Goal: Task Accomplishment & Management: Manage account settings

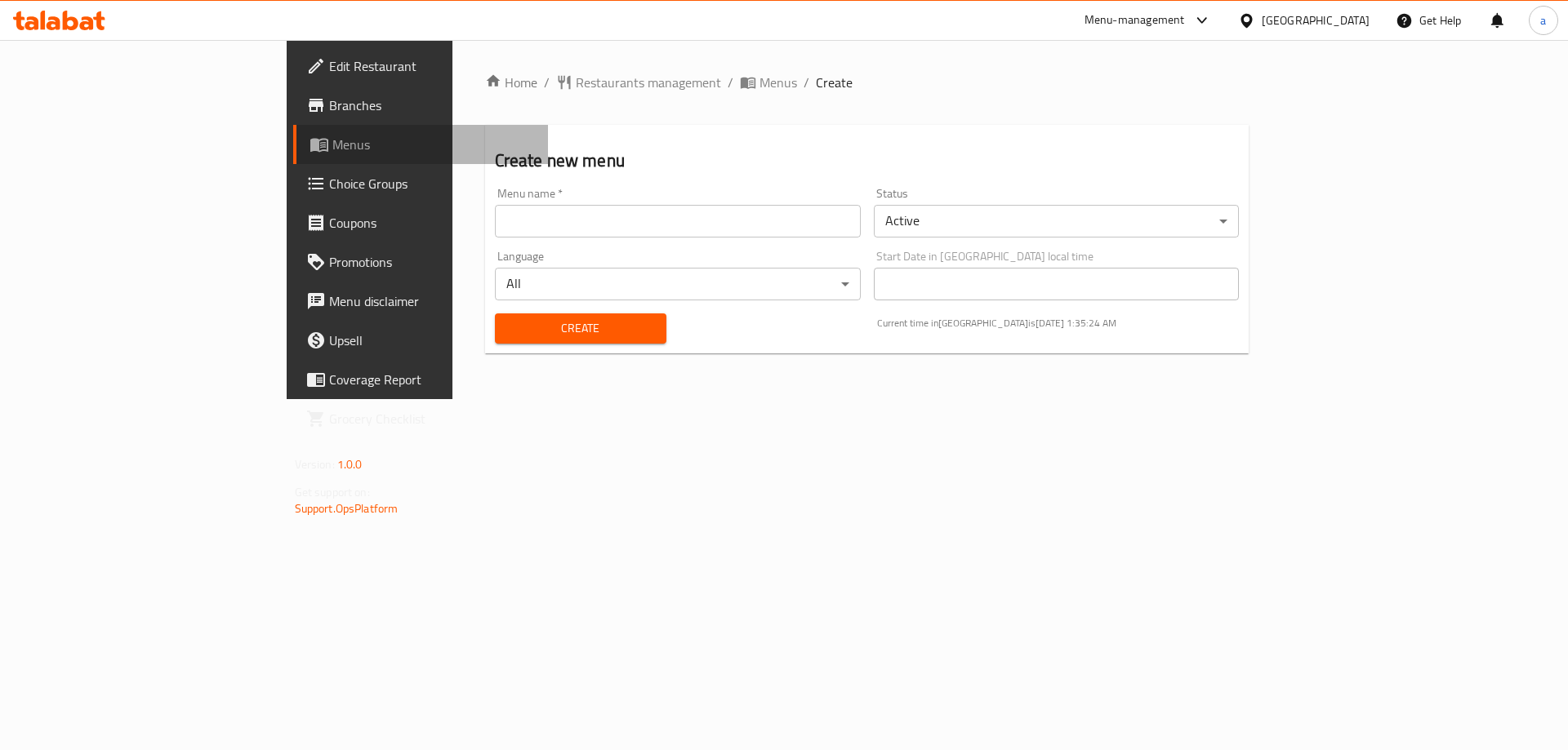
click at [293, 130] on link "Menus" at bounding box center [421, 144] width 256 height 39
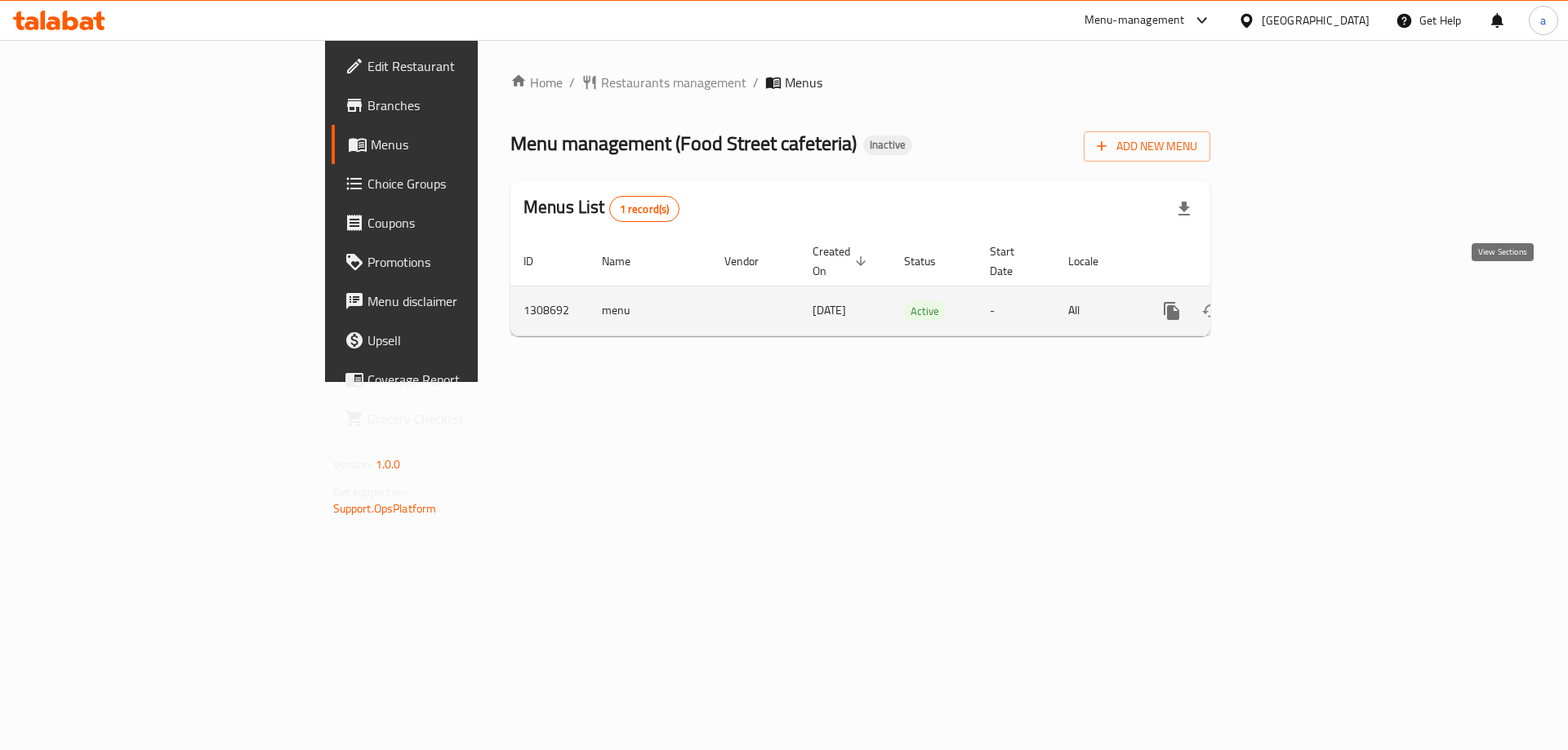
click at [1297, 303] on icon "enhanced table" at bounding box center [1290, 311] width 15 height 15
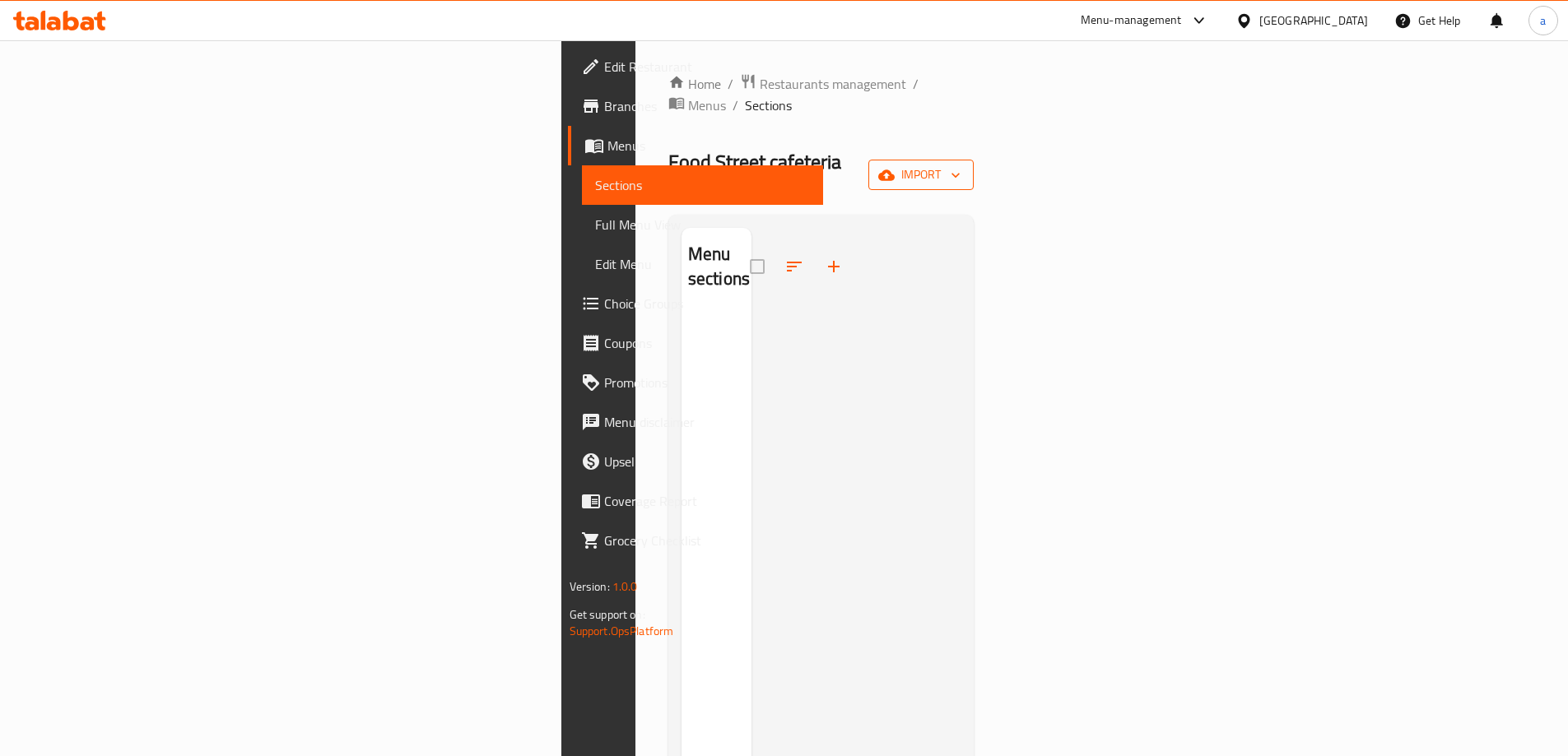
click at [961, 164] on span "import" at bounding box center [921, 175] width 79 height 21
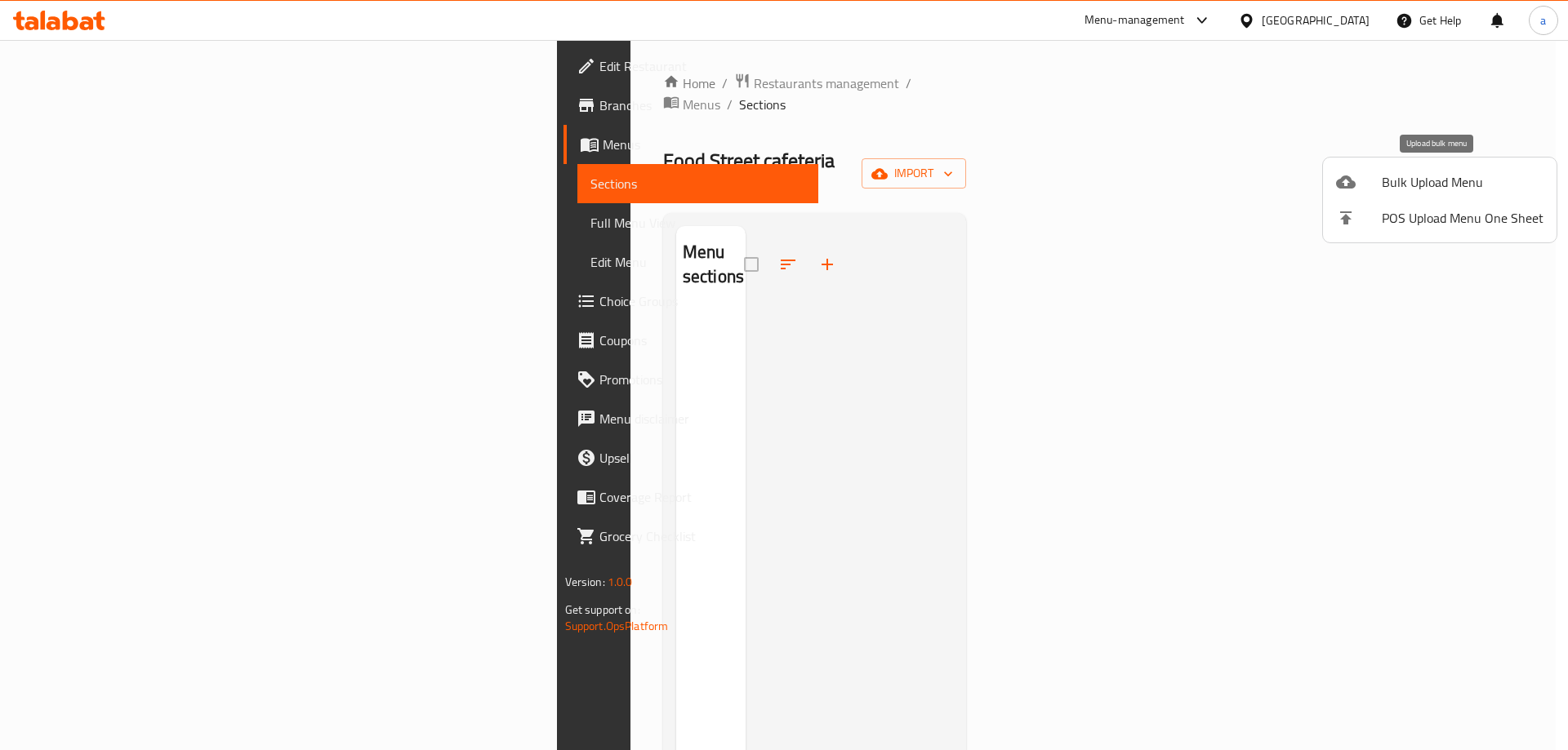
click at [1400, 185] on span "Bulk Upload Menu" at bounding box center [1462, 182] width 162 height 20
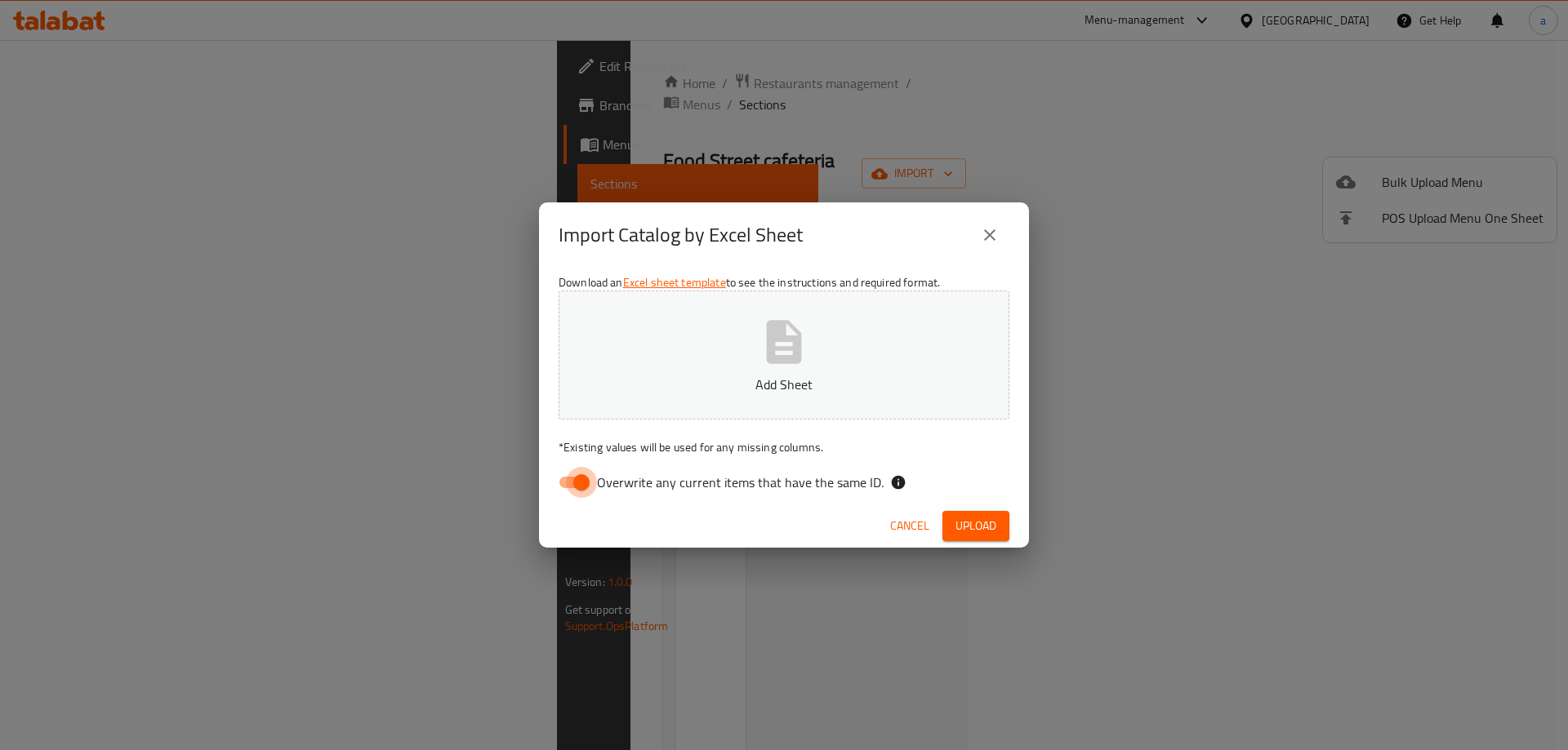
click at [588, 471] on input "Overwrite any current items that have the same ID." at bounding box center [581, 482] width 93 height 31
checkbox input "false"
click at [984, 528] on span "Upload" at bounding box center [976, 526] width 41 height 21
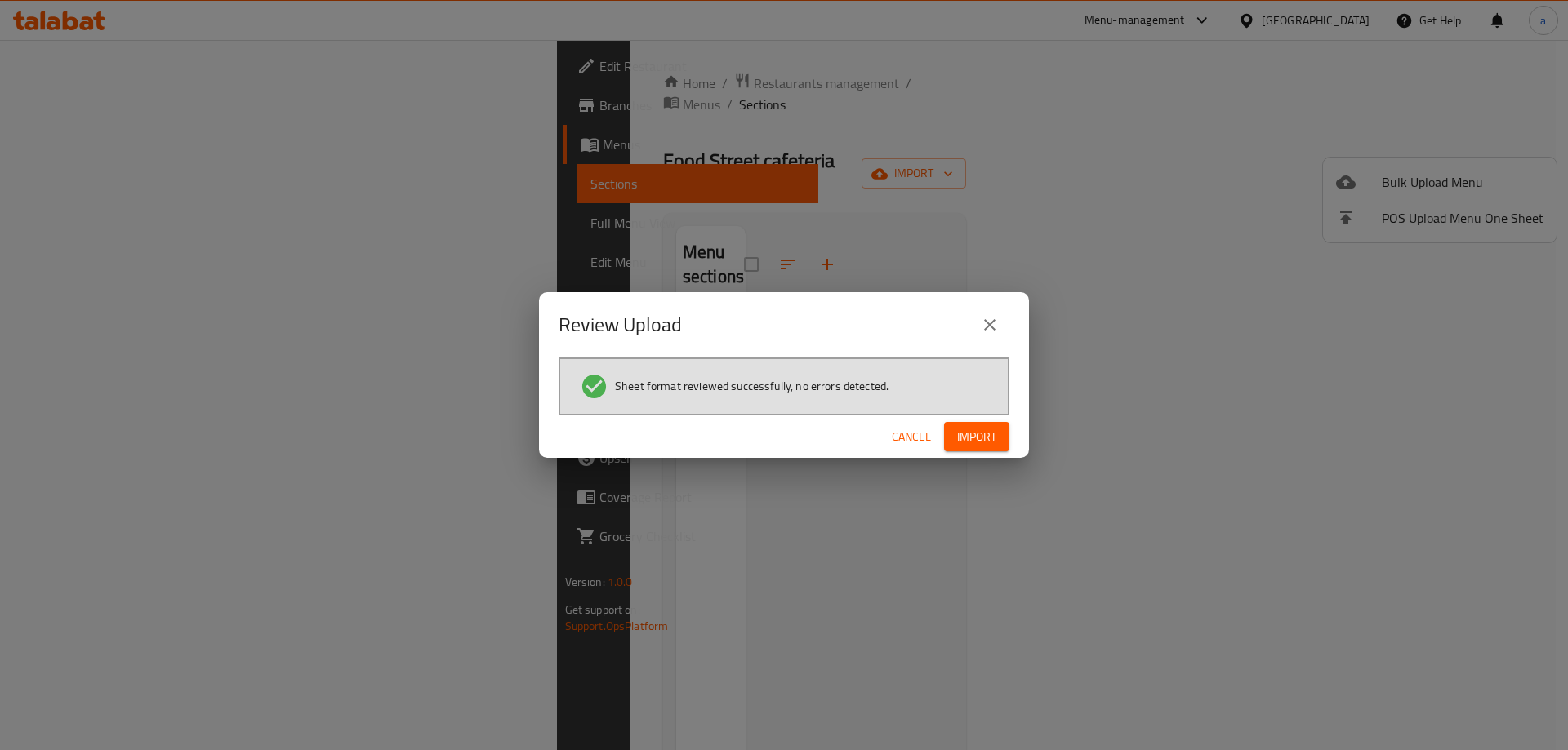
click at [1008, 443] on button "Import" at bounding box center [977, 437] width 66 height 30
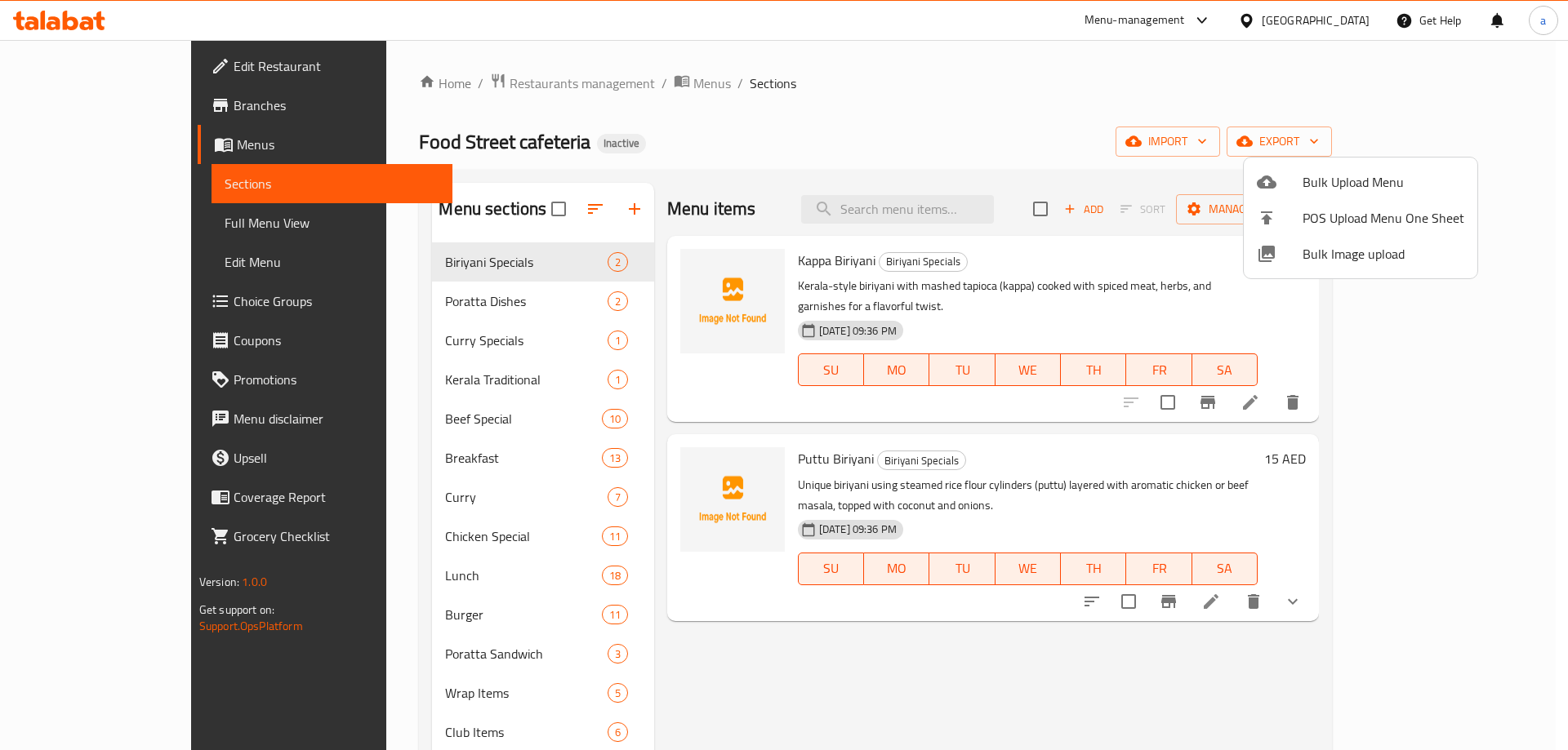
click at [954, 625] on div at bounding box center [784, 375] width 1568 height 750
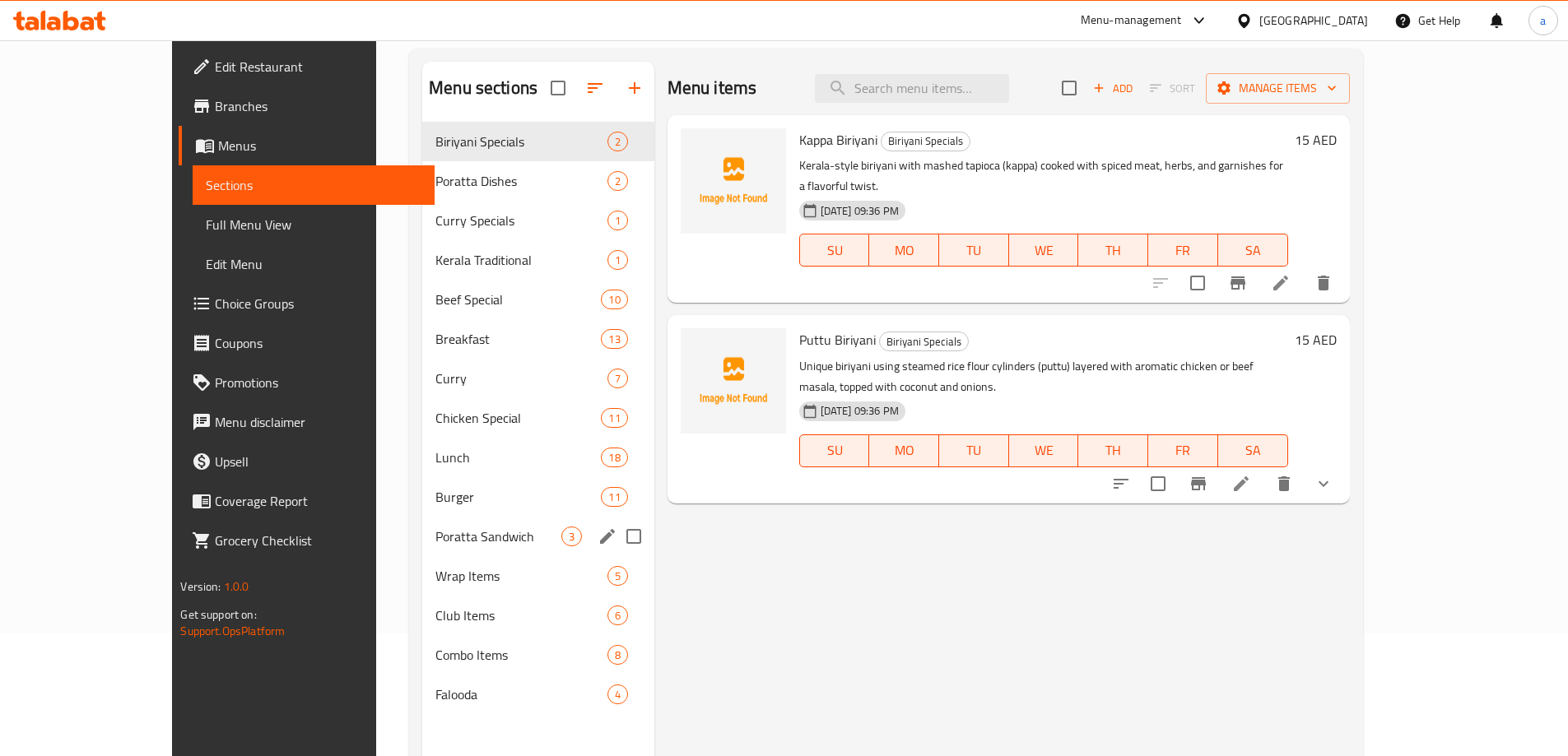
scroll to position [230, 0]
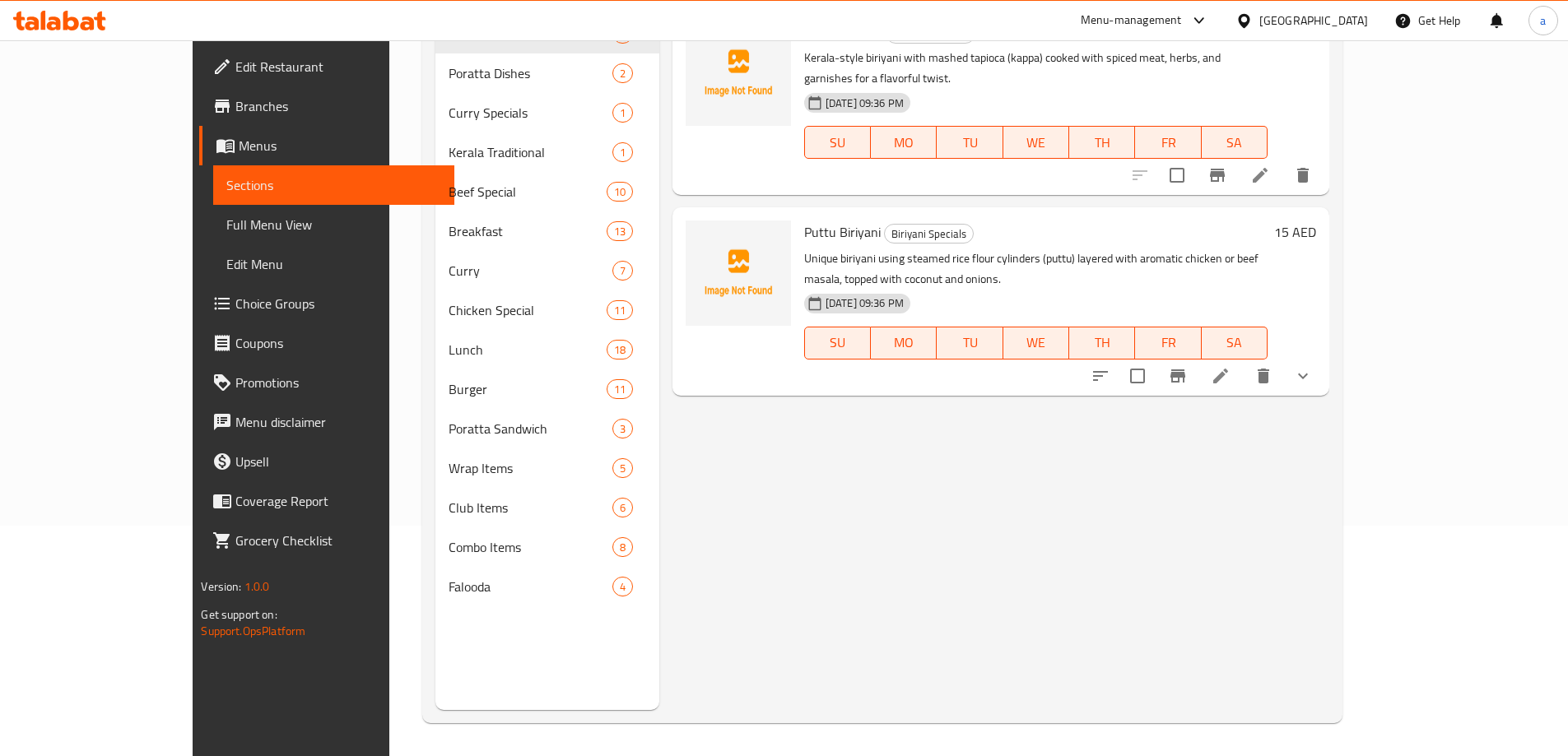
click at [227, 230] on span "Full Menu View" at bounding box center [334, 225] width 215 height 20
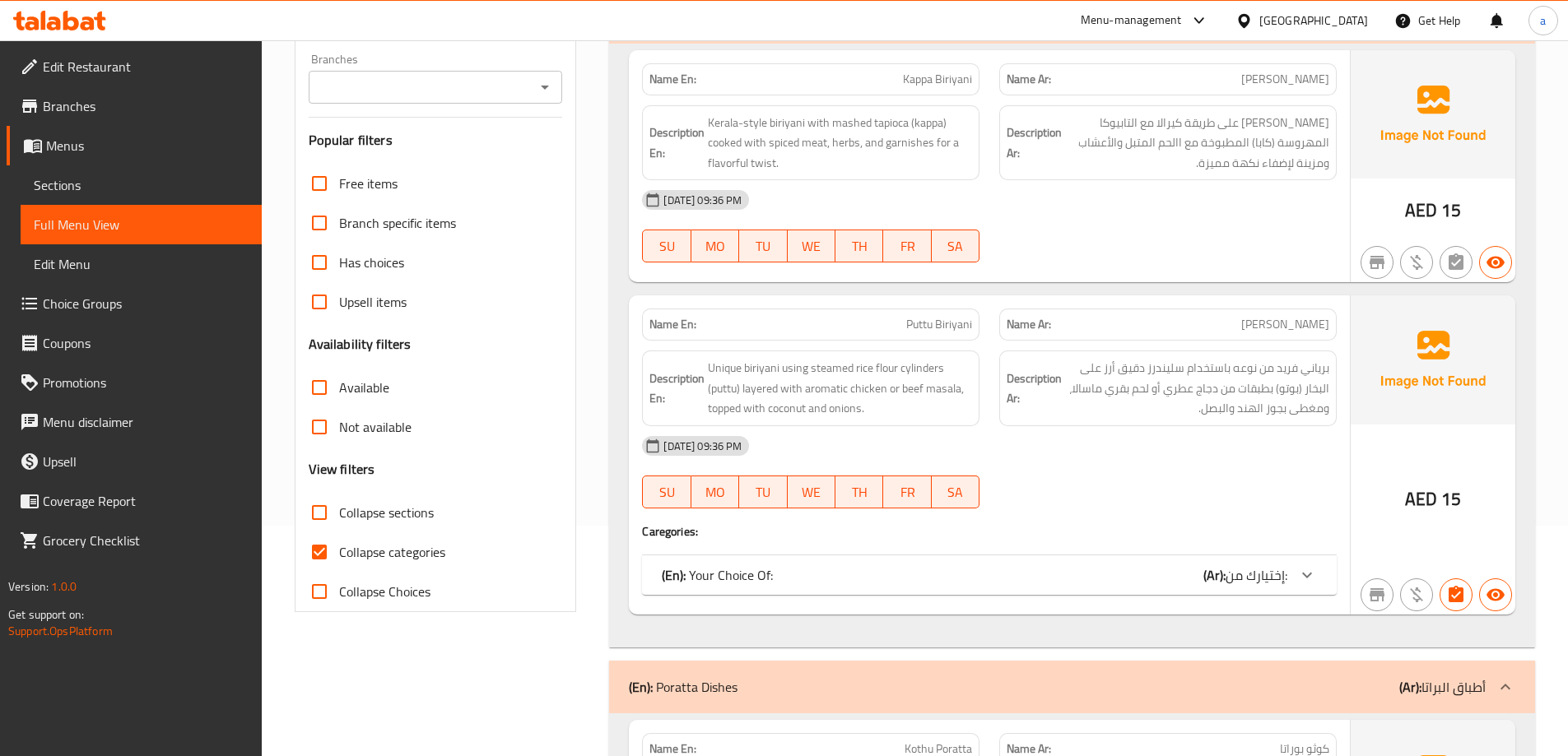
click at [327, 500] on input "Collapse sections" at bounding box center [319, 512] width 40 height 40
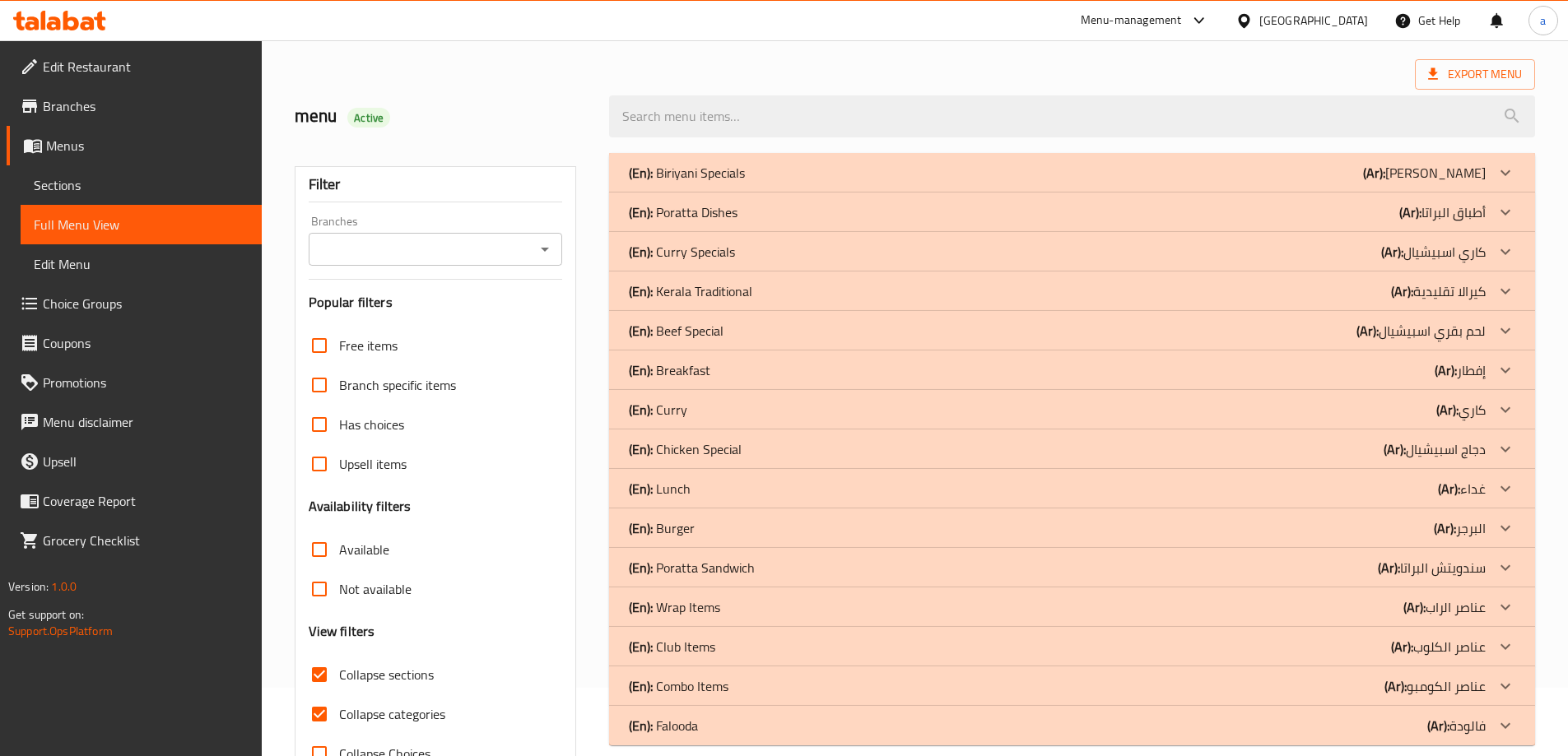
scroll to position [119, 0]
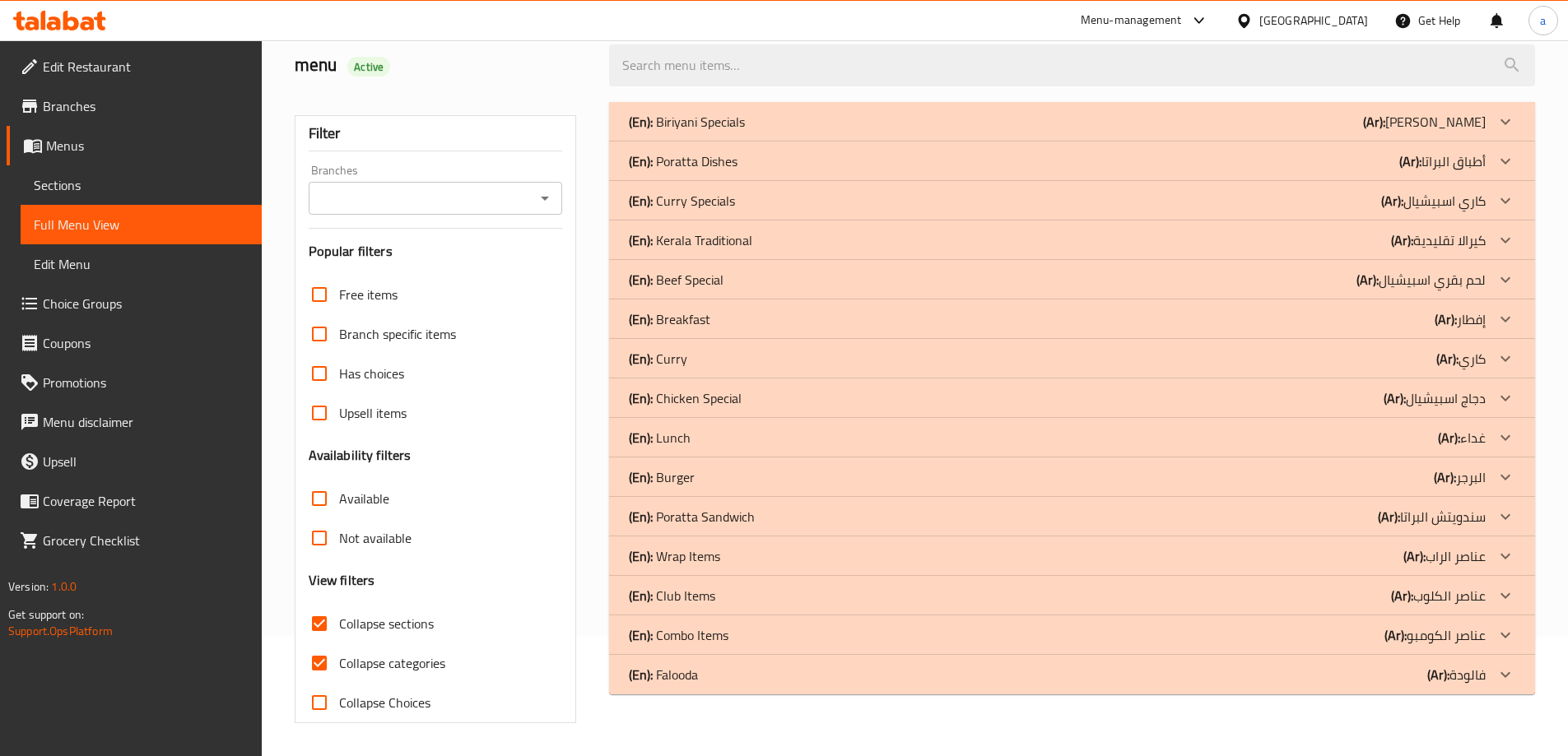
click at [312, 623] on input "Collapse sections" at bounding box center [319, 624] width 40 height 40
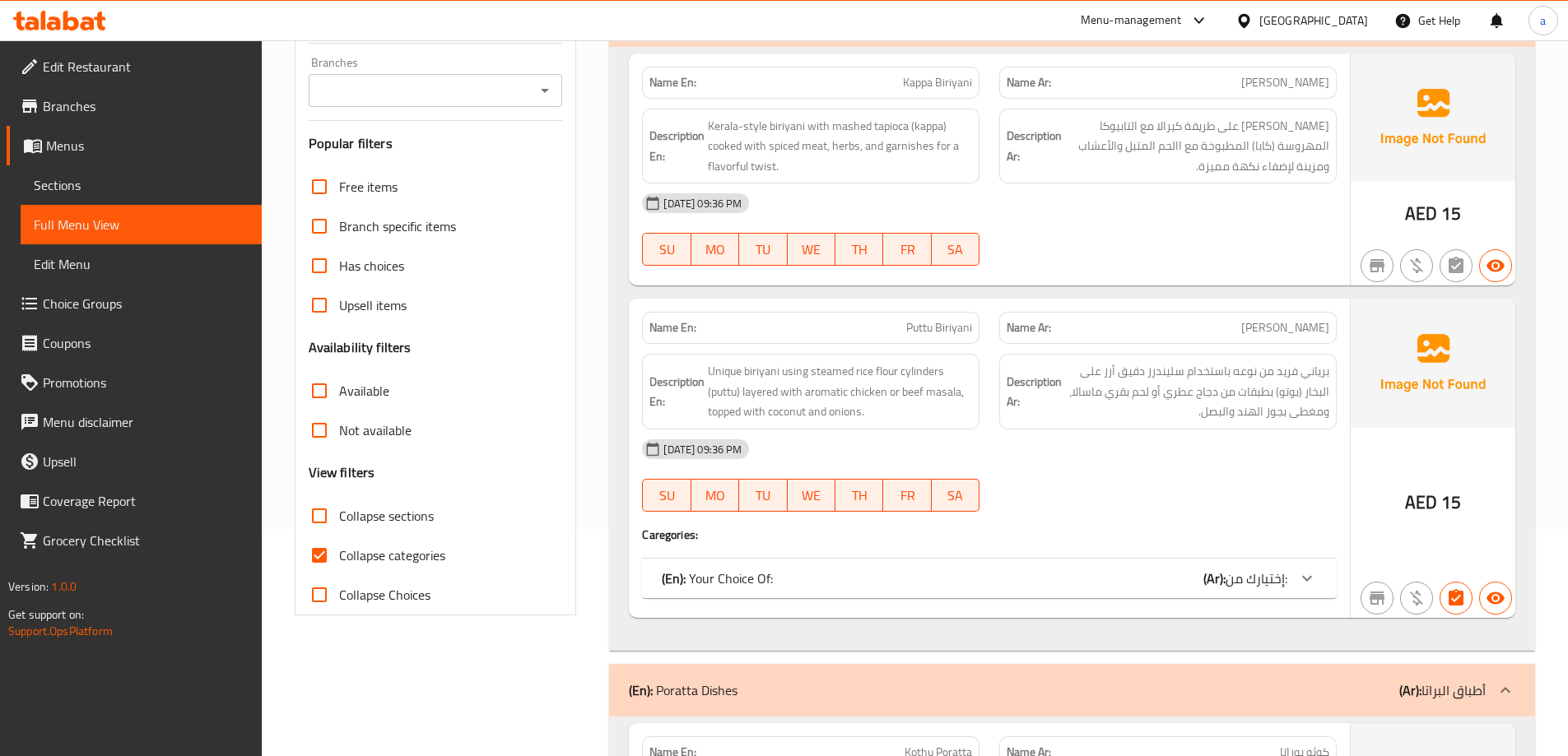
scroll to position [247, 0]
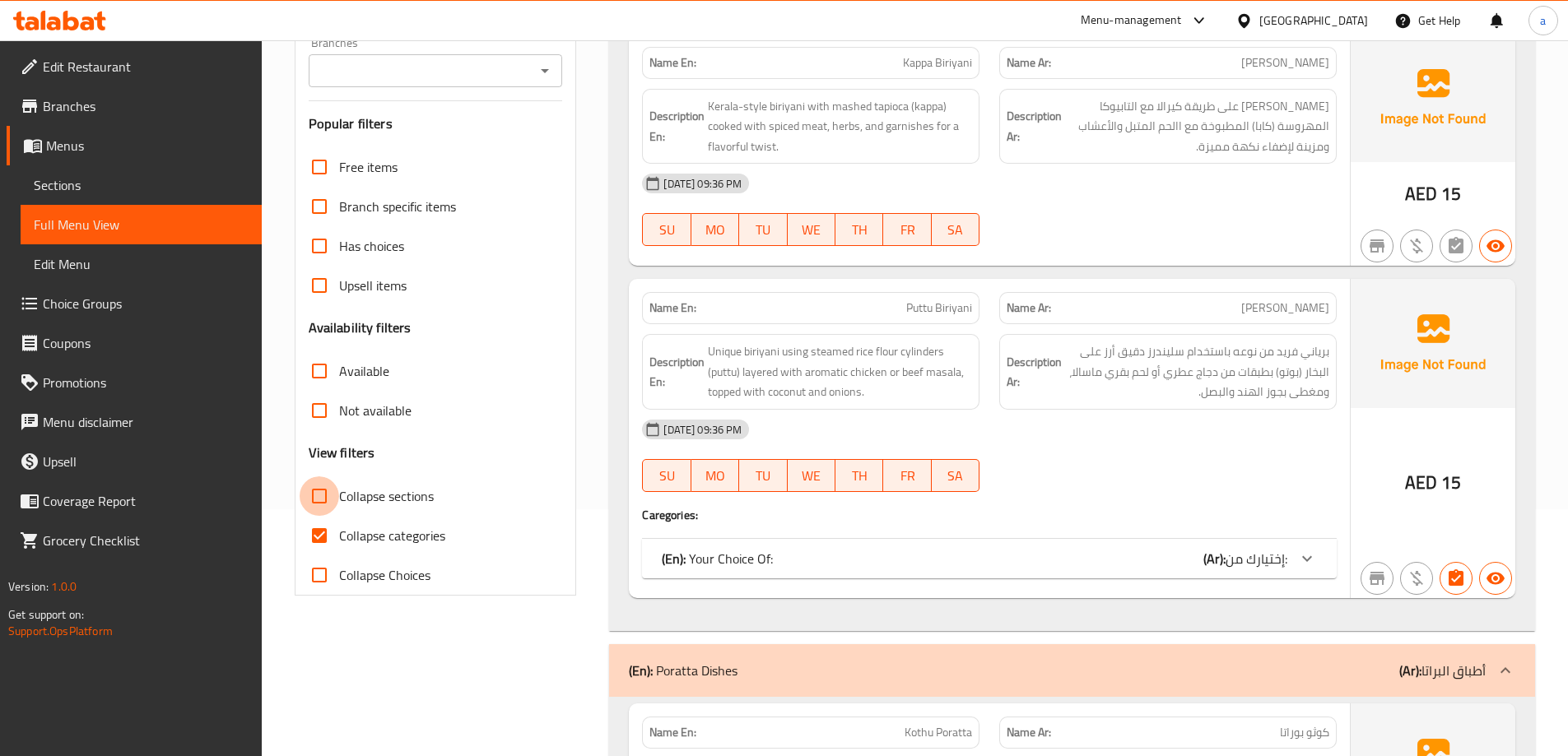
click at [326, 499] on input "Collapse sections" at bounding box center [319, 496] width 40 height 40
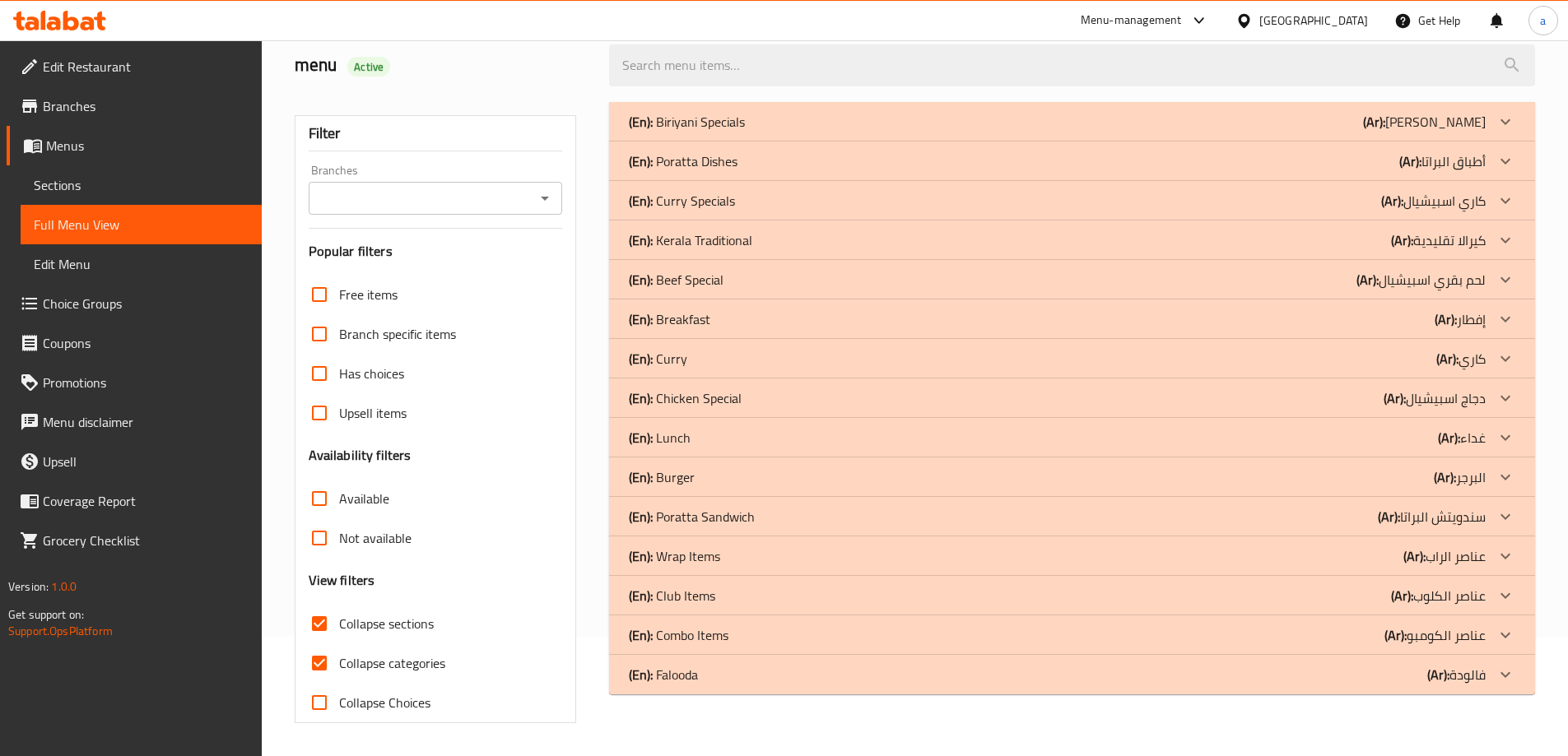
scroll to position [119, 0]
drag, startPoint x: 966, startPoint y: 112, endPoint x: 927, endPoint y: 244, distance: 137.6
click at [966, 112] on div "(En): Biriyani Specials (Ar): برياني اسبيشيال" at bounding box center [1057, 122] width 857 height 20
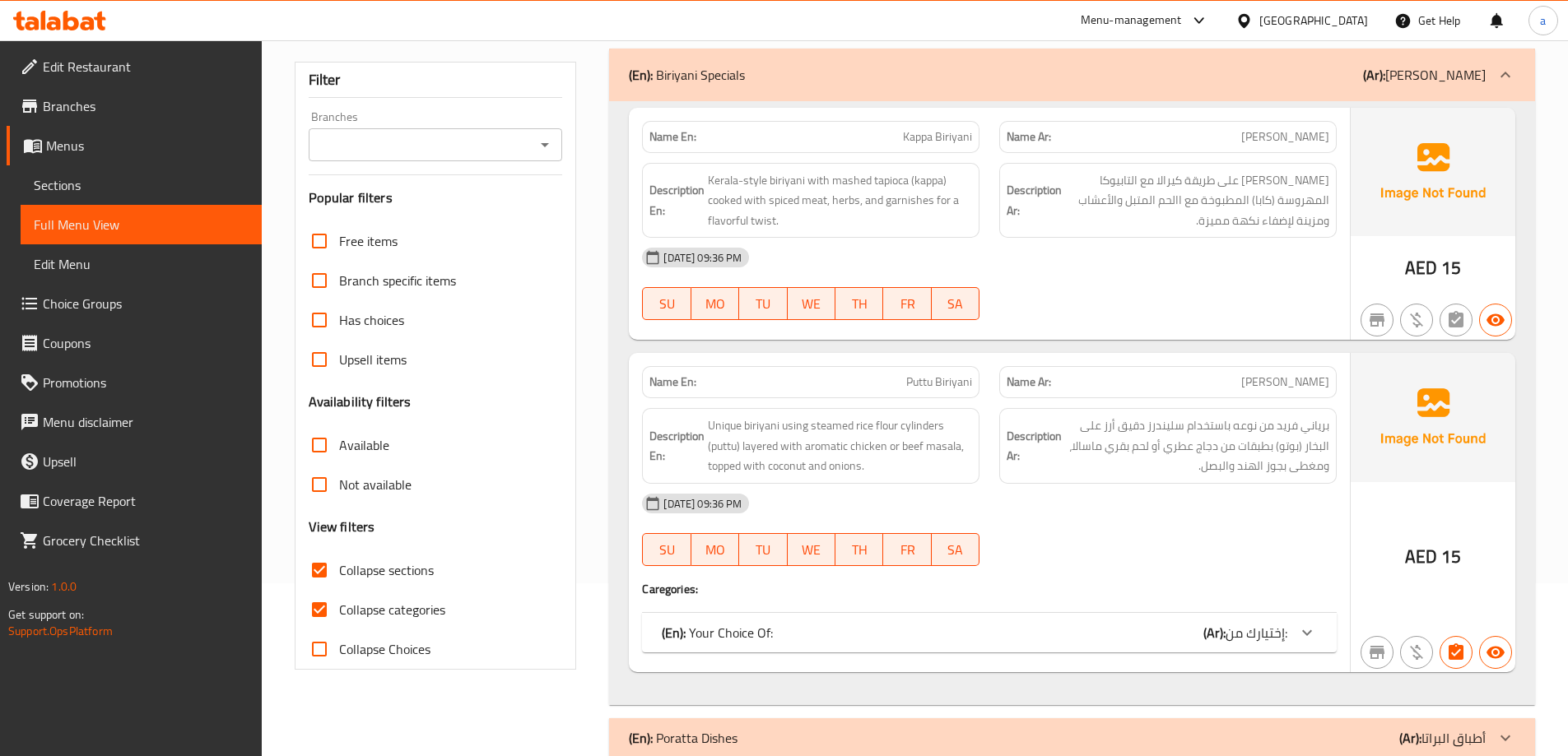
scroll to position [202, 0]
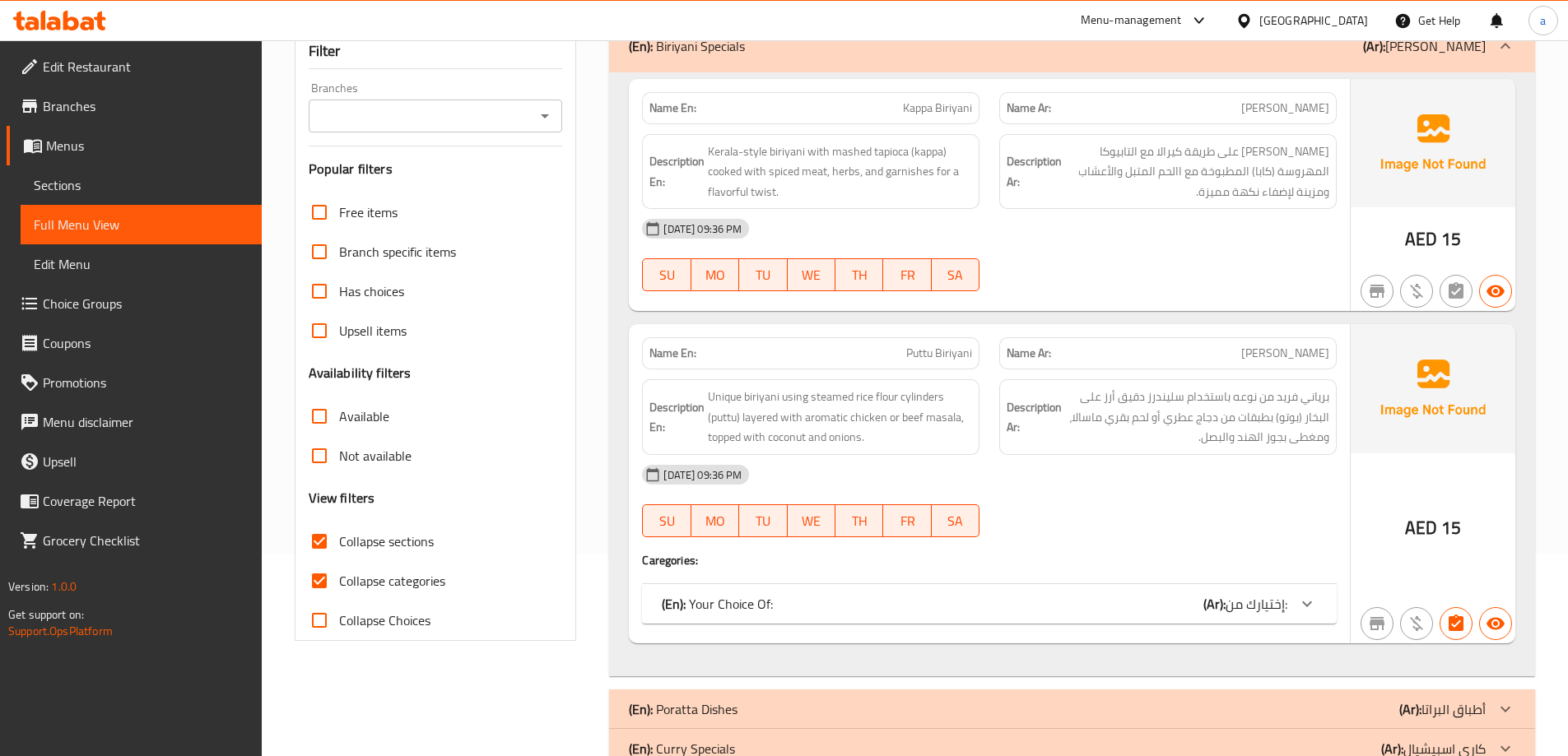
click at [325, 544] on input "Collapse sections" at bounding box center [319, 542] width 40 height 40
checkbox input "false"
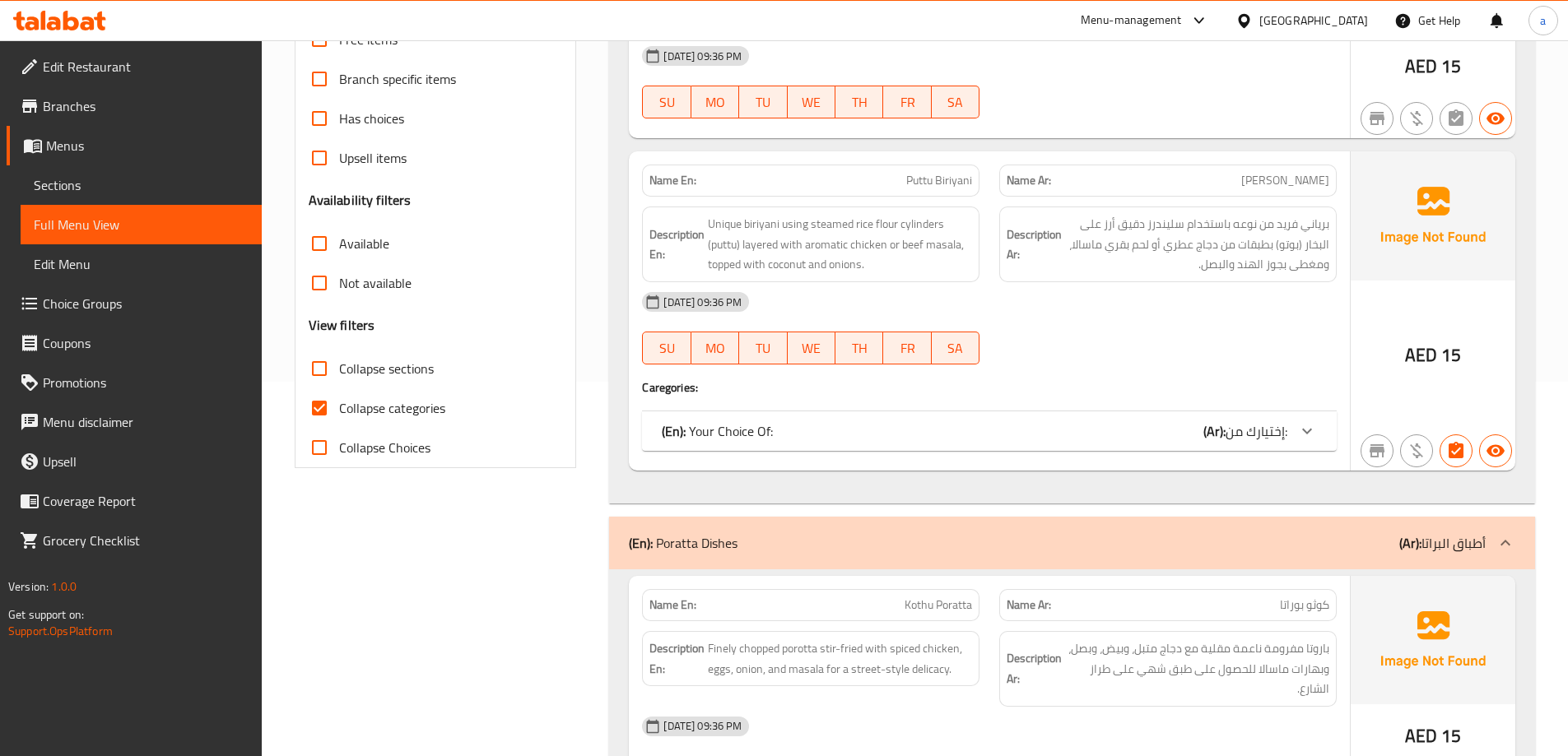
scroll to position [530, 0]
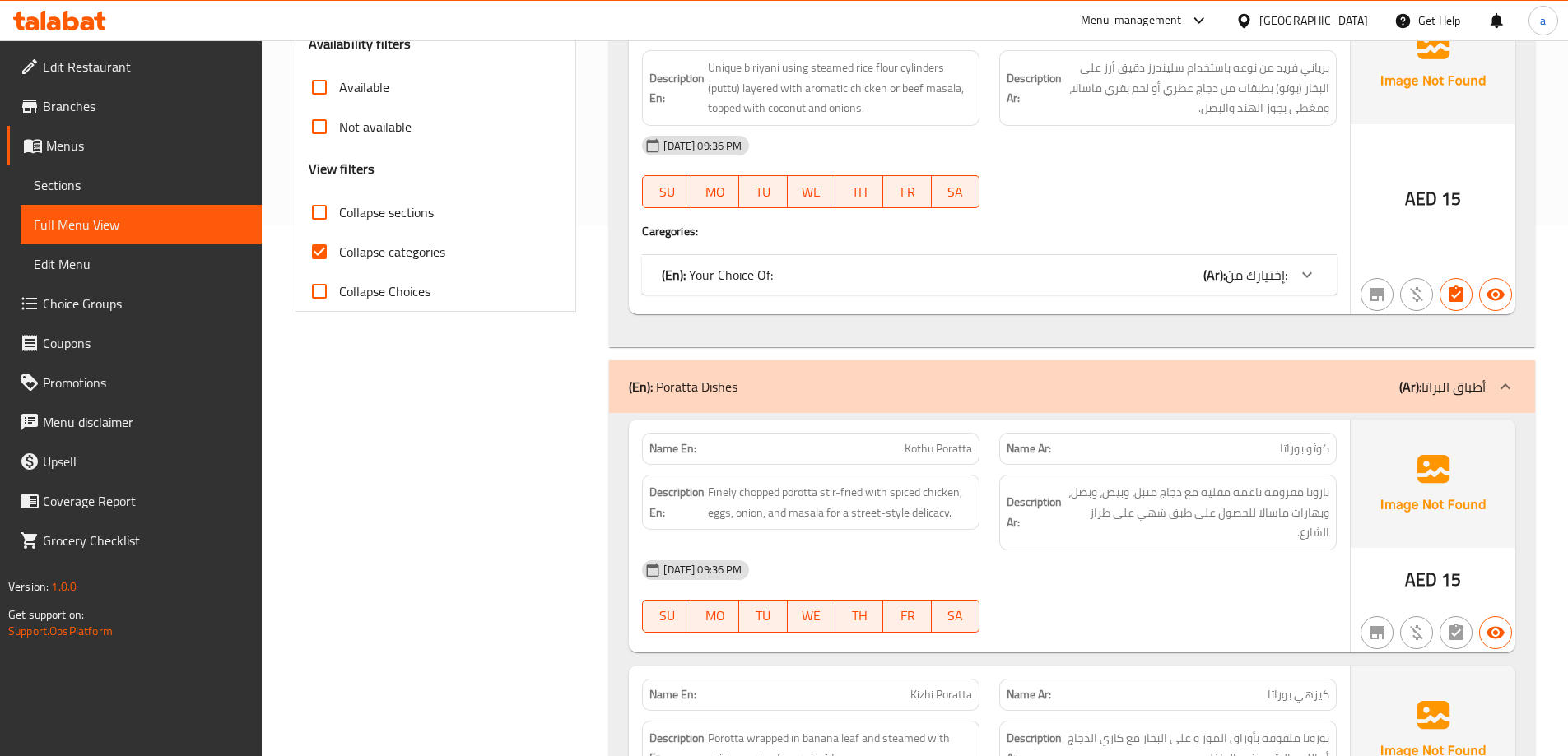
click at [321, 260] on input "Collapse categories" at bounding box center [319, 252] width 40 height 40
checkbox input "false"
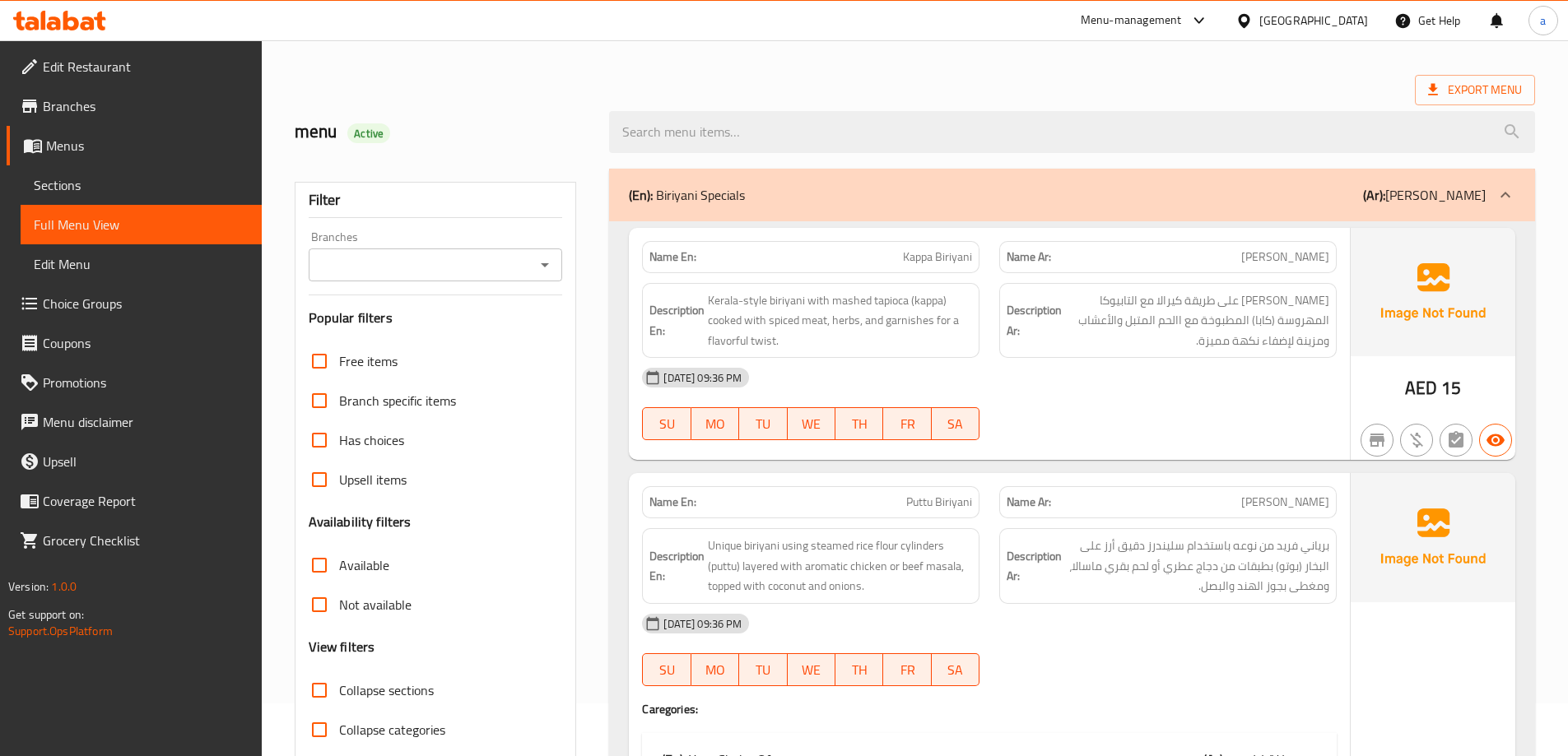
scroll to position [82, 0]
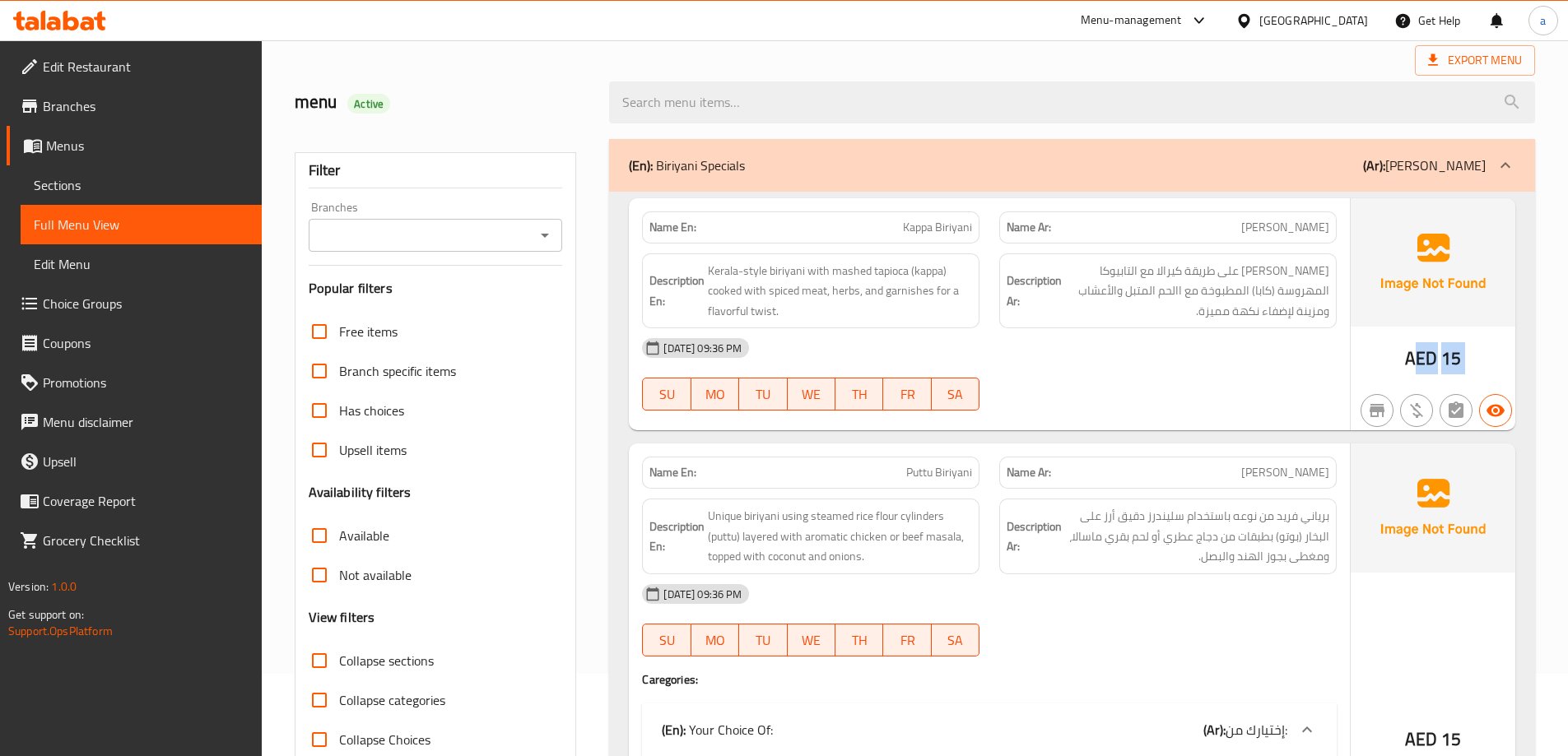
drag, startPoint x: 1563, startPoint y: 370, endPoint x: 1576, endPoint y: 369, distance: 13.0
click at [1568, 369] on html "​ Menu-management United Arab Emirates Get Help a Edit Restaurant Branches Menu…" at bounding box center [784, 295] width 1568 height 756
click at [728, 294] on span "Kerala-style biriyani with mashed tapioca (kappa) cooked with spiced meat, herb…" at bounding box center [840, 291] width 264 height 61
click at [908, 226] on span "Kappa Biriyani" at bounding box center [937, 227] width 69 height 17
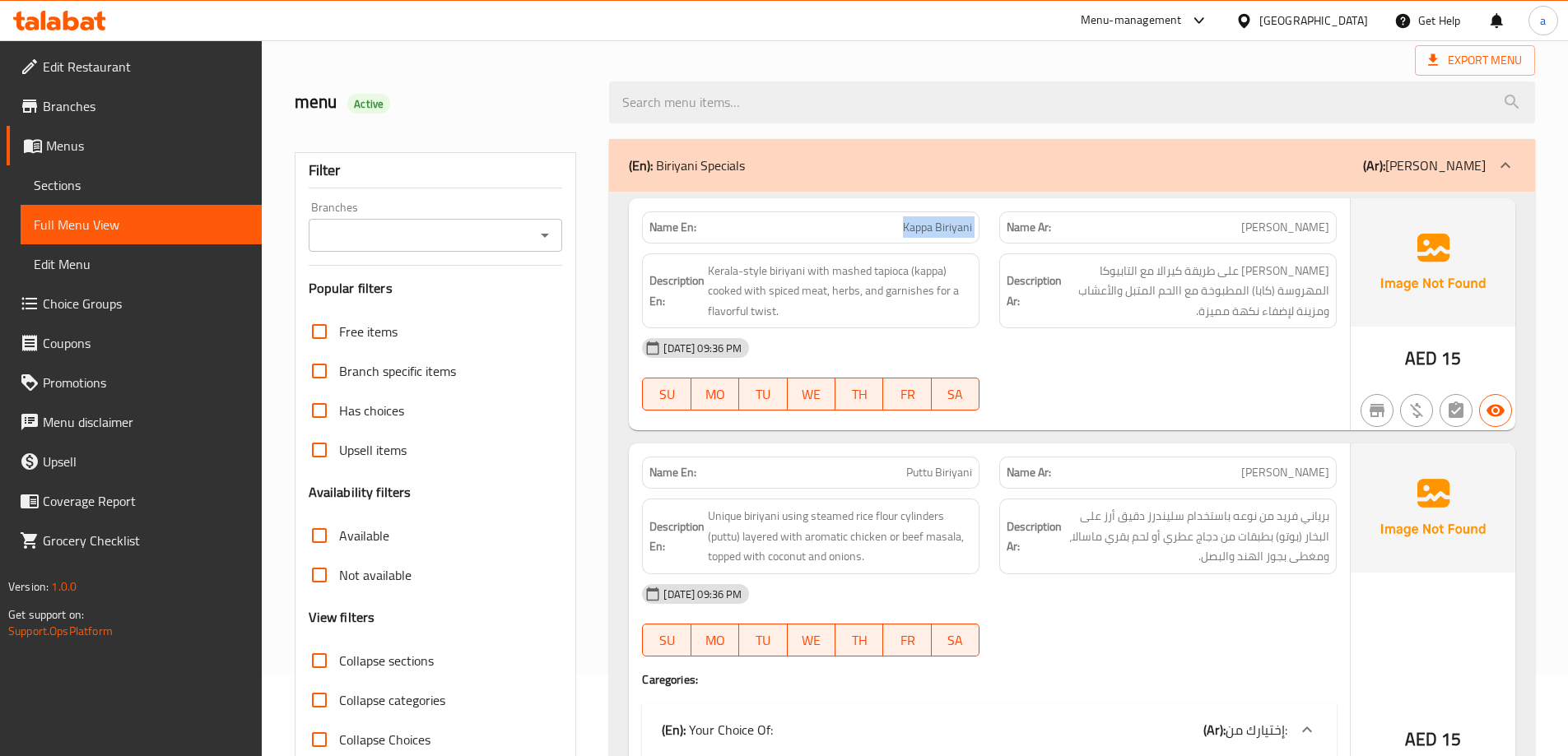
click at [908, 226] on span "Kappa Biriyani" at bounding box center [937, 227] width 69 height 17
copy span "Kappa Biriyani"
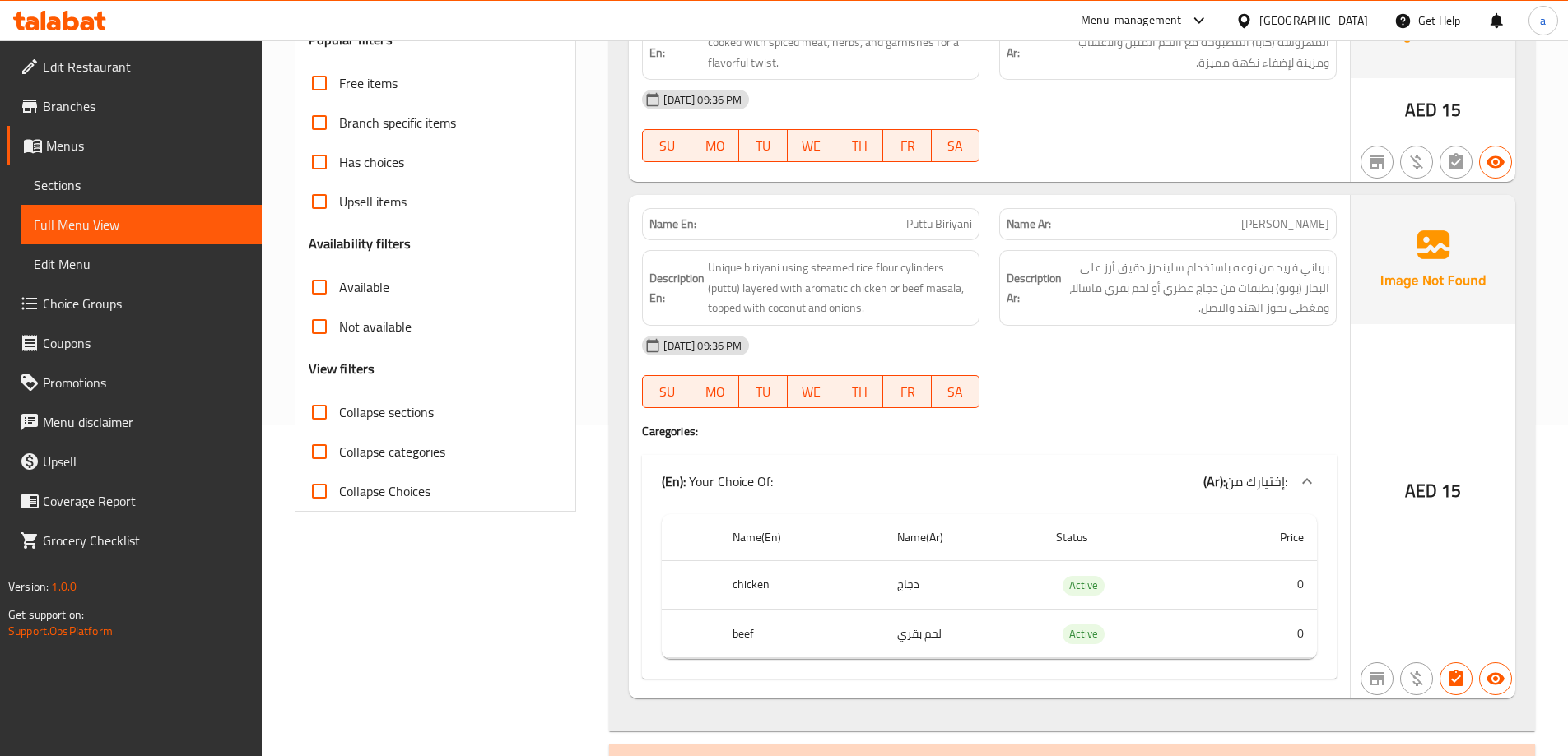
scroll to position [329, 0]
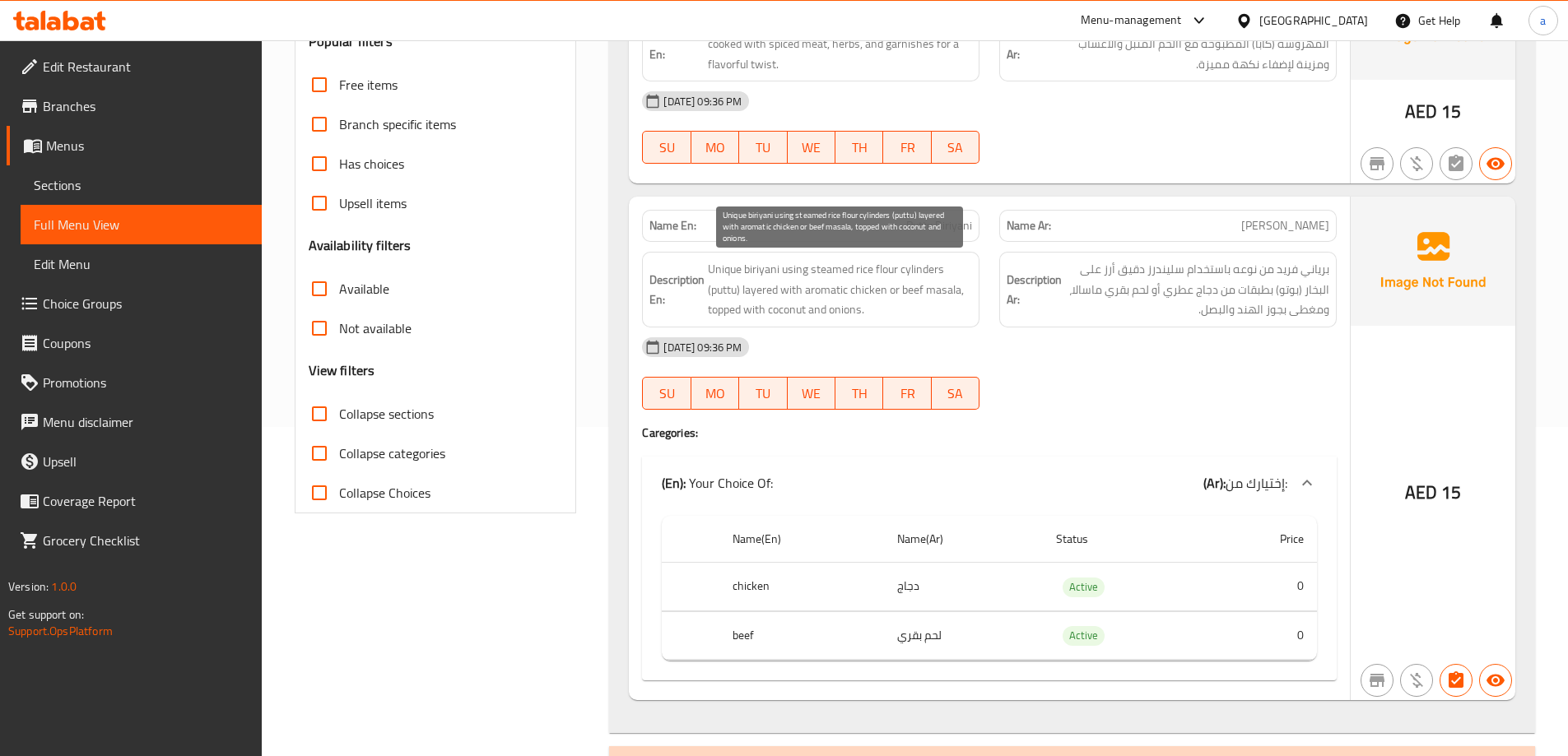
click at [779, 265] on span "Unique biriyani using steamed rice flour cylinders (puttu) layered with aromati…" at bounding box center [840, 290] width 264 height 61
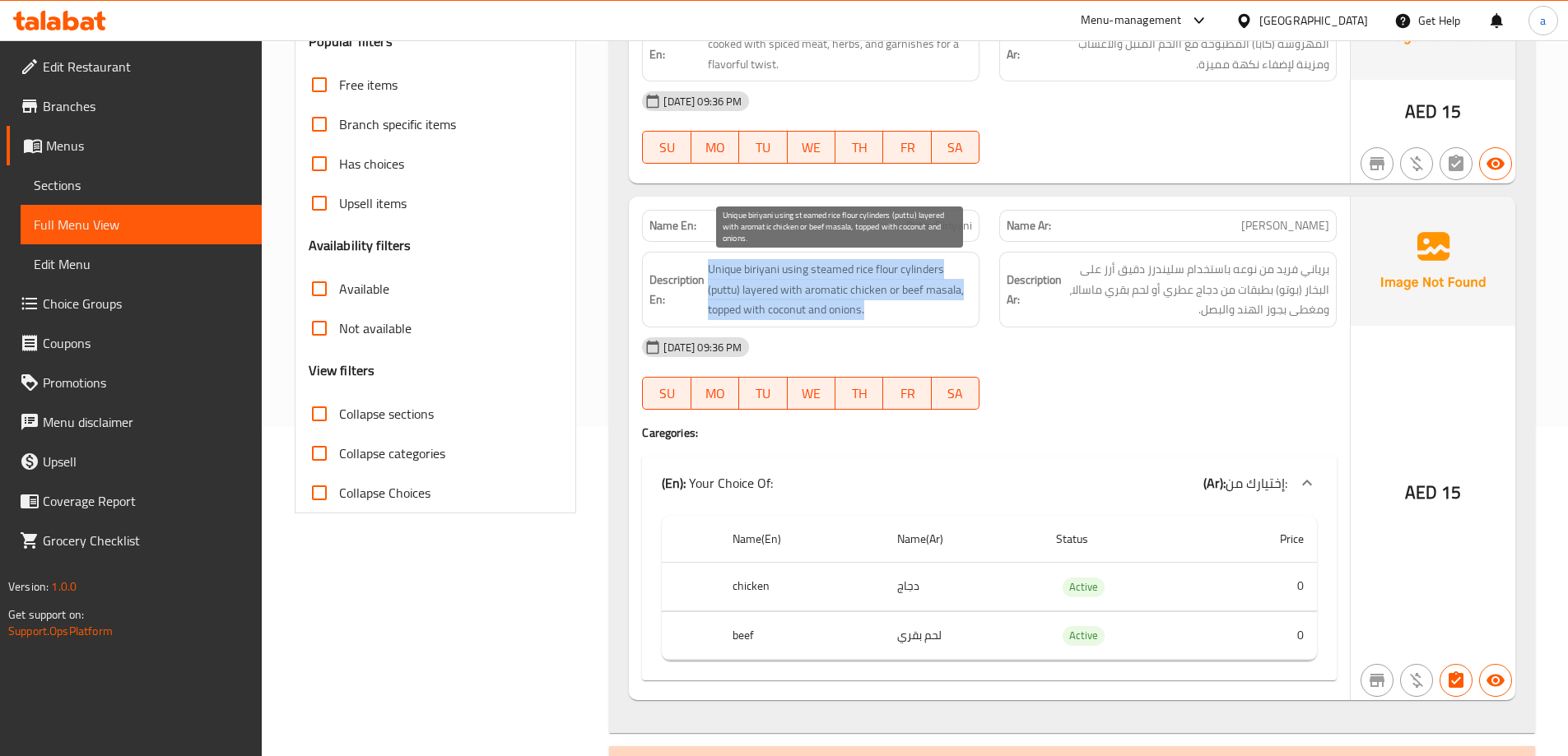
click at [779, 265] on span "Unique biriyani using steamed rice flour cylinders (puttu) layered with aromati…" at bounding box center [840, 290] width 264 height 61
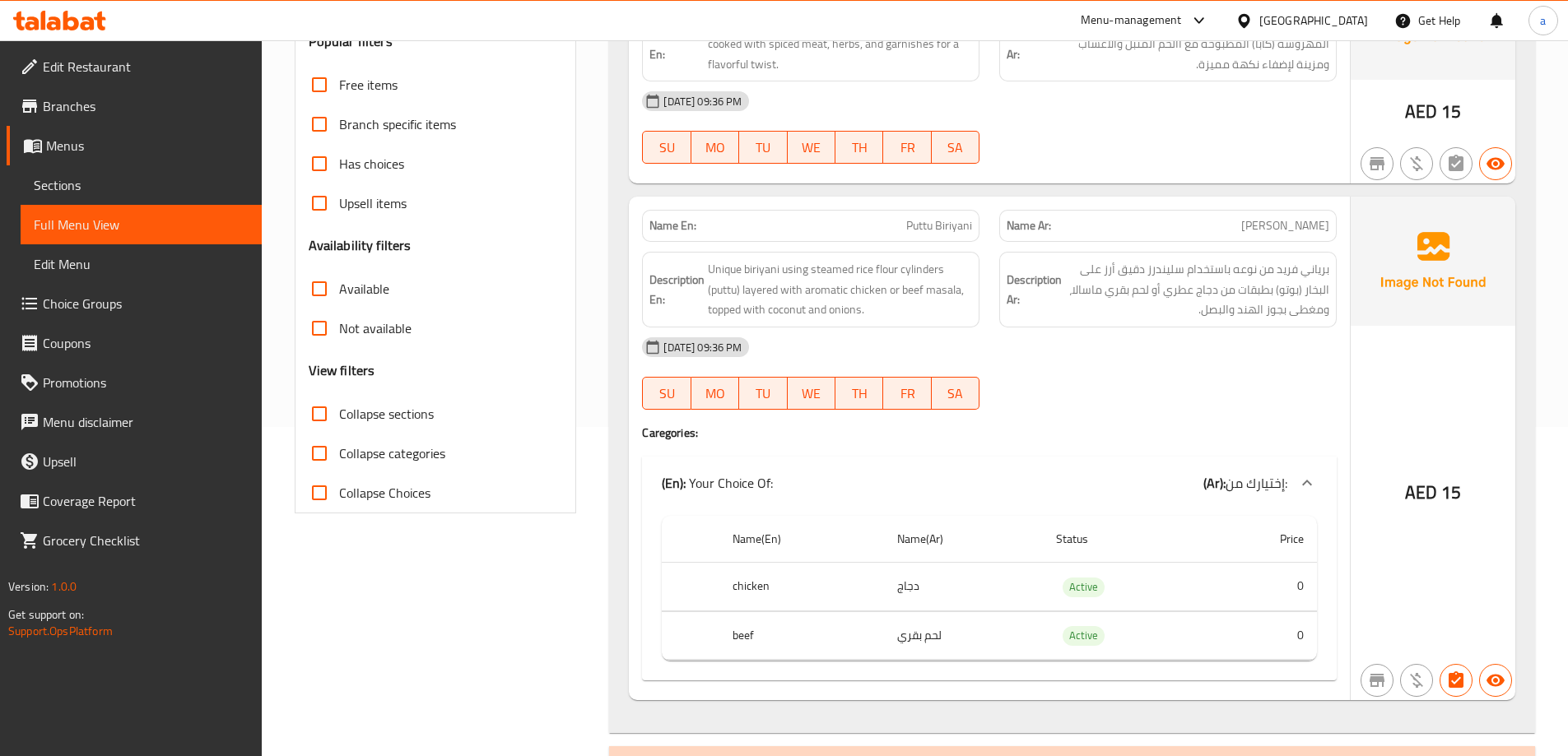
click at [923, 237] on div "Name En: Puttu Biriyani" at bounding box center [811, 226] width 338 height 32
click at [935, 228] on span "Puttu Biriyani" at bounding box center [939, 226] width 66 height 17
copy span "Puttu Biriyani"
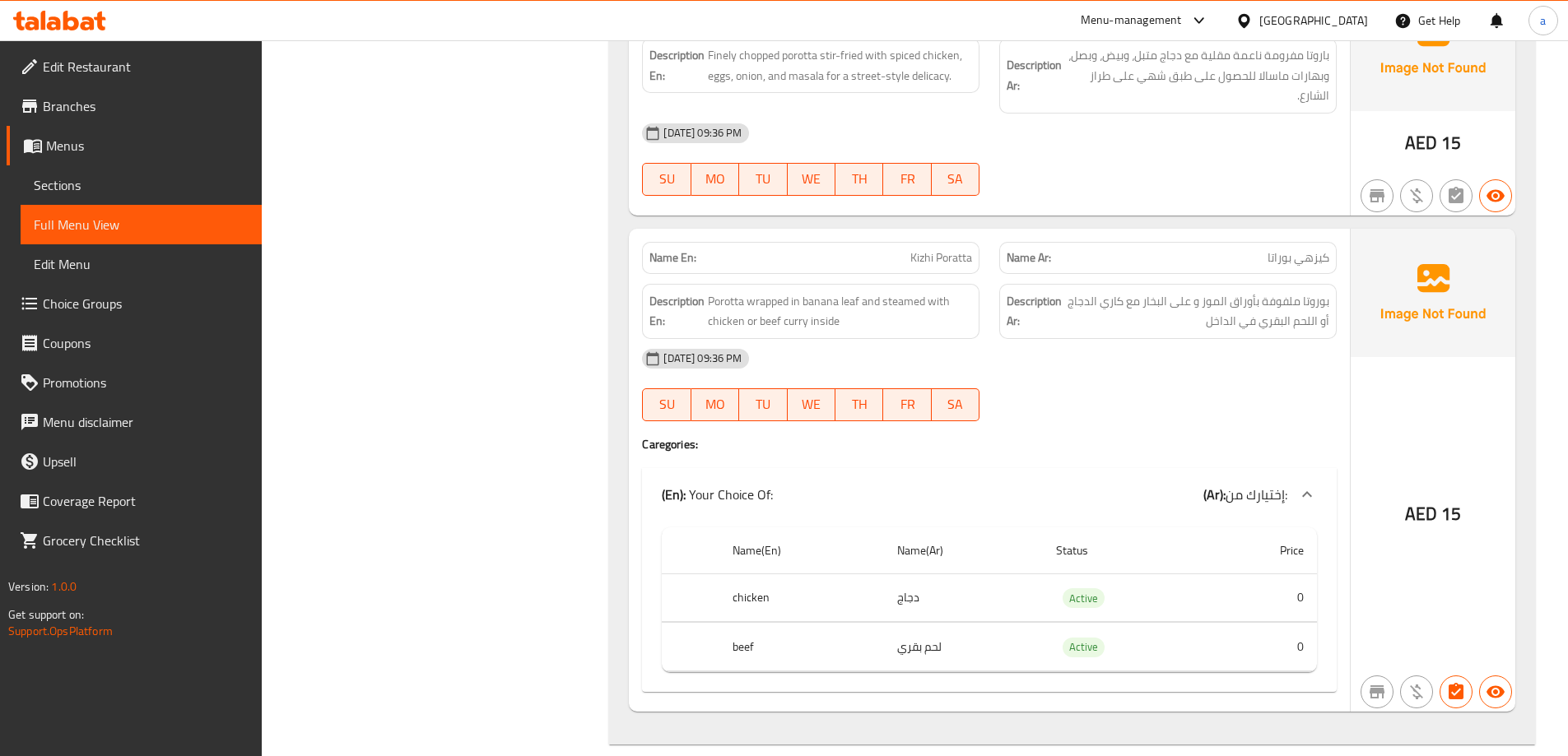
scroll to position [987, 0]
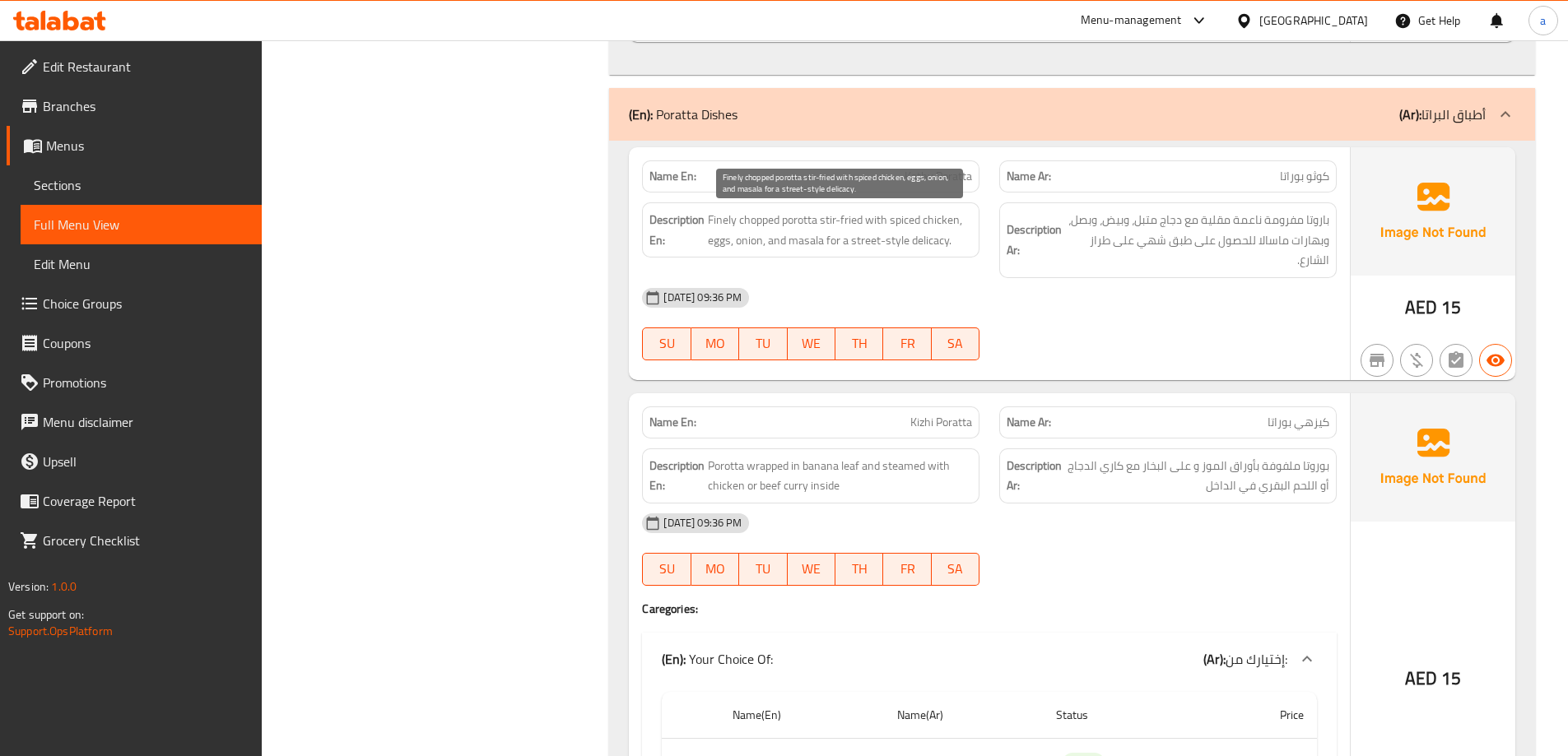
click at [752, 210] on span "Finely chopped porotta stir-fried with spiced chicken, eggs, onion, and masala …" at bounding box center [840, 229] width 264 height 41
click at [762, 219] on span "Finely chopped porotta stir-fried with spiced chicken, eggs, onion, and masala …" at bounding box center [840, 229] width 264 height 41
click at [717, 222] on span "Finely chopped porotta stir-fried with spiced chicken, eggs, onion, and masala …" at bounding box center [840, 229] width 264 height 41
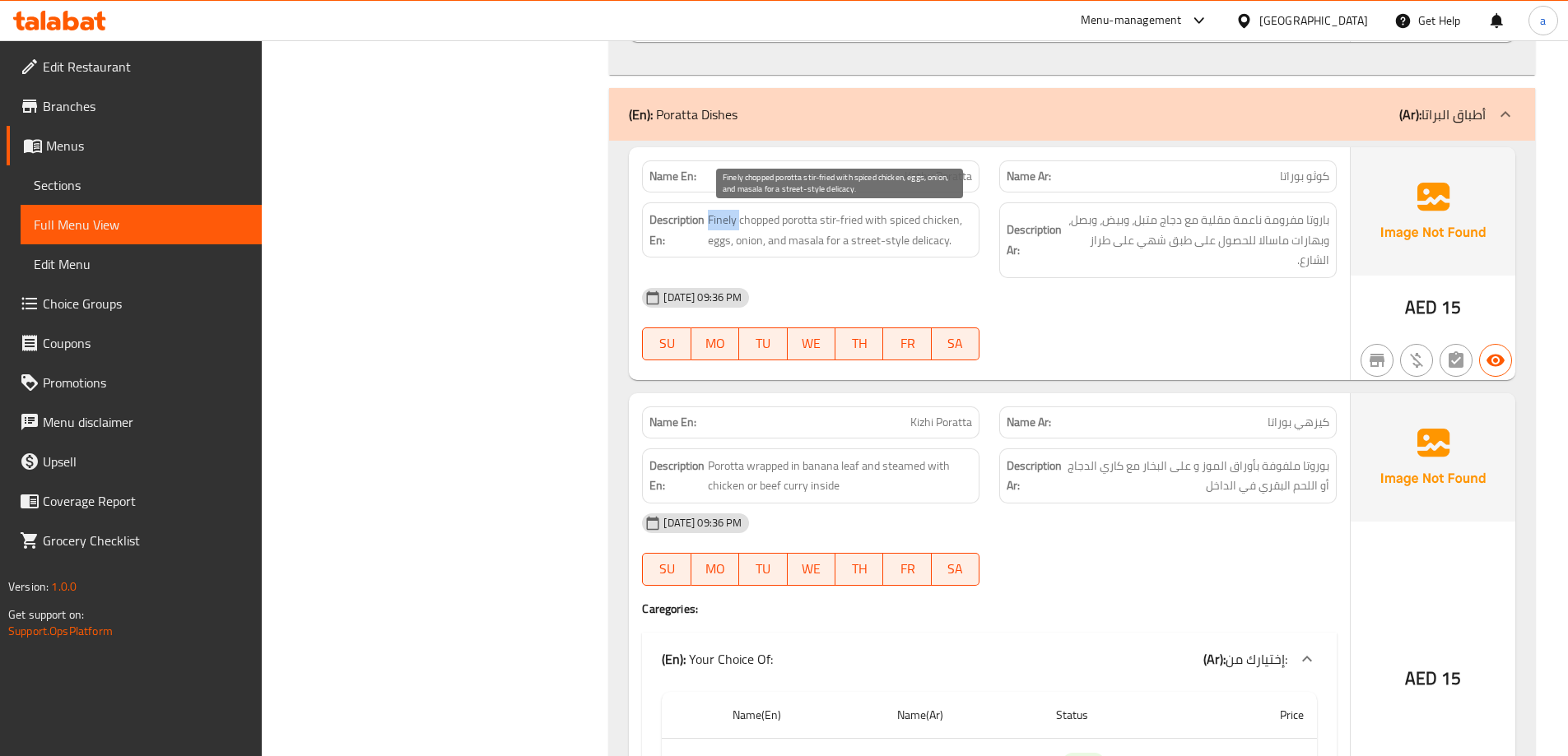
click at [728, 242] on span "Finely chopped porotta stir-fried with spiced chicken, eggs, onion, and masala …" at bounding box center [840, 229] width 264 height 41
click at [750, 242] on span "Finely chopped porotta stir-fried with spiced chicken, eggs, onion, and masala …" at bounding box center [840, 229] width 264 height 41
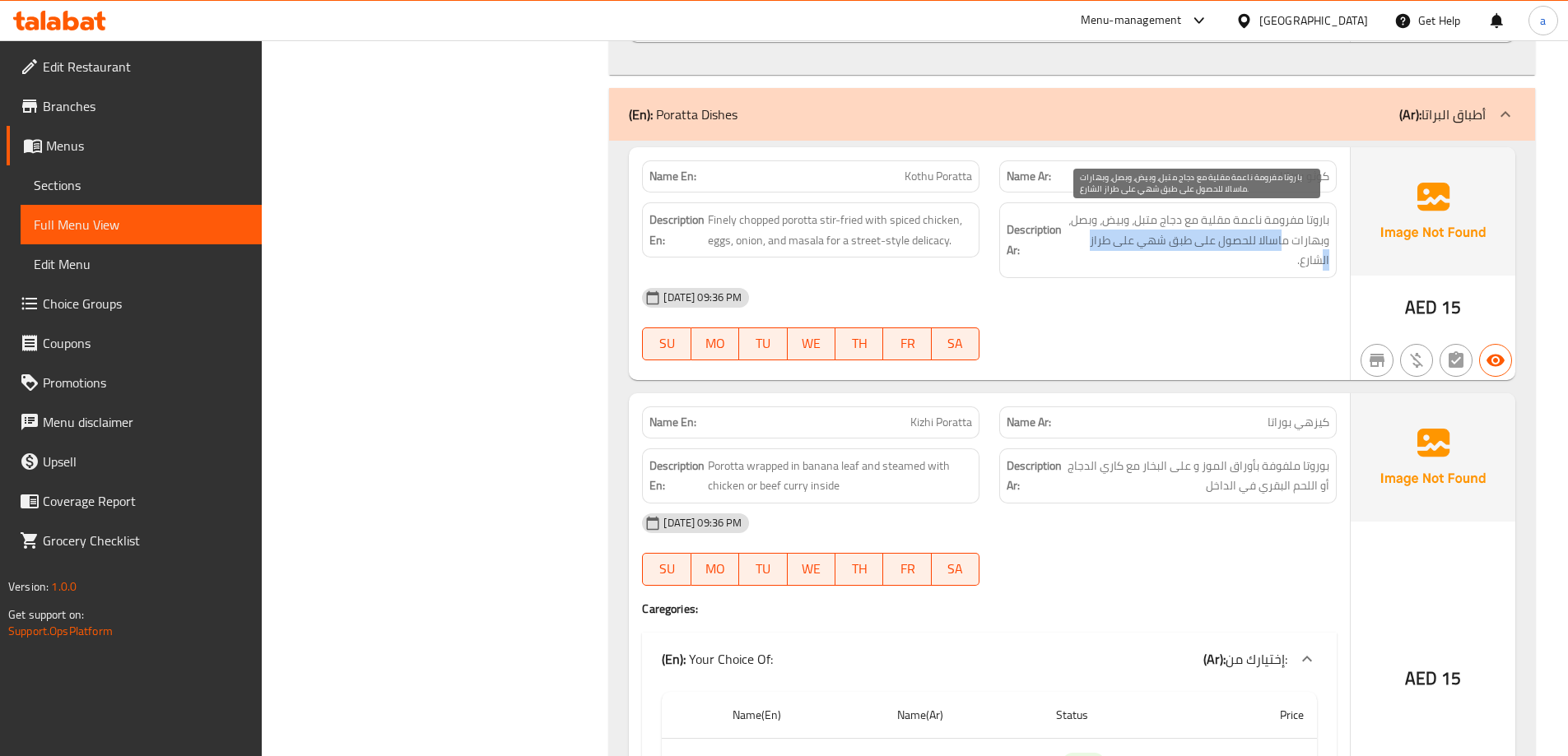
drag, startPoint x: 1284, startPoint y: 247, endPoint x: 1324, endPoint y: 254, distance: 40.6
click at [1324, 254] on span "باروتا مفرومة ناعمة مقلية مع دجاج متبل، وبيض، وبصل، وبهارات ماسالا للحصول على ط…" at bounding box center [1197, 240] width 264 height 61
click at [1206, 254] on span "باروتا مفرومة ناعمة مقلية مع دجاج متبل، وبيض، وبصل، وبهارات ماسالا للحصول على ط…" at bounding box center [1197, 240] width 264 height 61
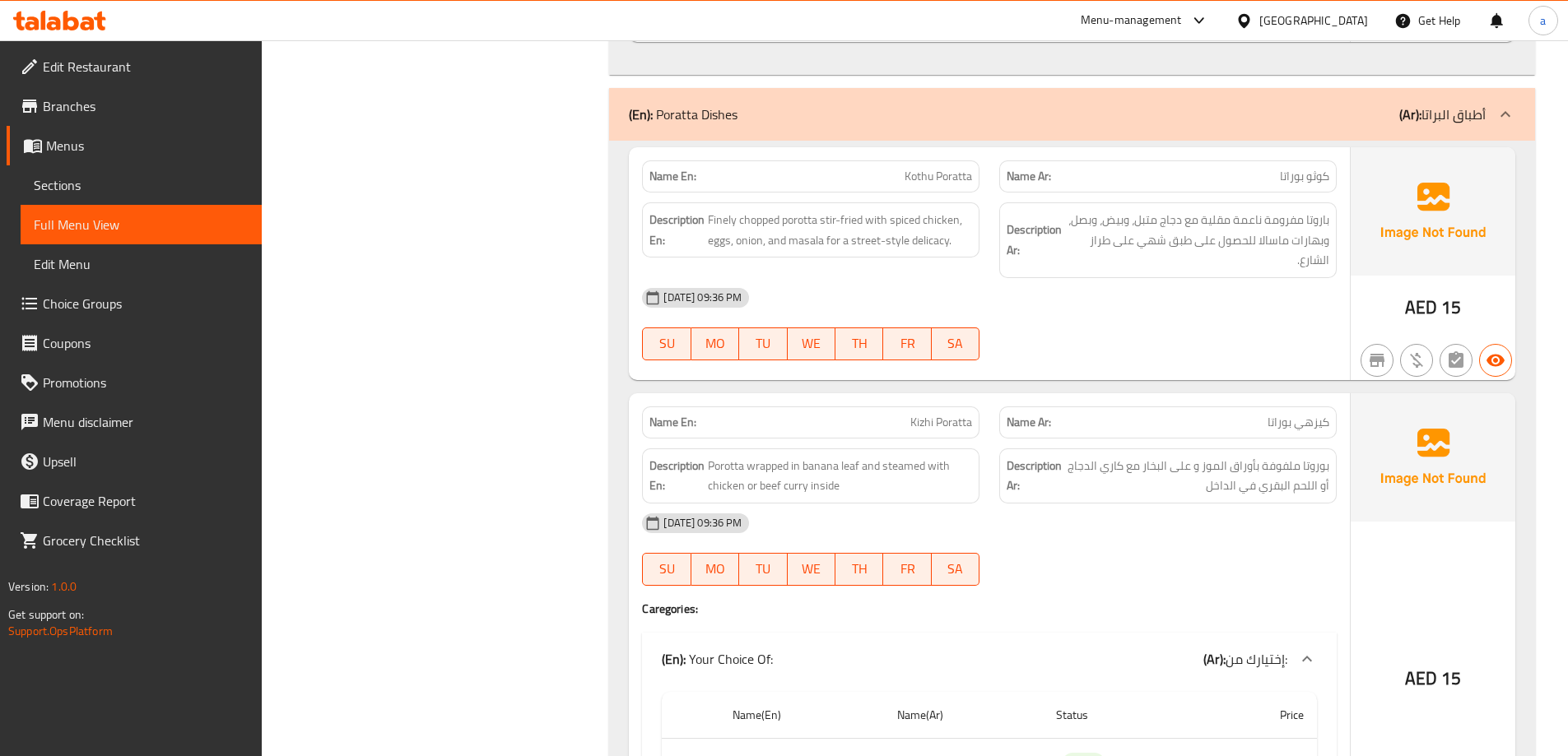
click at [885, 242] on span "Finely chopped porotta stir-fried with spiced chicken, eggs, onion, and masala …" at bounding box center [840, 229] width 264 height 41
click at [938, 176] on span "Kothu Poratta" at bounding box center [938, 176] width 68 height 17
copy span "Kothu Poratta"
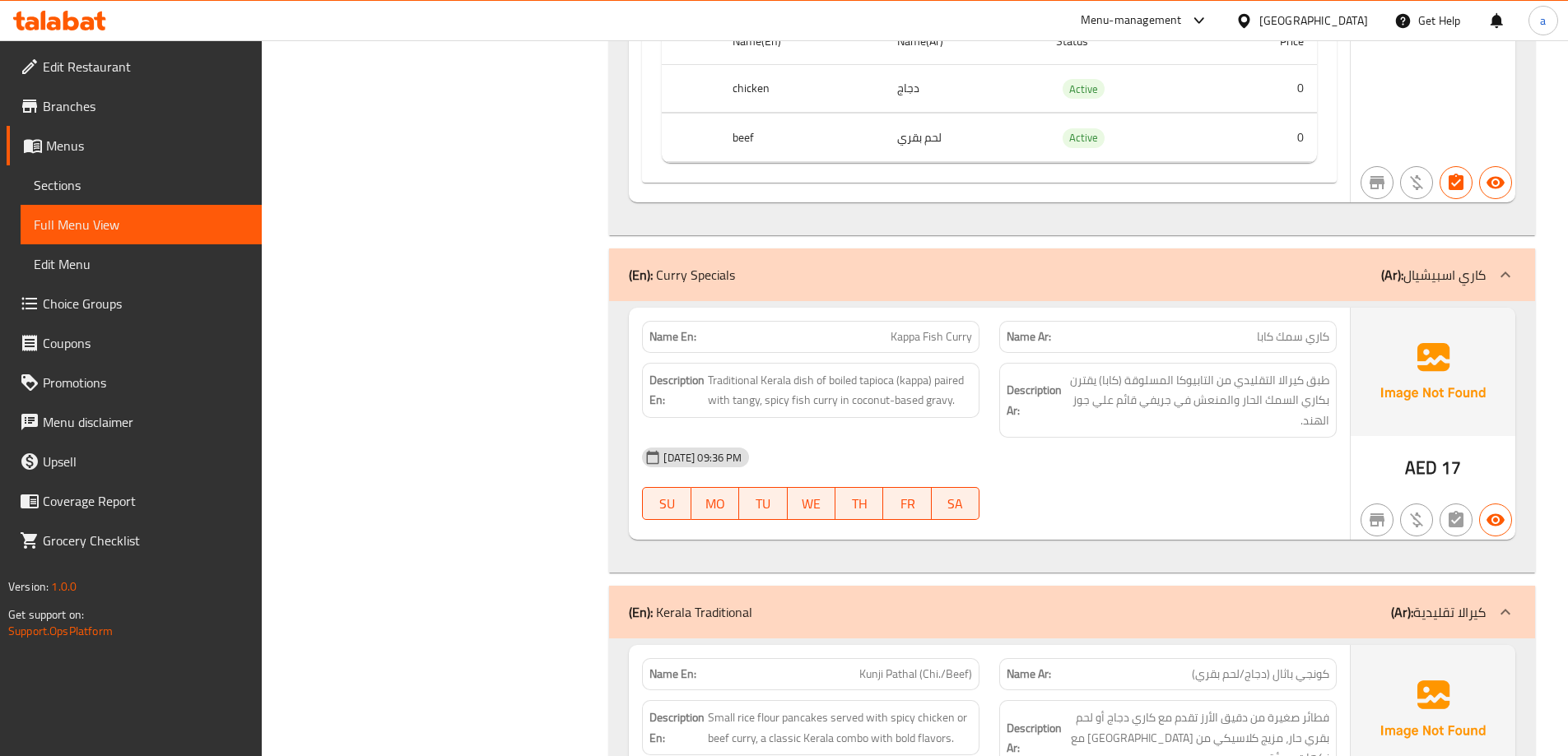
scroll to position [1646, 0]
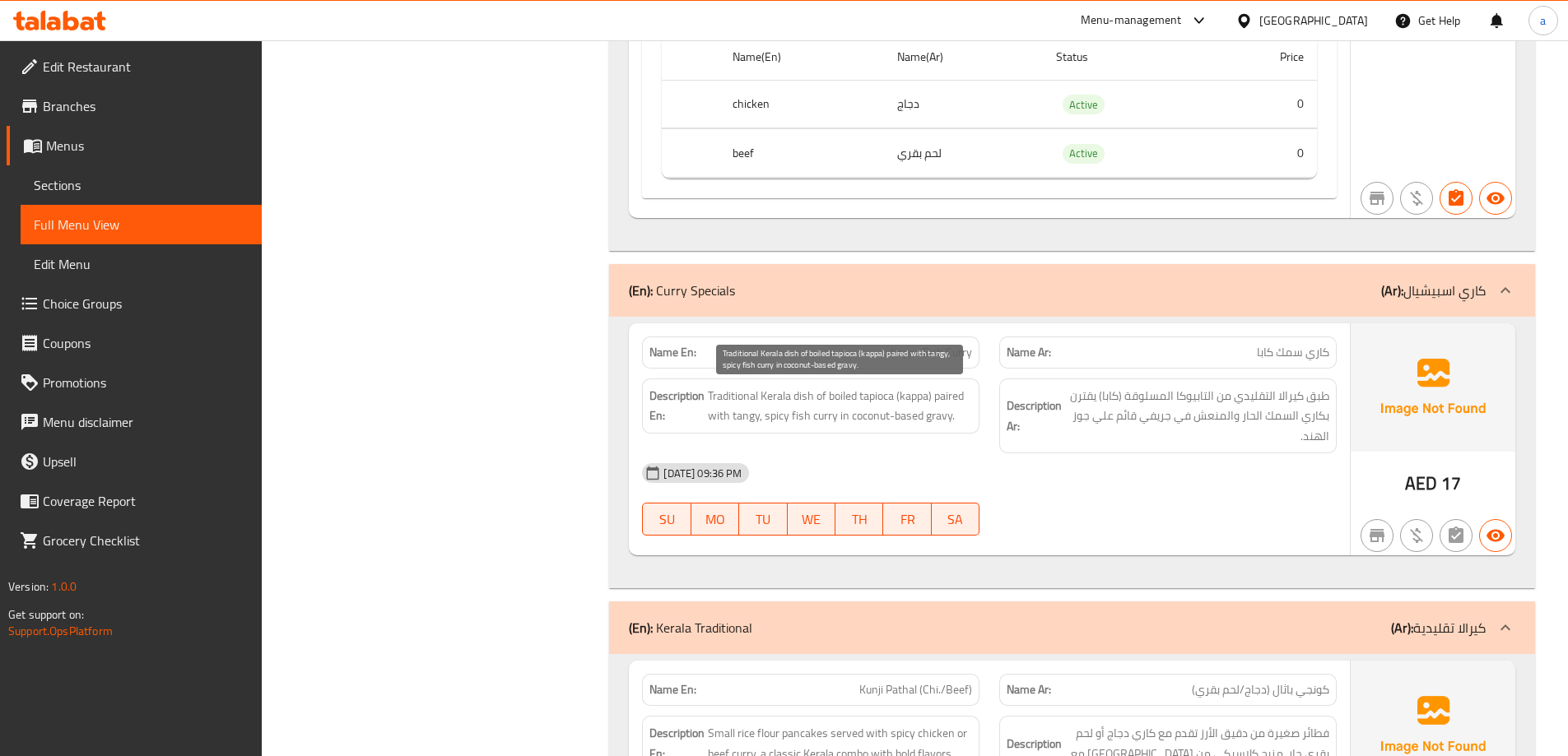
click at [943, 398] on span "Traditional Kerala dish of boiled tapioca (kappa) paired with tangy, spicy fish…" at bounding box center [840, 406] width 264 height 41
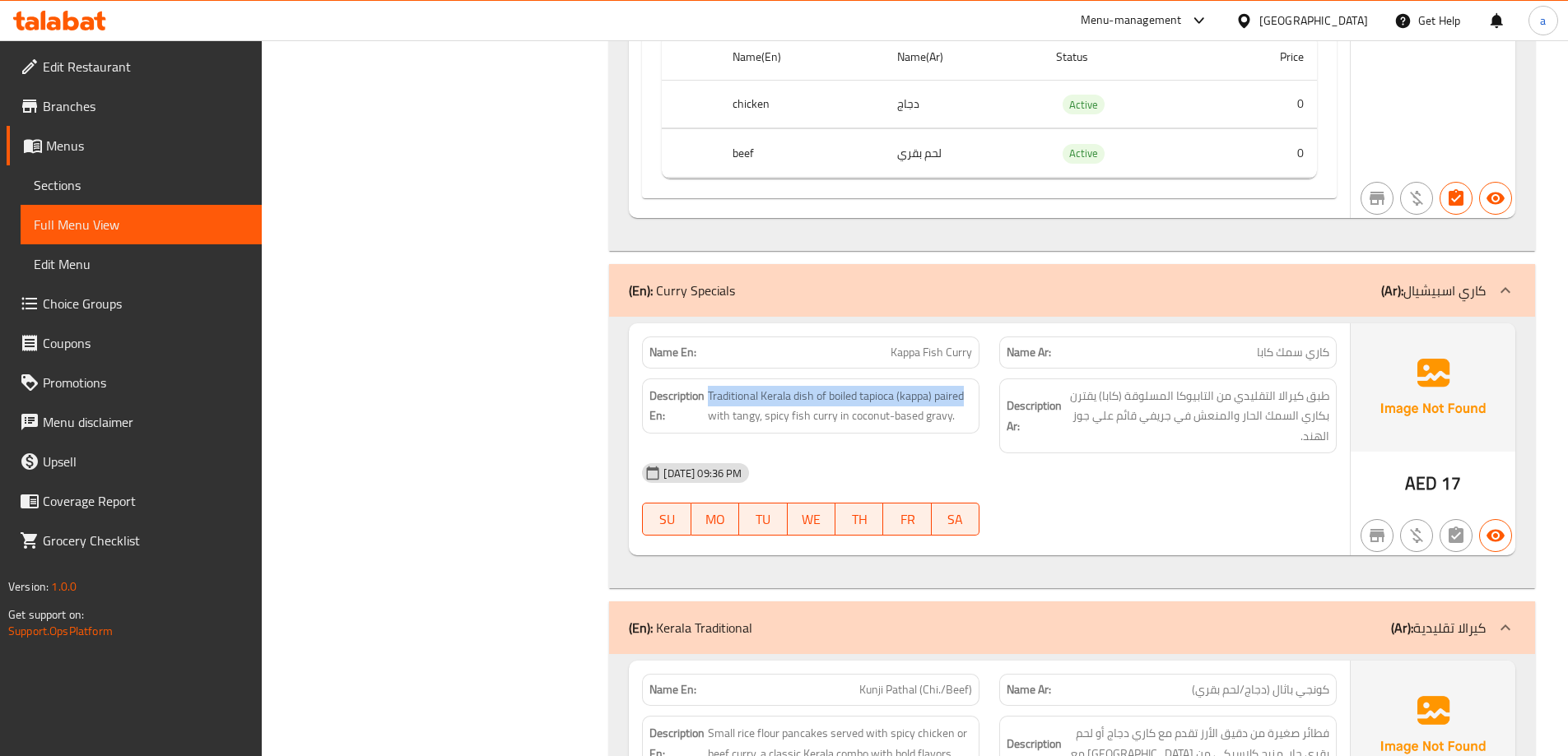
click at [705, 411] on h6 "Description En: Traditional Kerala dish of boiled tapioca (kappa) paired with t…" at bounding box center [811, 406] width 323 height 41
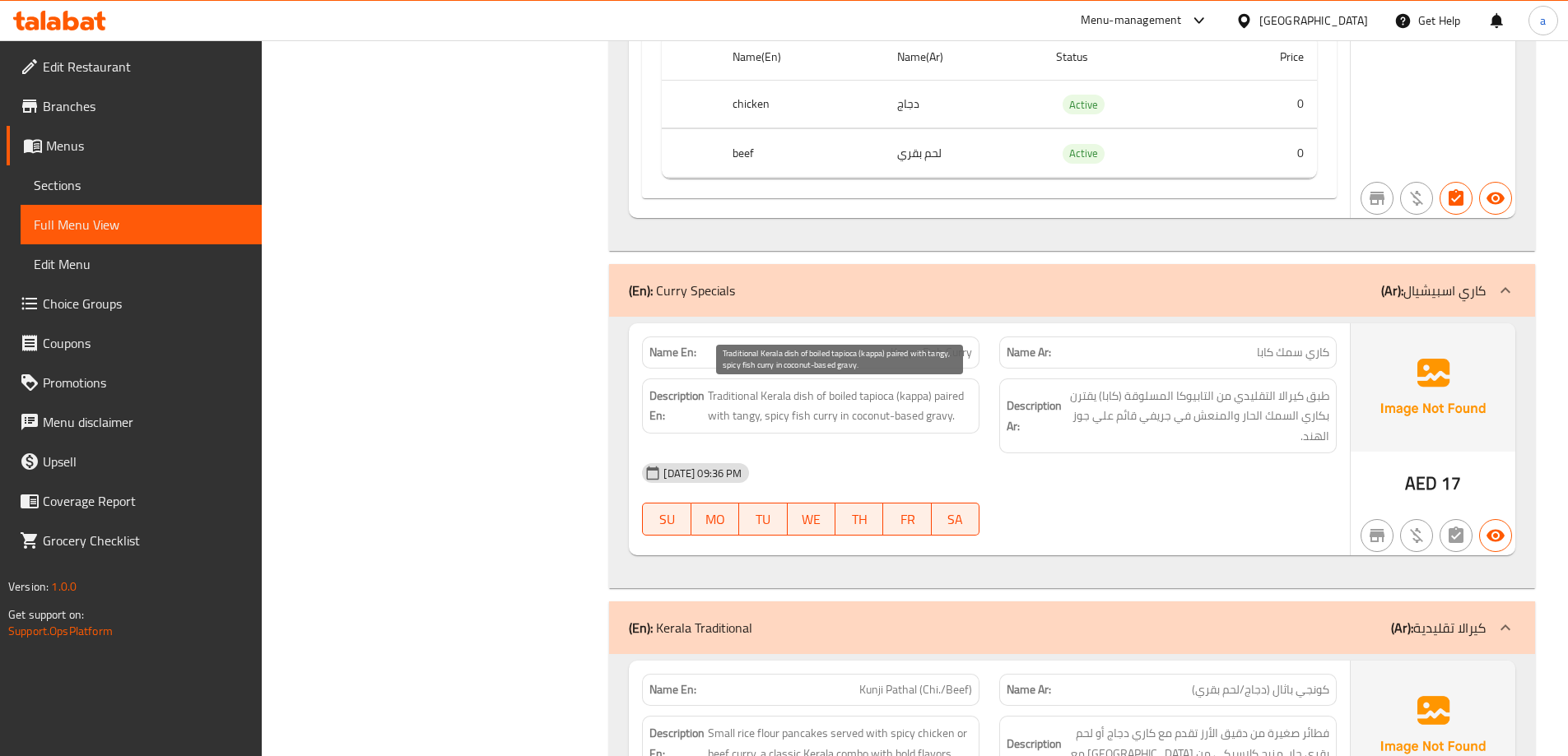
click at [715, 415] on span "Traditional Kerala dish of boiled tapioca (kappa) paired with tangy, spicy fish…" at bounding box center [840, 406] width 264 height 41
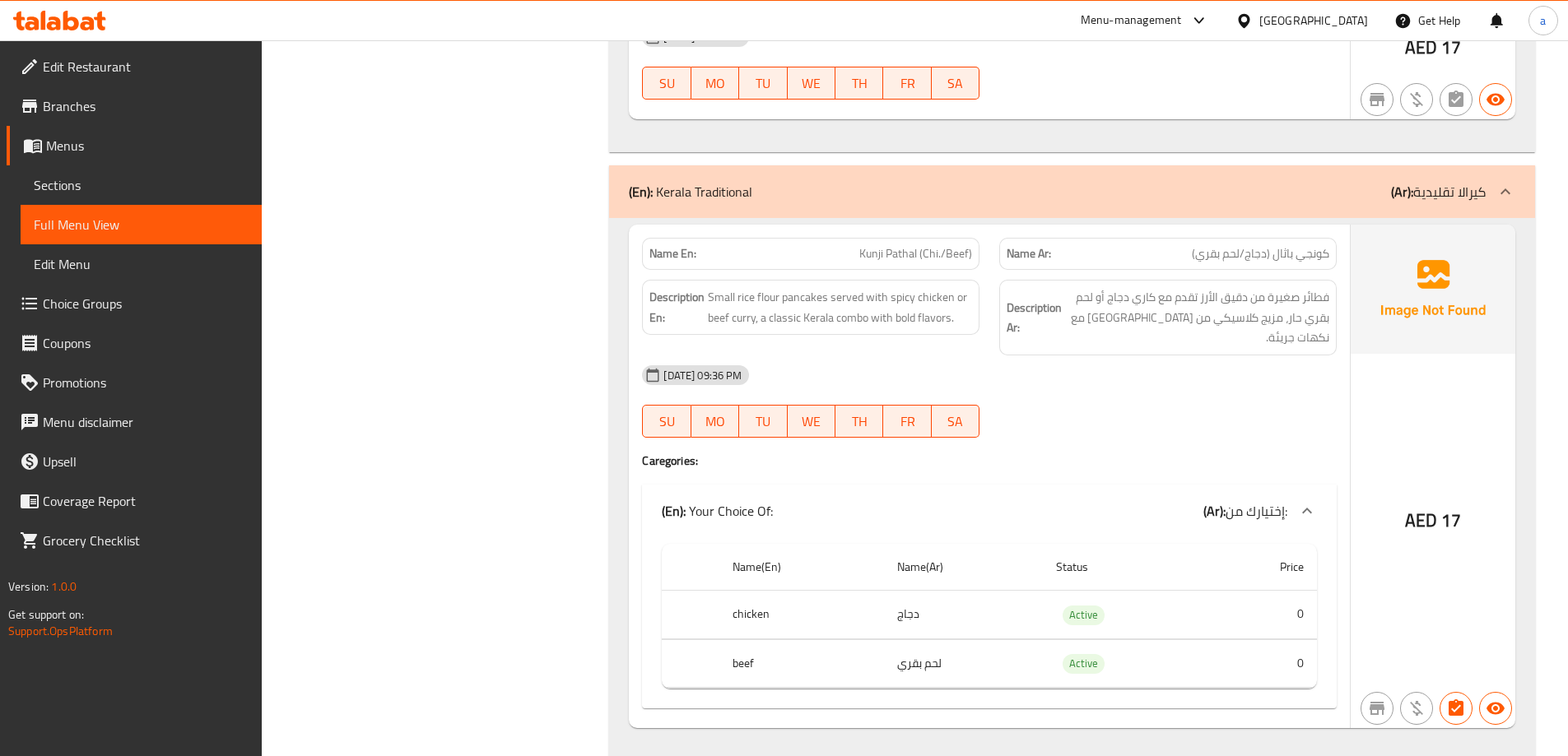
scroll to position [2140, 0]
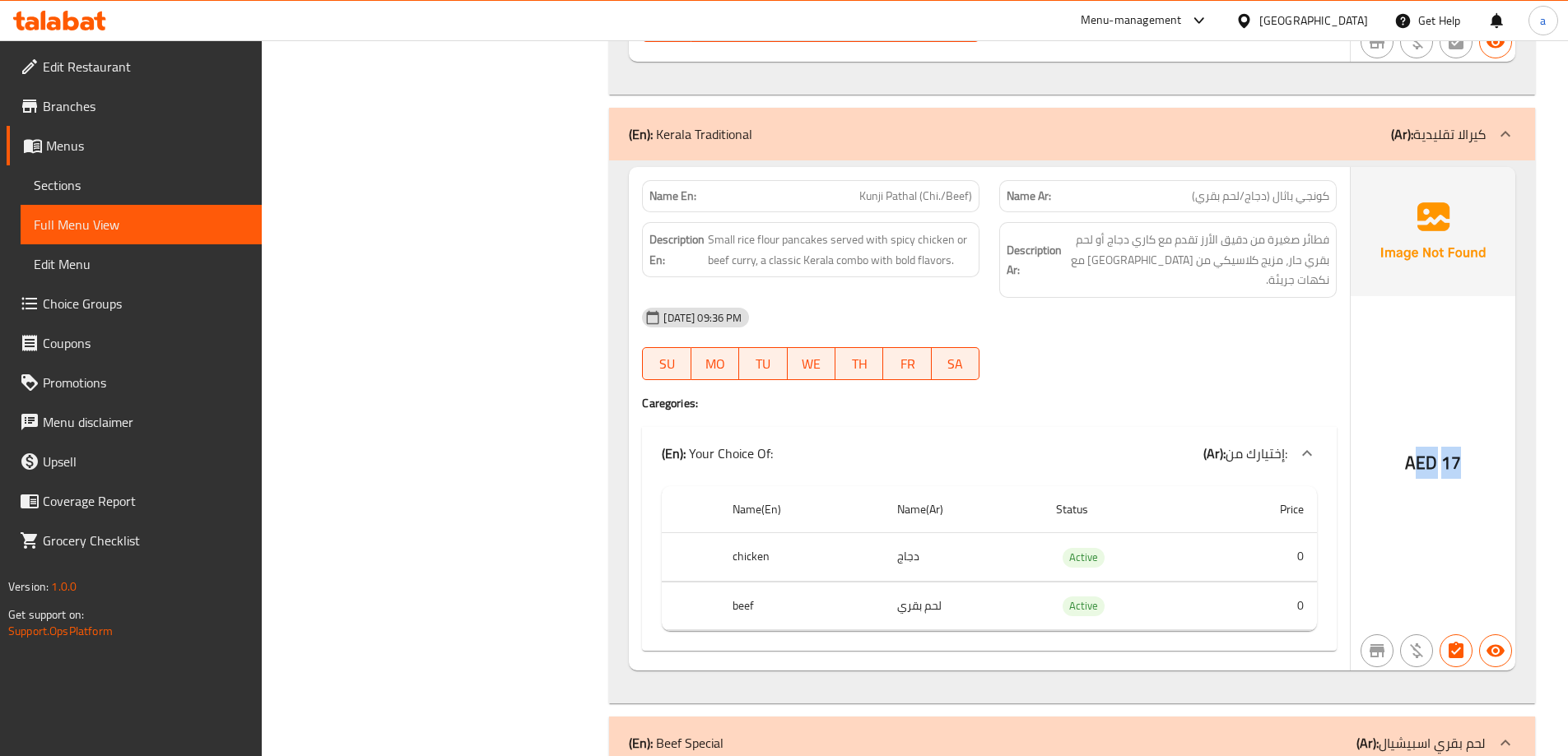
drag, startPoint x: 1412, startPoint y: 444, endPoint x: 1527, endPoint y: 446, distance: 115.0
click at [1527, 446] on div "Name En: Kunji Pathal (Chi./Beef) Name Ar: كونجي باثال (دجاج/لحم بقري) Descript…" at bounding box center [1071, 432] width 926 height 544
click at [719, 247] on span "Small rice flour pancakes served with spicy chicken or beef curry, a classic Ke…" at bounding box center [840, 249] width 264 height 41
click at [792, 248] on span "Small rice flour pancakes served with spicy chicken or beef curry, a classic Ke…" at bounding box center [840, 249] width 264 height 41
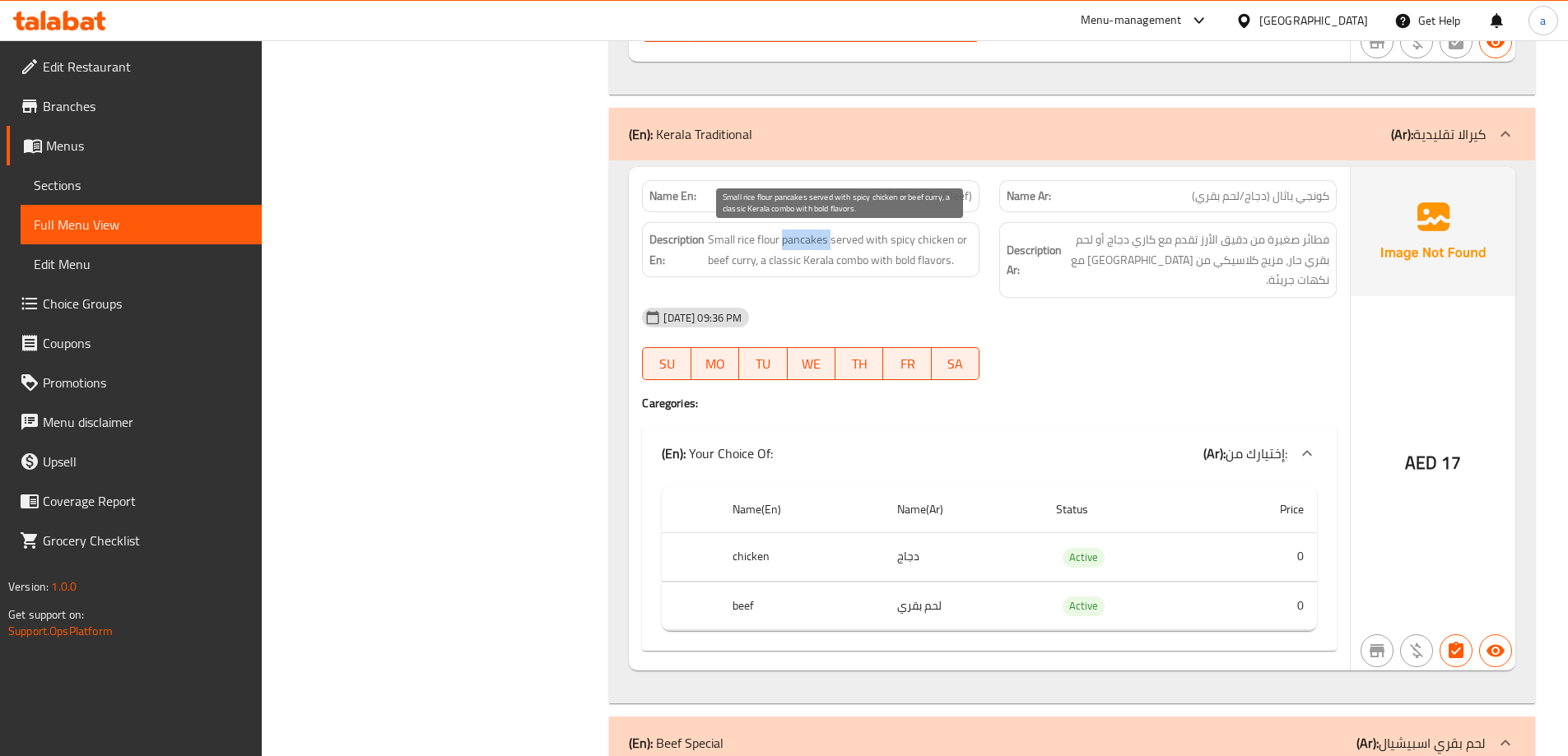
click at [792, 248] on span "Small rice flour pancakes served with spicy chicken or beef curry, a classic Ke…" at bounding box center [840, 249] width 264 height 41
copy span "pancakes"
click at [918, 202] on span "Kunji Pathal (Chi./Beef)" at bounding box center [915, 196] width 112 height 17
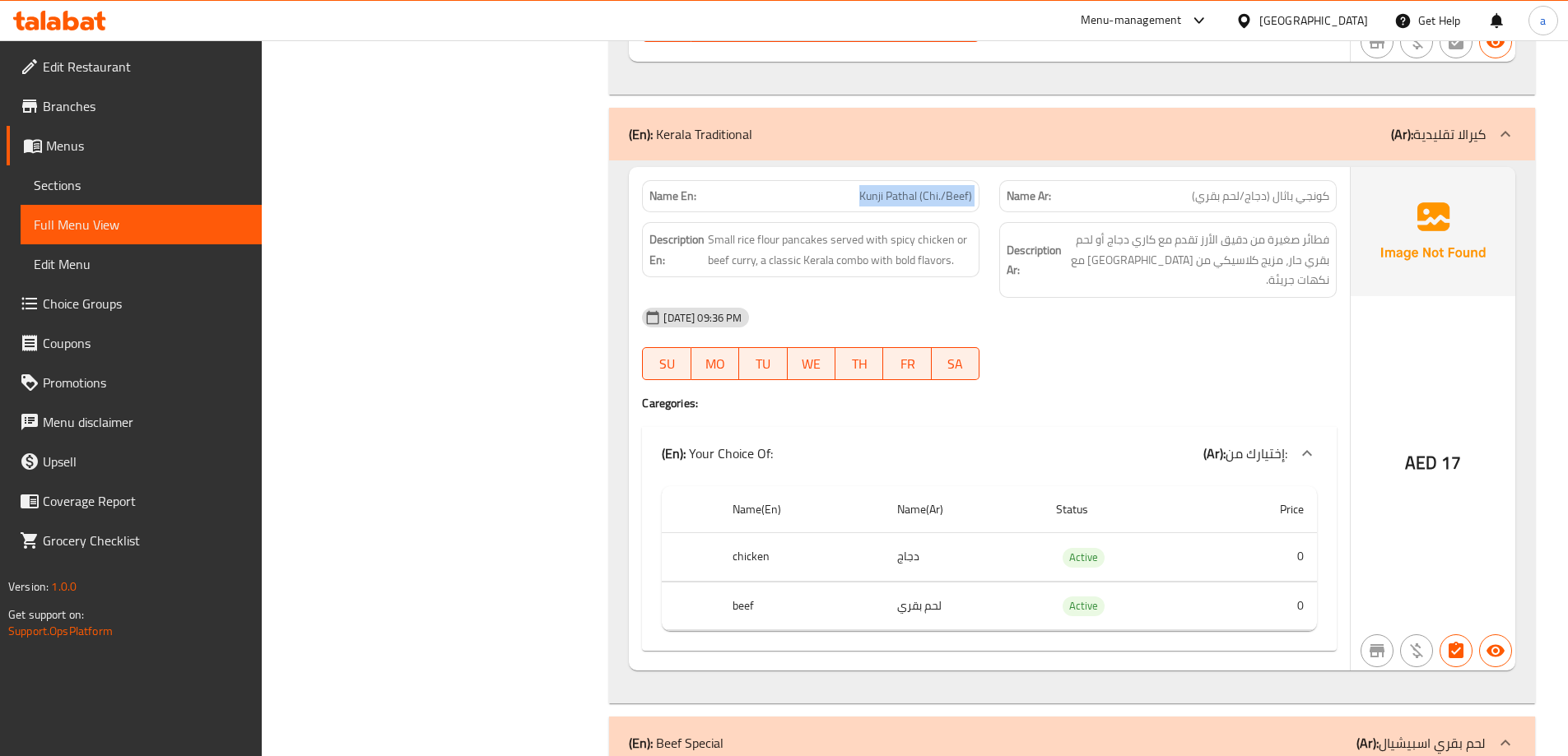
copy span "Kunji Pathal (Chi./Beef)"
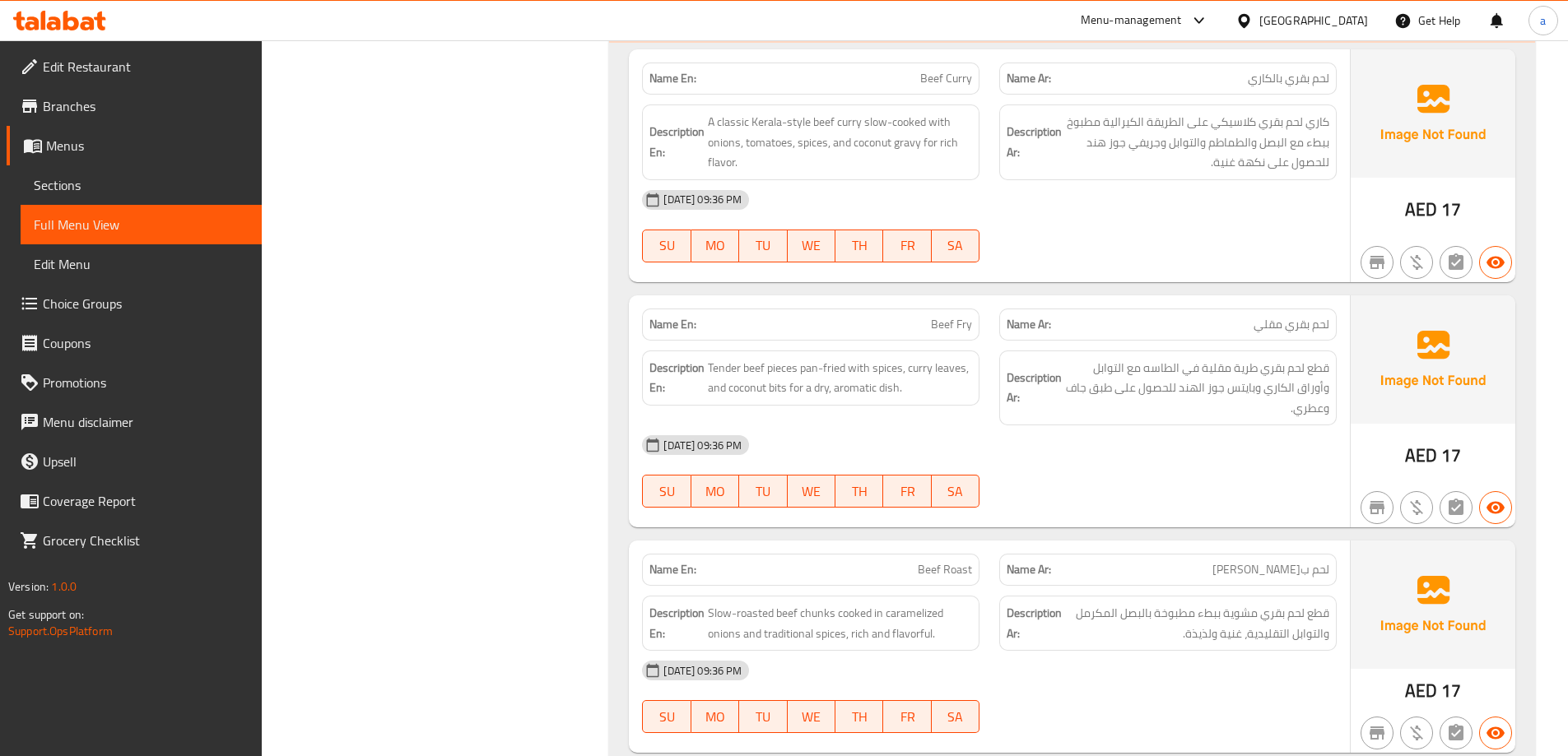
scroll to position [2881, 0]
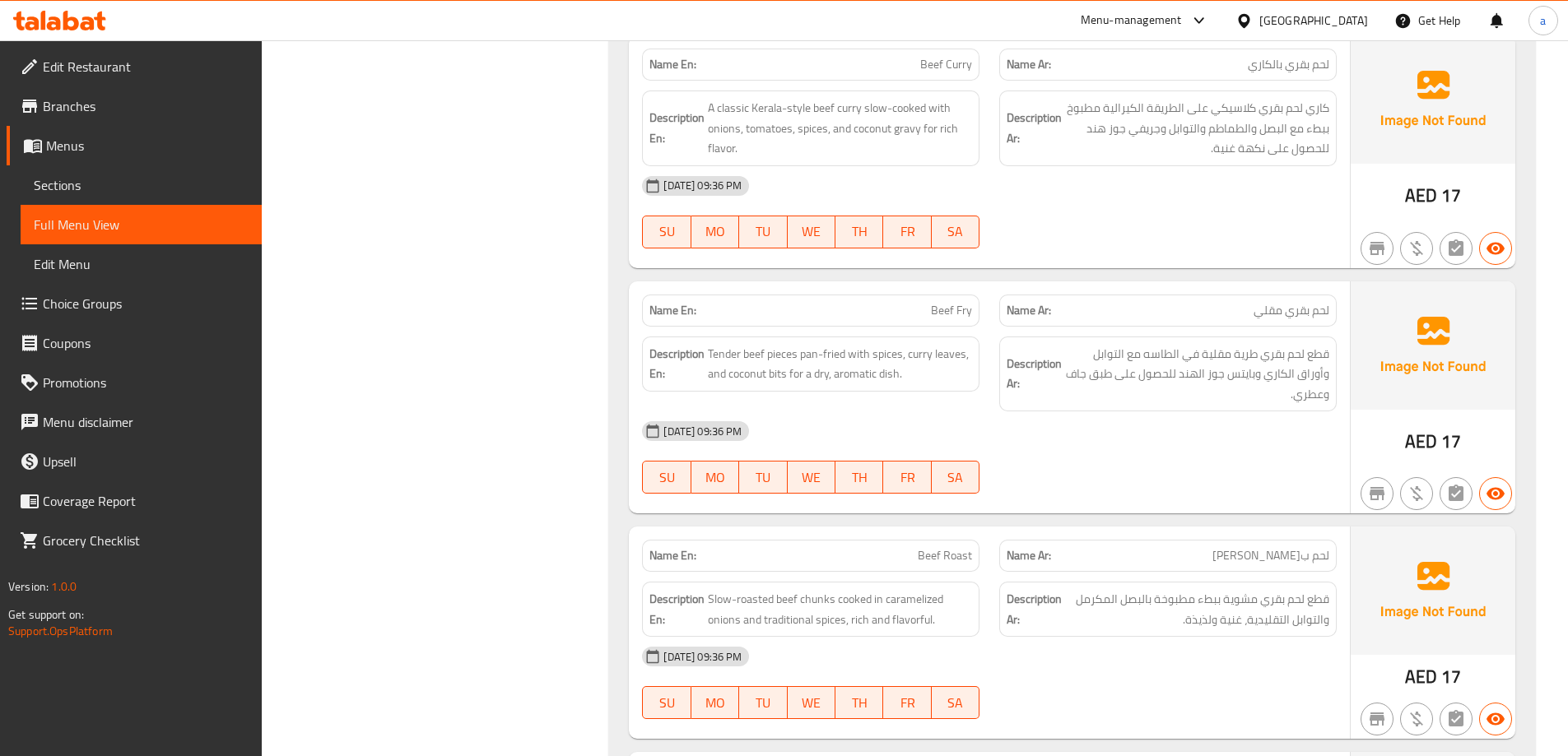
click at [880, 344] on span "Tender beef pieces pan-fried with spices, curry leaves, and coconut bits for a …" at bounding box center [840, 364] width 264 height 41
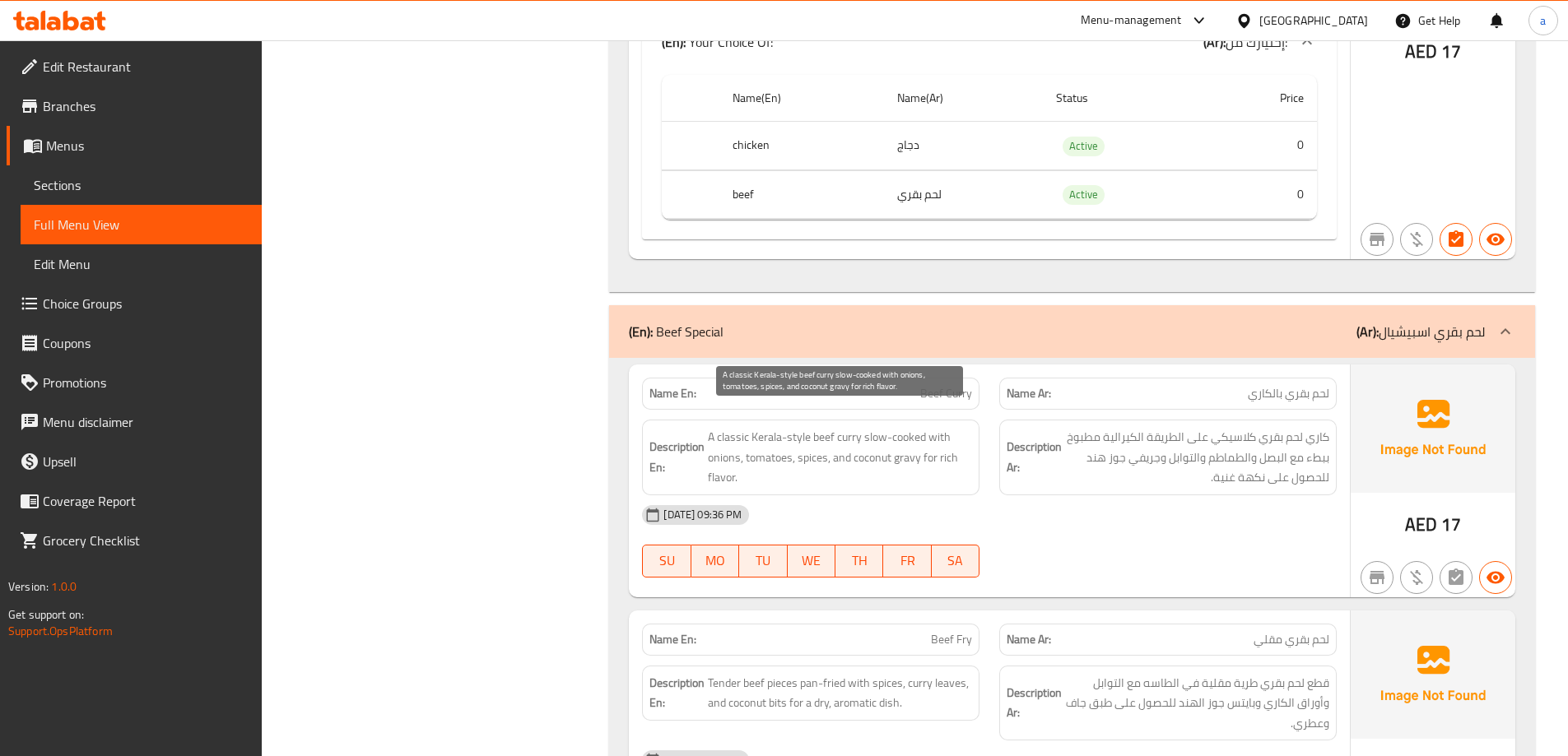
scroll to position [2716, 0]
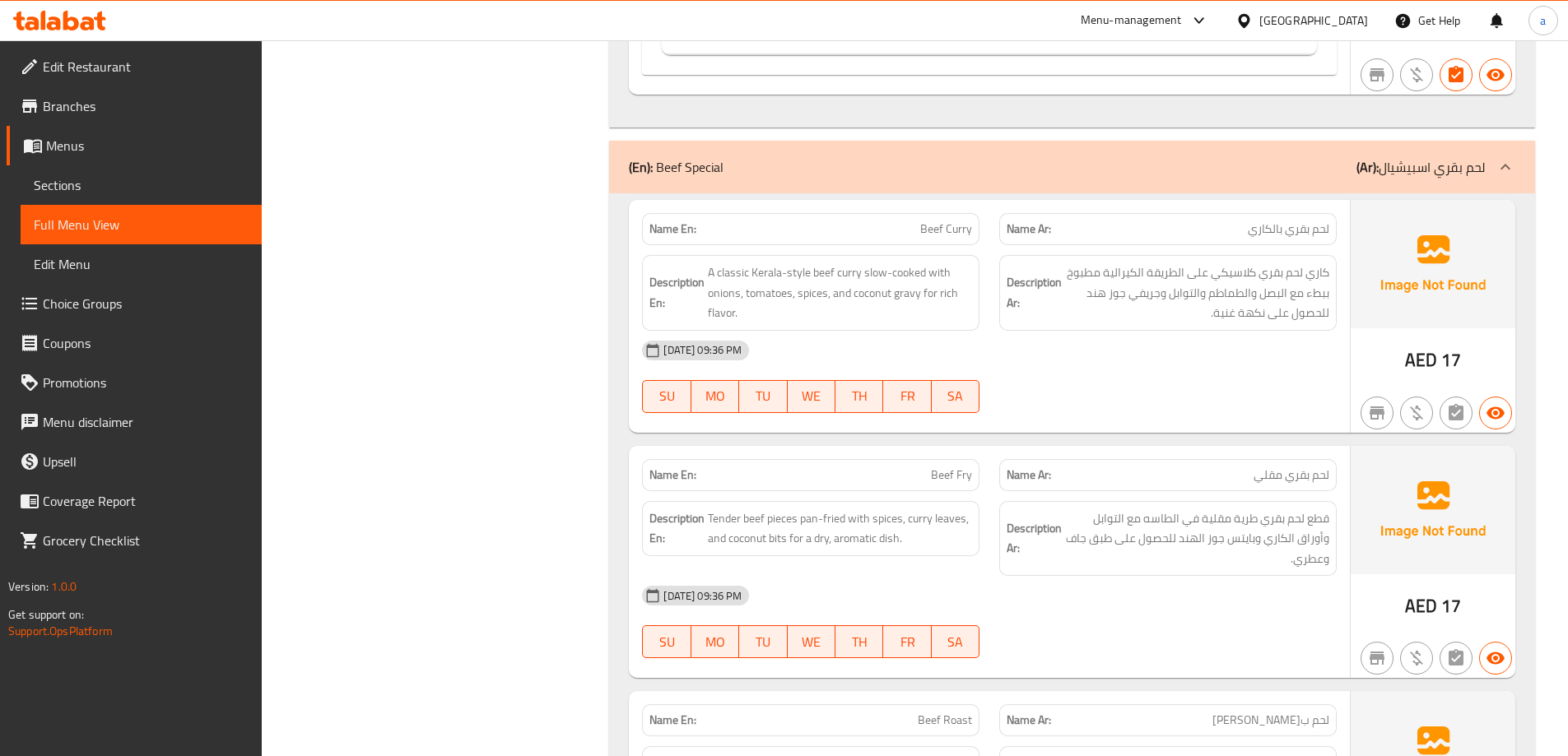
click at [955, 466] on span "Beef Fry" at bounding box center [952, 475] width 42 height 17
copy span "Beef Fry"
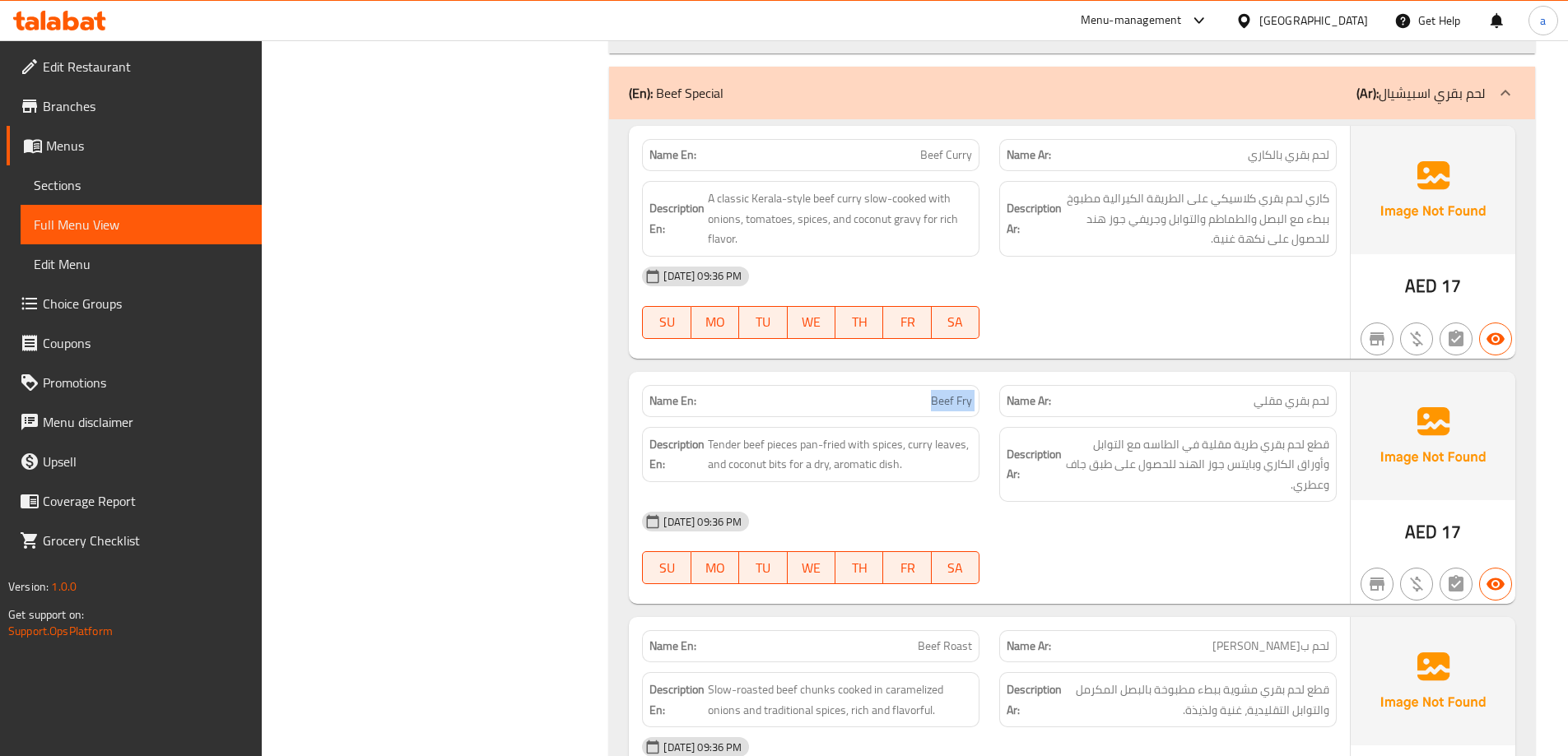
scroll to position [2881, 0]
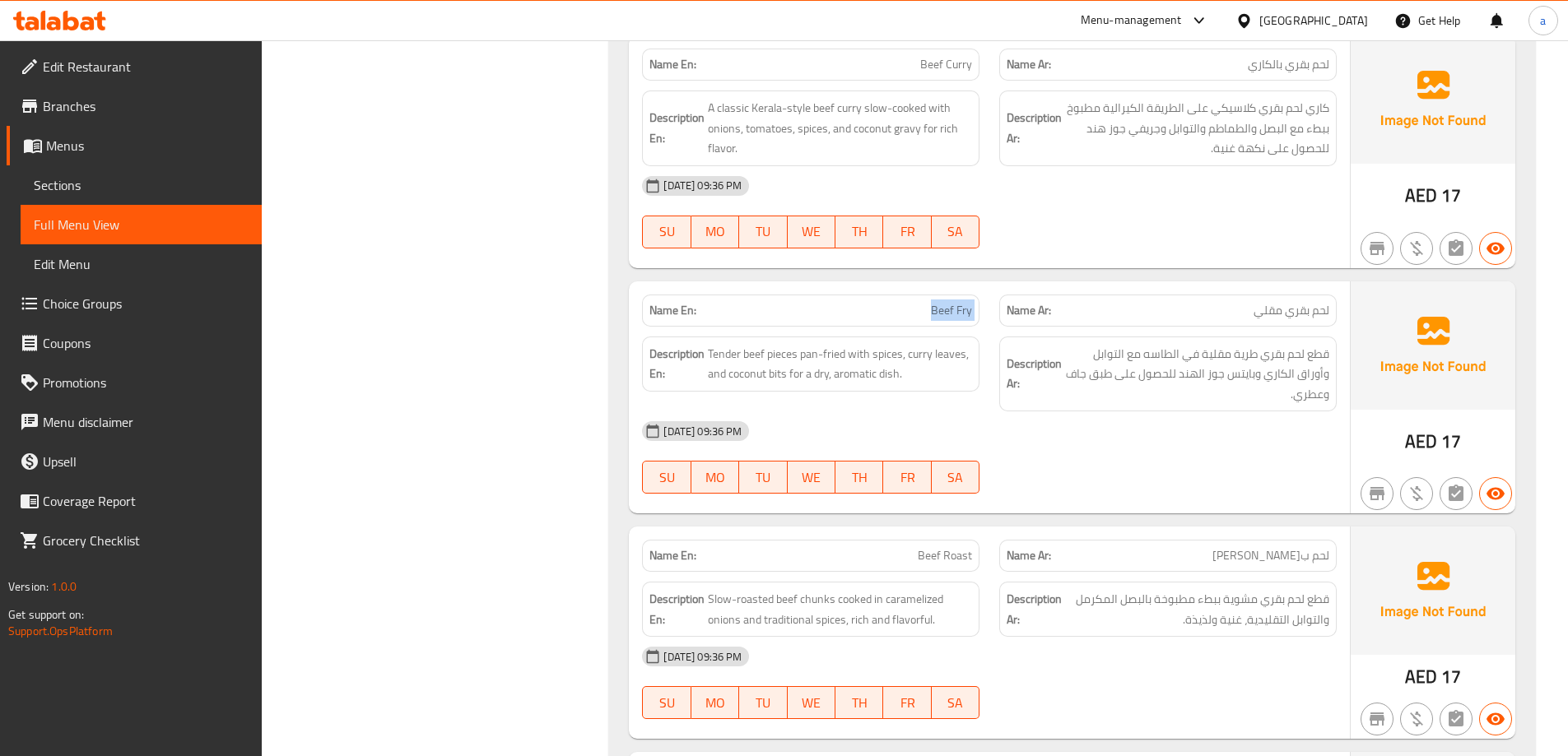
click at [949, 302] on span "Beef Fry" at bounding box center [952, 311] width 42 height 17
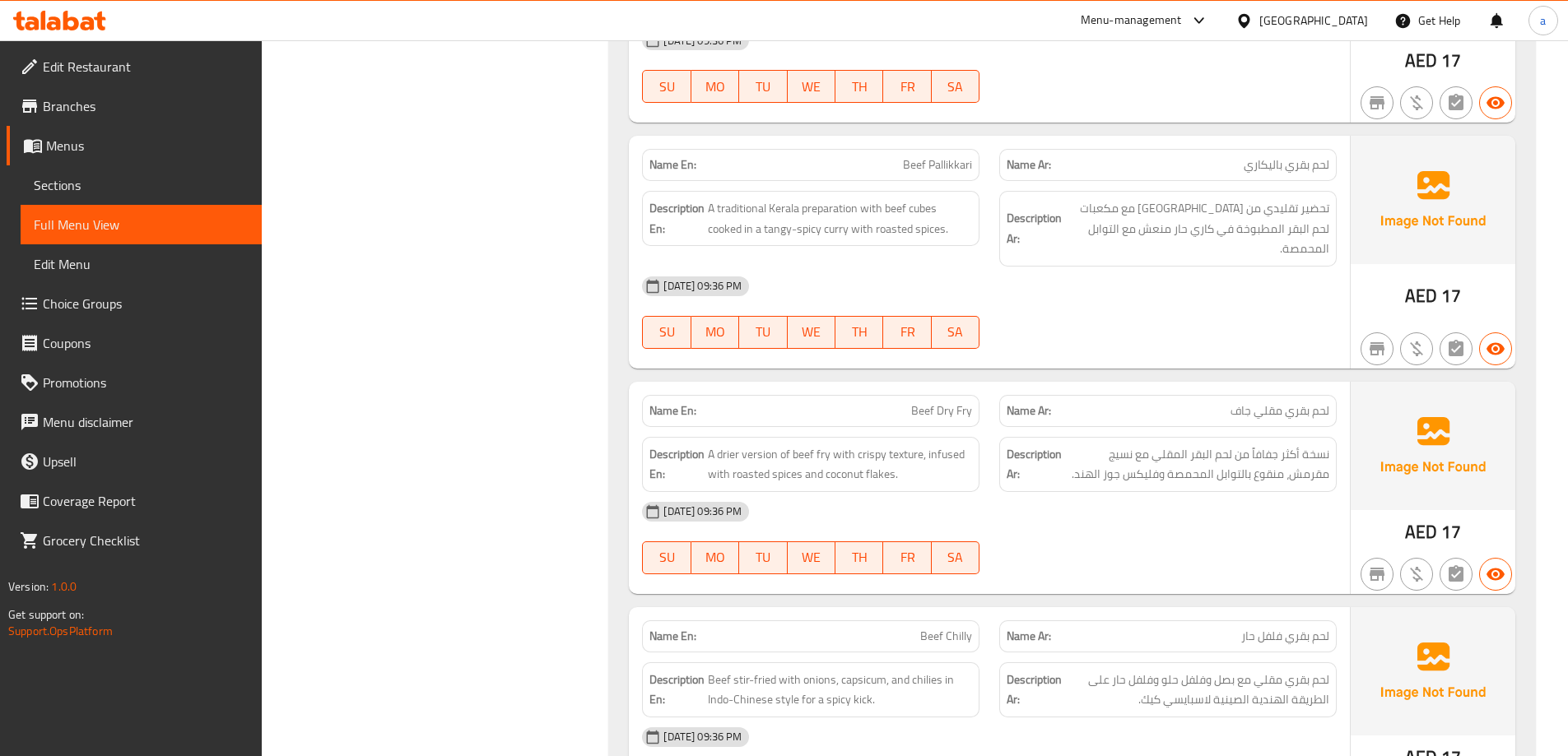
scroll to position [3951, 0]
click at [955, 154] on span "Beef Pallikkari" at bounding box center [937, 162] width 69 height 17
copy span "Beef Pallikkari"
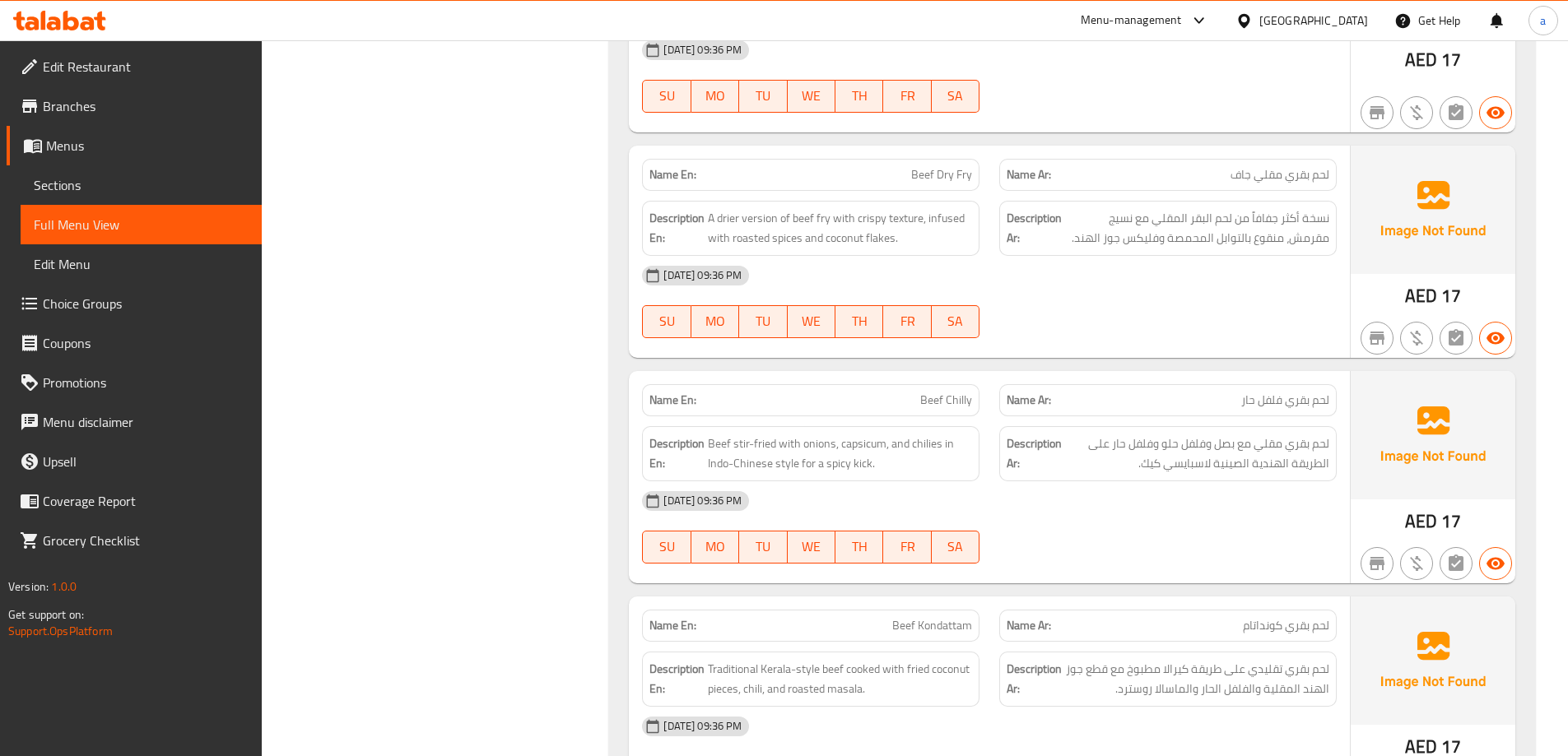
scroll to position [4197, 0]
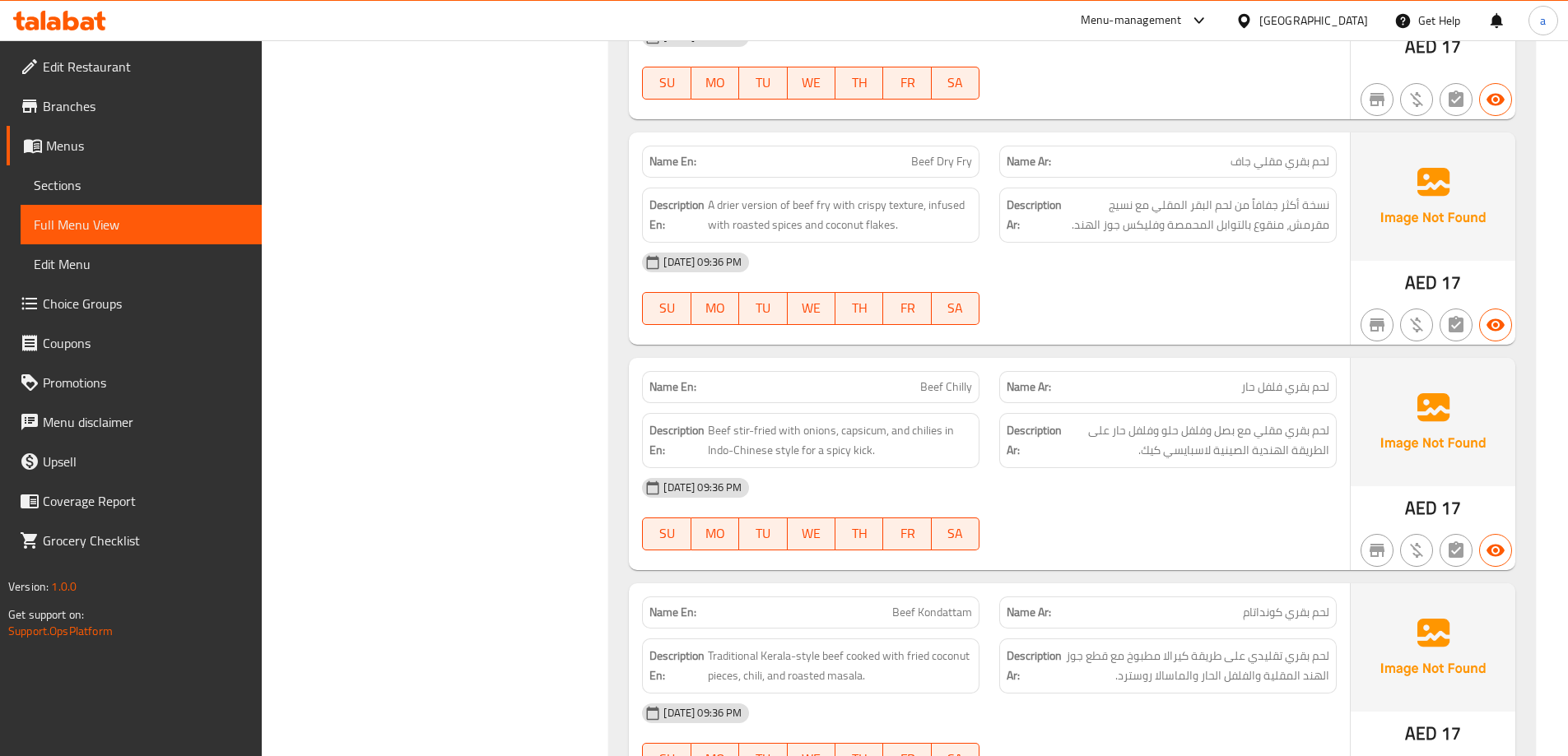
click at [936, 153] on span "Beef Dry Fry" at bounding box center [941, 161] width 61 height 17
copy span "Beef Dry Fry"
click at [888, 195] on span "A drier version of beef fry with crispy texture, infused with roasted spices an…" at bounding box center [840, 215] width 264 height 41
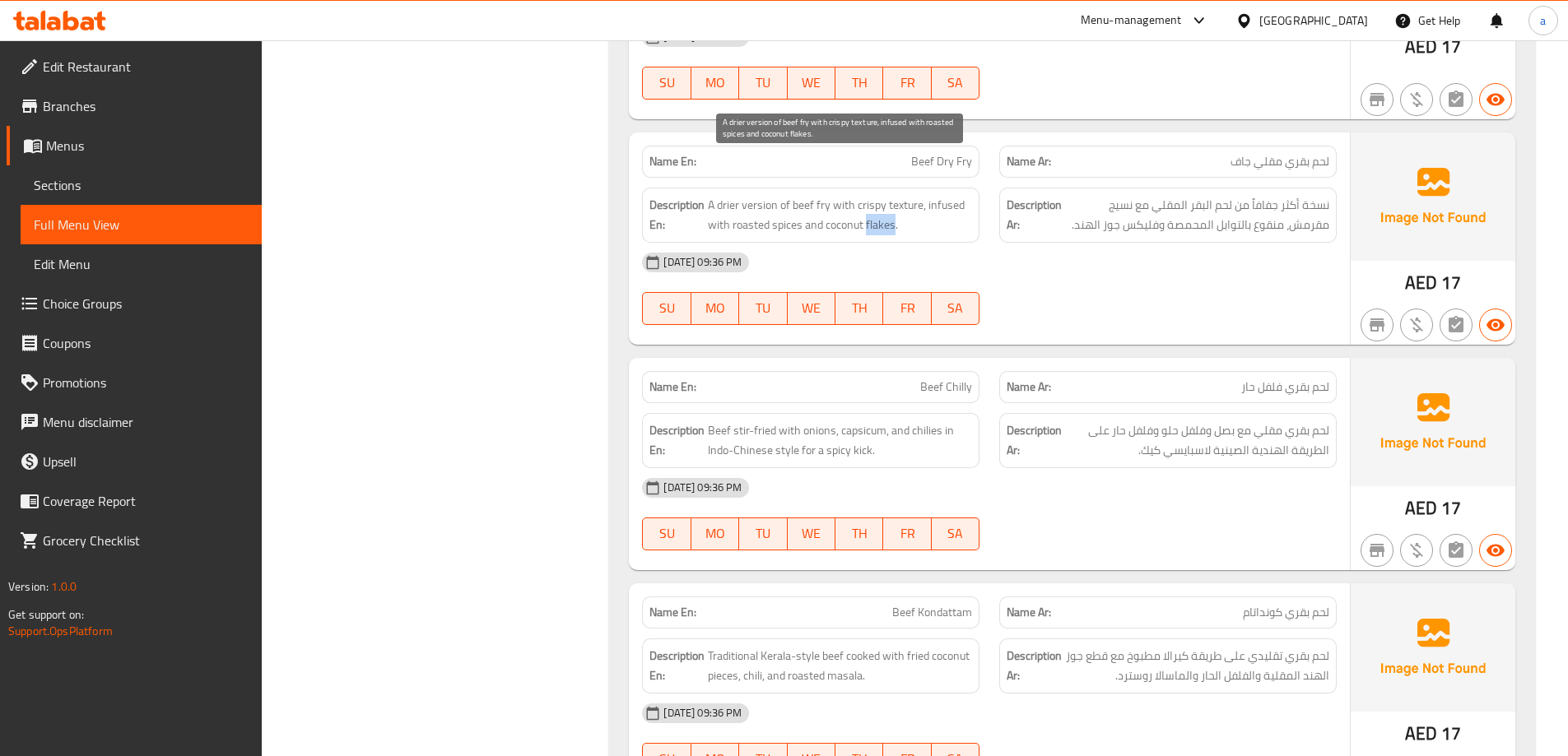
click at [888, 195] on span "A drier version of beef fry with crispy texture, infused with roasted spices an…" at bounding box center [840, 215] width 264 height 41
copy span "flakes"
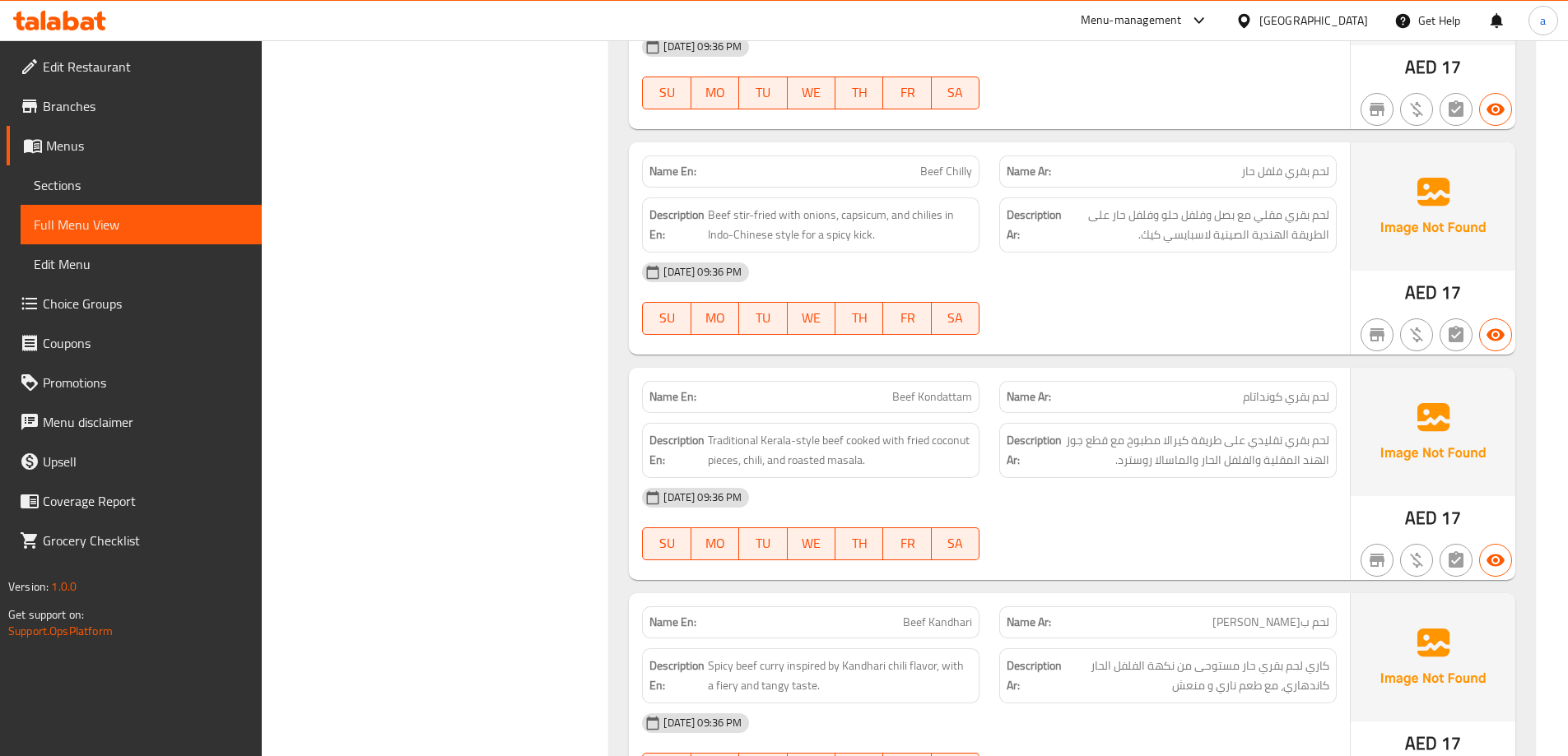
scroll to position [4444, 0]
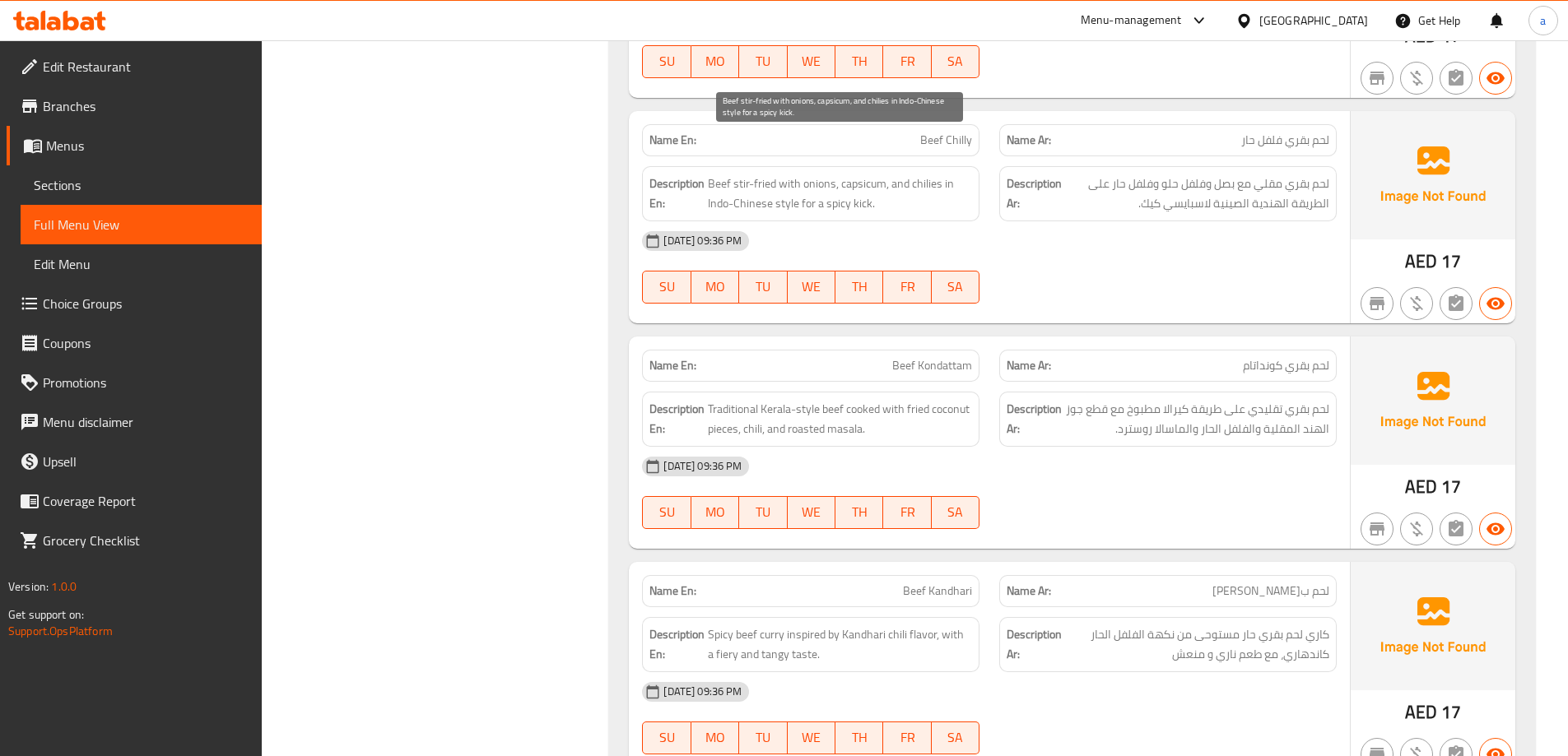
click at [859, 174] on span "Beef stir-fried with onions, capsicum, and chilies in Indo-Chinese style for a …" at bounding box center [840, 193] width 264 height 41
click at [866, 174] on span "Beef stir-fried with onions, capsicum, and chilies in Indo-Chinese style for a …" at bounding box center [840, 193] width 264 height 41
copy span "capsicum"
click at [935, 132] on span "Beef Chilly" at bounding box center [946, 141] width 52 height 17
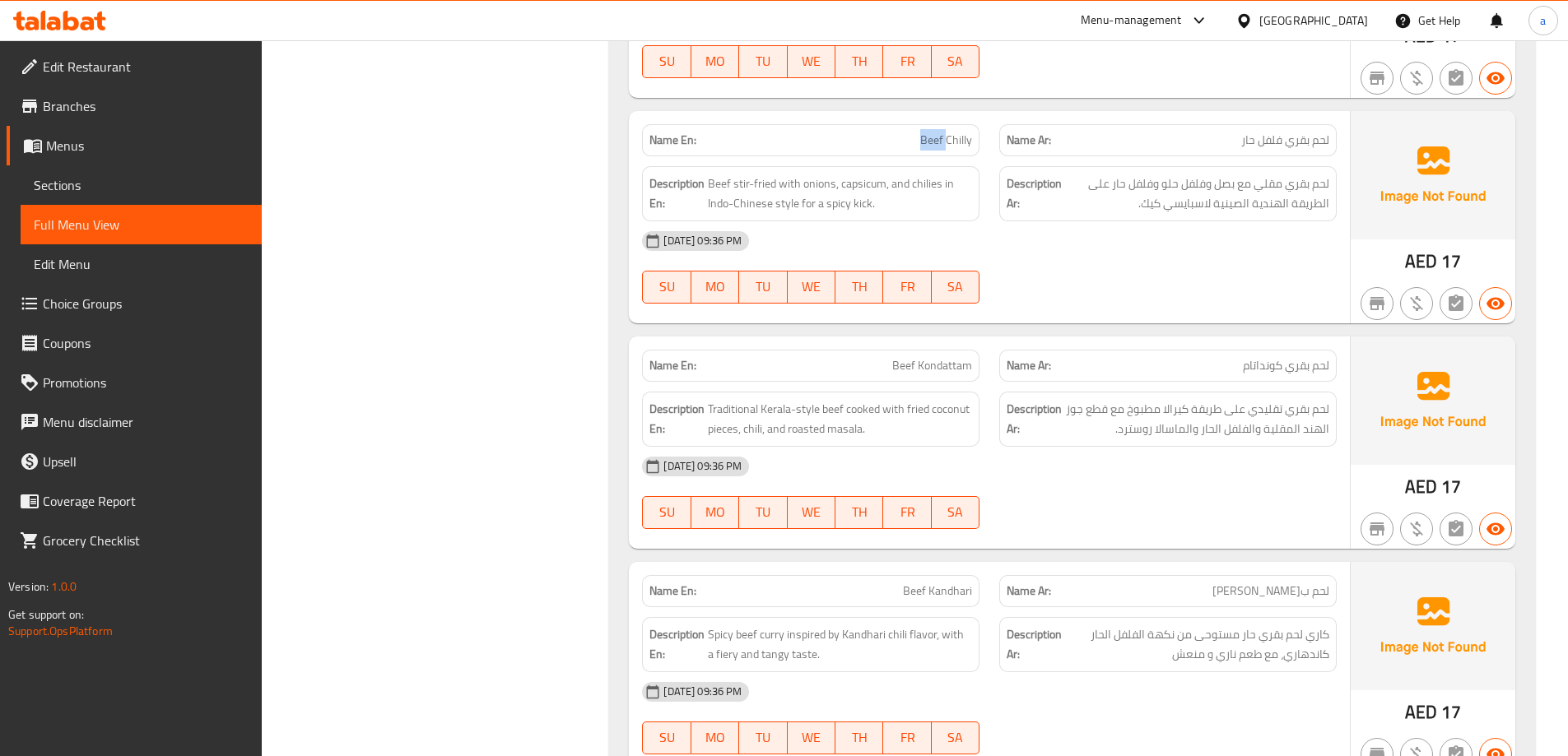
click at [935, 132] on span "Beef Chilly" at bounding box center [946, 141] width 52 height 17
click at [723, 174] on span "Beef stir-fried with onions, capsicum, and chilies in Indo-Chinese style for a …" at bounding box center [840, 193] width 264 height 41
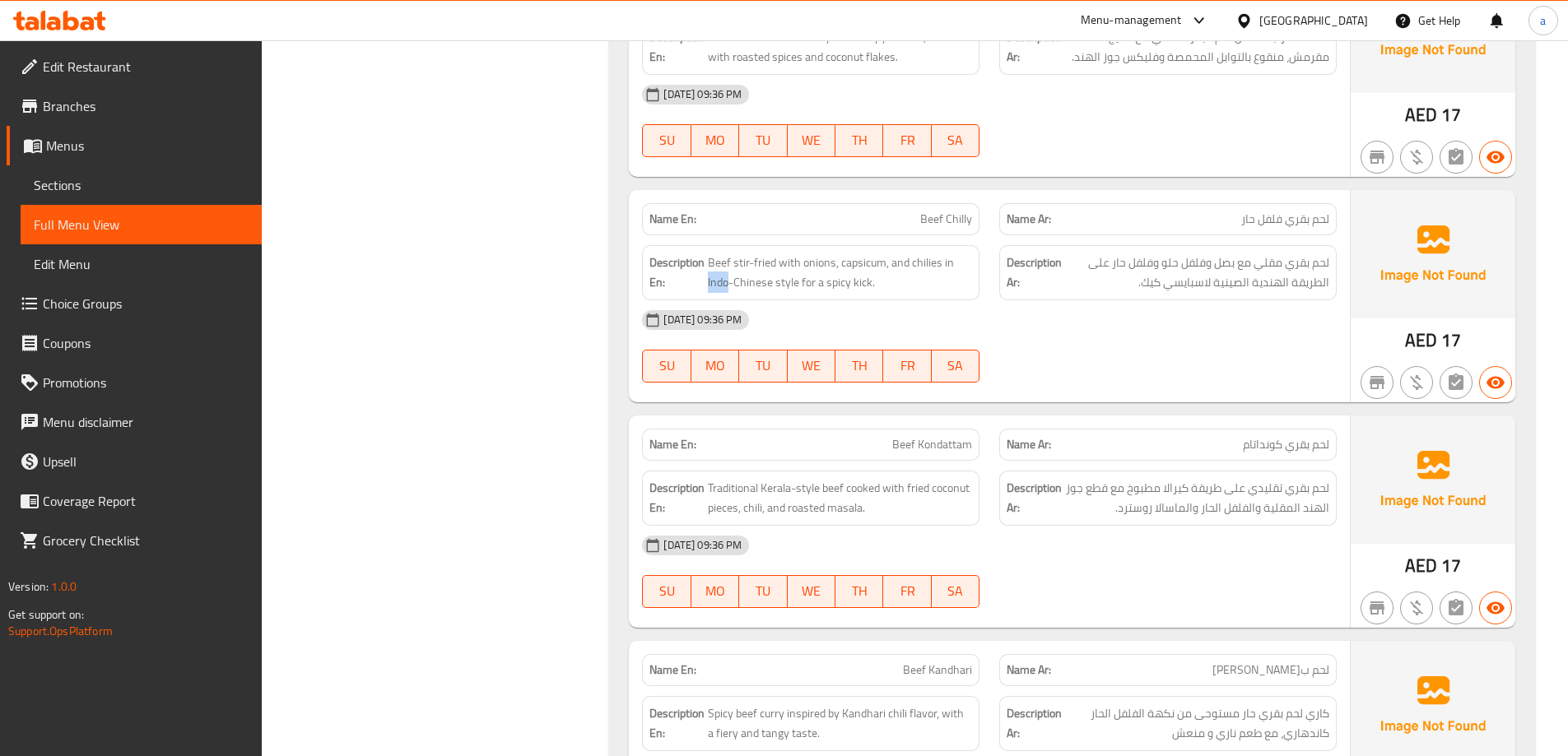
scroll to position [4279, 0]
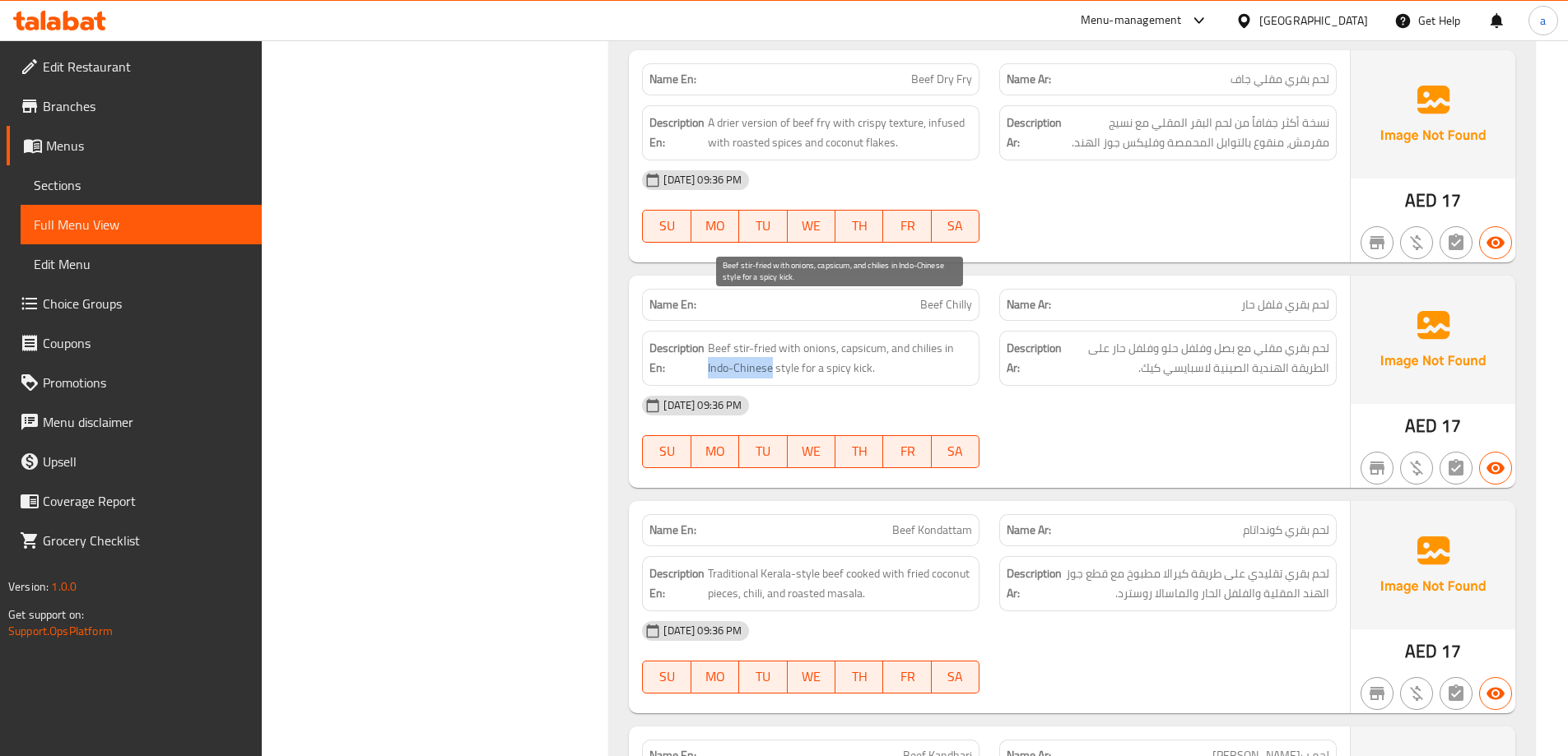
click at [758, 338] on span "Beef stir-fried with onions, capsicum, and chilies in Indo-Chinese style for a …" at bounding box center [840, 358] width 264 height 41
drag, startPoint x: 906, startPoint y: 311, endPoint x: 935, endPoint y: 332, distance: 35.8
click at [935, 338] on span "Beef stir-fried with onions, capsicum, and chilies in Indo-Chinese style for a …" at bounding box center [840, 358] width 264 height 41
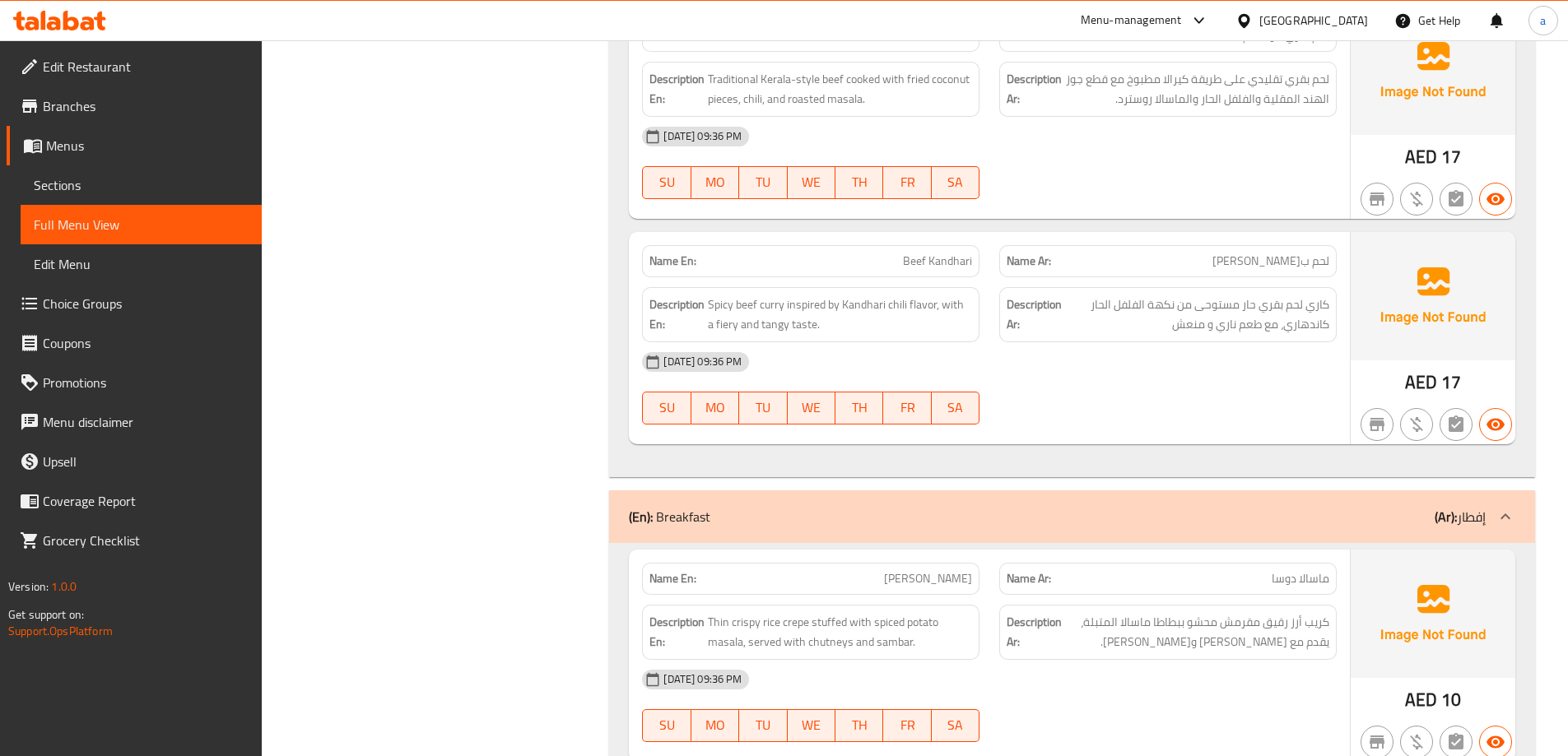
scroll to position [4856, 0]
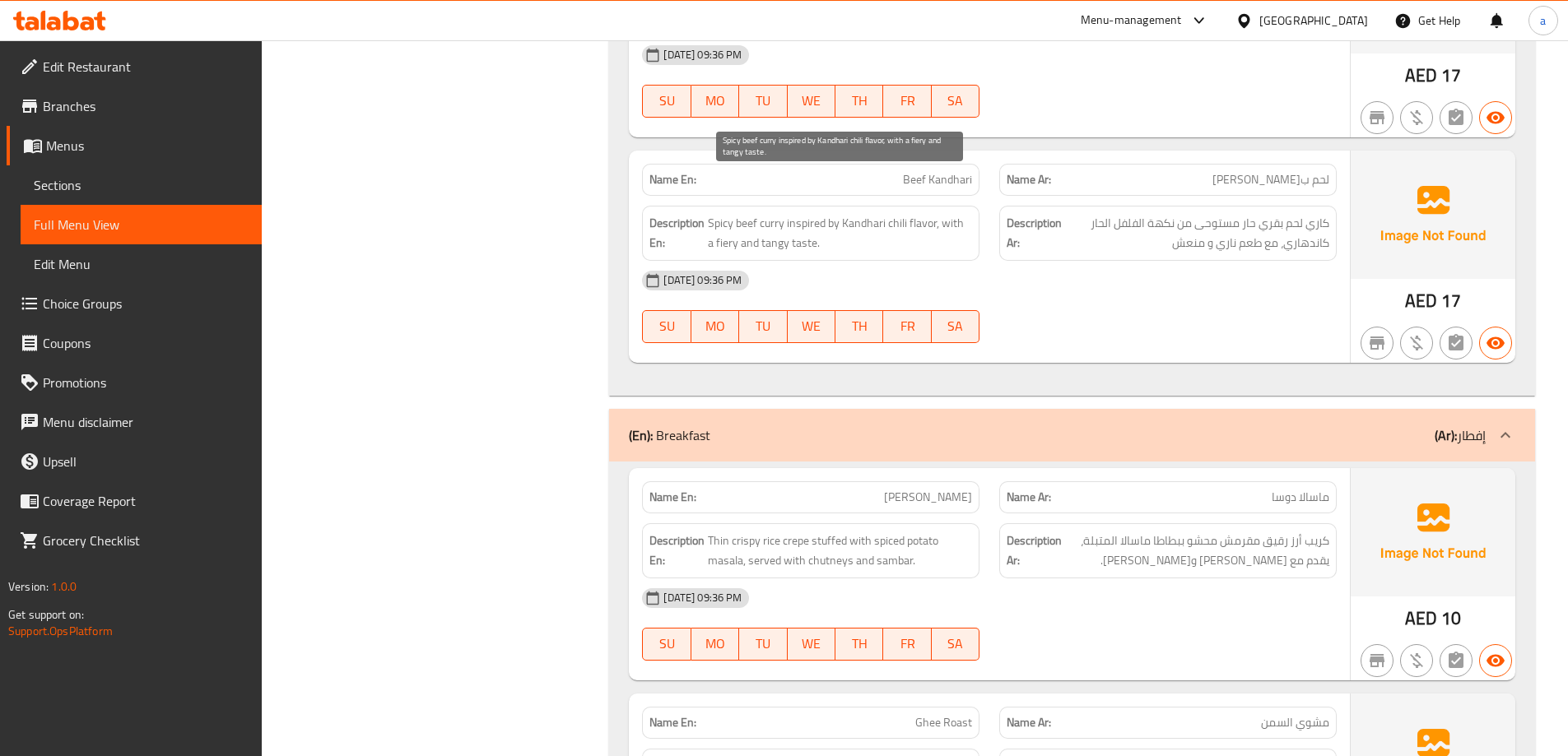
click at [726, 213] on span "Spicy beef curry inspired by Kandhari chili flavor, with a fiery and tangy tast…" at bounding box center [840, 233] width 264 height 41
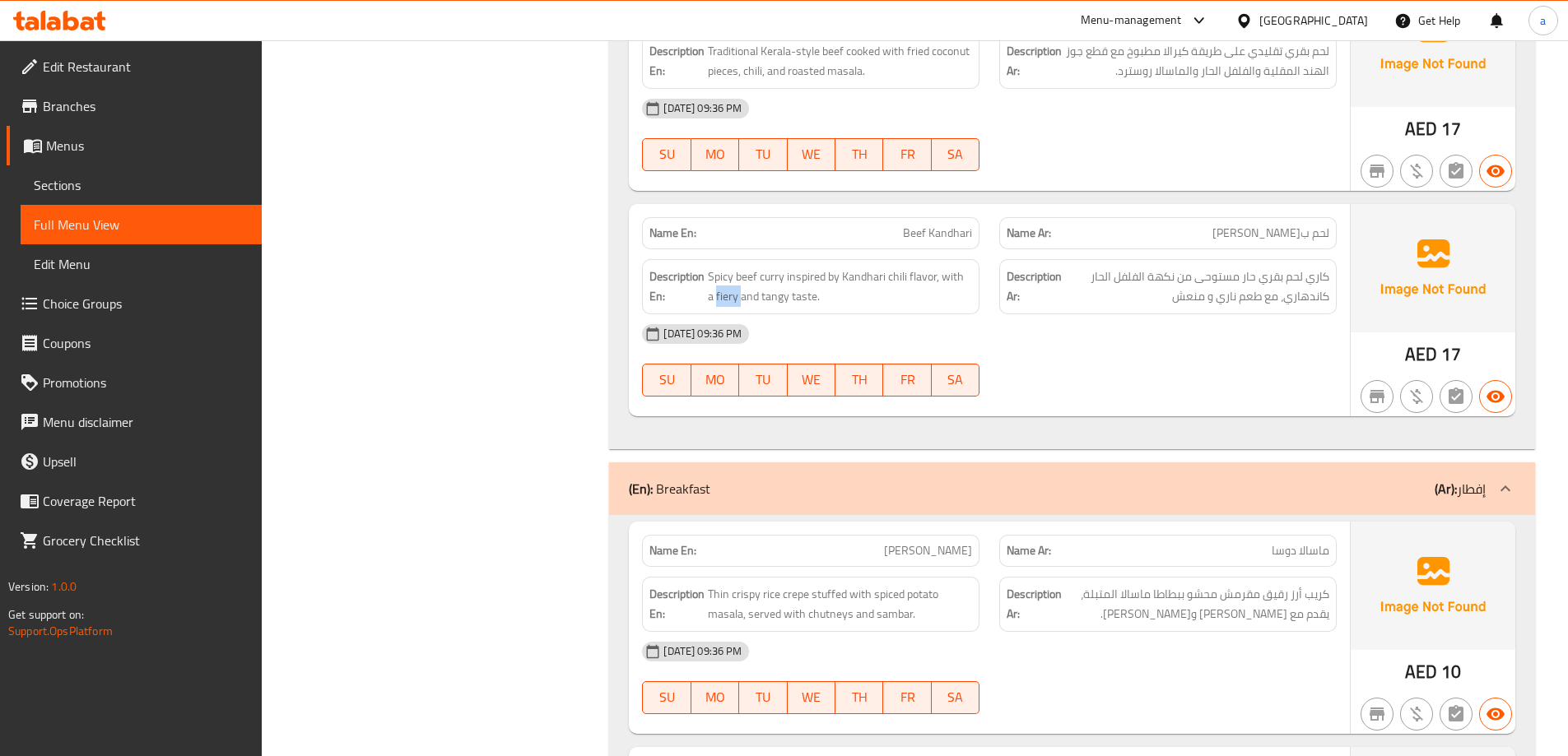
scroll to position [4774, 0]
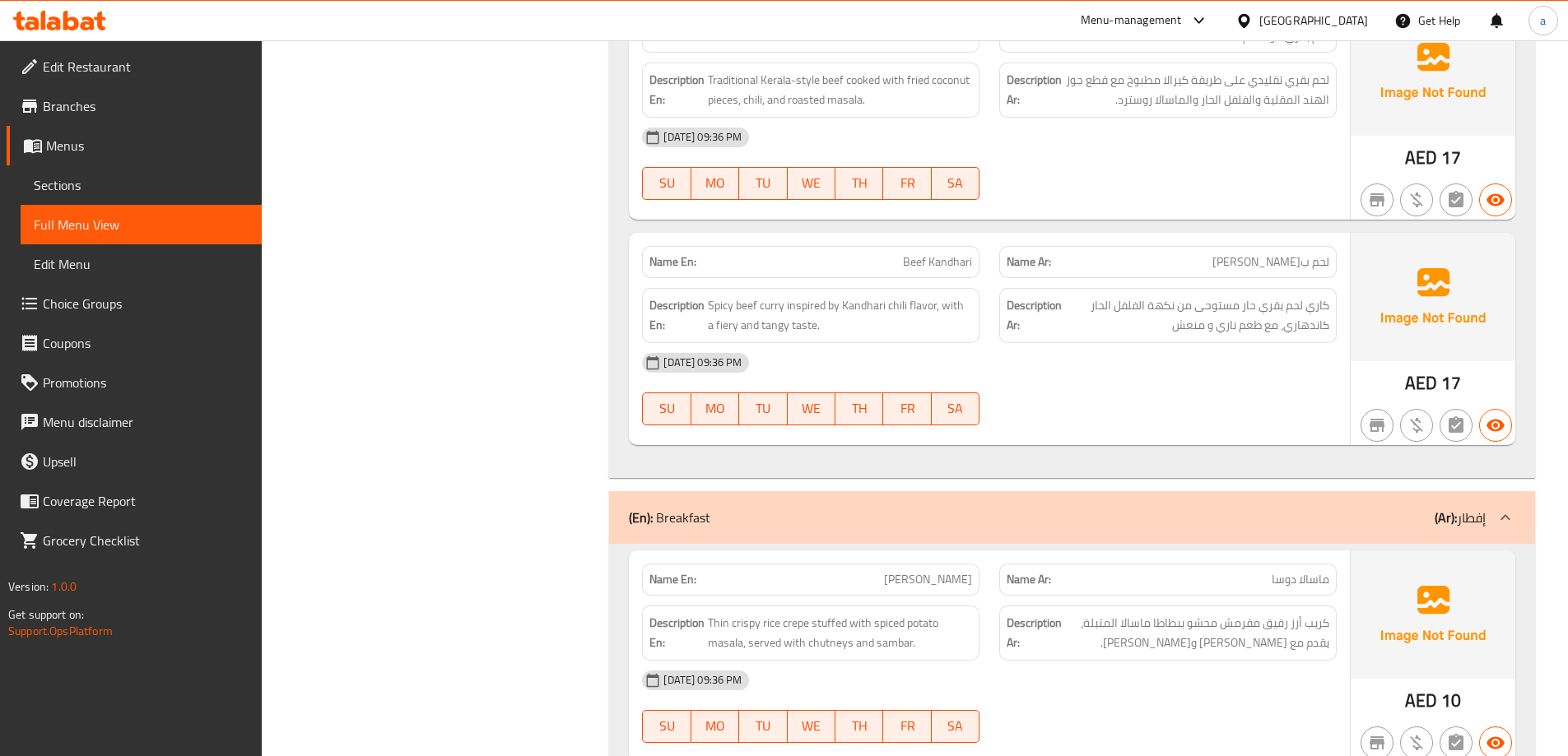
click at [929, 254] on span "Beef Kandhari" at bounding box center [937, 262] width 69 height 17
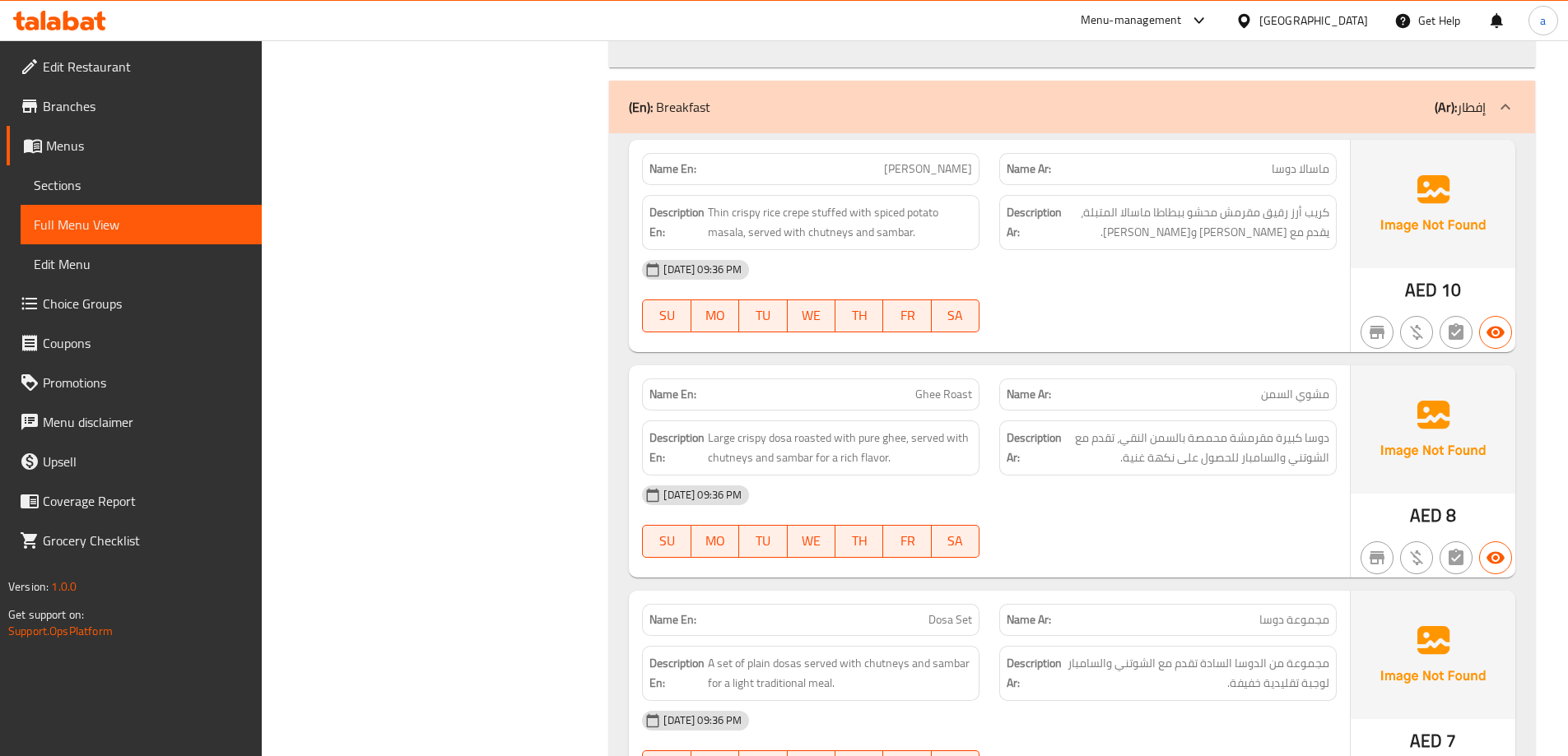
scroll to position [5185, 0]
click at [929, 385] on span "Ghee Roast" at bounding box center [944, 394] width 57 height 17
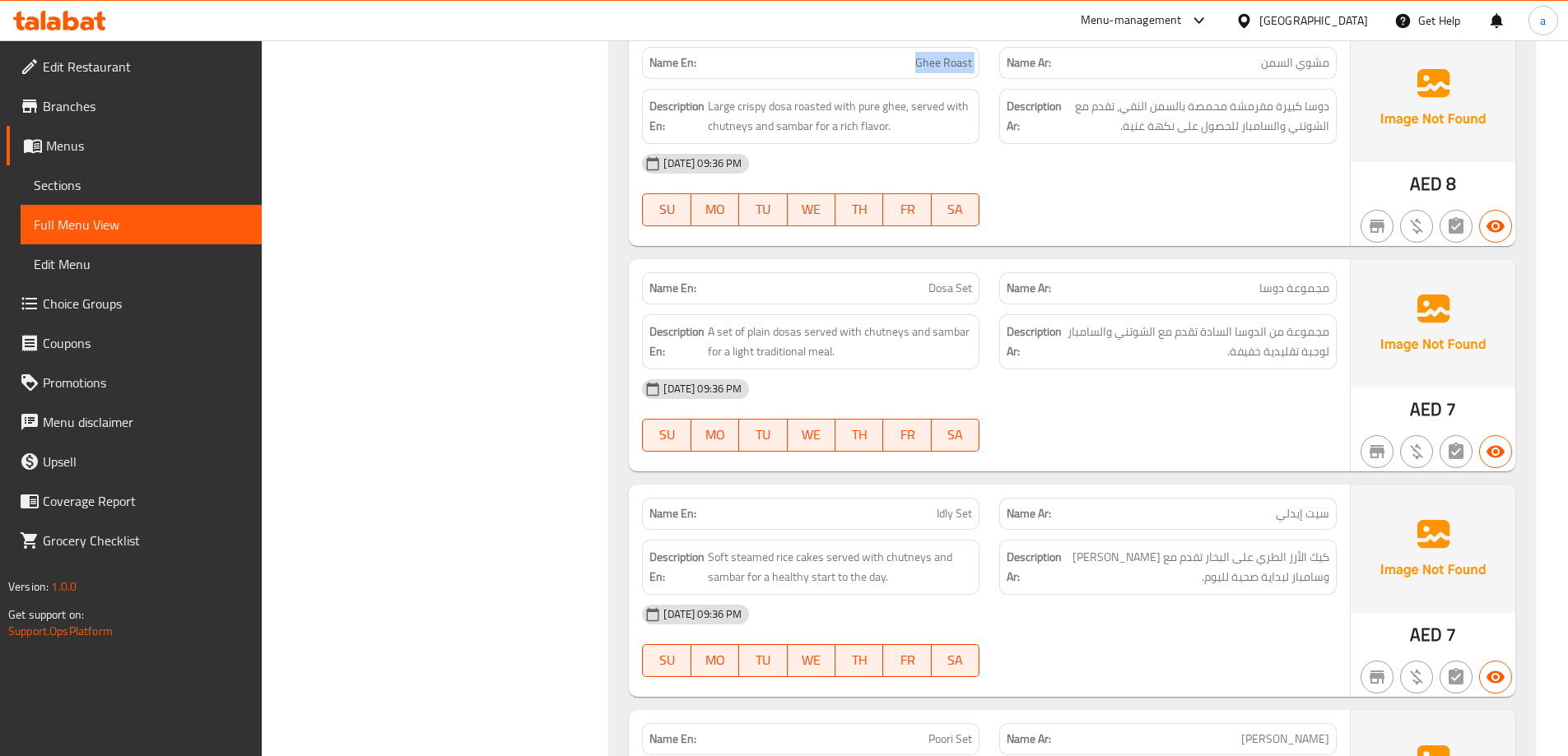
scroll to position [5597, 0]
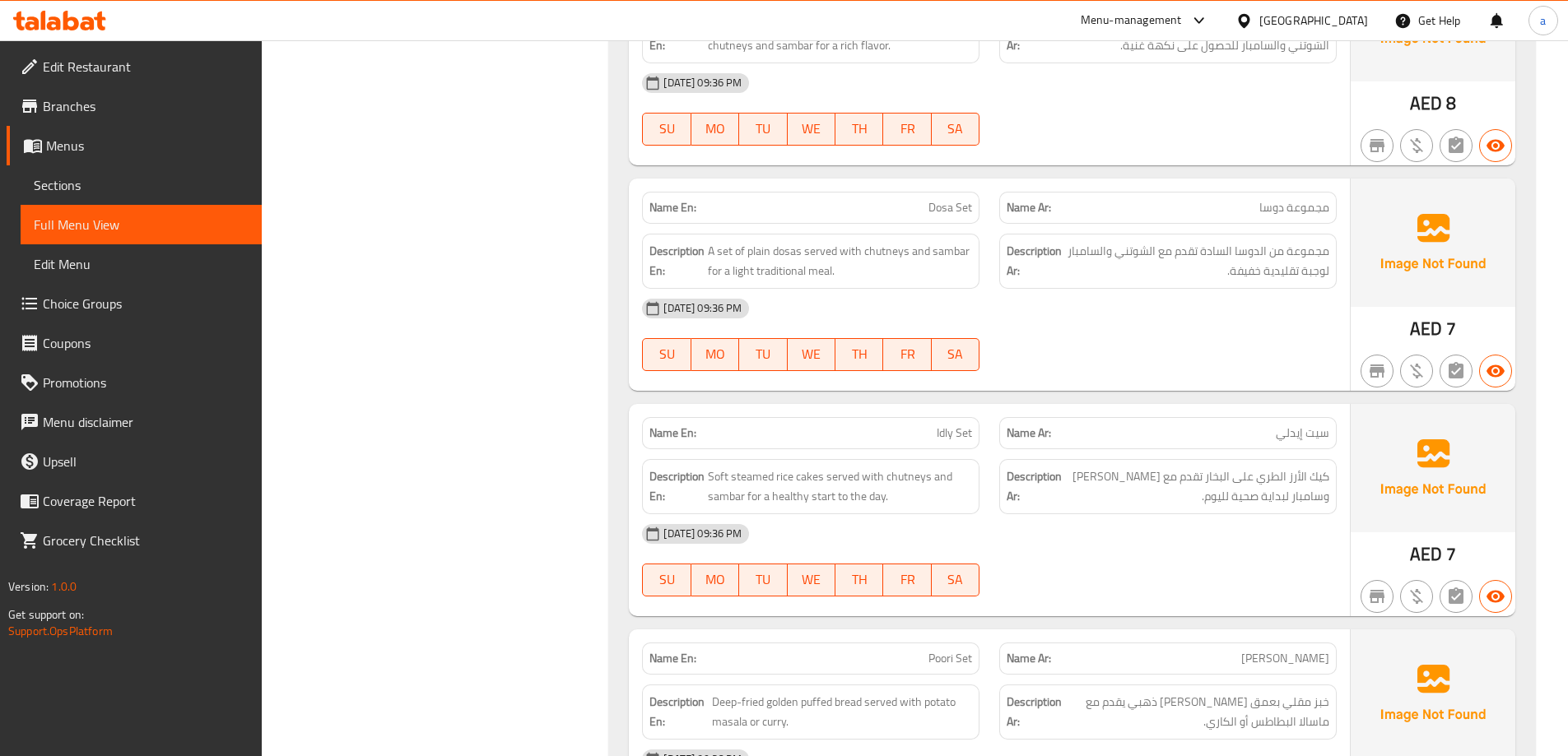
click at [932, 199] on span "Dosa Set" at bounding box center [951, 208] width 43 height 17
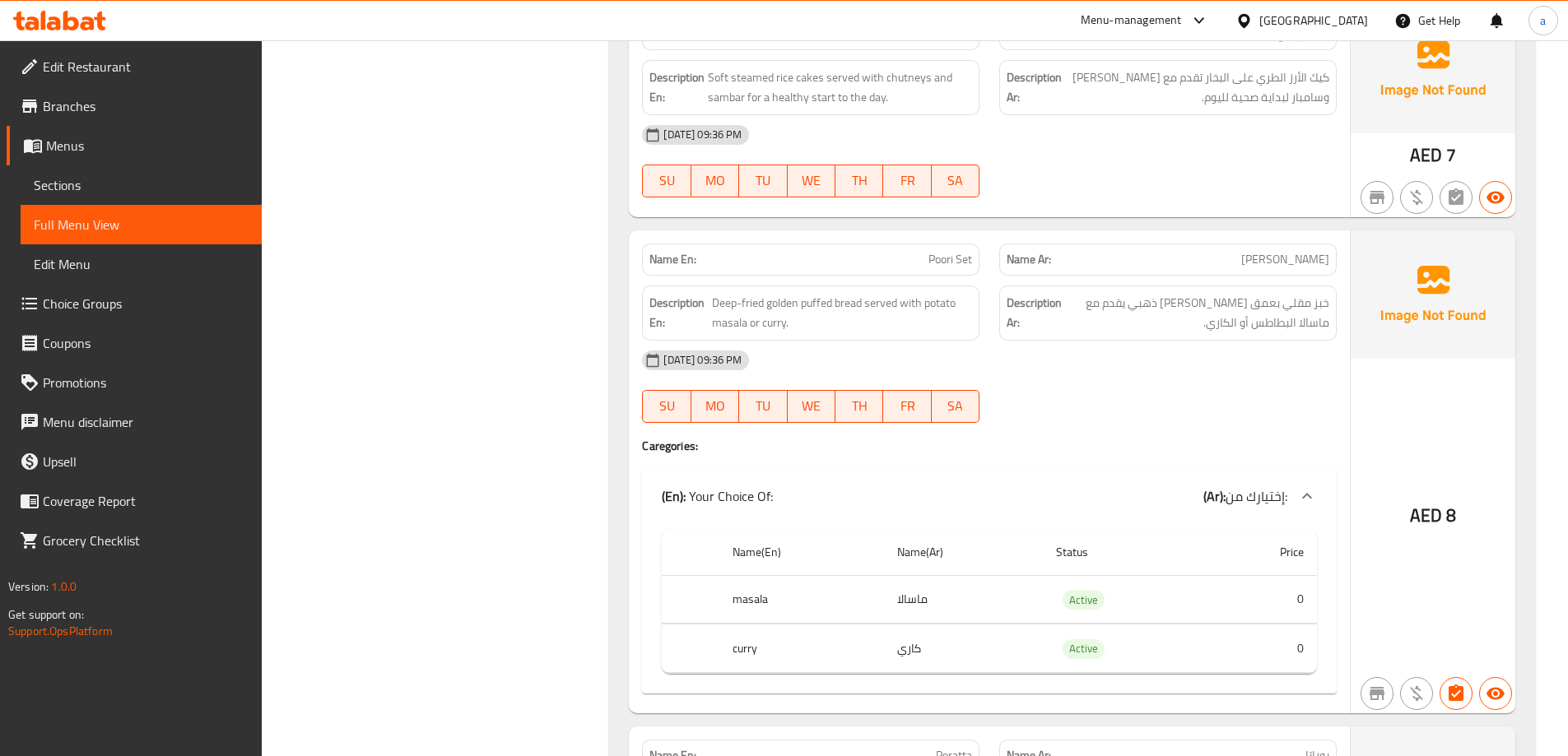
scroll to position [6090, 0]
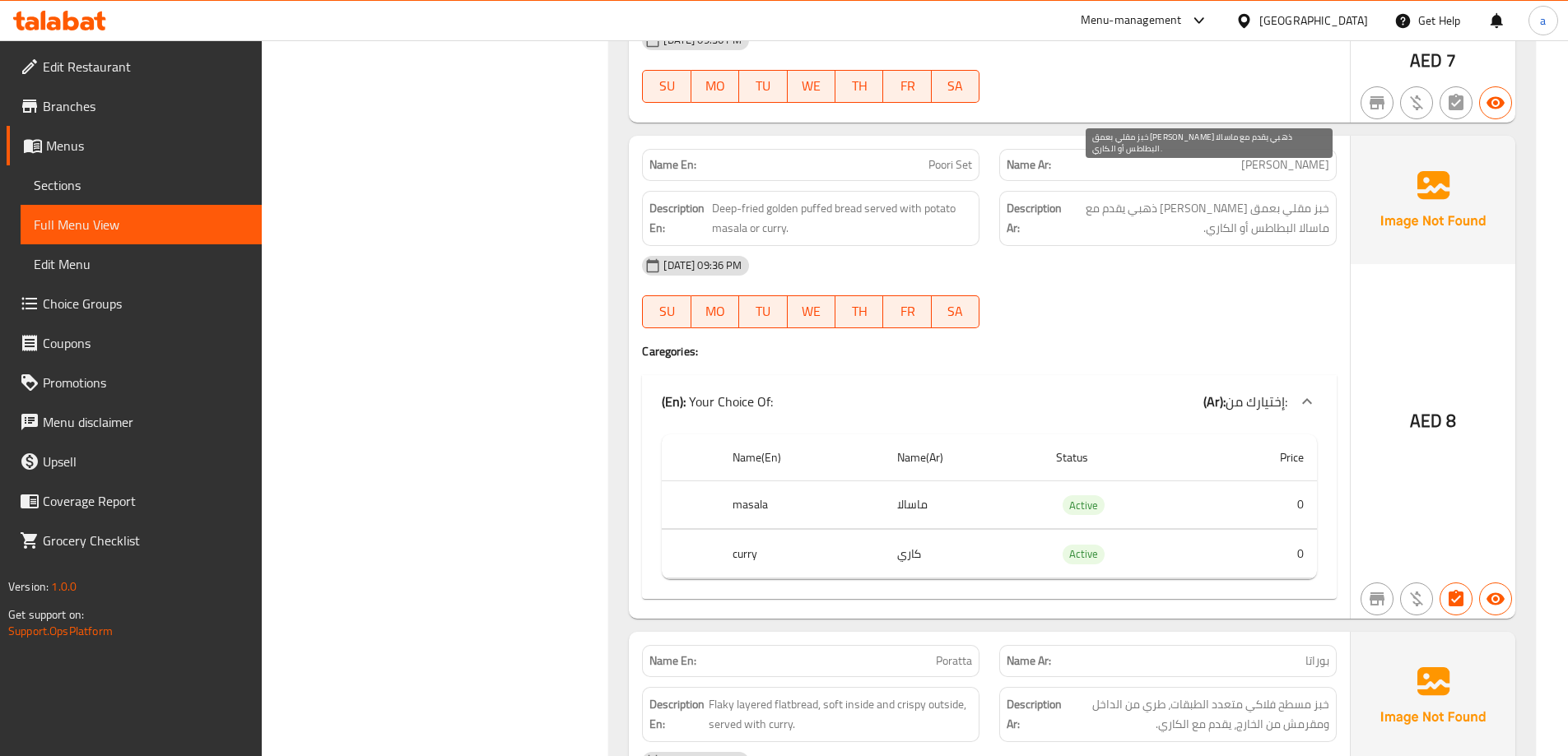
click at [1085, 198] on span "خبز مقلي بعمق [PERSON_NAME] ذهبي يقدم مع ماسالا البطاطس أو الكاري." at bounding box center [1197, 218] width 264 height 41
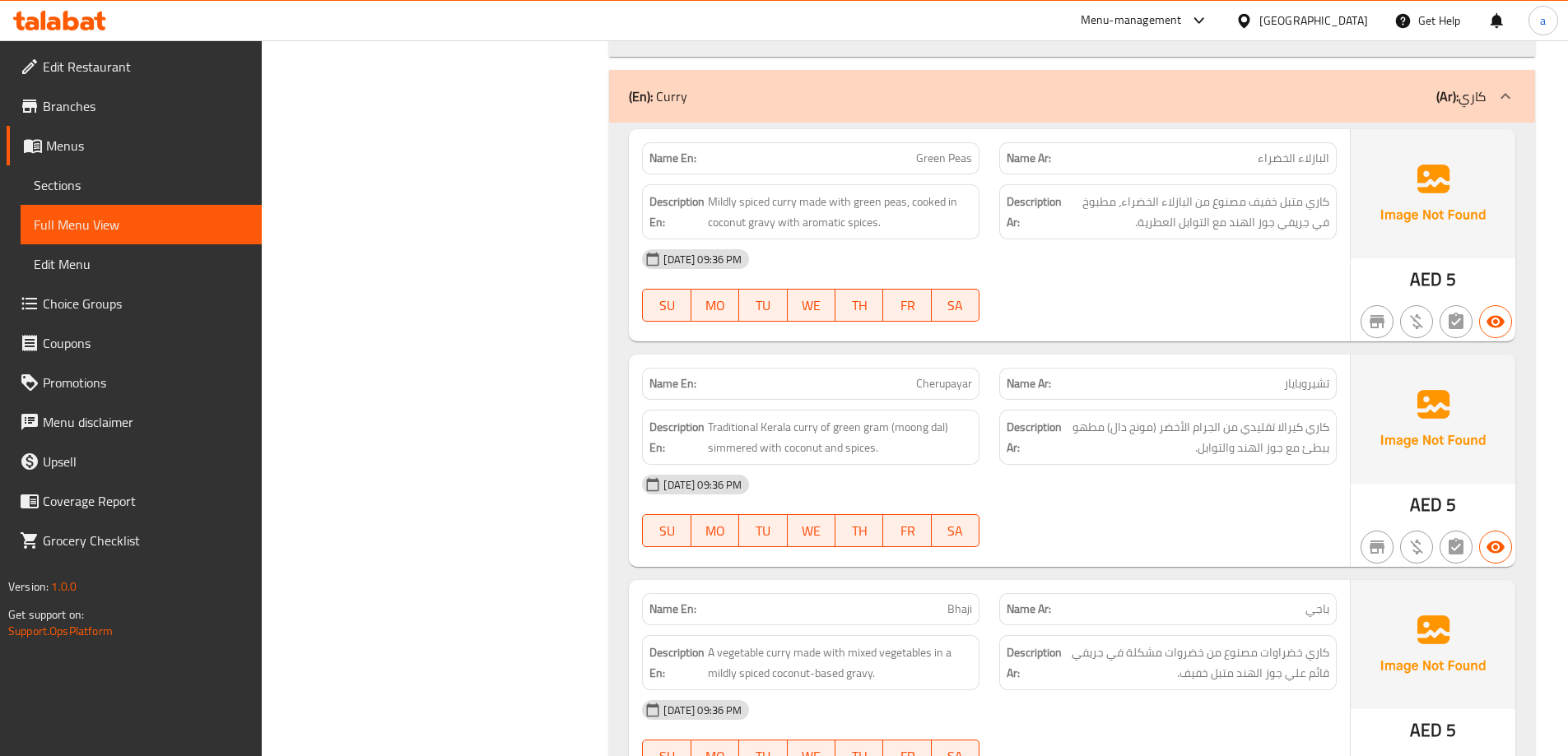
scroll to position [8642, 0]
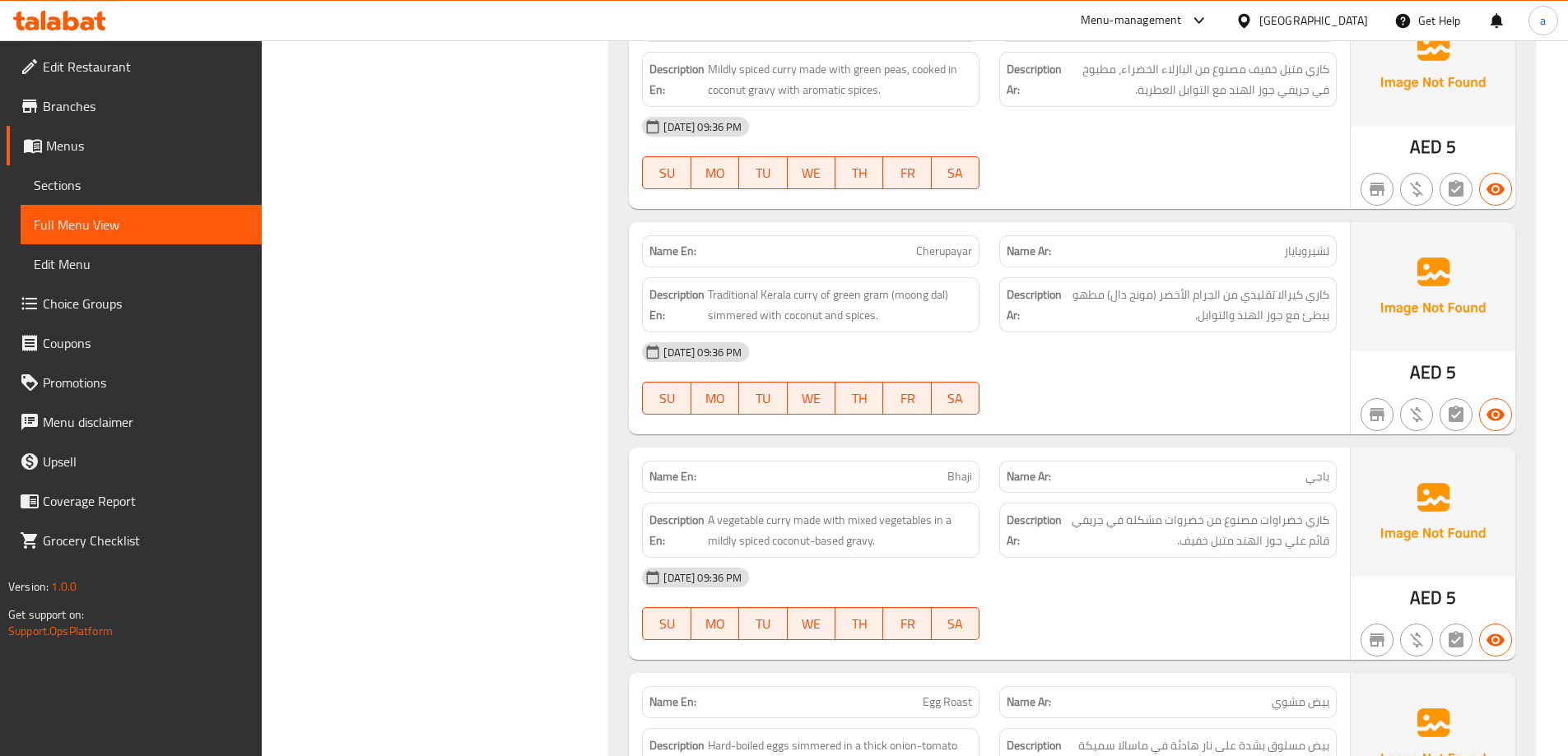
click at [1152, 332] on div "[DATE] 09:36 PM" at bounding box center [989, 352] width 715 height 40
click at [728, 285] on span "Traditional Kerala curry of green gram (moong dal) simmered with coconut and sp…" at bounding box center [840, 305] width 264 height 41
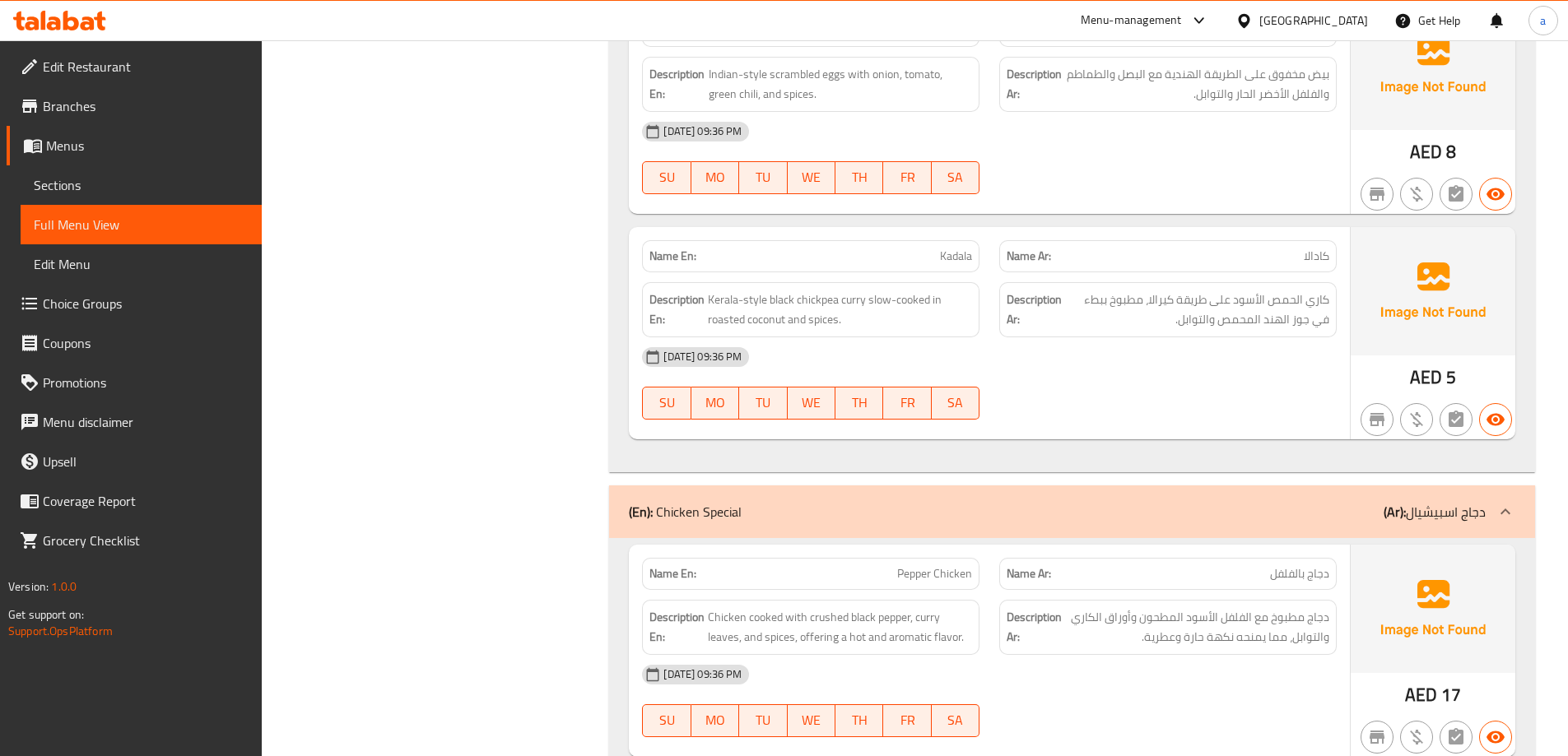
scroll to position [10041, 0]
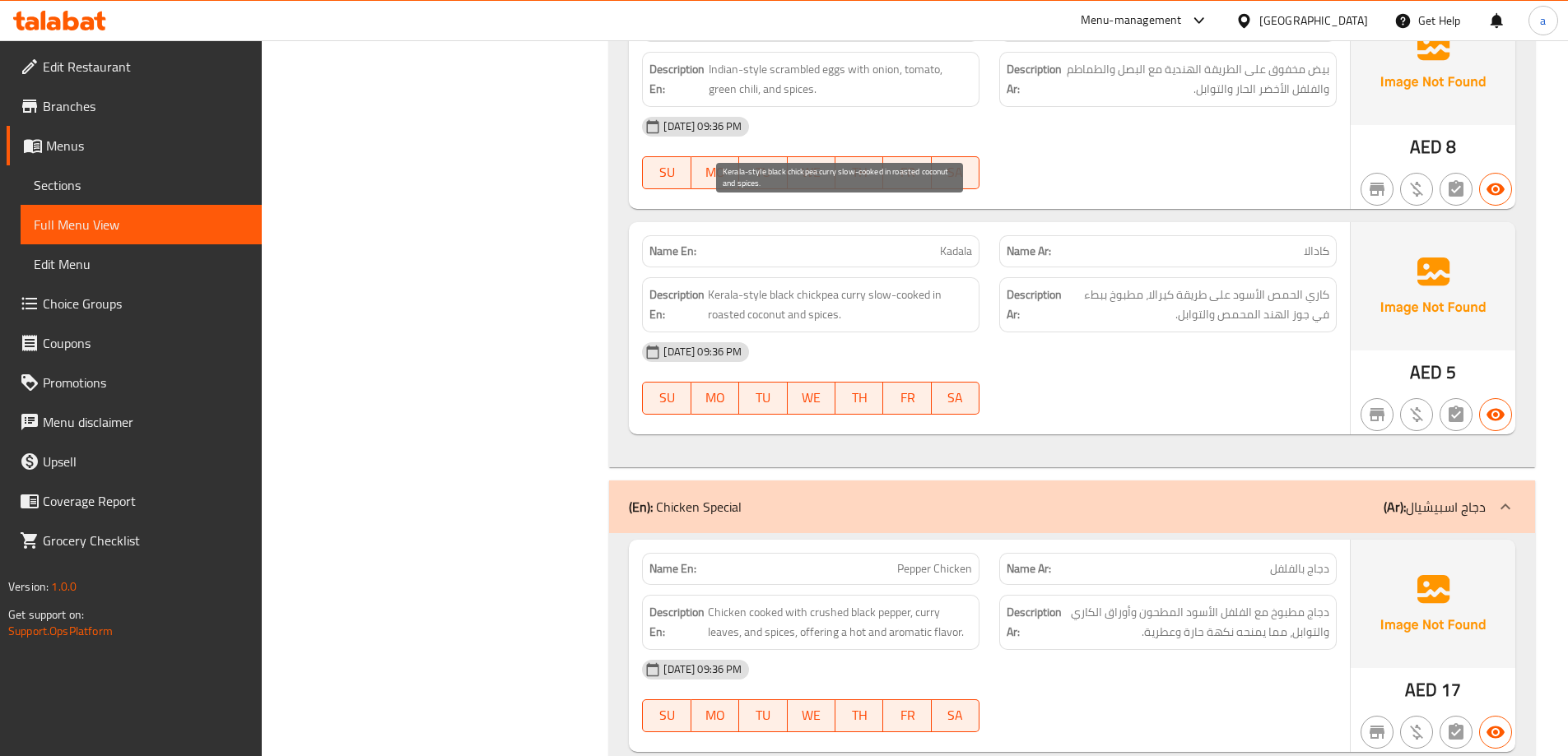
click at [801, 285] on span "Kerala-style black chickpea curry slow-cooked in roasted coconut and spices." at bounding box center [840, 305] width 264 height 41
click at [953, 243] on span "Kadala" at bounding box center [956, 251] width 32 height 17
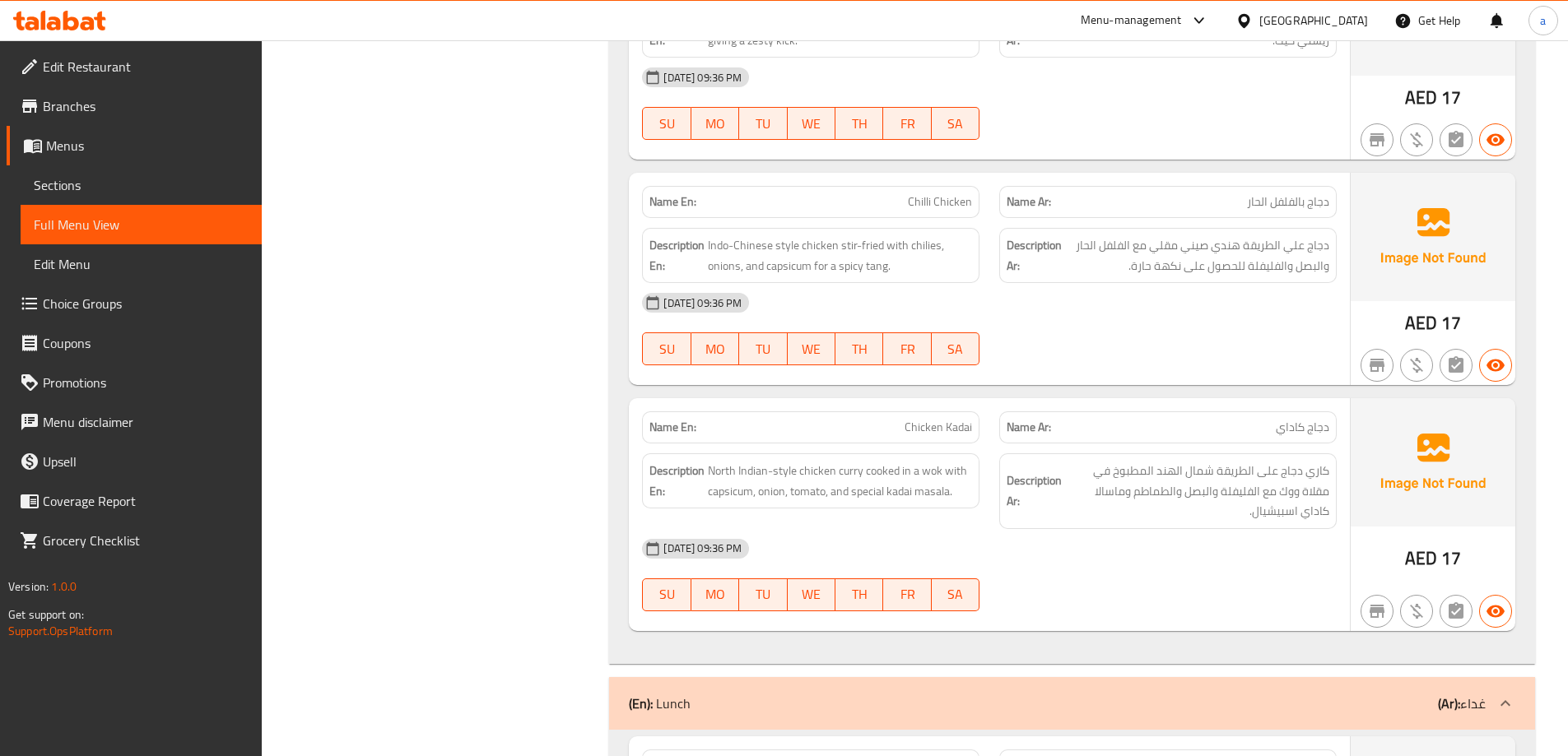
scroll to position [12427, 0]
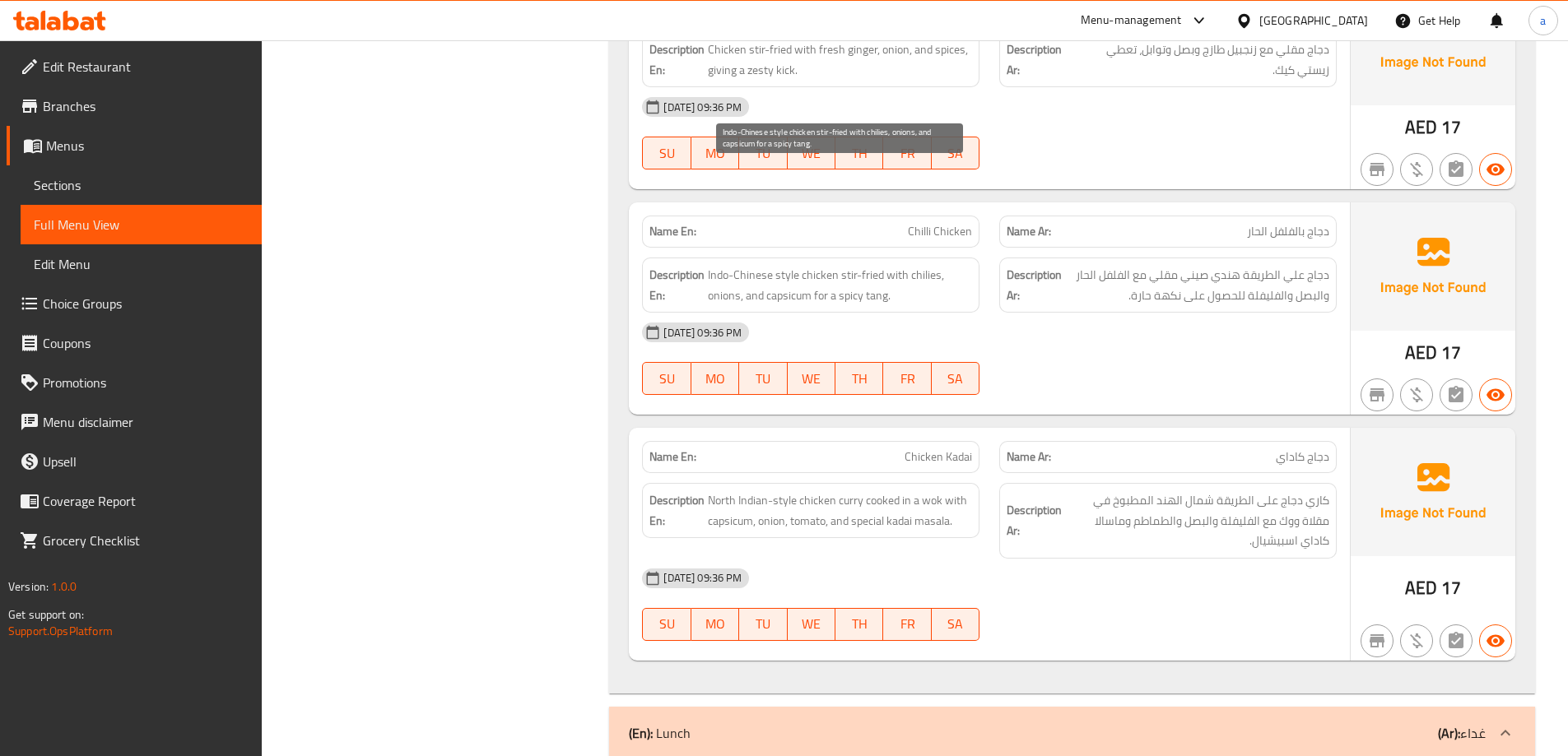
click at [885, 265] on span "Indo-Chinese style chicken stir-fried with chilies, onions, and capsicum for a …" at bounding box center [840, 285] width 264 height 41
click at [881, 265] on span "Indo-Chinese style chicken stir-fried with chilies, onions, and capsicum for a …" at bounding box center [840, 285] width 264 height 41
click at [903, 215] on div "Name En: Chilli Chicken" at bounding box center [811, 231] width 338 height 32
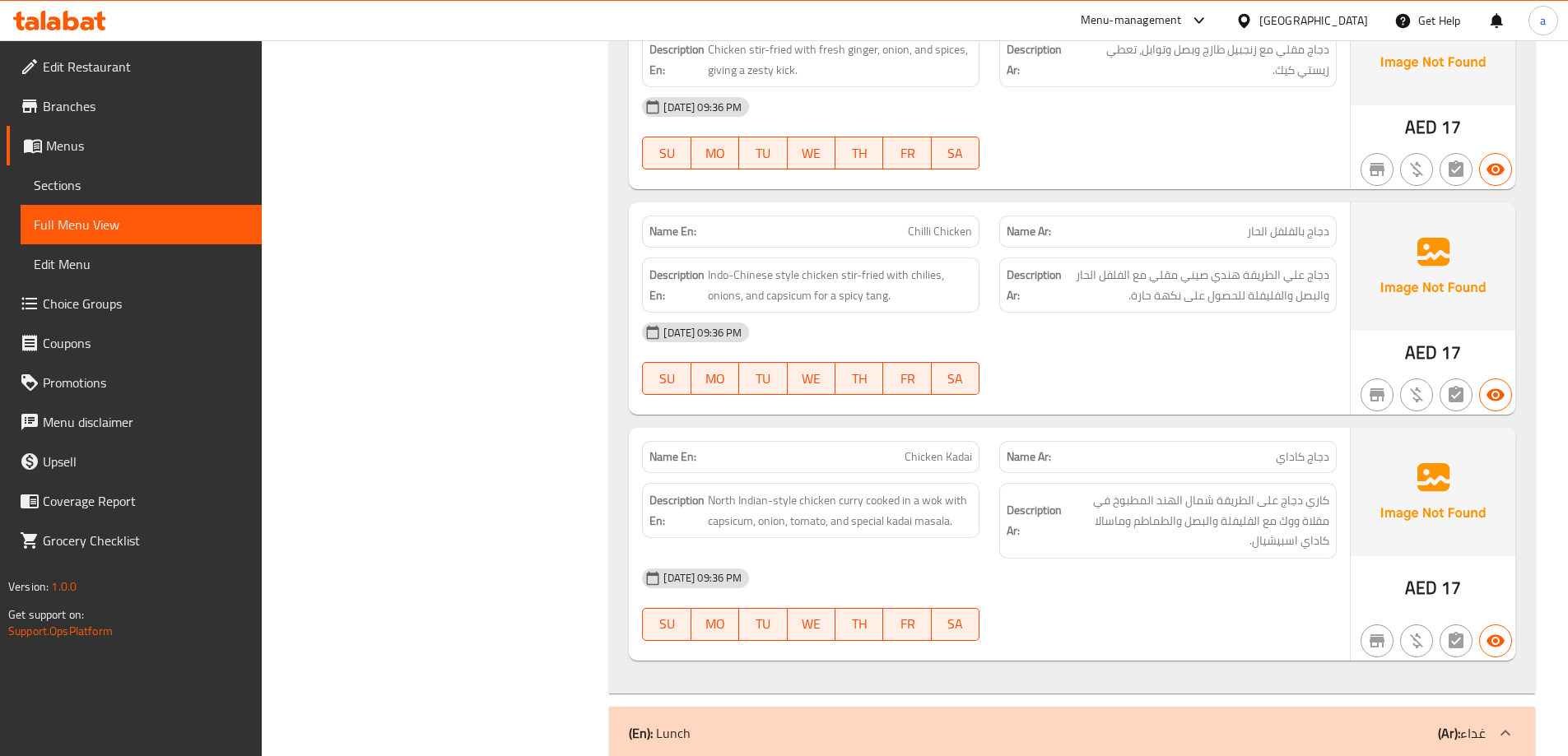
click at [935, 223] on span "Chilli Chicken" at bounding box center [940, 231] width 64 height 17
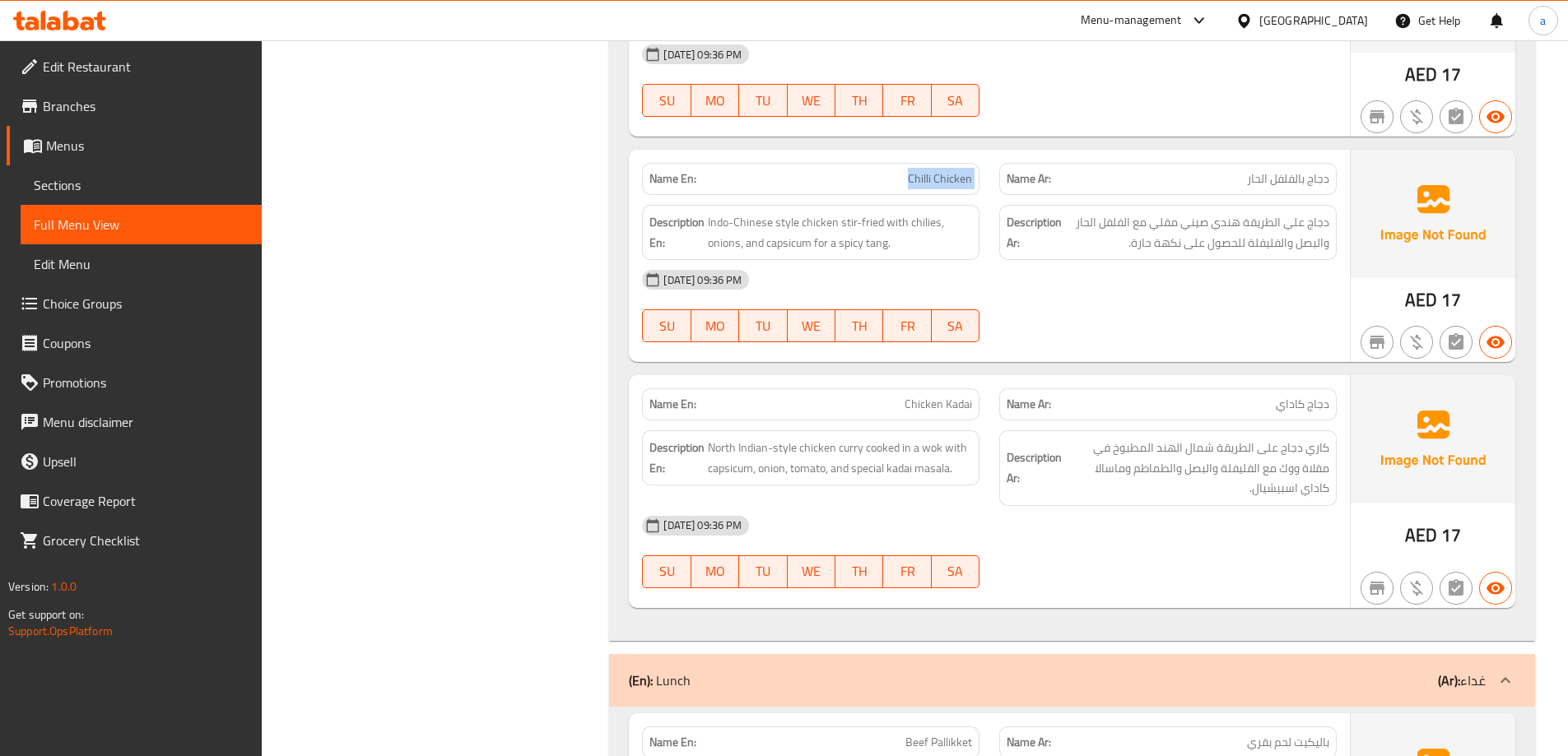
scroll to position [12510, 0]
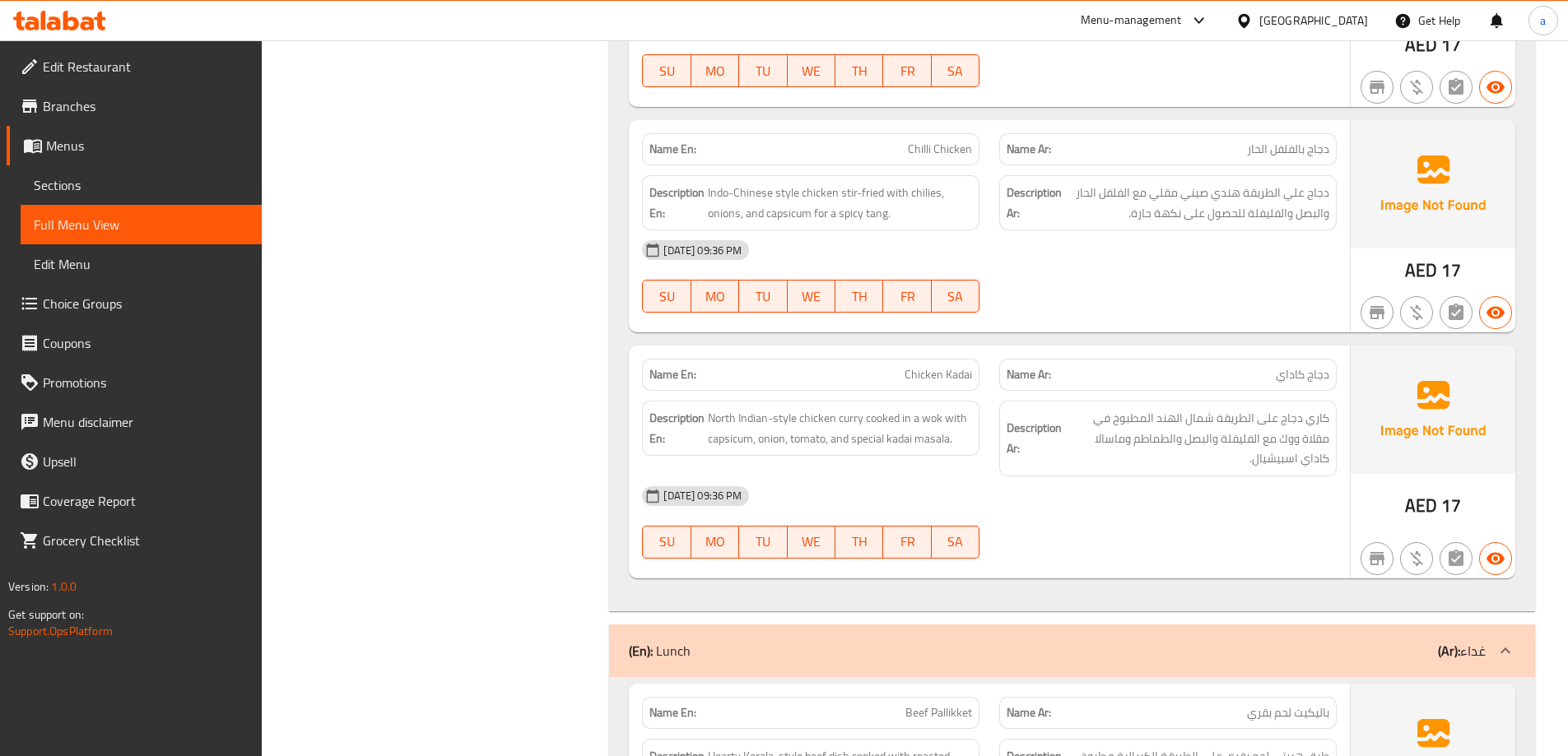
click at [934, 366] on span "Chicken Kadai" at bounding box center [938, 375] width 68 height 17
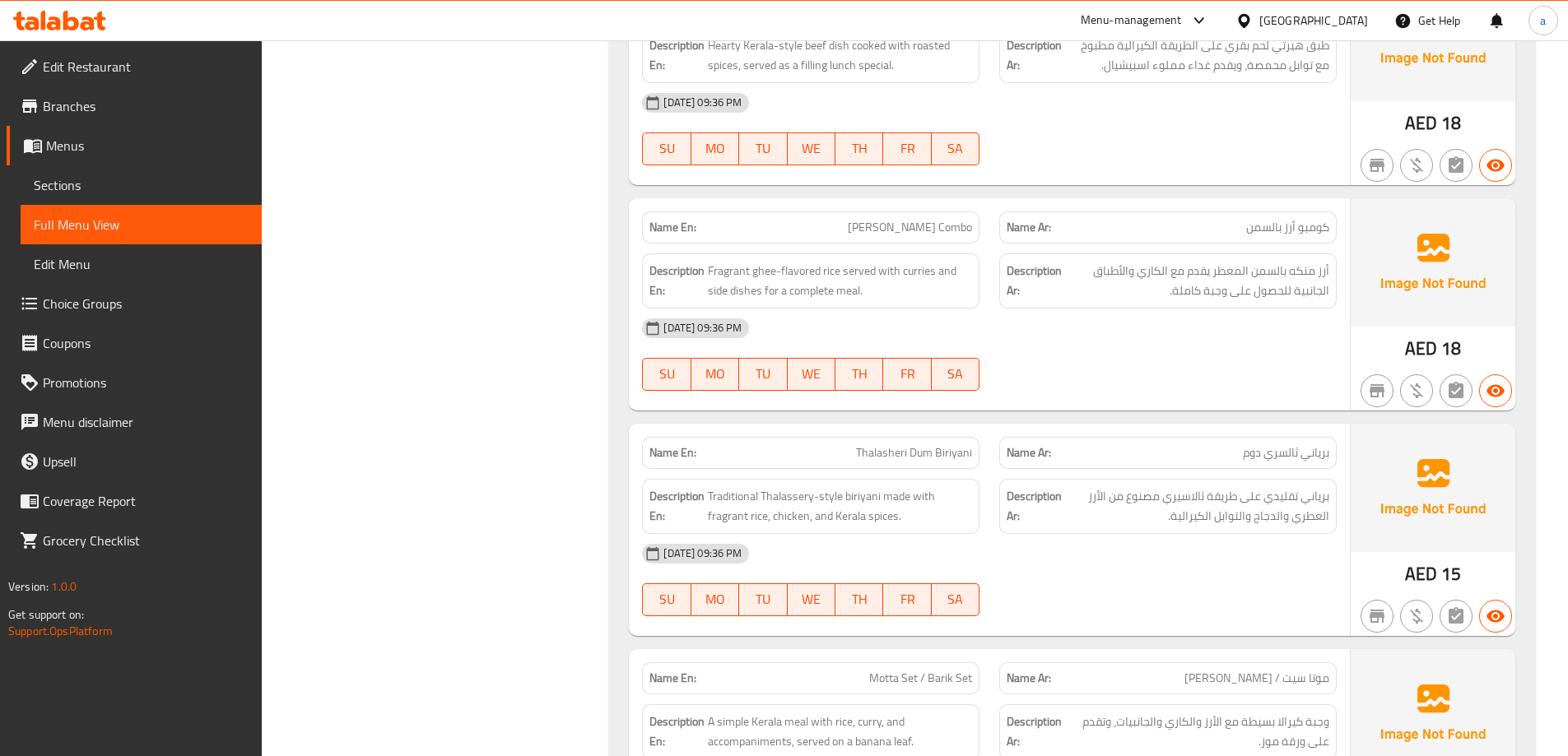
scroll to position [13250, 0]
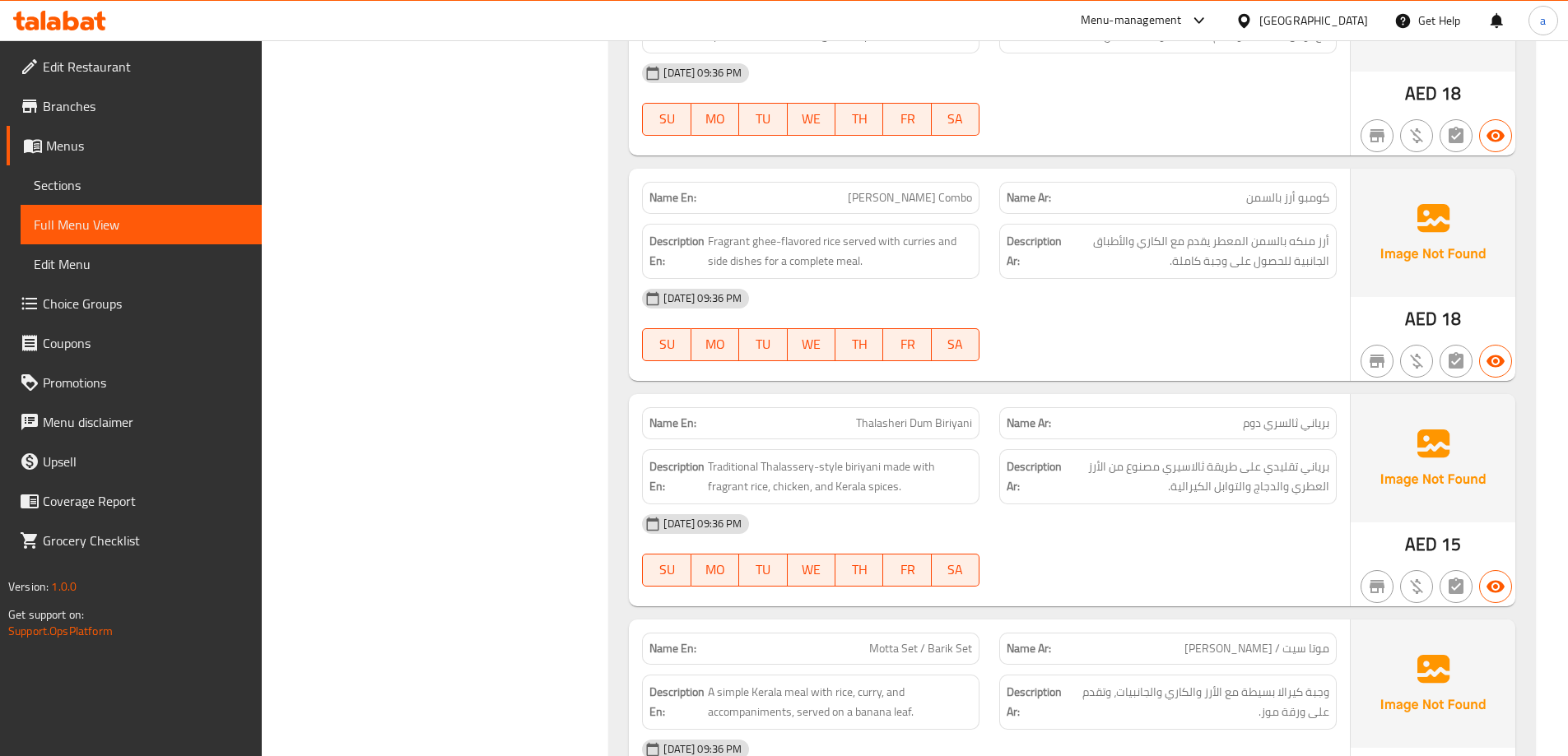
click at [891, 414] on span "Thalasheri Dum Biriyani" at bounding box center [914, 423] width 116 height 17
click at [871, 414] on span "Thalasheri Dum Biriyani" at bounding box center [914, 423] width 116 height 17
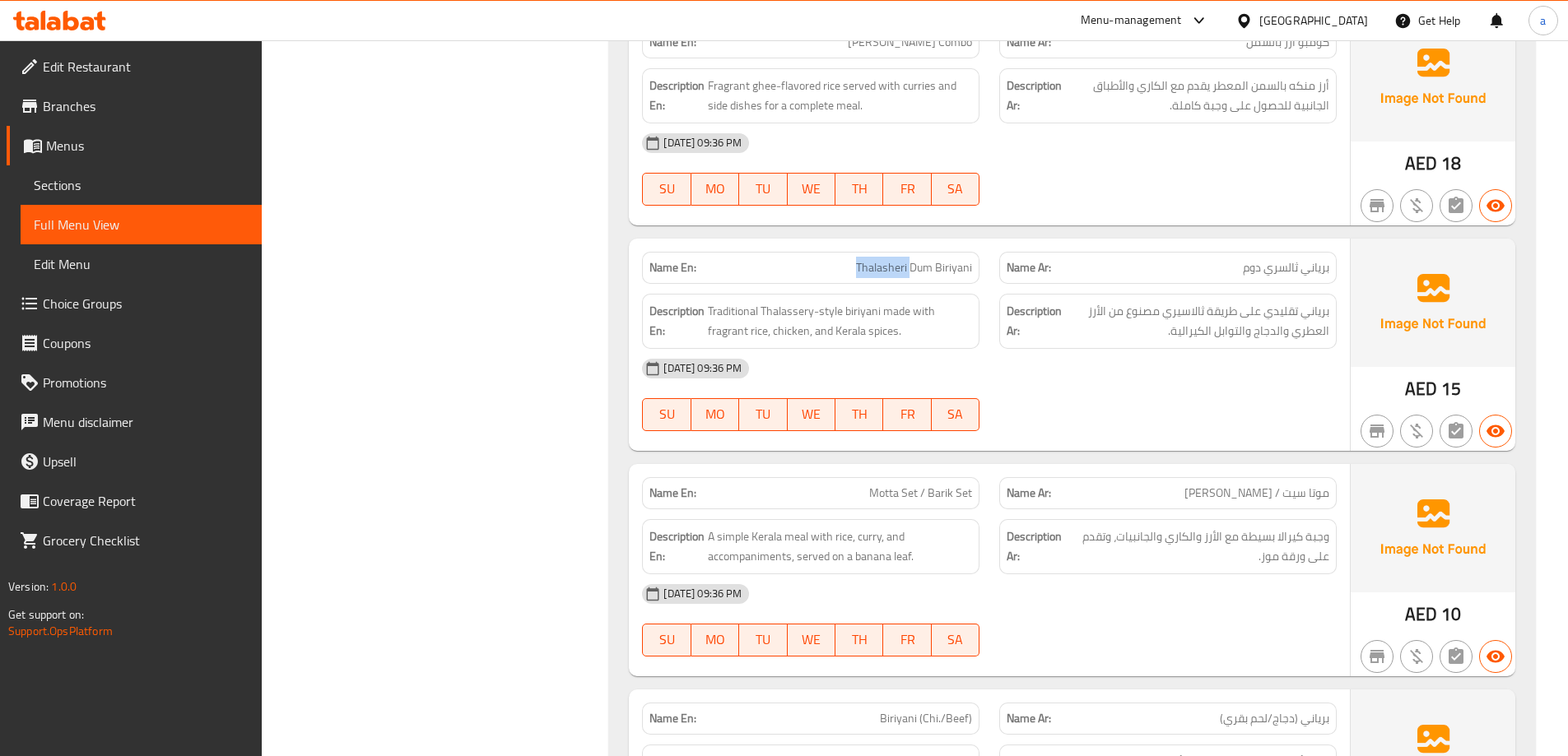
scroll to position [13662, 0]
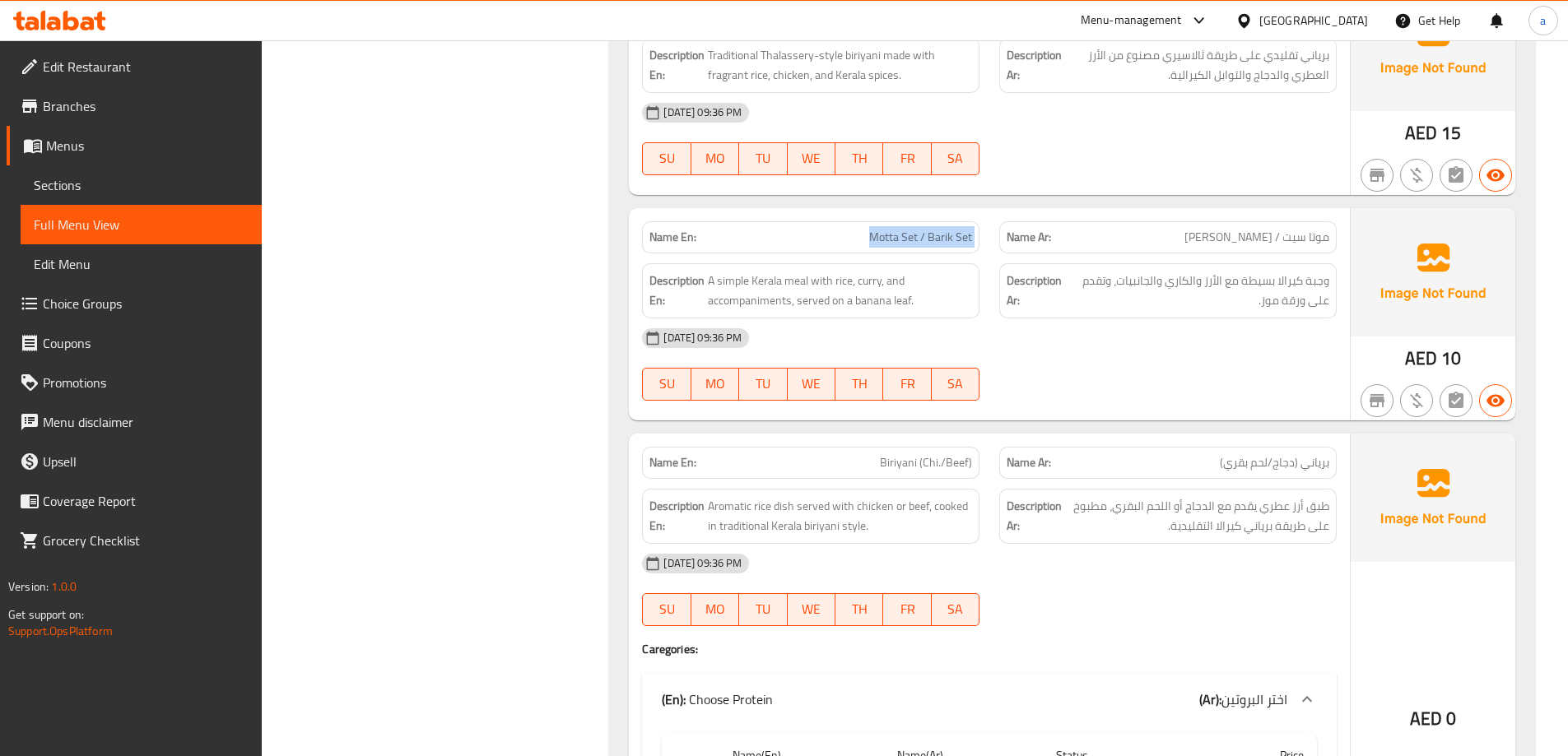
drag, startPoint x: 874, startPoint y: 136, endPoint x: 1006, endPoint y: 144, distance: 132.2
click at [1006, 211] on div "Name En: Motta Set / Barik Set Name Ar: موتا سيت / باريك سيت" at bounding box center [989, 237] width 715 height 52
click at [893, 228] on span "Motta Set / Barik Set" at bounding box center [920, 237] width 103 height 17
click at [912, 228] on span "Motta Set / Barik Set" at bounding box center [920, 237] width 103 height 17
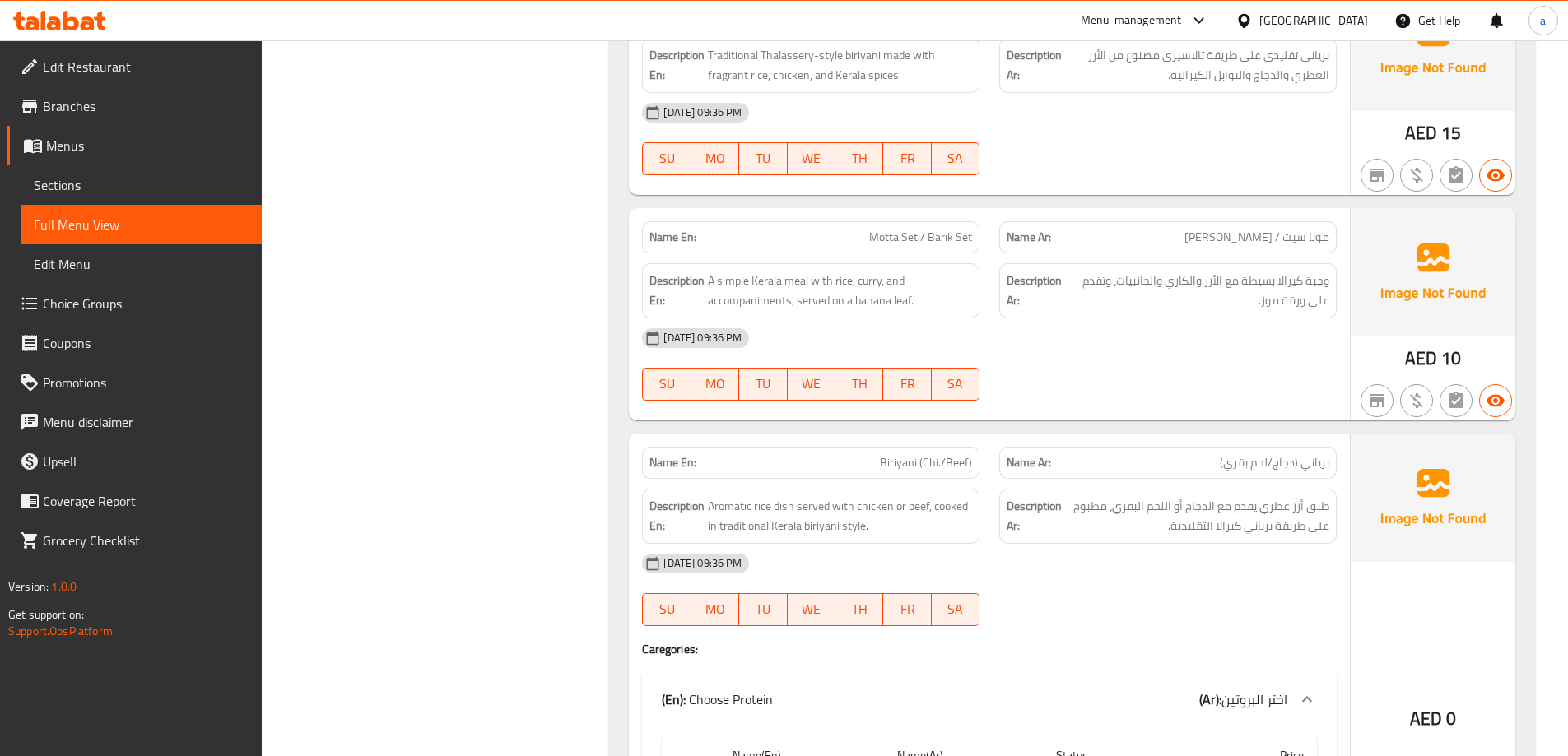
click at [941, 228] on span "Motta Set / Barik Set" at bounding box center [920, 237] width 103 height 17
click at [967, 228] on span "Motta Set / Barik Set" at bounding box center [920, 237] width 103 height 17
click at [779, 271] on span "A simple Kerala meal with rice, curry, and accompaniments, served on a banana l…" at bounding box center [840, 291] width 264 height 41
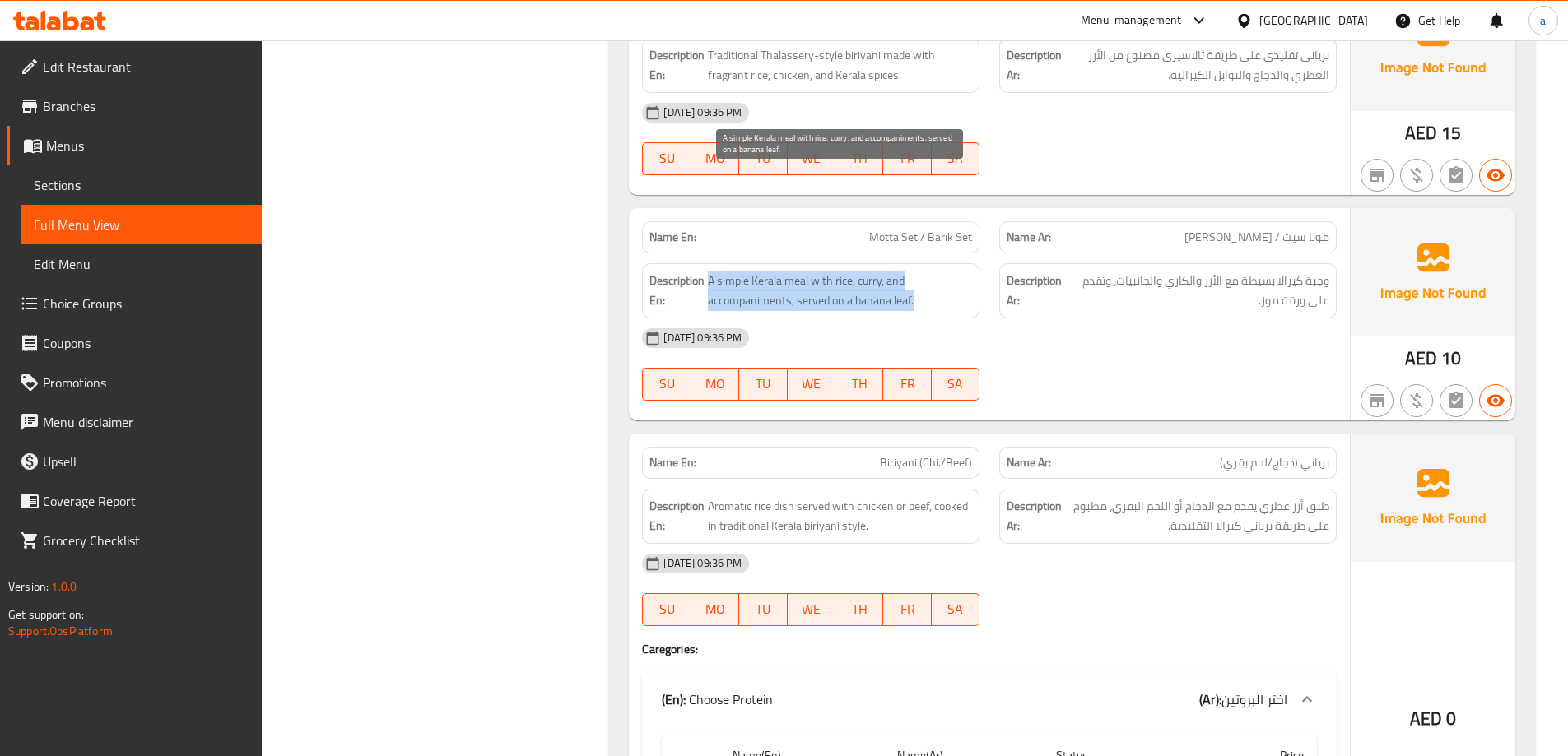
click at [779, 271] on span "A simple Kerala meal with rice, curry, and accompaniments, served on a banana l…" at bounding box center [840, 291] width 264 height 41
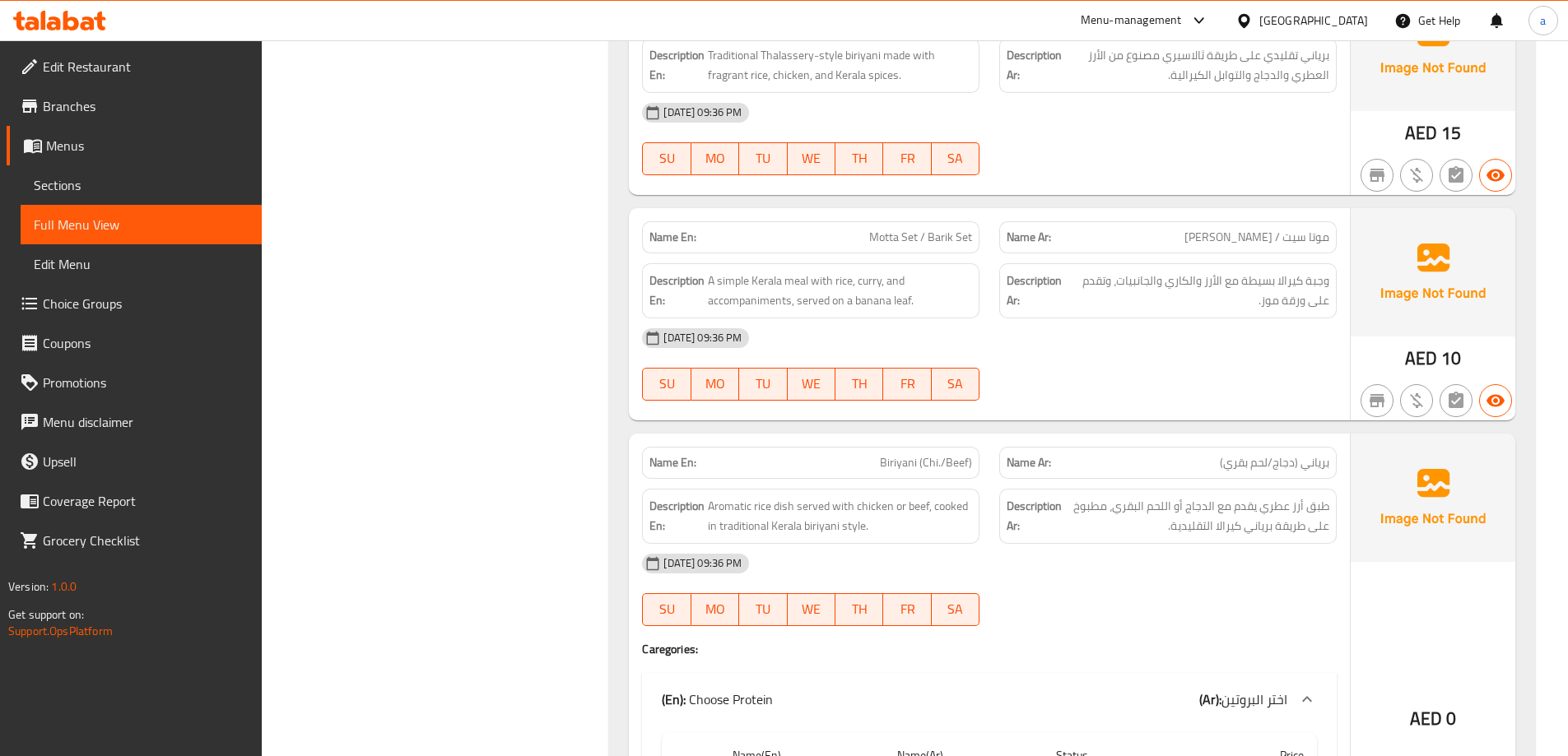
click at [878, 228] on span "Motta Set / Barik Set" at bounding box center [920, 237] width 103 height 17
click at [885, 228] on span "Motta Set / Barik Set" at bounding box center [920, 237] width 103 height 17
click at [905, 228] on span "Motta Set / Barik Set" at bounding box center [920, 237] width 103 height 17
click at [1316, 228] on span "موتا سيت / [PERSON_NAME]" at bounding box center [1256, 237] width 144 height 17
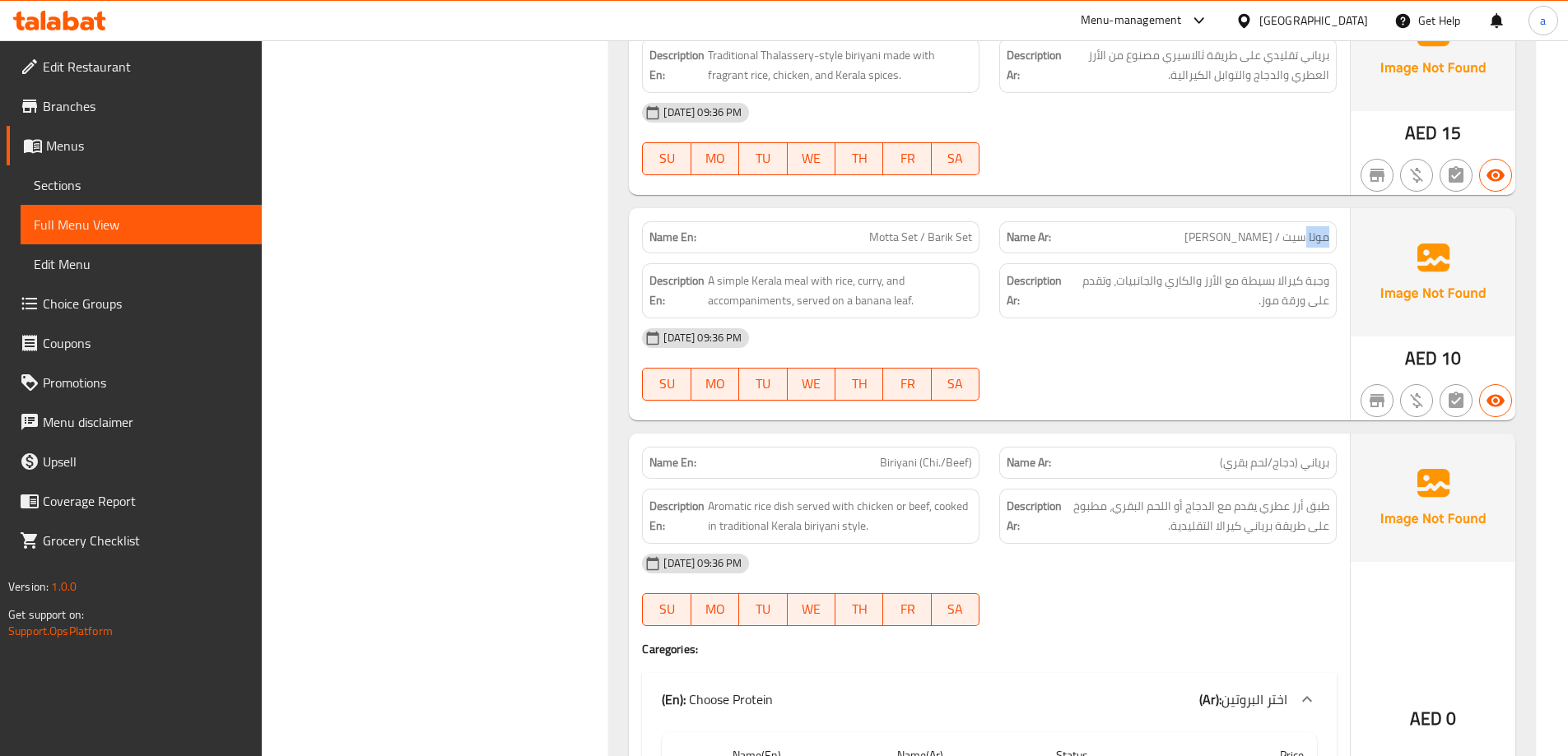
click at [1316, 228] on span "موتا سيت / [PERSON_NAME]" at bounding box center [1256, 237] width 144 height 17
click at [1294, 228] on span "موتا سيت / [PERSON_NAME]" at bounding box center [1256, 237] width 144 height 17
click at [931, 228] on span "Motta Set / Barik Set" at bounding box center [920, 237] width 103 height 17
click at [968, 228] on span "Motta Set / Barik Set" at bounding box center [920, 237] width 103 height 17
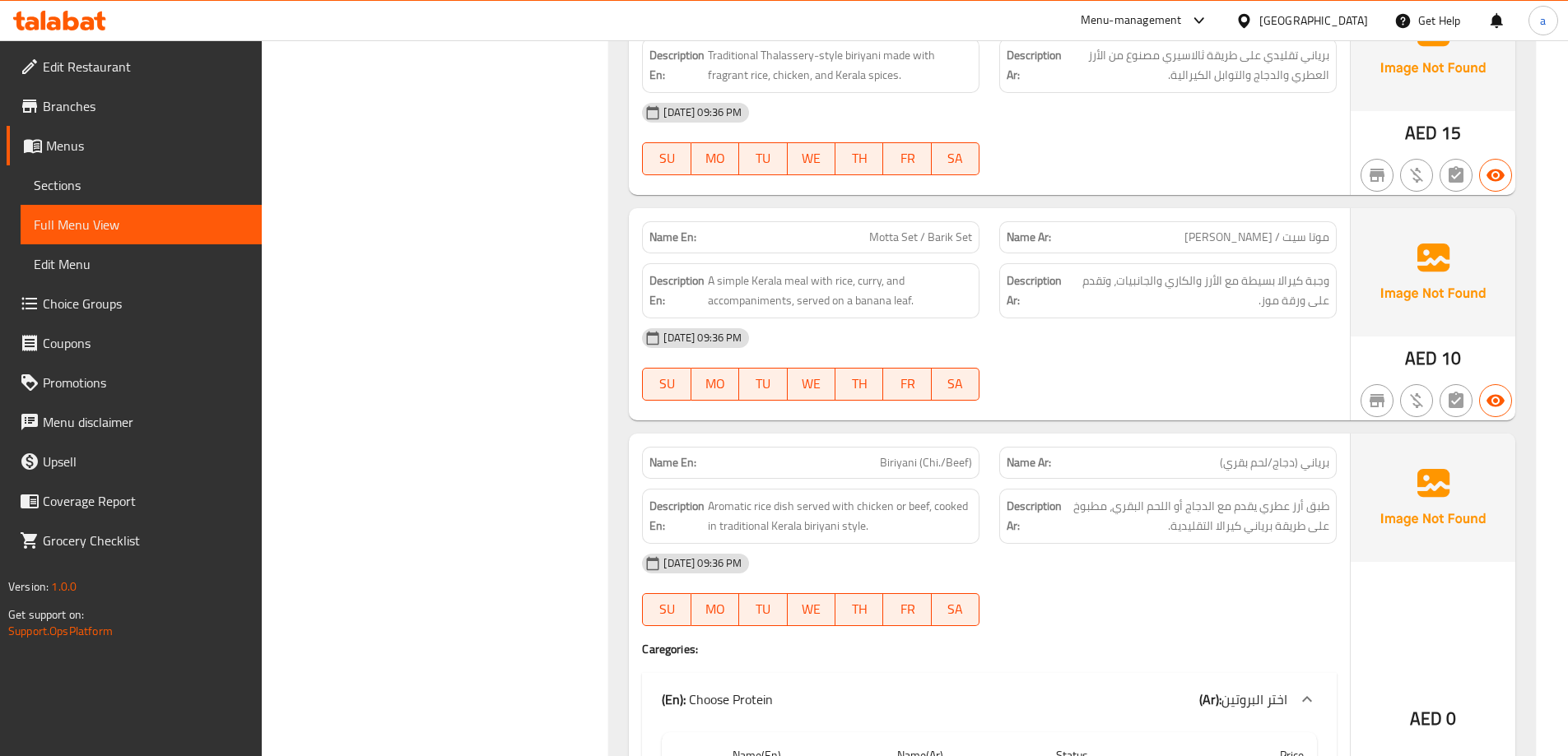
click at [1261, 228] on span "موتا سيت / [PERSON_NAME]" at bounding box center [1256, 237] width 144 height 17
click at [1232, 228] on span "موتا سيت / [PERSON_NAME]" at bounding box center [1256, 237] width 144 height 17
click at [735, 271] on span "A simple Kerala meal with rice, curry, and accompaniments, served on a banana l…" at bounding box center [840, 291] width 264 height 41
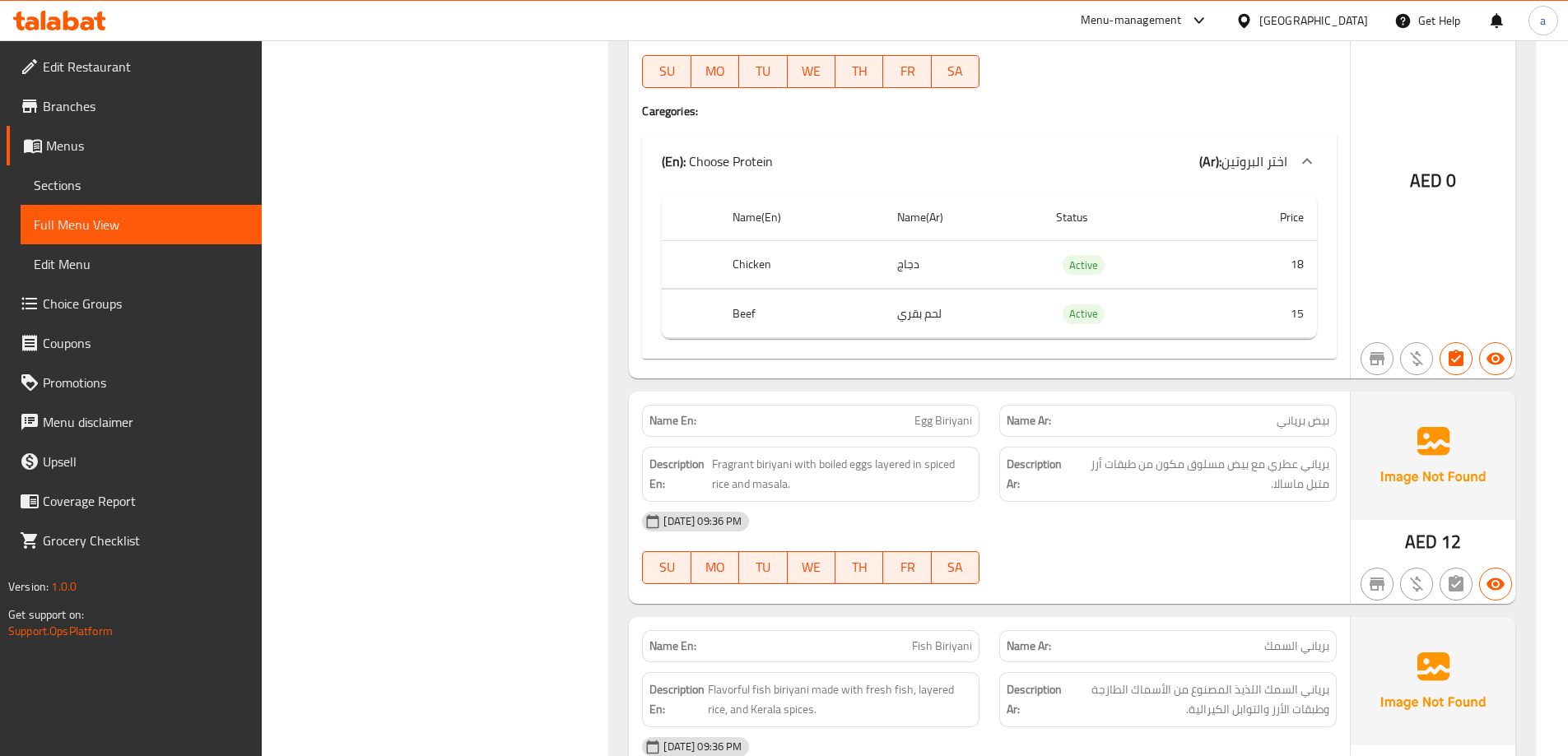
scroll to position [14238, 0]
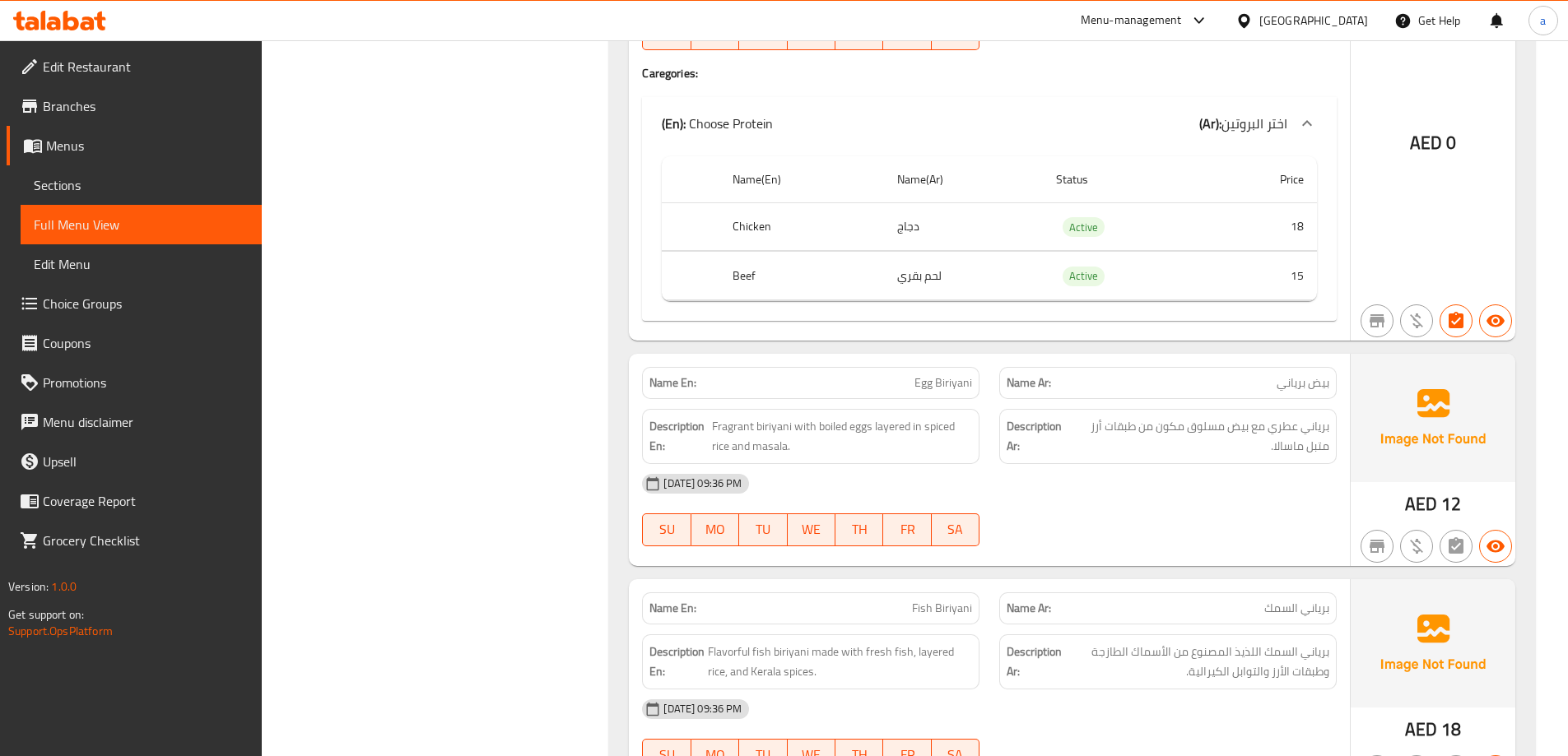
click at [928, 375] on span "Egg Biriyani" at bounding box center [943, 383] width 58 height 17
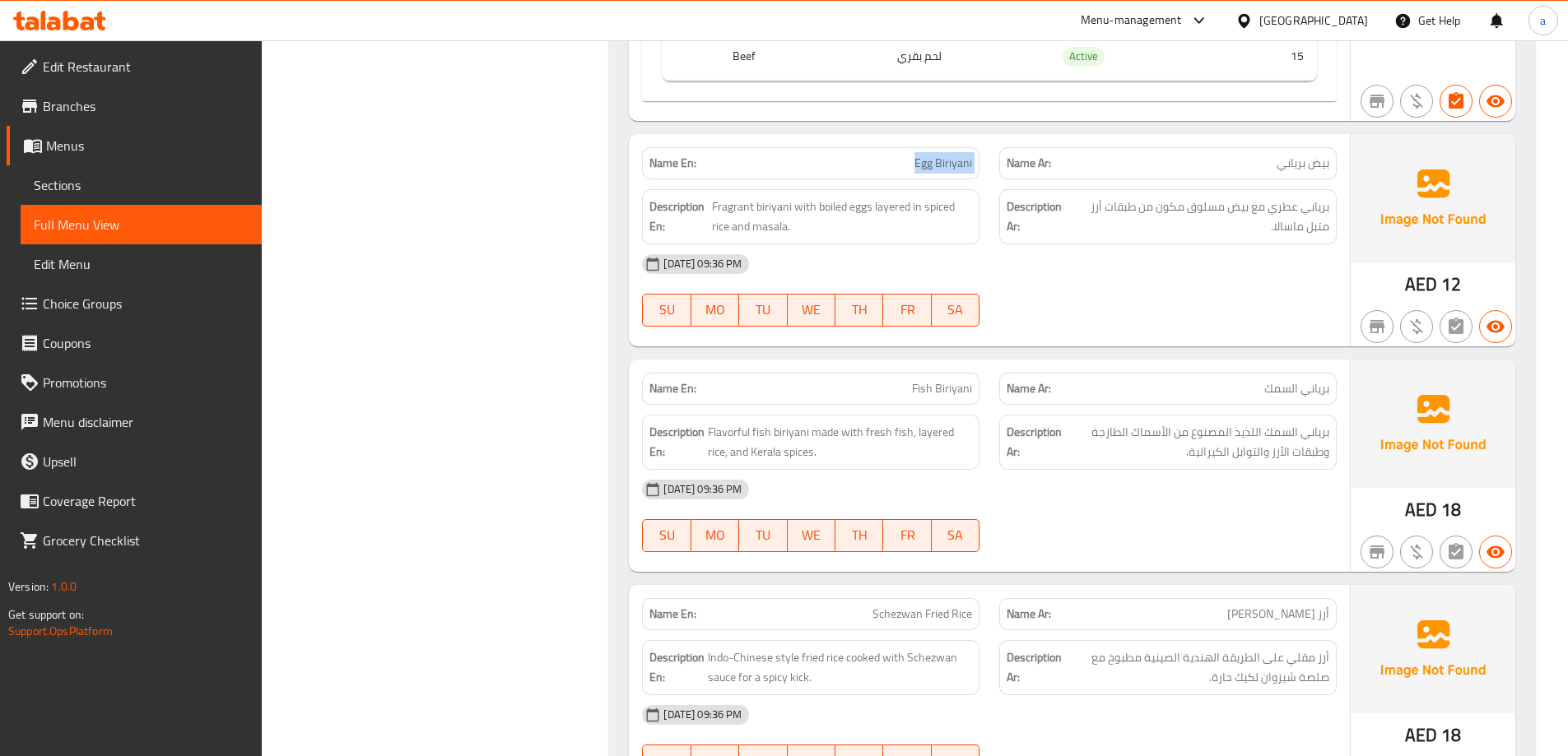
scroll to position [14485, 0]
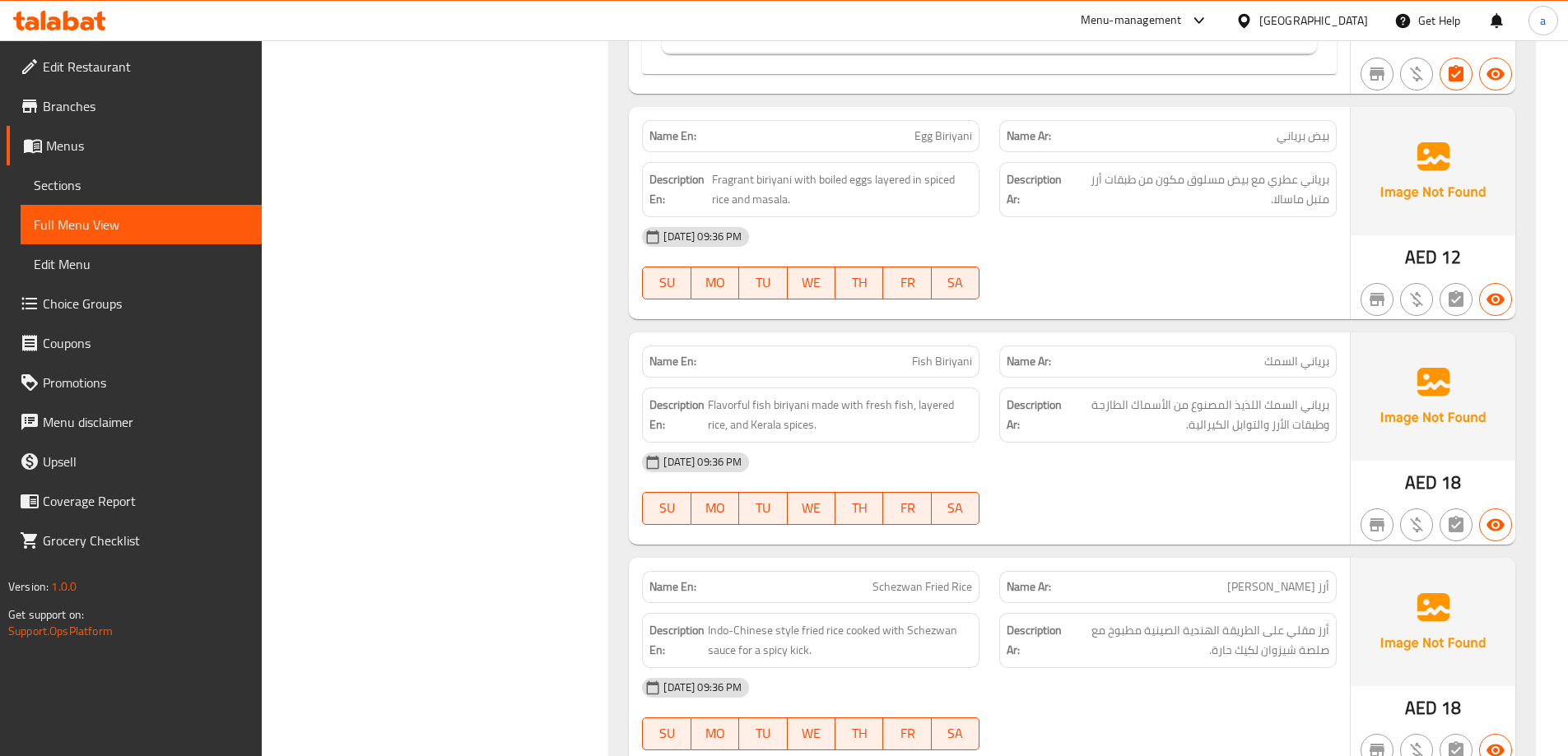
click at [944, 353] on span "Fish Biriyani" at bounding box center [942, 361] width 60 height 17
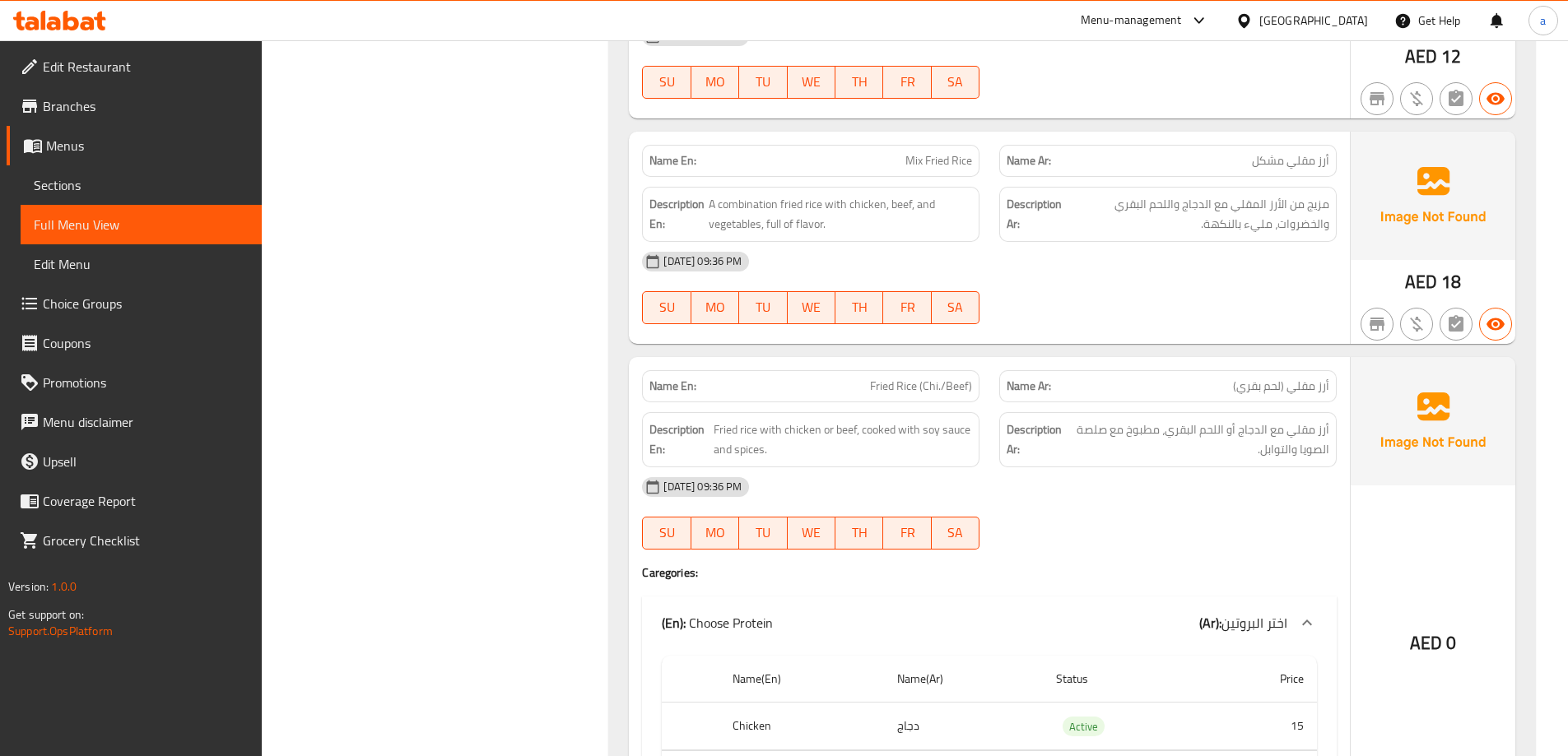
scroll to position [15473, 0]
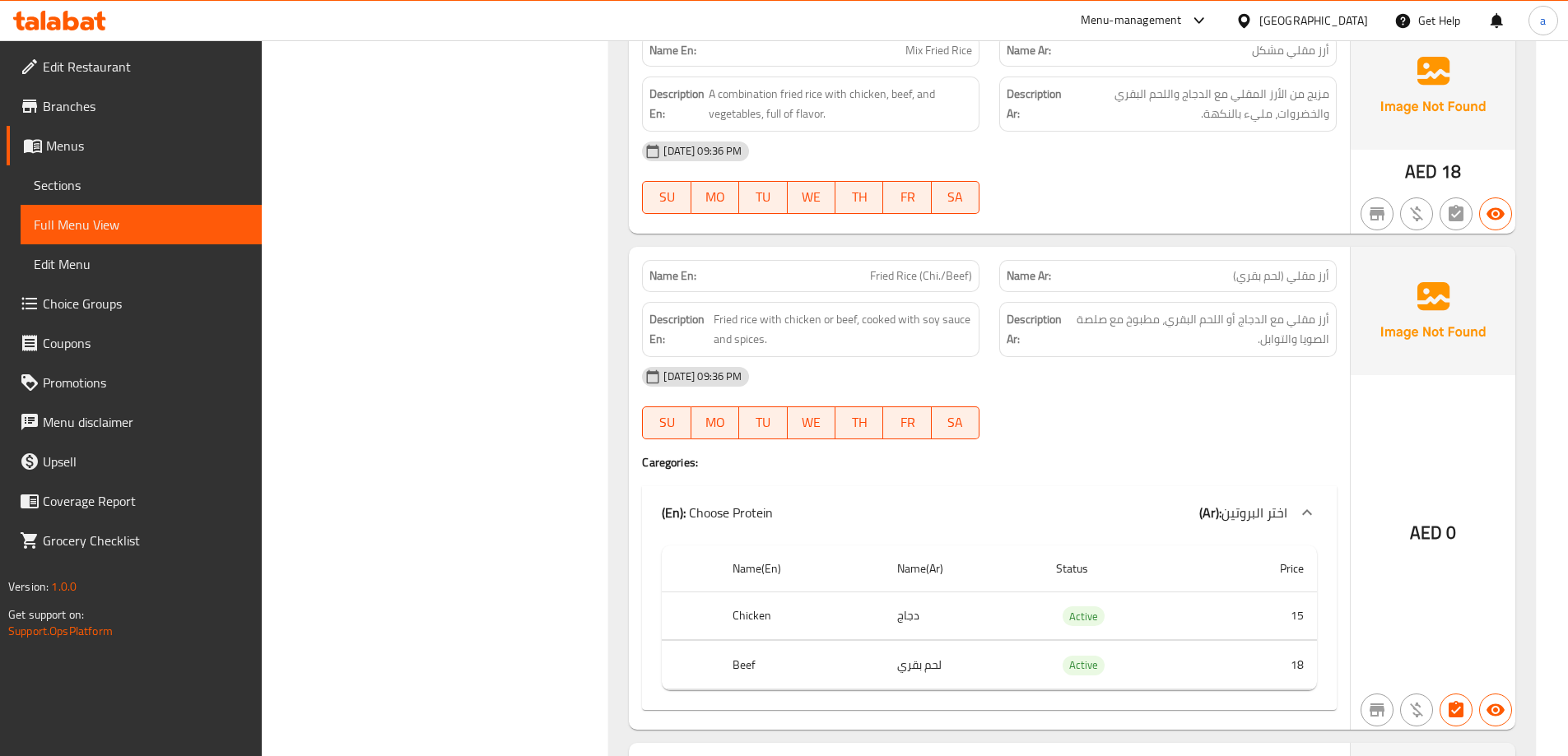
click at [910, 267] on span "Fried Rice (Chi./Beef)" at bounding box center [921, 276] width 102 height 17
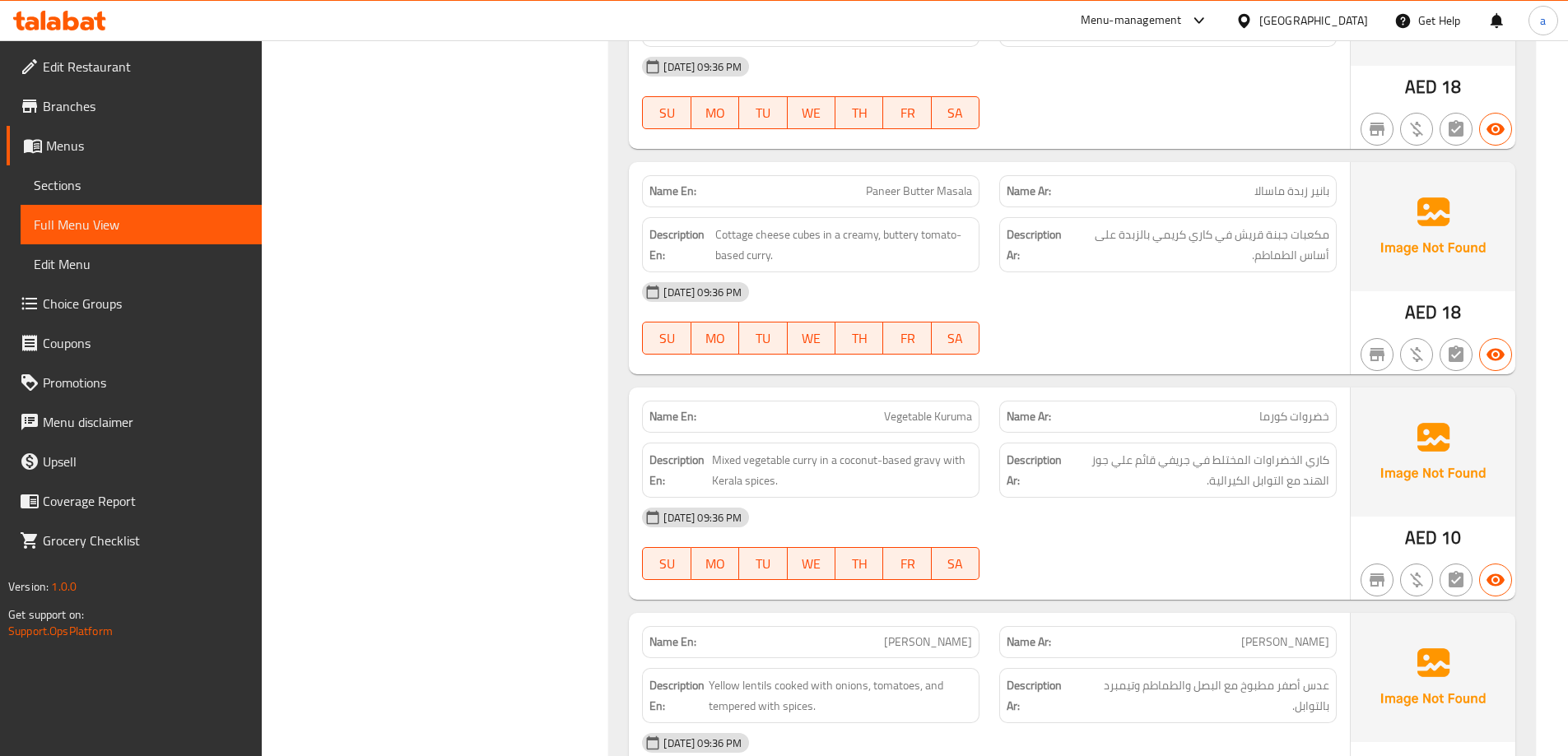
scroll to position [17119, 0]
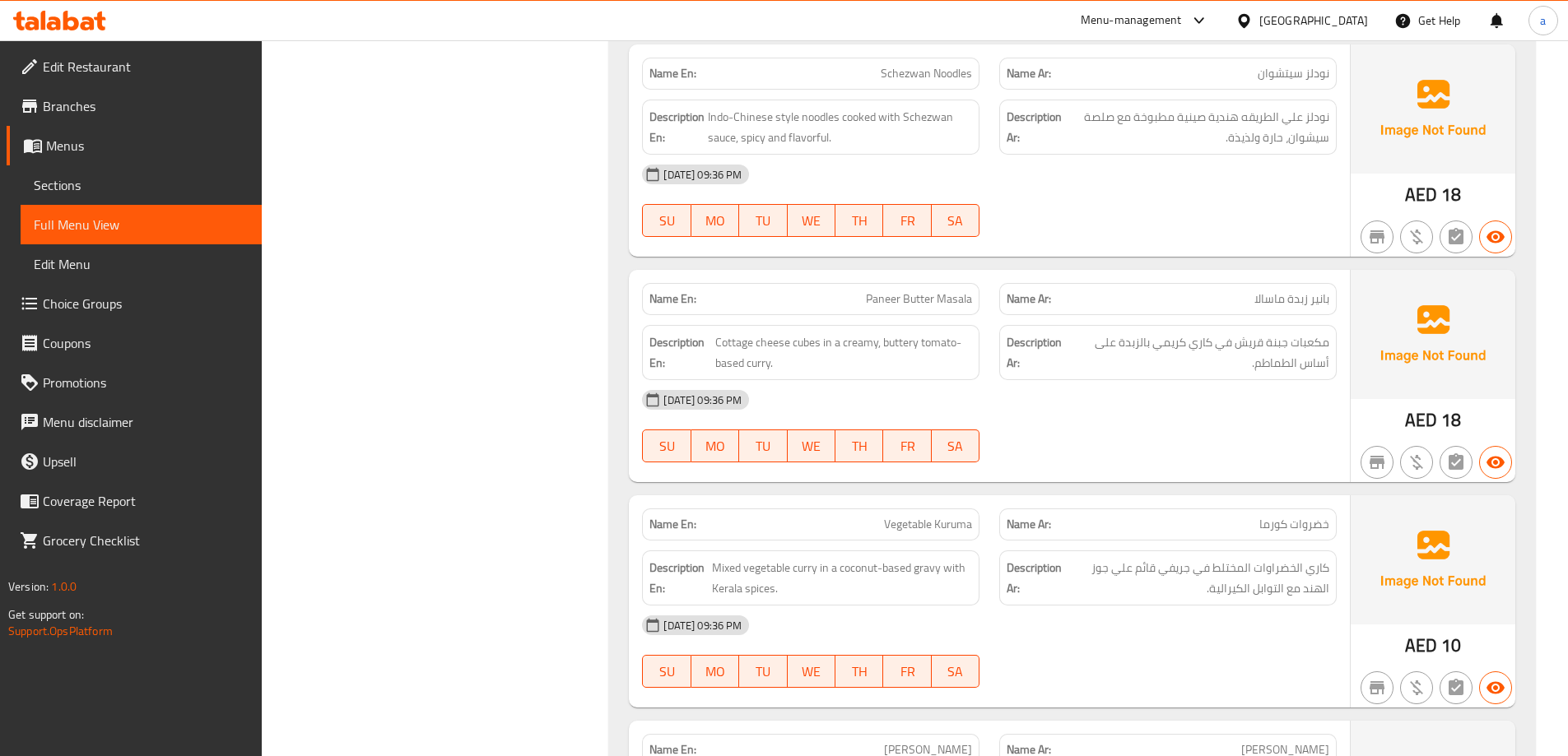
click at [942, 291] on span "Paneer Butter Masala" at bounding box center [919, 299] width 106 height 17
click at [900, 291] on span "Paneer Butter Masala" at bounding box center [919, 299] width 106 height 17
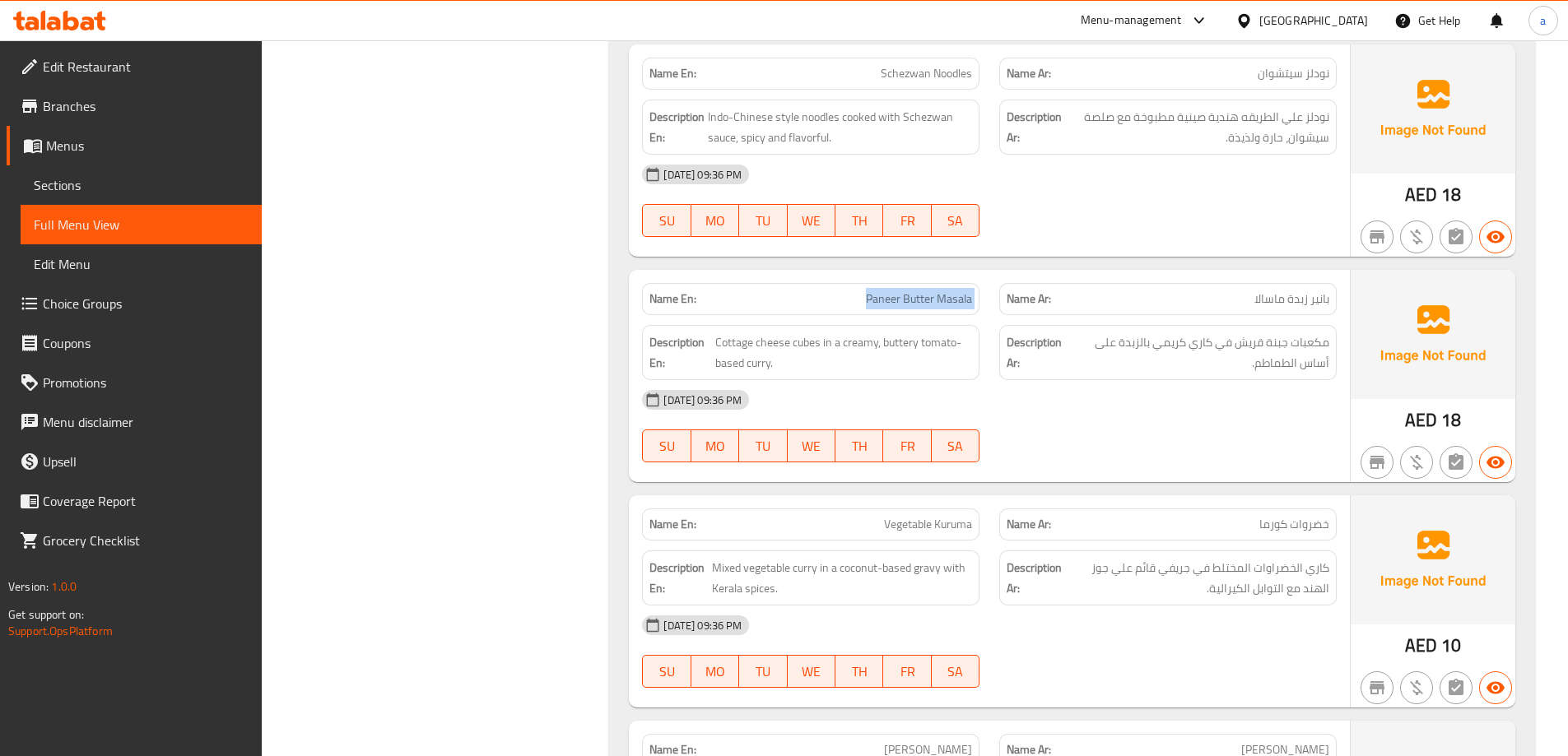
click at [900, 291] on span "Paneer Butter Masala" at bounding box center [919, 299] width 106 height 17
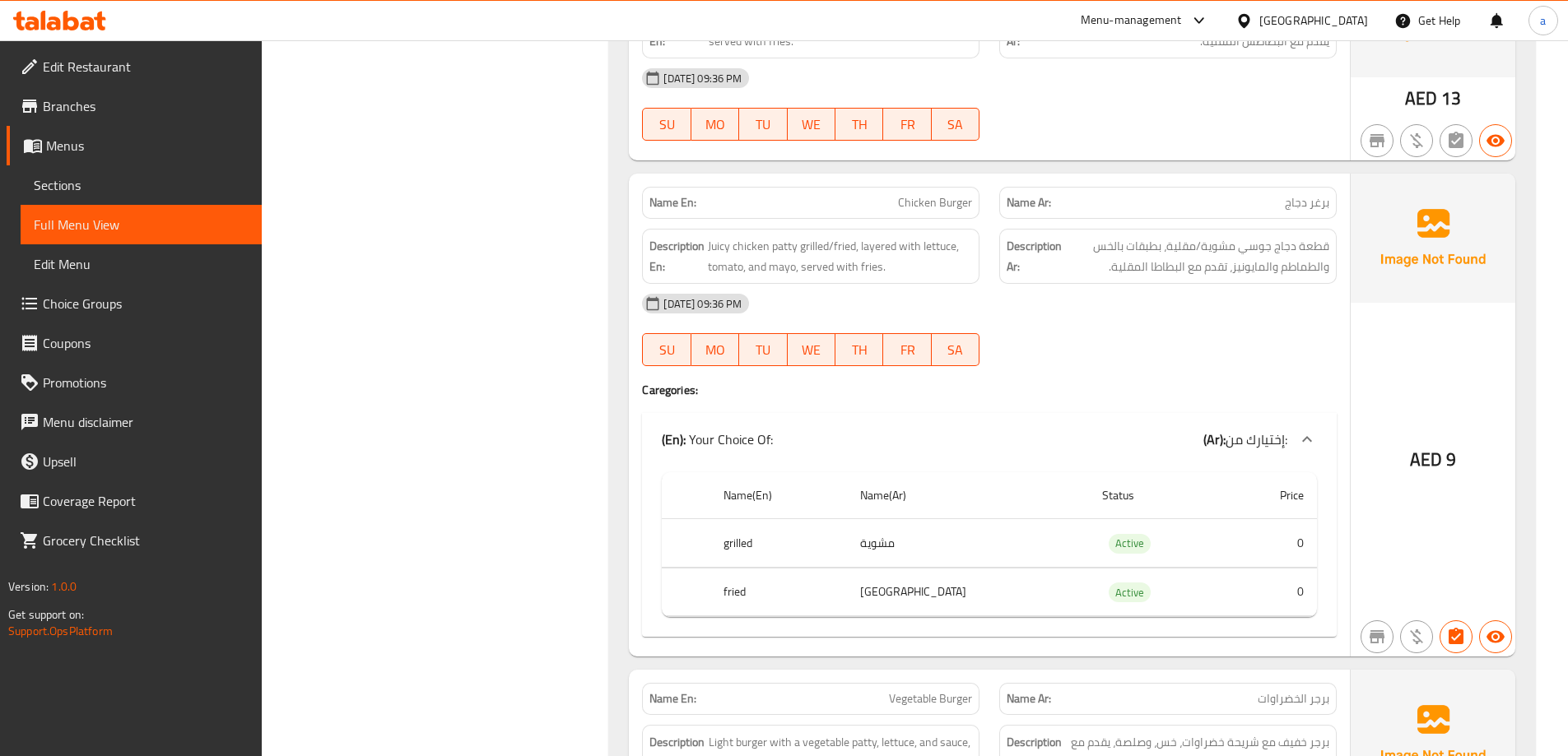
scroll to position [18683, 0]
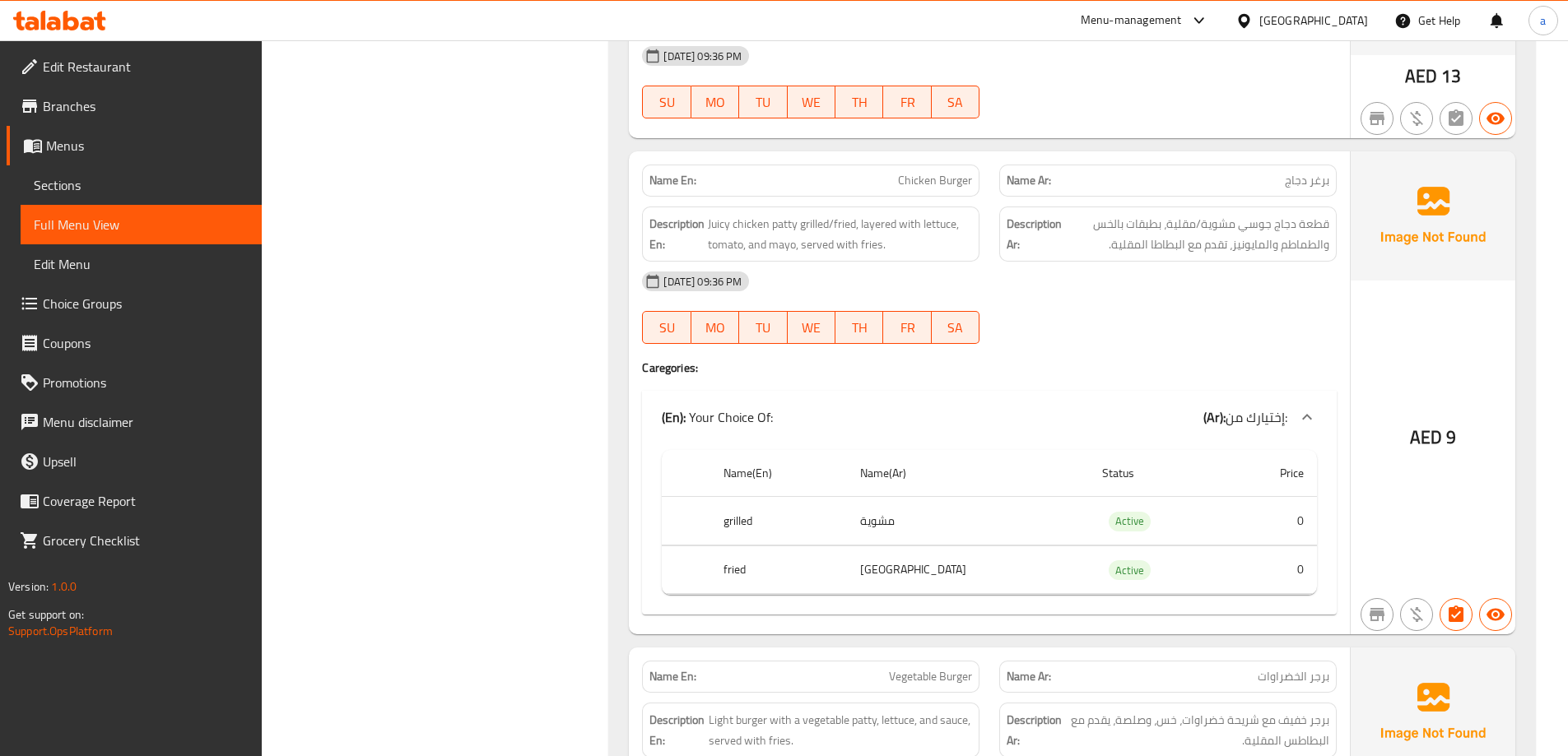
click at [919, 172] on span "Chicken Burger" at bounding box center [935, 180] width 74 height 17
click at [920, 164] on div "Name En: Chicken Burger" at bounding box center [811, 180] width 338 height 32
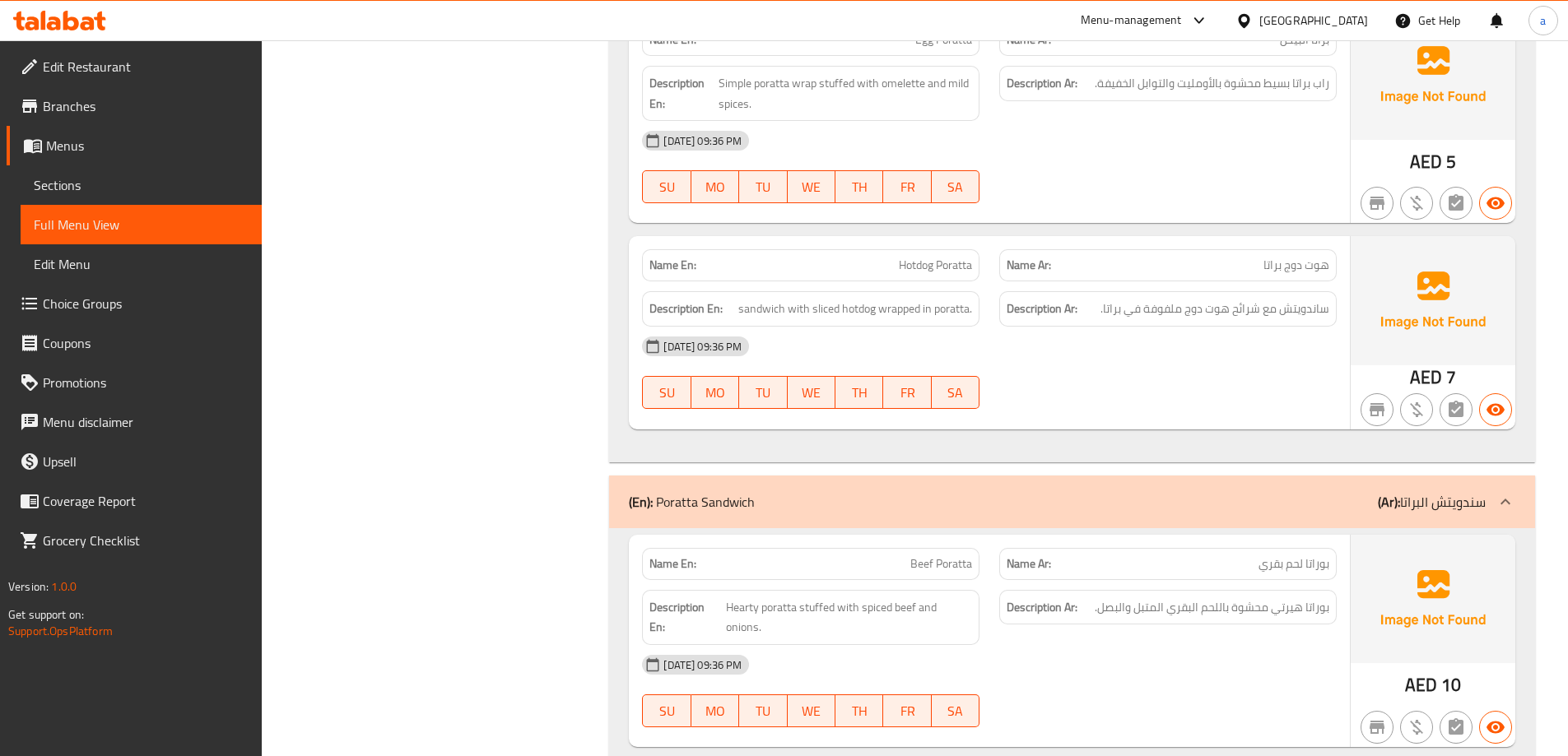
scroll to position [20411, 0]
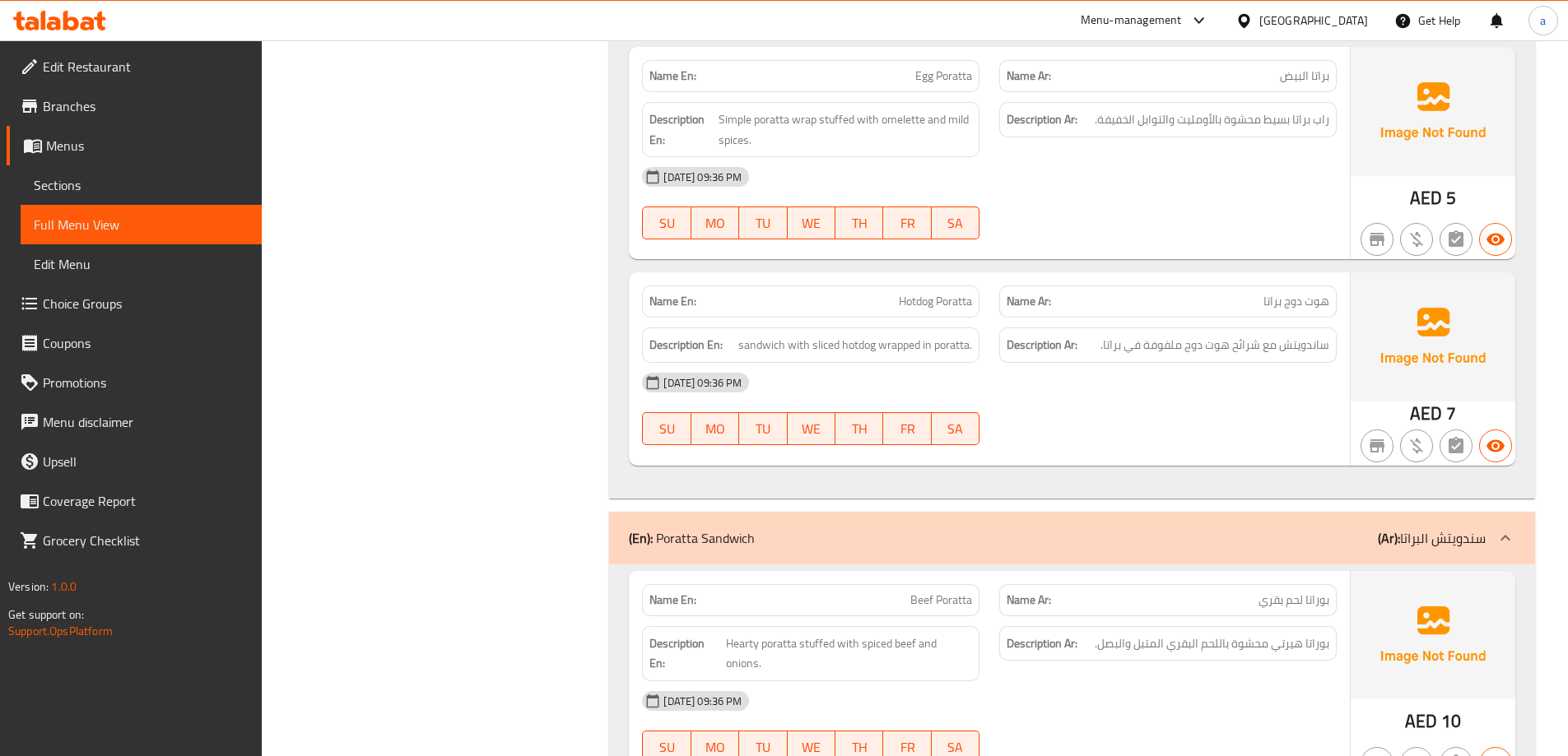
click at [957, 293] on span "Hotdog Poratta" at bounding box center [936, 301] width 74 height 17
click at [1281, 293] on span "هوت دوج براتا" at bounding box center [1297, 301] width 66 height 17
click at [957, 592] on span "Beef Poratta" at bounding box center [940, 600] width 61 height 17
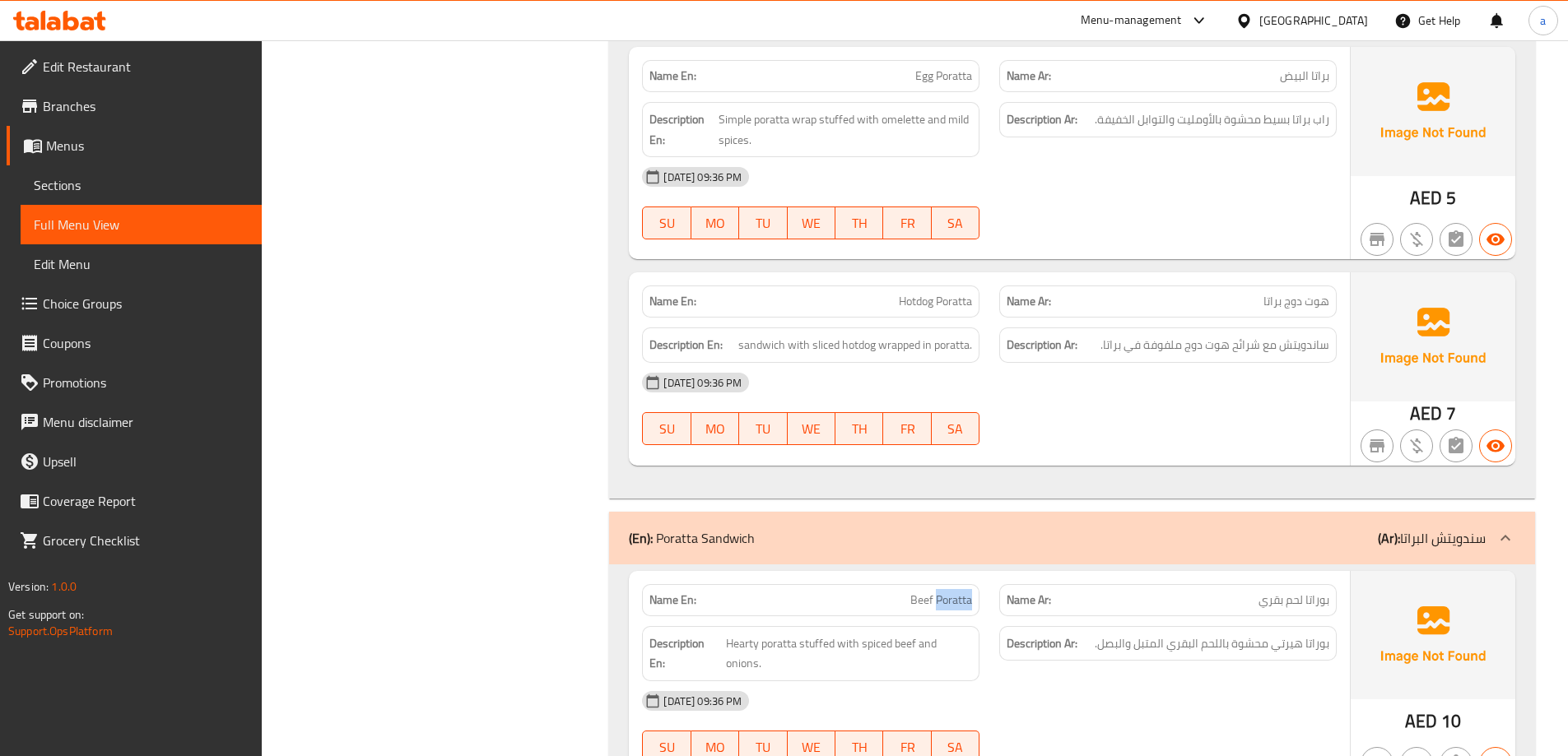
click at [957, 592] on span "Beef Poratta" at bounding box center [940, 600] width 61 height 17
click at [1318, 592] on span "بوراتا لحم بقري" at bounding box center [1293, 600] width 71 height 17
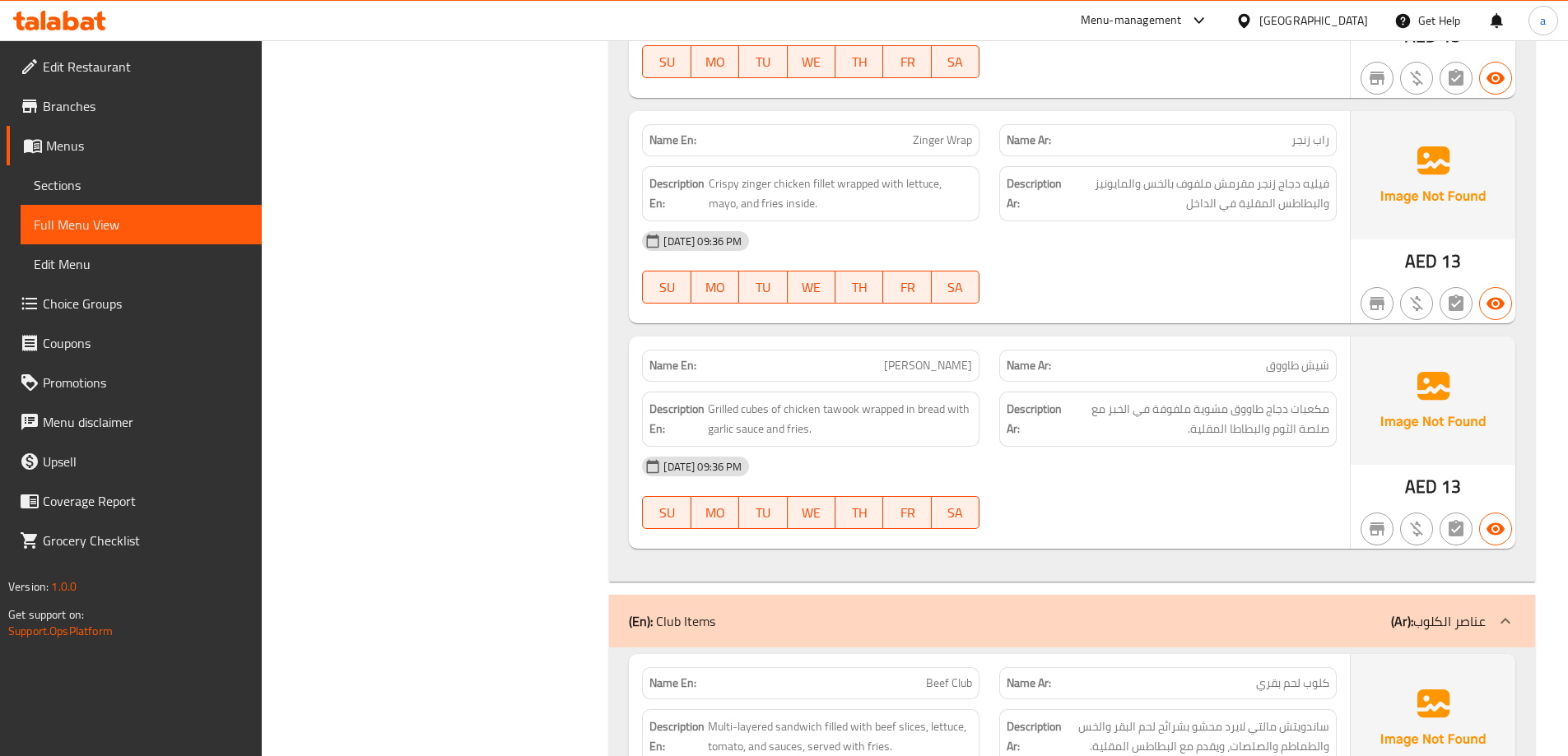
scroll to position [22303, 0]
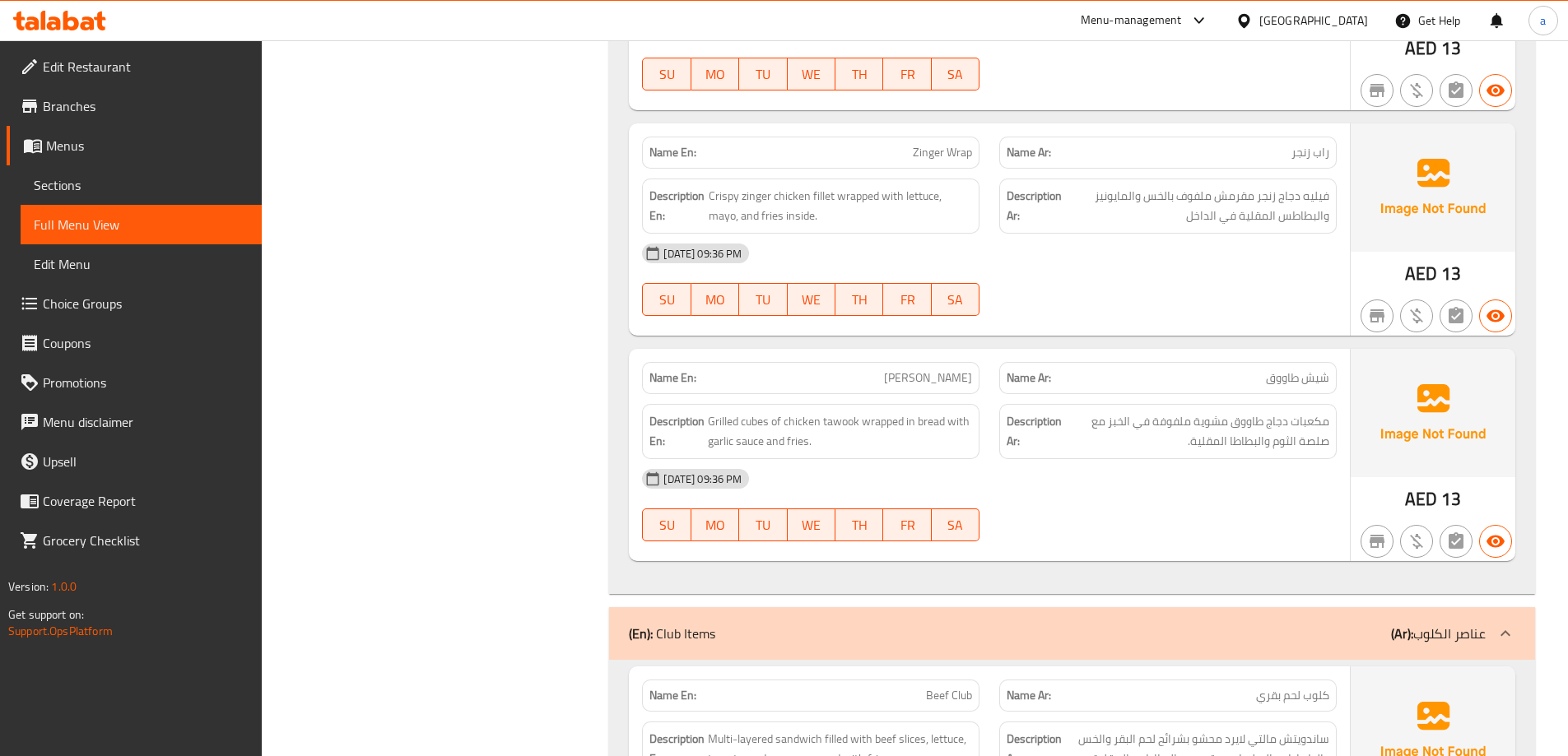
click at [1273, 370] on span "شيش طاووق" at bounding box center [1297, 378] width 63 height 17
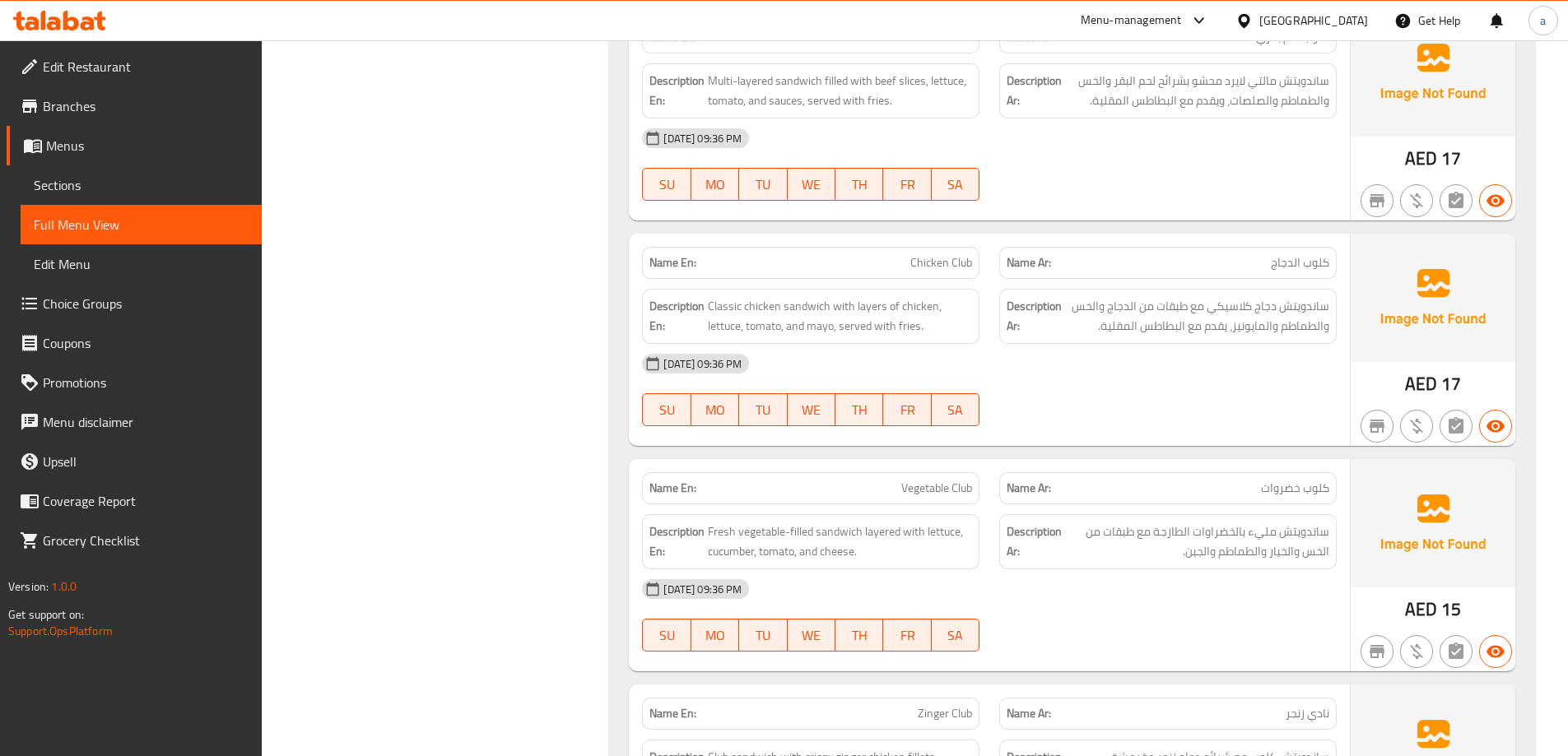
scroll to position [22715, 0]
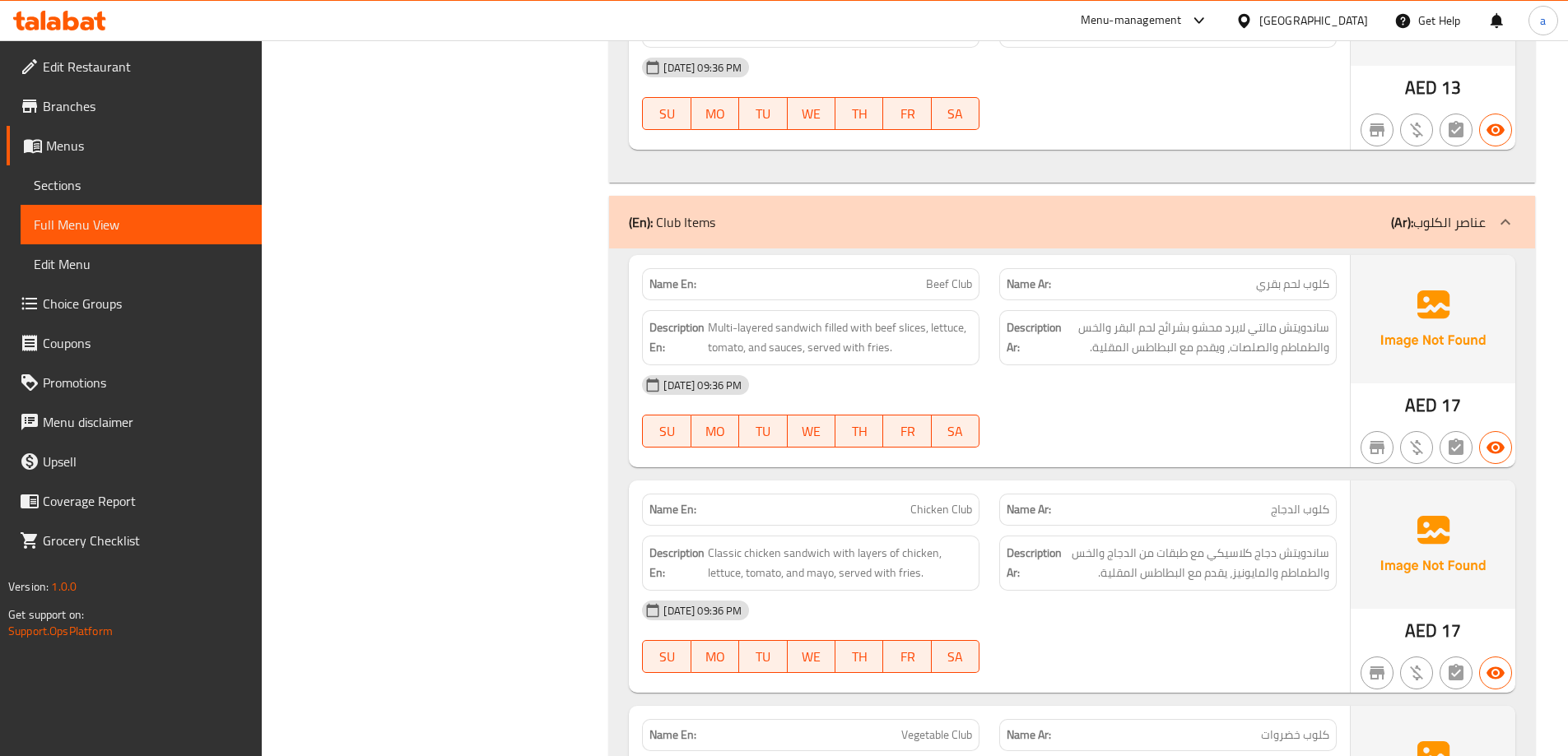
click at [951, 276] on span "Beef Club" at bounding box center [949, 284] width 46 height 17
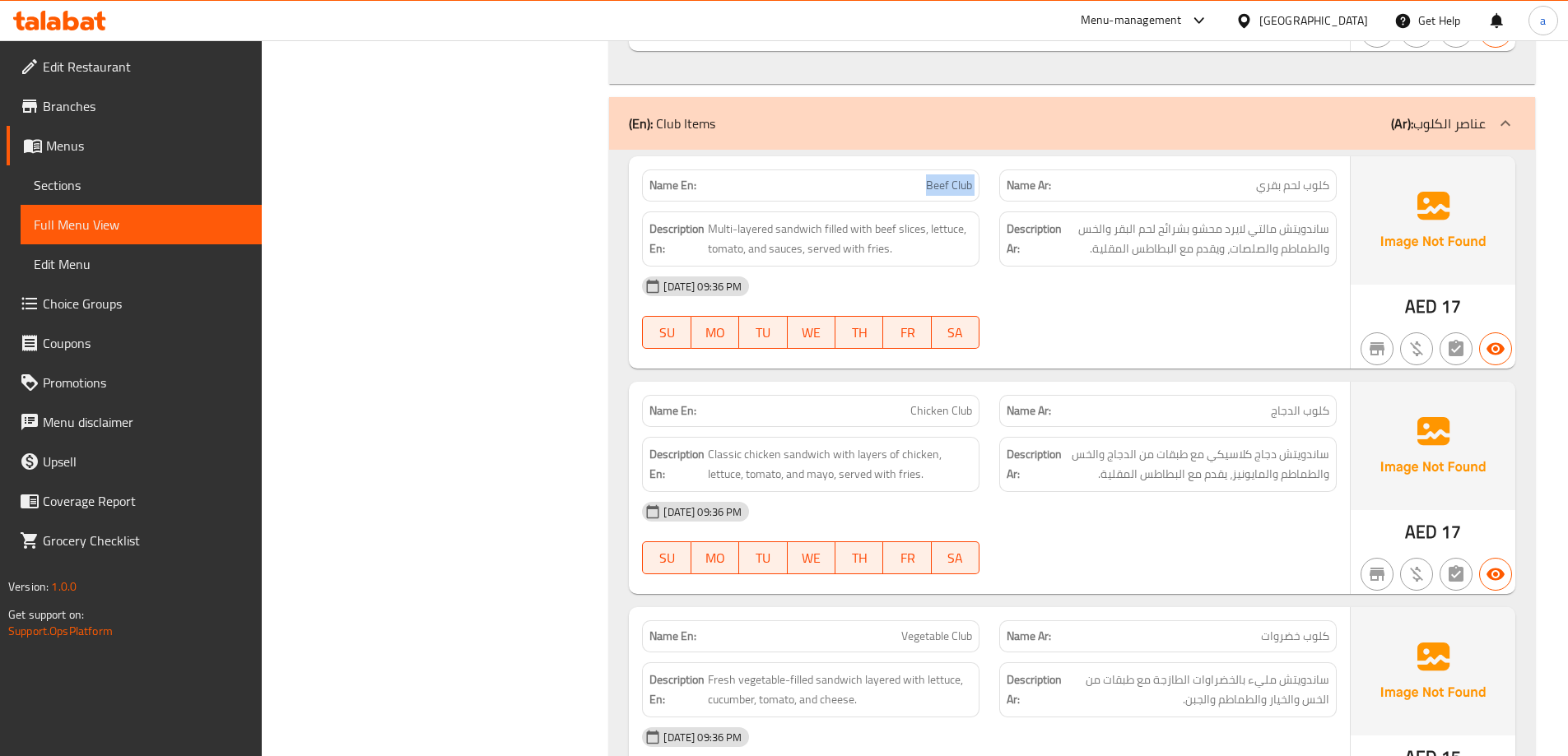
scroll to position [22962, 0]
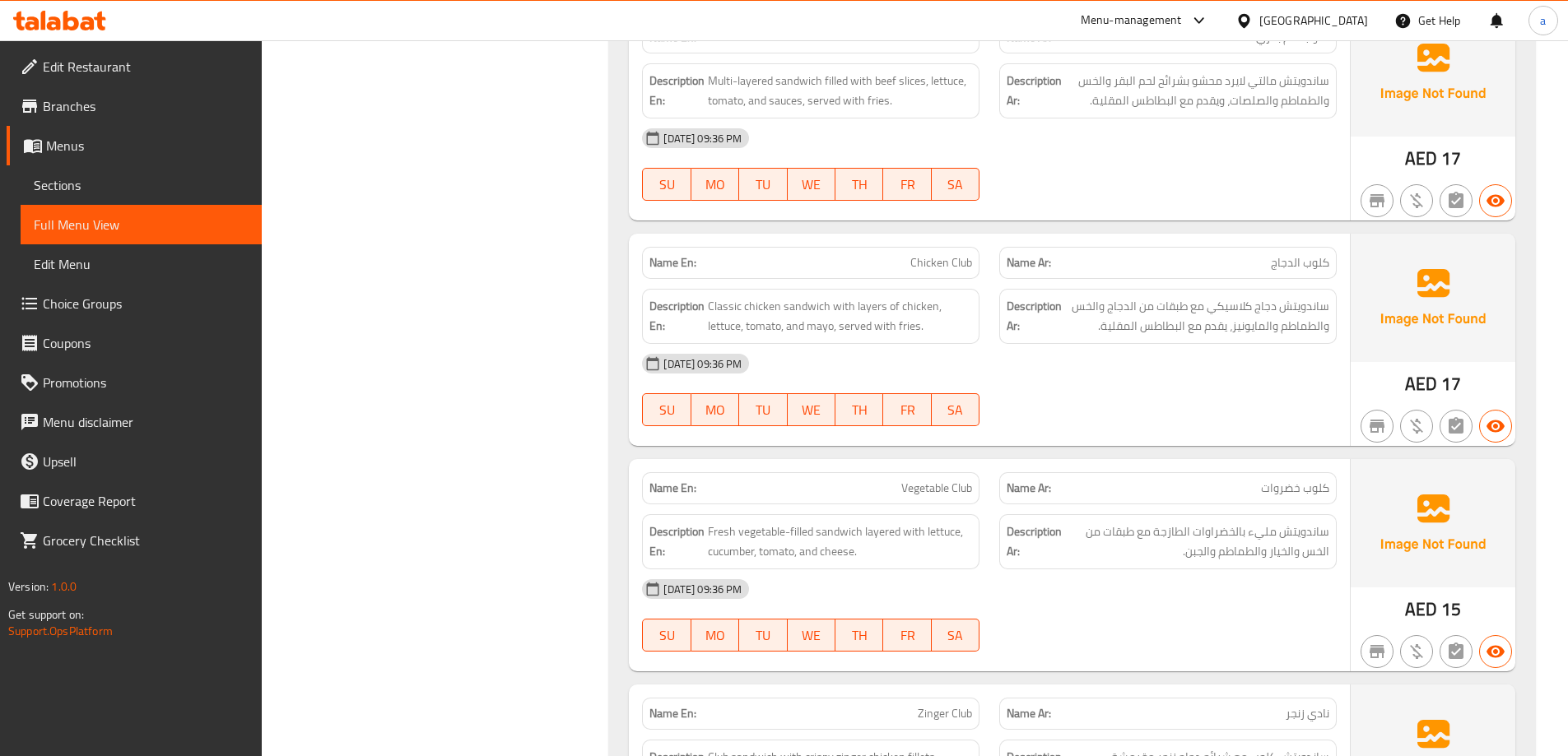
click at [716, 237] on div "Name En: Chicken Club" at bounding box center [811, 262] width 357 height 52
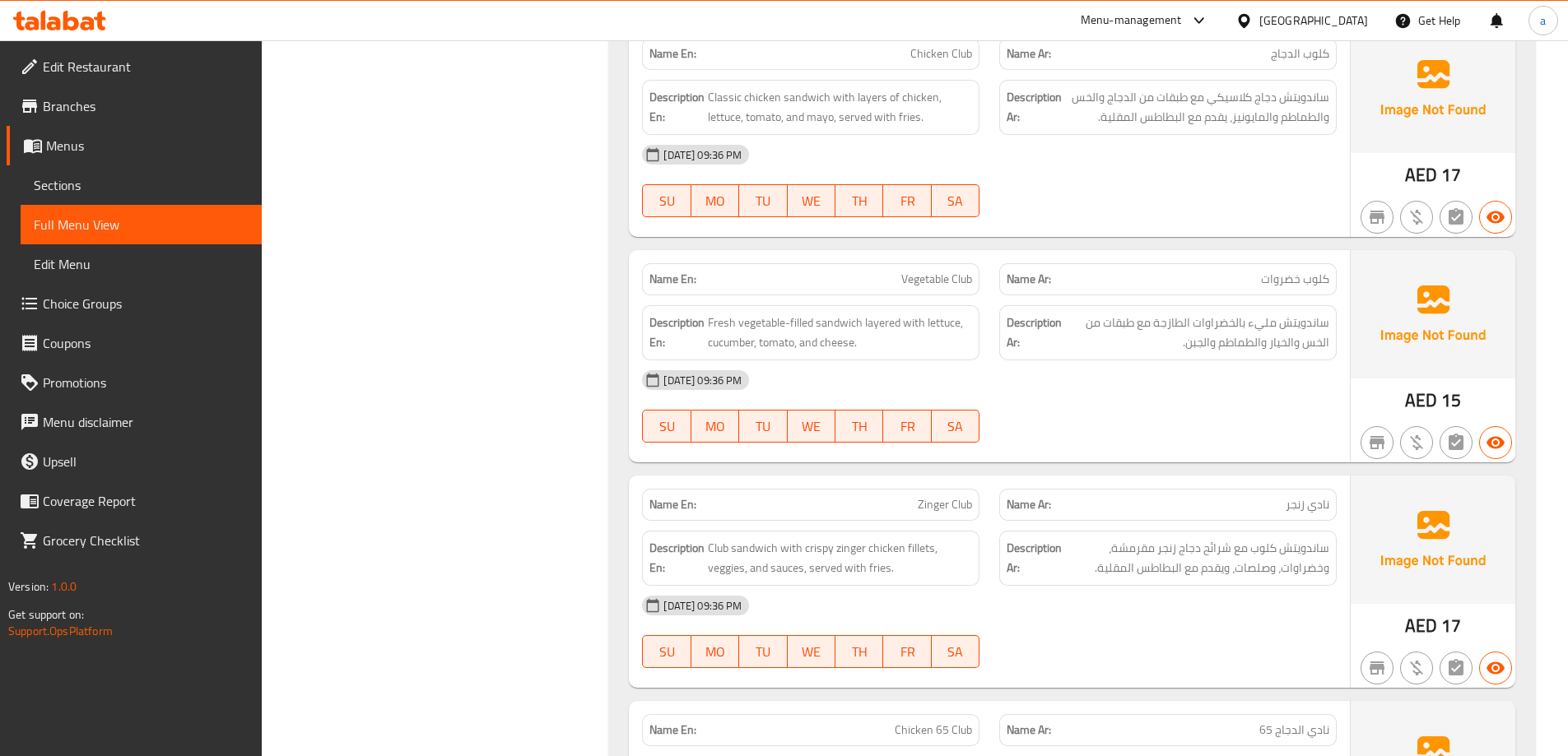
scroll to position [23126, 0]
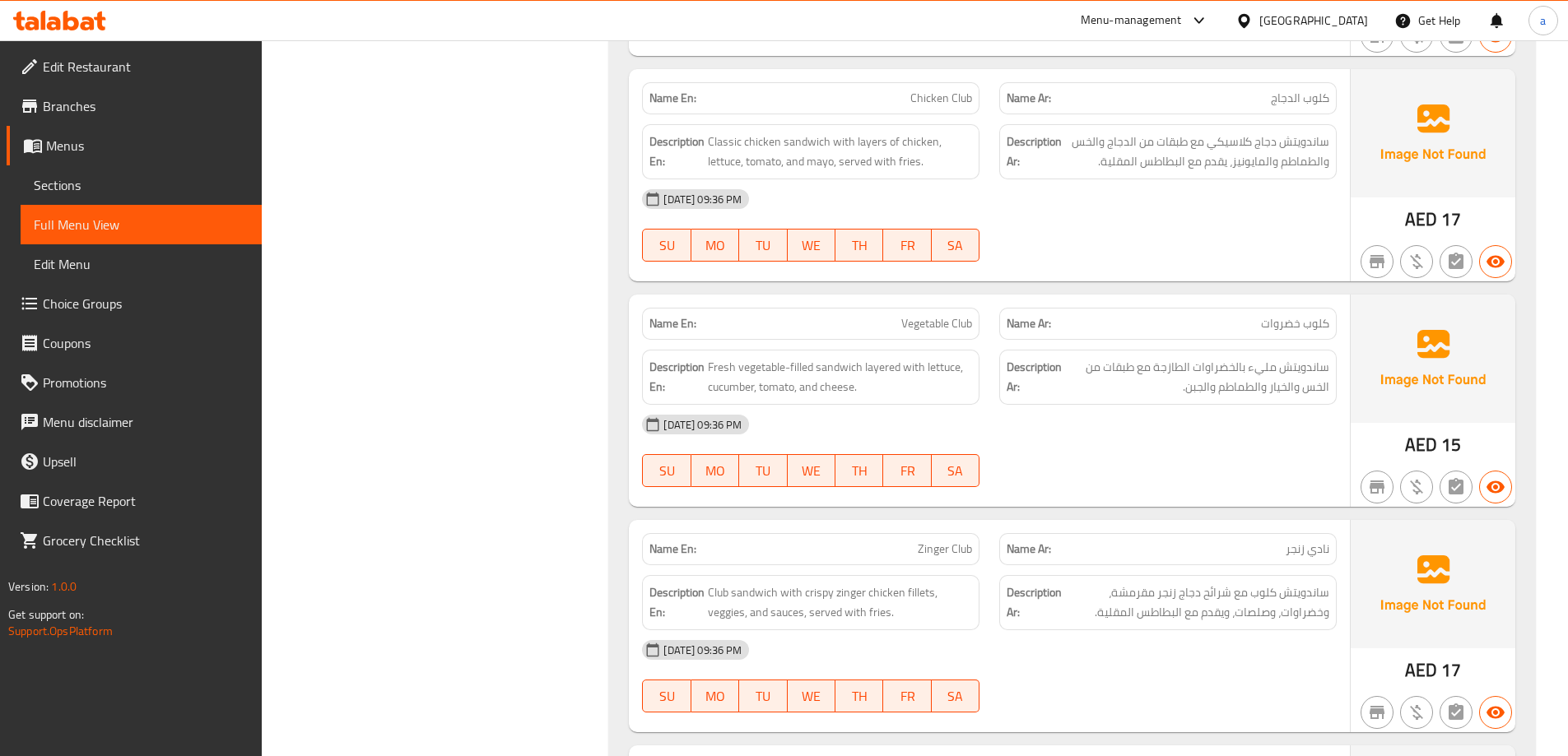
click at [919, 315] on span "Vegetable Club" at bounding box center [936, 324] width 71 height 17
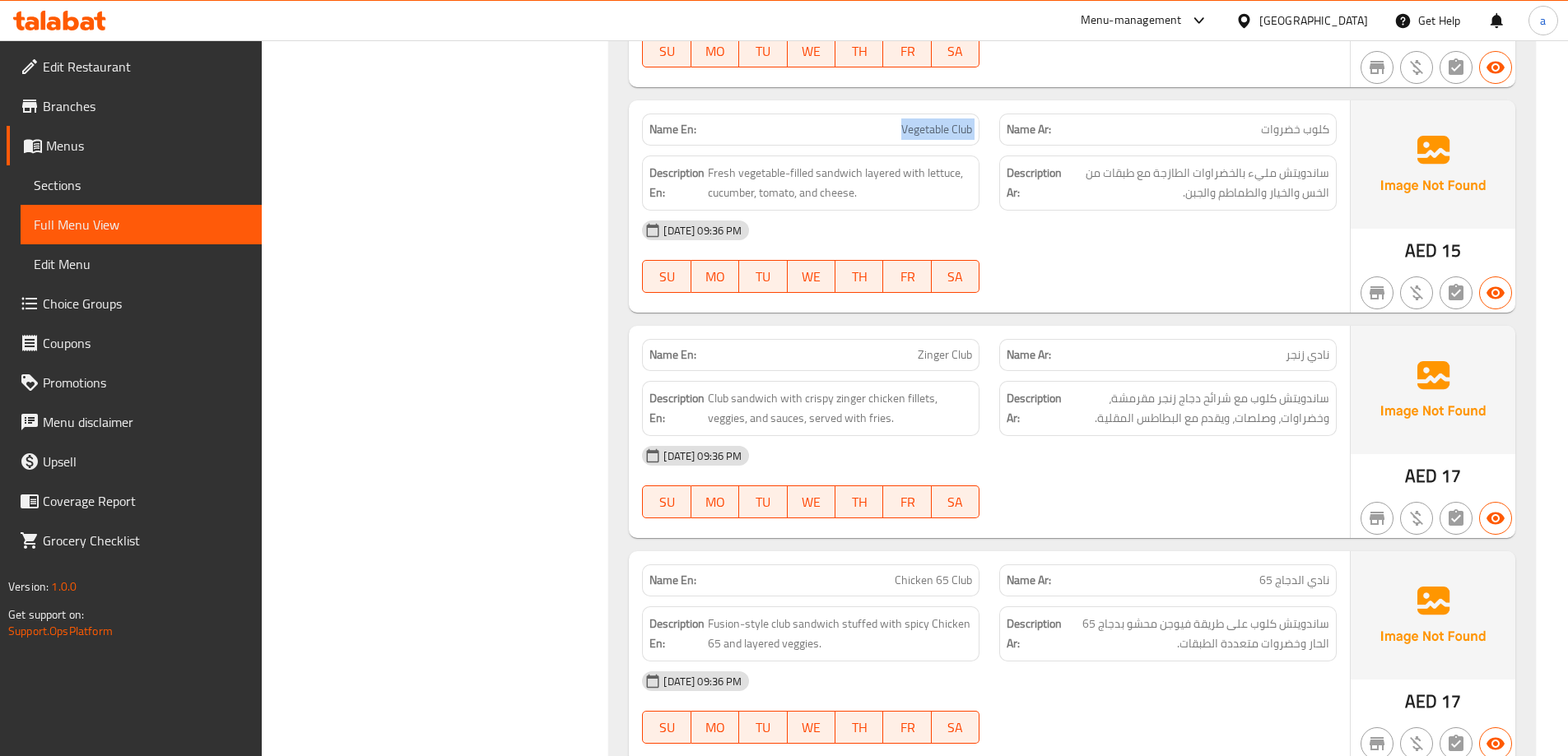
scroll to position [23292, 0]
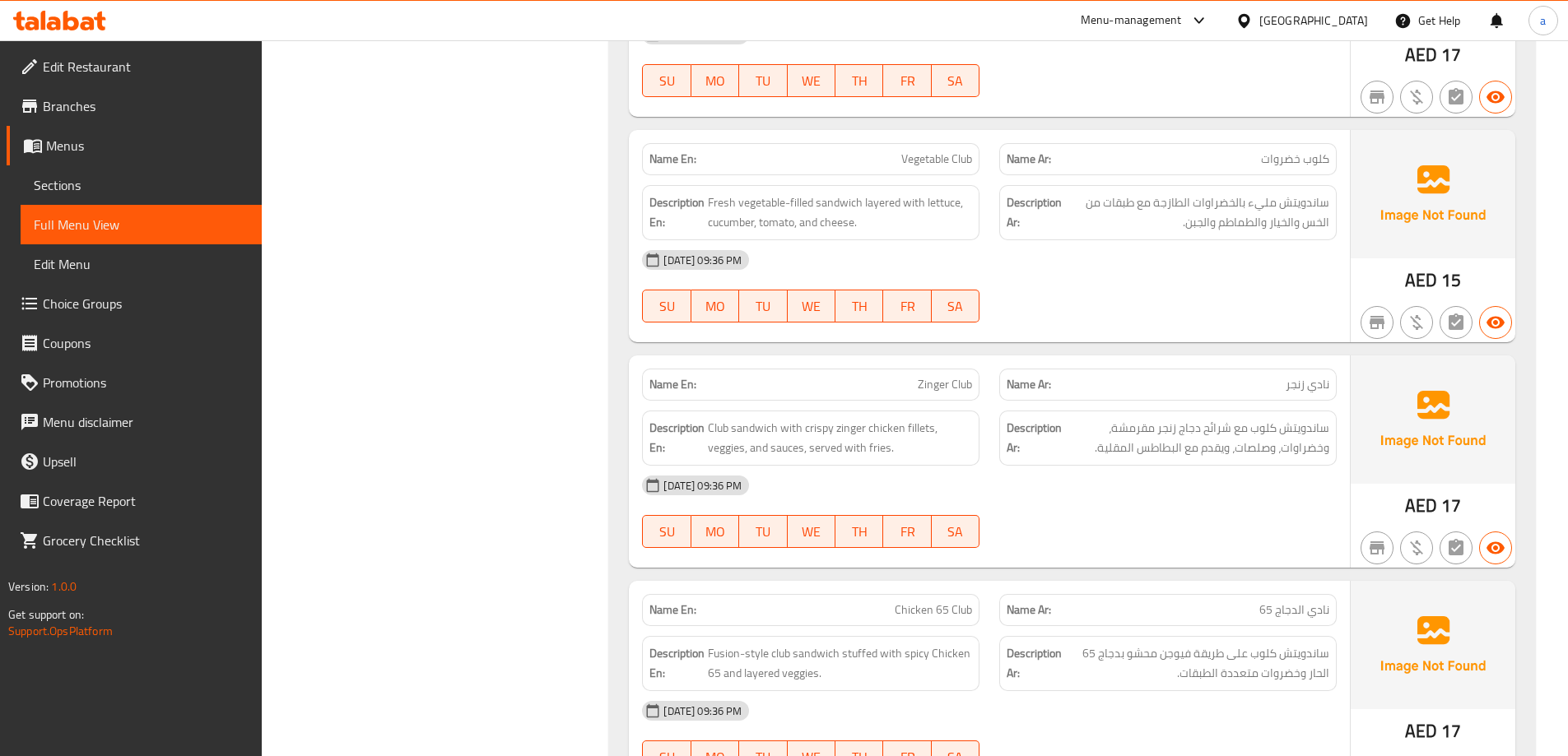
click at [946, 377] on span "Zinger Club" at bounding box center [945, 385] width 55 height 17
click at [905, 418] on span "Club sandwich with crispy zinger chicken fillets, veggies, and sauces, served w…" at bounding box center [840, 438] width 264 height 41
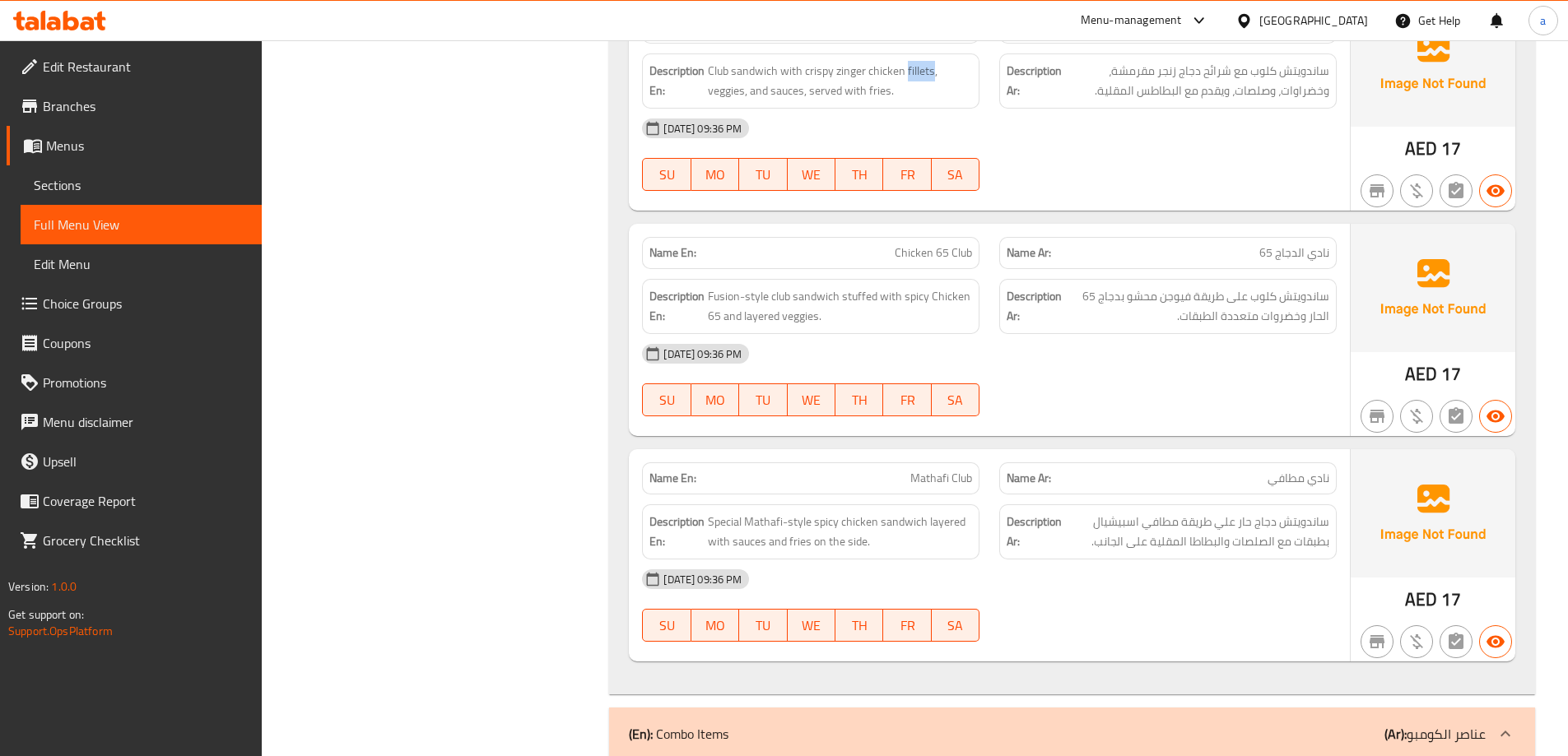
scroll to position [23621, 0]
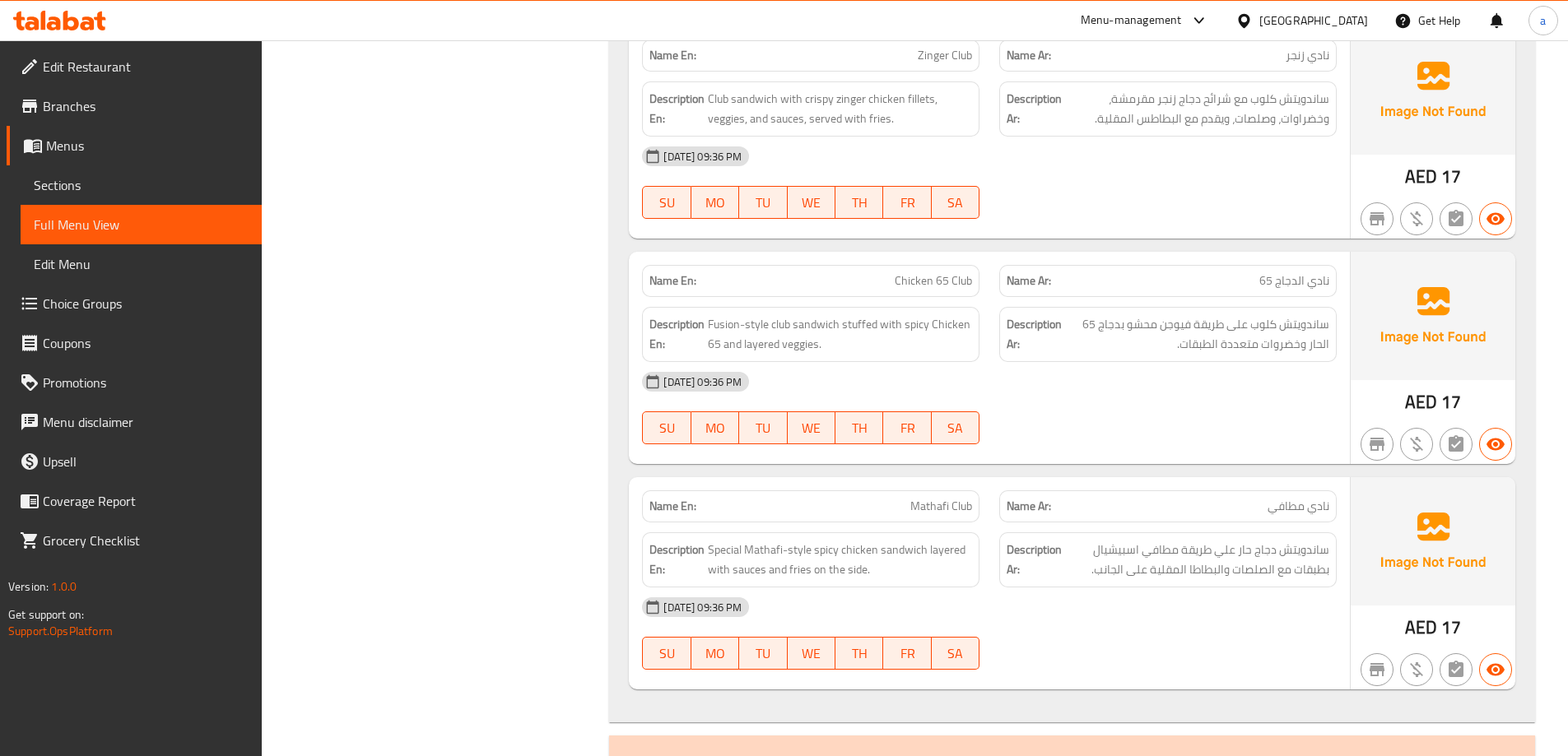
click at [915, 273] on span "Chicken 65 Club" at bounding box center [934, 281] width 77 height 17
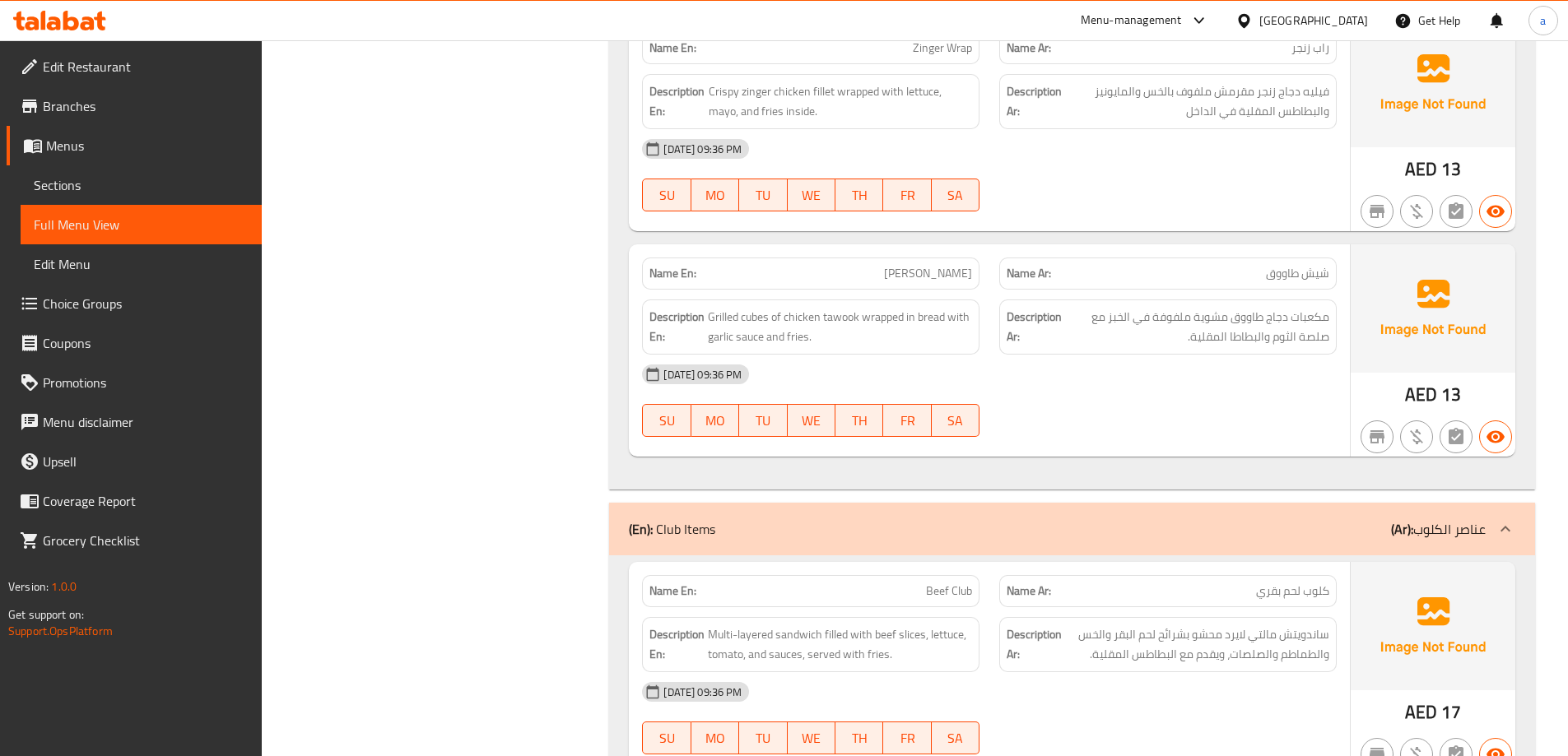
scroll to position [22377, 0]
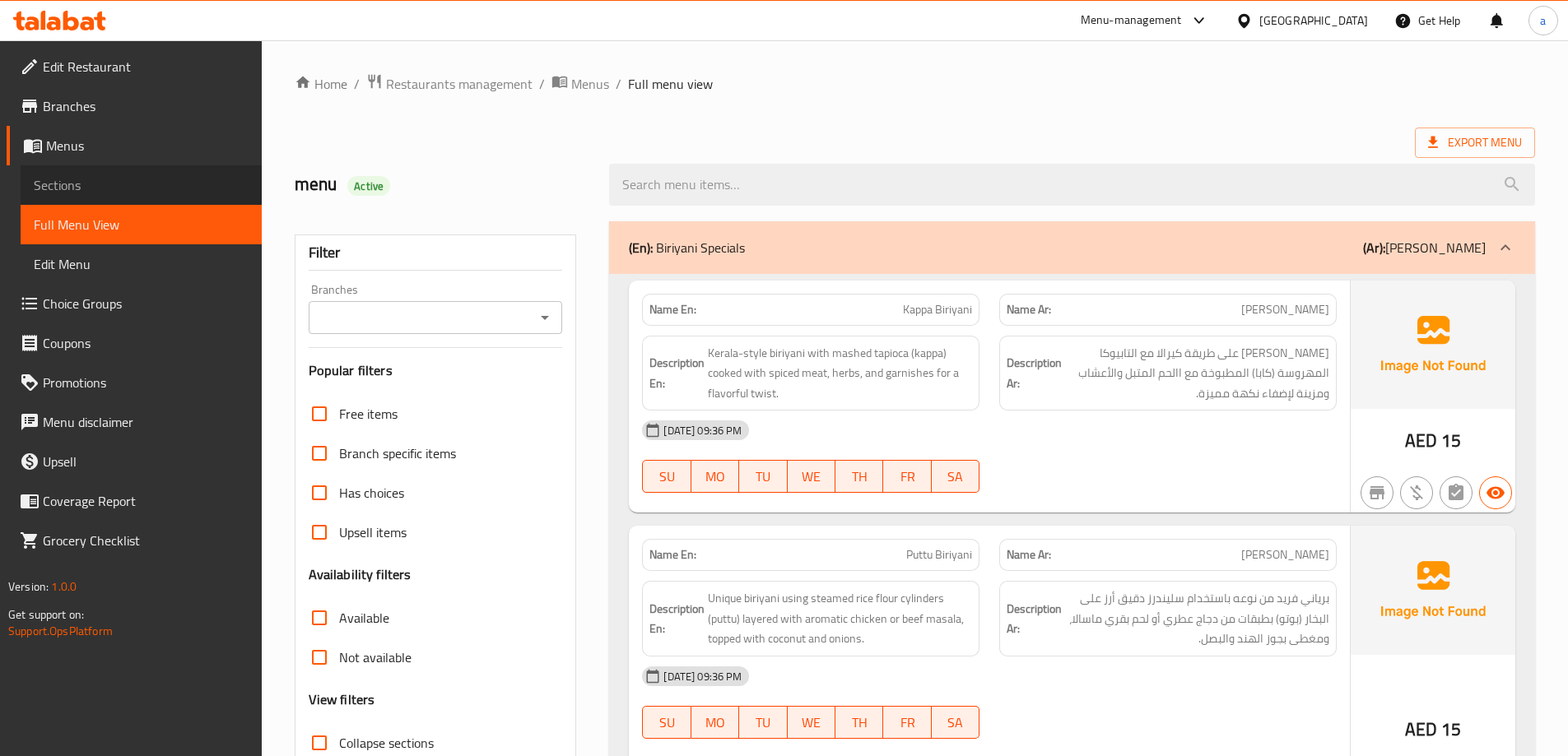
click at [171, 193] on span "Sections" at bounding box center [142, 185] width 215 height 20
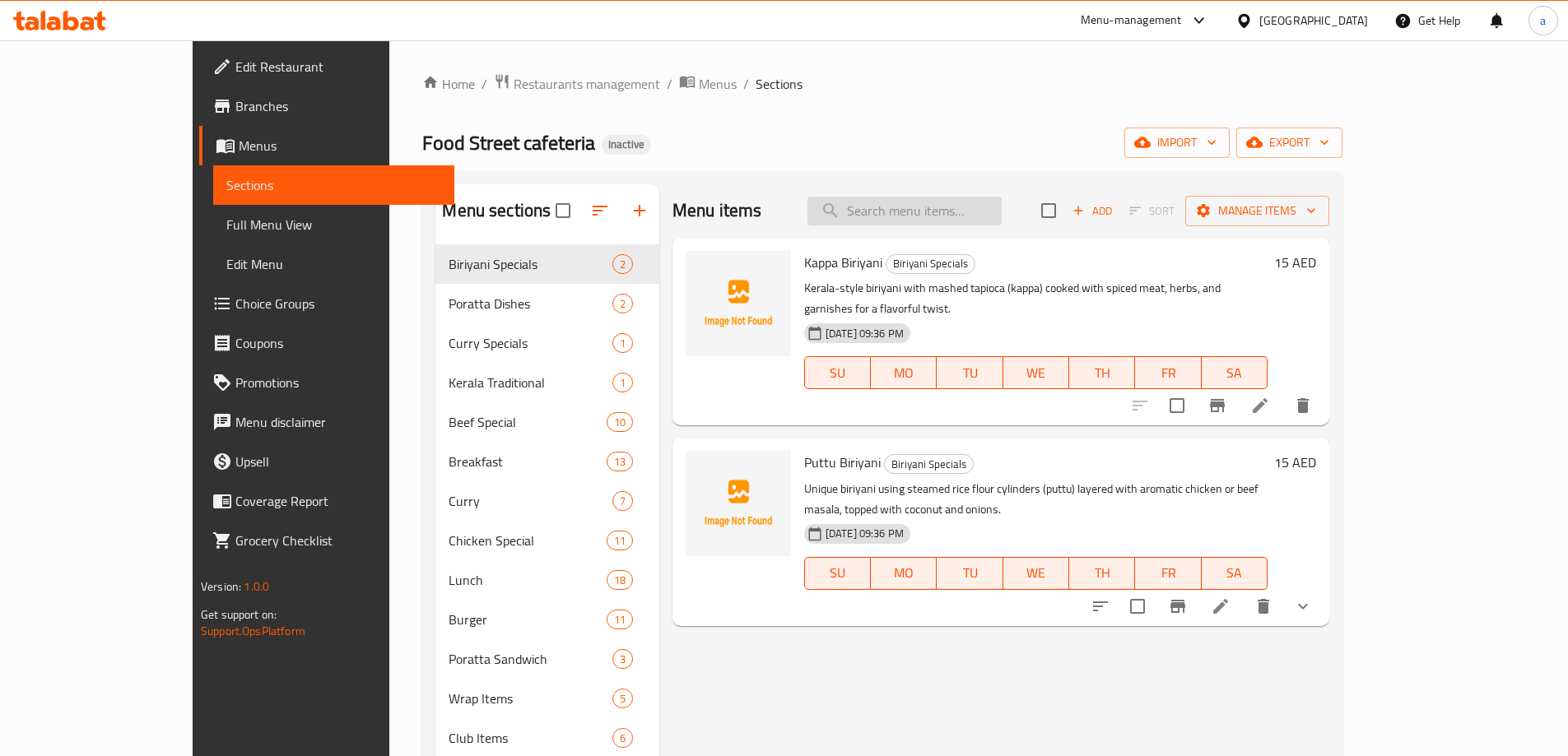
click at [946, 203] on input "search" at bounding box center [904, 210] width 194 height 29
paste input "Kappa Biriyani"
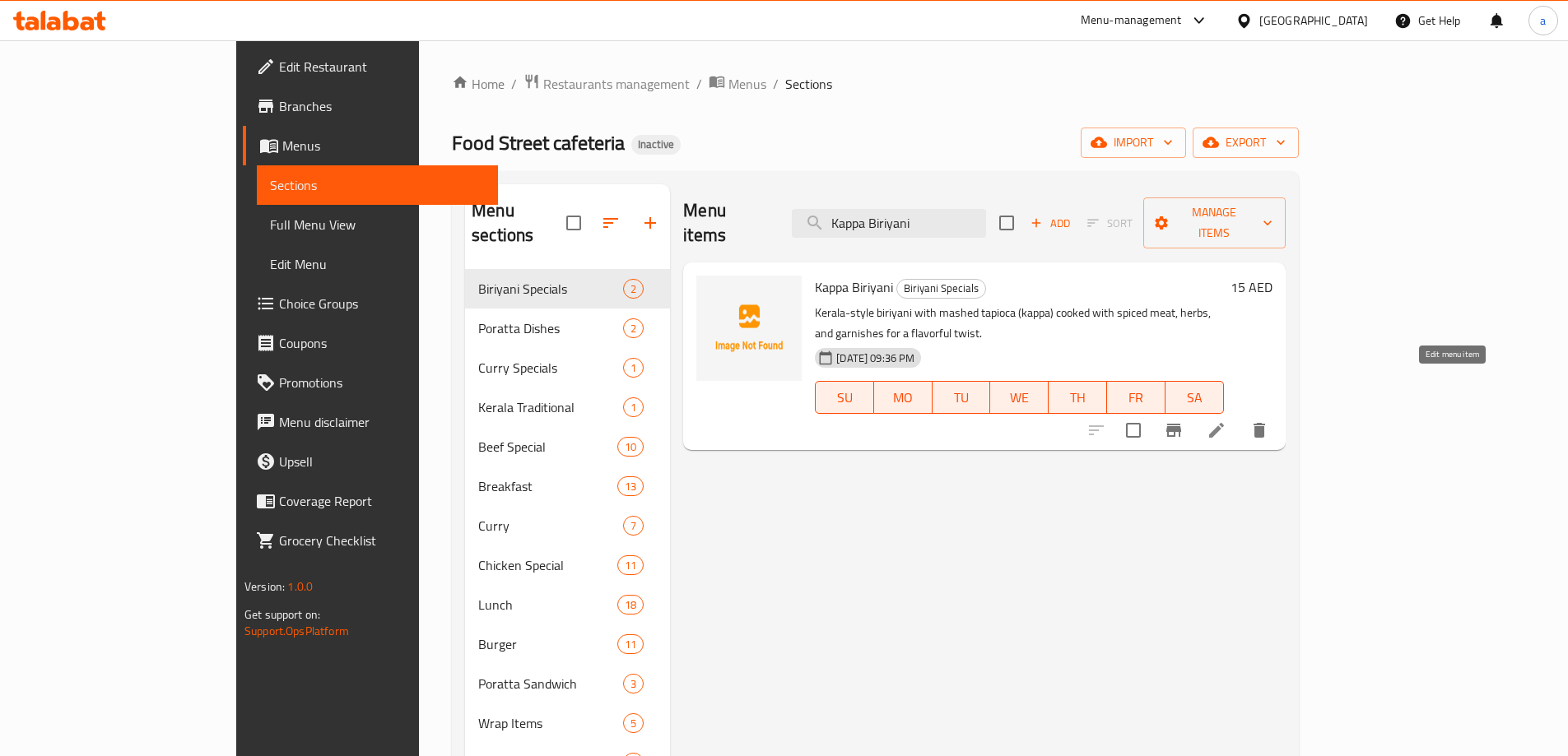
type input "Kappa Biriyani"
click at [1226, 421] on icon at bounding box center [1216, 430] width 20 height 20
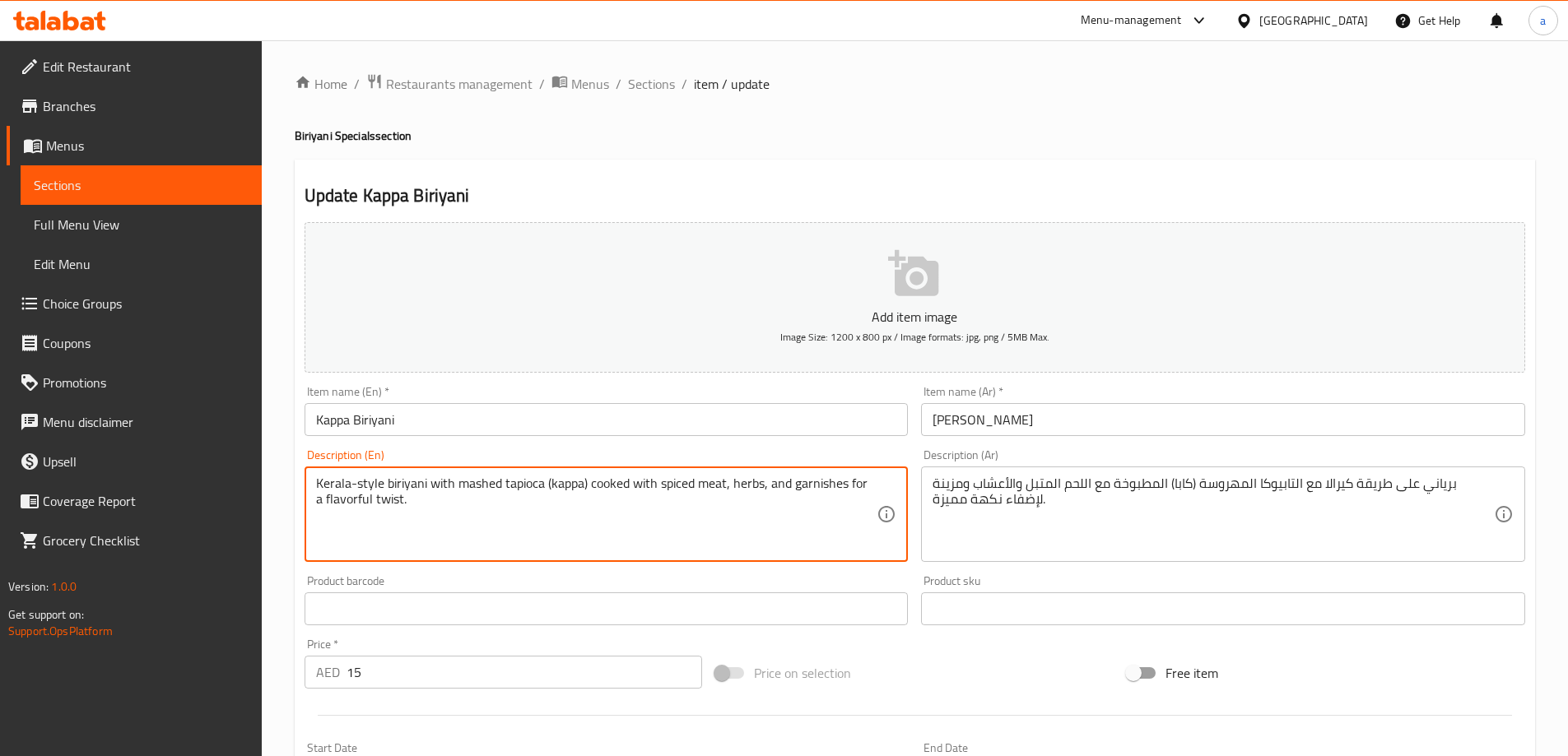
click at [372, 505] on textarea "Kerala-style biriyani with mashed tapioca (kappa) cooked with spiced meat, herb…" at bounding box center [597, 514] width 562 height 78
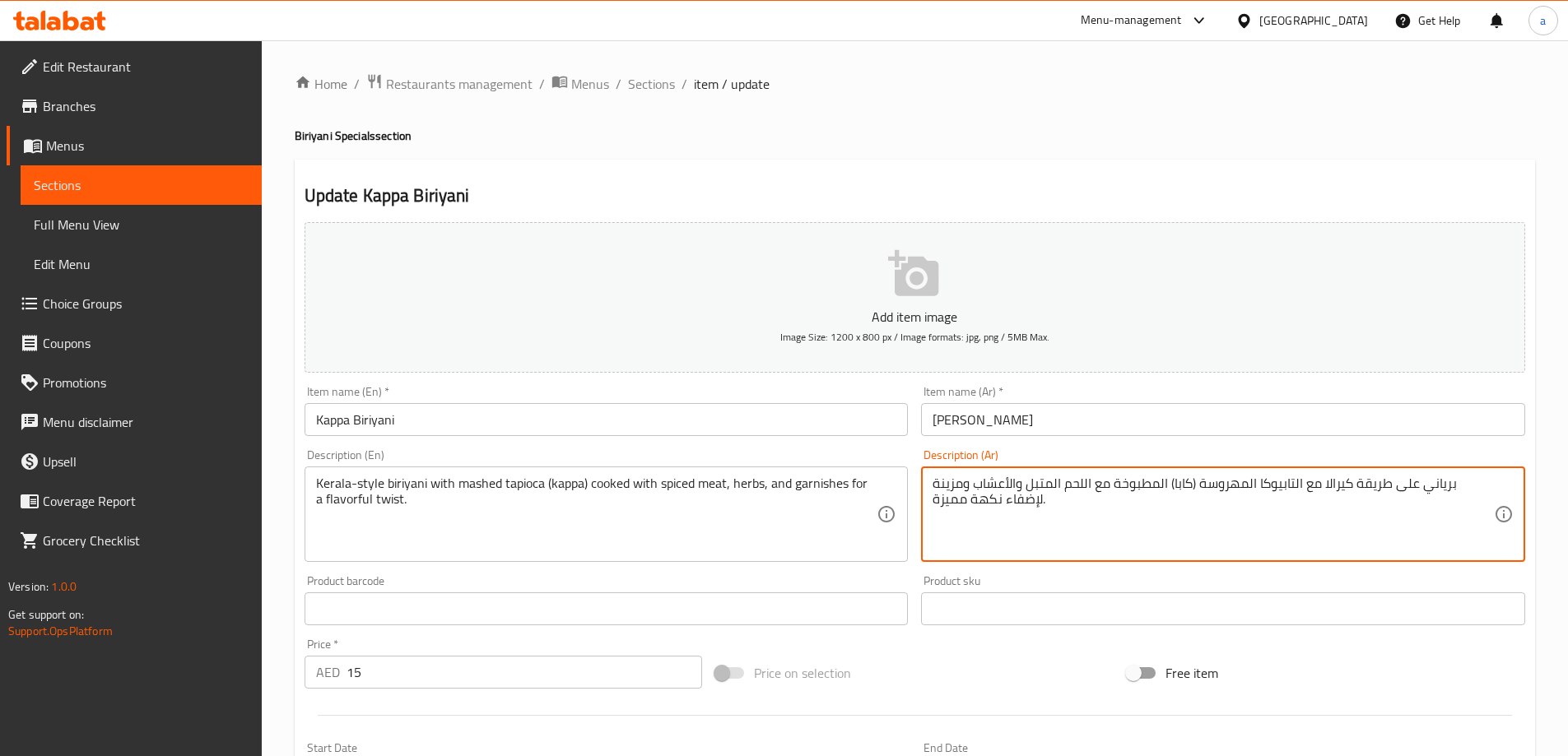
click at [983, 502] on textarea "برياني على طريقة كيرالا مع التابيوكا المهروسة (كابا) المطبوخة مع اللحم المتبل و…" at bounding box center [1213, 514] width 562 height 78
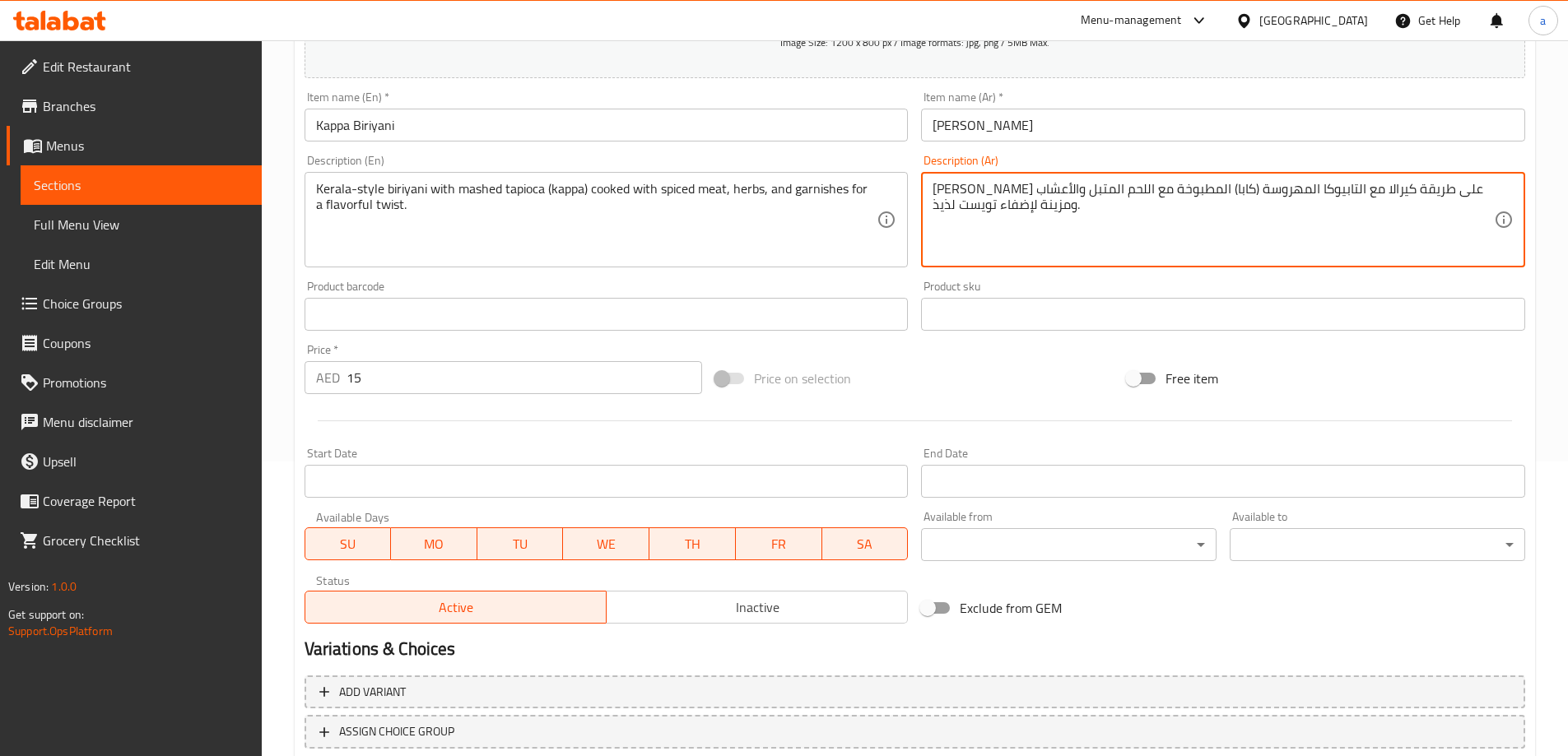
scroll to position [242, 0]
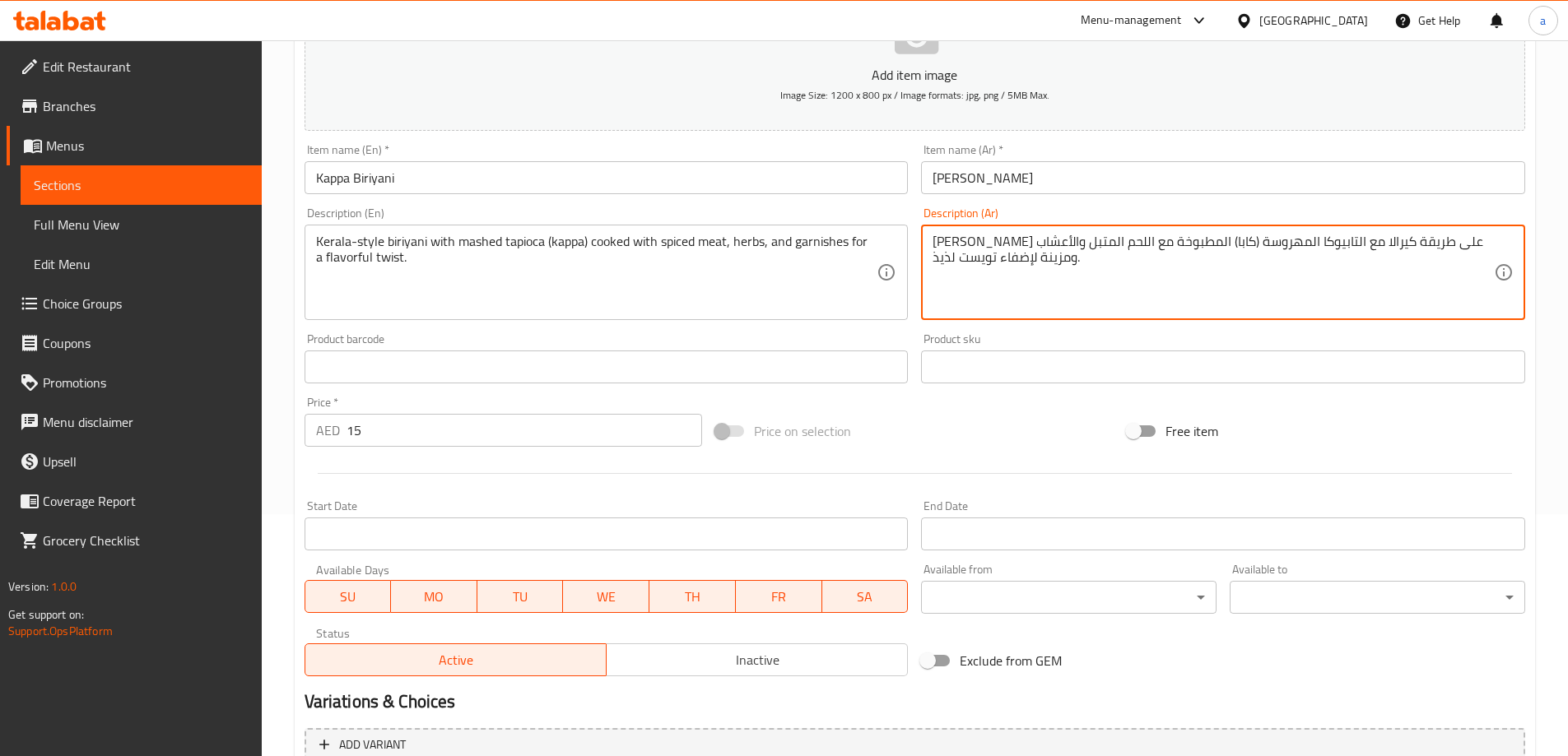
type textarea "[PERSON_NAME] على طريقة كيرالا مع التابيوكا المهروسة (كابا) المطبوخة مع اللحم ا…"
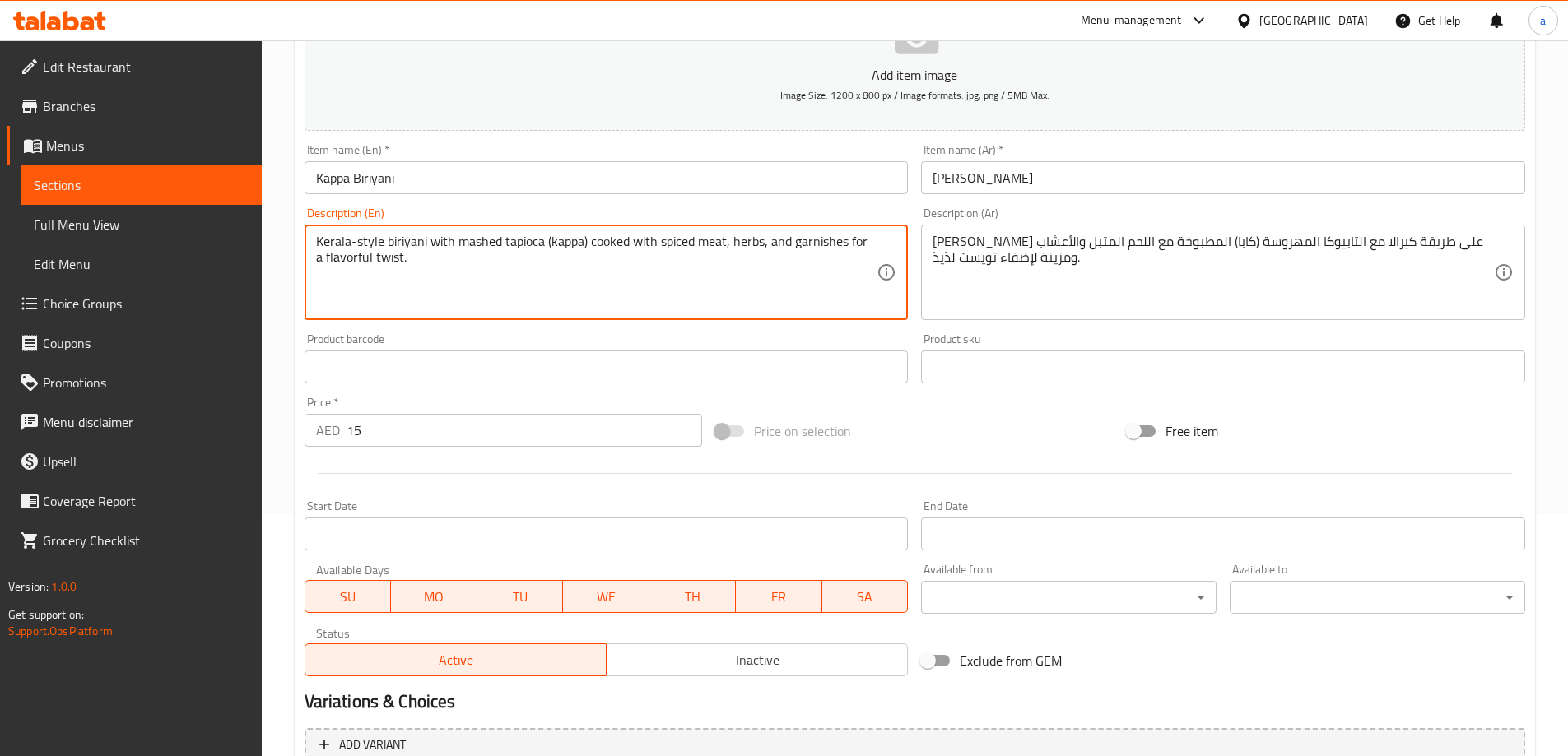
click at [346, 258] on textarea "Kerala-style biriyani with mashed tapioca (kappa) cooked with spiced meat, herb…" at bounding box center [597, 273] width 562 height 78
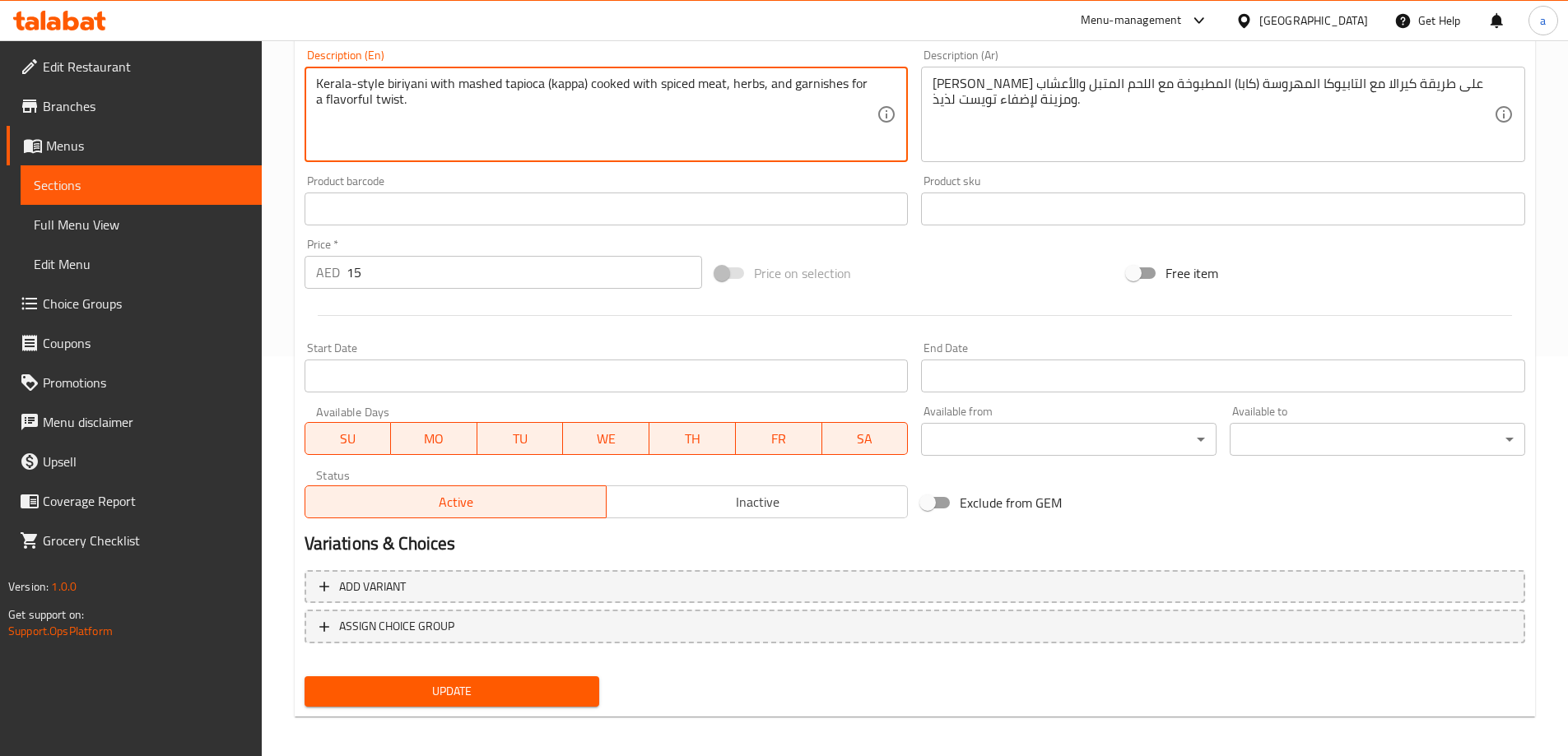
scroll to position [407, 0]
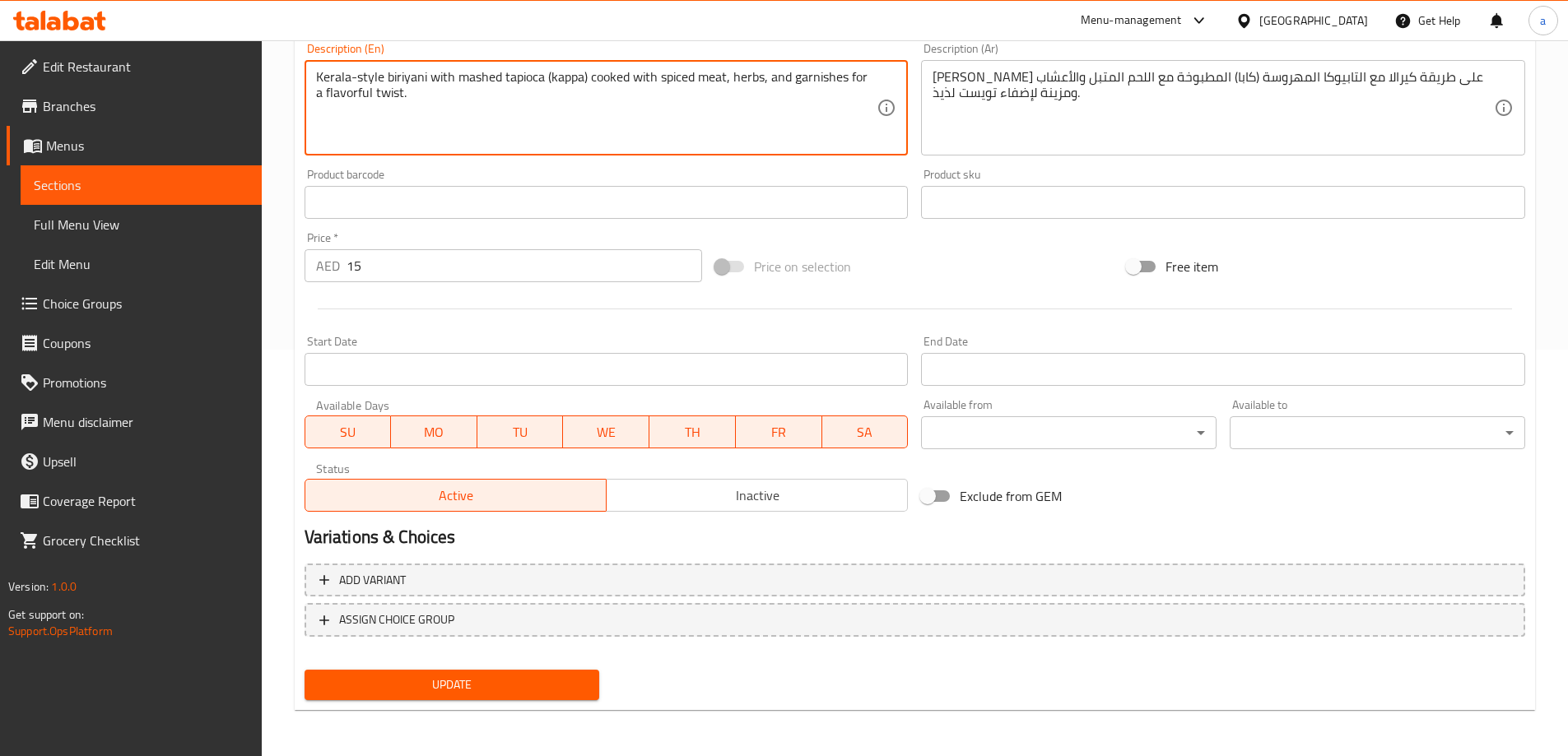
click at [484, 680] on span "Update" at bounding box center [452, 685] width 269 height 21
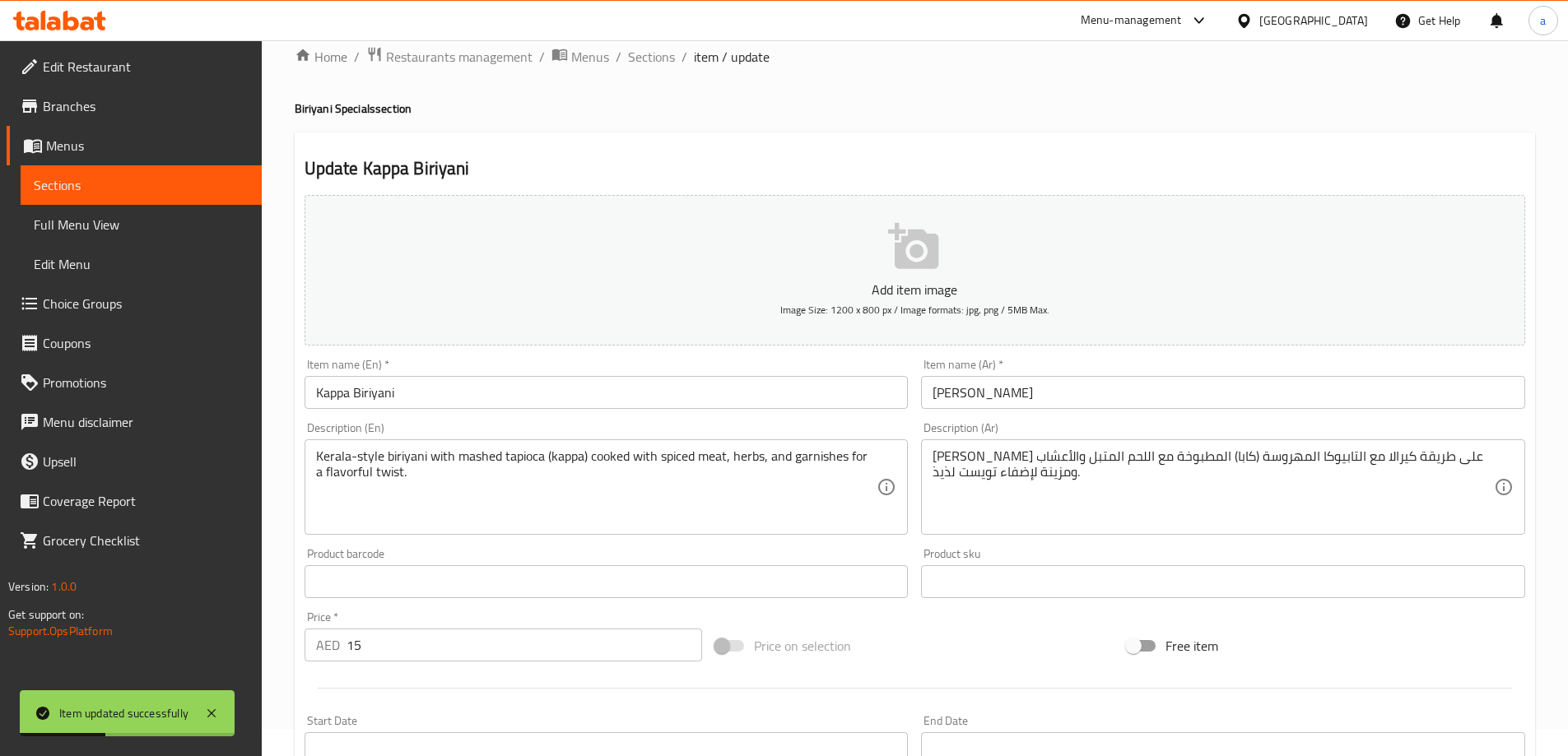
scroll to position [0, 0]
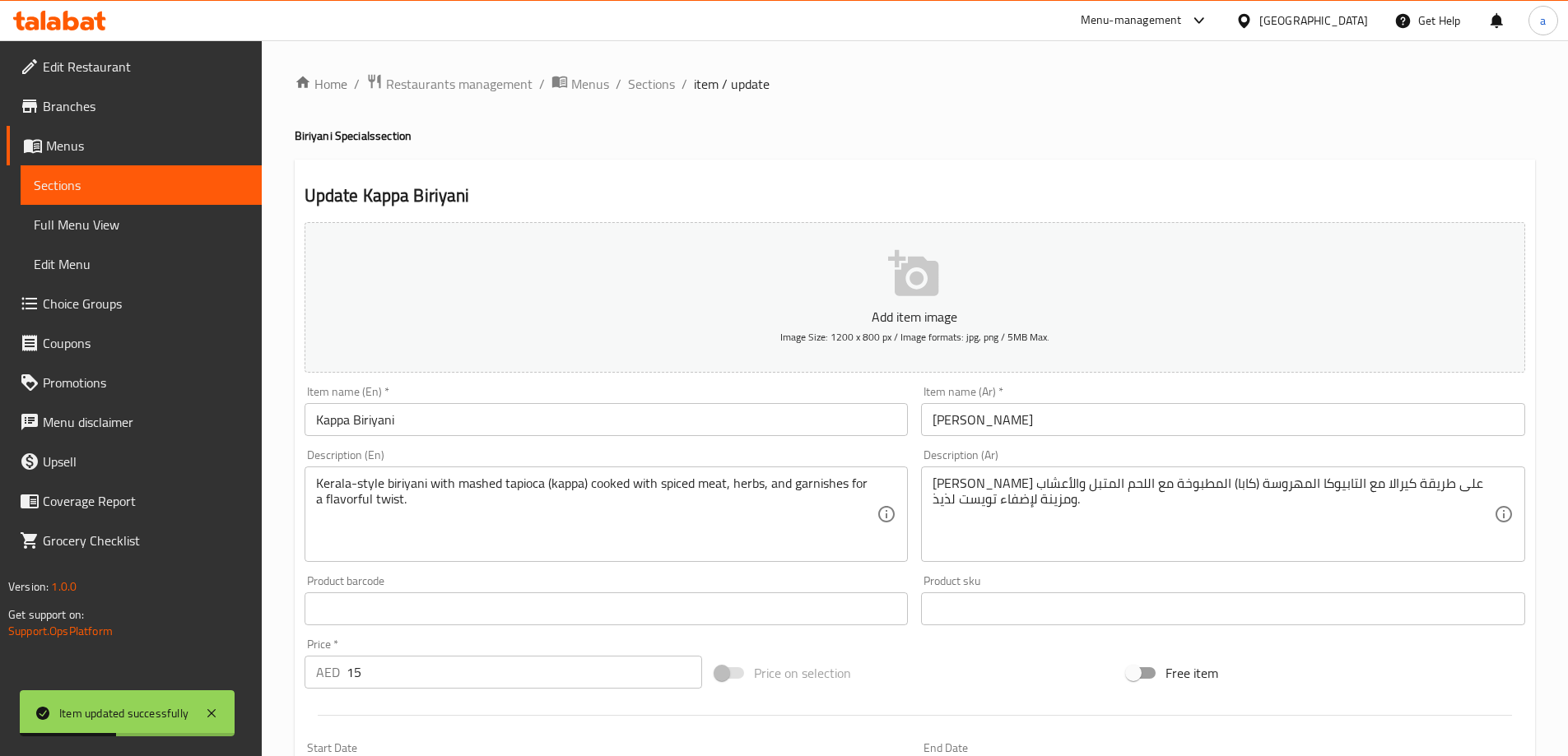
click at [643, 96] on div "Home / Restaurants management / Menus / Sections / item / update Biriyani Speci…" at bounding box center [915, 602] width 1240 height 1057
drag, startPoint x: 666, startPoint y: 92, endPoint x: 693, endPoint y: 99, distance: 27.9
click at [666, 92] on span "Sections" at bounding box center [651, 83] width 47 height 20
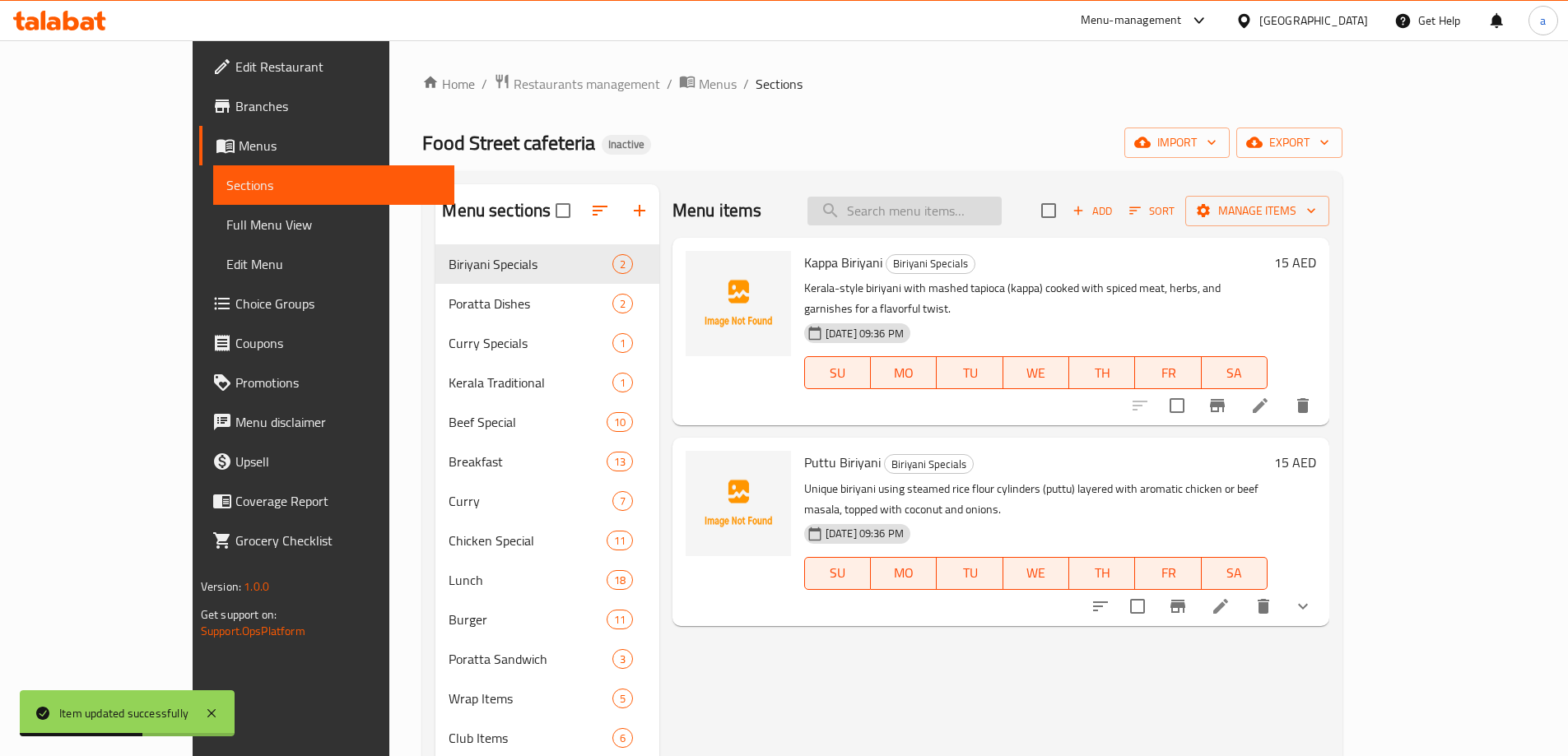
click at [958, 206] on input "search" at bounding box center [904, 210] width 194 height 29
paste input "Puttu Biriyani"
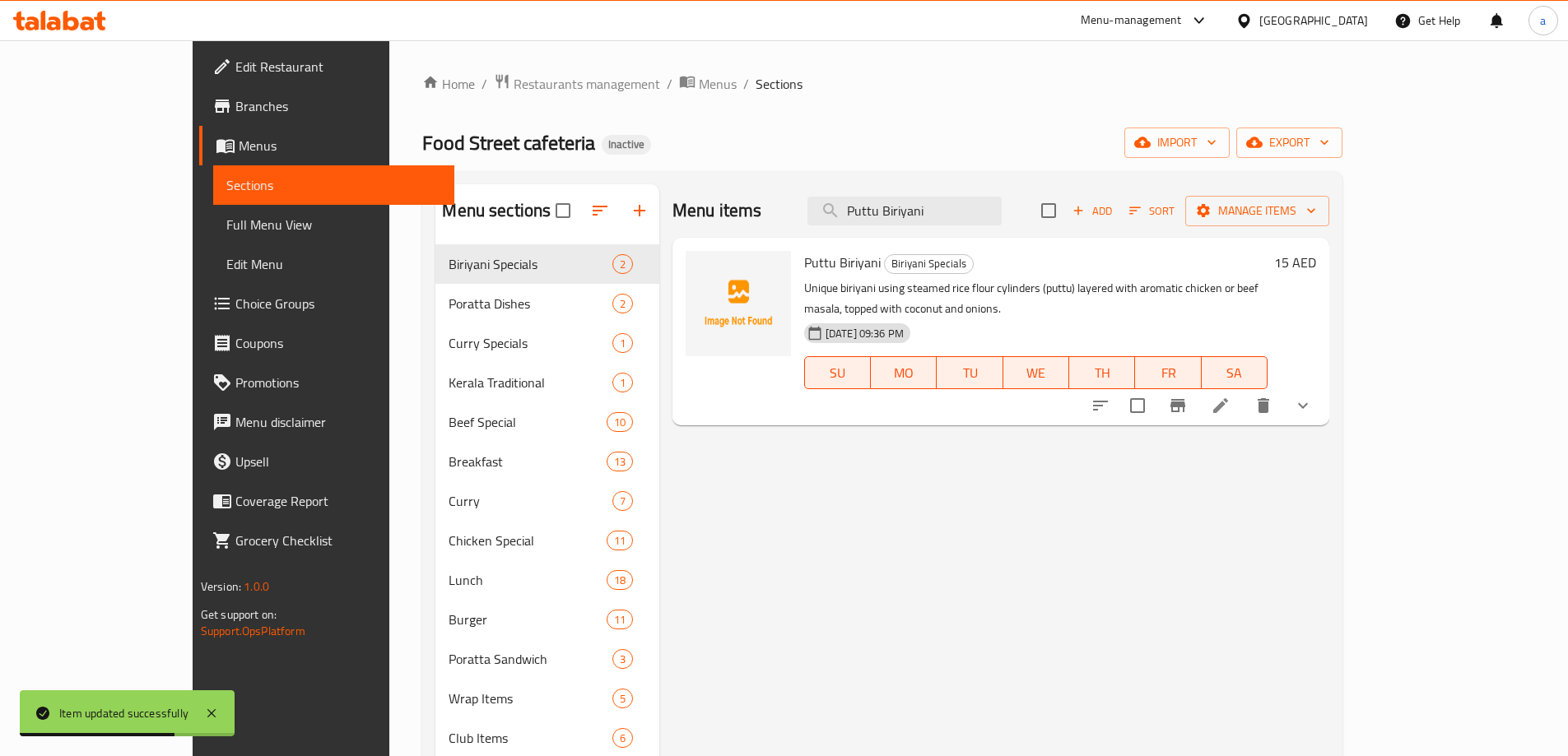
type input "Puttu Biriyani"
click at [1231, 395] on icon at bounding box center [1221, 405] width 20 height 20
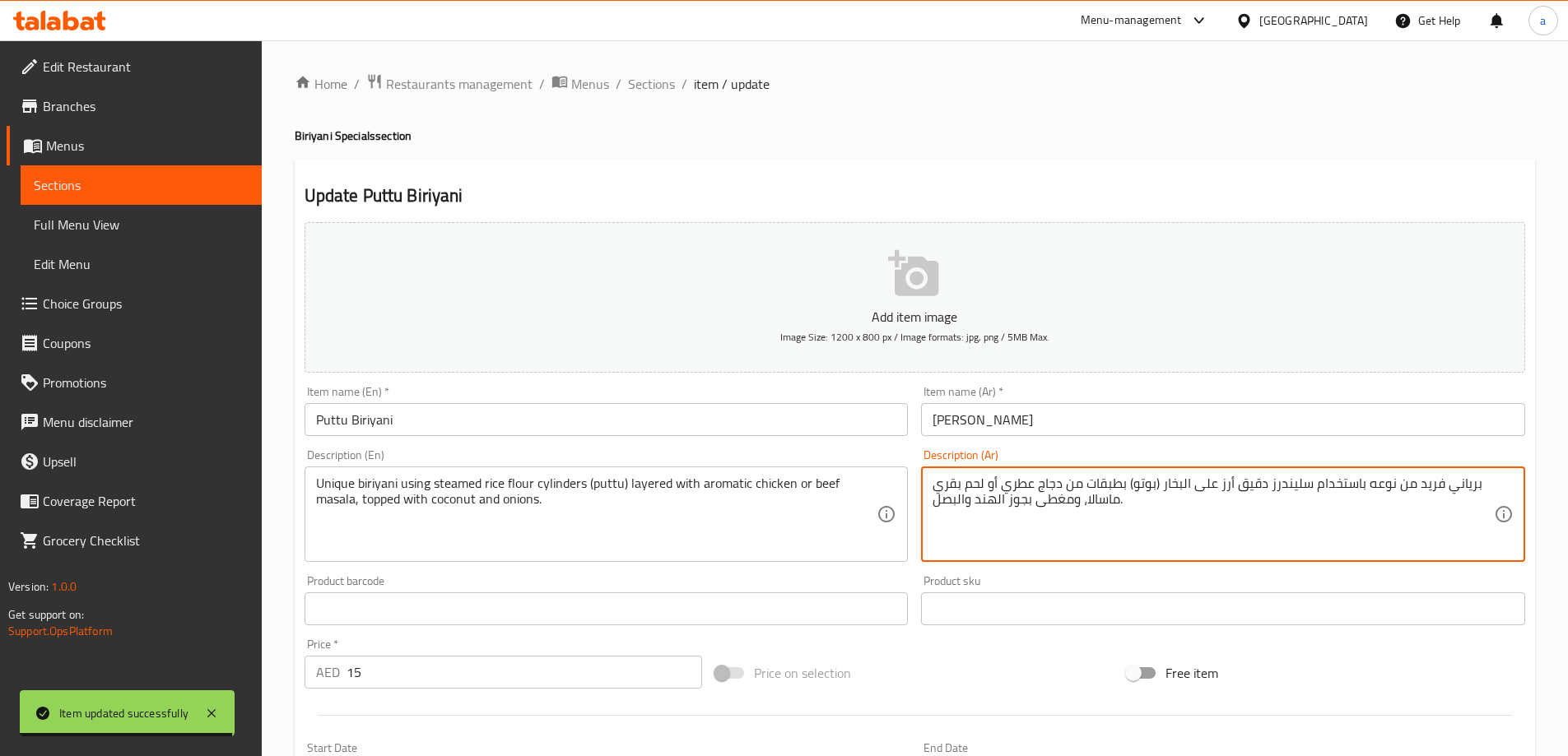
drag, startPoint x: 1437, startPoint y: 487, endPoint x: 1428, endPoint y: 491, distance: 9.8
drag, startPoint x: 1416, startPoint y: 490, endPoint x: 1362, endPoint y: 482, distance: 54.6
click at [1362, 482] on textarea "برياني فريد من نوعه باستخدام سليندرز دقيق أرز على البخار (بوتو) بطبقات من دجاج …" at bounding box center [1213, 514] width 562 height 78
type textarea "برياني فريد باستخدام سليندرز دقيق أرز على البخار (بوتو) بطبقات من دجاج عطري أو …"
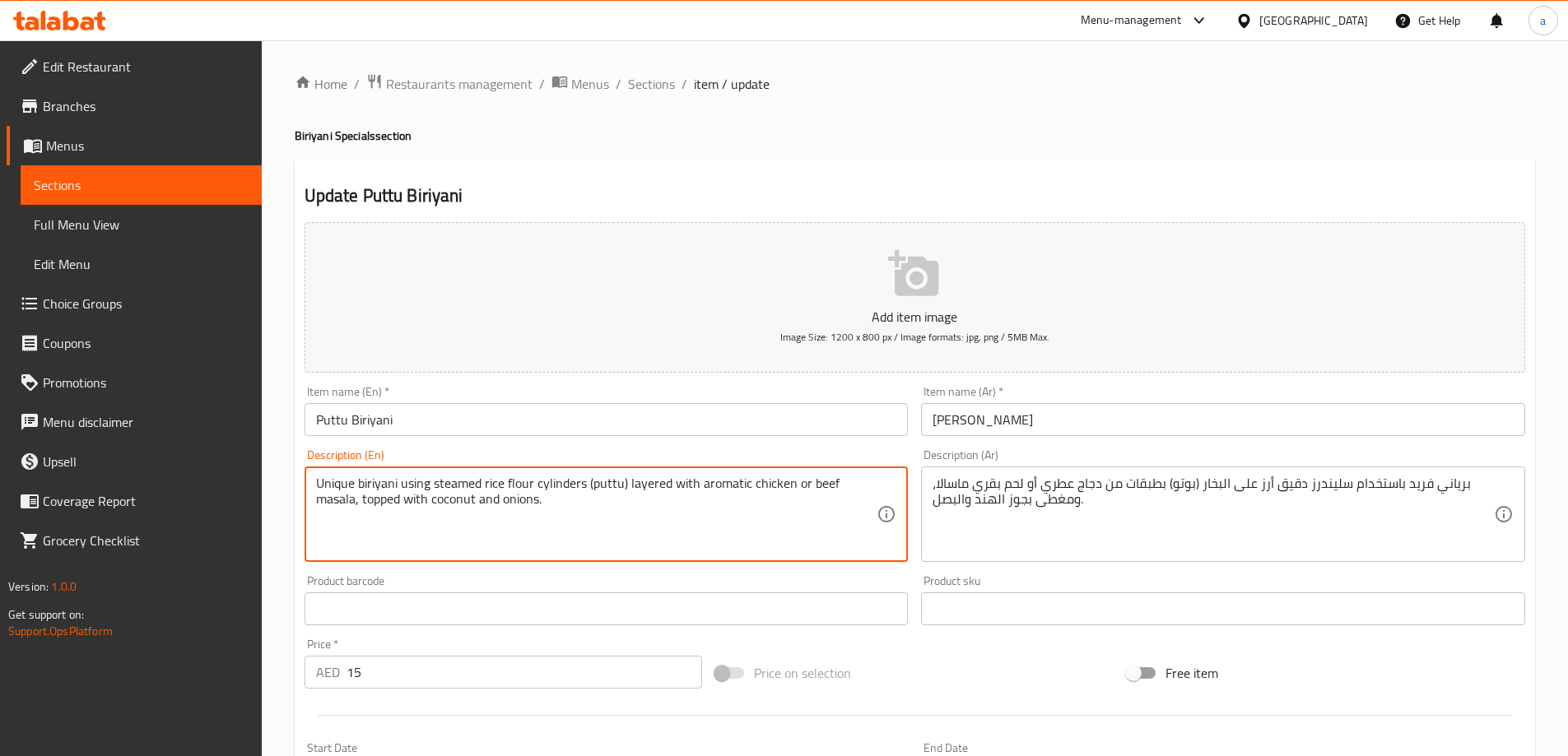
drag, startPoint x: 447, startPoint y: 520, endPoint x: 583, endPoint y: 541, distance: 137.6
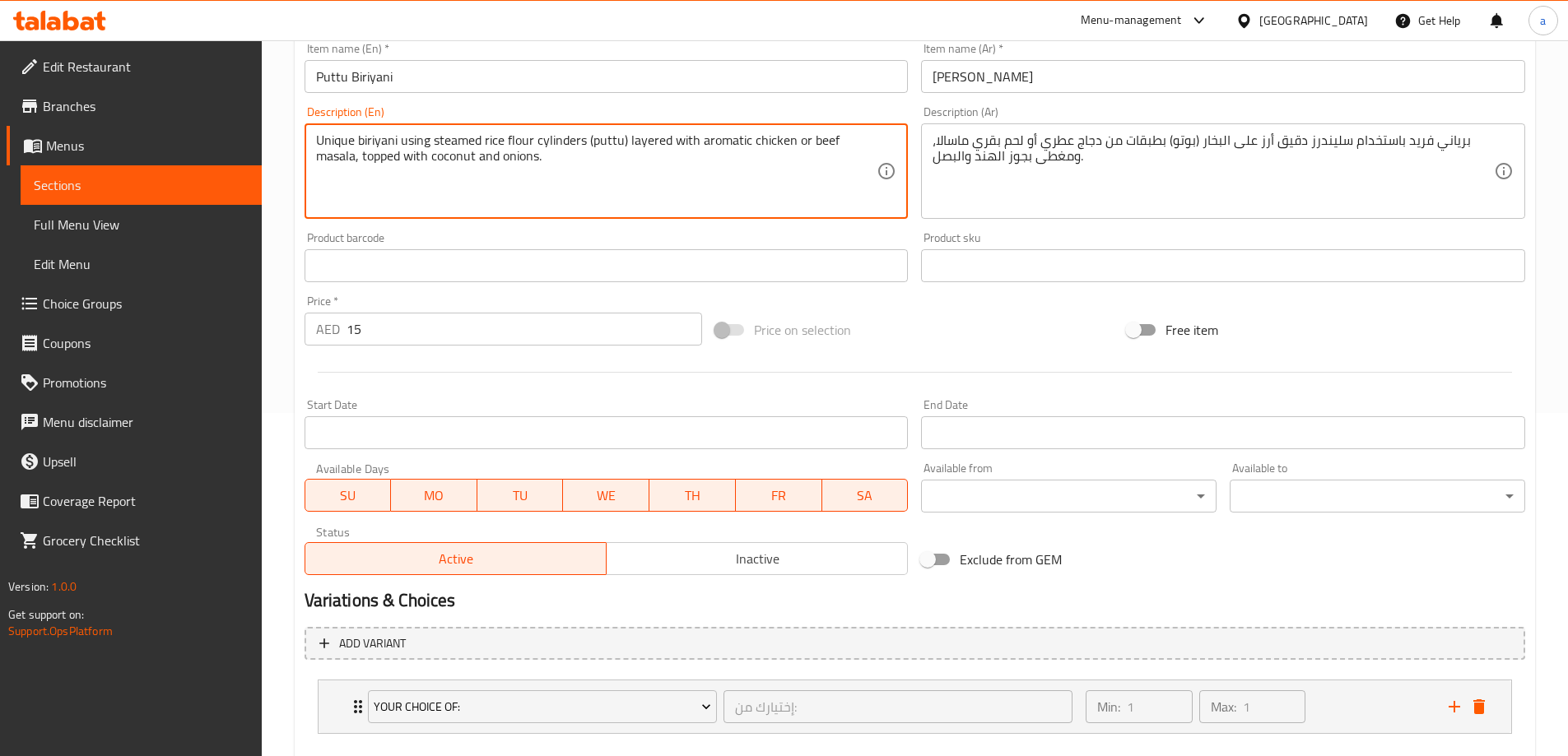
scroll to position [434, 0]
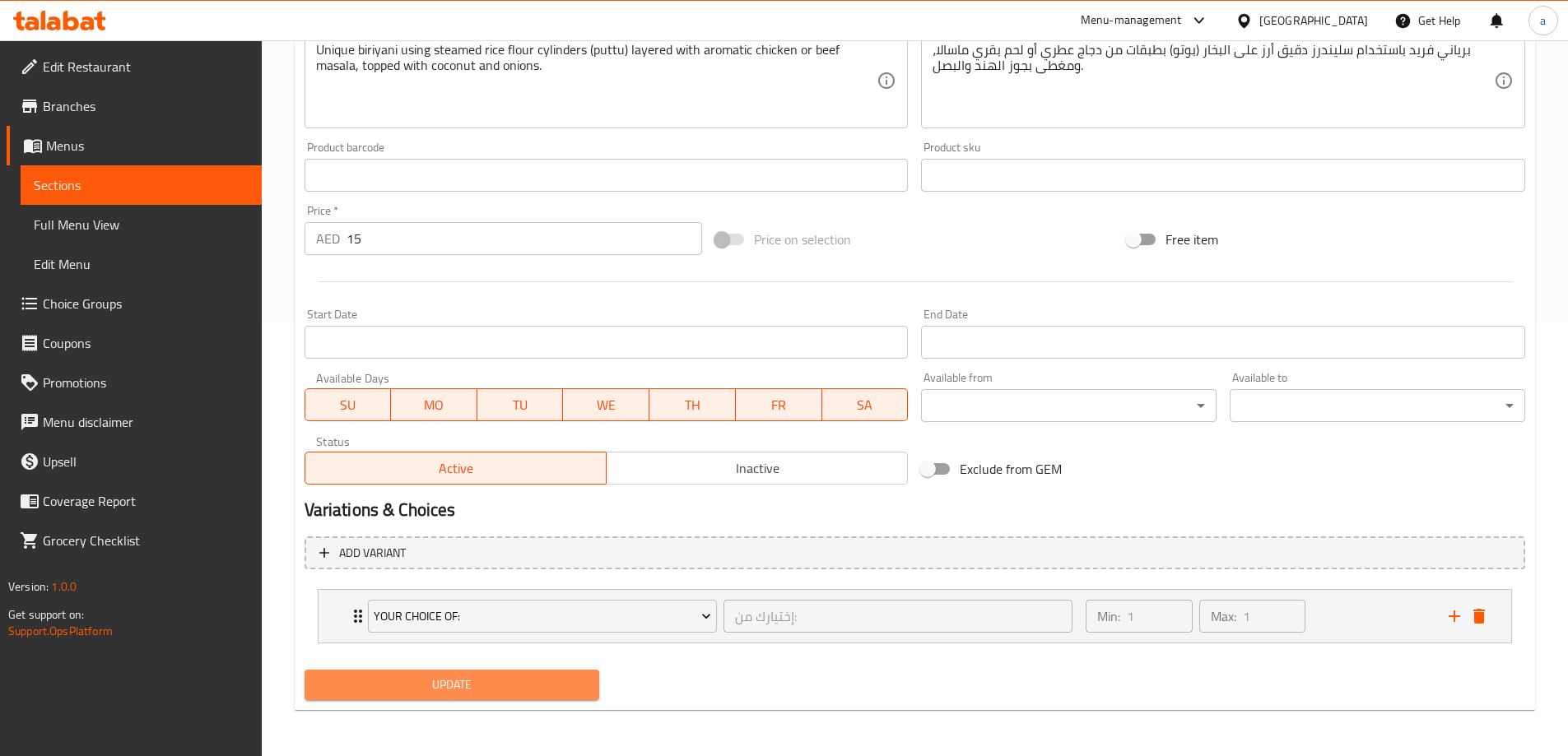
click at [544, 688] on span "Update" at bounding box center [452, 685] width 269 height 21
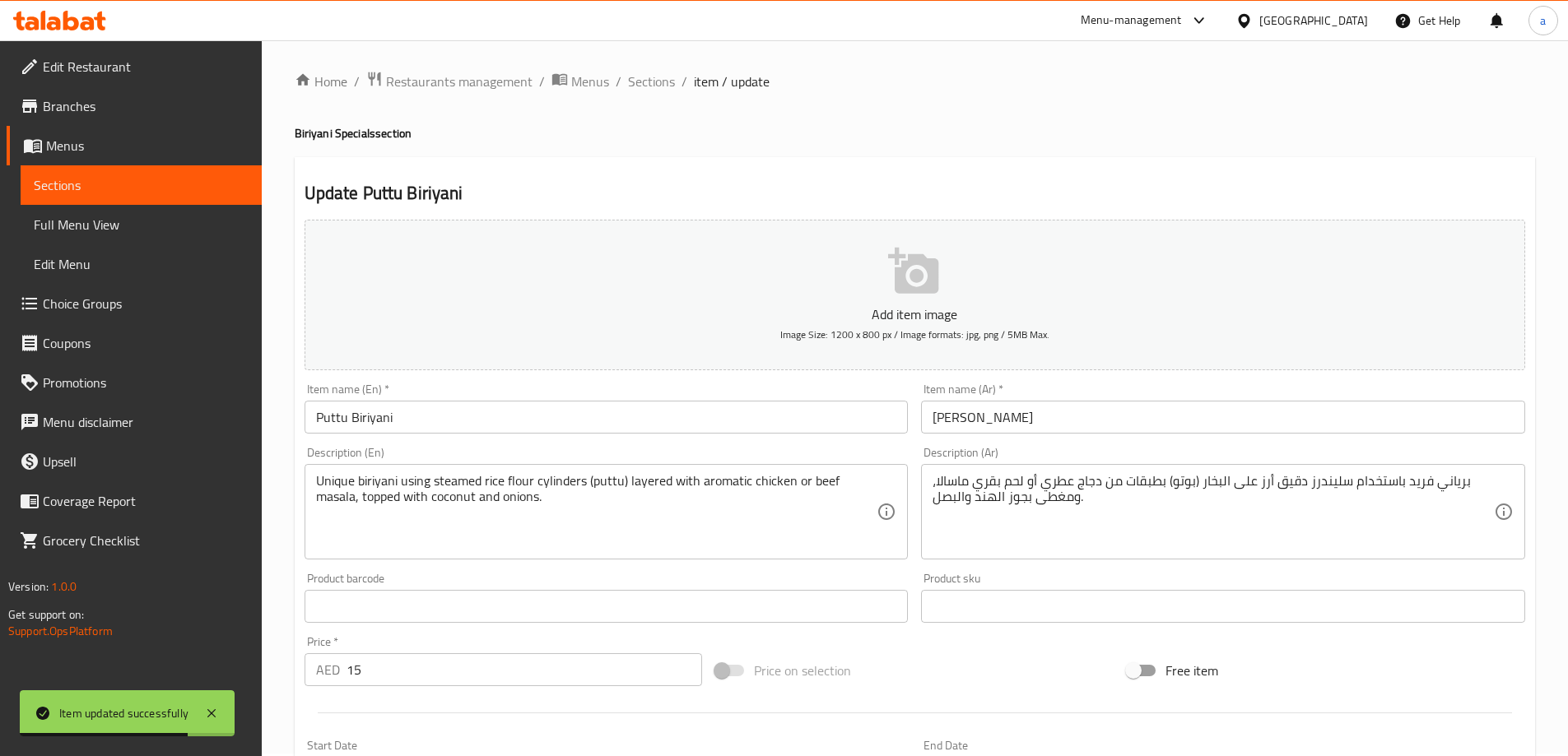
scroll to position [0, 0]
click at [657, 84] on span "Sections" at bounding box center [651, 83] width 47 height 20
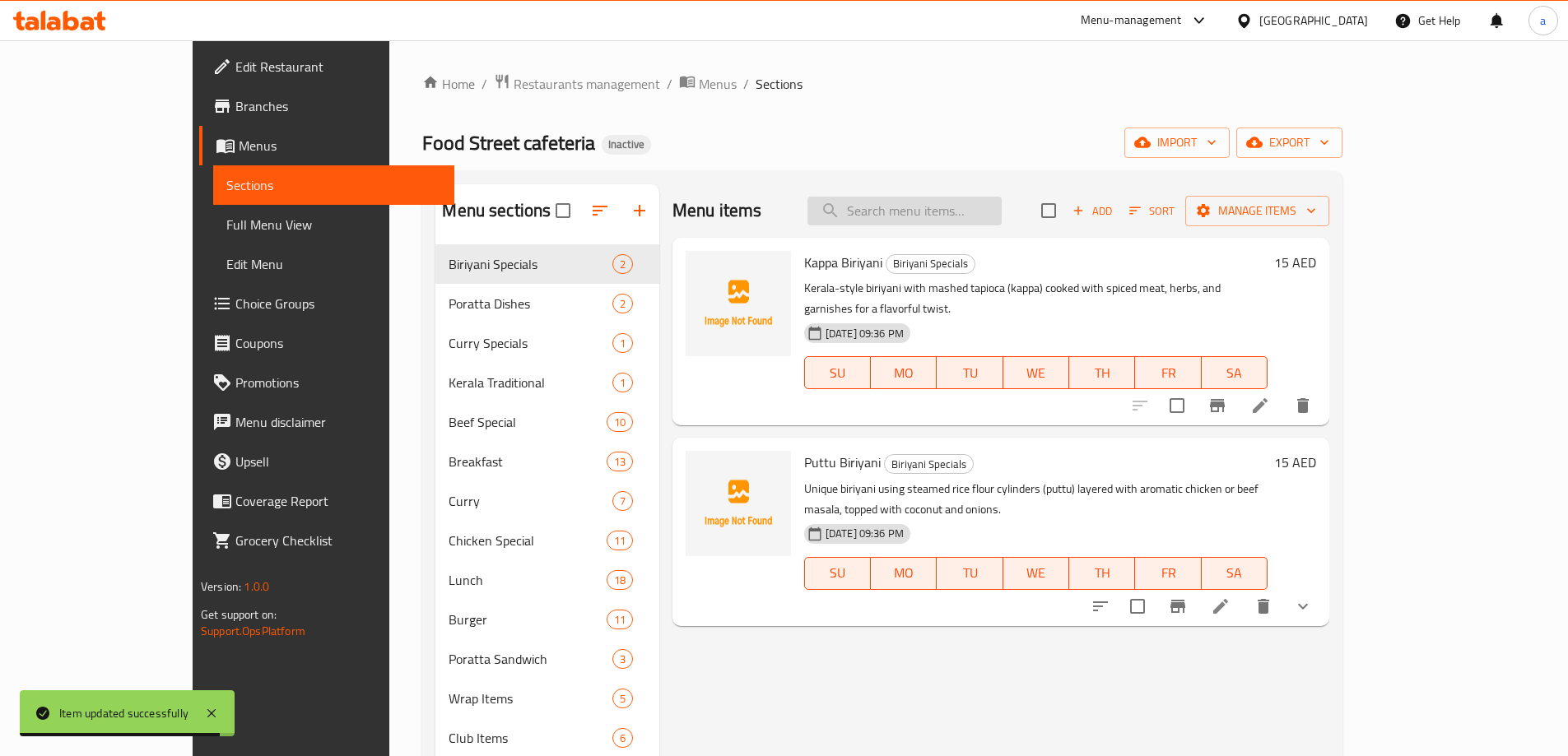
click at [970, 213] on input "search" at bounding box center [904, 210] width 194 height 29
paste input "Kothu Poratta"
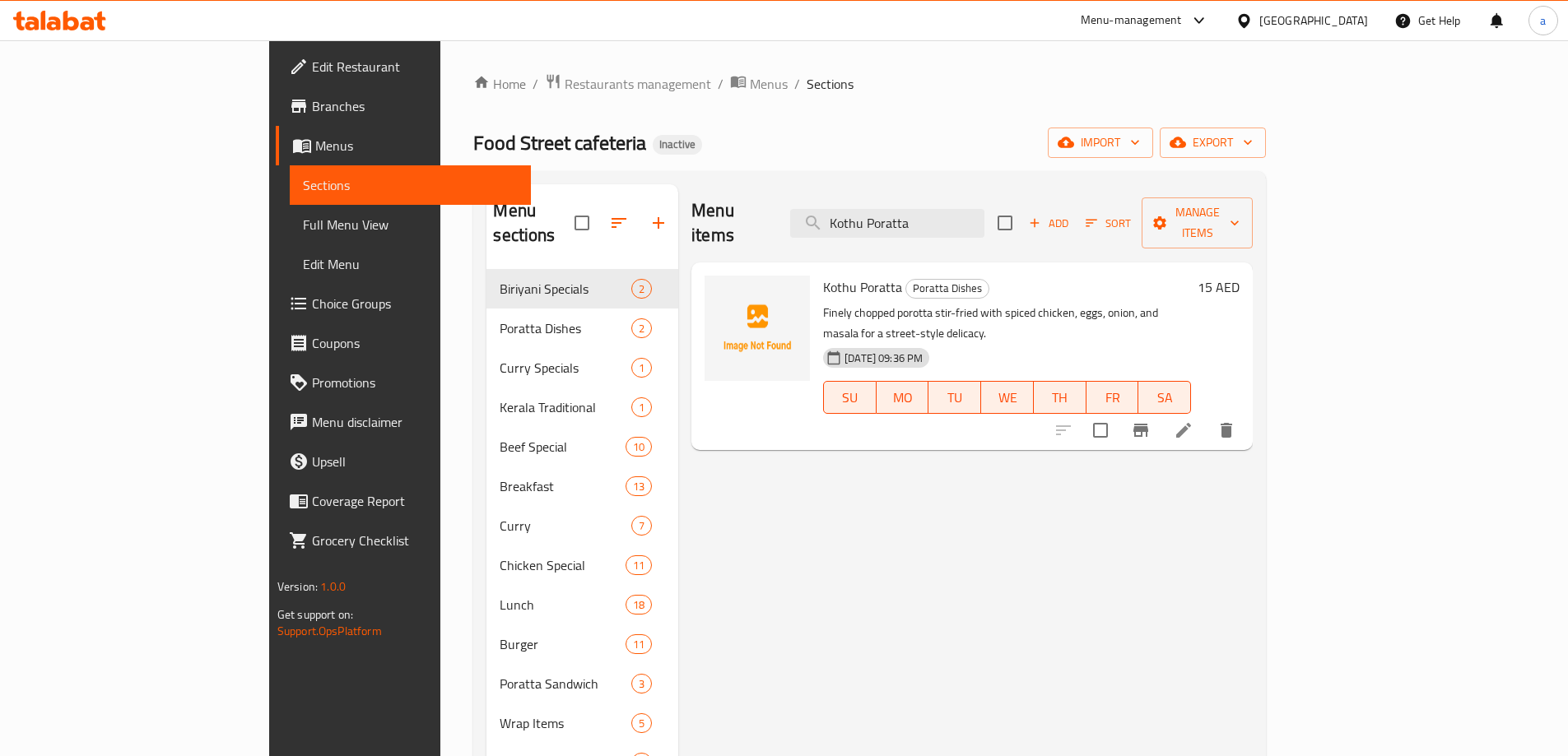
type input "Kothu Poratta"
click at [1206, 415] on li at bounding box center [1184, 429] width 46 height 29
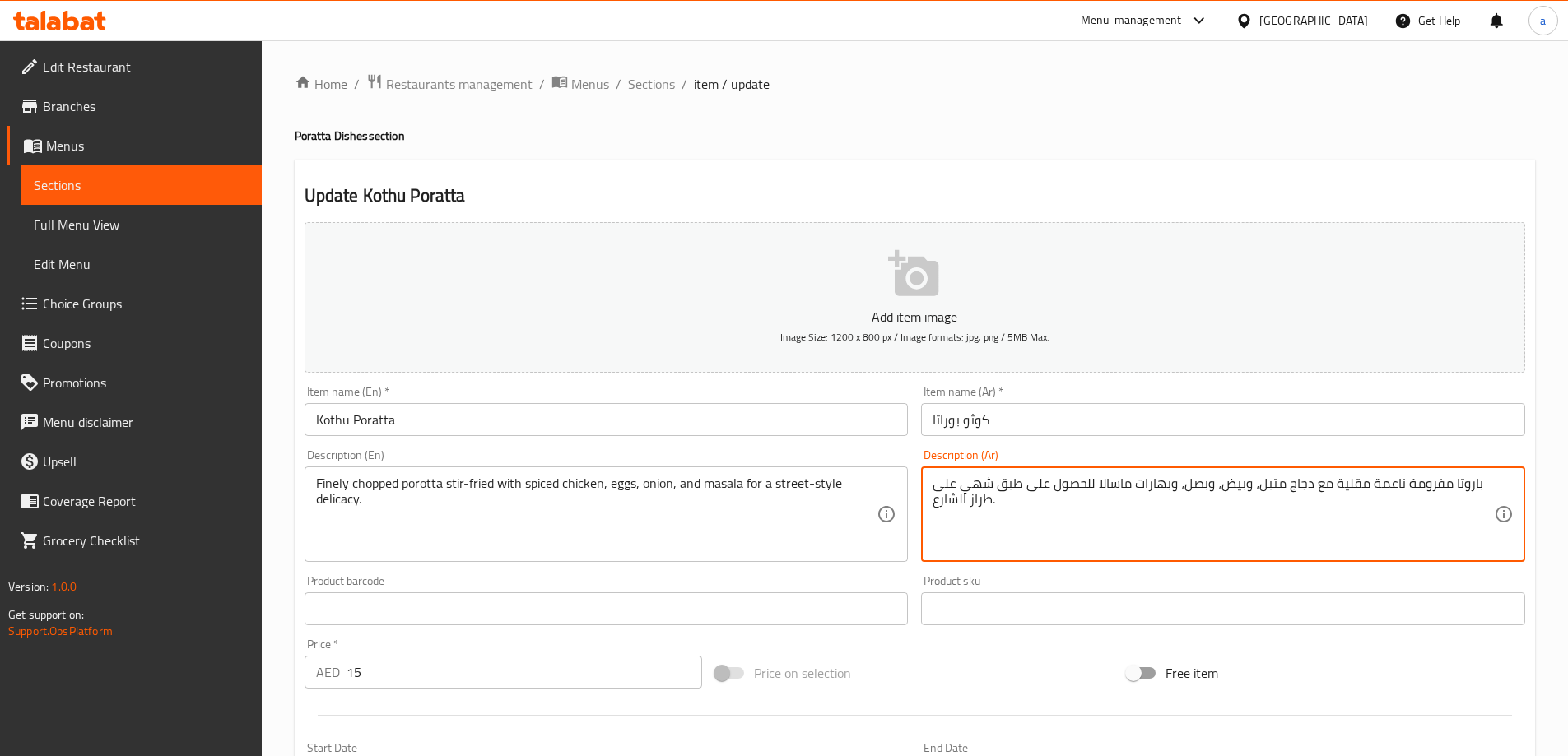
click at [1151, 486] on textarea "باروتا مفرومة ناعمة مقلية مع دجاج متبل، وبيض، وبصل، وبهارات ماسالا للحصول على ط…" at bounding box center [1213, 514] width 562 height 78
click at [1169, 492] on textarea "باروتا مفرومة ناعمة مقلية مع دجاج متبل، وبيض، وبصل، وبهارات ماسالا للحصول على ط…" at bounding box center [1213, 514] width 562 height 78
drag, startPoint x: 1169, startPoint y: 492, endPoint x: 1139, endPoint y: 494, distance: 30.1
click at [1139, 494] on textarea "باروتا مفرومة ناعمة مقلية مع دجاج متبل، وبيض، وبصل، وبهارات ماسالا للحصول على ط…" at bounding box center [1213, 514] width 562 height 78
drag, startPoint x: 1113, startPoint y: 487, endPoint x: 1092, endPoint y: 485, distance: 21.1
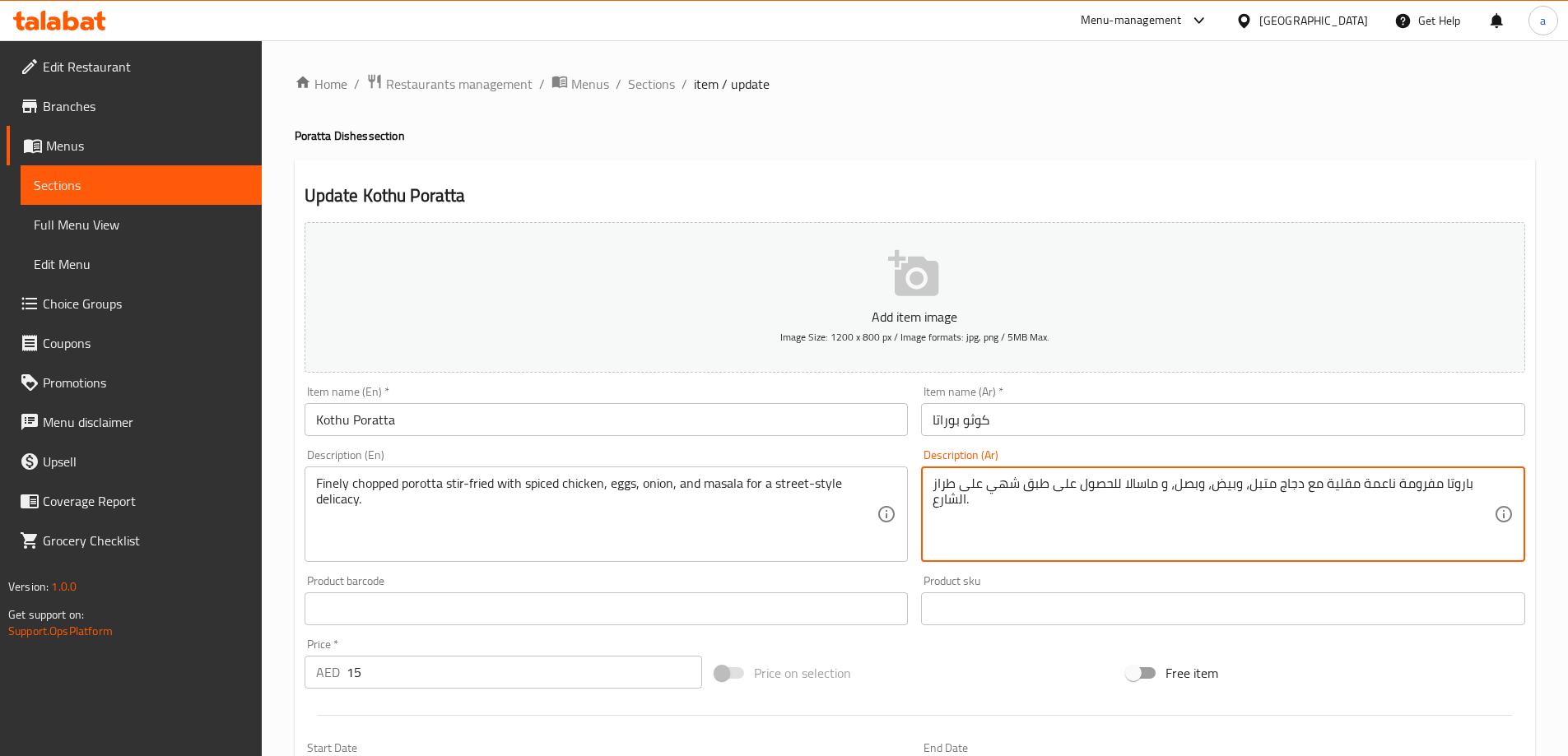
click at [1092, 485] on textarea "باروتا مفرومة ناعمة مقلية مع دجاج متبل، وبيض، وبصل، و ماسالا للحصول على طبق شهي…" at bounding box center [1213, 514] width 562 height 78
click at [1116, 487] on textarea "باروتا مفرومة ناعمة مقلية مع دجاج متبل، وبيض، وبصل، و ماسالا للحصول على طبق شهي…" at bounding box center [1213, 514] width 562 height 78
drag, startPoint x: 1116, startPoint y: 487, endPoint x: 1101, endPoint y: 487, distance: 15.0
click at [1101, 487] on textarea "باروتا مفرومة ناعمة مقلية مع دجاج متبل، وبيض، وبصل، و ماسالا للحصول على طبق شهي…" at bounding box center [1213, 514] width 562 height 78
click at [1109, 488] on textarea "باروتا مفرومة ناعمة مقلية مع دجاج متبل، وبيض، وبصل، و ماسالا للحصول على طبق شهي…" at bounding box center [1213, 514] width 562 height 78
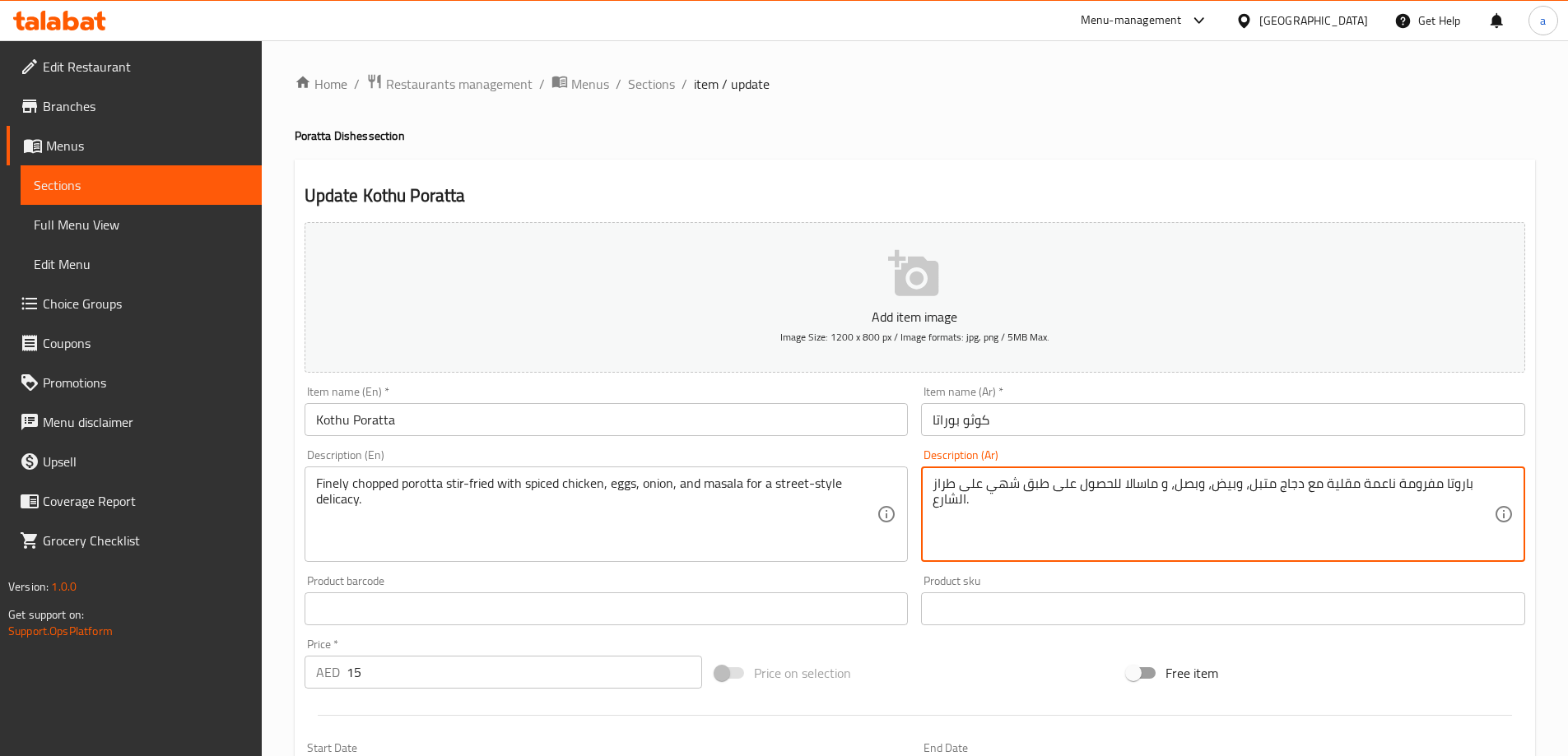
drag, startPoint x: 1116, startPoint y: 487, endPoint x: 1049, endPoint y: 491, distance: 67.1
click at [1049, 491] on textarea "باروتا مفرومة ناعمة مقلية مع دجاج متبل، وبيض، وبصل، و ماسالا للحصول على طبق شهي…" at bounding box center [1213, 514] width 562 height 78
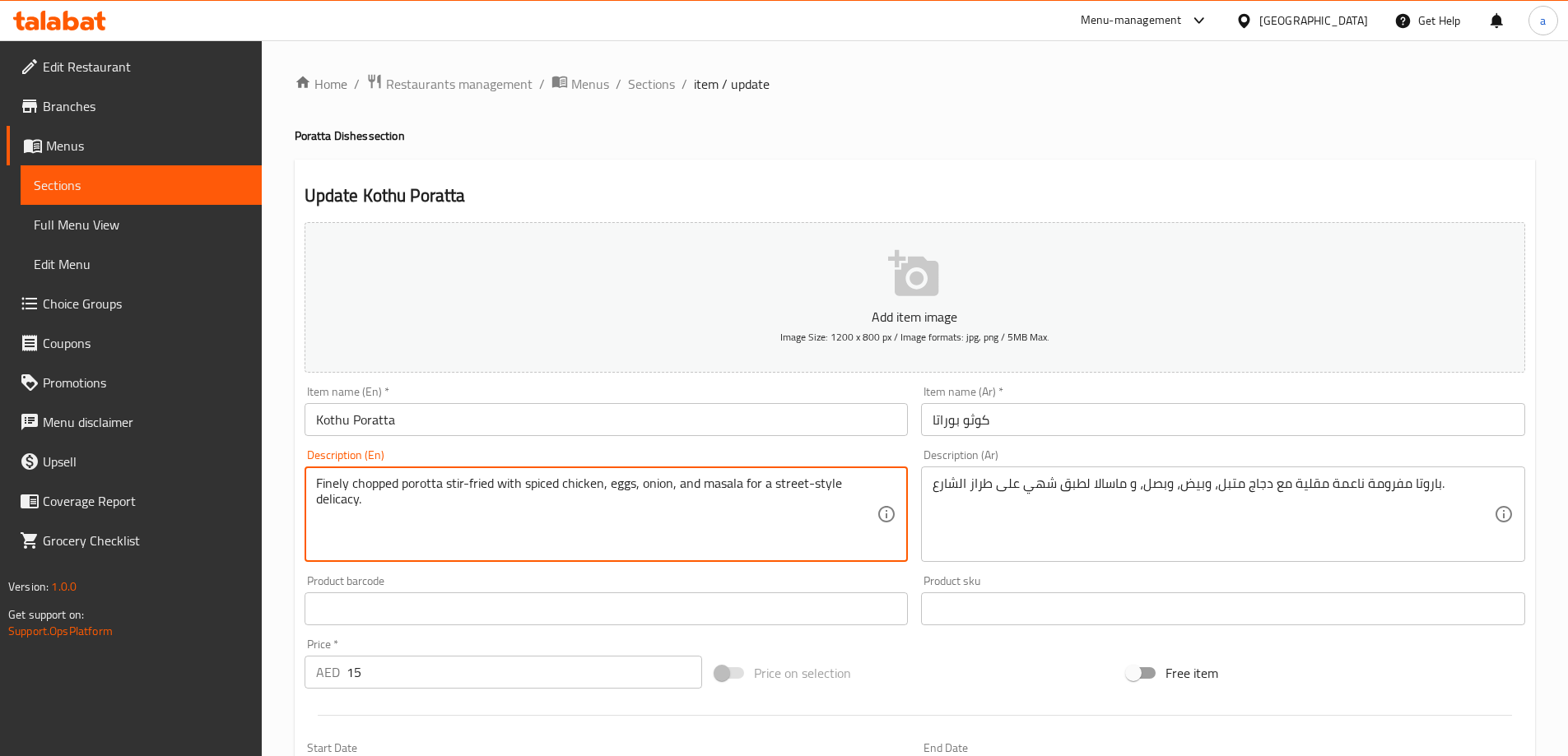
drag, startPoint x: 395, startPoint y: 517, endPoint x: 746, endPoint y: 485, distance: 352.5
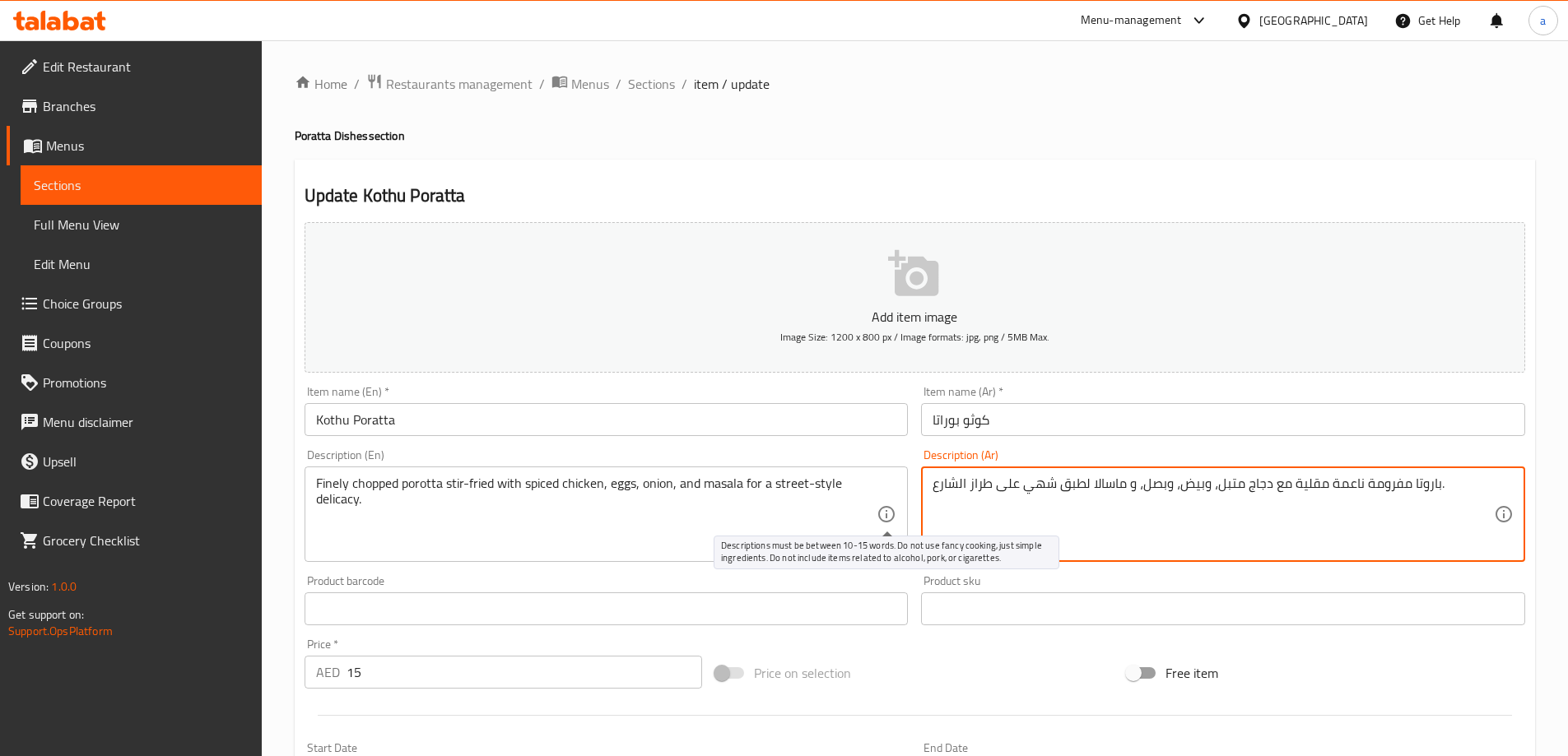
drag, startPoint x: 1083, startPoint y: 483, endPoint x: 891, endPoint y: 506, distance: 193.4
click at [891, 506] on div "Add item image Image Size: 1200 x 800 px / Image formats: jpg, png / 5MB Max. I…" at bounding box center [915, 570] width 1234 height 710
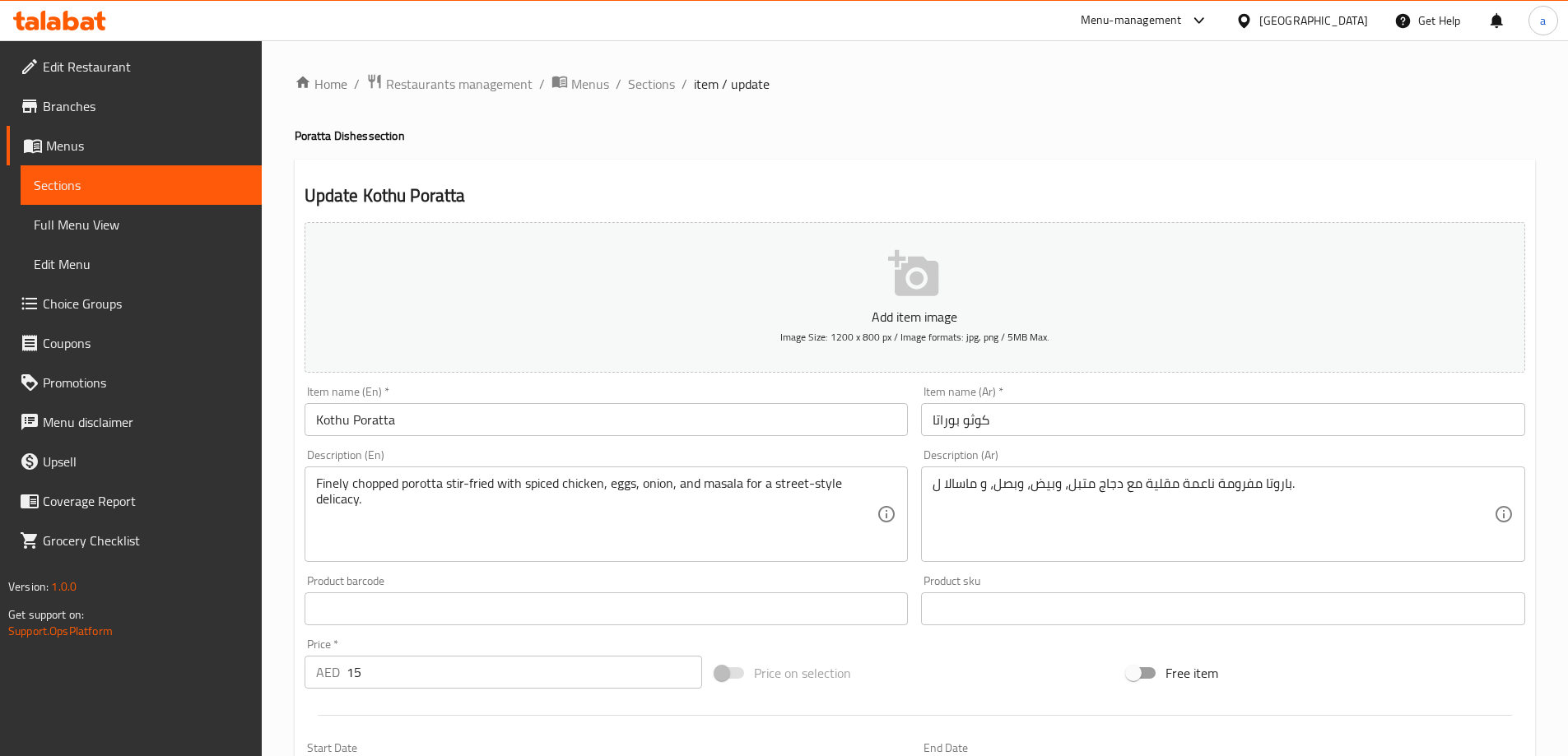
click at [932, 487] on div "باروتا مفرومة ناعمة مقلية مع دجاج متبل، وبيض، وبصل، و ماسالا ل. Description (Ar)" at bounding box center [1223, 513] width 604 height 95
click at [927, 493] on div "باروتا مفرومة ناعمة مقلية مع دجاج متبل، وبيض، وبصل، و ماسالا ل. Description (Ar)" at bounding box center [1223, 513] width 604 height 95
click at [932, 492] on div "باروتا مفرومة ناعمة مقلية مع دجاج متبل، وبيض، وبصل، و ماسالا ل. Description (Ar)" at bounding box center [1223, 513] width 604 height 95
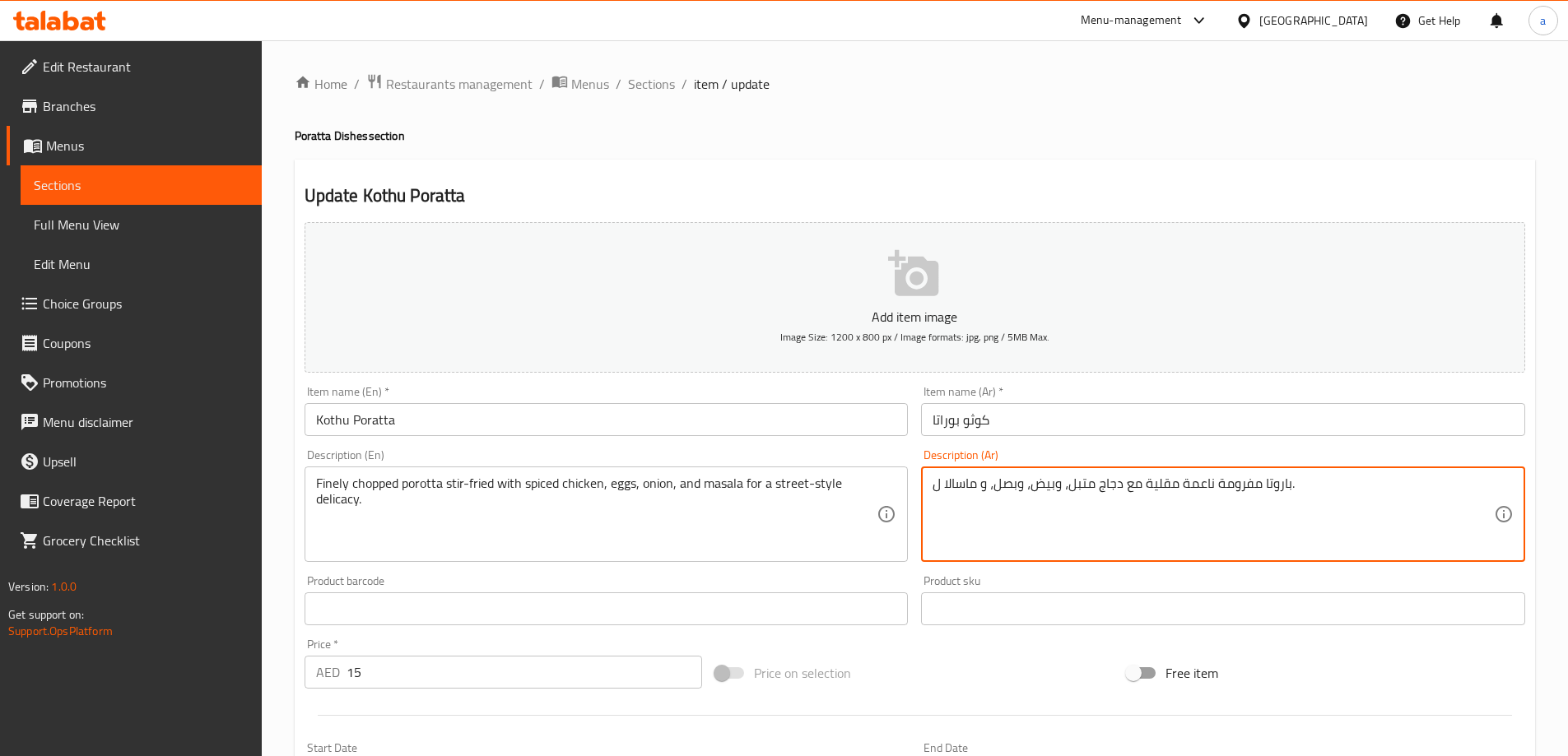
click at [1335, 485] on textarea "باروتا مفرومة ناعمة مقلية مع دجاج متبل، وبيض، وبصل، و ماسالا ل." at bounding box center [1213, 514] width 562 height 78
click at [934, 489] on textarea "باروتا مفرومة ناعمة مقلية مع دجاج متبل، وبيض، وبصل، و ماسالا ل." at bounding box center [1213, 514] width 562 height 78
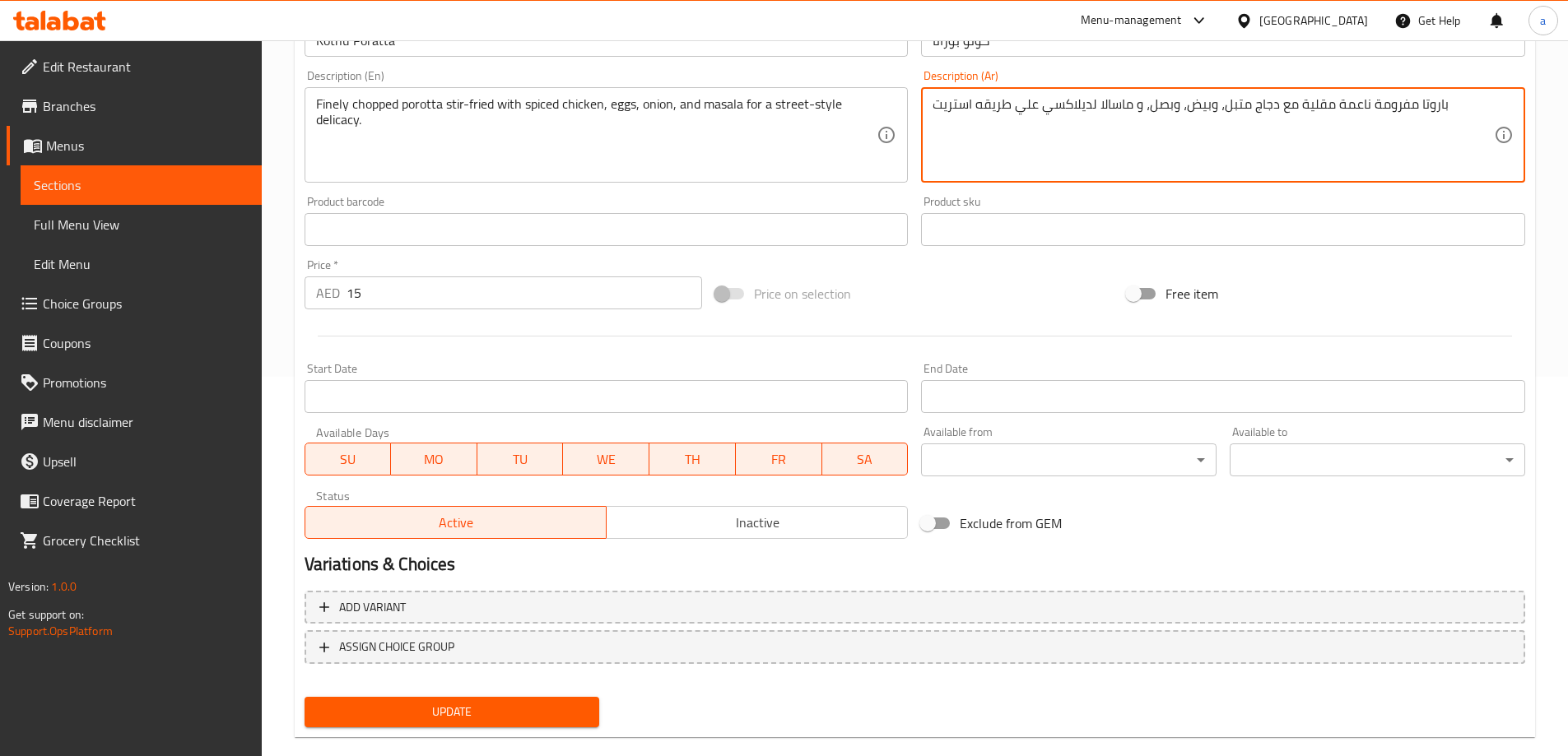
scroll to position [407, 0]
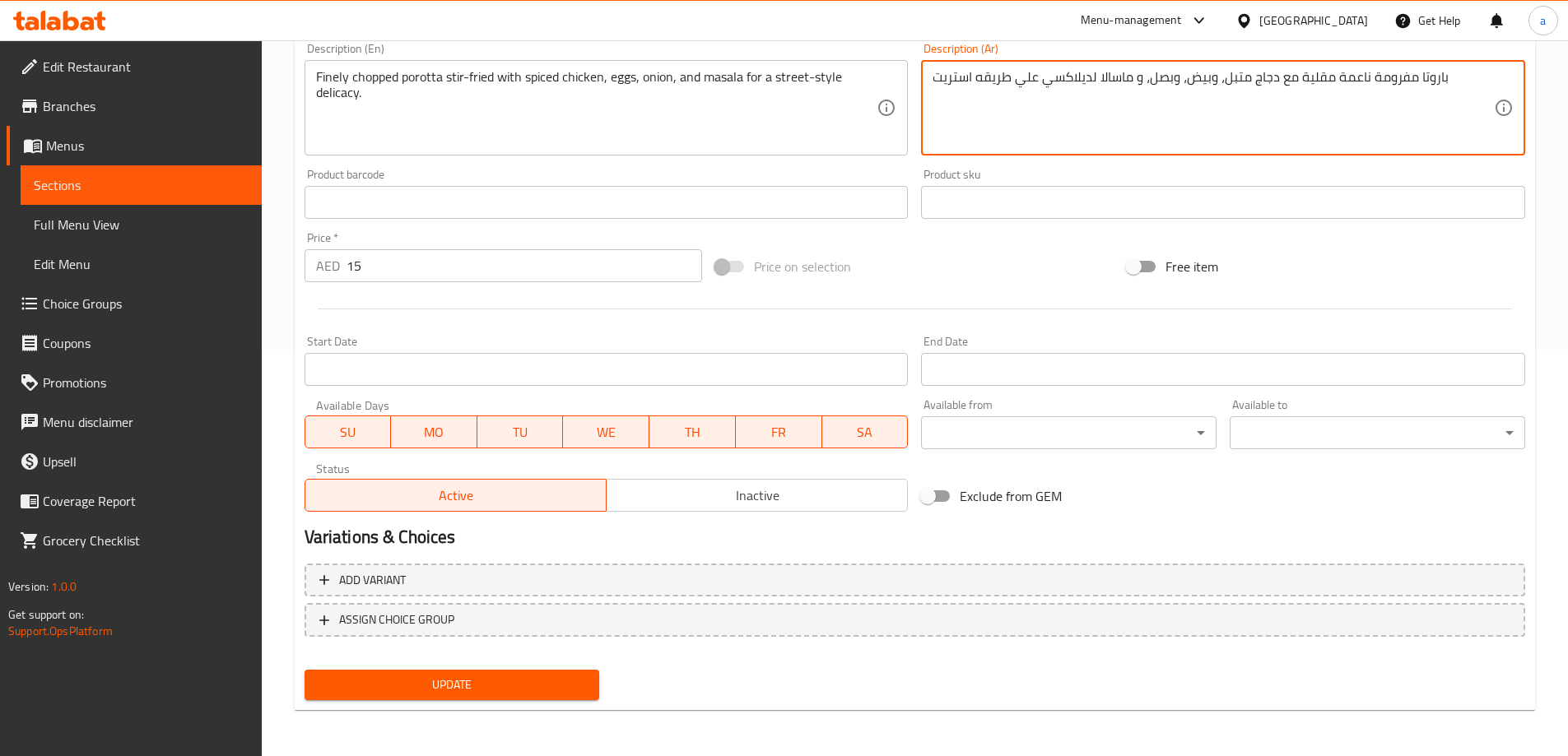
type textarea "باروتا مفرومة ناعمة مقلية مع دجاج متبل، وبيض، وبصل، و ماسالا لديلاكسي علي طريقه…"
click at [476, 668] on div "Update" at bounding box center [452, 685] width 309 height 43
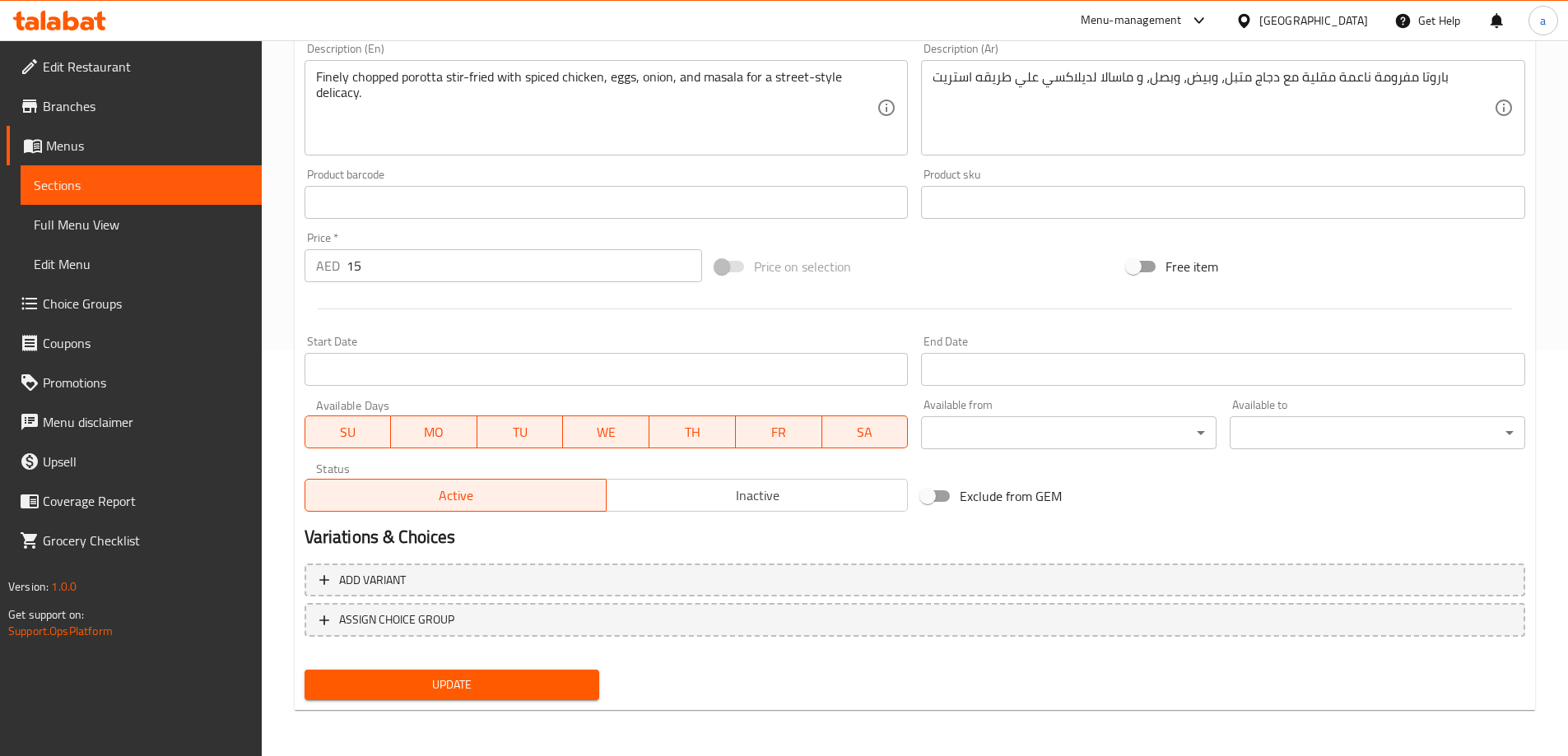
click at [417, 684] on span "Update" at bounding box center [452, 685] width 269 height 21
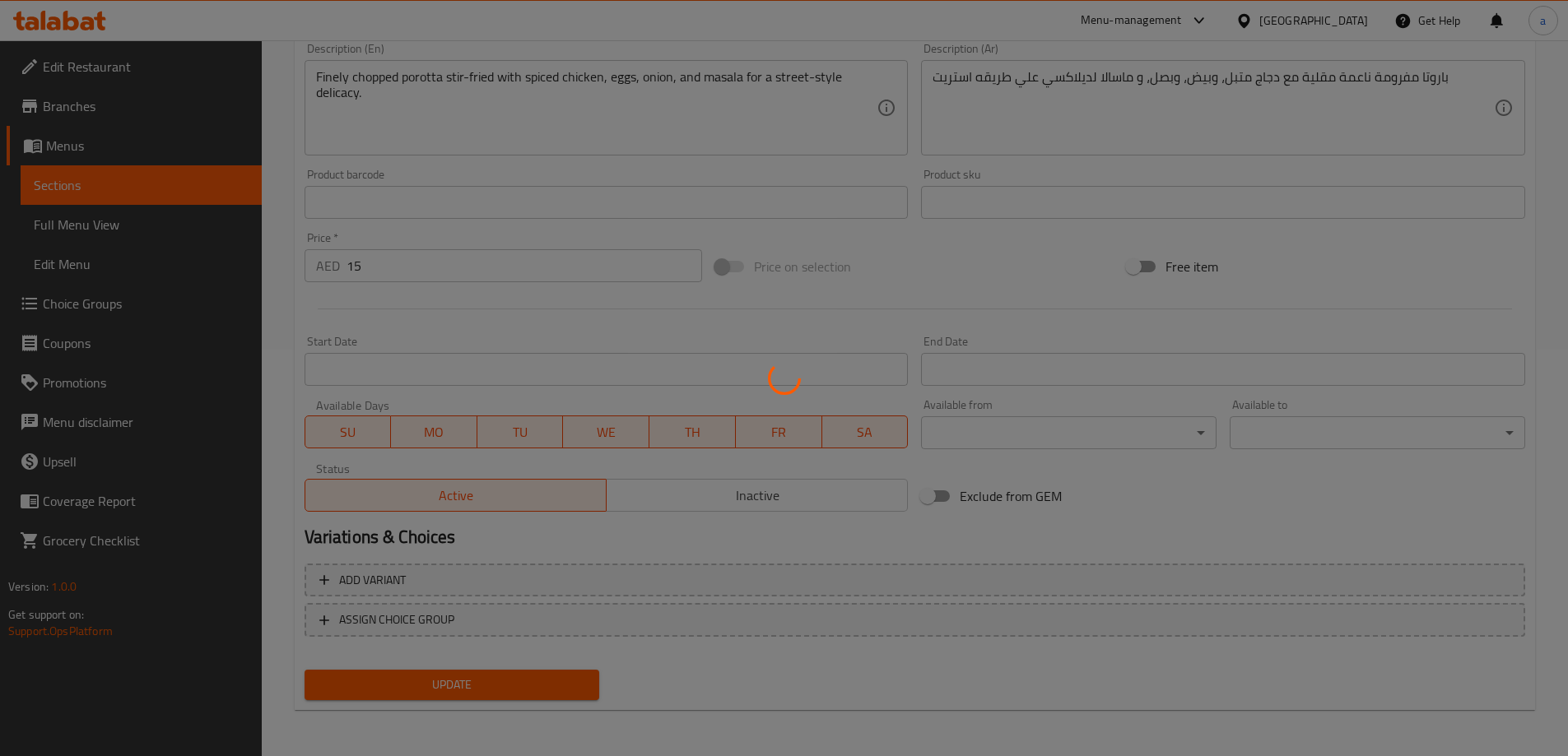
click at [417, 684] on div at bounding box center [784, 378] width 1568 height 756
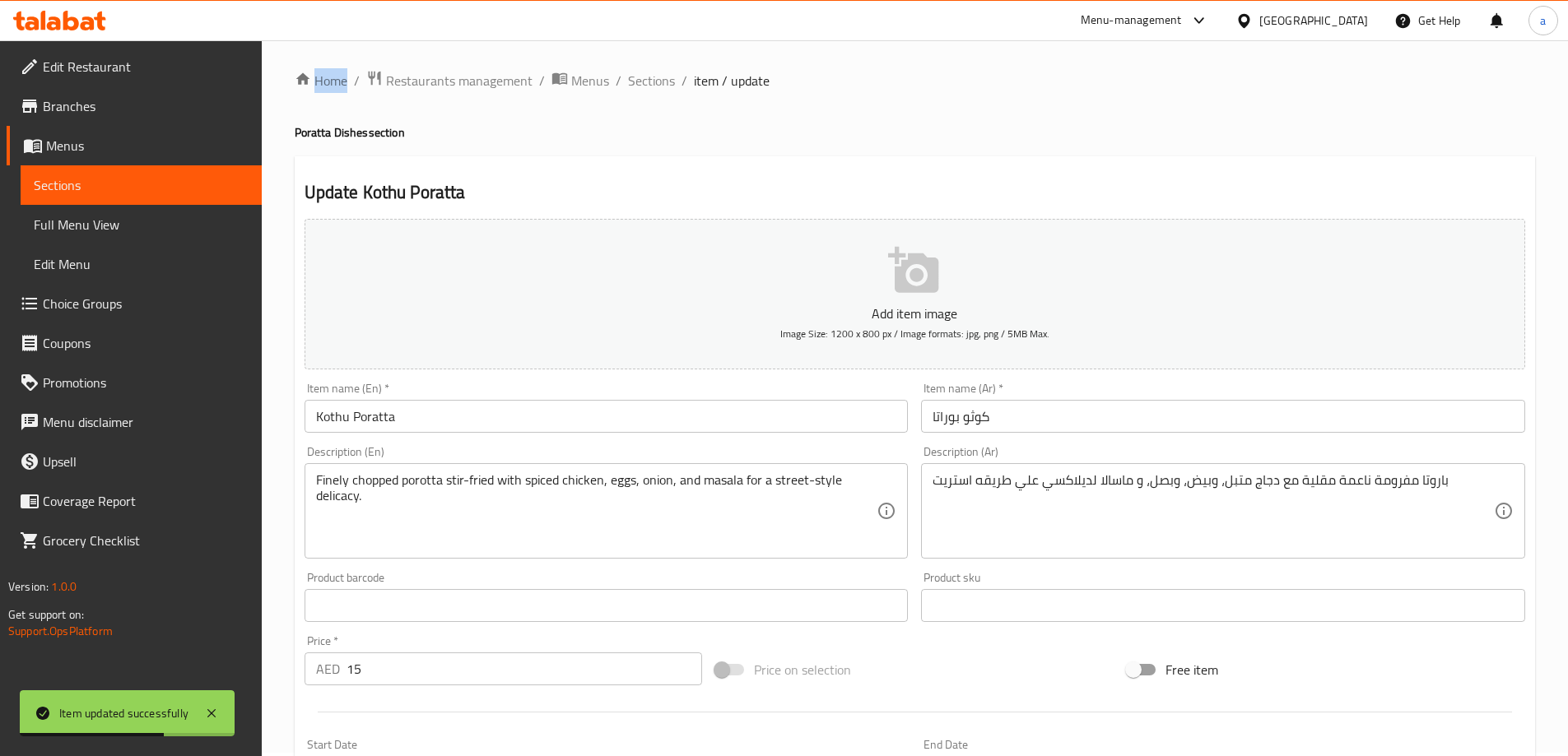
scroll to position [0, 0]
click at [668, 88] on span "Sections" at bounding box center [651, 83] width 47 height 20
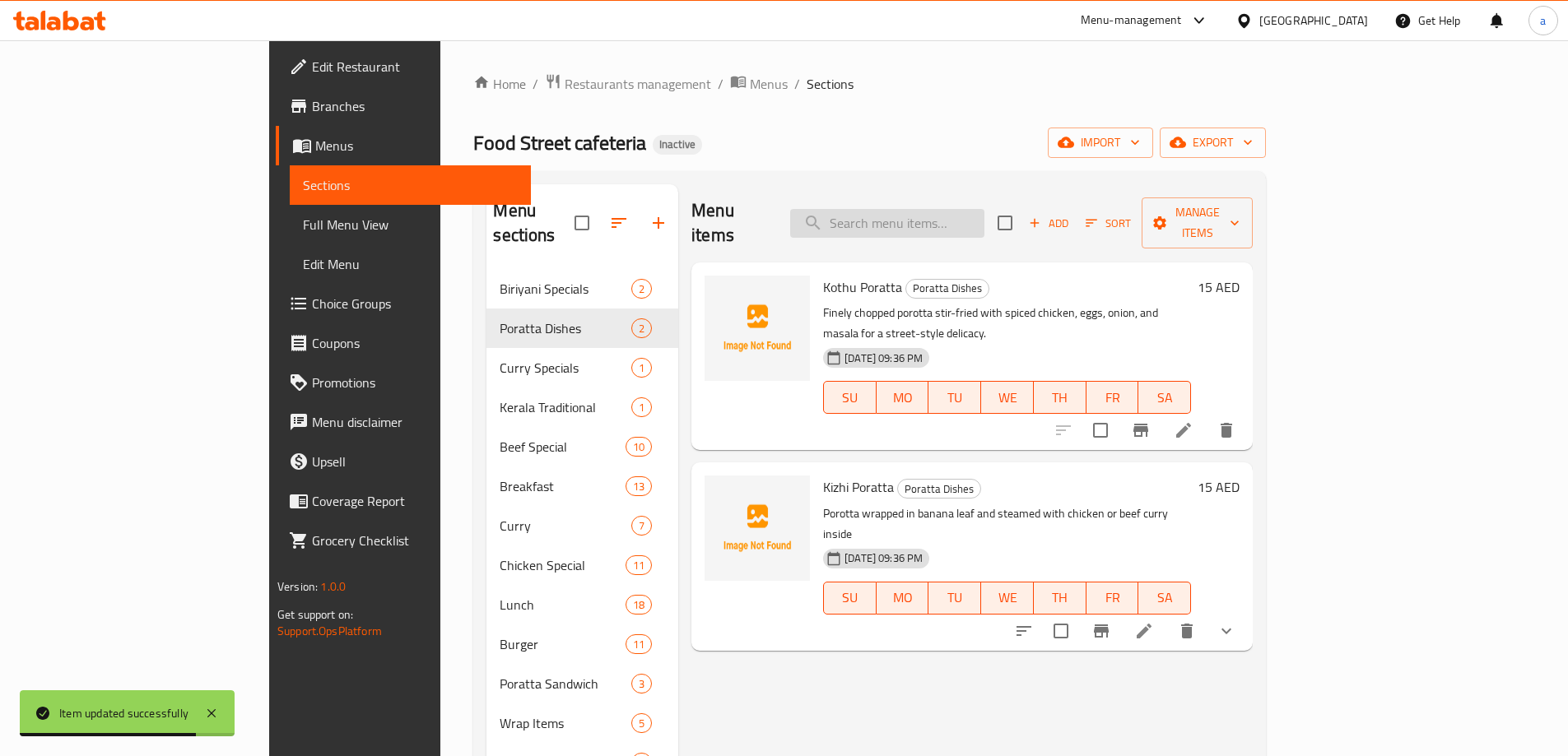
click at [985, 209] on input "search" at bounding box center [887, 223] width 194 height 29
paste input "Kunji Pathal (Chi./Beef)"
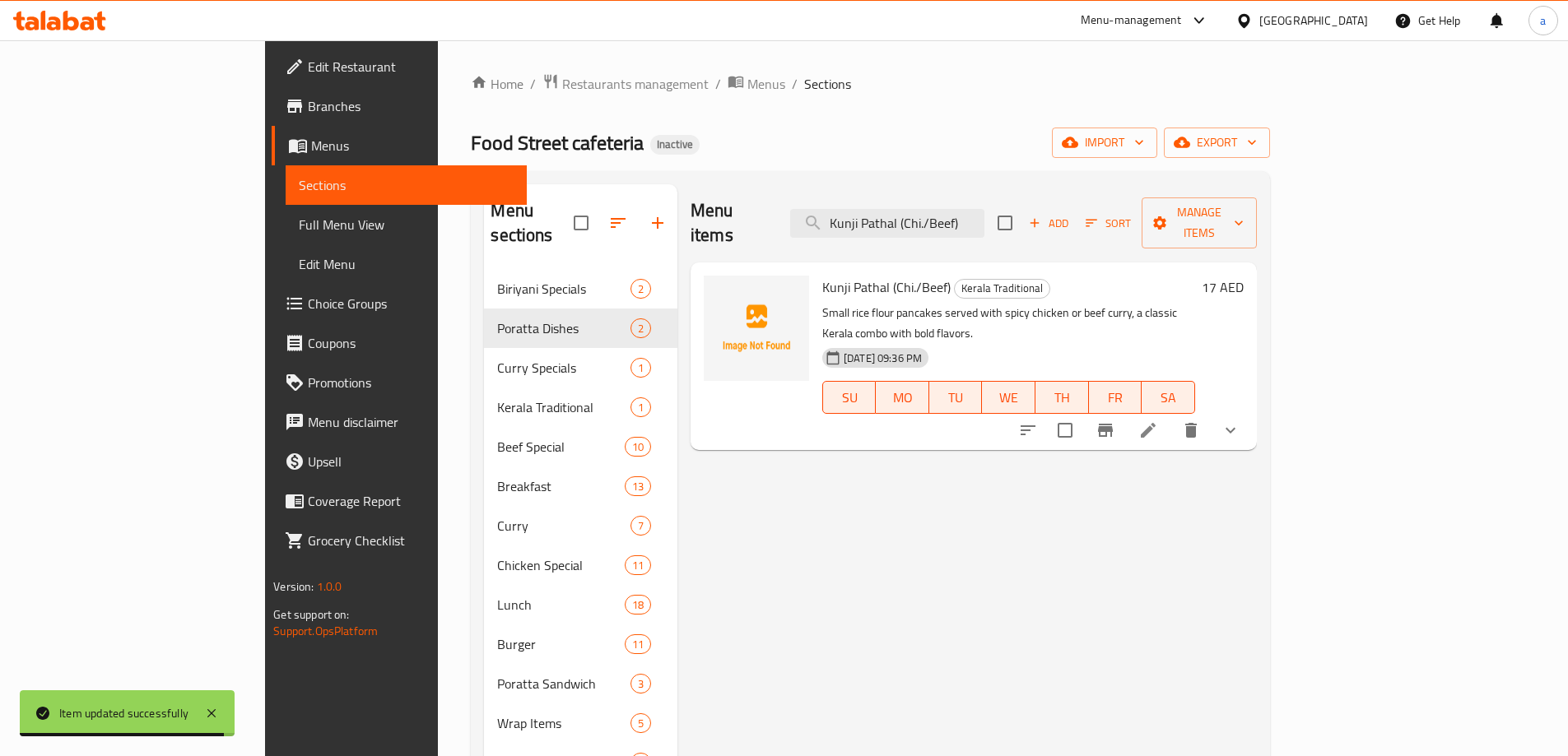
type input "Kunji Pathal (Chi./Beef)"
click at [1172, 415] on li at bounding box center [1148, 429] width 46 height 29
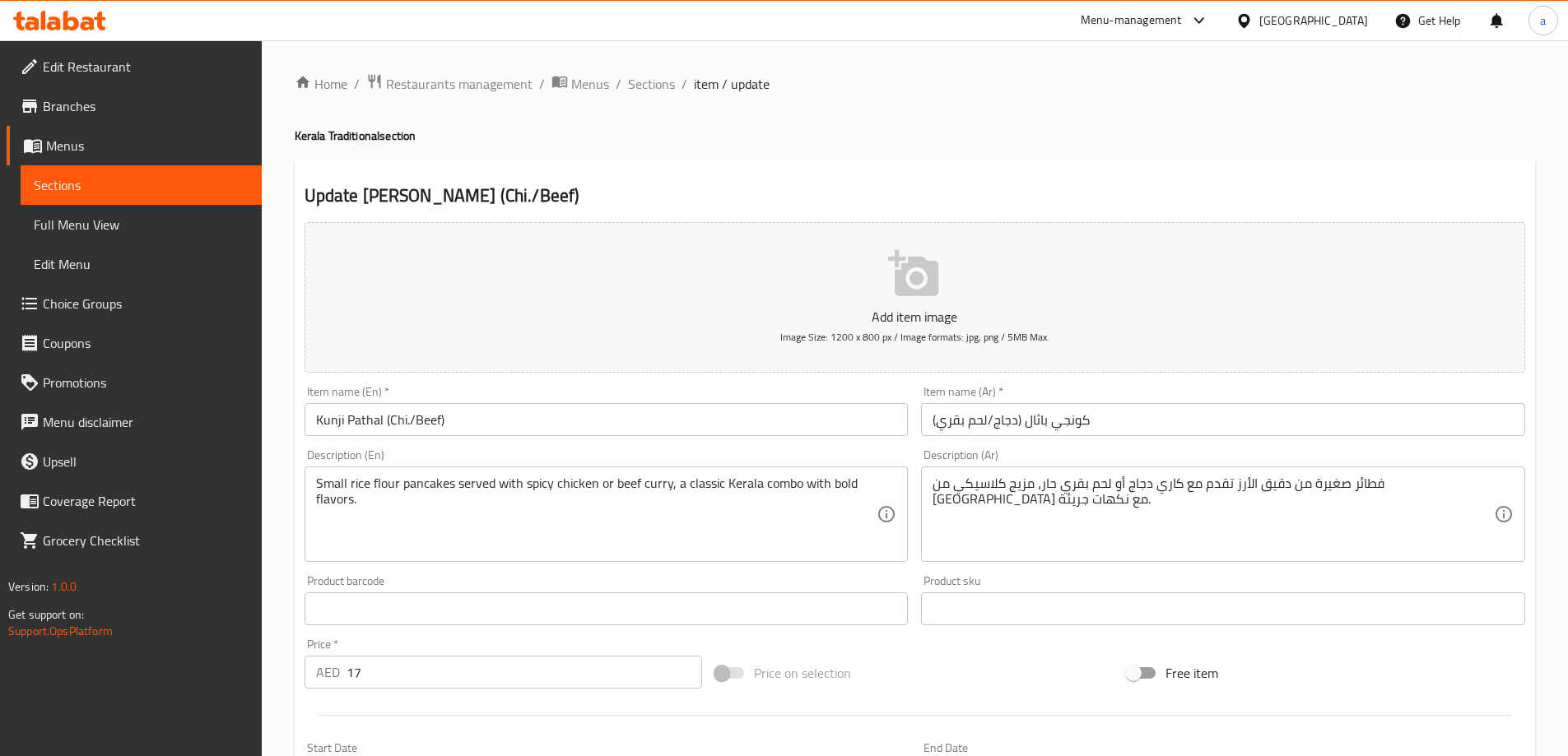
scroll to position [82, 0]
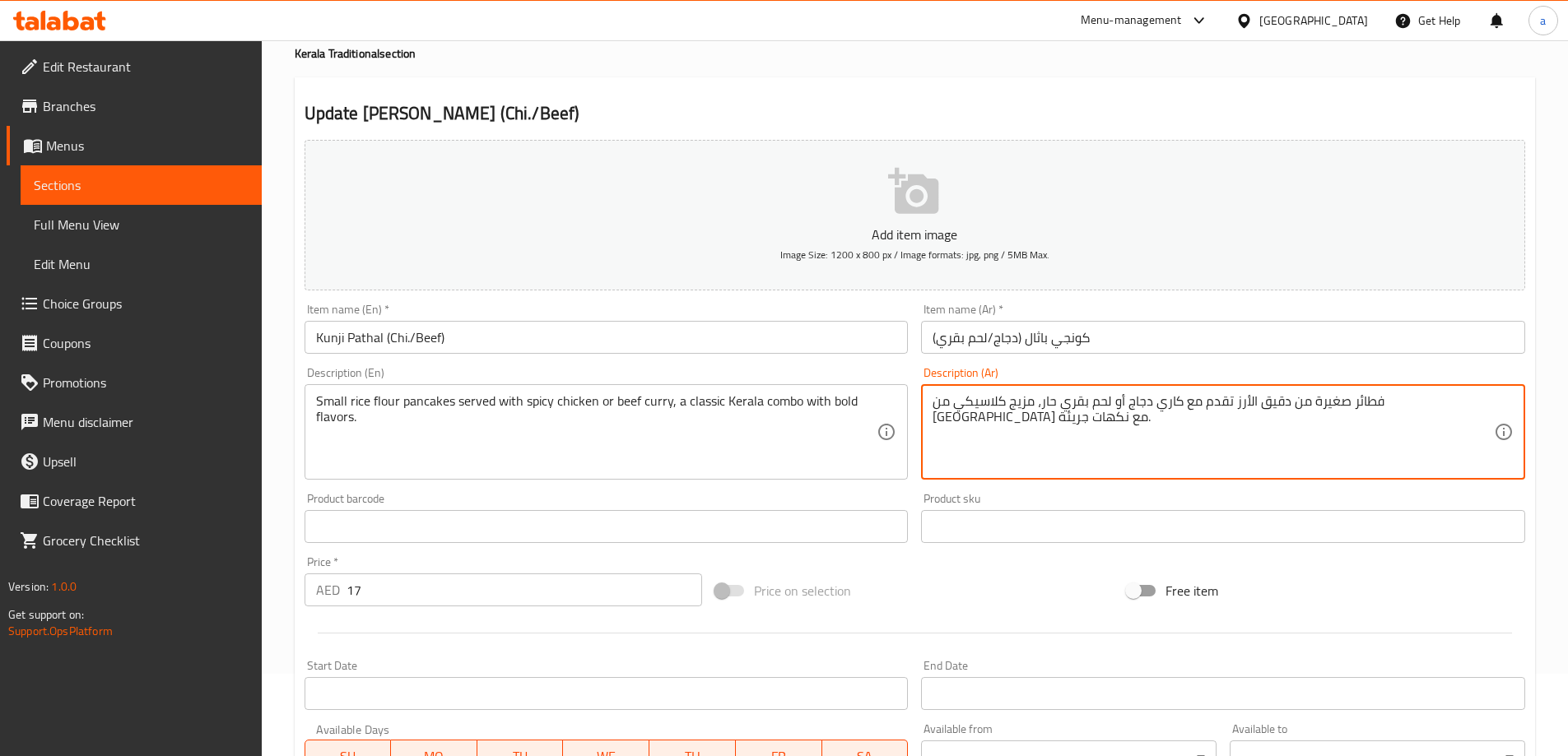
click at [1450, 405] on textarea "فطائر صغيرة من دقيق الأرز تقدم مع كاري دجاج أو لحم بقري حار، مزيج كلاسيكي من كي…" at bounding box center [1213, 432] width 562 height 78
paste textarea "Kunji Pathal (Chi./Beef)"
paste textarea "بان كيك"
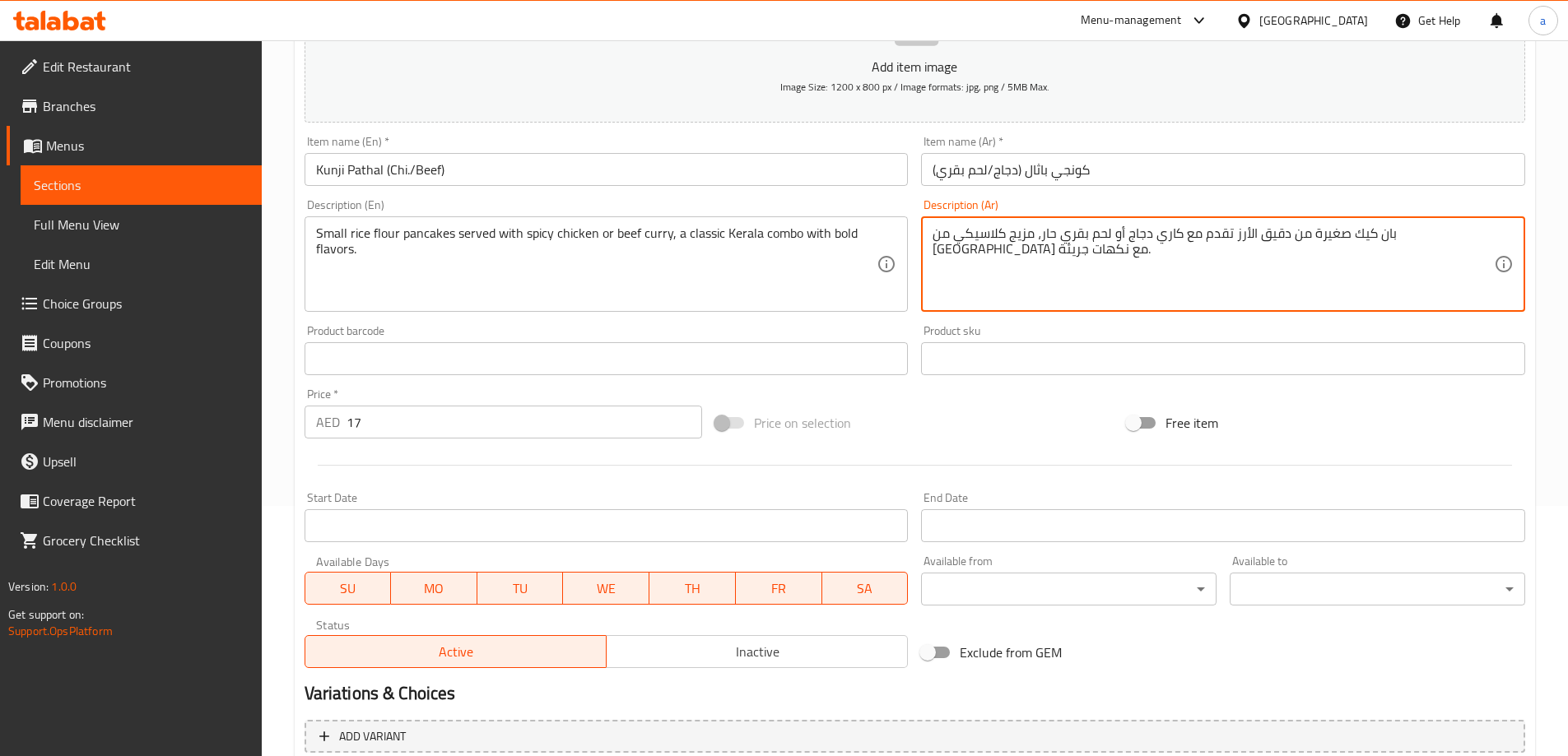
scroll to position [434, 0]
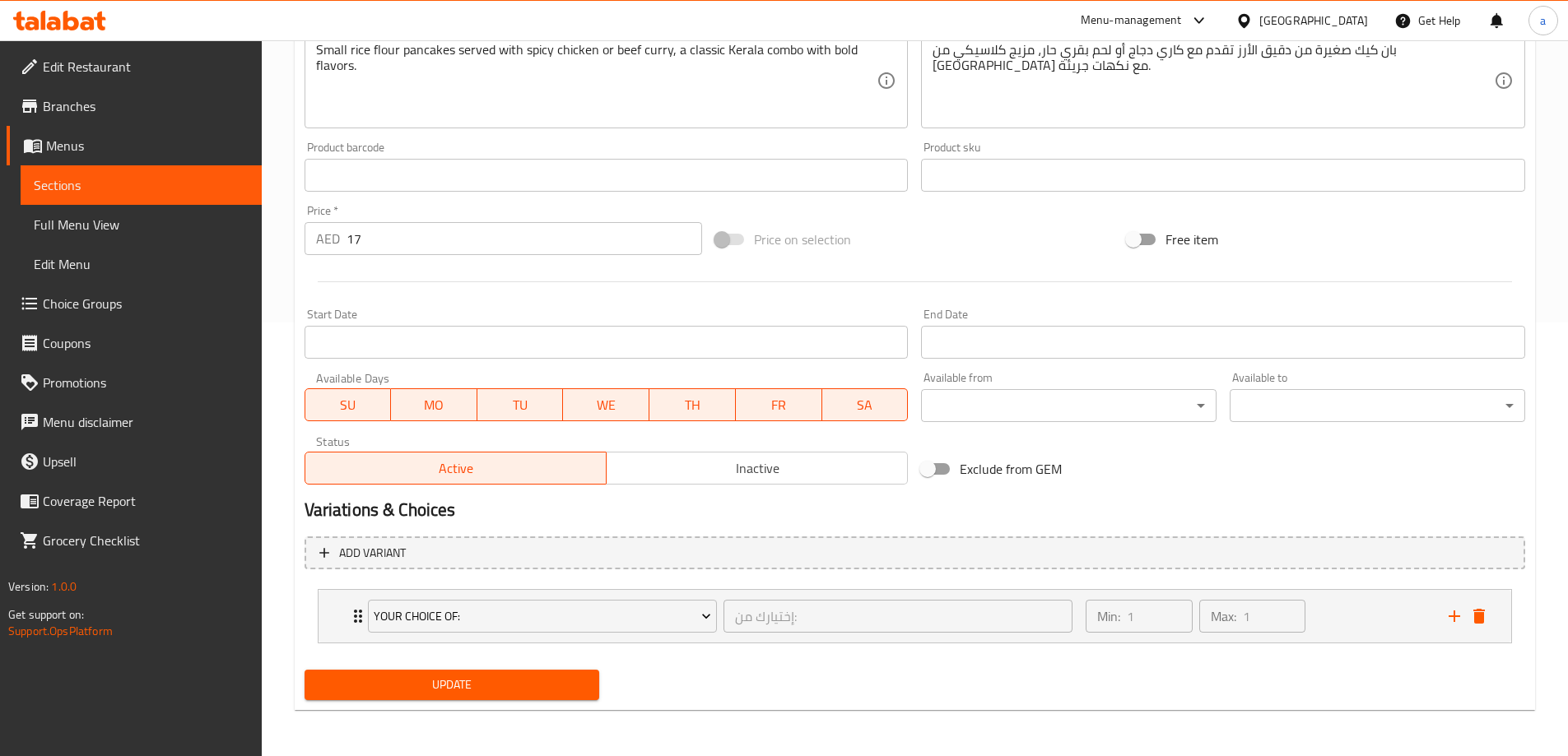
click at [524, 709] on div "Update Kunji Pathal (Chi./Beef) Add item image Image Size: 1200 x 800 px / Imag…" at bounding box center [915, 219] width 1240 height 985
click at [524, 695] on span "Update" at bounding box center [452, 685] width 269 height 21
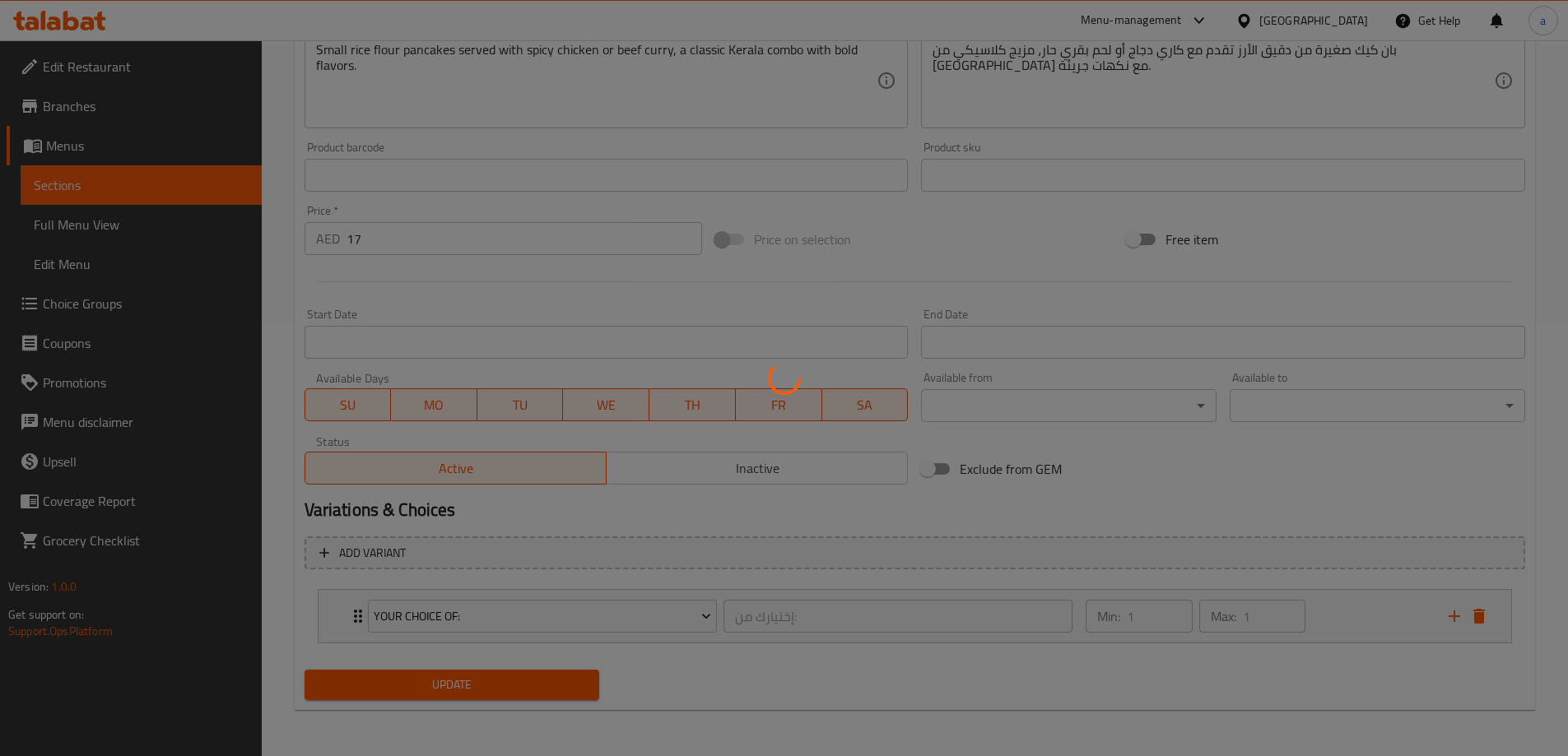
scroll to position [105, 0]
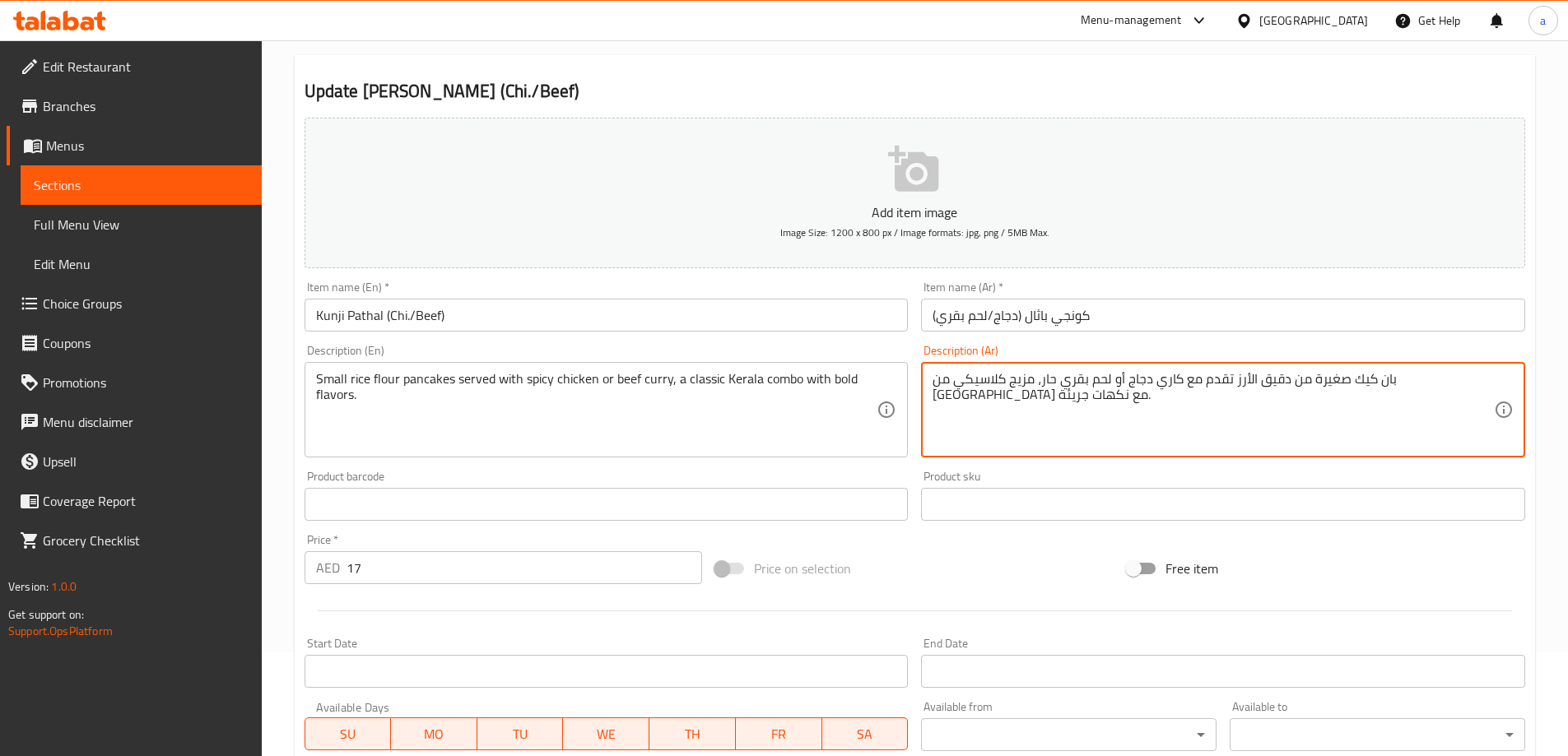
click at [1390, 377] on textarea "بان كيك صغيرة من دقيق الأرز تقدم مع كاري دجاج أو لحم بقري حار، مزيج كلاسيكي من …" at bounding box center [1213, 410] width 562 height 78
click at [1356, 386] on textarea "بان كيك صغيرة دقيق الأرز تقدم مع كاري دجاج أو لحم بقري حار، مزيج كلاسيكي من كير…" at bounding box center [1213, 410] width 562 height 78
click at [1328, 385] on textarea "بان كيك صغيرة دقيق الأرز تقدم مع كاري دجاج أو لحم بقري حار، مزيج كلاسيكي من كير…" at bounding box center [1213, 410] width 562 height 78
click at [1396, 392] on textarea "بان كيك صغيرة تقدم مع كاري دجاج أو لحم بقري حار، مزيج كلاسيكي من كيرالا مع نكها…" at bounding box center [1213, 410] width 562 height 78
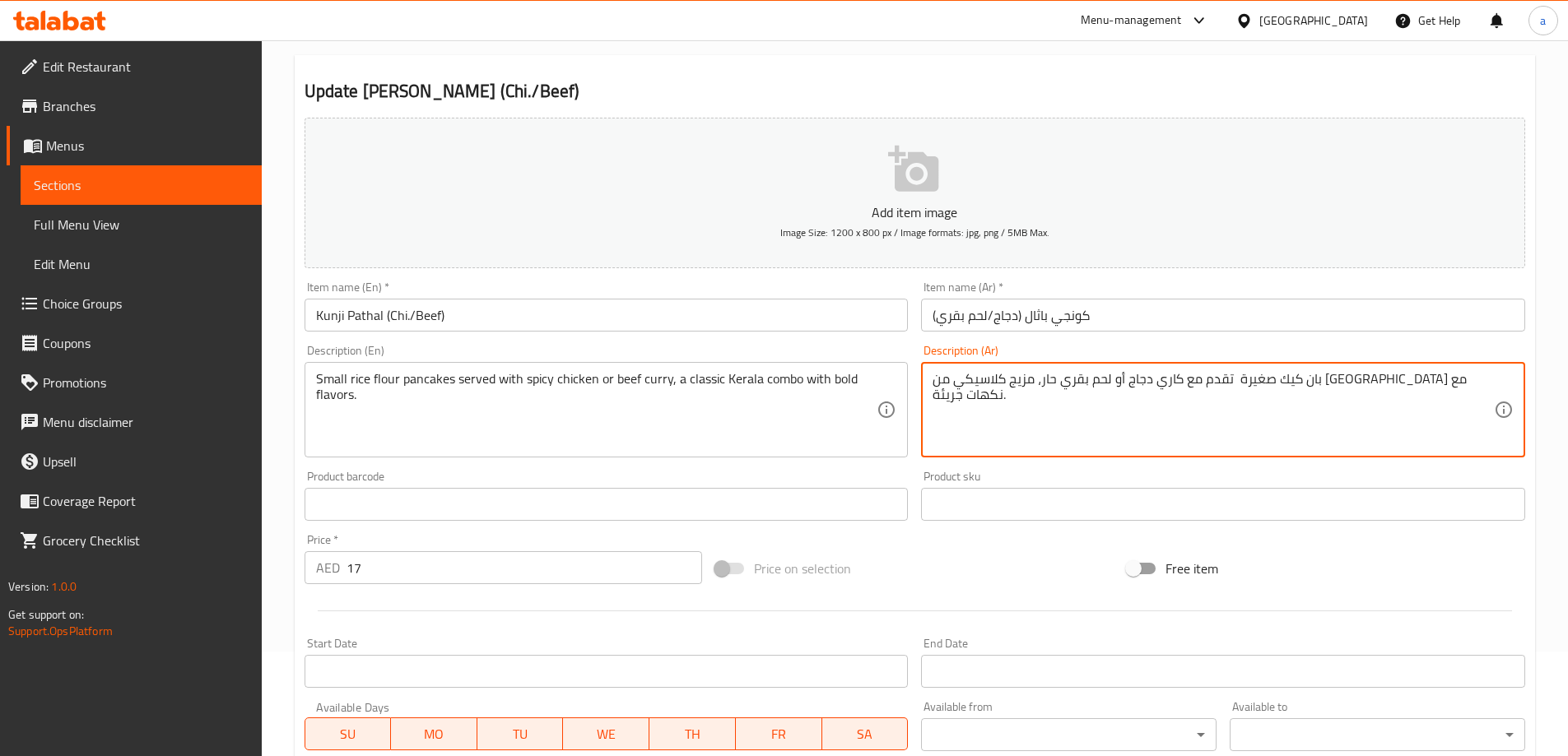
paste textarea "دقيق الأرز"
click at [1427, 389] on textarea "بان كيكدقيق الأرز صغيرة تقدم مع كاري دجاج أو لحم بقري حار، مزيج كلاسيكي من كيرا…" at bounding box center [1213, 410] width 562 height 78
click at [1322, 386] on textarea "بان كيك دقيق الأرز صغيرة تقدم مع كاري دجاج أو لحم بقري حار، مزيج كلاسيكي من كير…" at bounding box center [1213, 410] width 562 height 78
click at [1110, 382] on textarea "بان كيك دقيق الأرز صغيرة تقدم مع كاري دجاج أو لحم بقري حار، مزيج كلاسيكي من كير…" at bounding box center [1213, 410] width 562 height 78
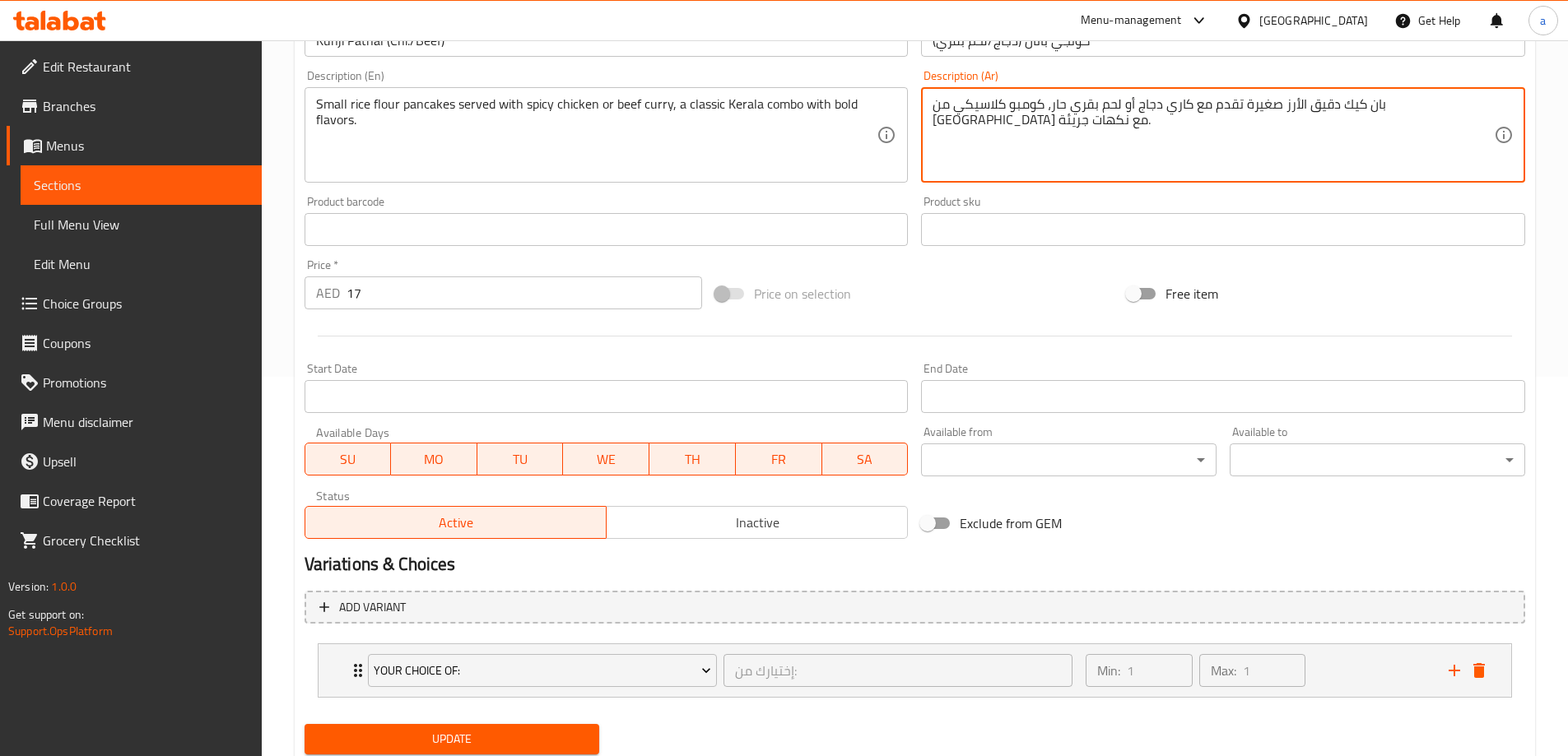
scroll to position [434, 0]
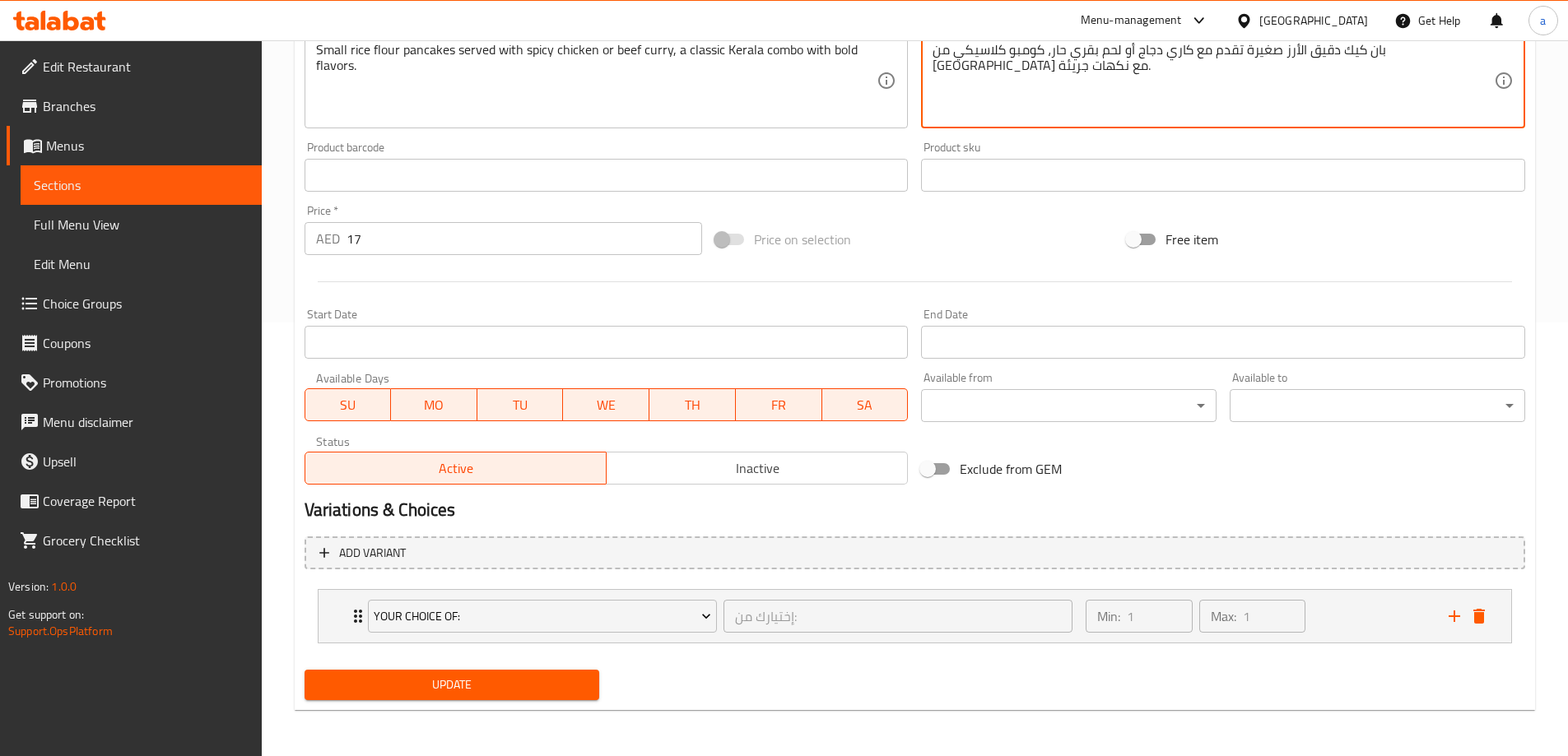
type textarea "بان كيك دقيق الأرز صغيرة تقدم مع كاري دجاج أو لحم بقري حار، كومبو كلاسيكي من [G…"
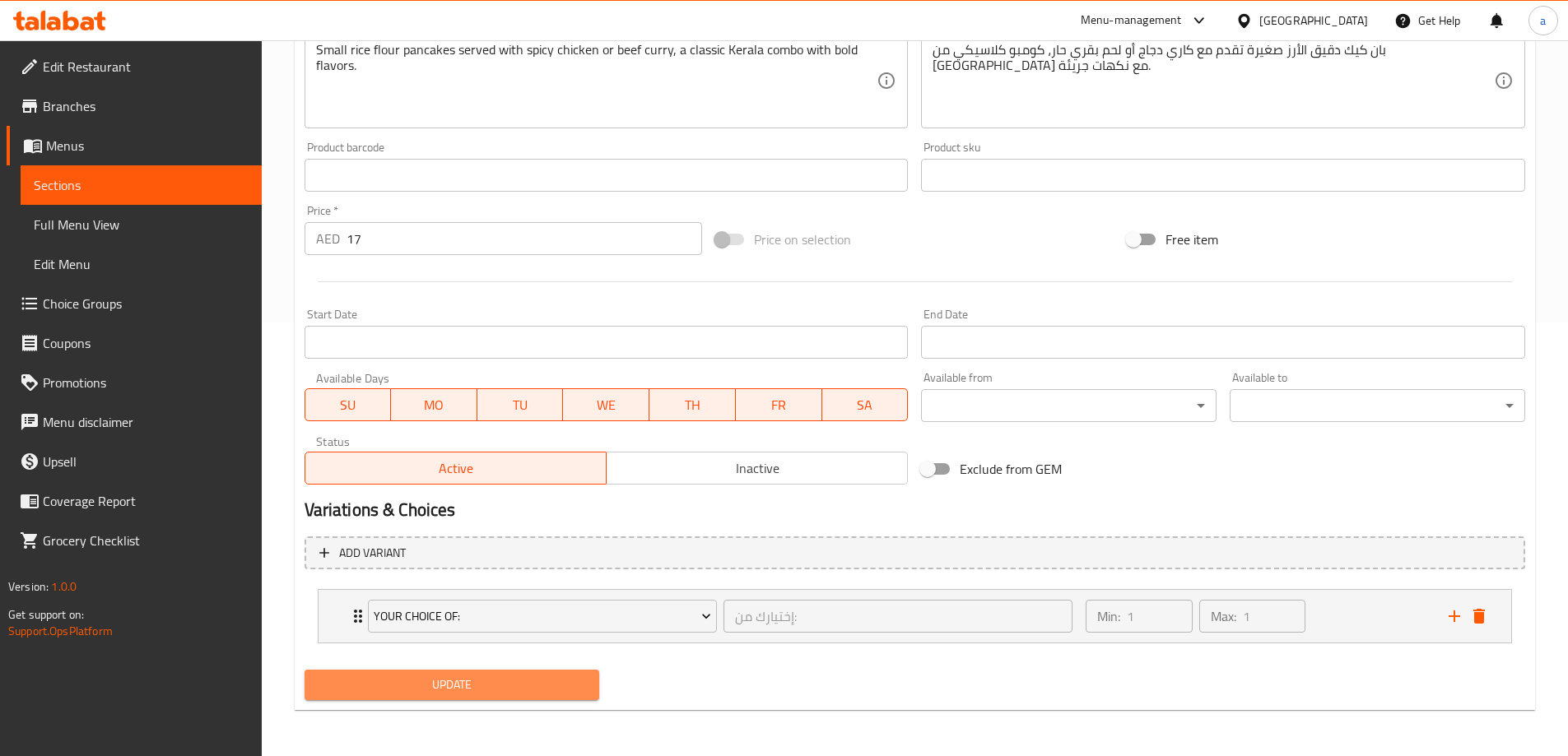
click at [460, 689] on span "Update" at bounding box center [452, 685] width 269 height 21
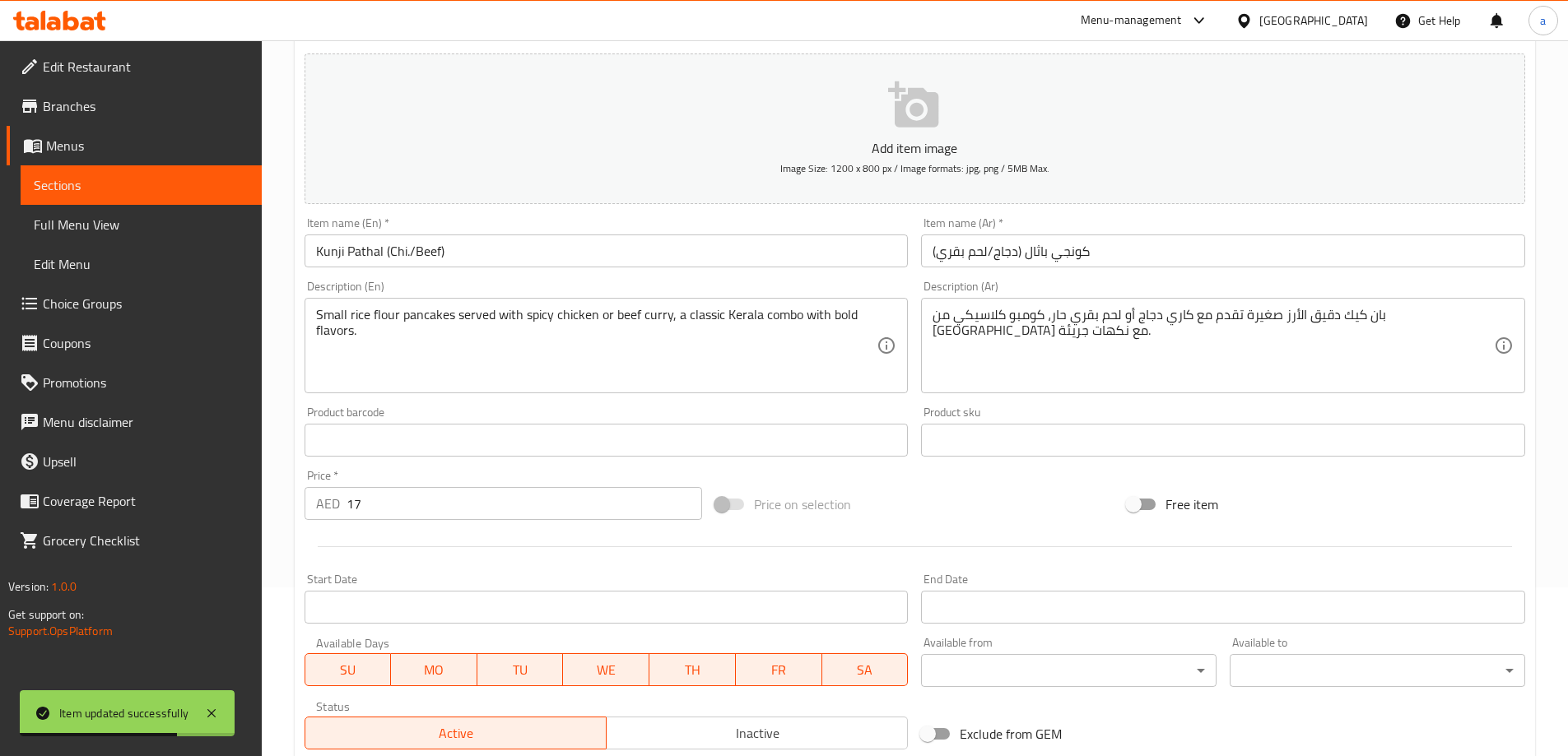
scroll to position [0, 0]
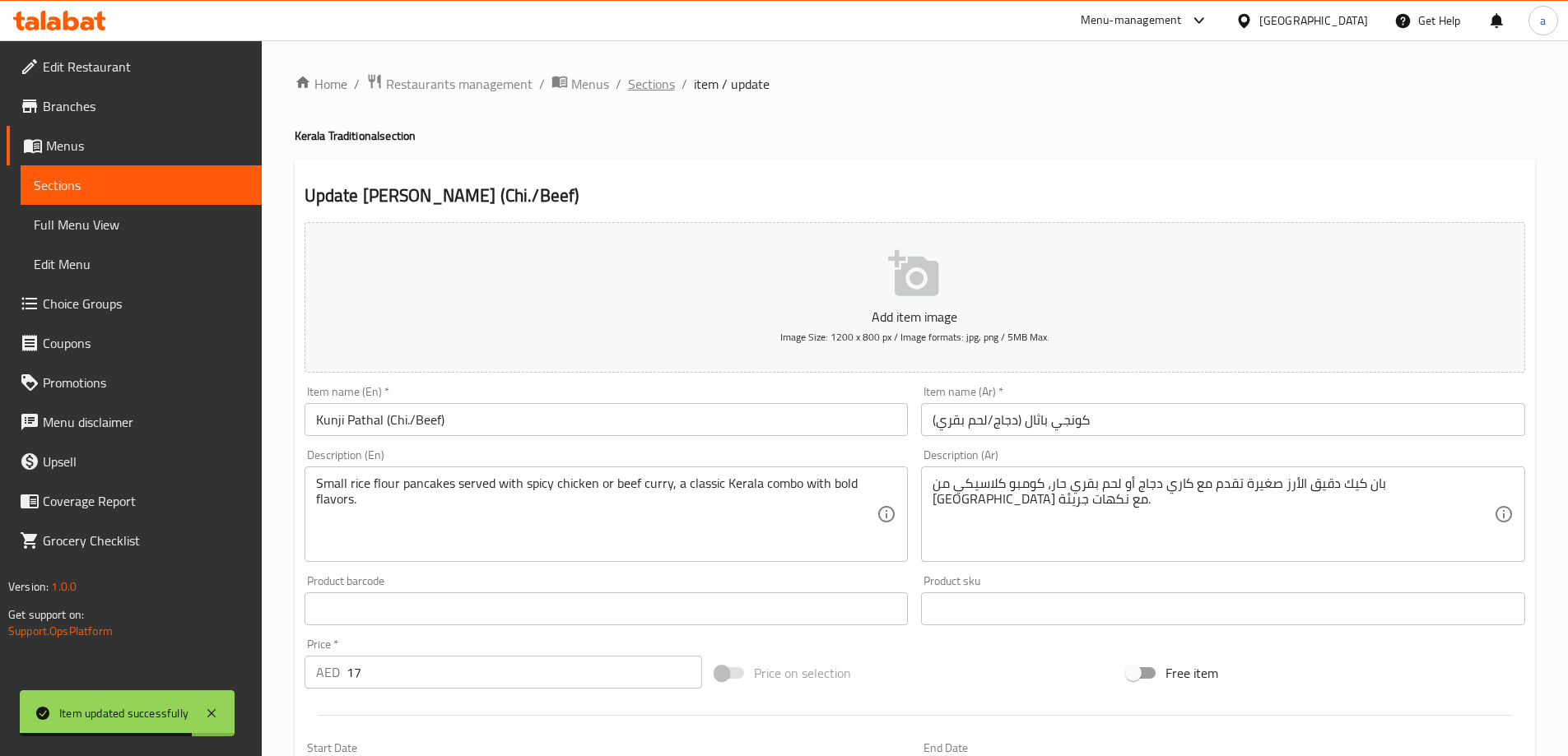
click at [638, 76] on span "Sections" at bounding box center [651, 83] width 47 height 20
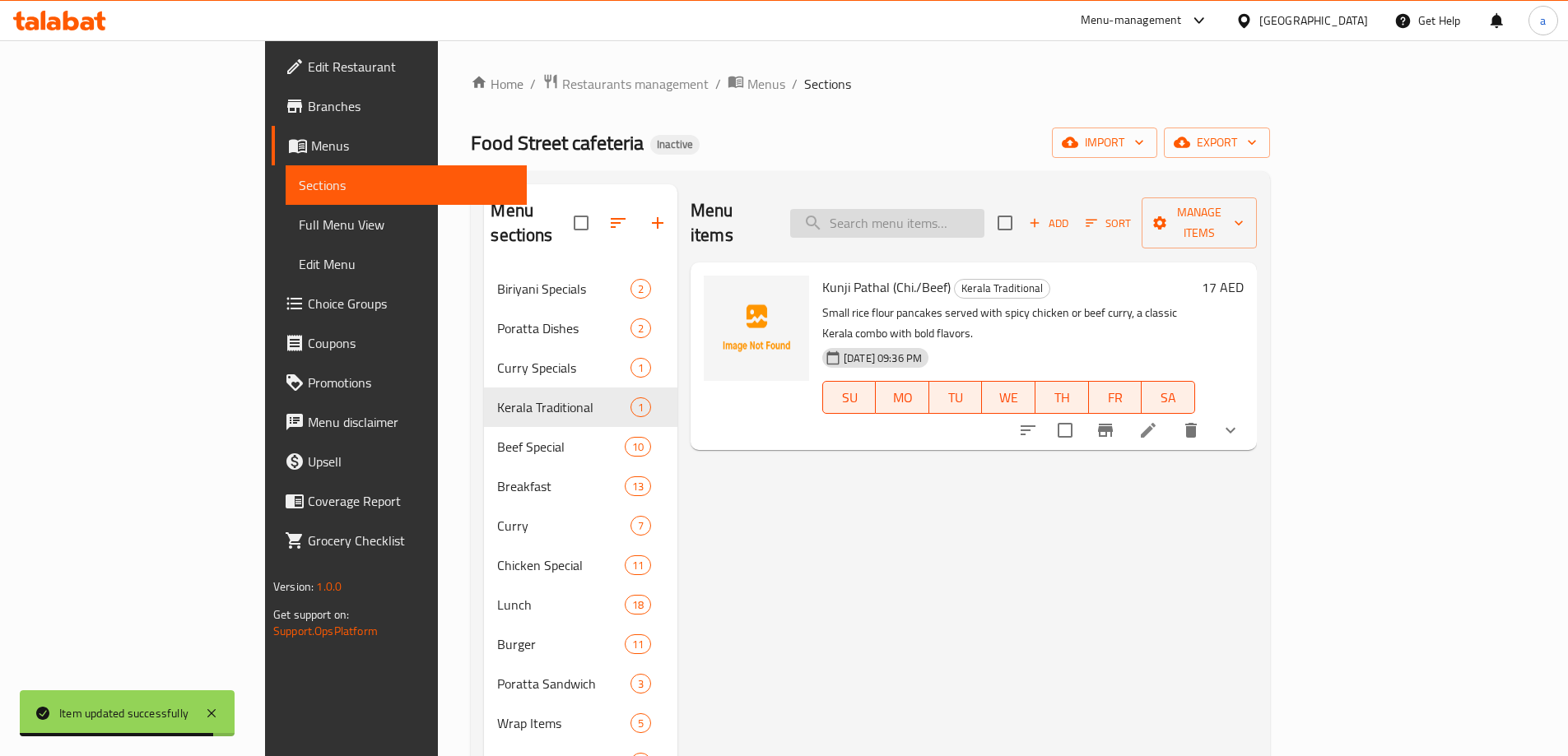
click at [985, 210] on input "search" at bounding box center [887, 223] width 194 height 29
paste input "Beef Fry"
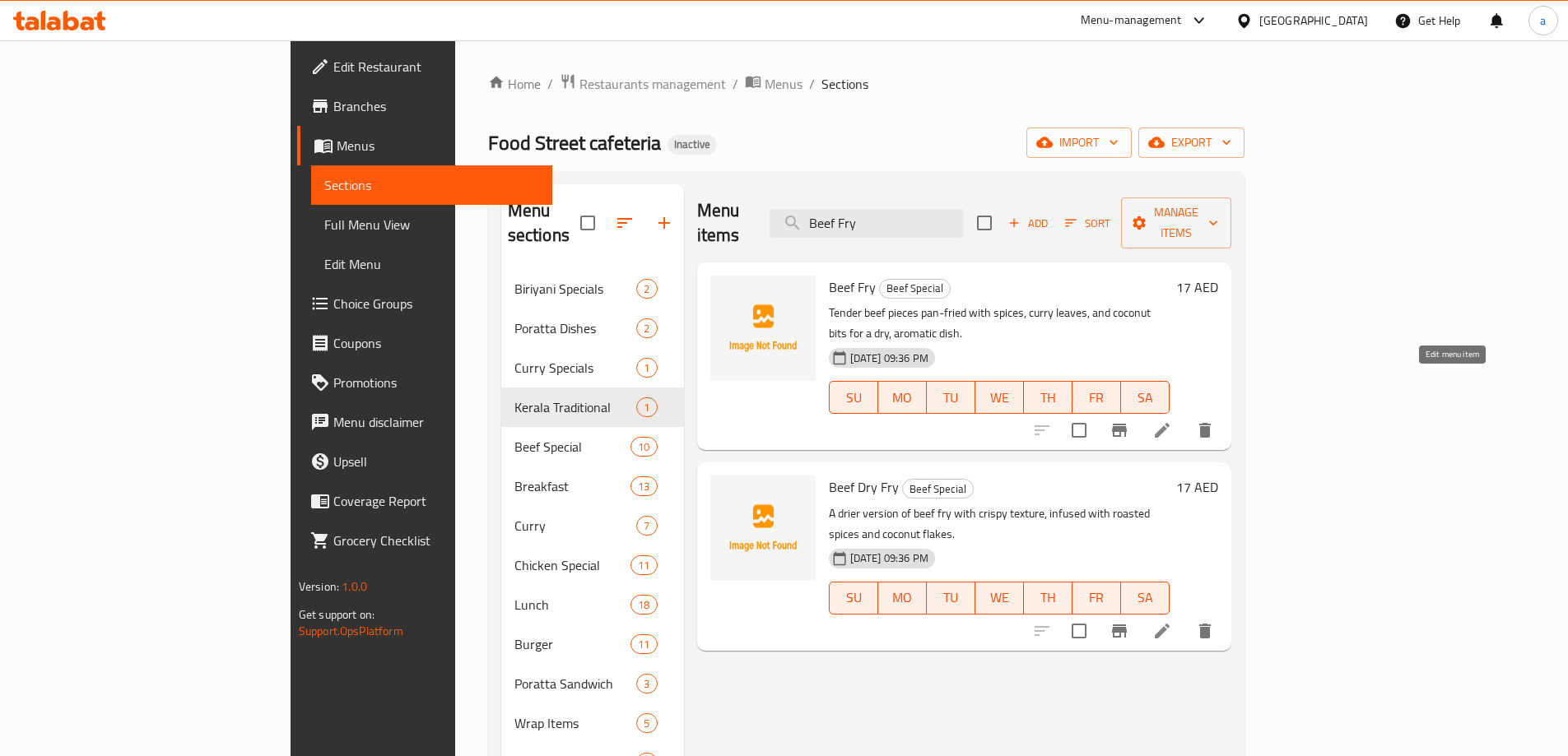
type input "Beef Fry"
click at [1172, 421] on icon at bounding box center [1162, 430] width 20 height 20
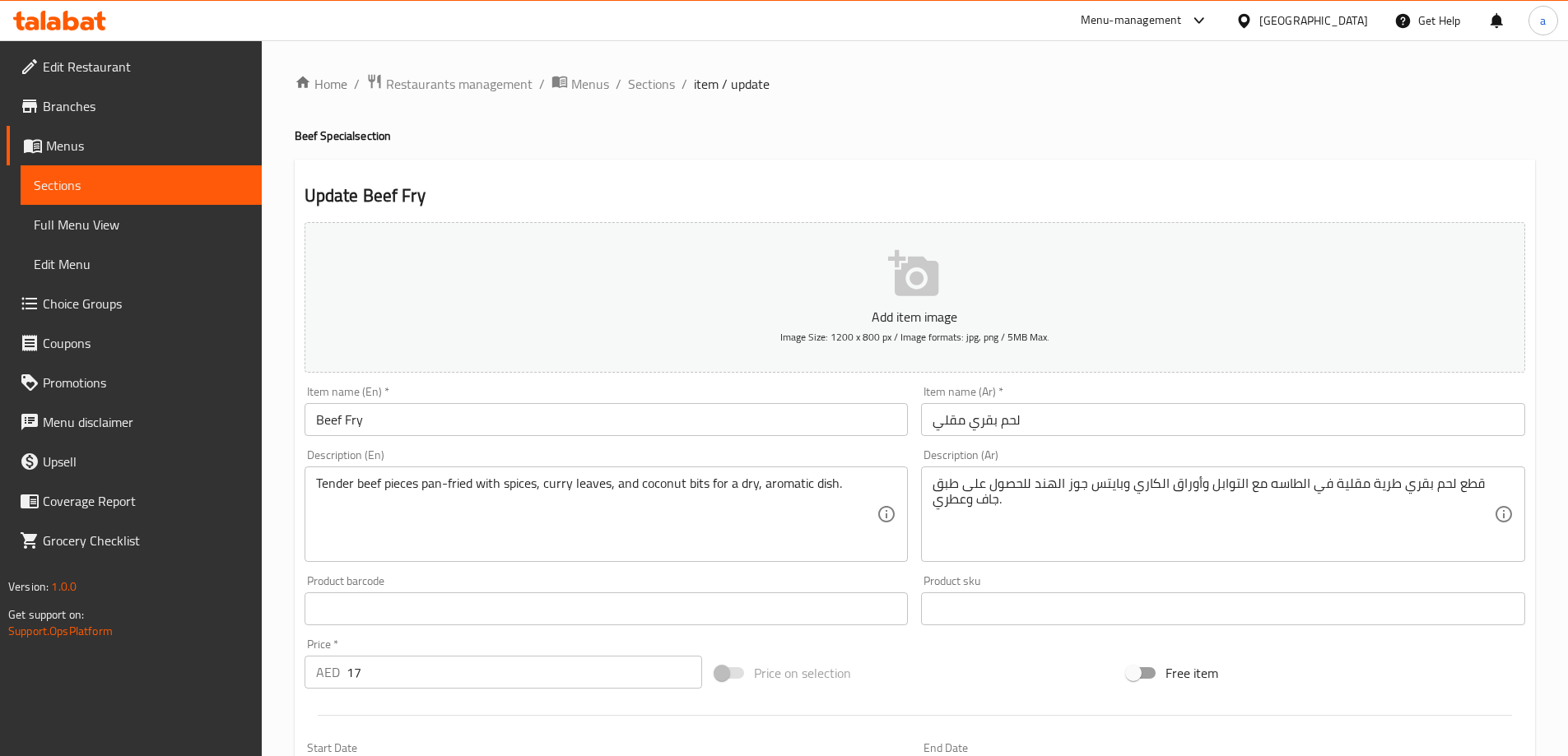
click at [534, 428] on input "Beef Fry" at bounding box center [607, 419] width 604 height 33
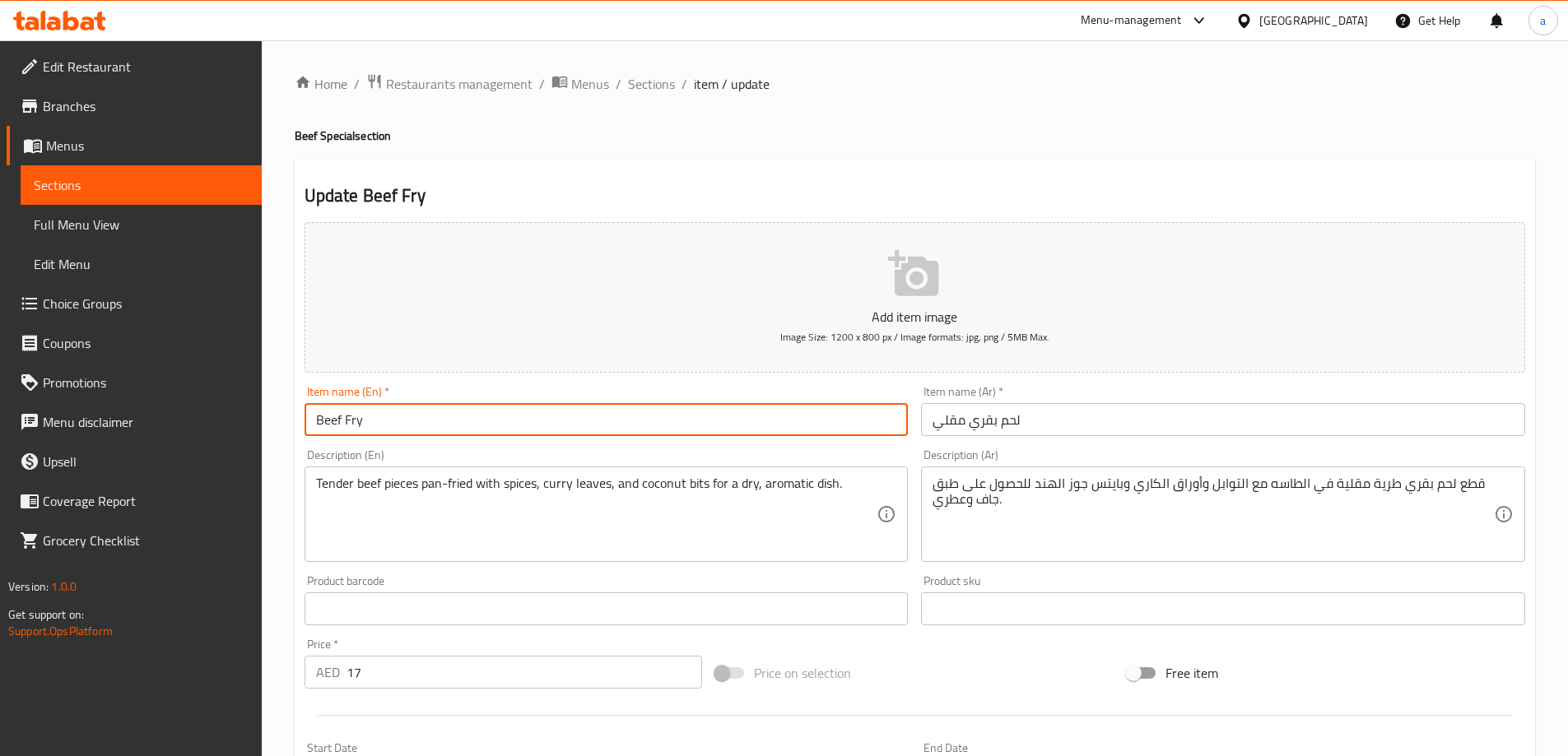
click at [949, 421] on input "لحم بقري مقلي" at bounding box center [1223, 419] width 604 height 33
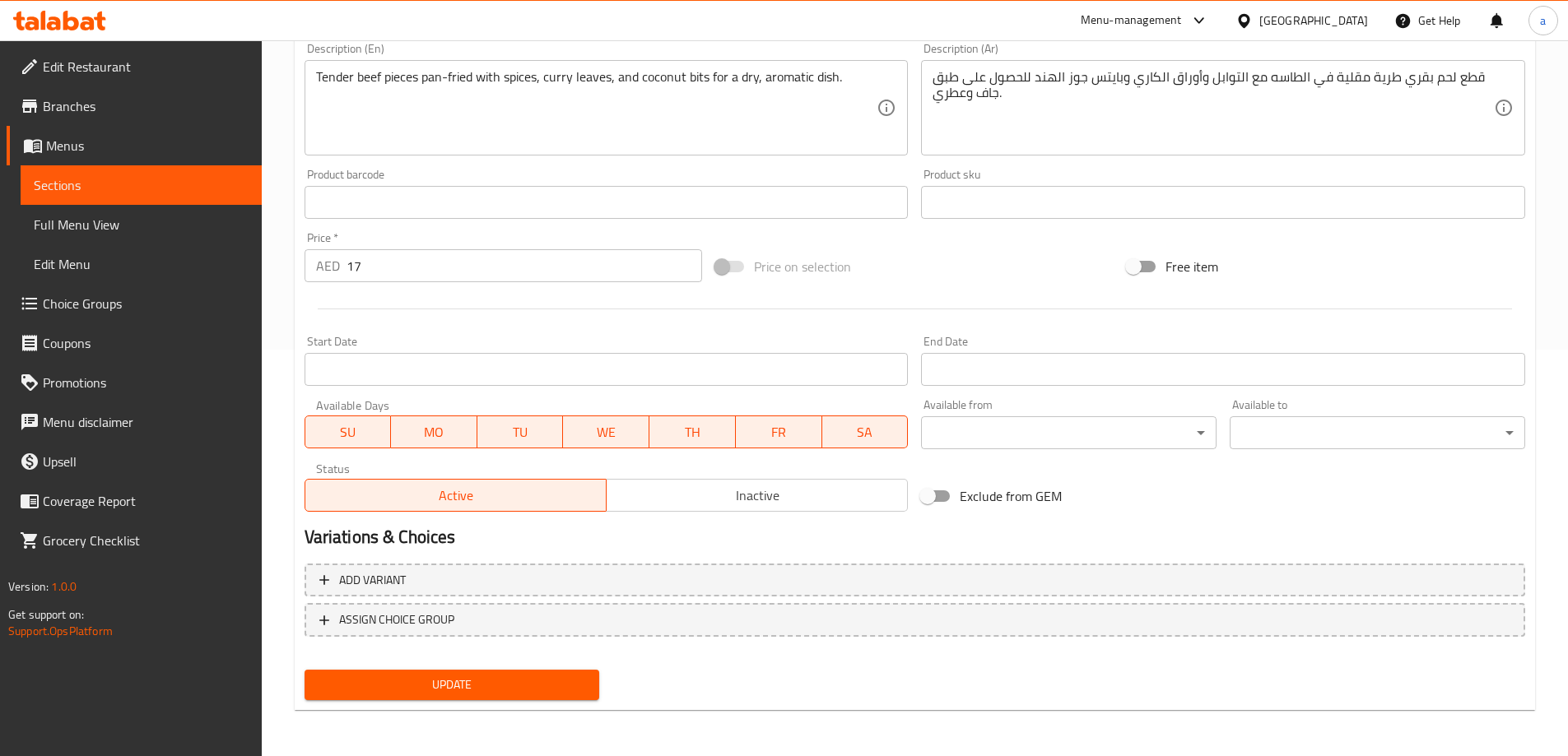
type input "لحم ب[PERSON_NAME]"
click at [550, 676] on span "Update" at bounding box center [452, 685] width 269 height 21
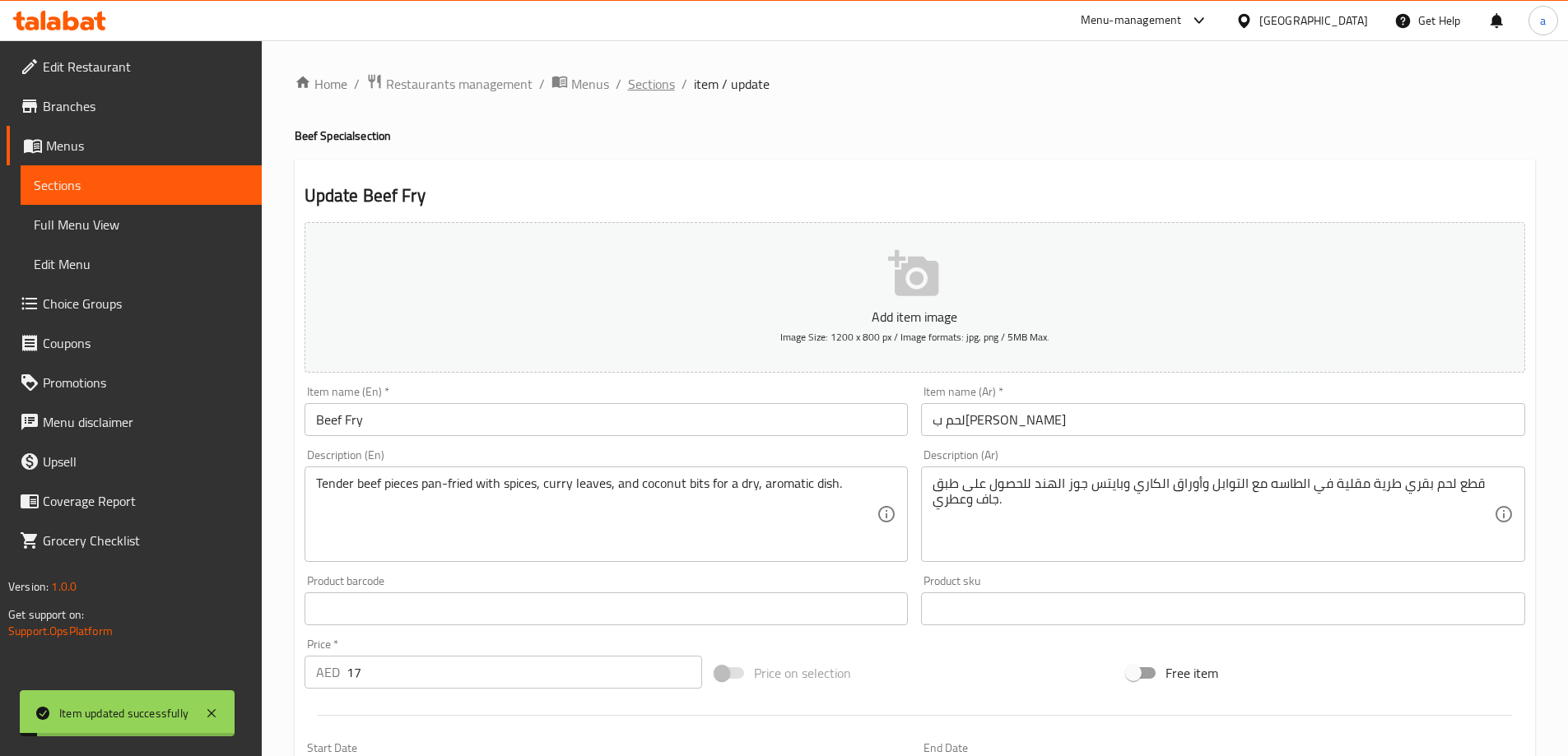
click at [672, 82] on span "Sections" at bounding box center [651, 83] width 47 height 20
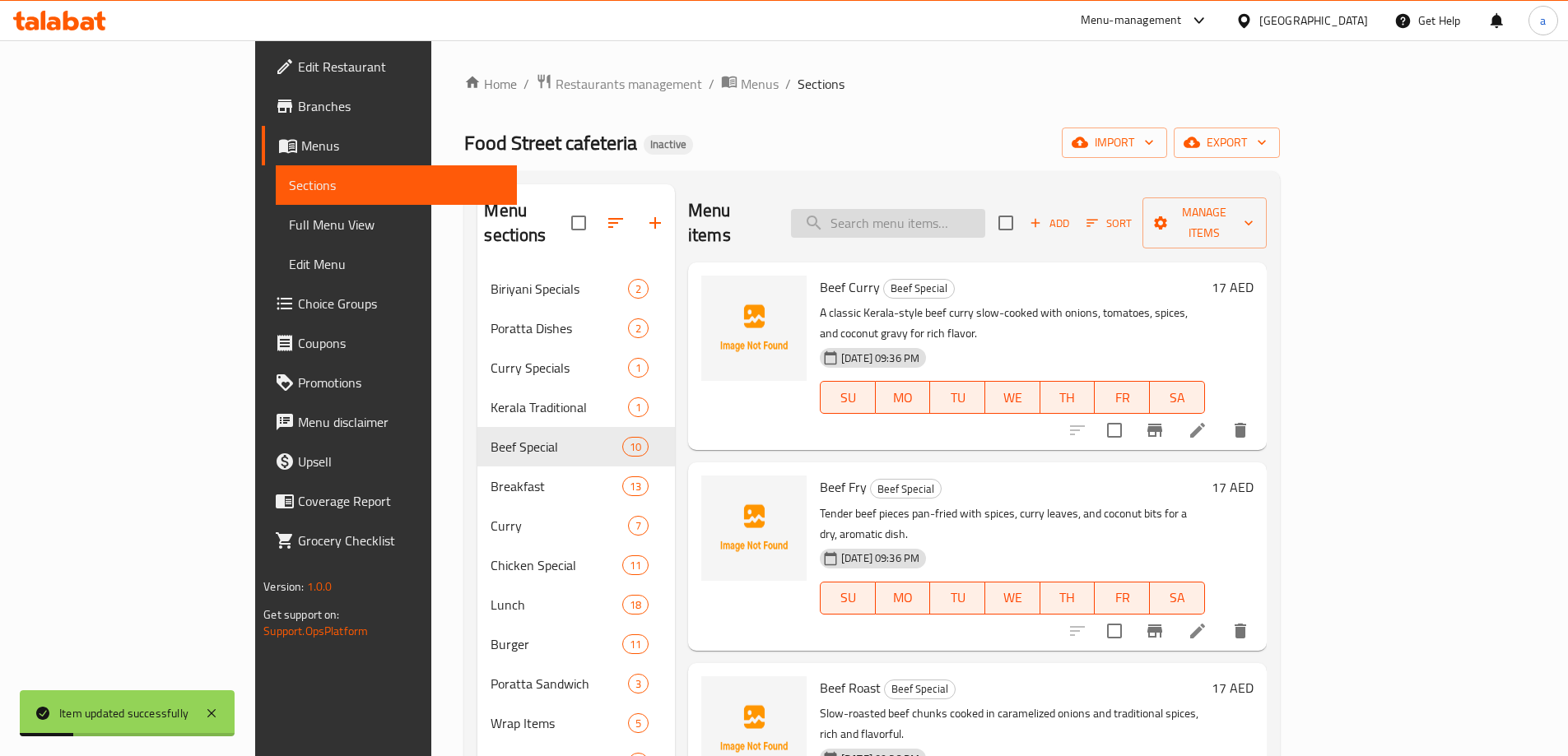
click at [952, 220] on input "search" at bounding box center [888, 223] width 194 height 29
type input "ب"
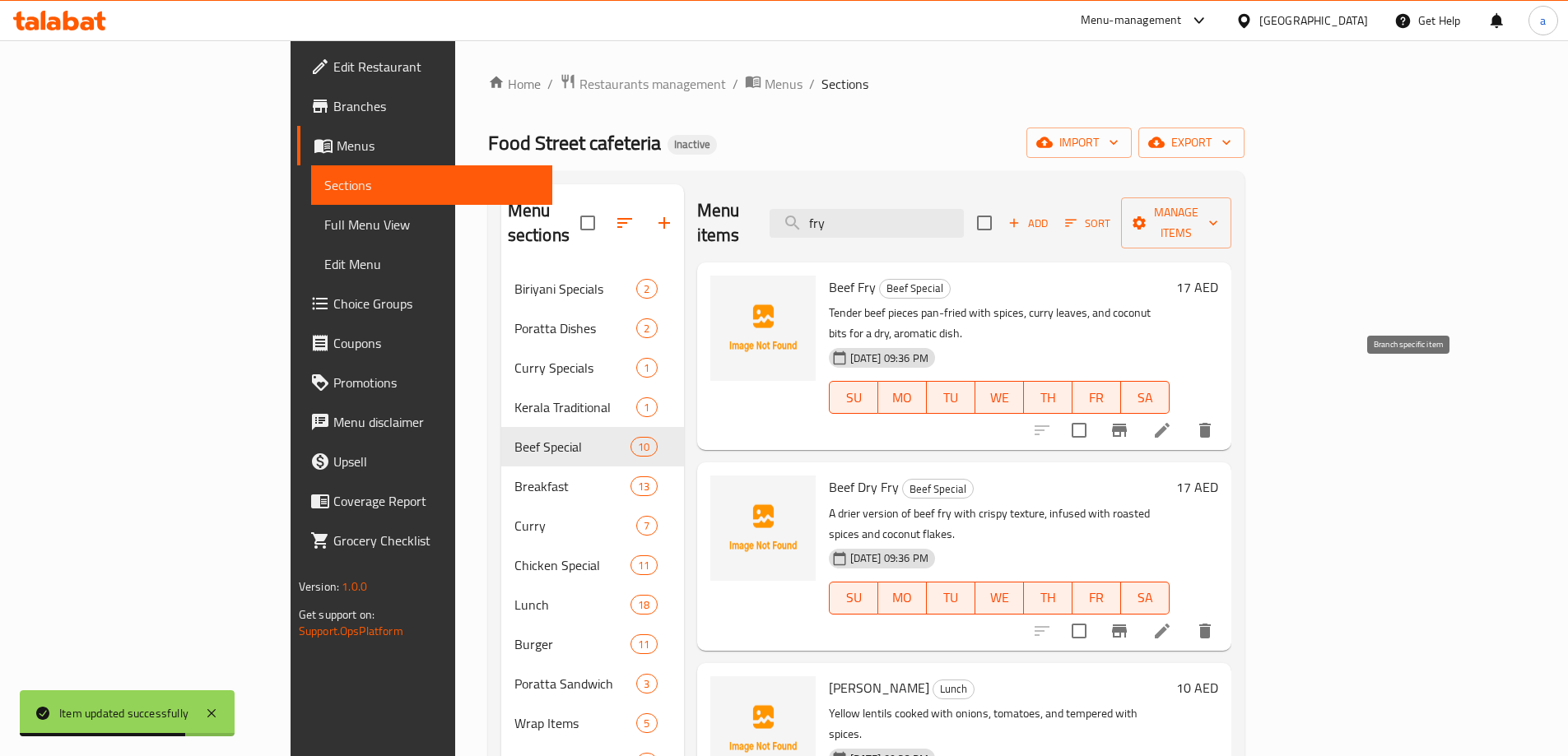
type input "fry"
click at [1186, 415] on li at bounding box center [1162, 429] width 46 height 29
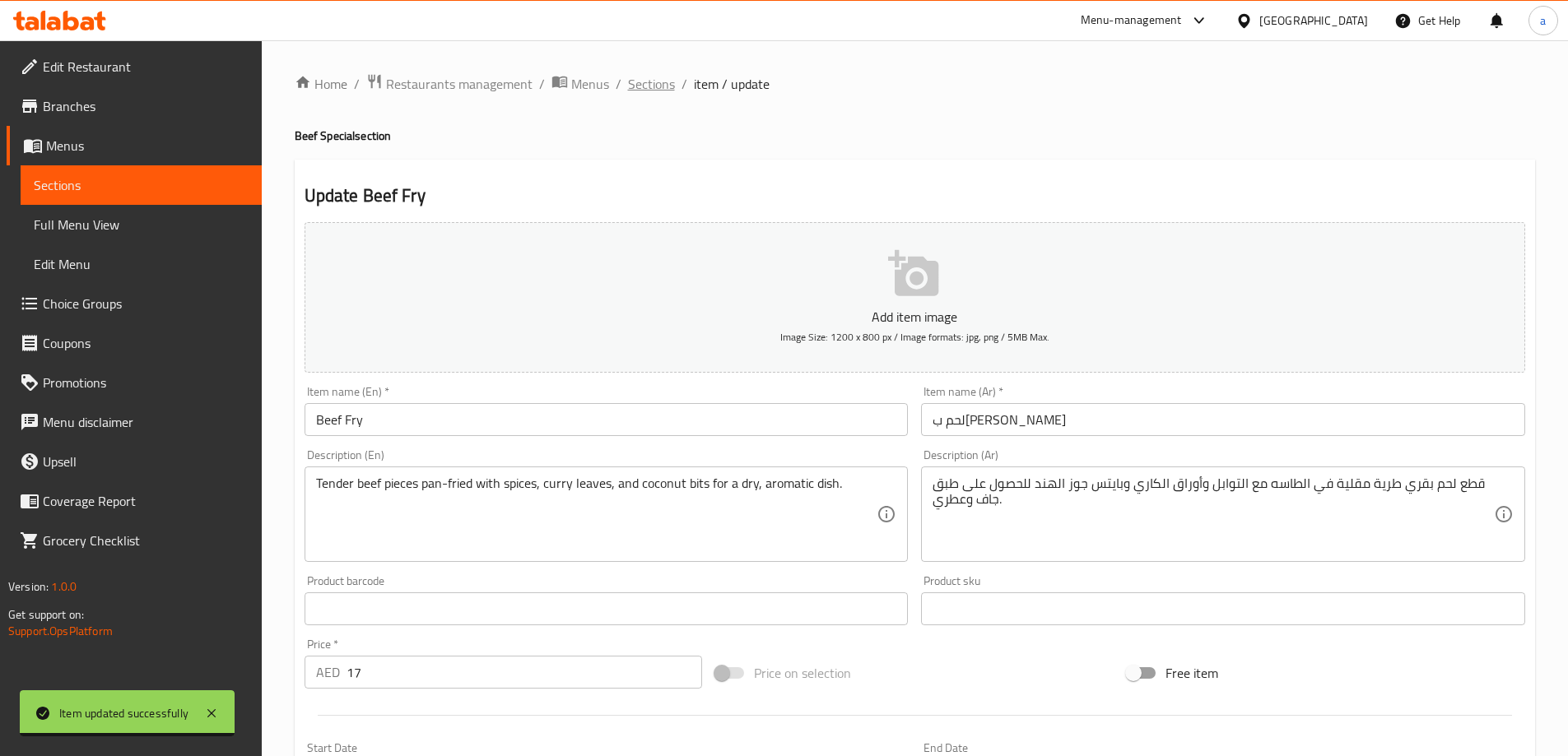
click at [660, 93] on span "Sections" at bounding box center [651, 83] width 47 height 20
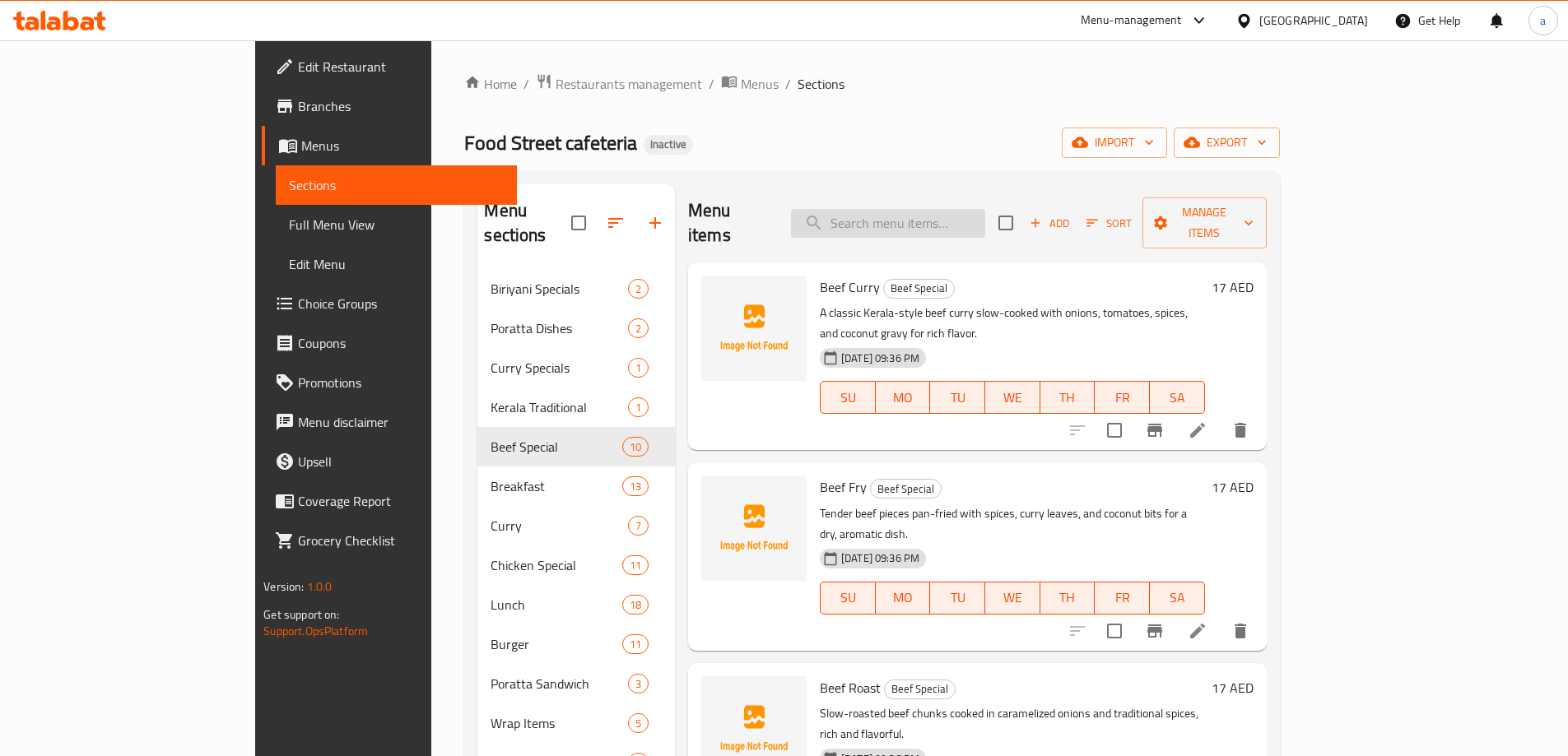
click at [986, 213] on input "search" at bounding box center [888, 223] width 194 height 29
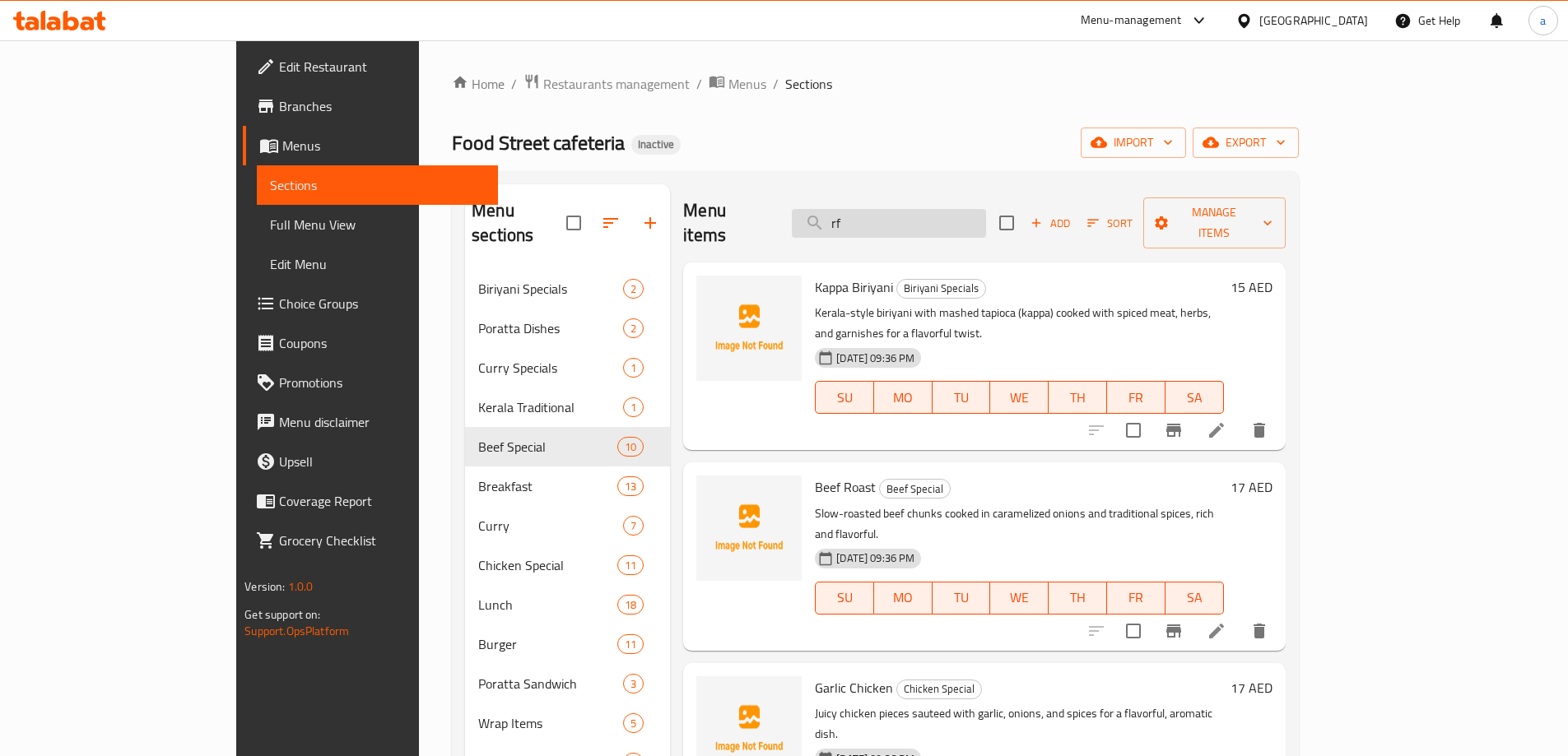
type input "r"
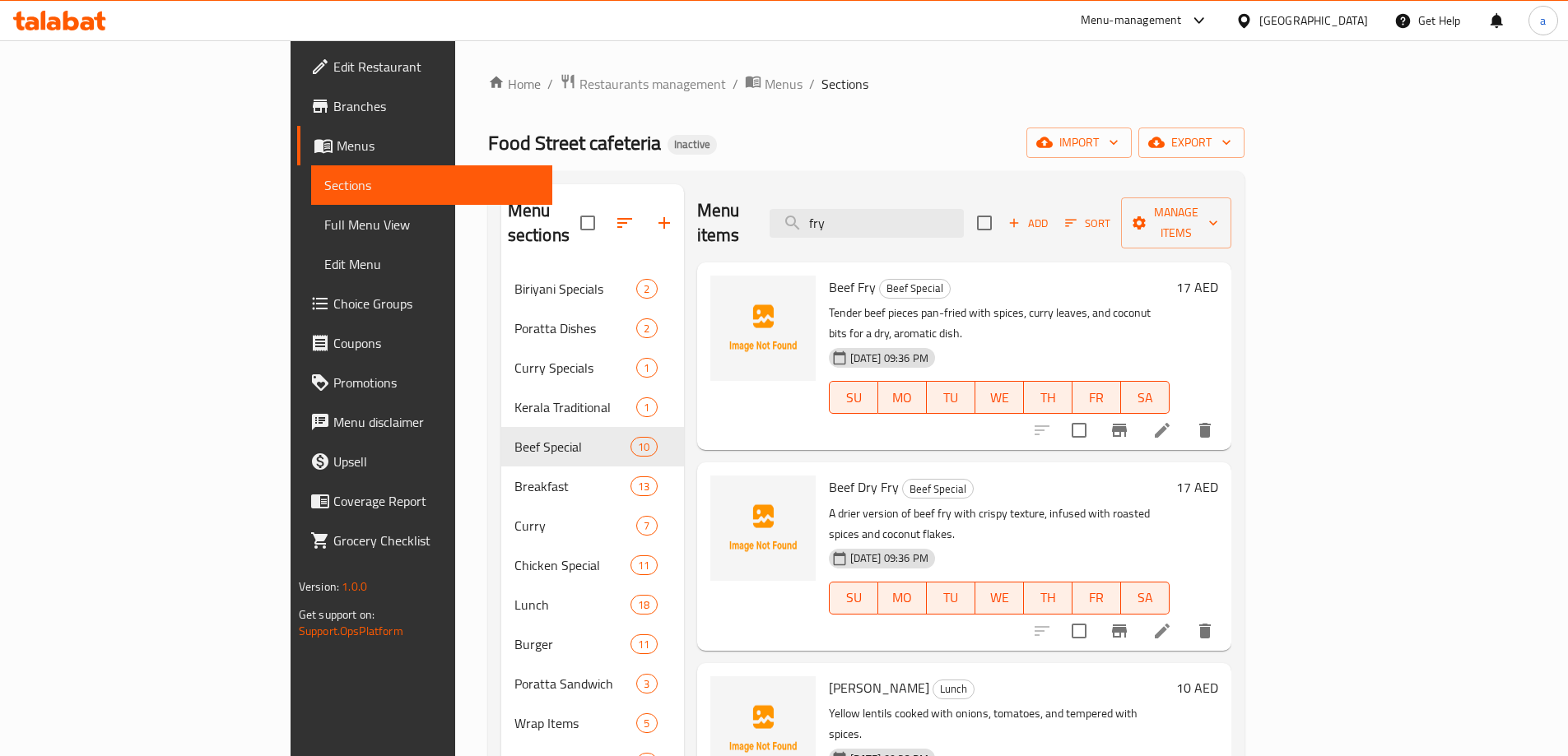
type input "fry"
click at [1172, 621] on icon at bounding box center [1162, 630] width 20 height 20
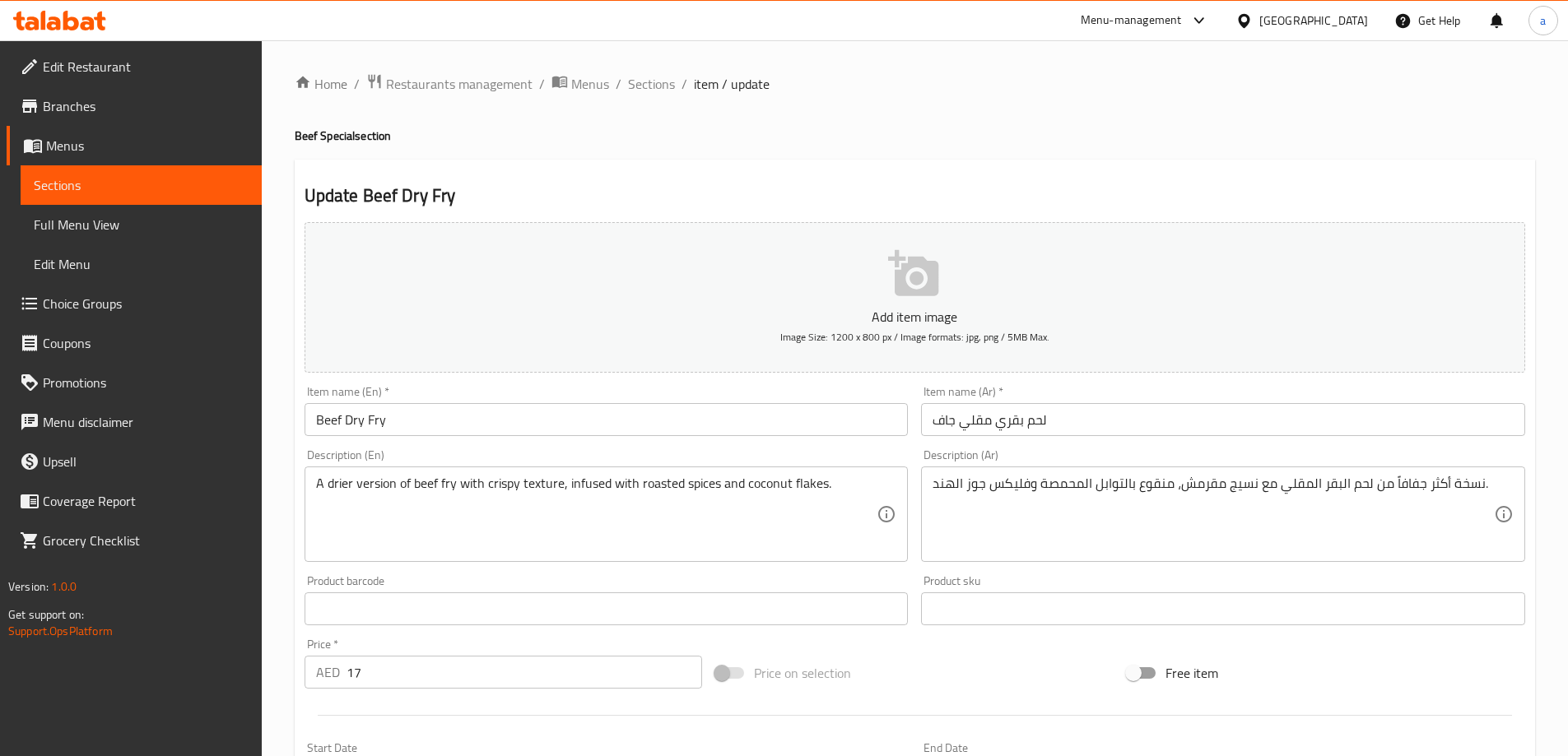
click at [979, 428] on input "لحم بقري مقلي جاف" at bounding box center [1223, 419] width 604 height 33
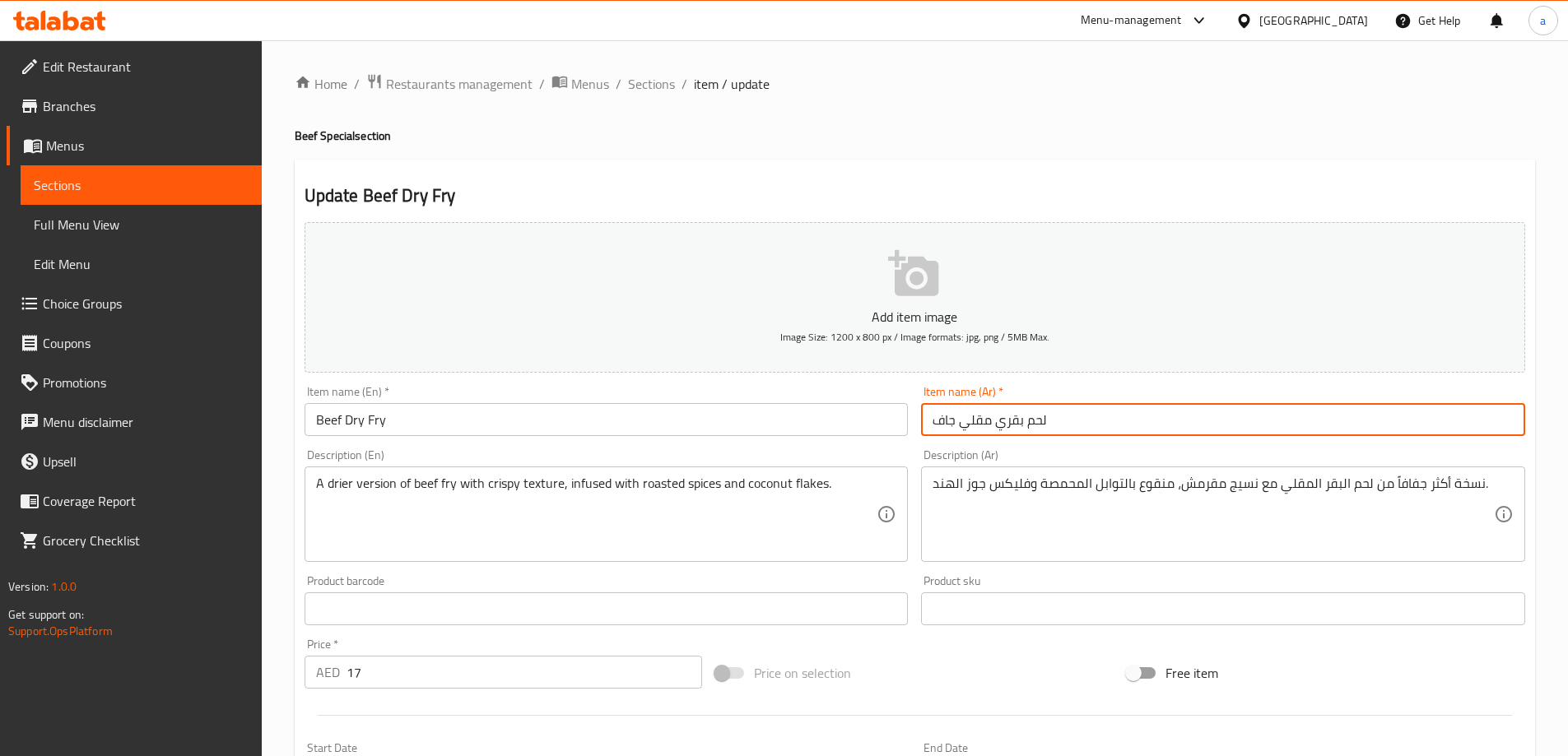
click at [979, 428] on input "لحم بقري مقلي جاف" at bounding box center [1223, 419] width 604 height 33
paste input "راي"
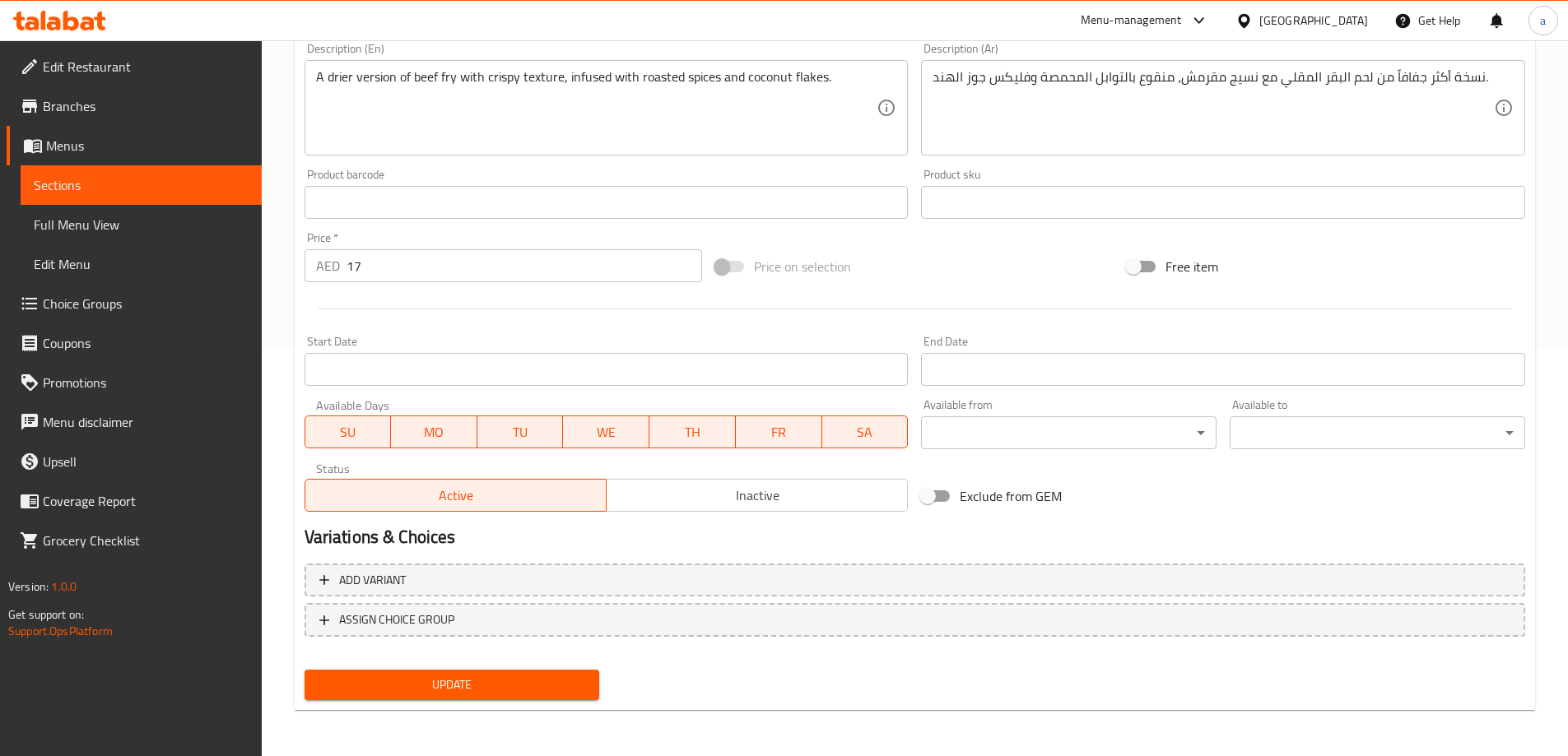
type input "لحم ب[PERSON_NAME]"
click at [389, 685] on span "Update" at bounding box center [452, 685] width 269 height 21
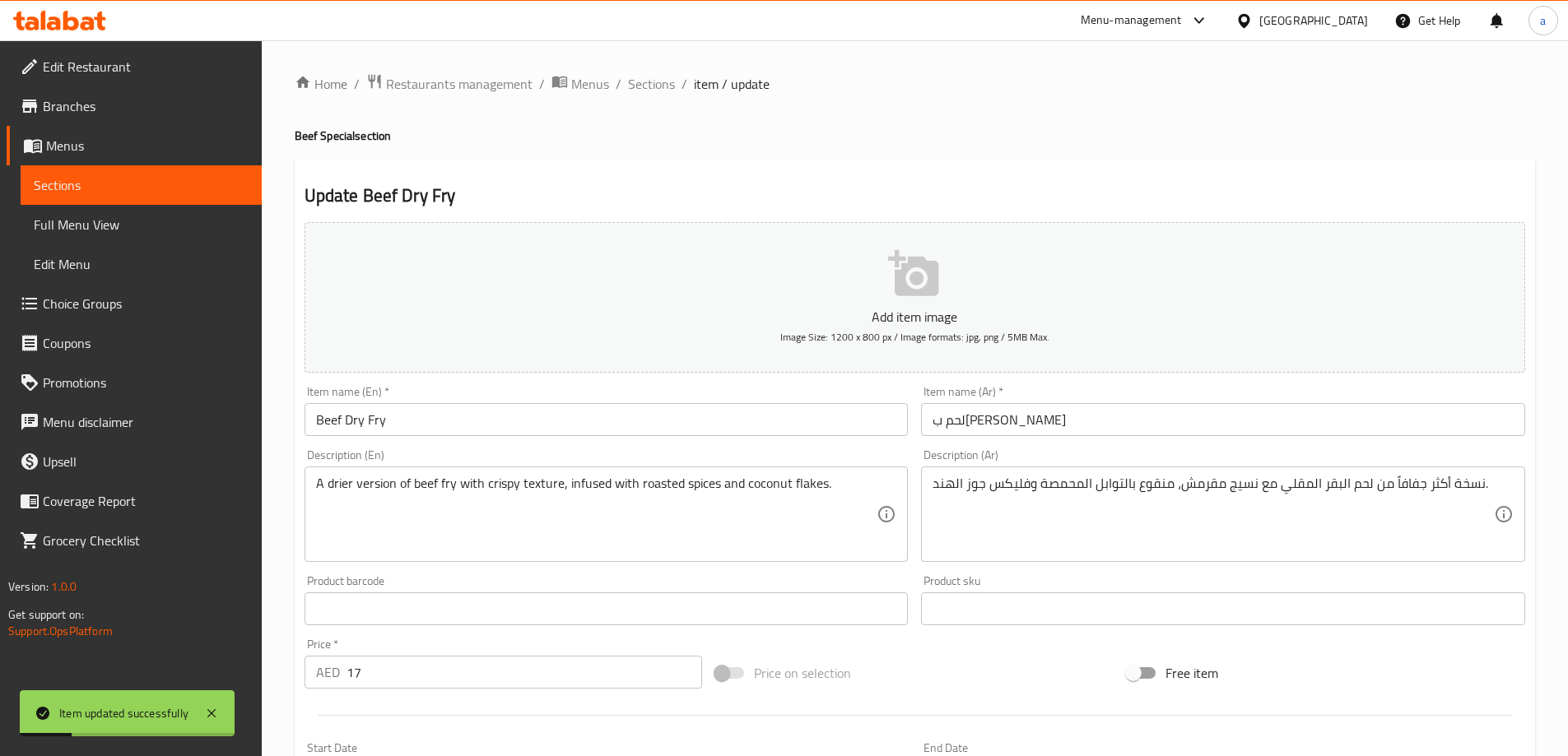
click at [640, 91] on span "Sections" at bounding box center [651, 83] width 47 height 20
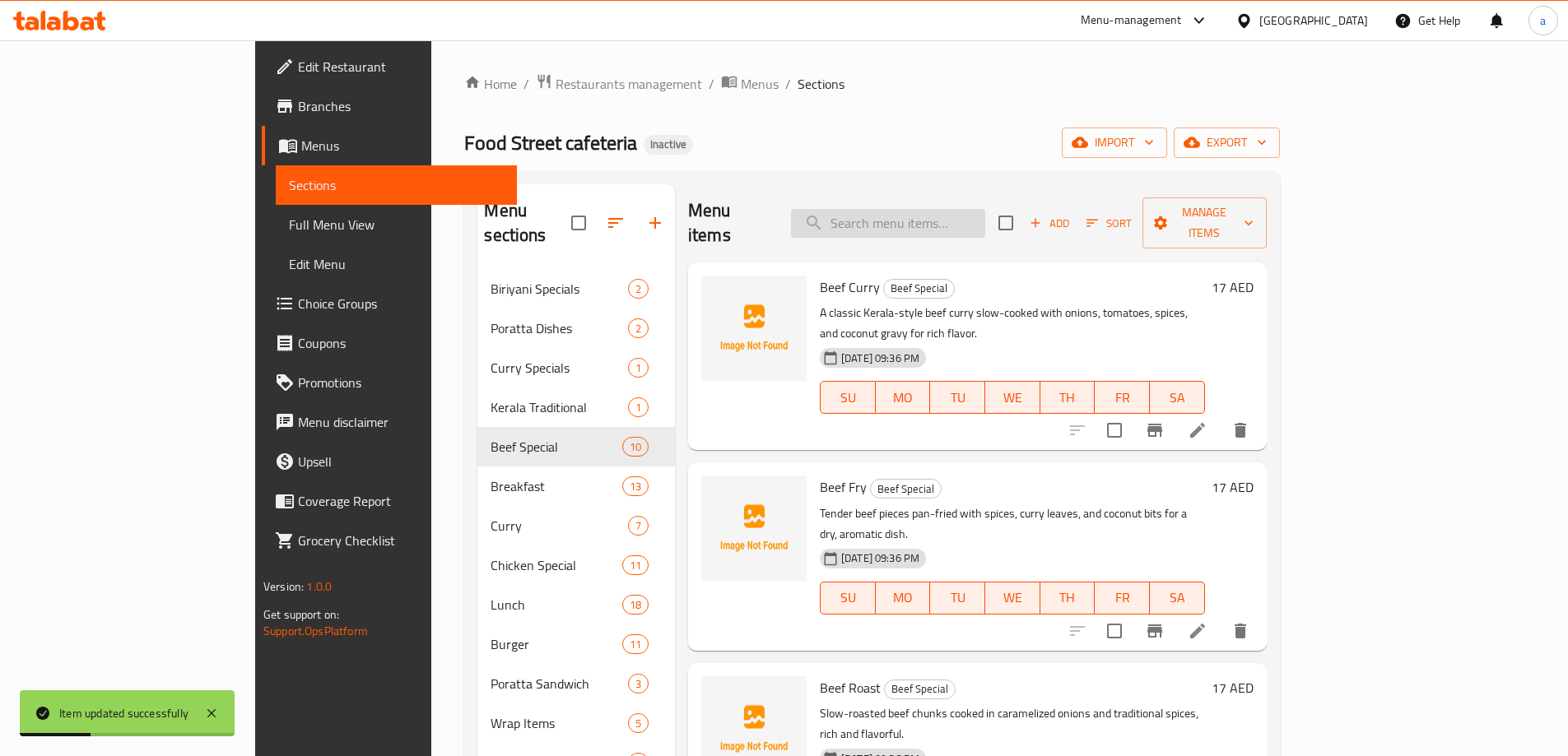
click at [951, 218] on input "search" at bounding box center [888, 223] width 194 height 29
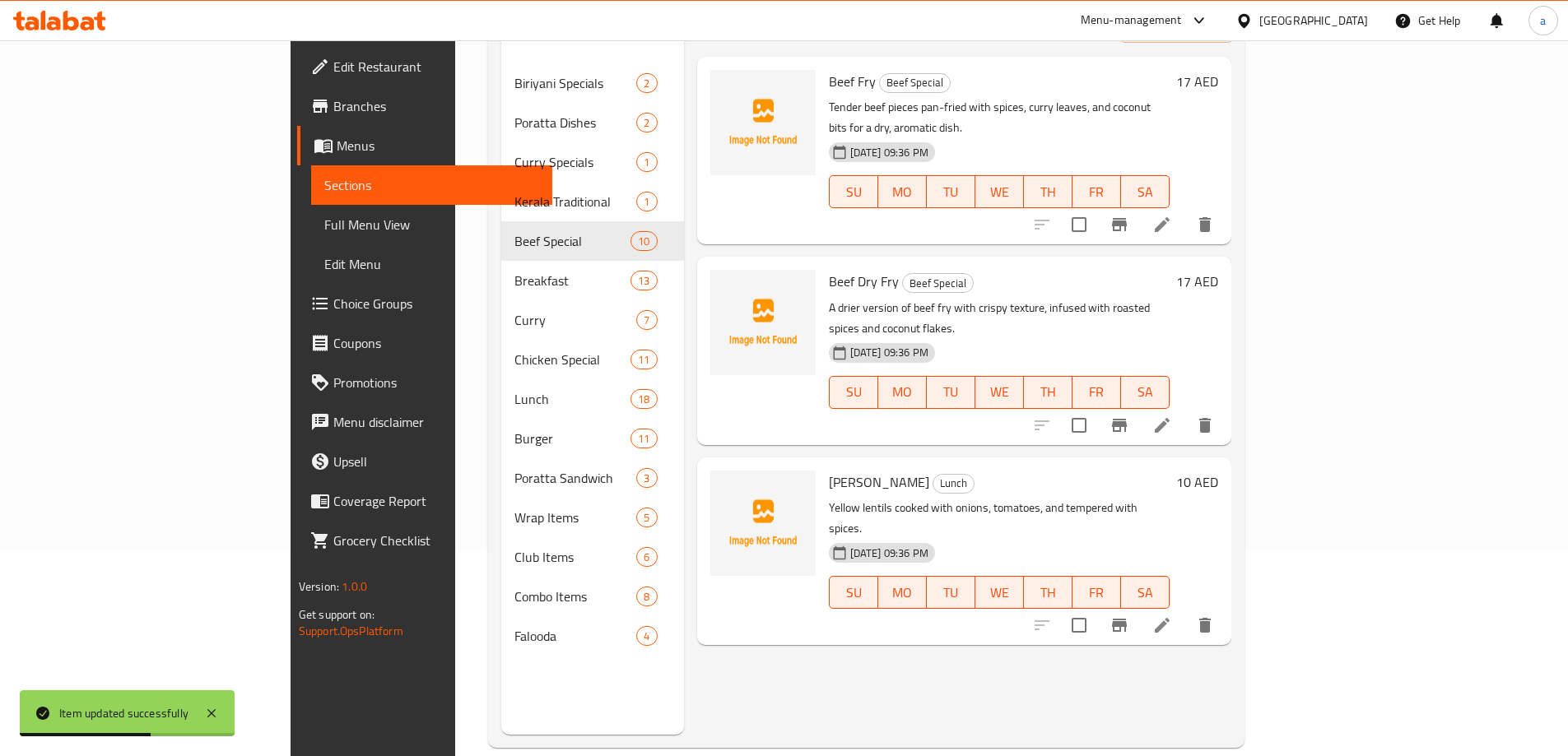
scroll to position [230, 0]
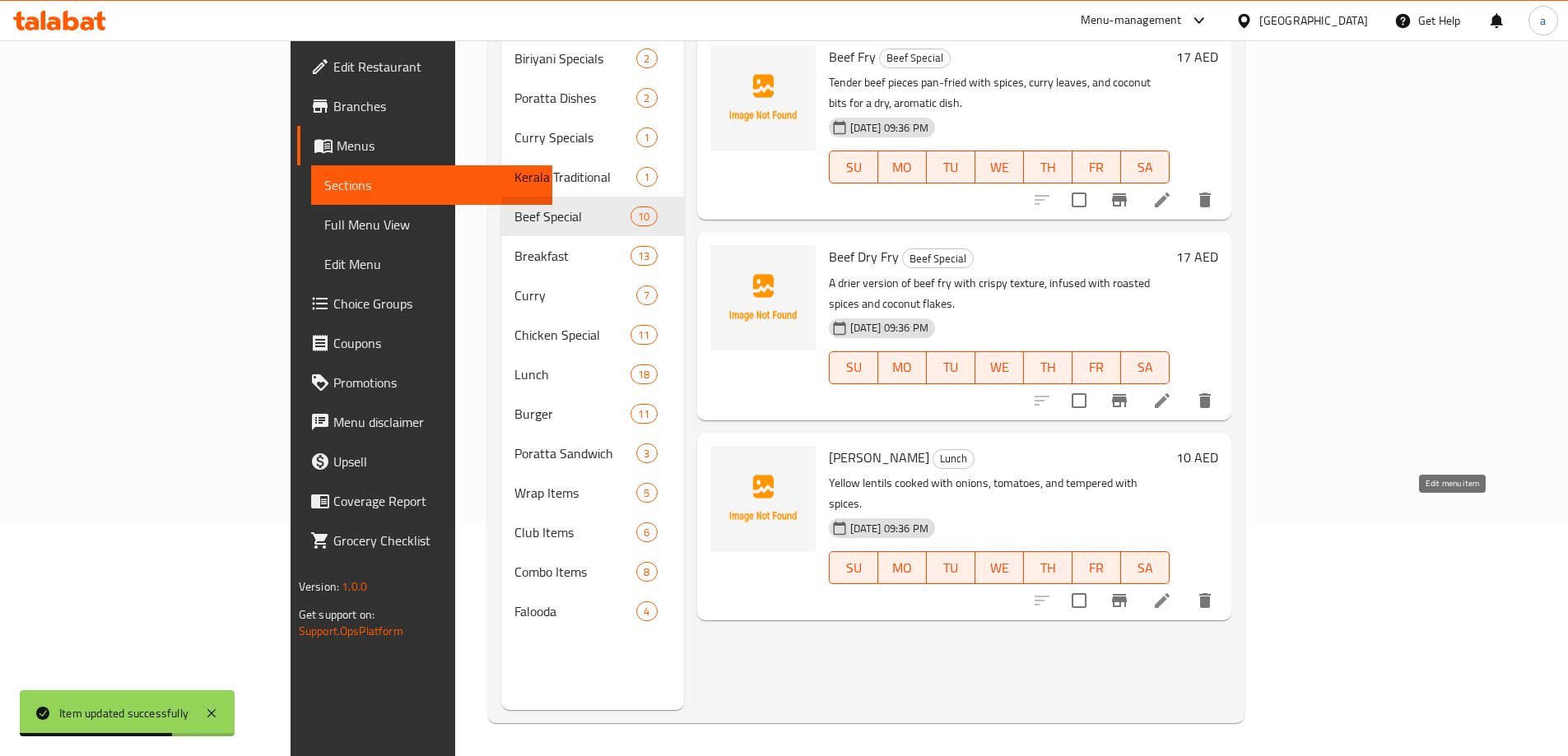
type input "fry"
click at [1172, 591] on icon at bounding box center [1162, 600] width 20 height 20
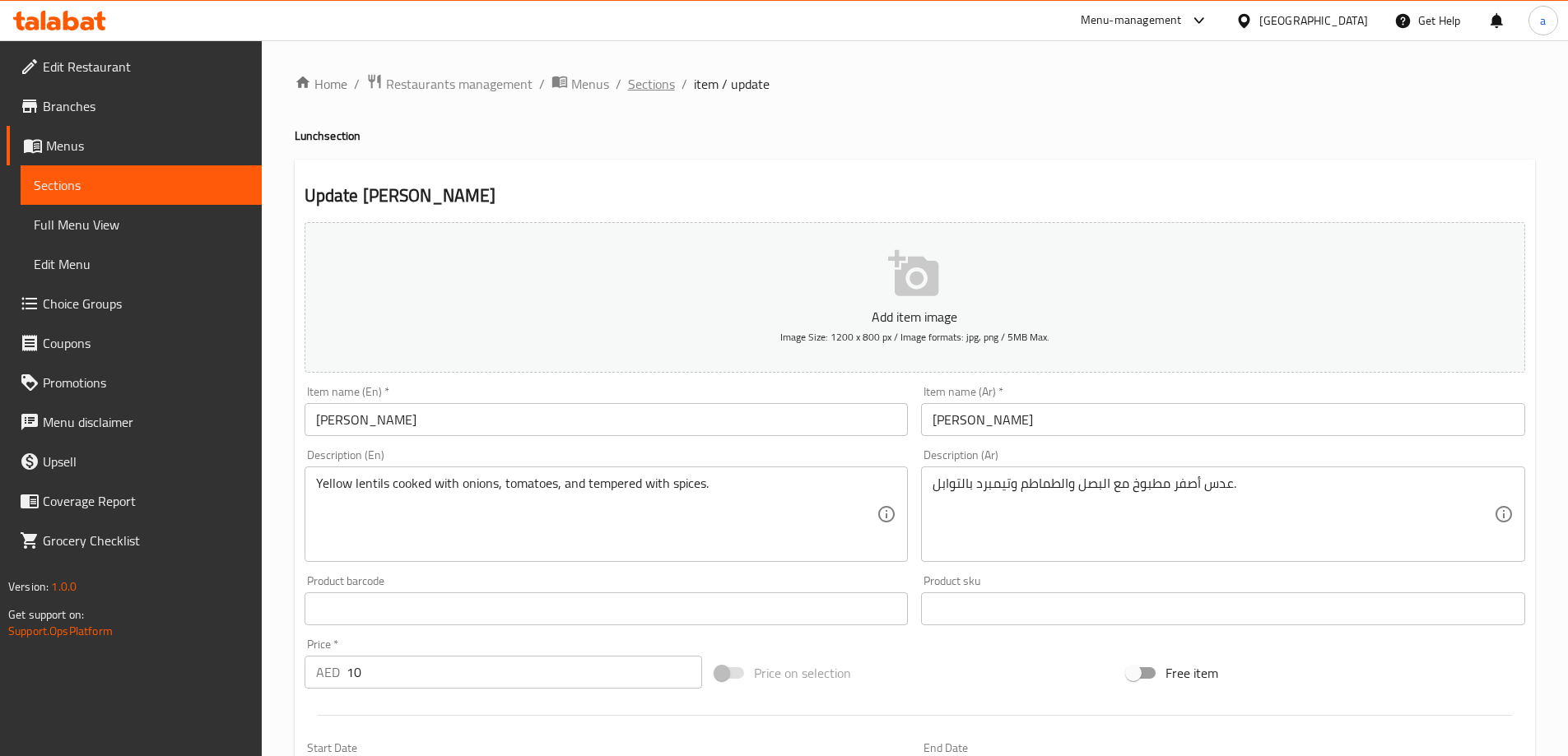
click at [643, 83] on span "Sections" at bounding box center [651, 83] width 47 height 20
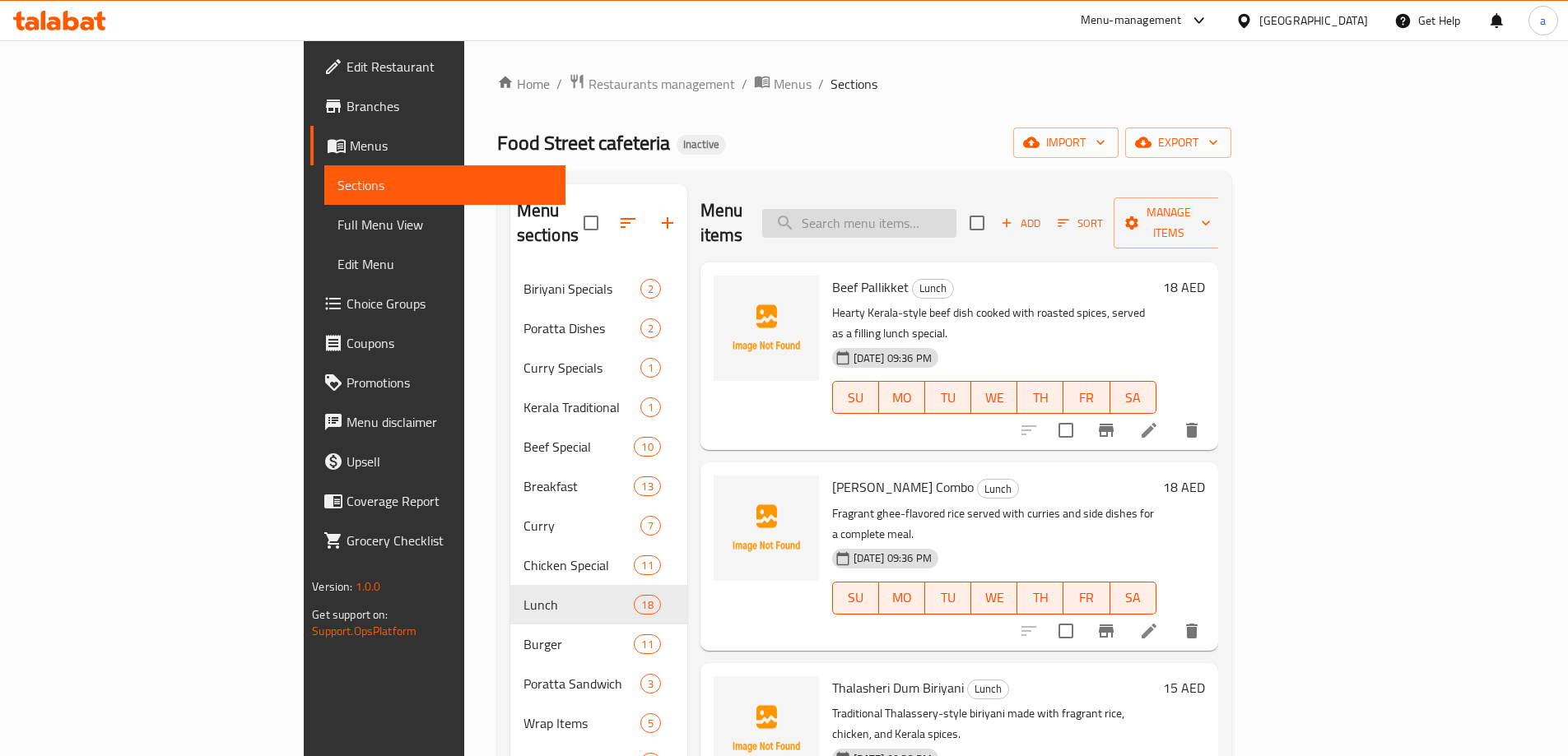
click at [956, 216] on input "search" at bounding box center [859, 223] width 194 height 29
paste input "فراي"
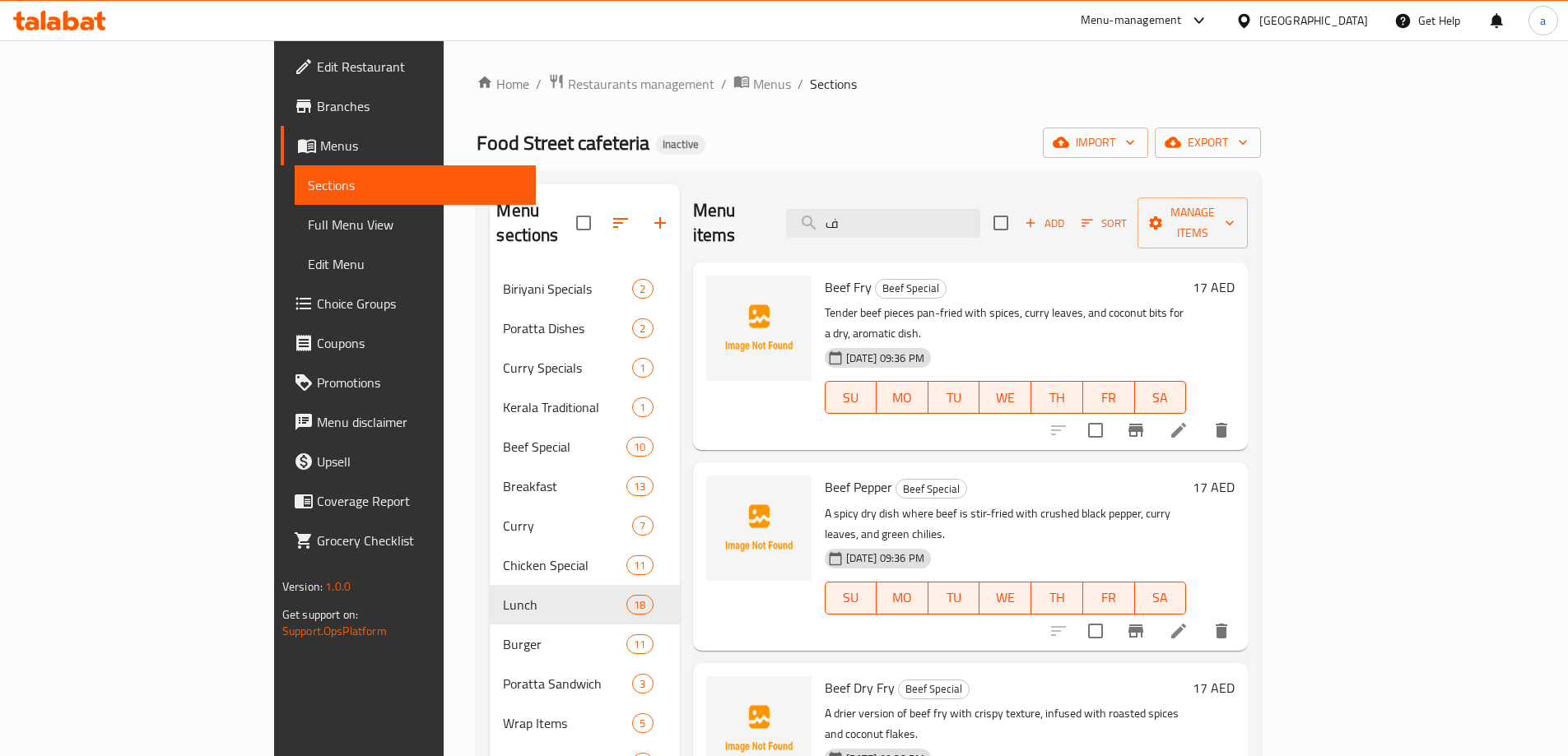
paste input "راي"
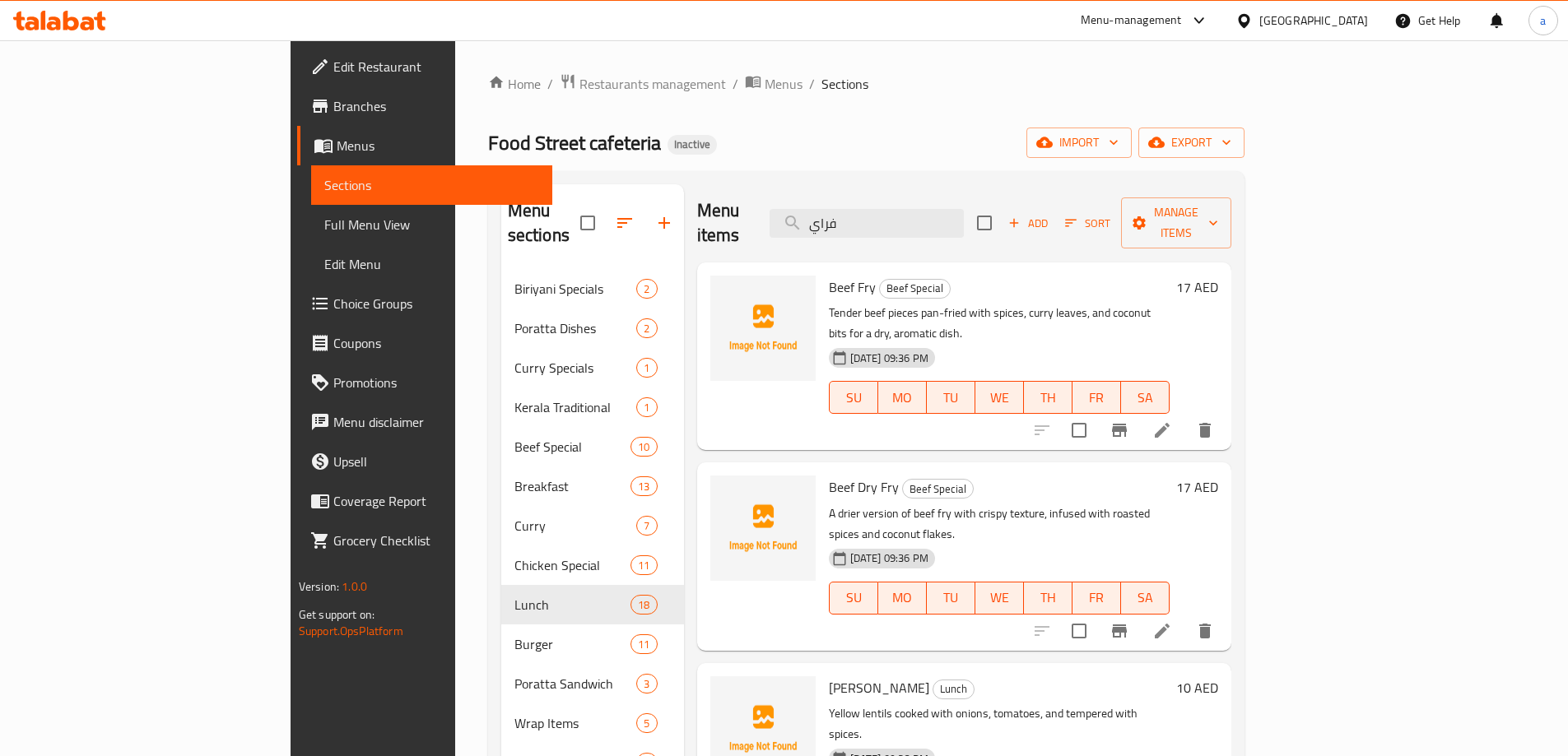
type input "فراي"
click at [1186, 616] on li at bounding box center [1162, 630] width 46 height 29
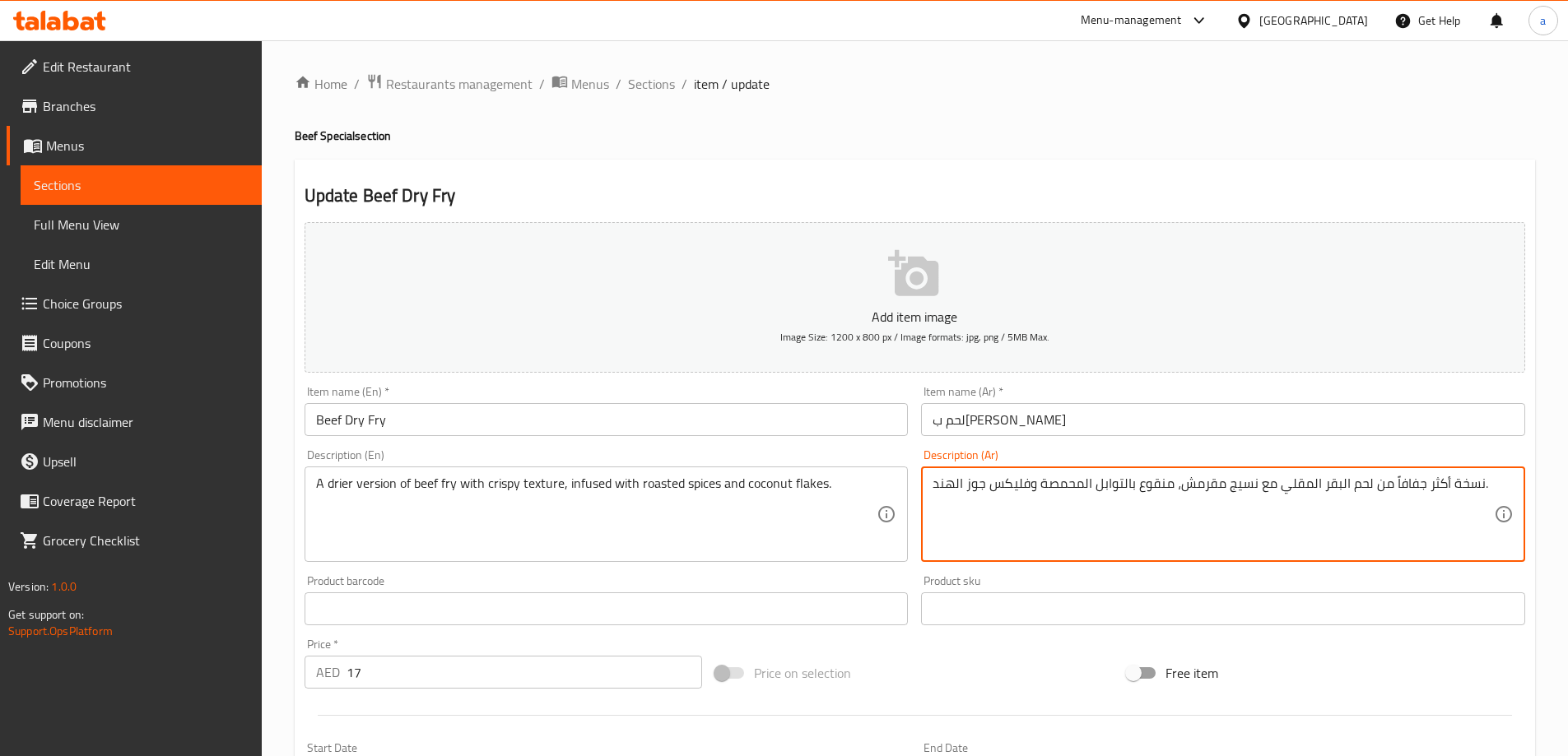
click at [1294, 481] on textarea "نسخة أكثر جفافاً من لحم البقر المقلي مع نسيج مقرمش، منقوع بالتوابل المحمصة وفلي…" at bounding box center [1213, 514] width 562 height 78
paste textarea "فراي"
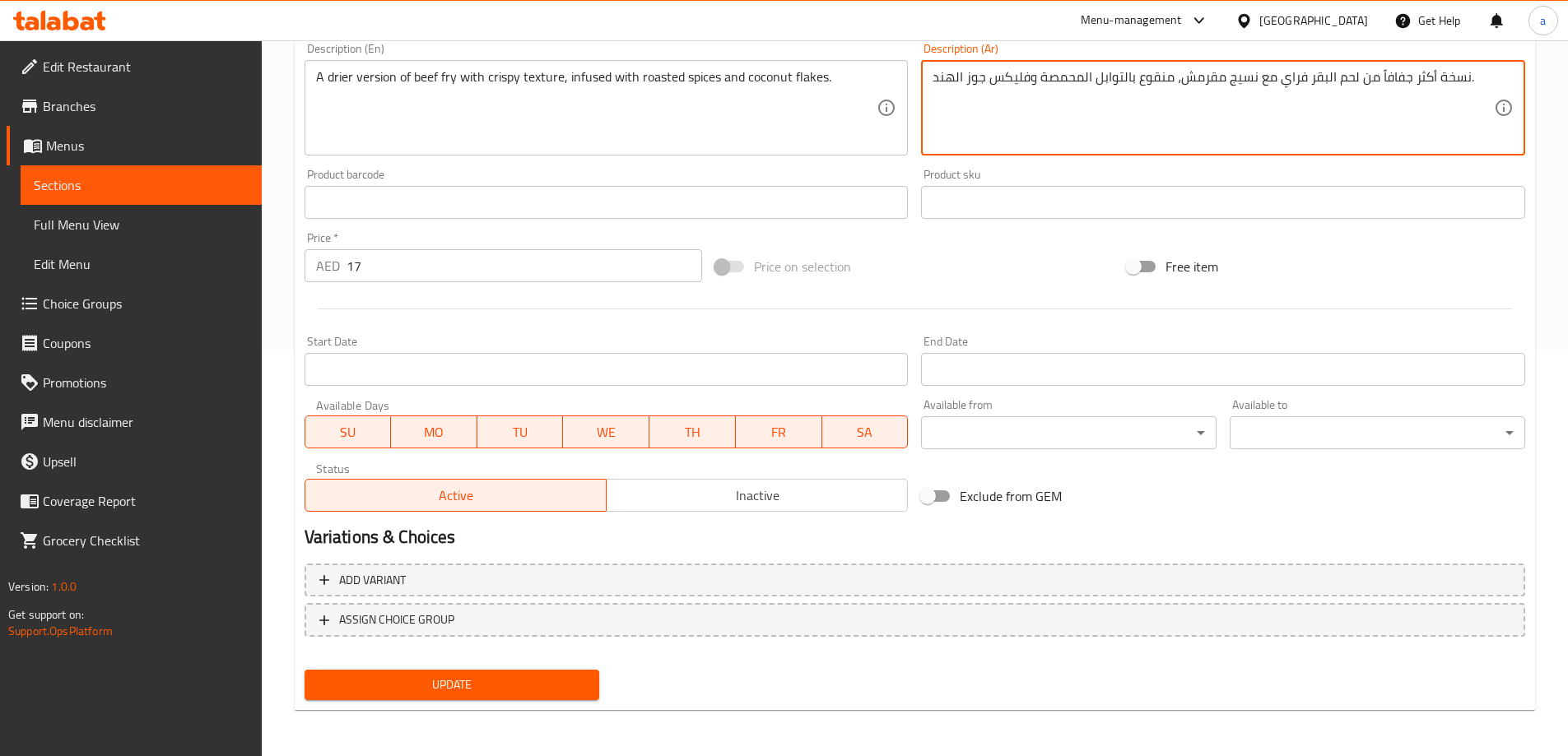
type textarea "نسخة أكثر جفافاً من لحم البقر فراي مع نسيج مقرمش، منقوع بالتوابل المحمصة وفليكس…"
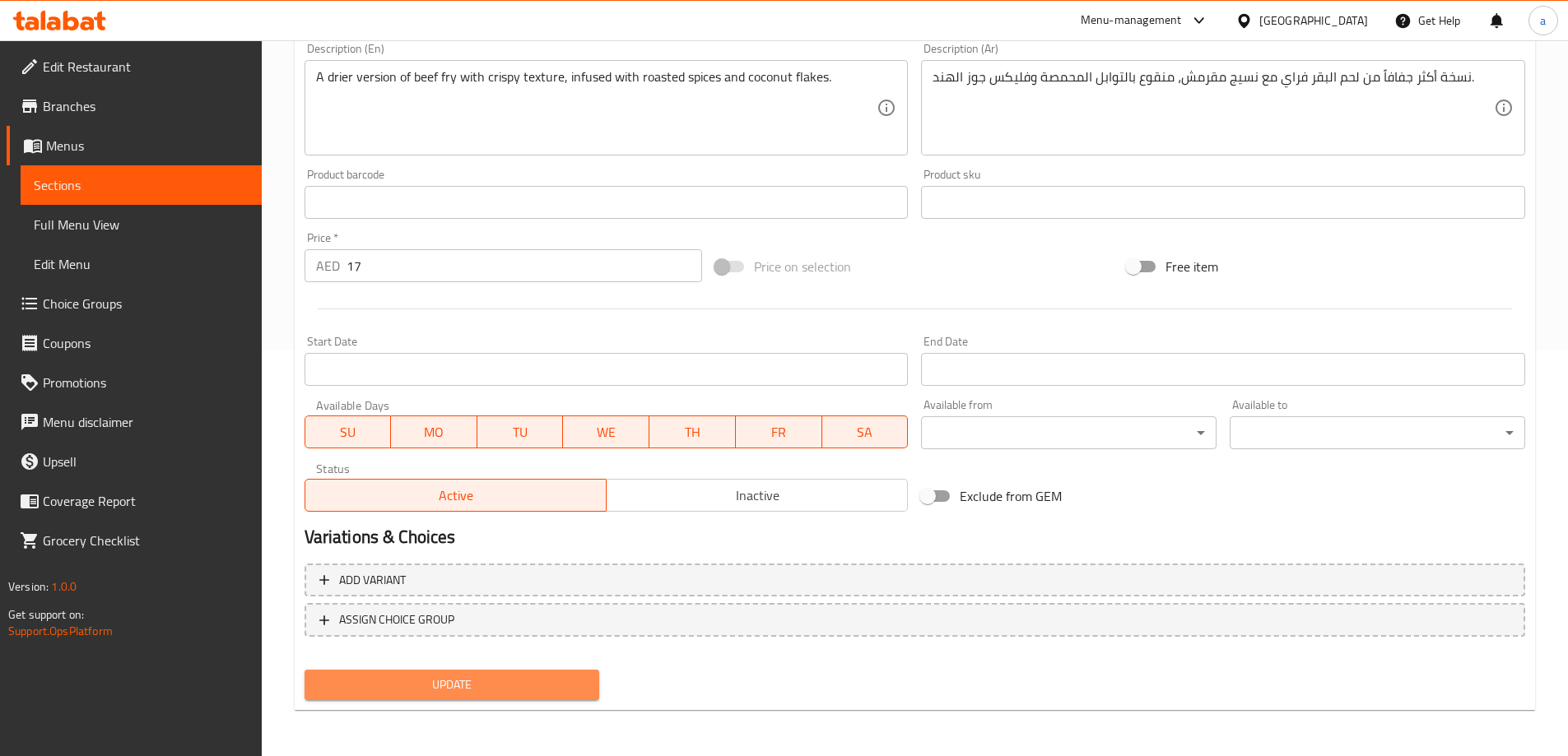
click at [430, 686] on span "Update" at bounding box center [452, 685] width 269 height 21
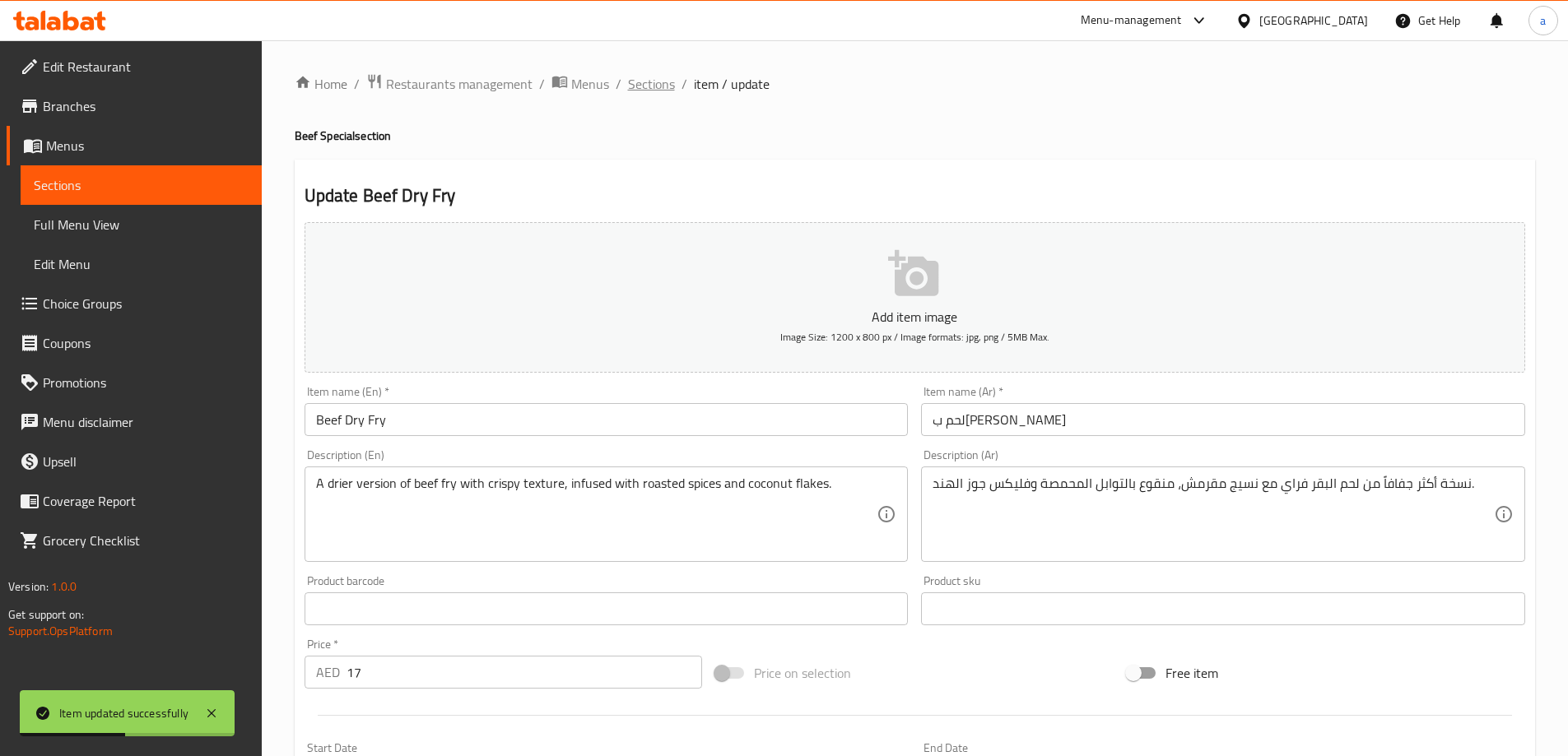
click at [647, 79] on span "Sections" at bounding box center [651, 83] width 47 height 20
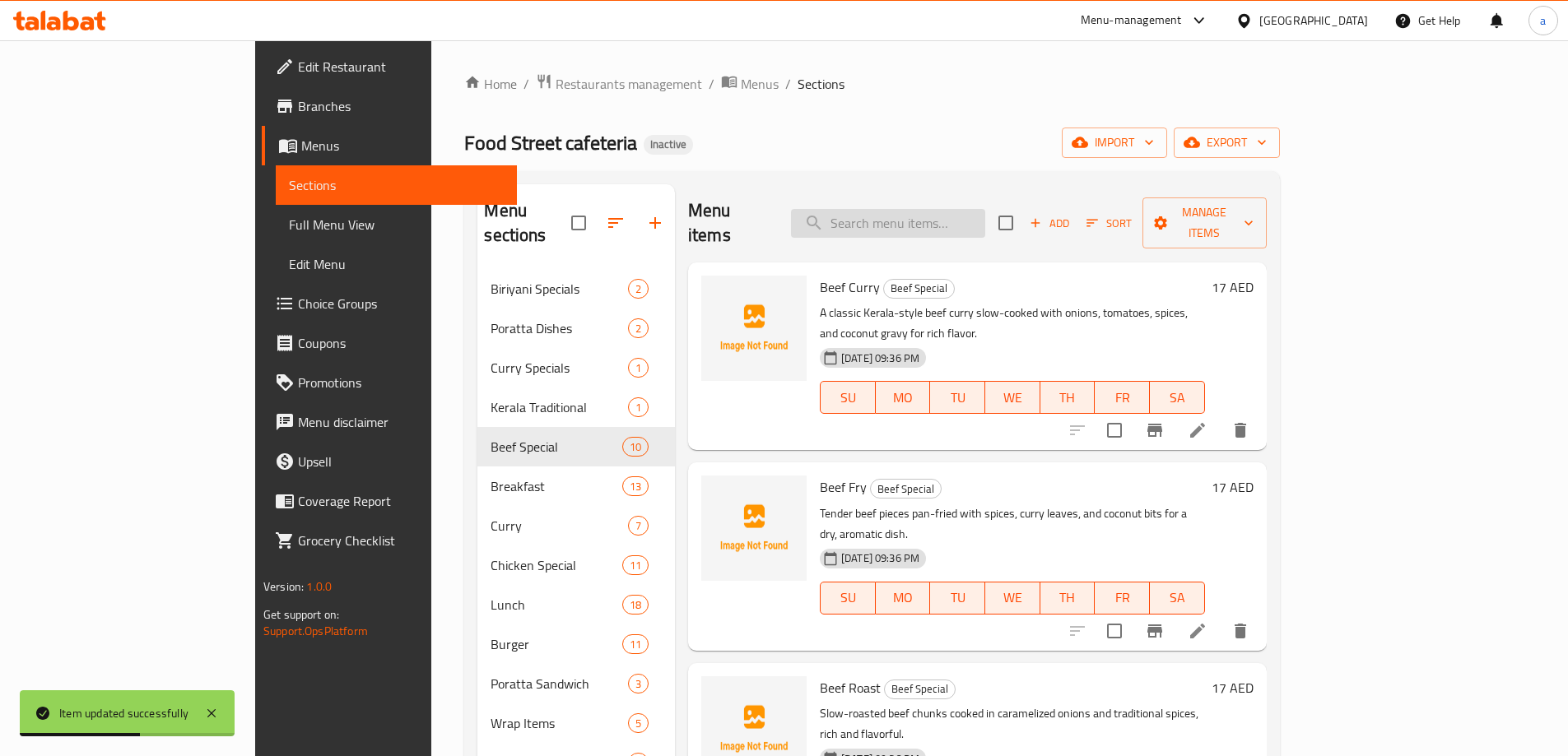
click at [986, 219] on input "search" at bounding box center [888, 223] width 194 height 29
paste input "Beef Fry"
type input "Beef Fry"
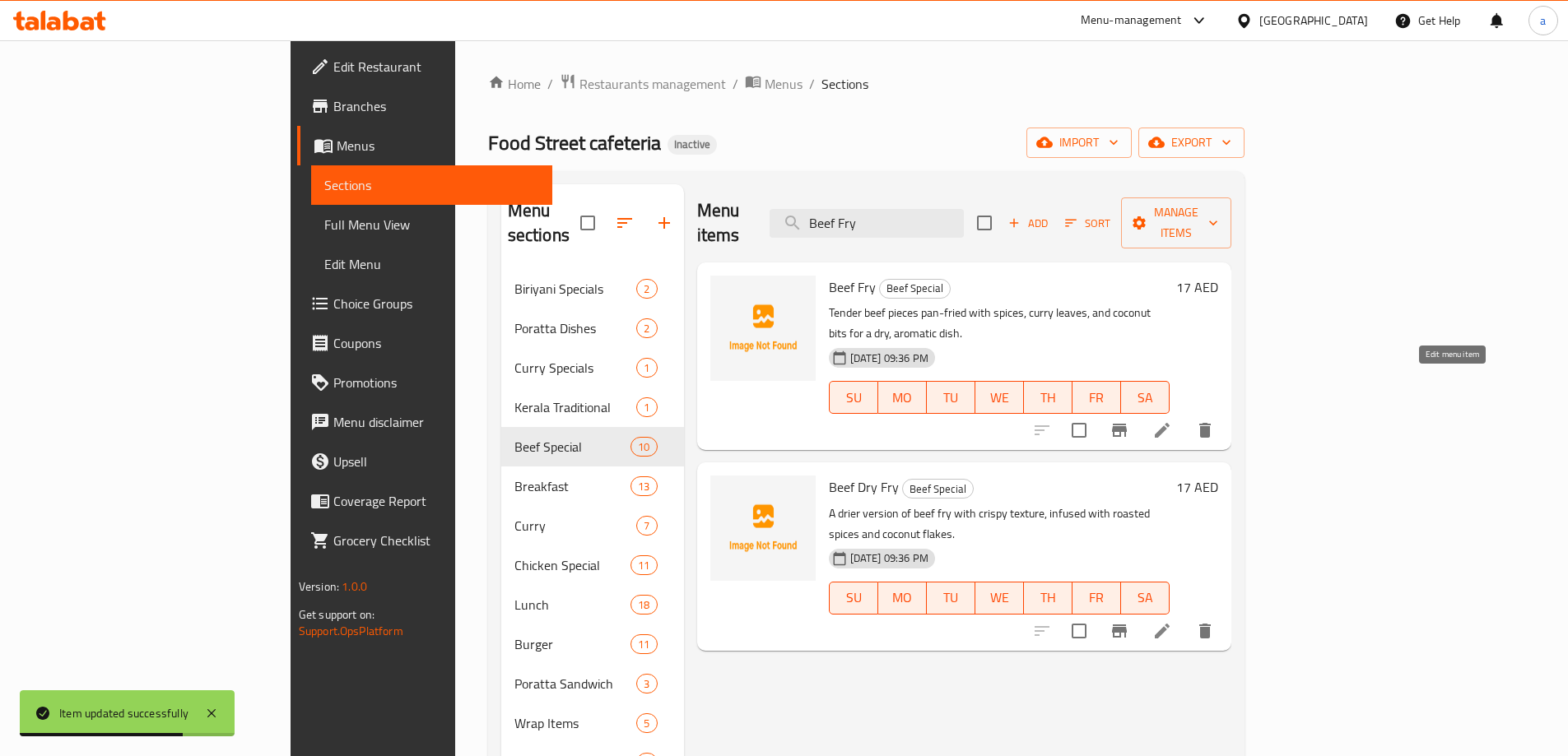
click at [1172, 421] on icon at bounding box center [1162, 430] width 20 height 20
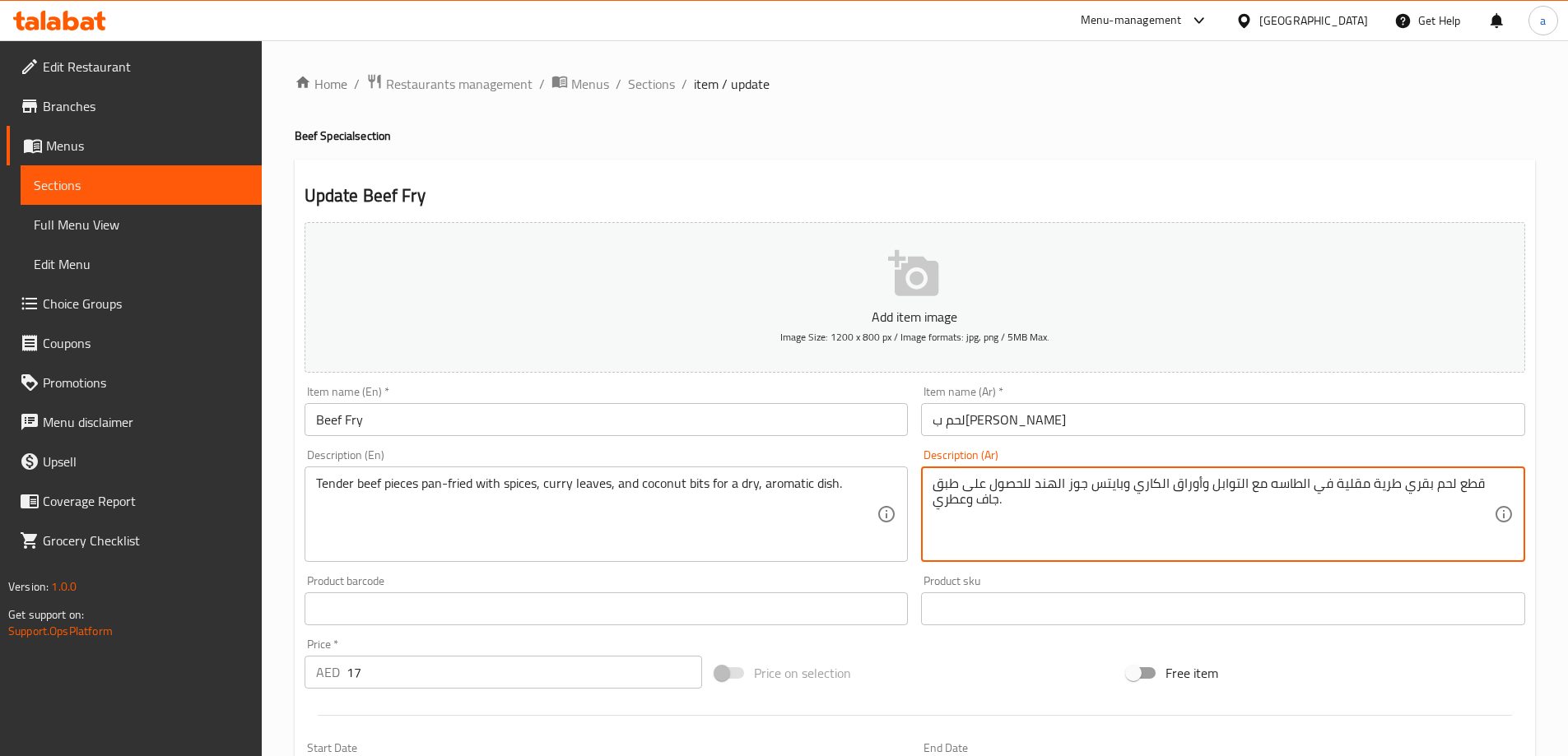
drag, startPoint x: 966, startPoint y: 482, endPoint x: 1028, endPoint y: 485, distance: 62.1
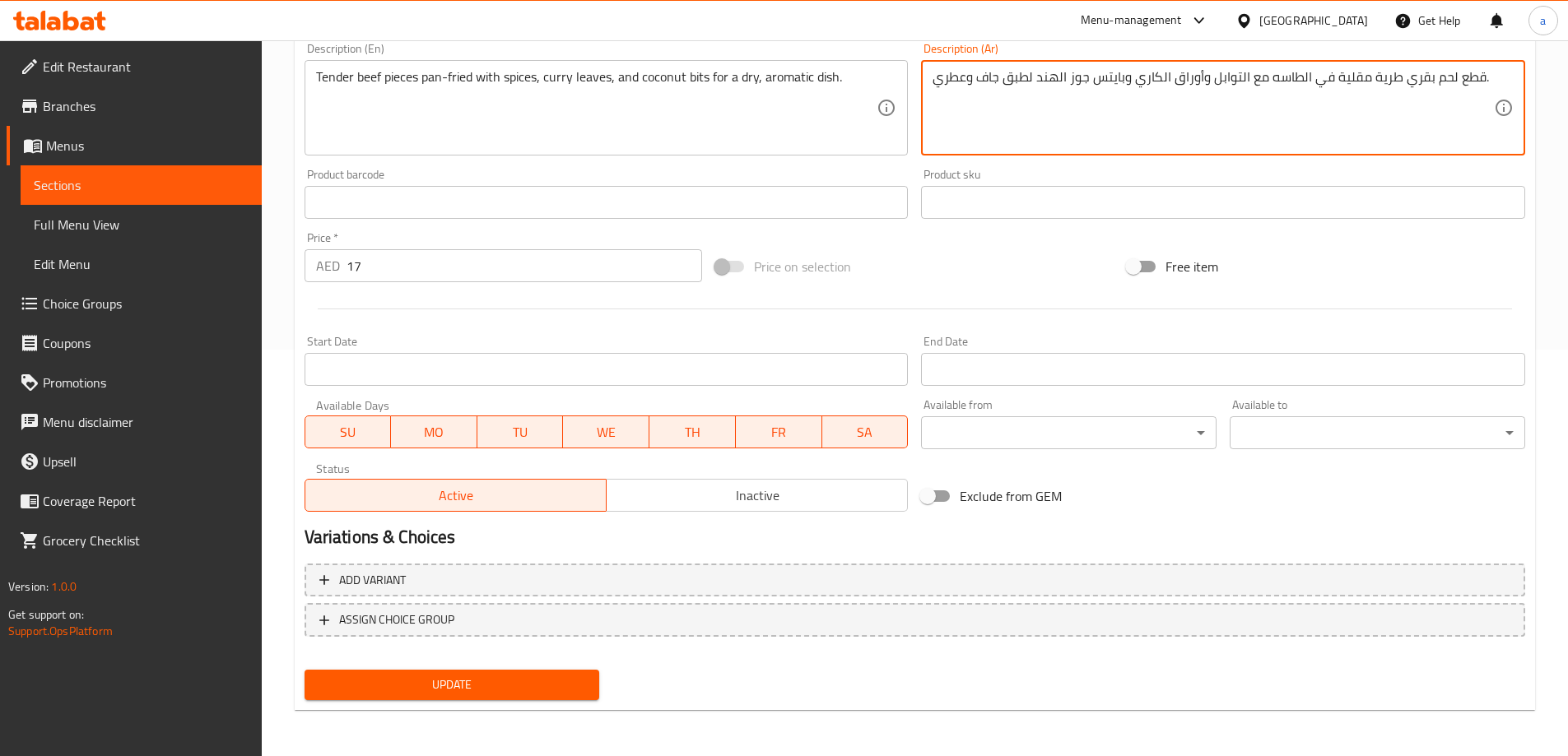
type textarea "قطع لحم بقري طرية مقلية في الطاسه مع التوابل وأوراق الكاري وبايتس جوز الهند لطب…"
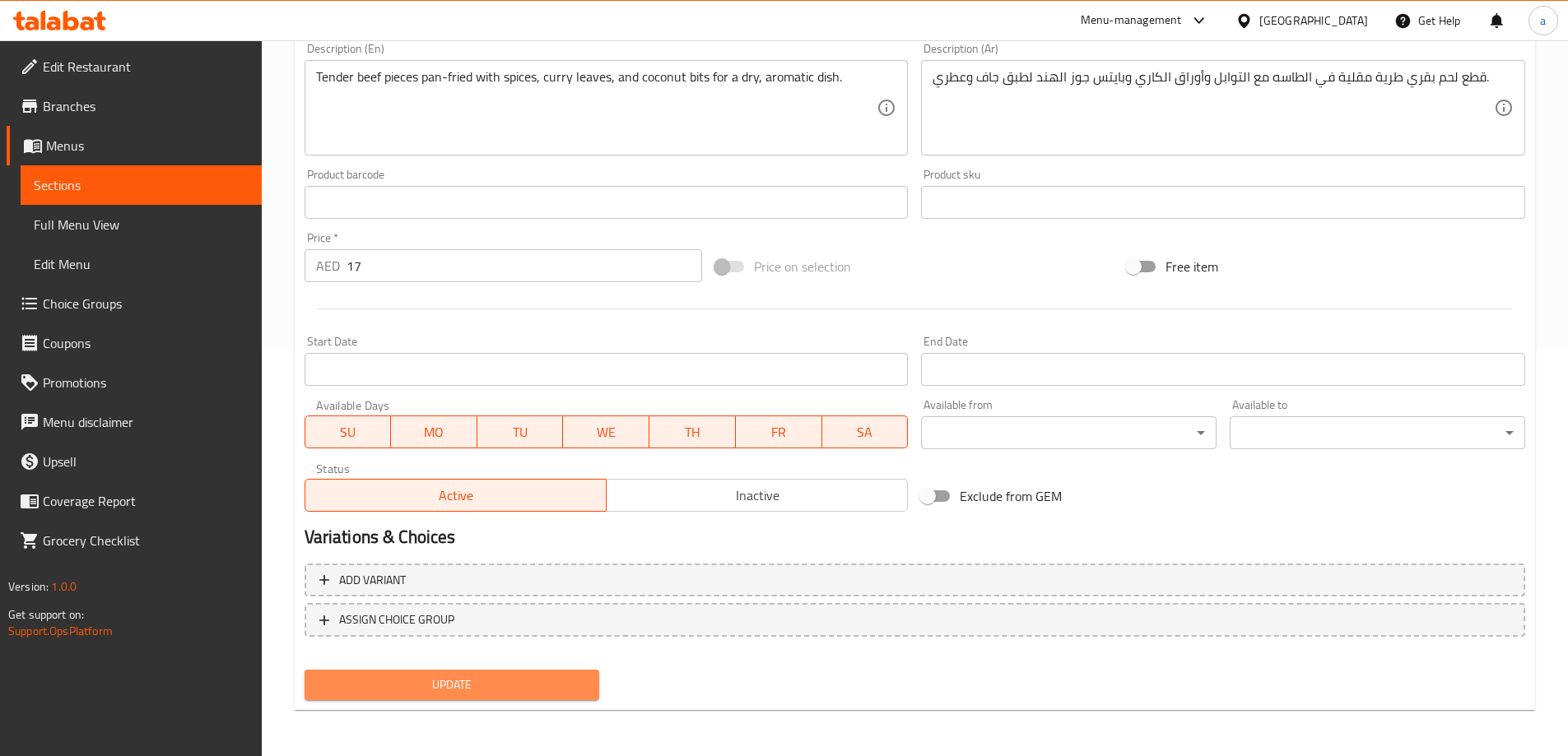
click at [481, 688] on span "Update" at bounding box center [452, 685] width 269 height 21
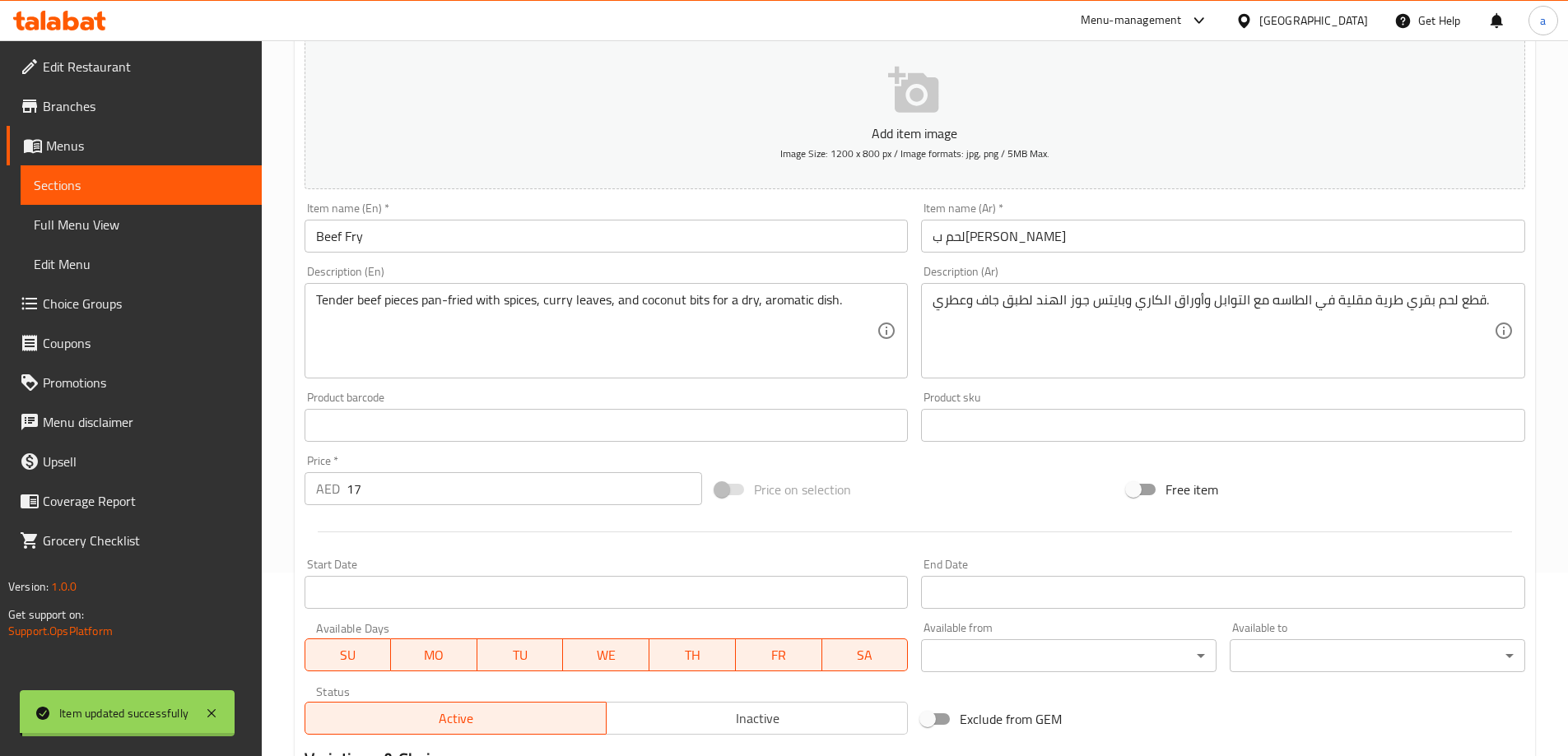
scroll to position [160, 0]
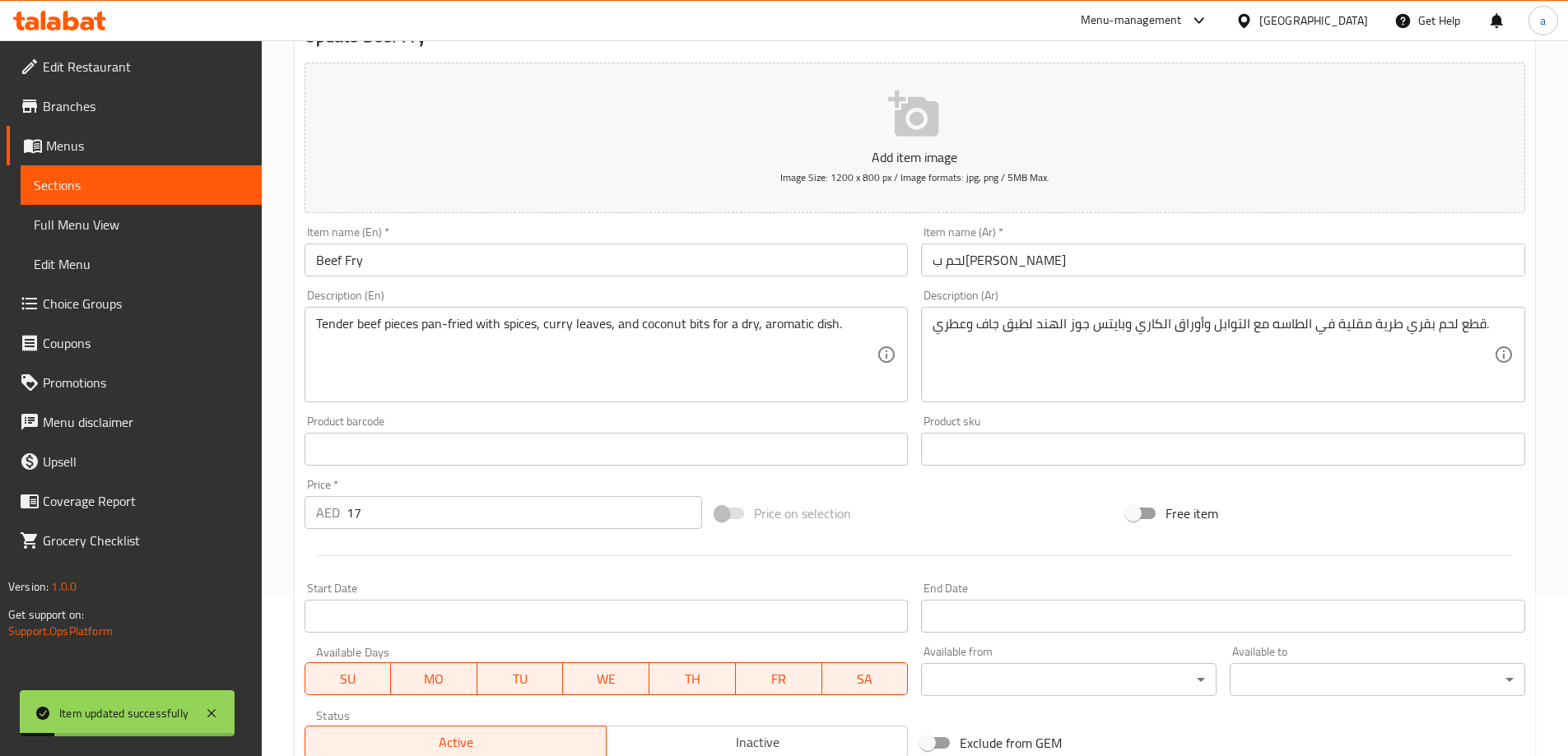
click at [118, 176] on span "Sections" at bounding box center [142, 185] width 215 height 20
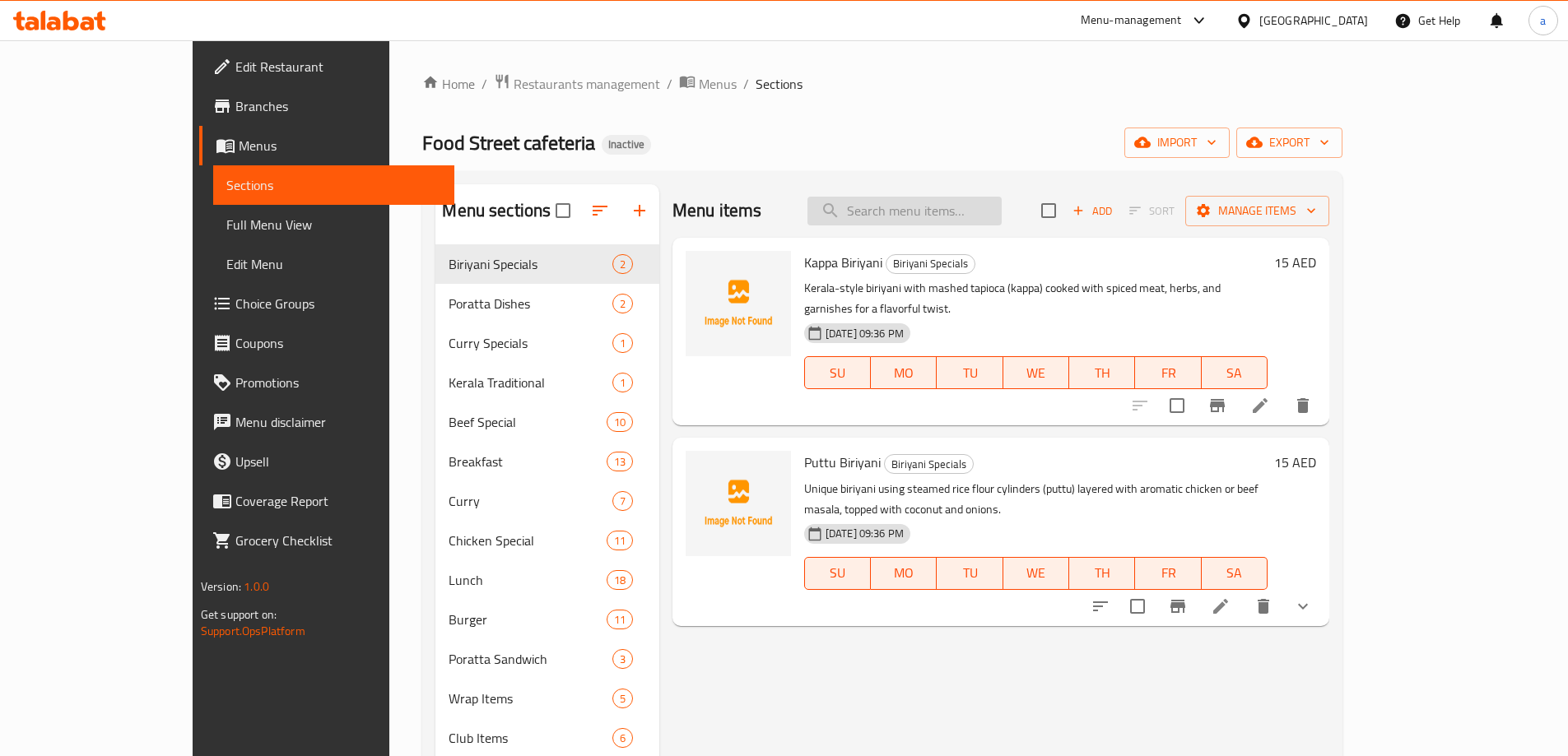
click at [959, 205] on input "search" at bounding box center [904, 210] width 194 height 29
paste input "Beef Pallikkari"
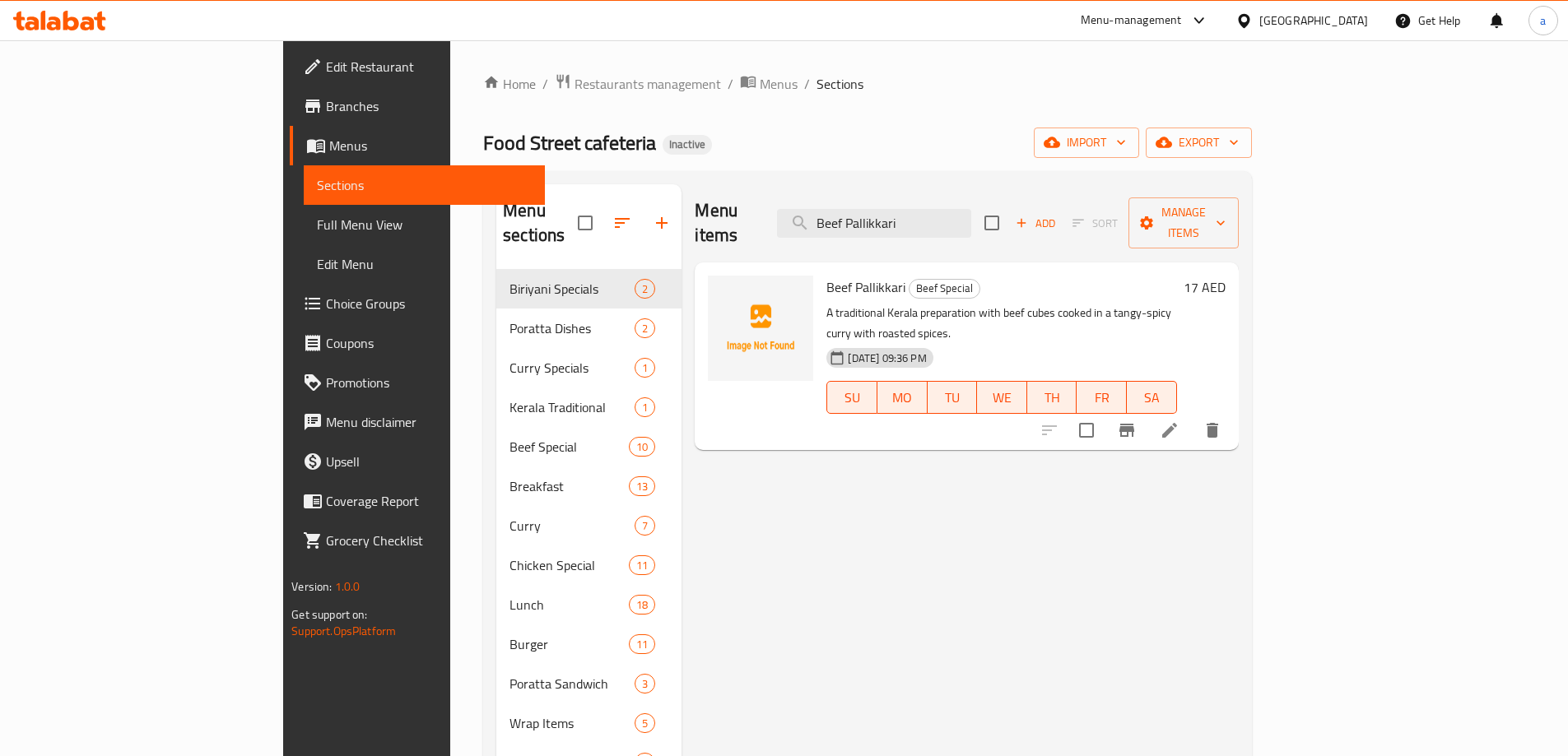
type input "Beef Pallikkari"
click at [1193, 415] on li at bounding box center [1170, 429] width 46 height 29
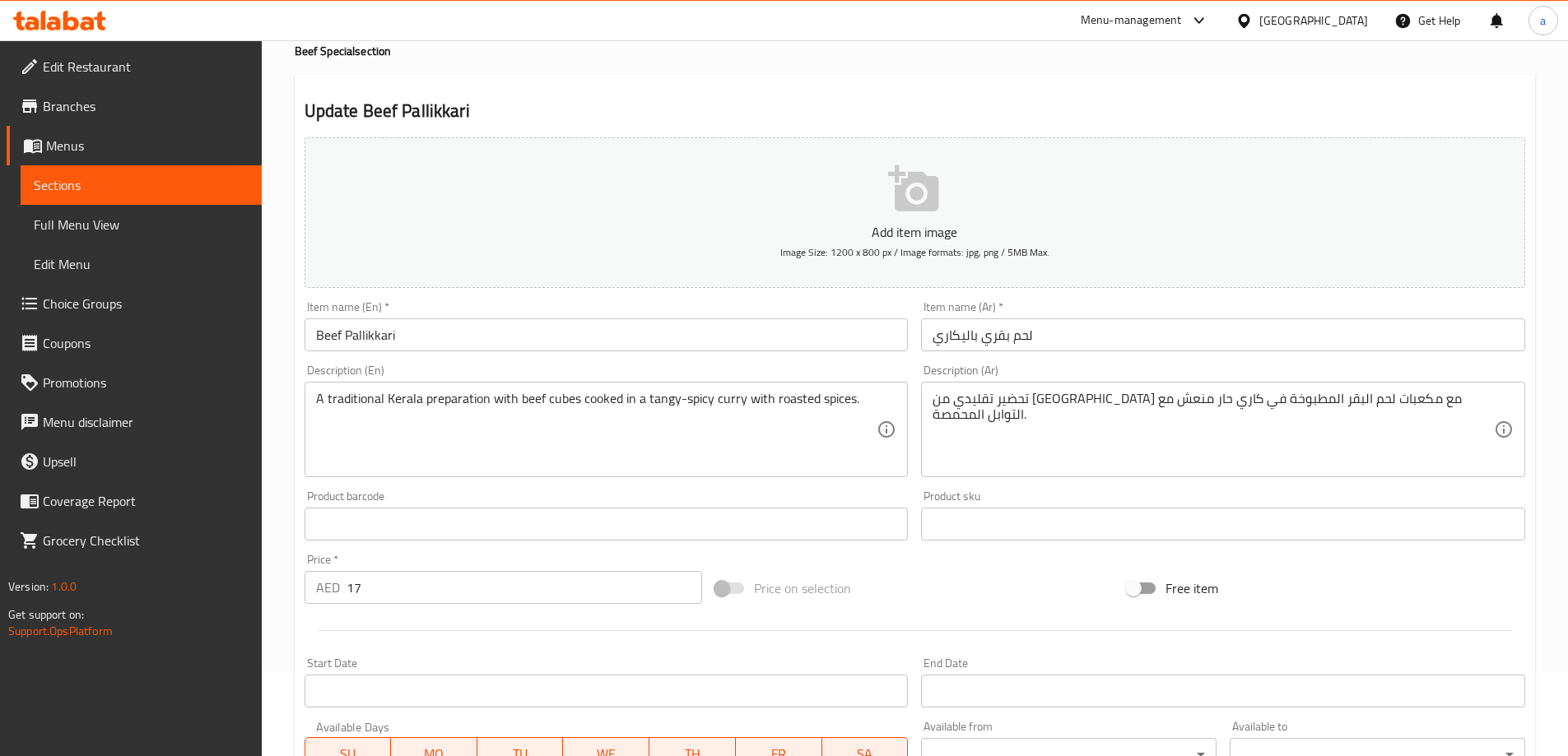
scroll to position [164, 0]
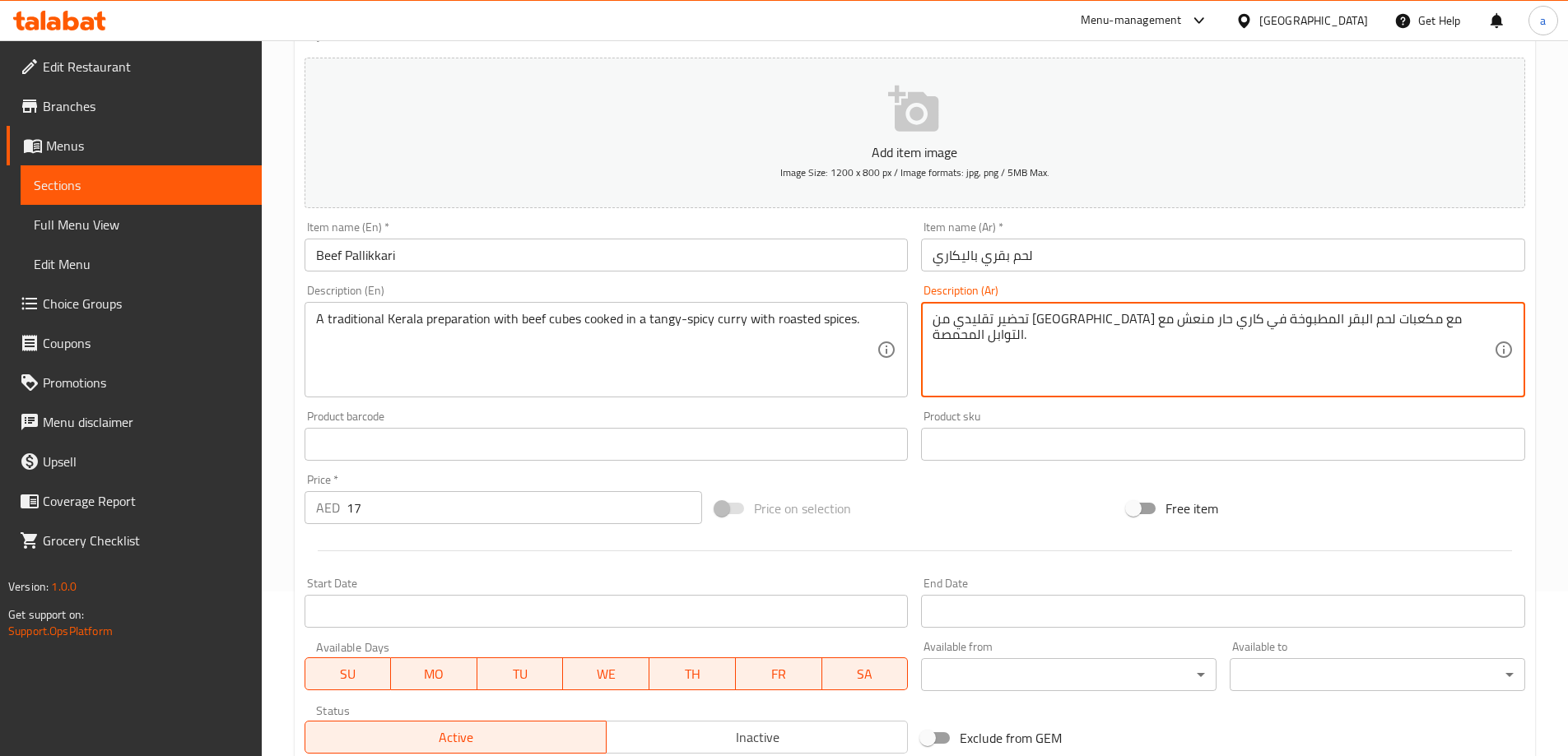
drag, startPoint x: 1260, startPoint y: 320, endPoint x: 1212, endPoint y: 318, distance: 48.0
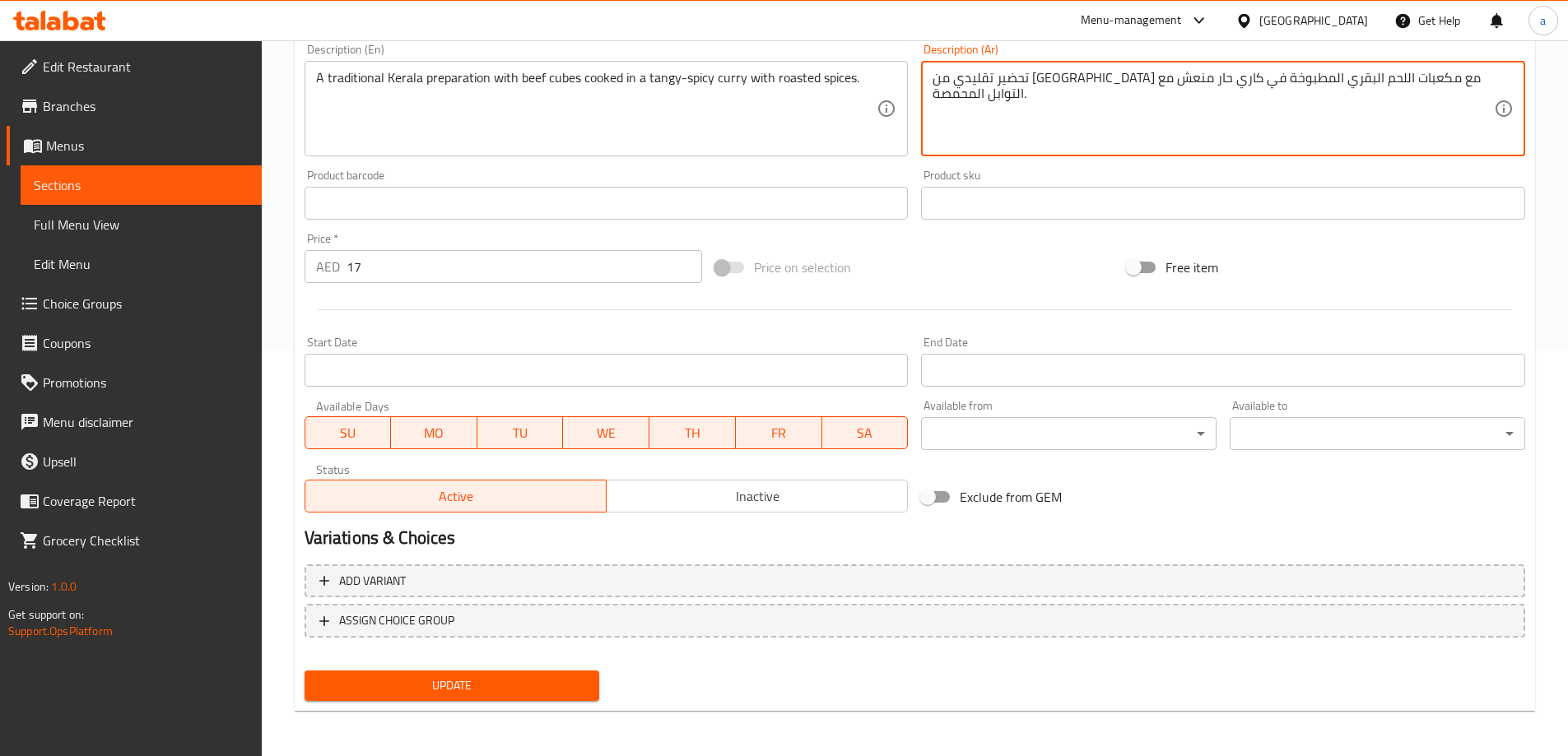
scroll to position [407, 0]
type textarea "تحضير تقليدي من [GEOGRAPHIC_DATA] مع مكعبات اللحم البقري المطبوخة في كاري حار م…"
click at [464, 677] on span "Update" at bounding box center [452, 685] width 269 height 21
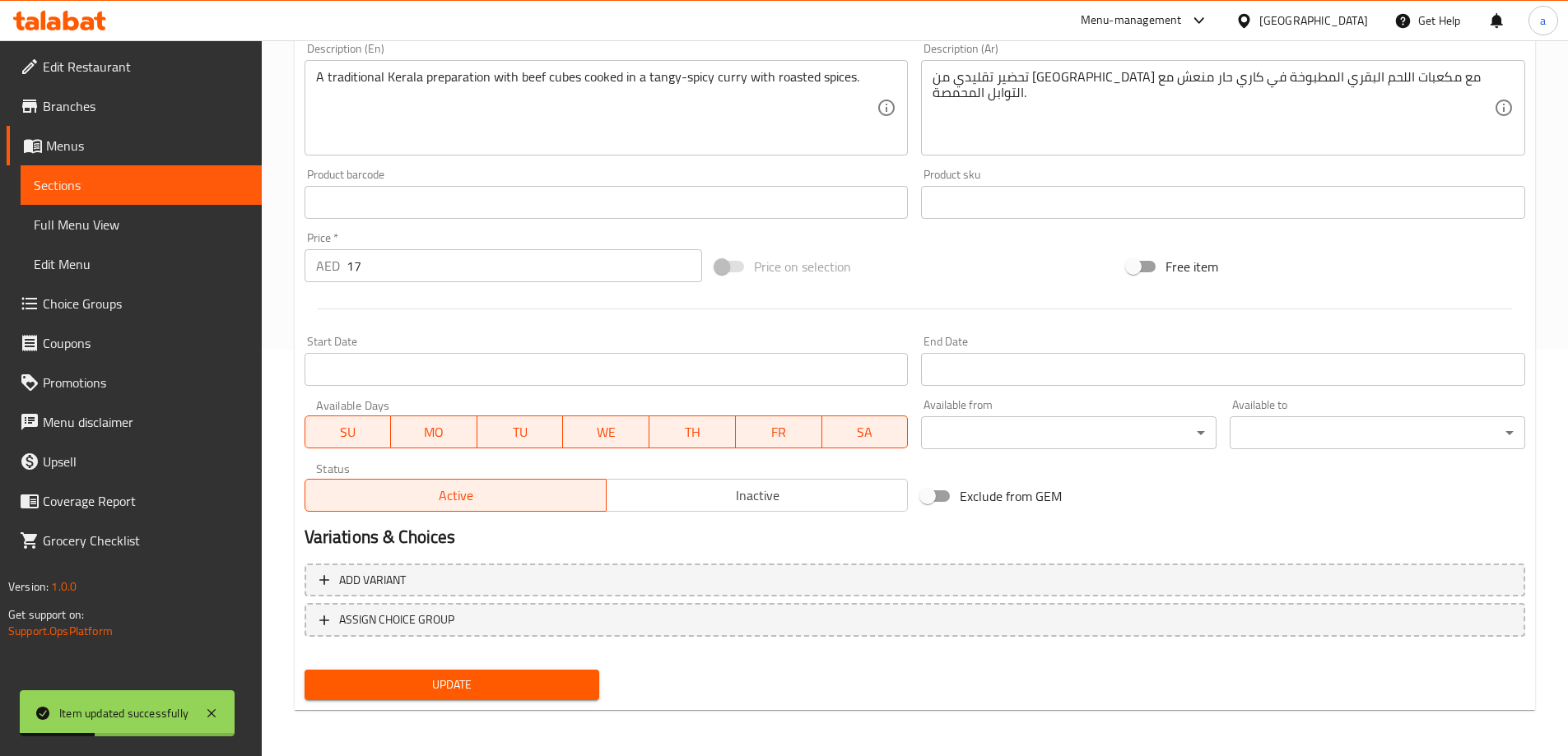
scroll to position [0, 0]
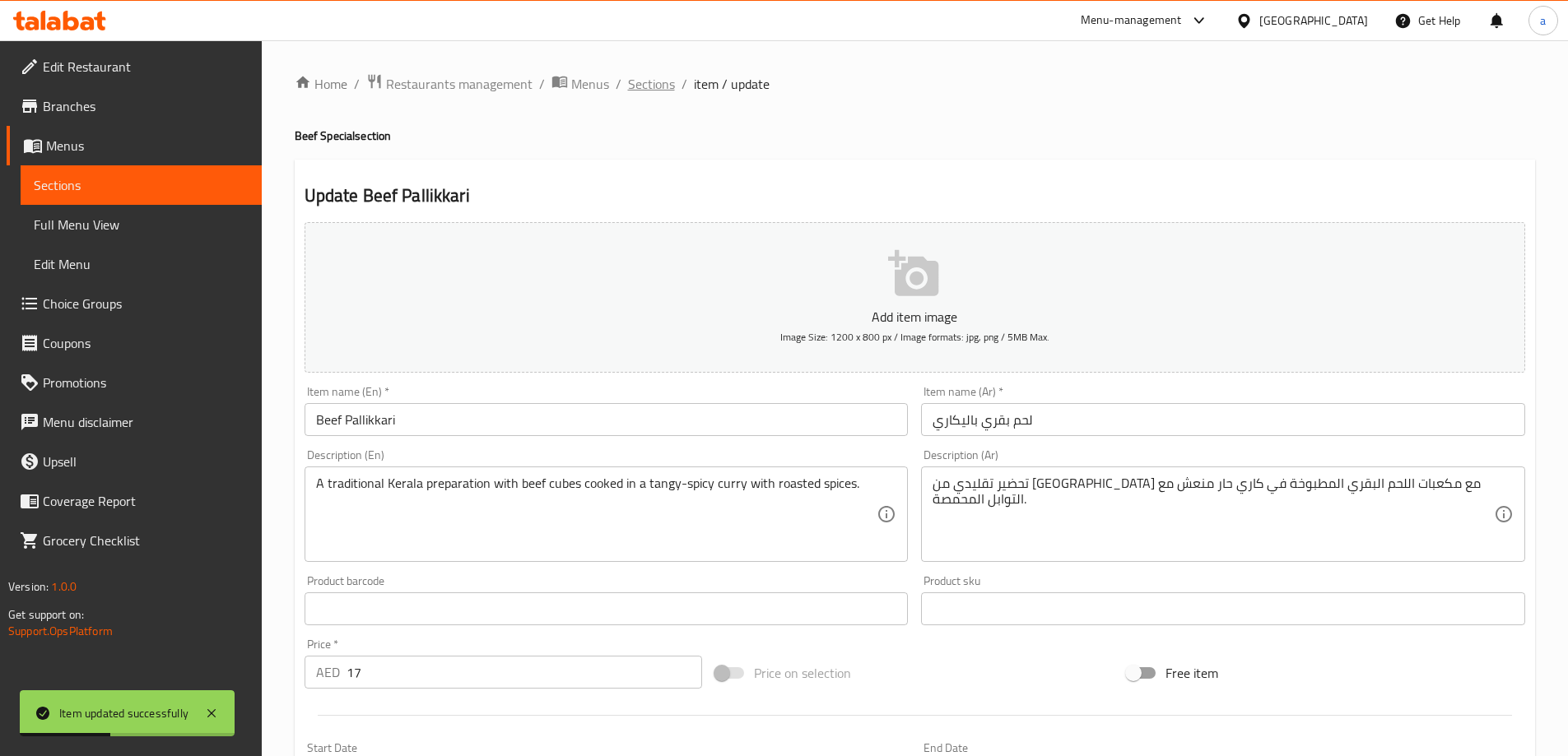
click at [652, 87] on span "Sections" at bounding box center [651, 83] width 47 height 20
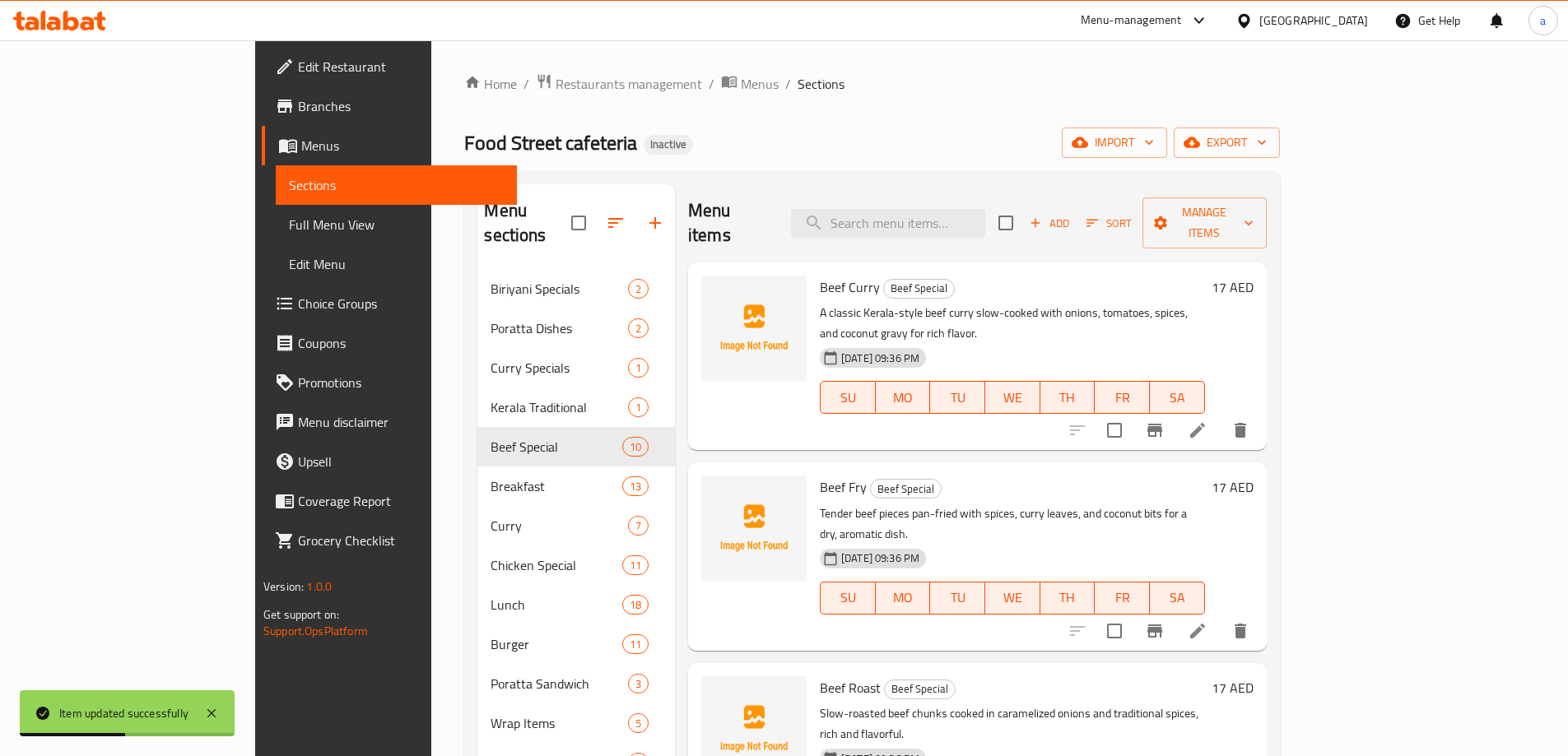
click at [962, 194] on div "Menu items Add Sort Manage items" at bounding box center [977, 223] width 579 height 78
click at [965, 209] on input "search" at bounding box center [888, 223] width 194 height 29
click at [986, 209] on input "search" at bounding box center [888, 223] width 194 height 29
paste input "Beef Dry Fry"
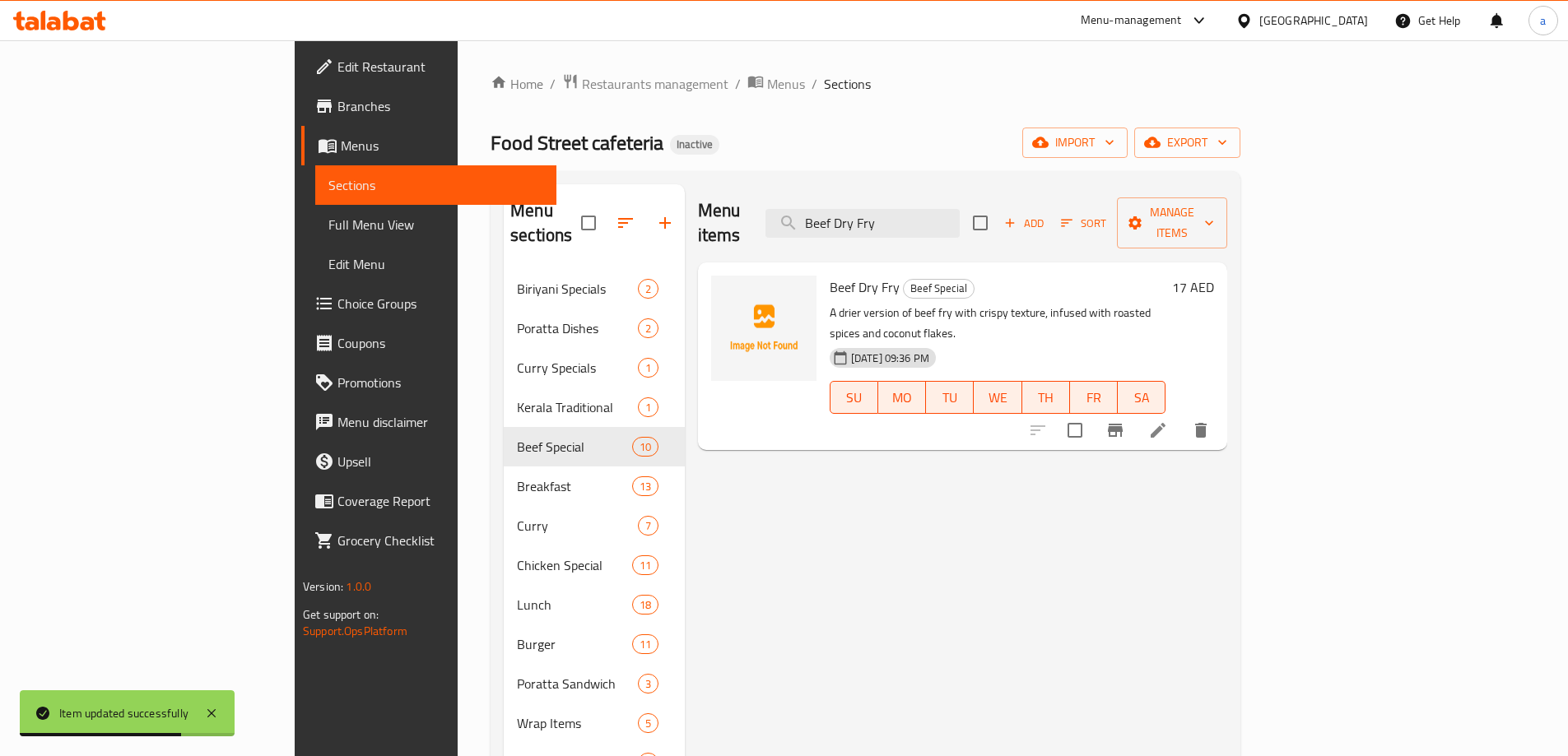
type input "Beef Dry Fry"
click at [1181, 415] on li at bounding box center [1158, 429] width 46 height 29
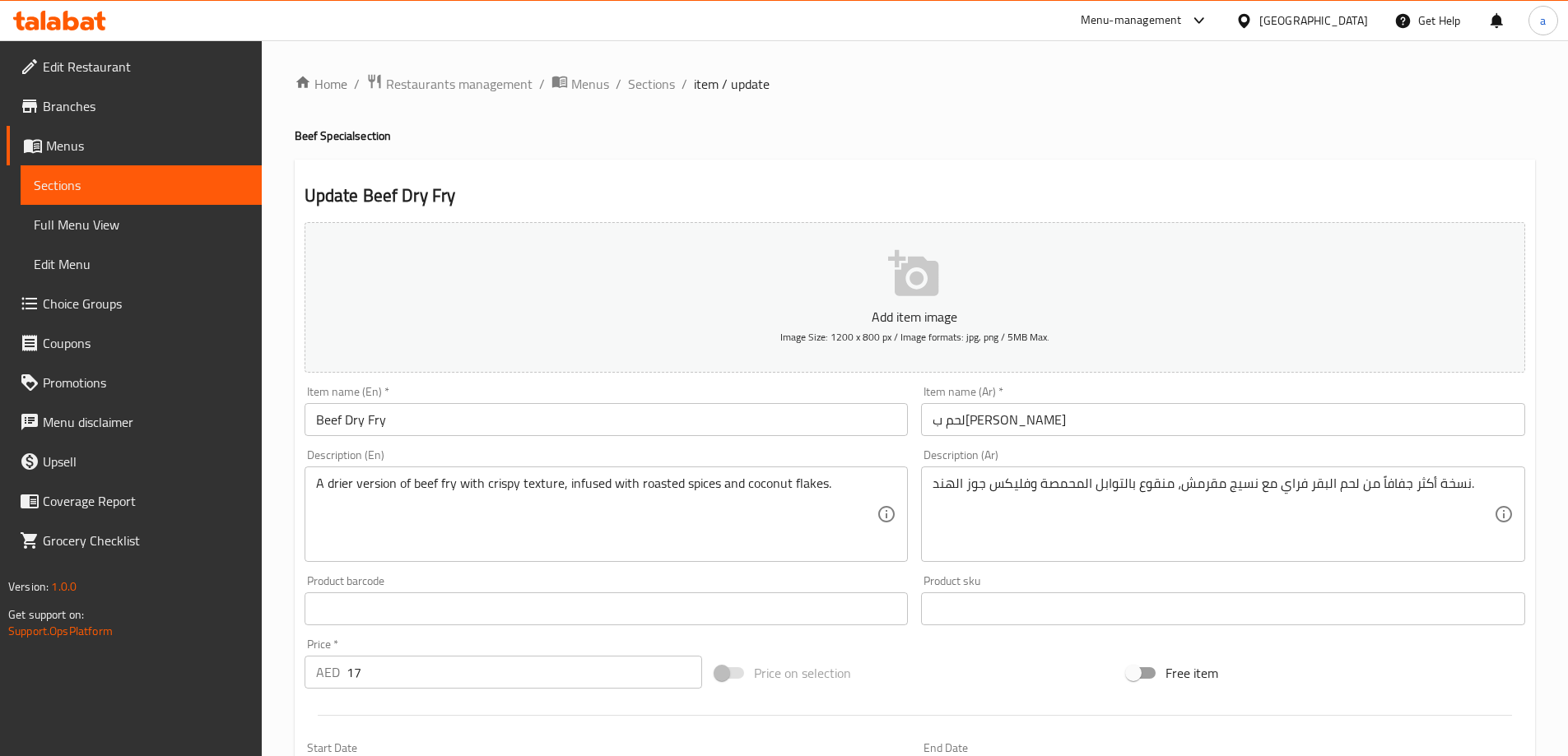
click at [980, 423] on input "لحم ب[PERSON_NAME]" at bounding box center [1223, 419] width 604 height 33
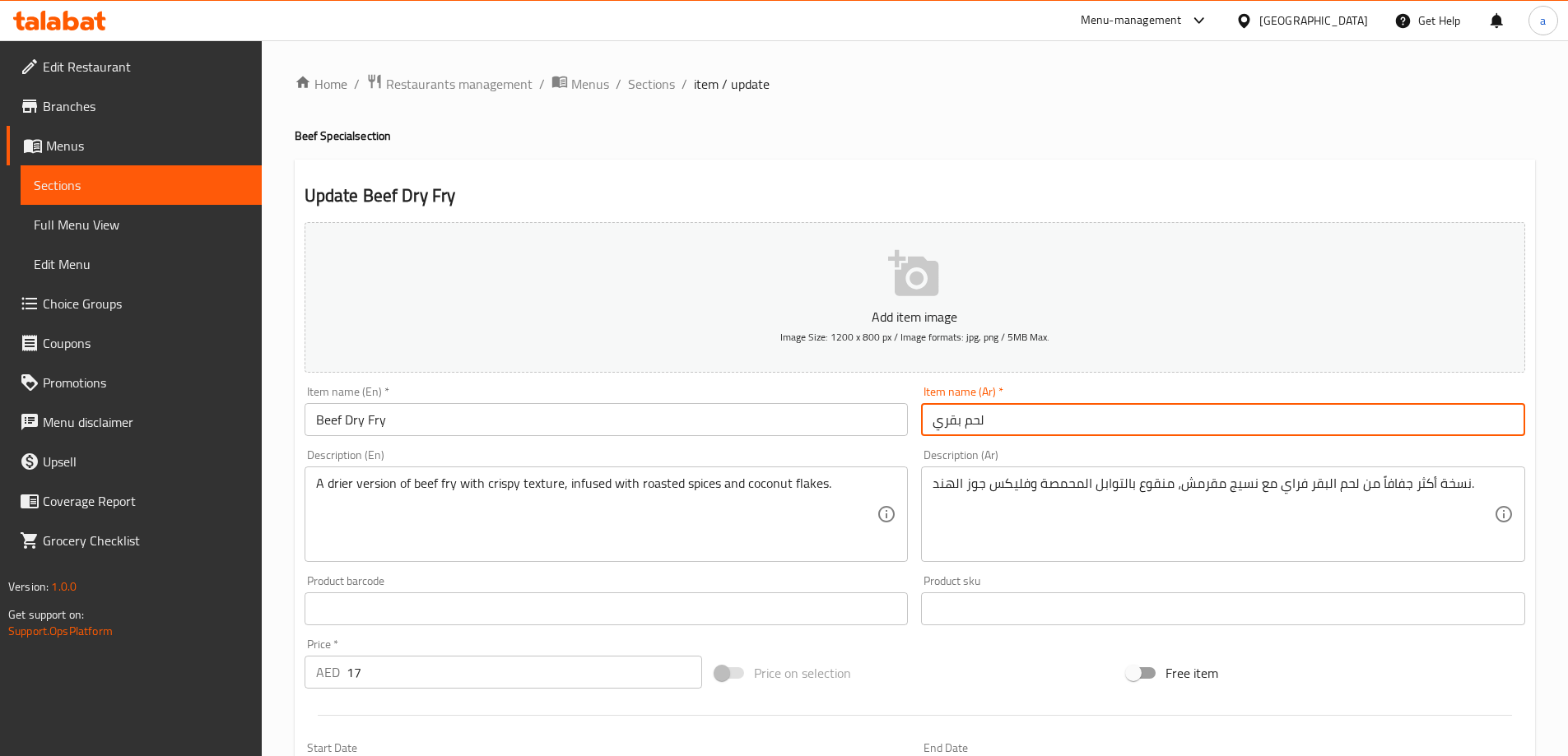
type input "لحم ب[PERSON_NAME]"
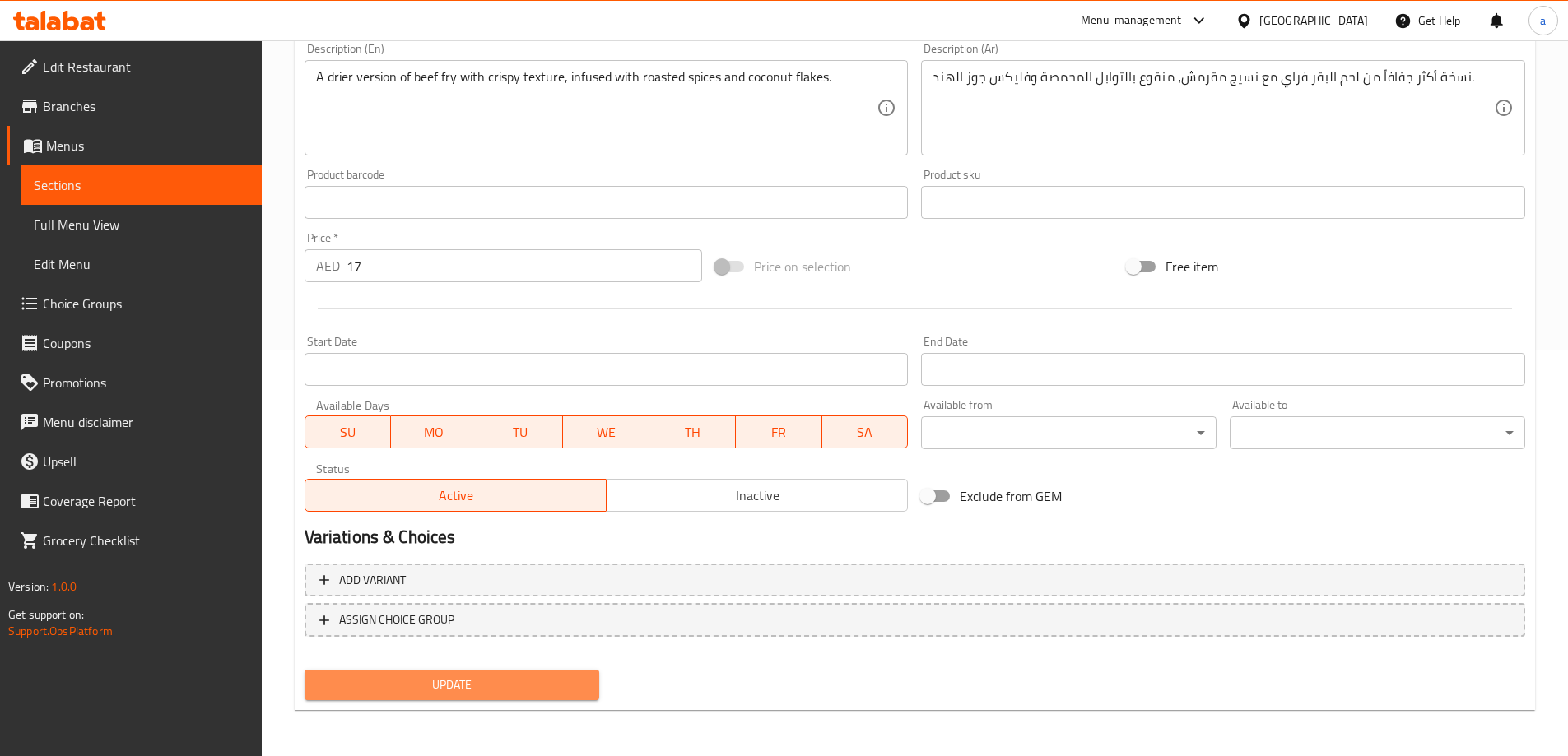
click at [463, 683] on span "Update" at bounding box center [452, 685] width 269 height 21
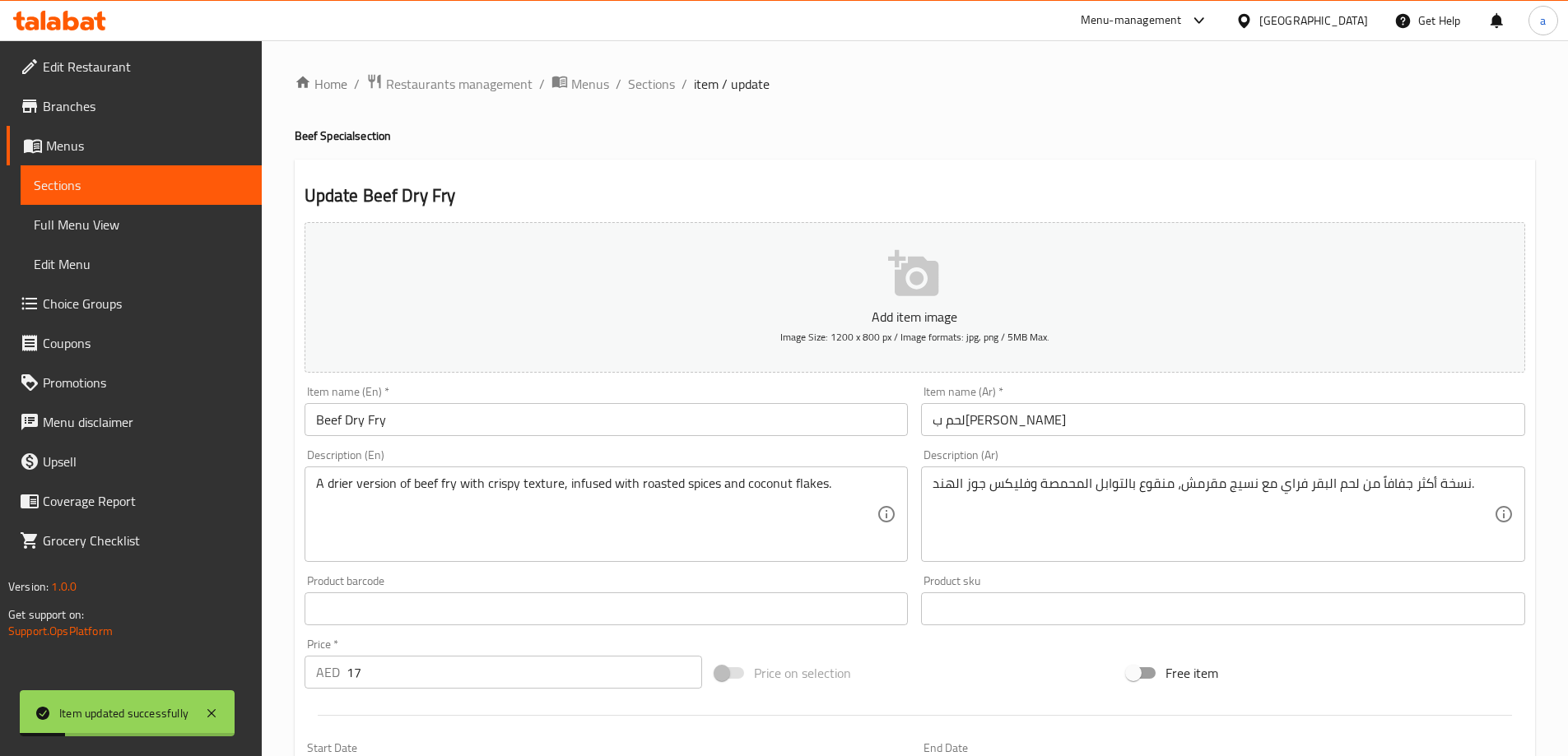
click at [620, 420] on input "Beef Dry Fry" at bounding box center [607, 419] width 604 height 33
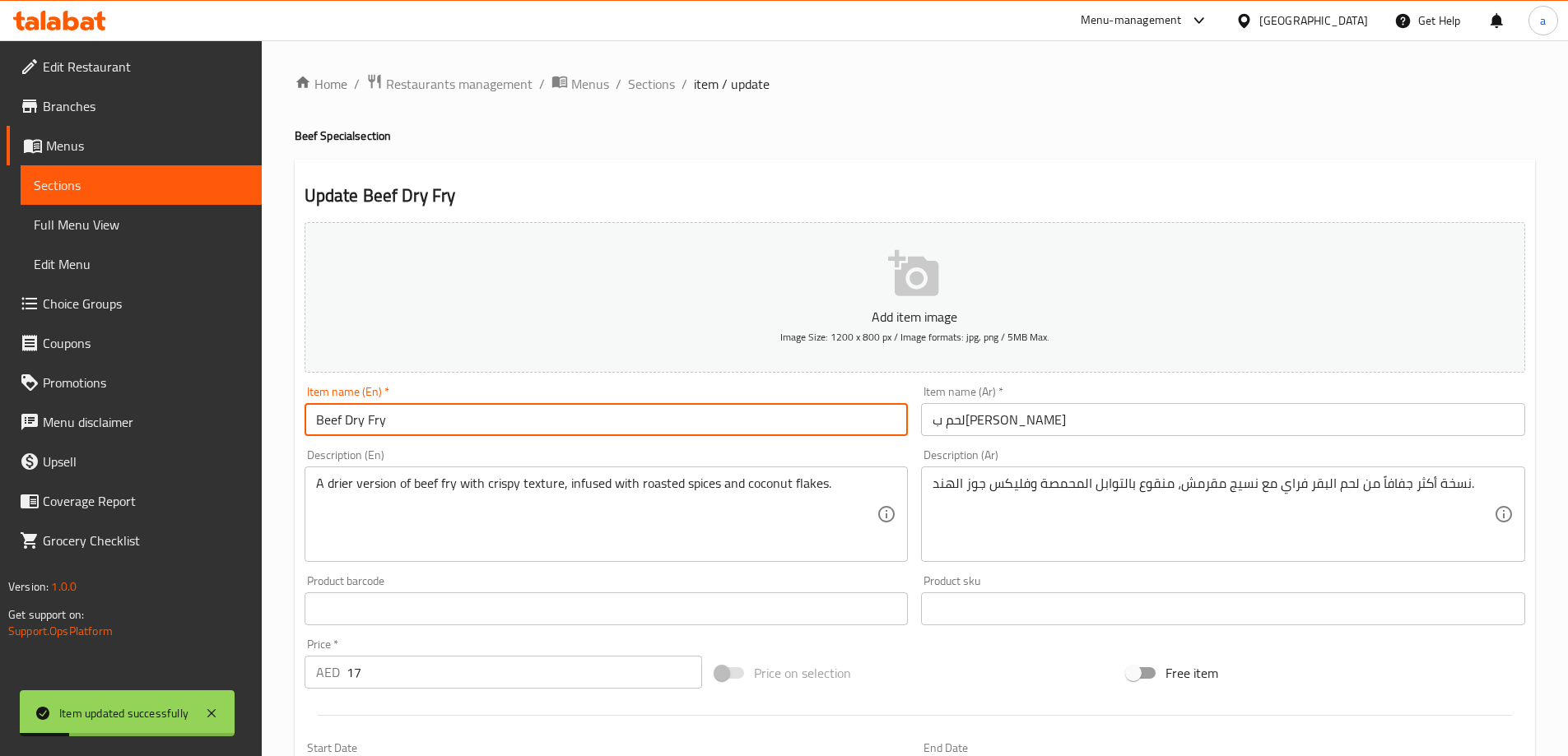
click at [620, 420] on input "Beef Dry Fry" at bounding box center [607, 419] width 604 height 33
click at [629, 85] on span "Sections" at bounding box center [651, 83] width 47 height 20
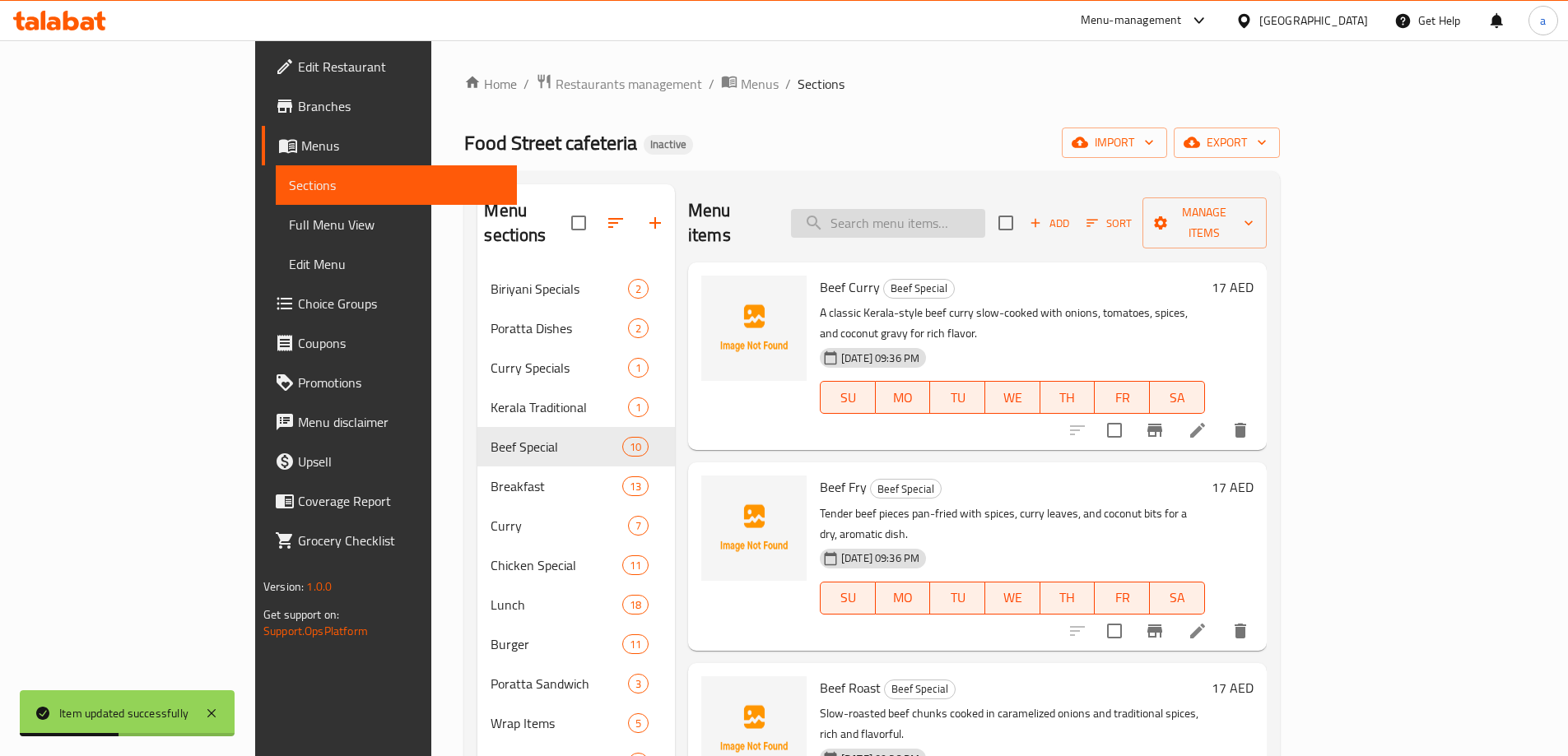
click at [933, 223] on input "search" at bounding box center [888, 223] width 194 height 29
paste input "Beef Dry Fry"
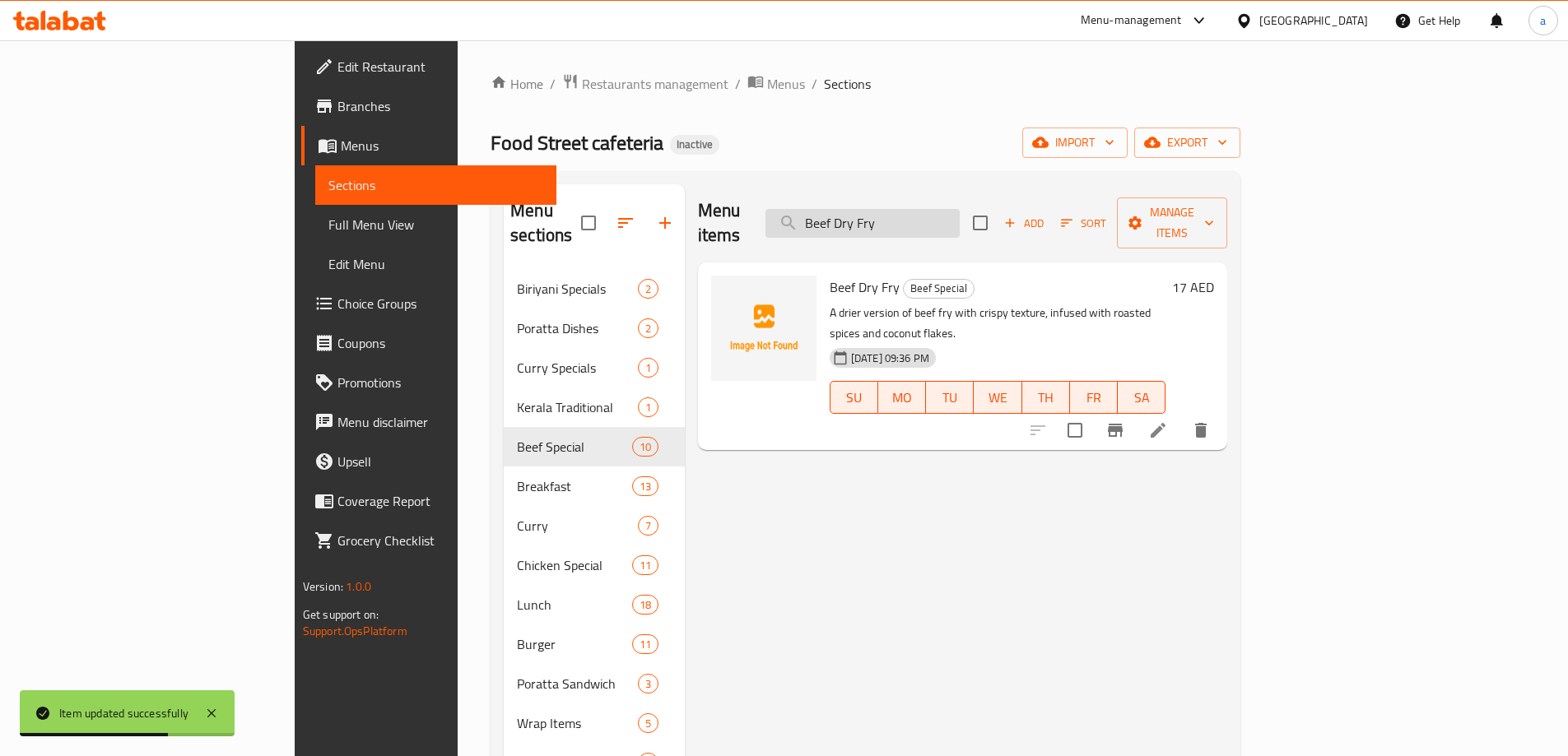
click at [960, 214] on input "Beef Dry Fry" at bounding box center [863, 223] width 194 height 29
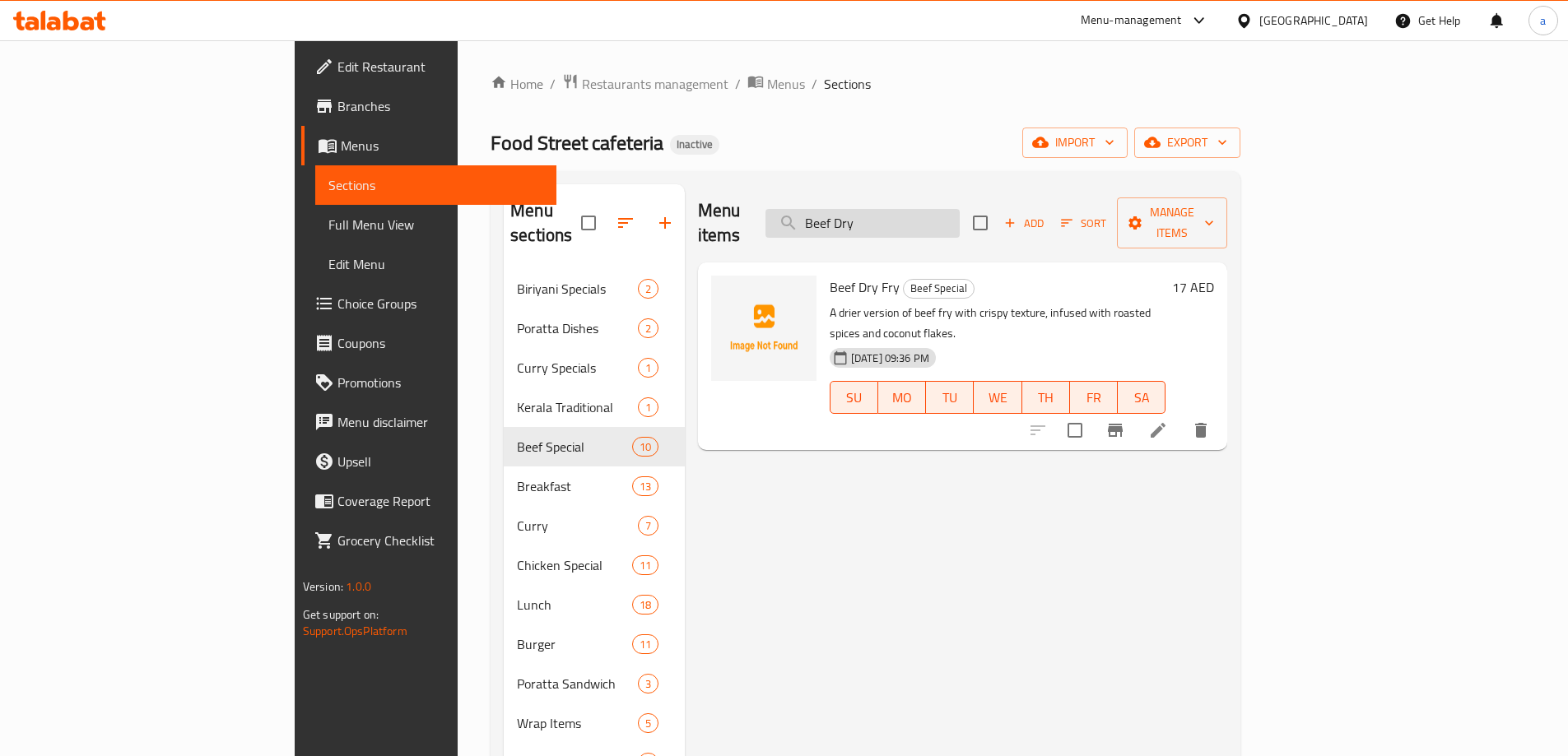
click at [942, 216] on input "Beef Dry" at bounding box center [863, 223] width 194 height 29
paste input "Fry"
type input "Beef Fry Dry"
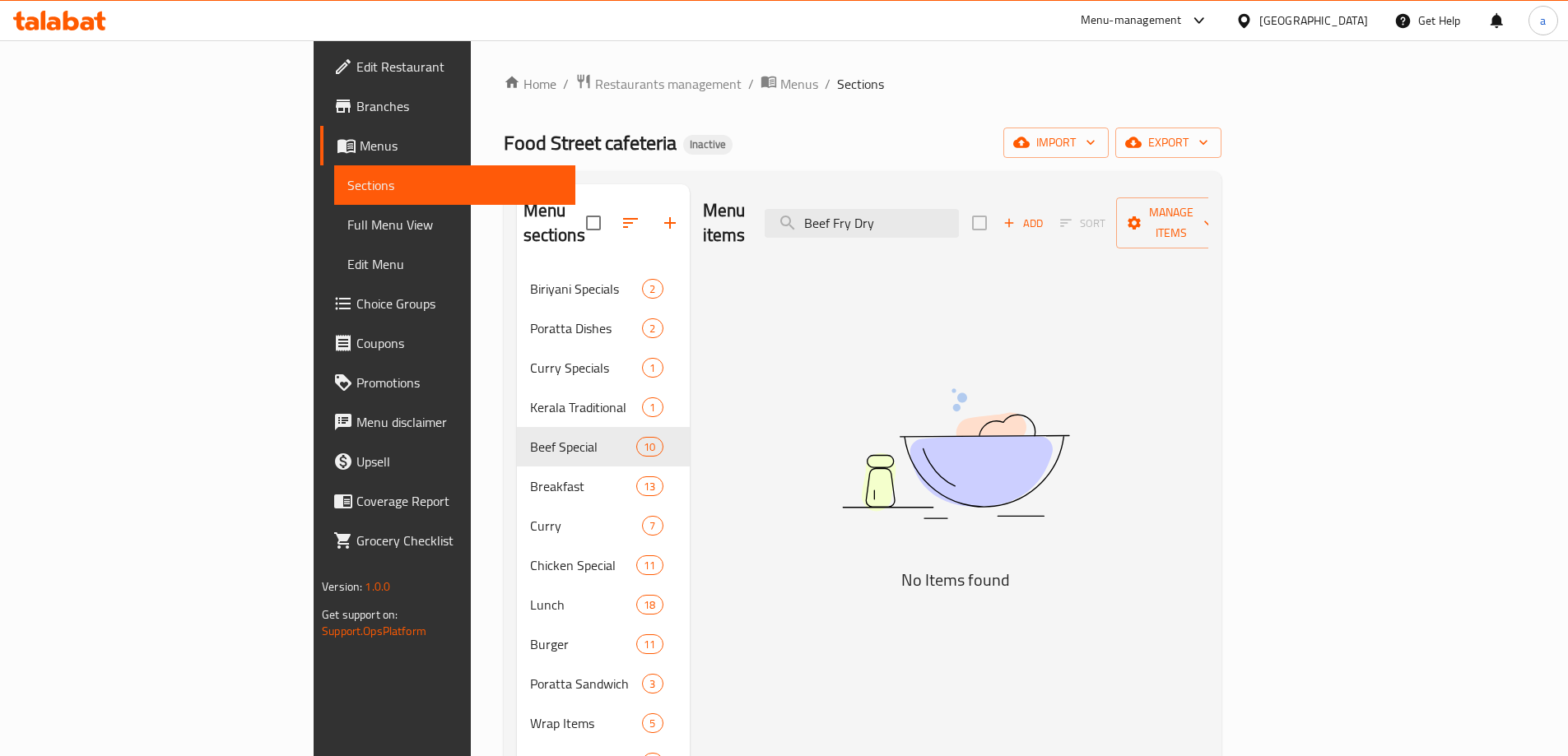
drag, startPoint x: 682, startPoint y: 266, endPoint x: 642, endPoint y: 269, distance: 40.1
click at [690, 266] on div "Menu items Beef Fry Dry Add Sort Manage items No Items found" at bounding box center [949, 562] width 518 height 756
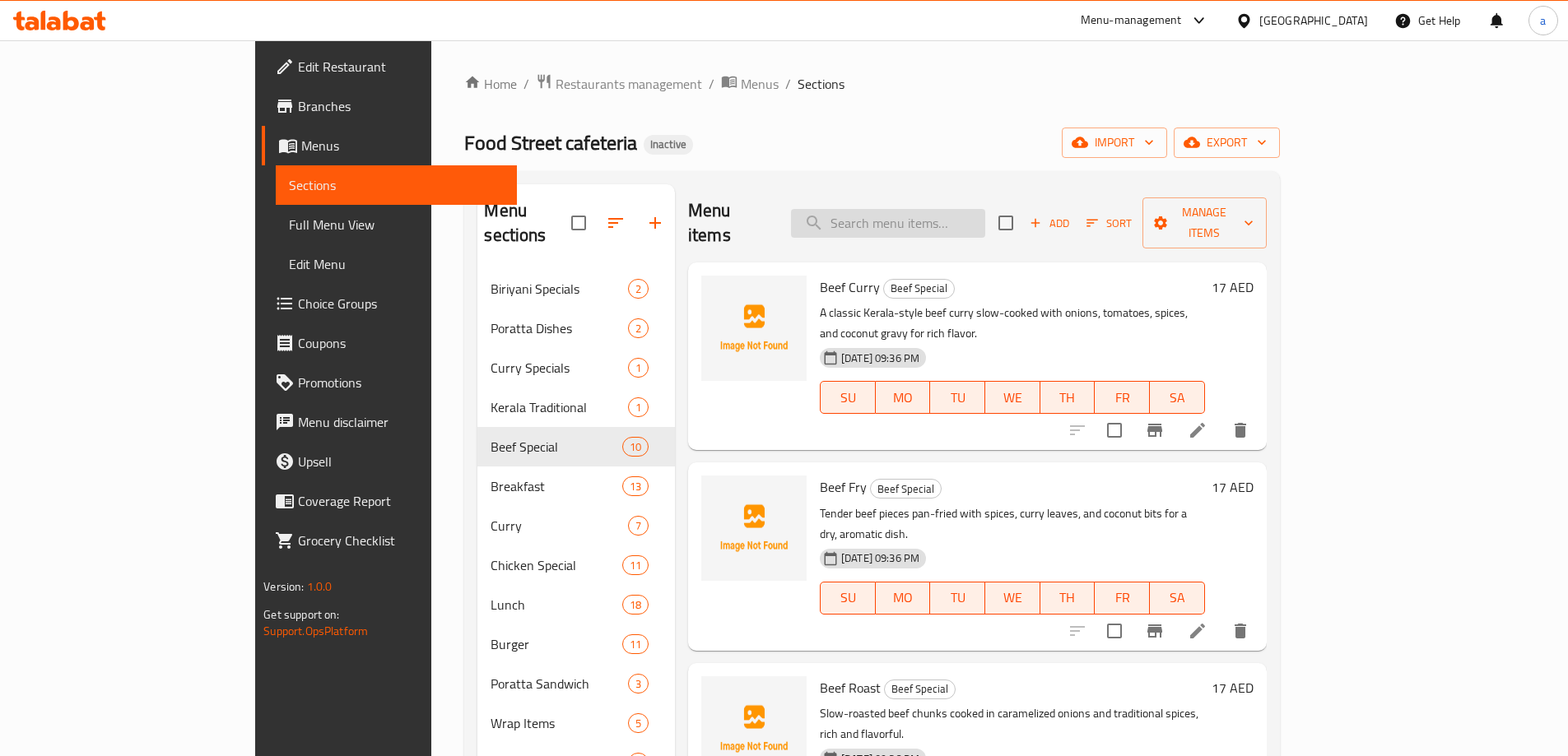
click at [934, 212] on input "search" at bounding box center [888, 223] width 194 height 29
paste input "Beef Chilly"
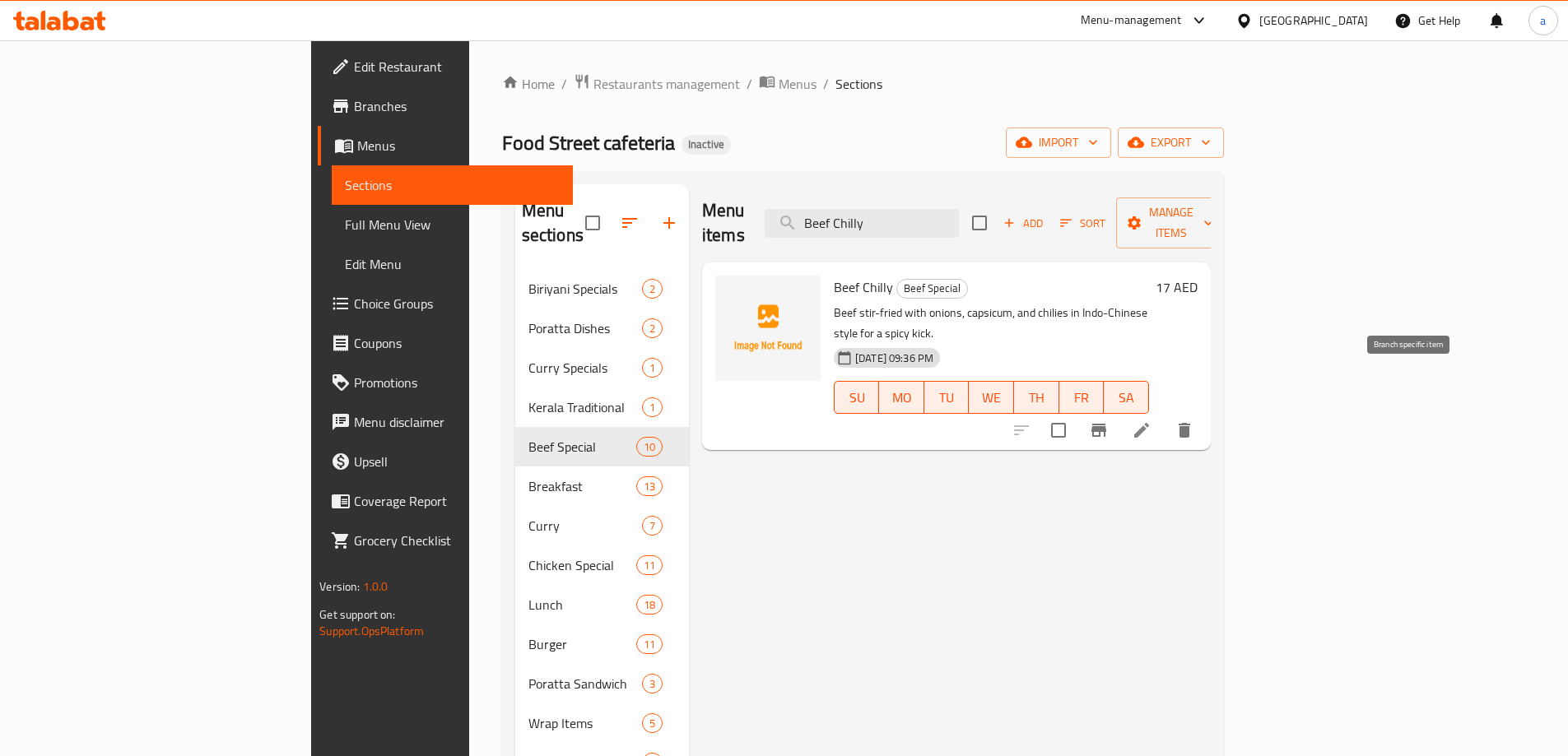
type input "Beef Chilly"
click at [1152, 421] on icon at bounding box center [1141, 430] width 20 height 20
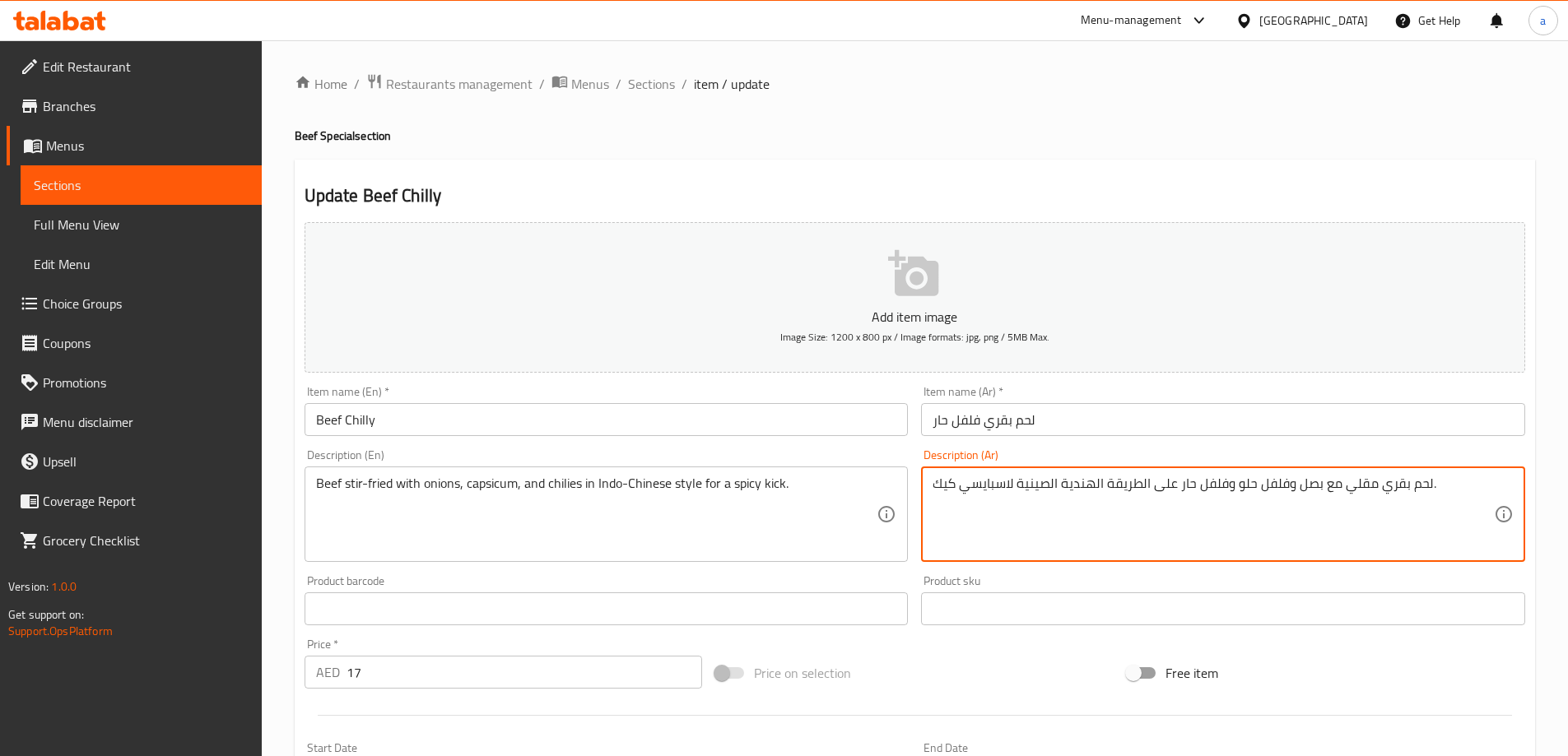
click at [1225, 486] on textarea "لحم بقري مقلي مع بصل وفلفل حلو وفلفل حار على الطريقة الهندية الصينية لاسبايسي ك…" at bounding box center [1213, 514] width 562 height 78
click at [1280, 483] on textarea "لحم بقري مقلي مع بصل وفلفل حلو وفلفل حار على الطريقة الهندية الصينية لاسبايسي ك…" at bounding box center [1213, 514] width 562 height 78
click at [1248, 485] on textarea "لحم بقري مقلي مع بصل وفلفل حلو وفلفل حار على الطريقة الهندية الصينية لاسبايسي ك…" at bounding box center [1213, 514] width 562 height 78
paste textarea "ليفلة"
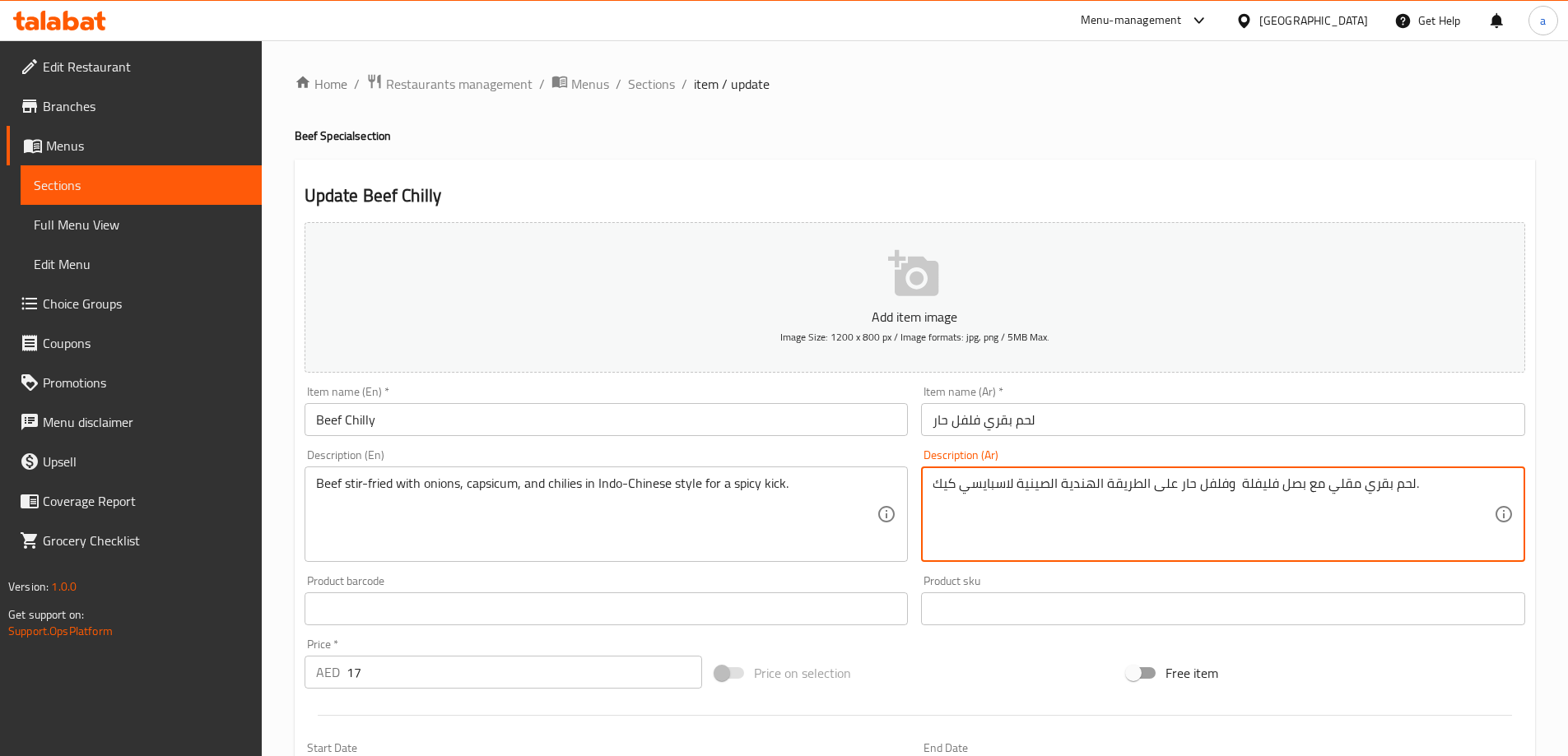
click at [1275, 485] on textarea "لحم بقري مقلي مع بصل فليفلة وفلفل حار على الطريقة الهندية الصينية لاسبايسي كيك." at bounding box center [1213, 514] width 562 height 78
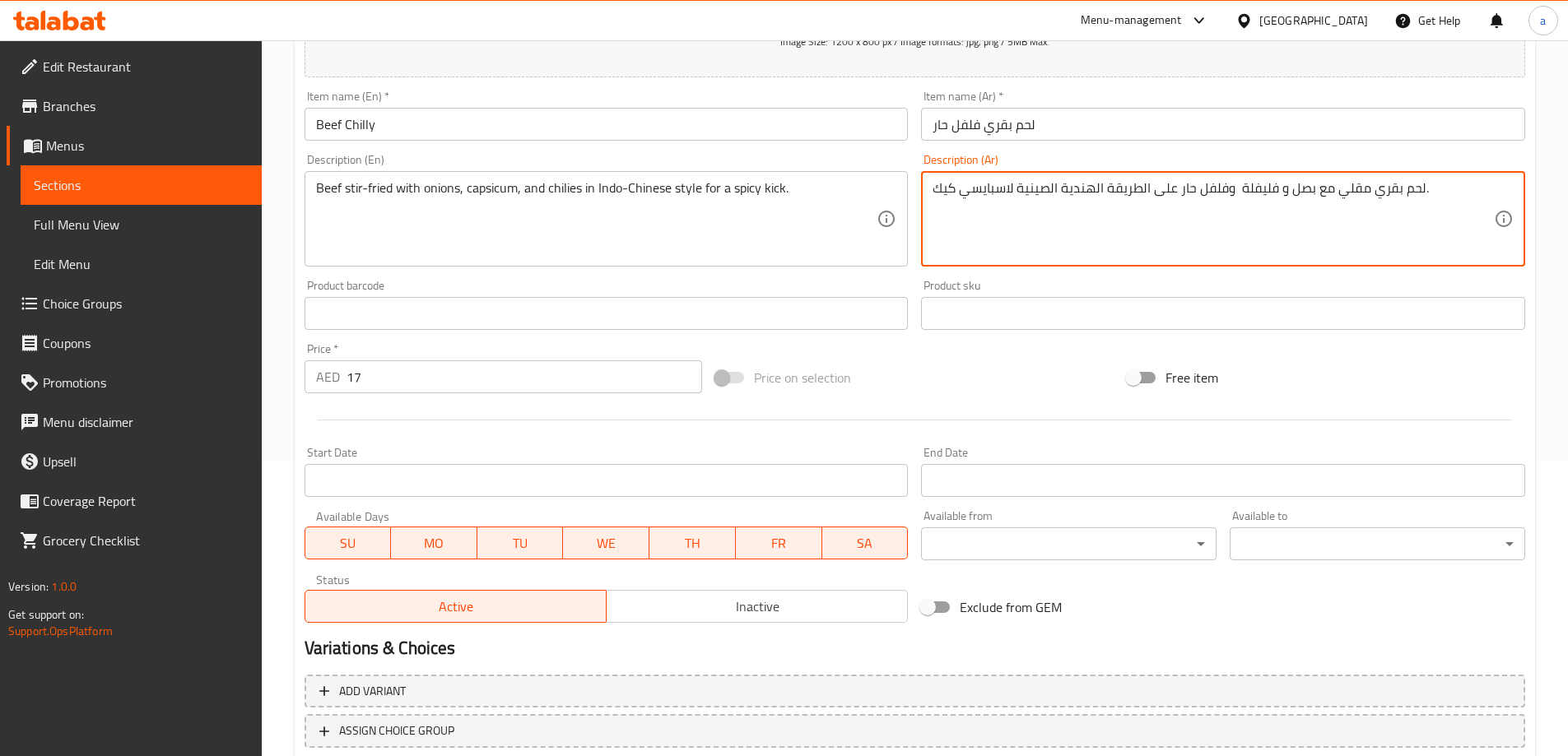
scroll to position [407, 0]
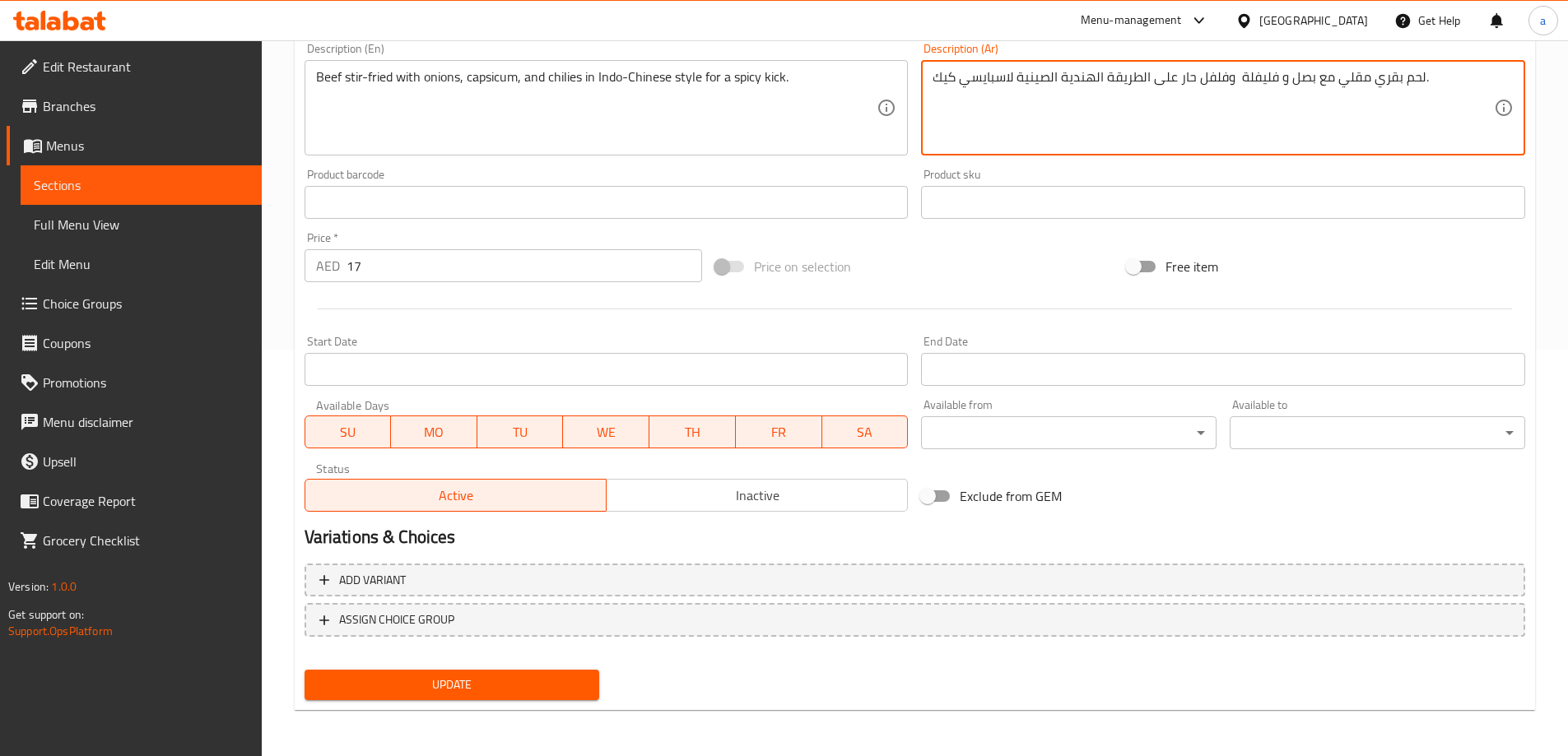
type textarea "لحم بقري مقلي مع بصل و فليفلة وفلفل حار على الطريقة الهندية الصينية لاسبايسي كي…"
click at [557, 687] on span "Update" at bounding box center [452, 685] width 269 height 21
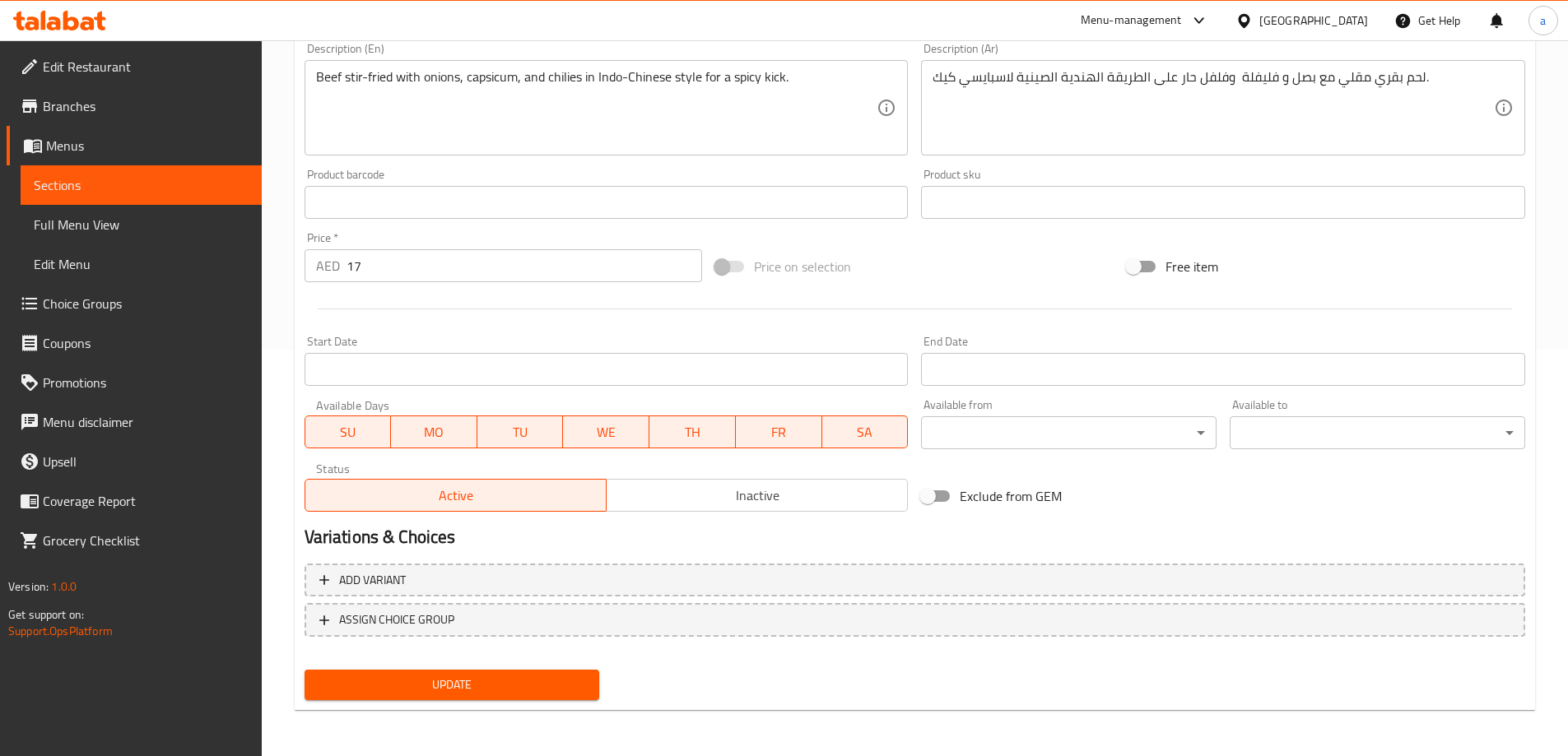
scroll to position [0, 0]
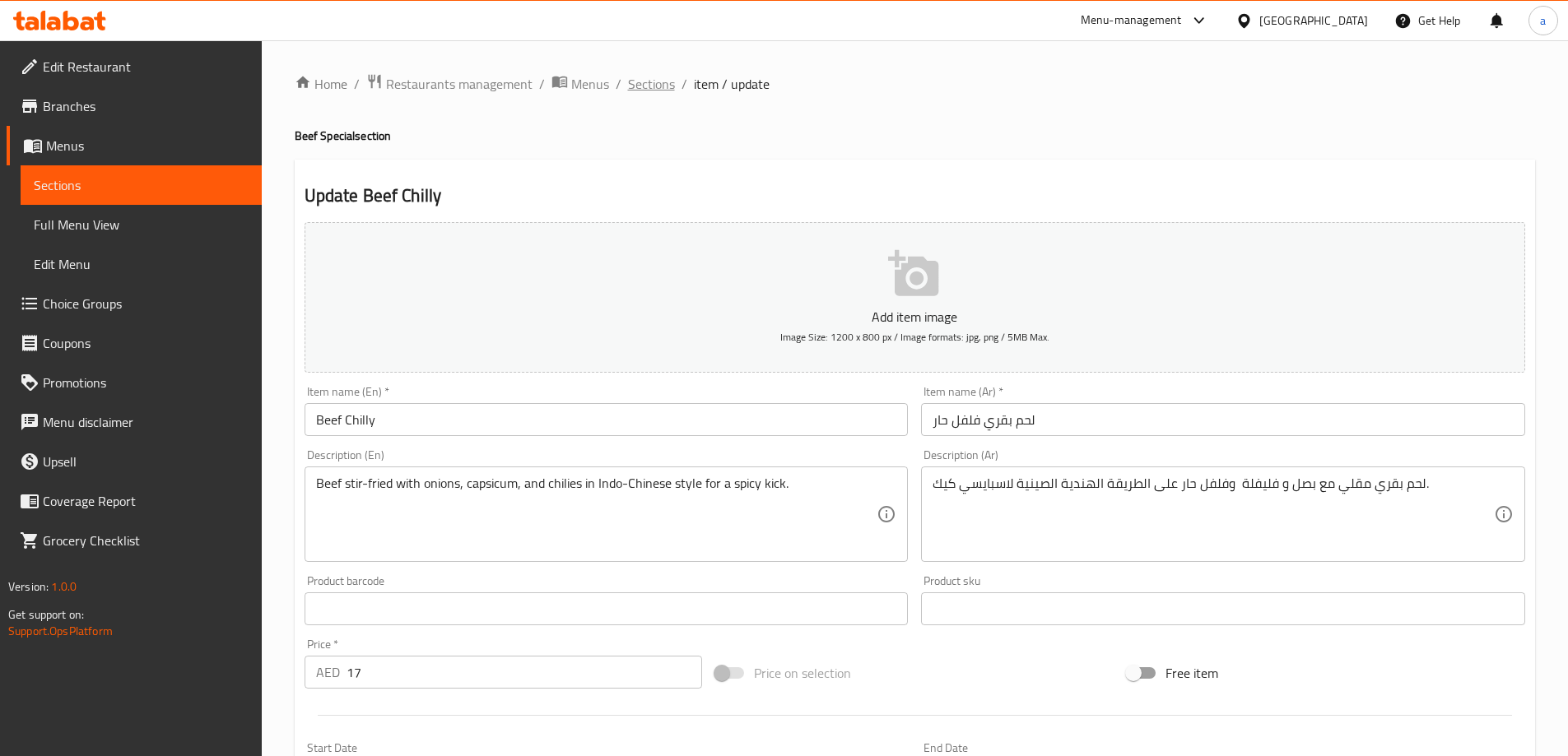
click at [643, 85] on span "Sections" at bounding box center [651, 83] width 47 height 20
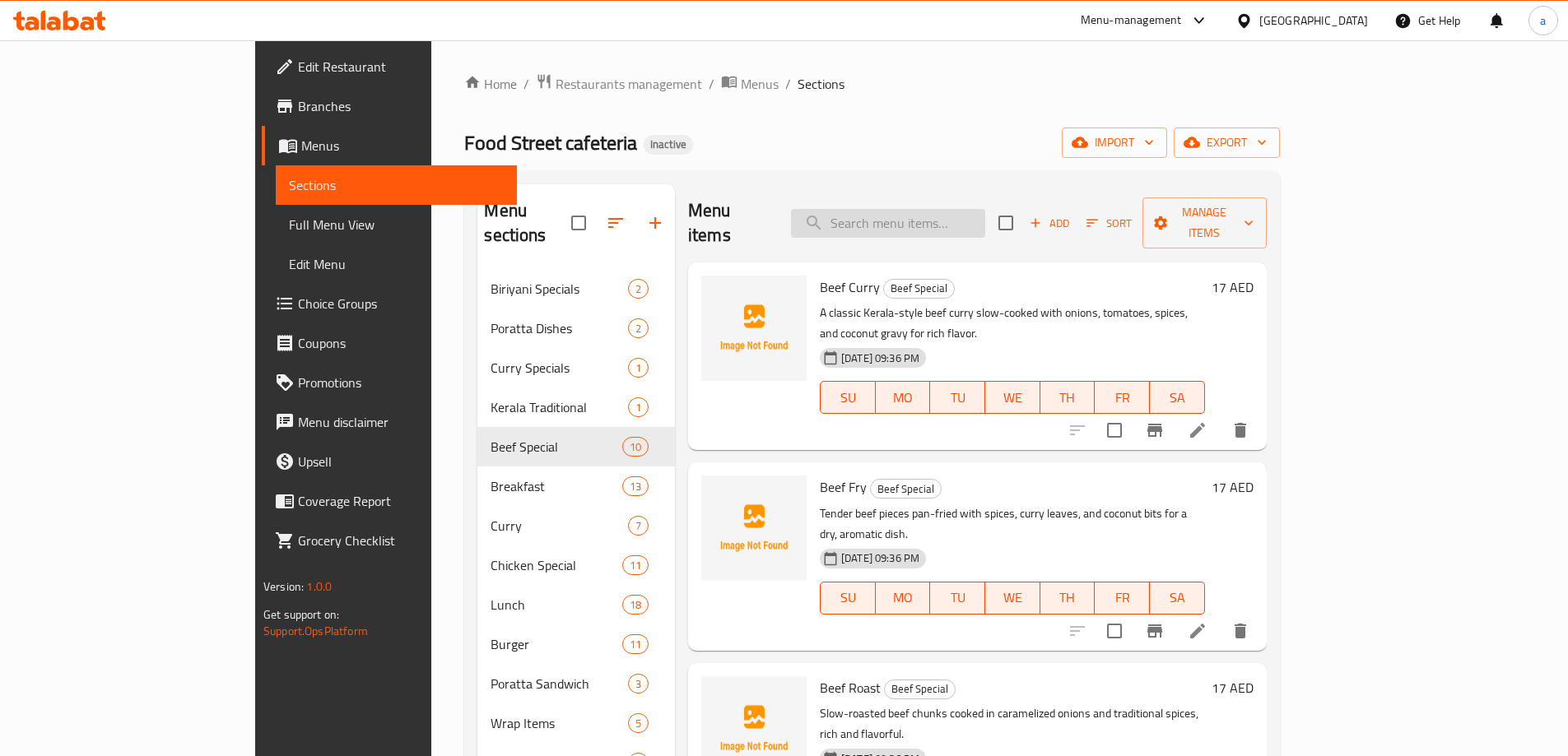
click at [932, 210] on input "search" at bounding box center [888, 223] width 194 height 29
paste input "Beef Kandhari"
type input "Beef Kandhari"
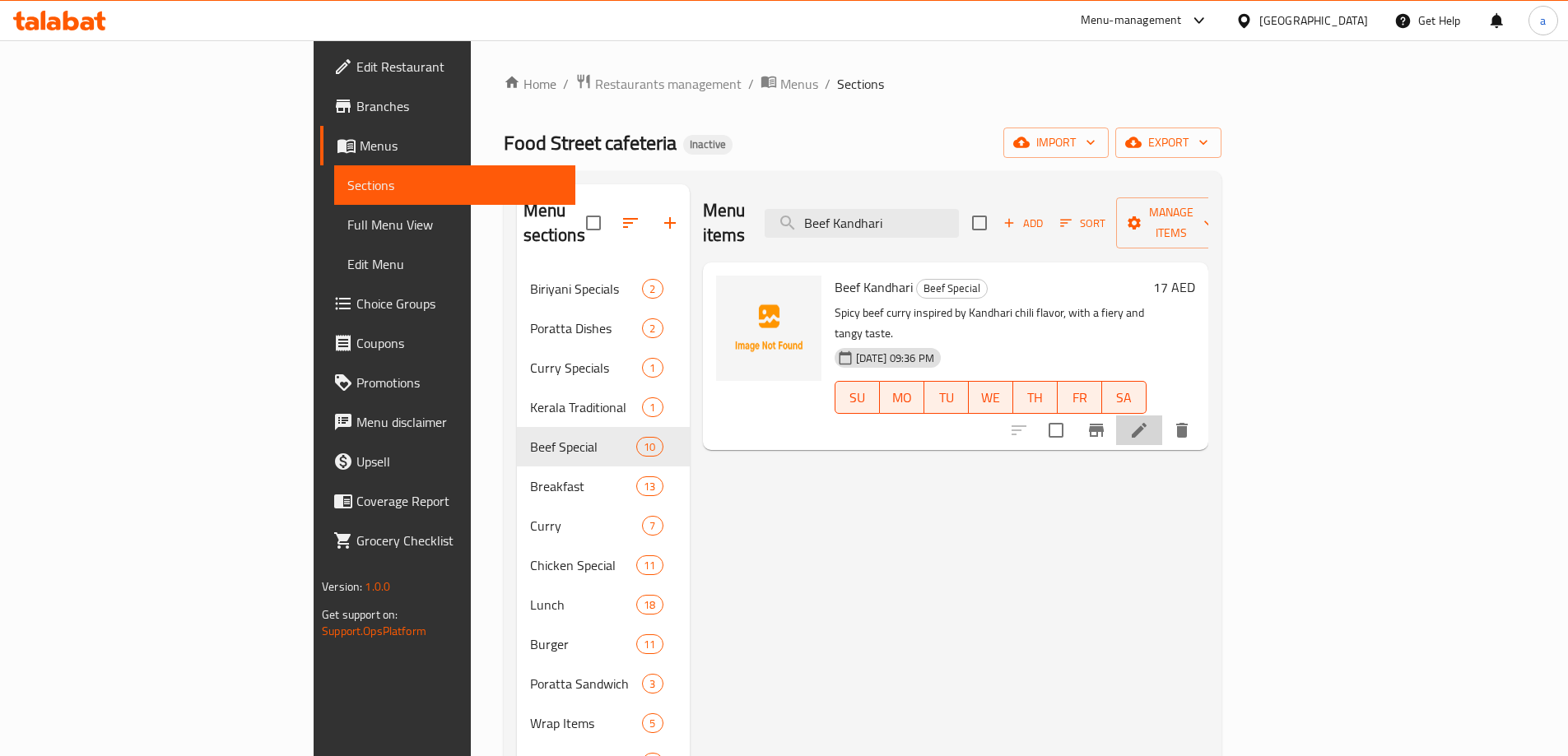
click at [1162, 415] on li at bounding box center [1138, 429] width 46 height 29
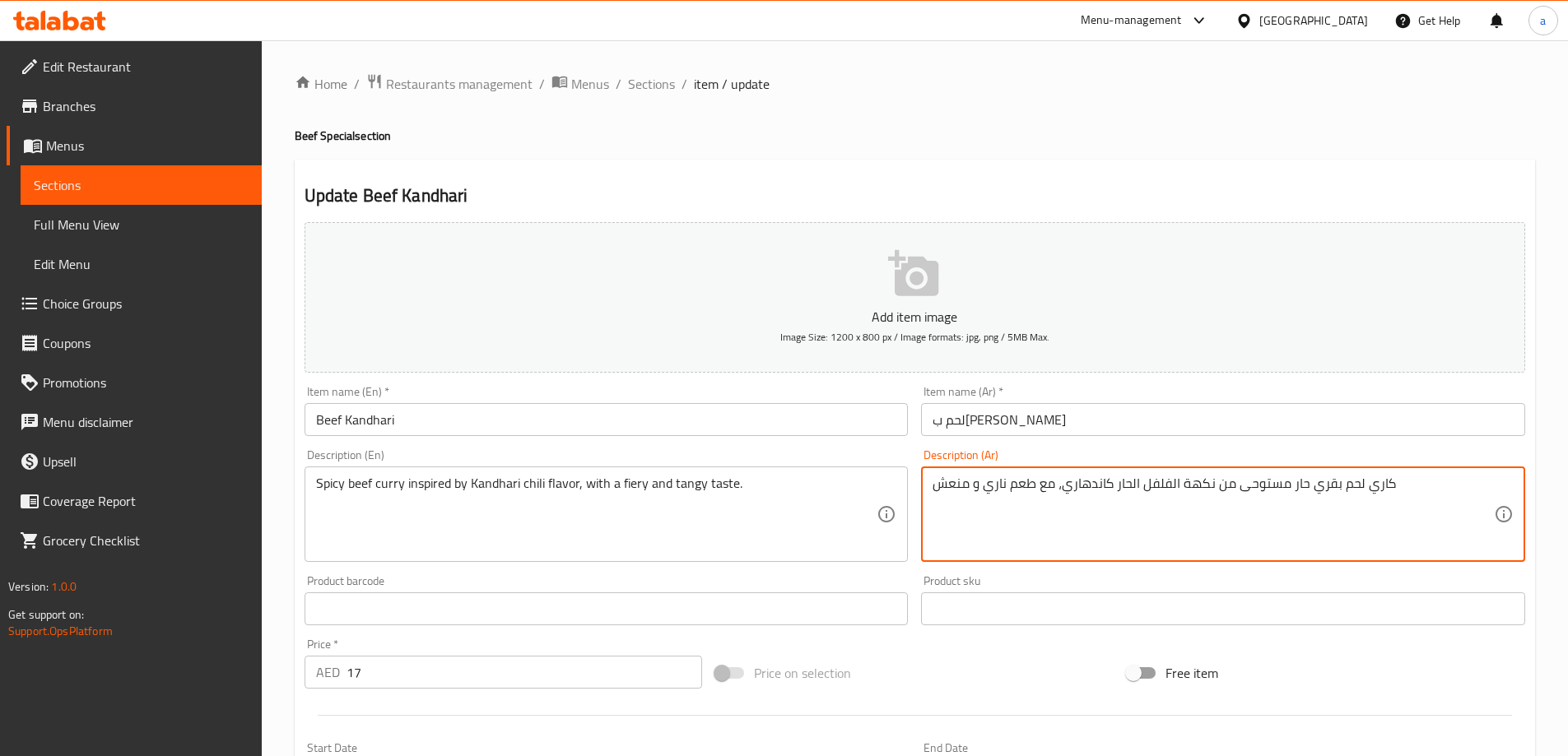
click at [999, 486] on textarea "كاري لحم بقري حار مستوحى من نكهة الفلفل الحار كاندهاري، مع طعم ناري و منعش" at bounding box center [1213, 514] width 562 height 78
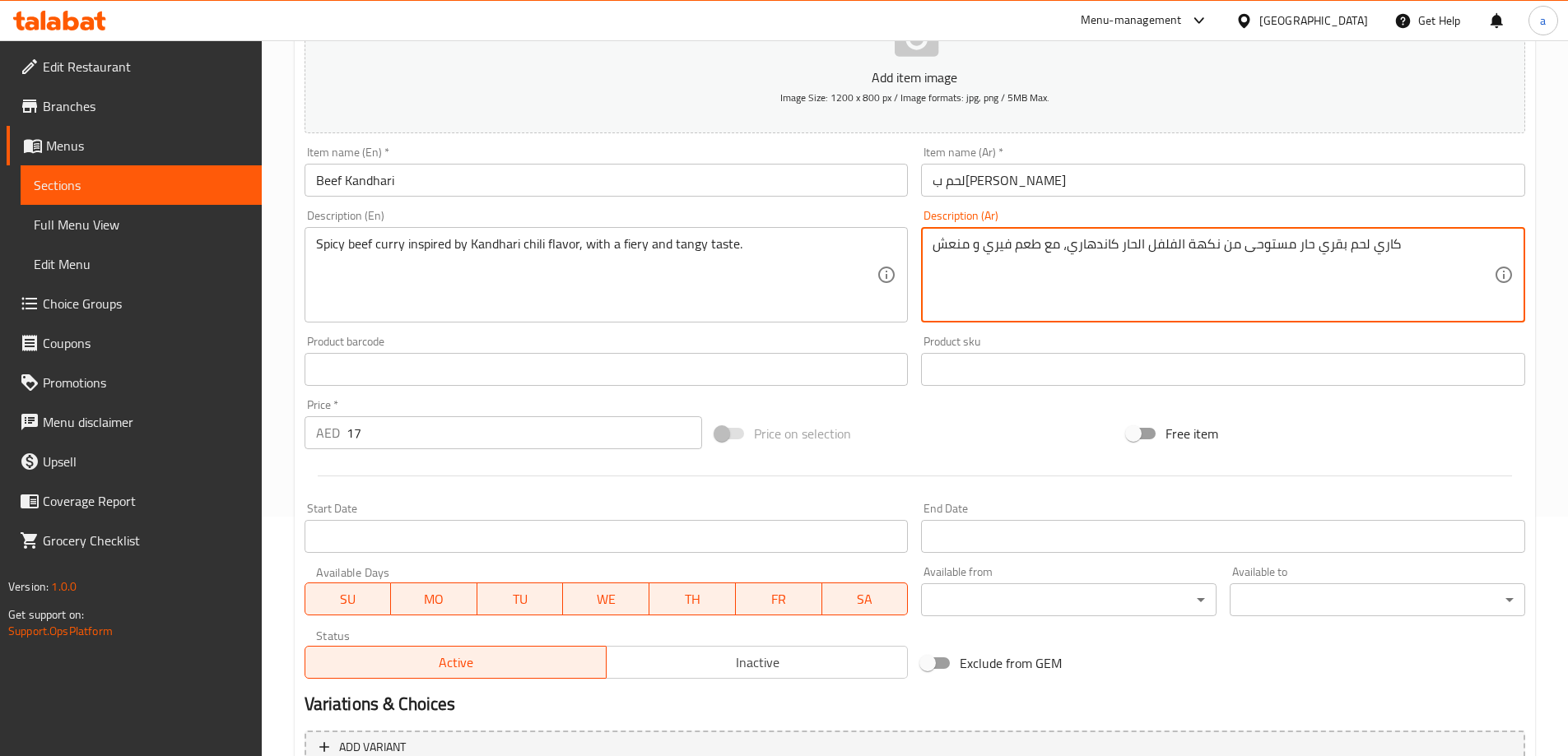
scroll to position [407, 0]
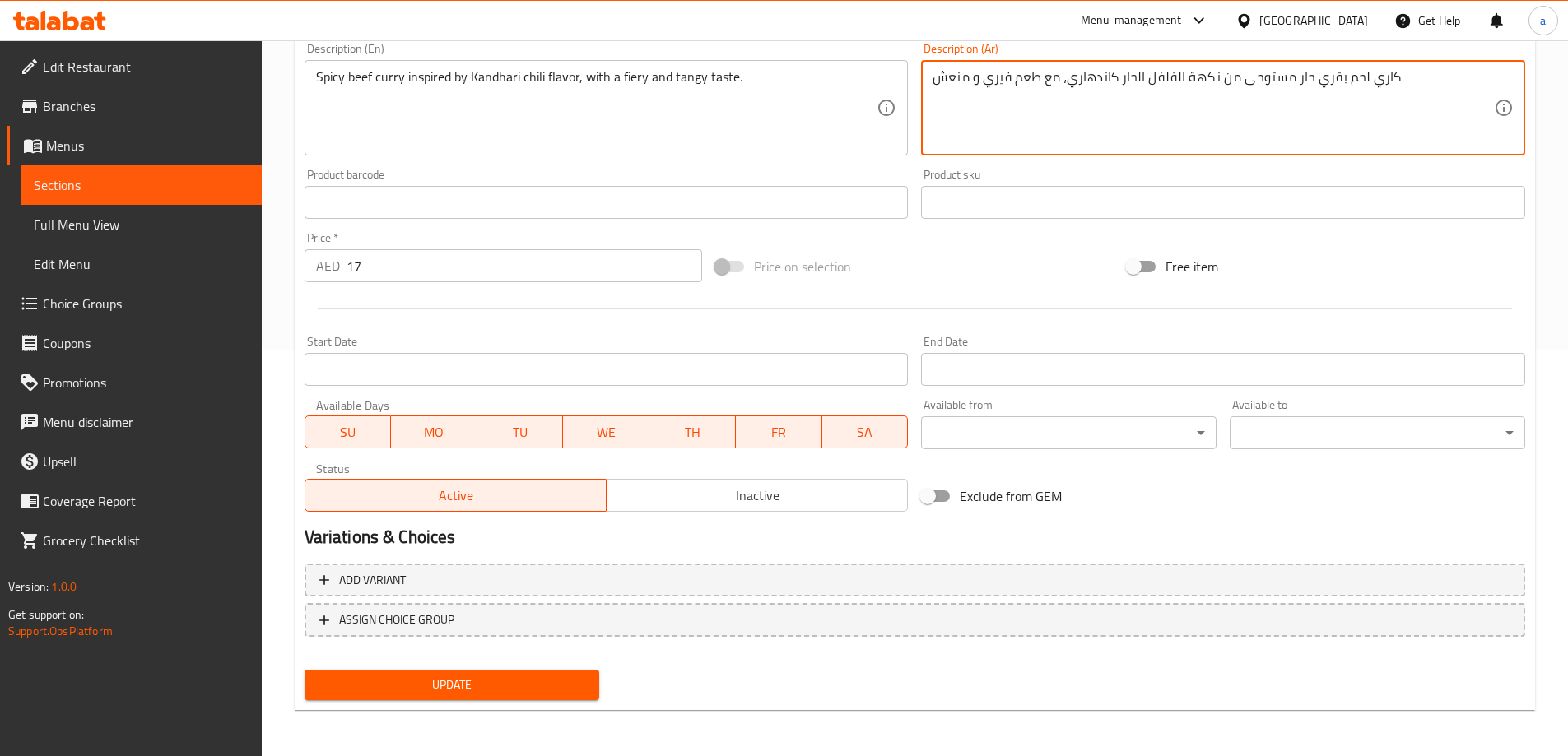
type textarea "كاري لحم بقري حار مستوحى من نكهة الفلفل الحار كاندهاري، مع طعم فيري و منعش"
click at [533, 668] on div "Update" at bounding box center [452, 685] width 309 height 43
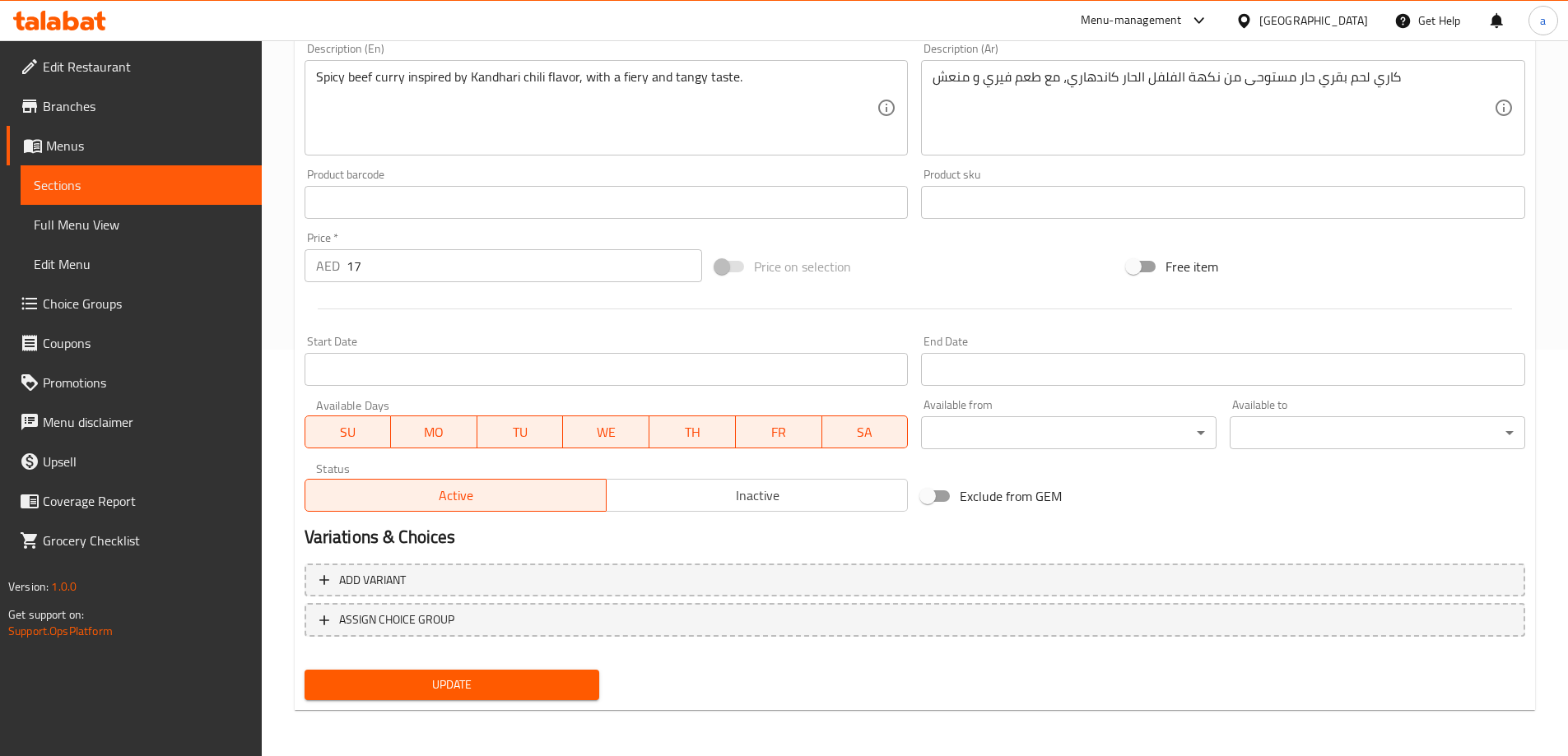
click at [523, 679] on span "Update" at bounding box center [452, 685] width 269 height 21
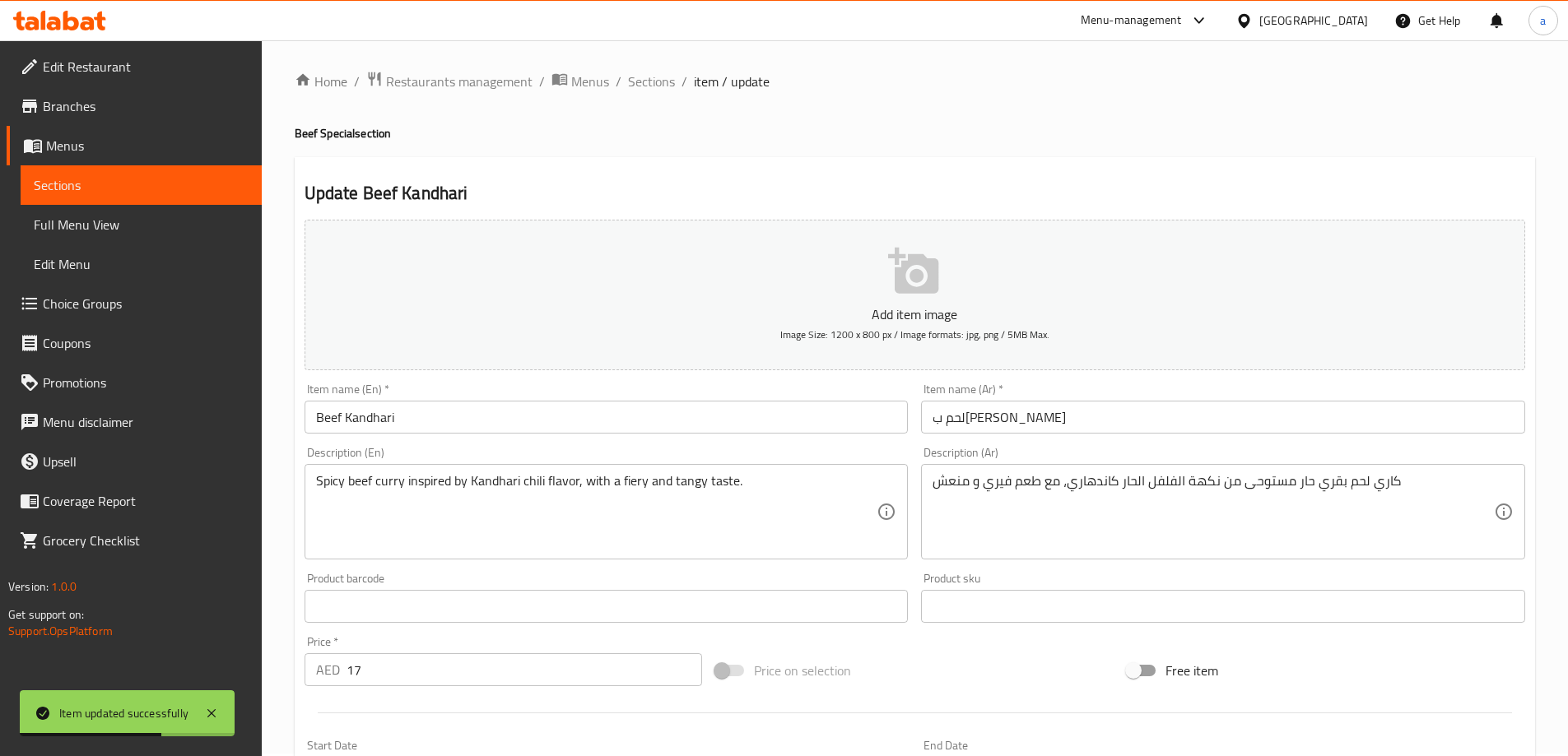
scroll to position [0, 0]
click at [649, 81] on span "Sections" at bounding box center [651, 83] width 47 height 20
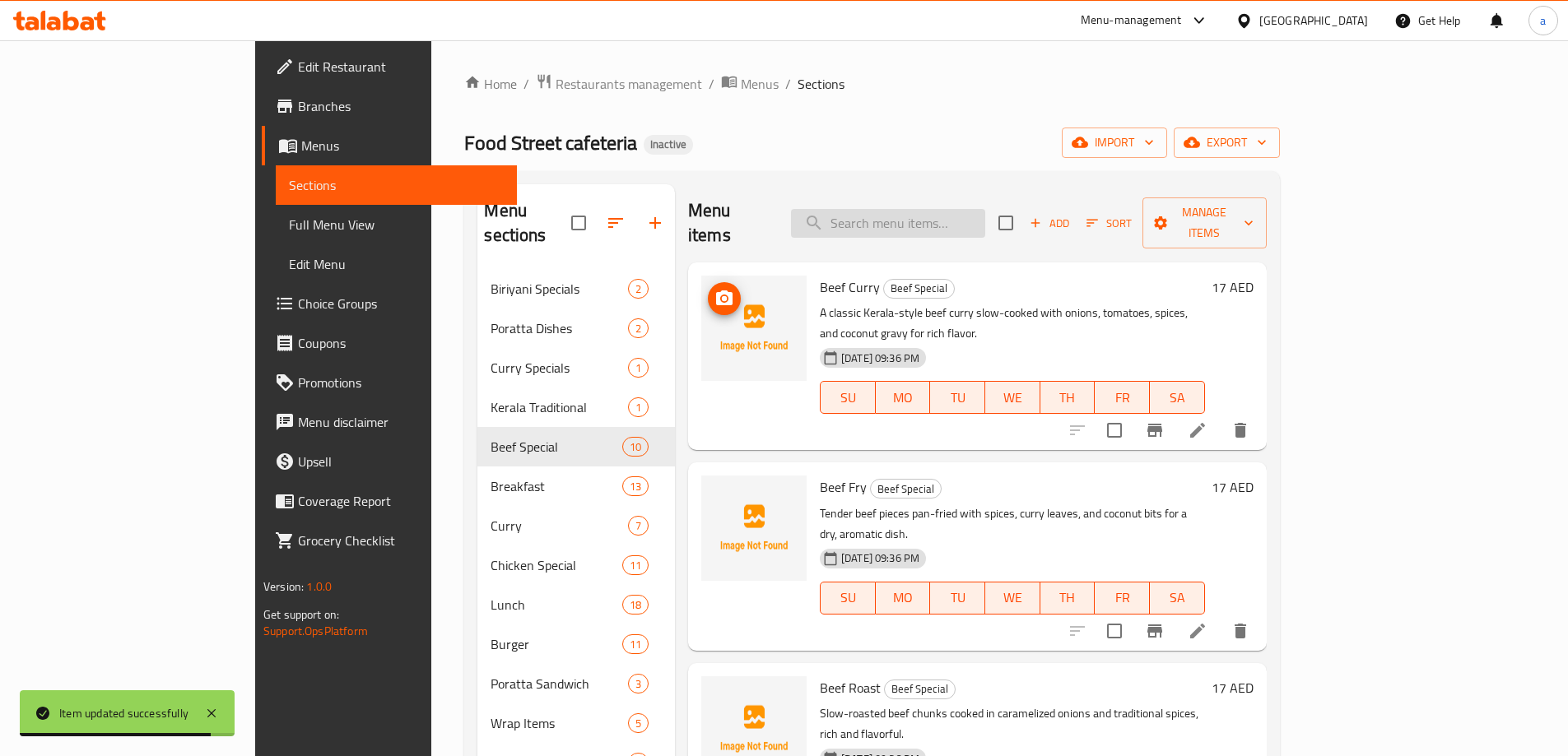
click at [936, 209] on input "search" at bounding box center [888, 223] width 194 height 29
paste input "Ghee Roast"
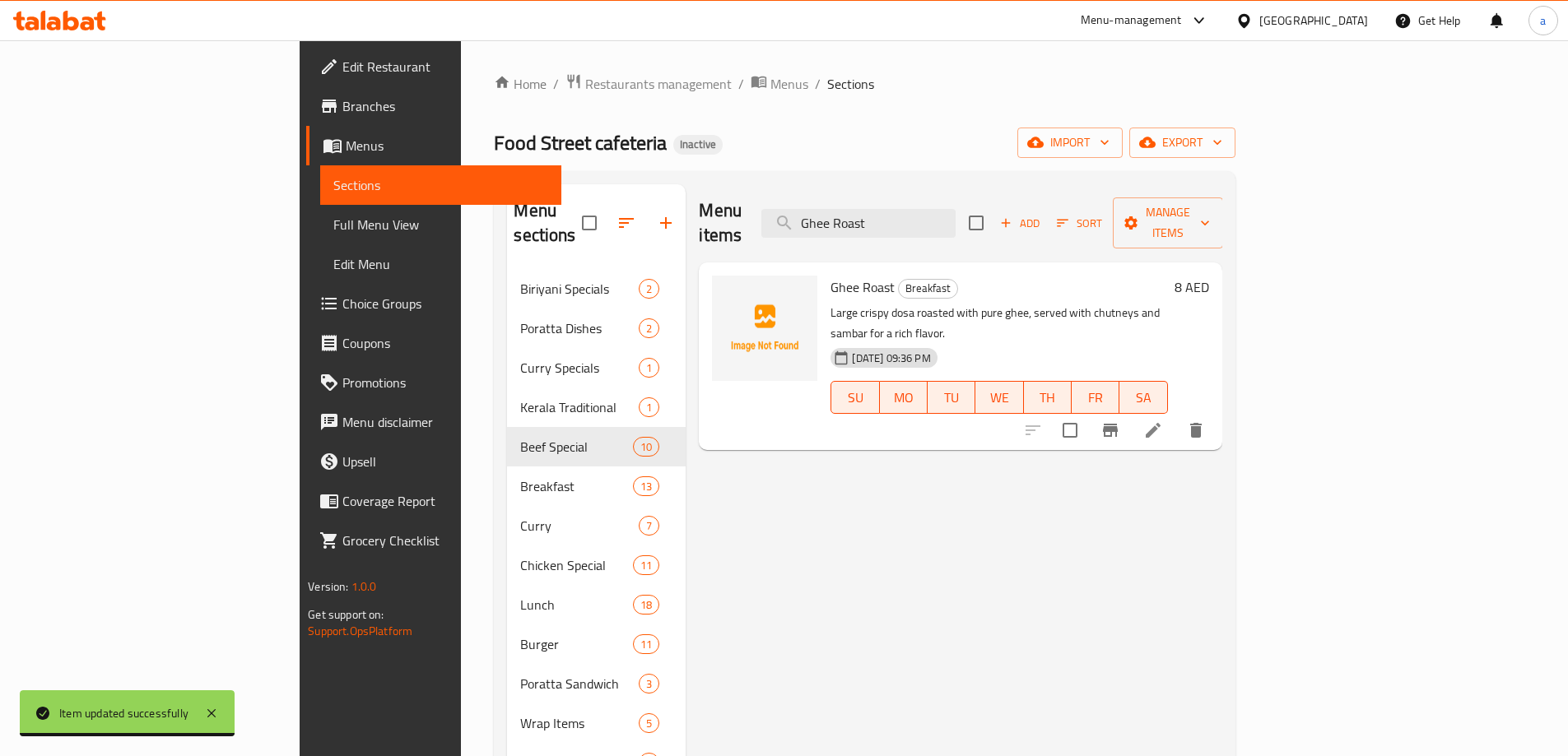
type input "Ghee Roast"
click at [1222, 412] on div "Menu items Ghee Roast Add Sort Manage items Ghee Roast Breakfast Large crispy d…" at bounding box center [953, 562] width 536 height 756
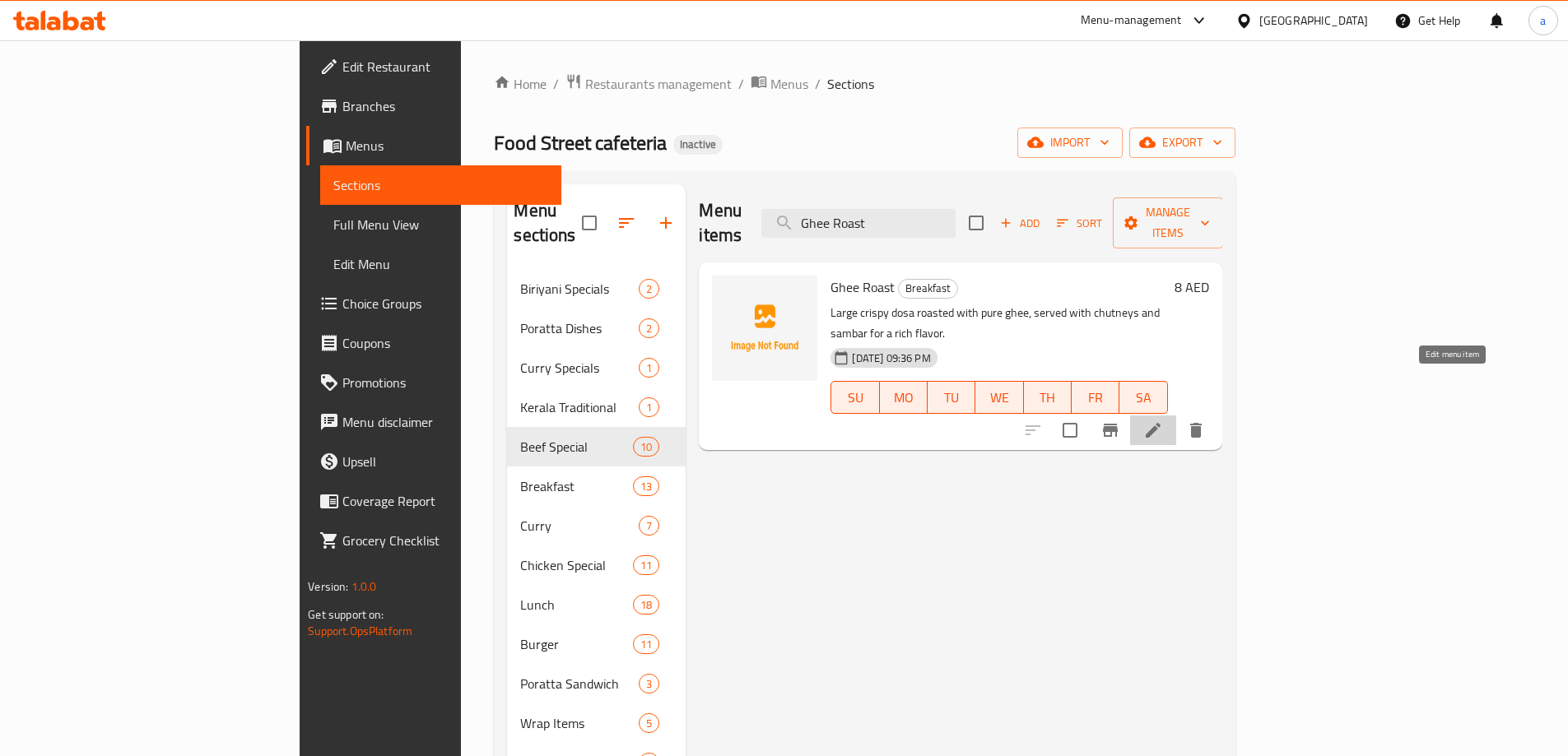
click at [1163, 421] on icon at bounding box center [1153, 430] width 20 height 20
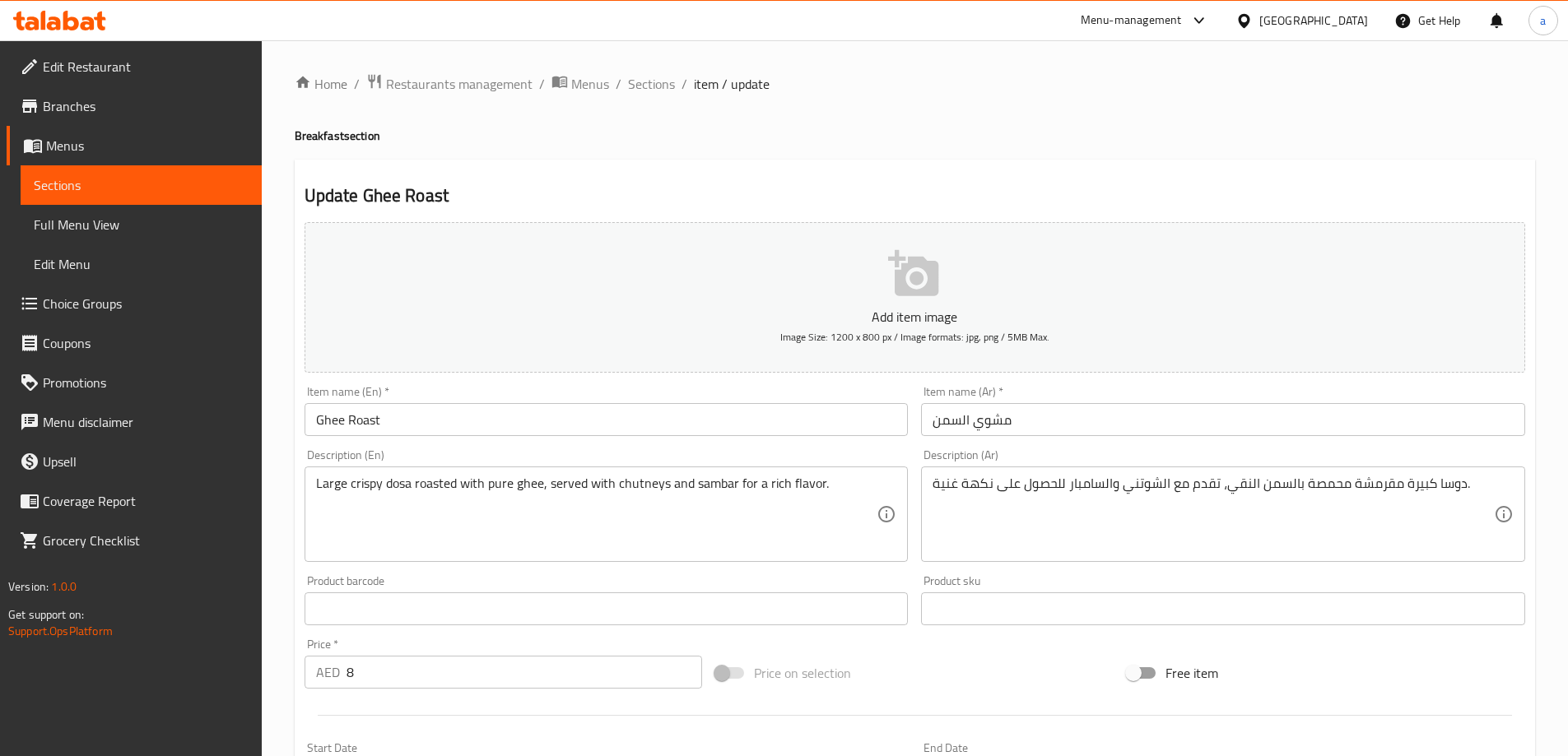
click at [995, 414] on input "مشوي السمن" at bounding box center [1223, 419] width 604 height 33
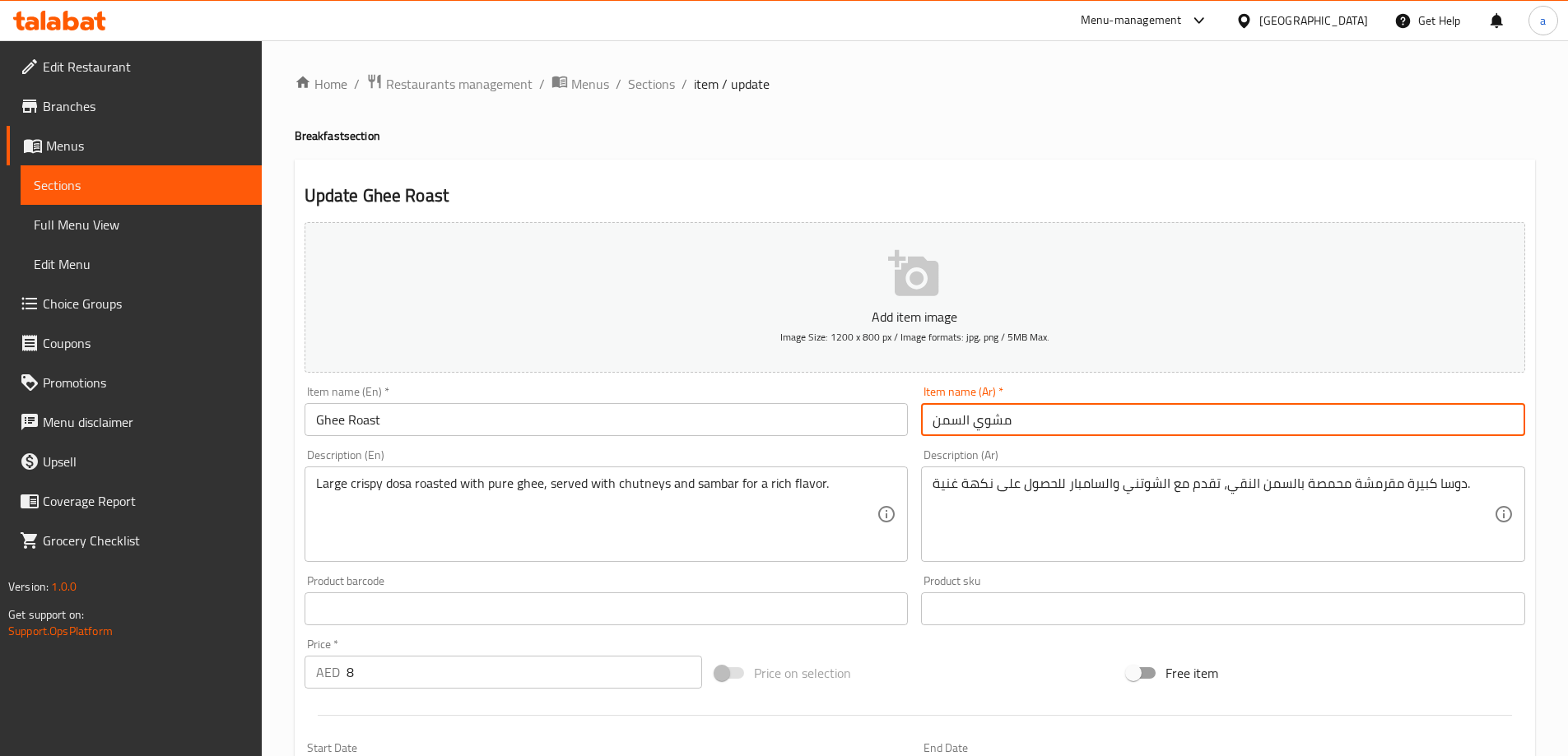
click at [995, 414] on input "مشوي السمن" at bounding box center [1223, 419] width 604 height 33
click at [1035, 423] on input "السمن" at bounding box center [1223, 419] width 604 height 33
paste input "مشوي"
click at [971, 430] on input "السمنمشوي" at bounding box center [1223, 419] width 604 height 33
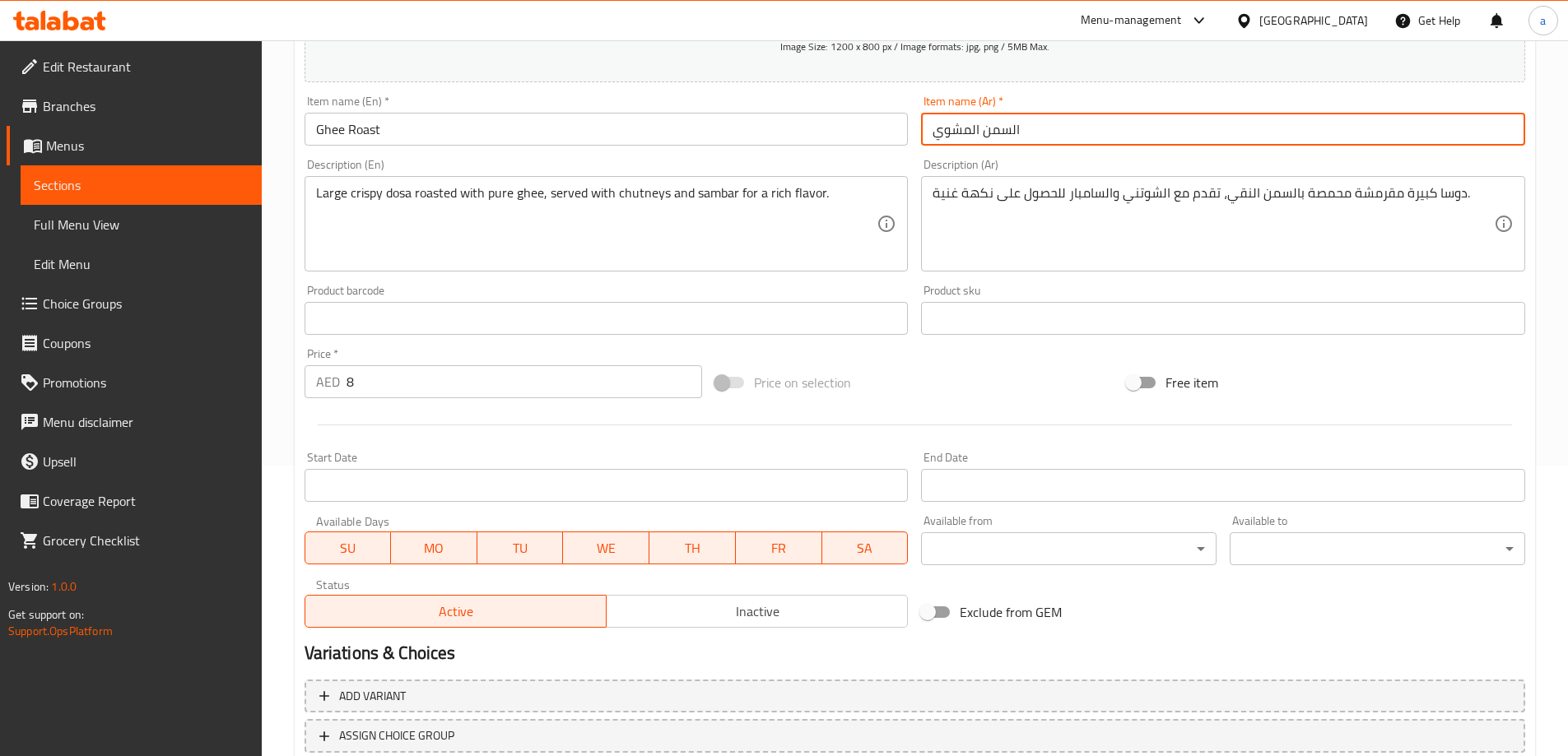
scroll to position [407, 0]
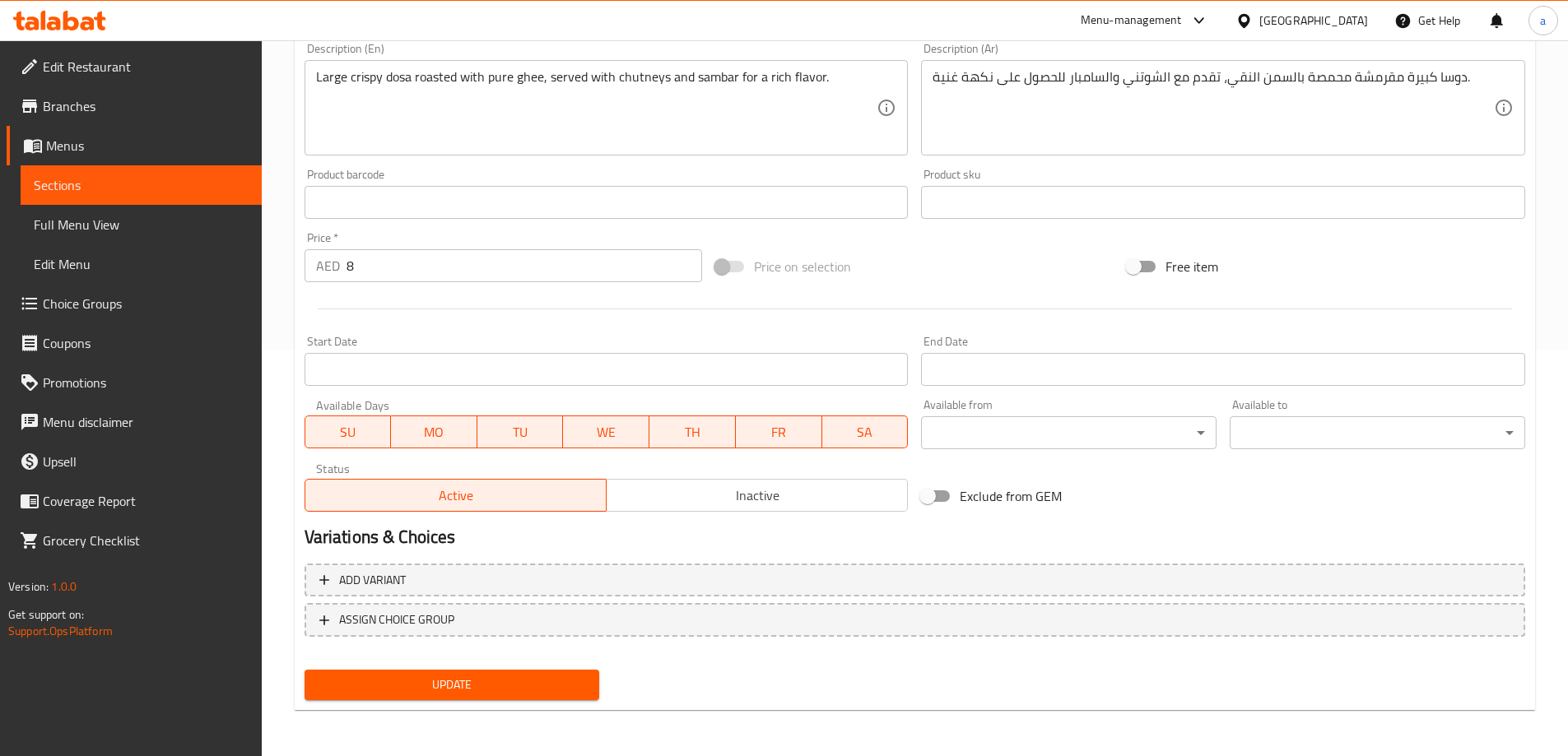
type input "السمن المشوي"
click at [553, 672] on button "Update" at bounding box center [452, 685] width 295 height 30
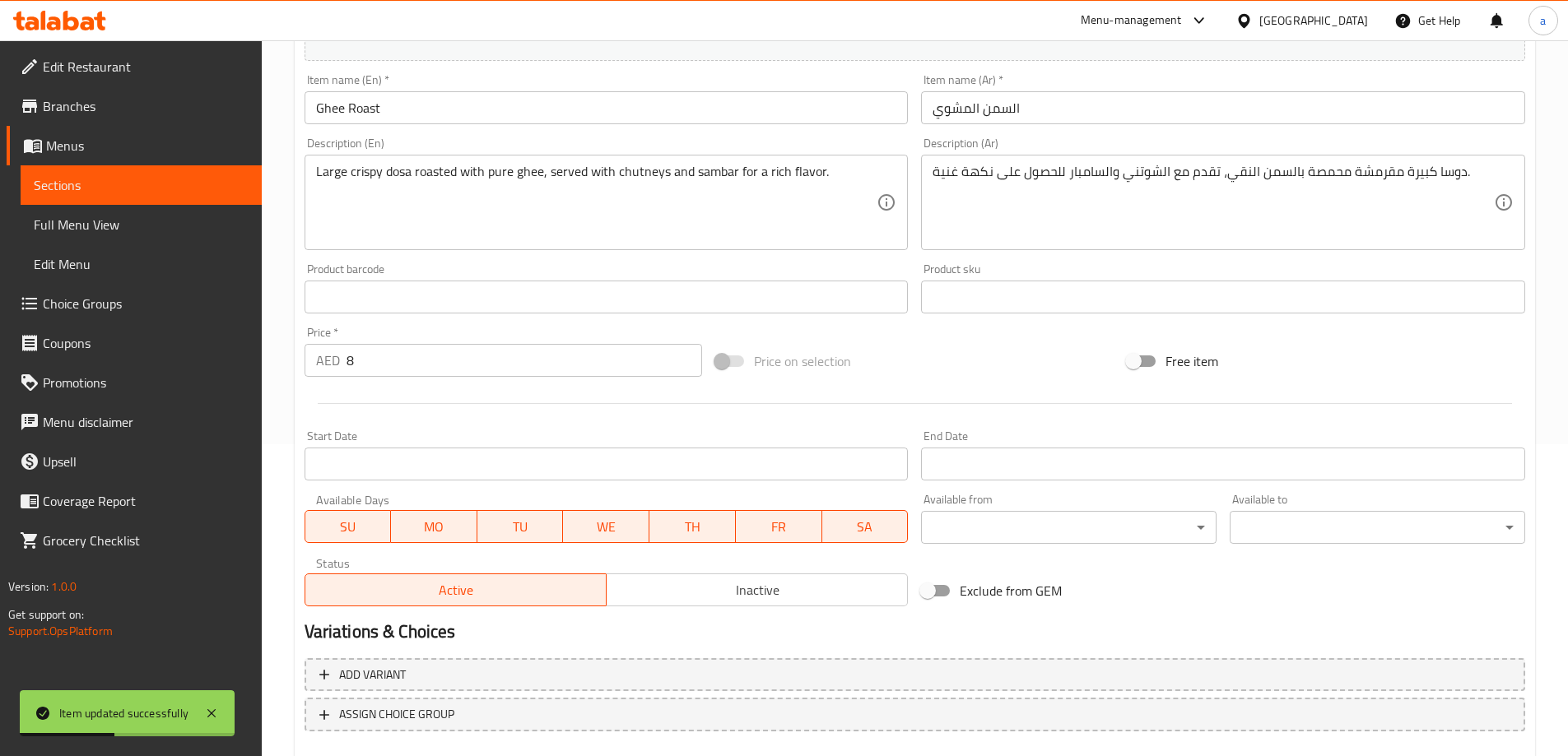
scroll to position [160, 0]
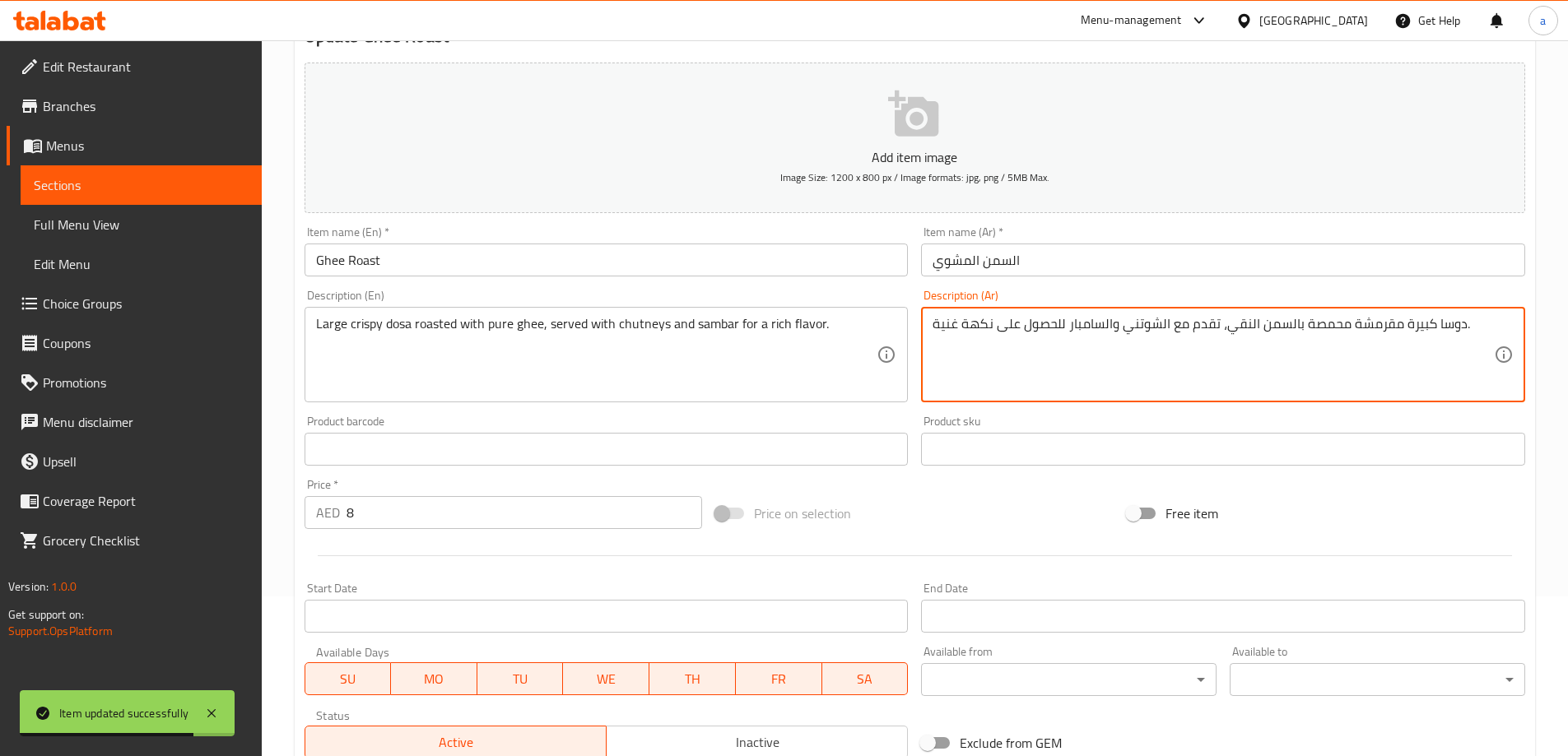
drag, startPoint x: 993, startPoint y: 325, endPoint x: 1060, endPoint y: 338, distance: 68.2
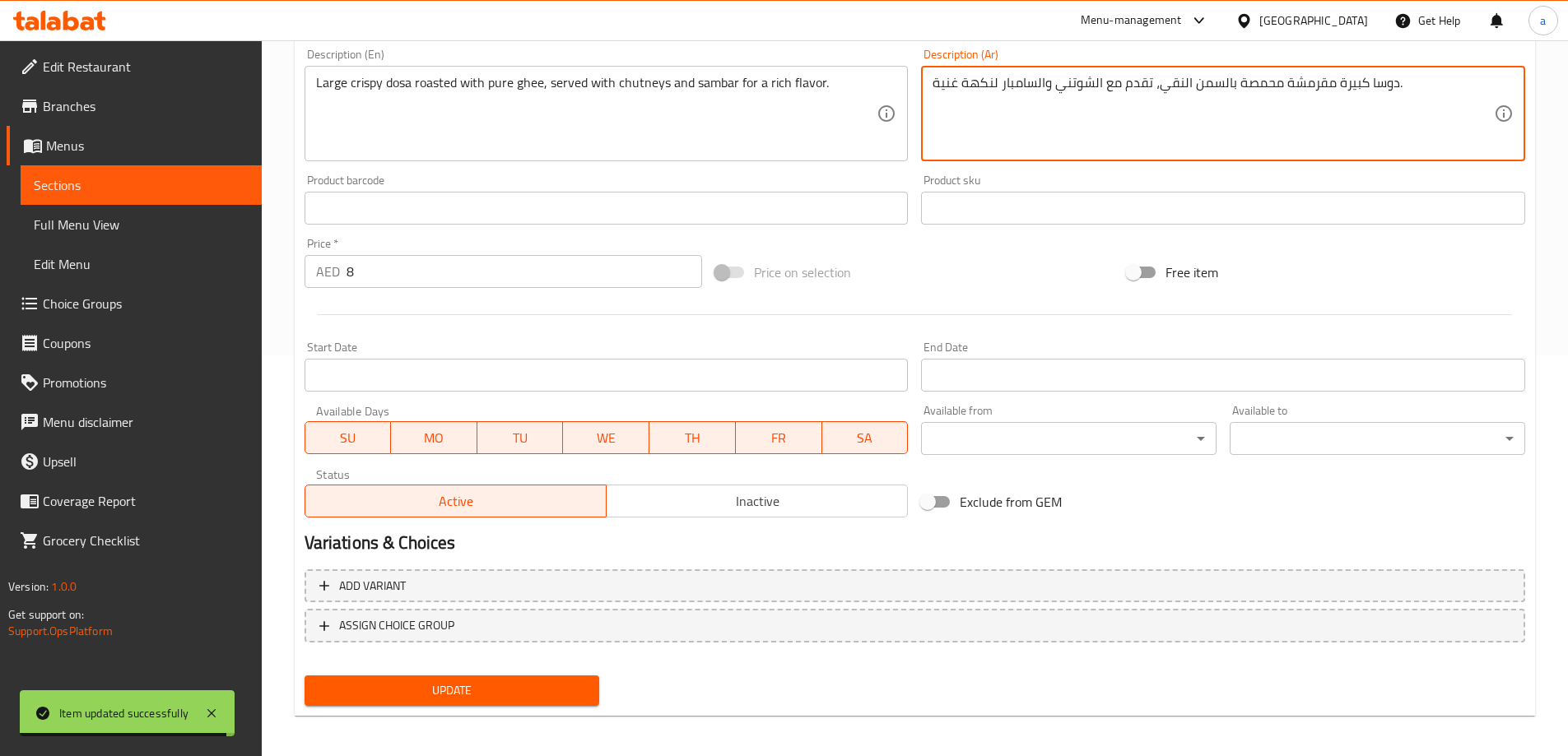
scroll to position [407, 0]
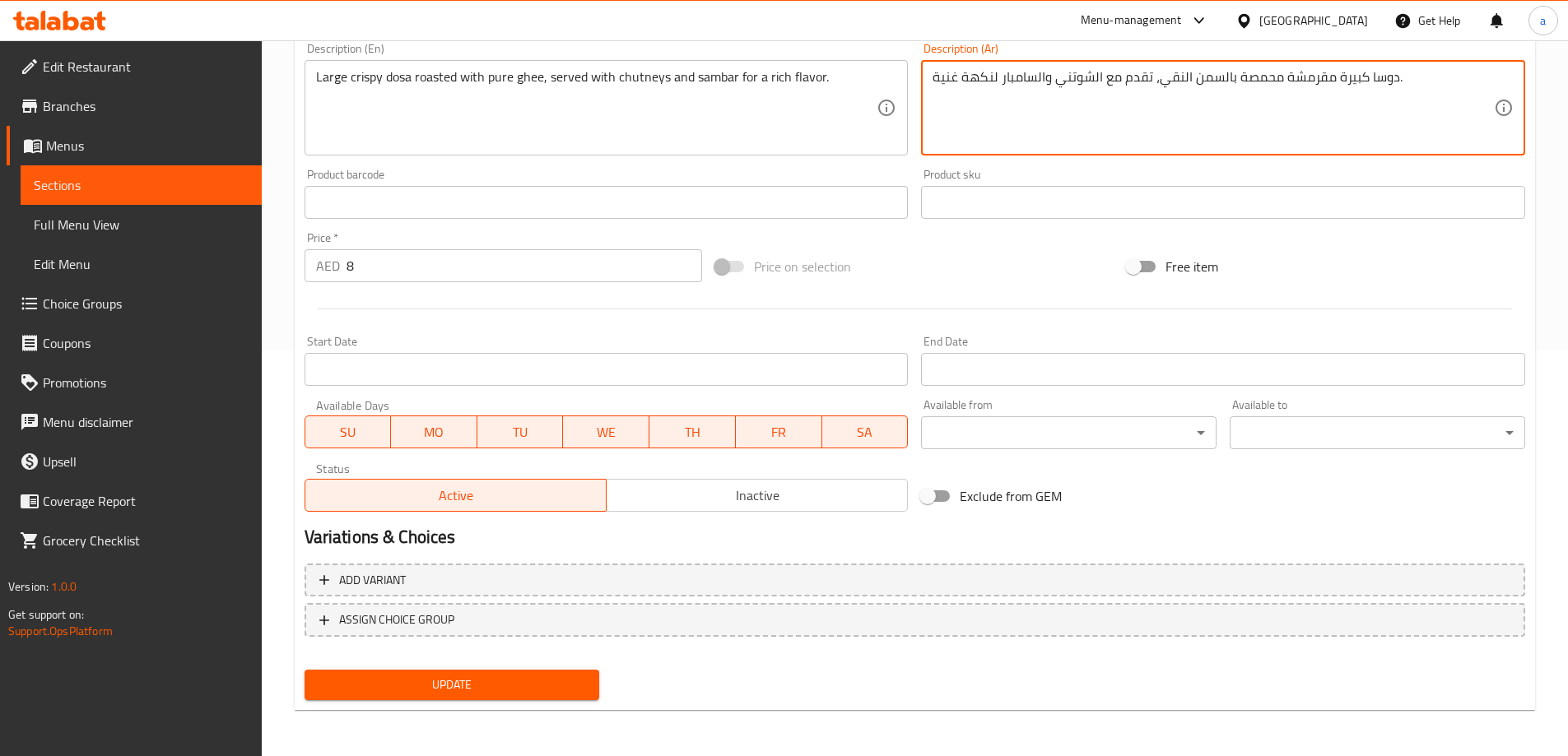
type textarea "دوسا كبيرة مقرمشة محمصة بالسمن النقي، تقدم مع الشوتني والسامبار لنكهة غنية."
click at [516, 692] on span "Update" at bounding box center [452, 685] width 269 height 21
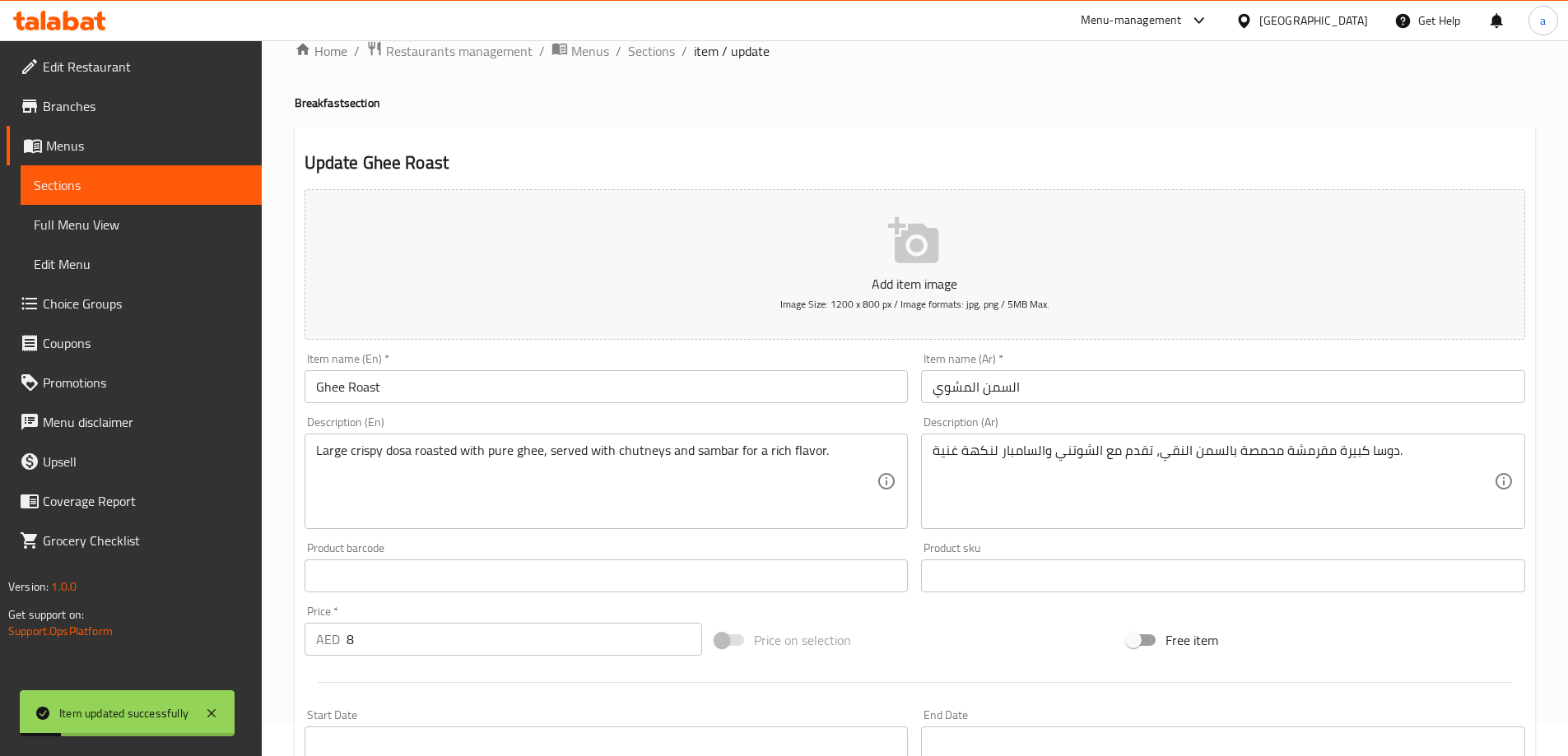
scroll to position [0, 0]
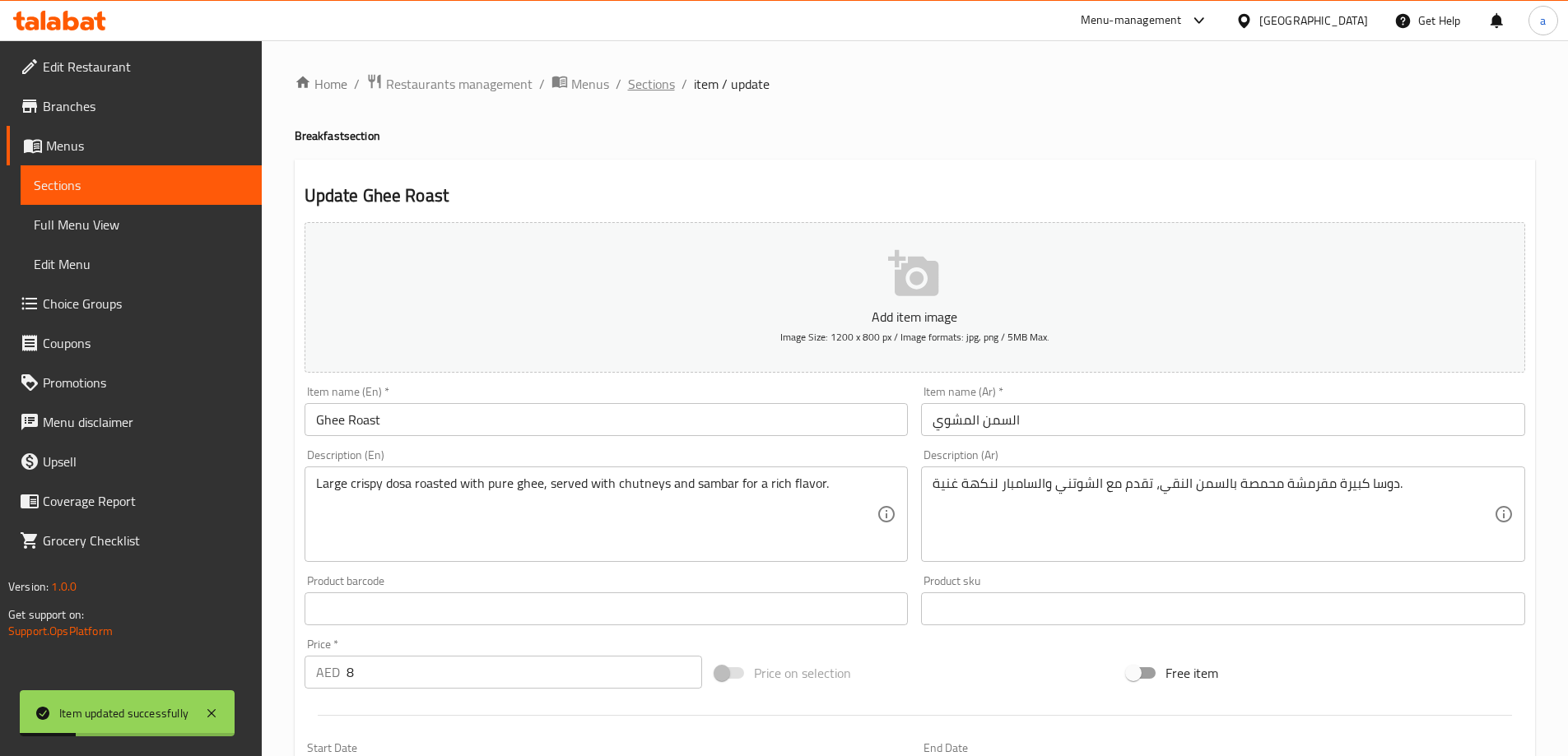
click at [643, 83] on span "Sections" at bounding box center [651, 83] width 47 height 20
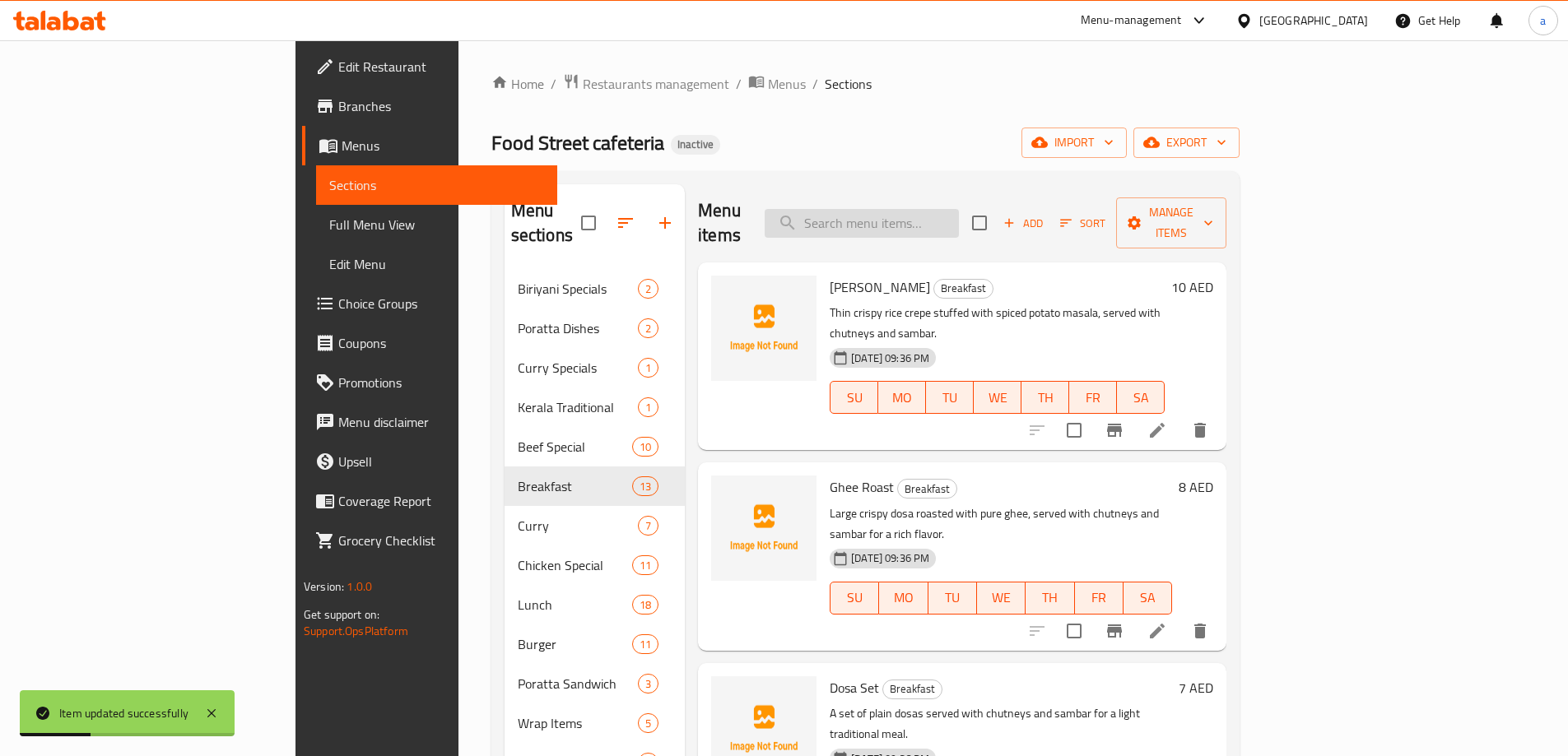
click at [911, 190] on div "Menu items Add Sort Manage items" at bounding box center [962, 223] width 529 height 78
click at [925, 209] on input "search" at bounding box center [862, 223] width 194 height 29
paste input "Dosa Set"
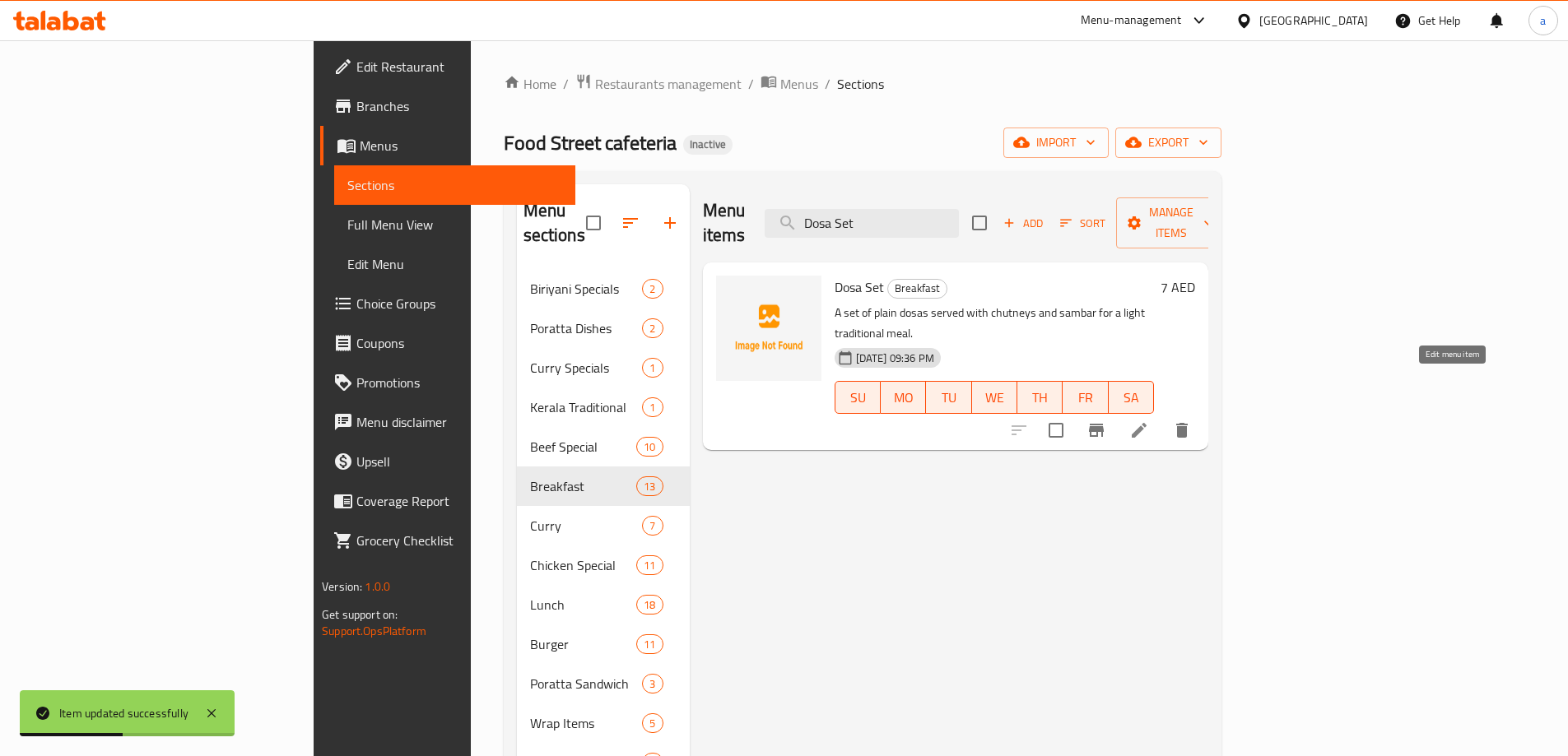
type input "Dosa Set"
click at [1149, 421] on icon at bounding box center [1138, 430] width 20 height 20
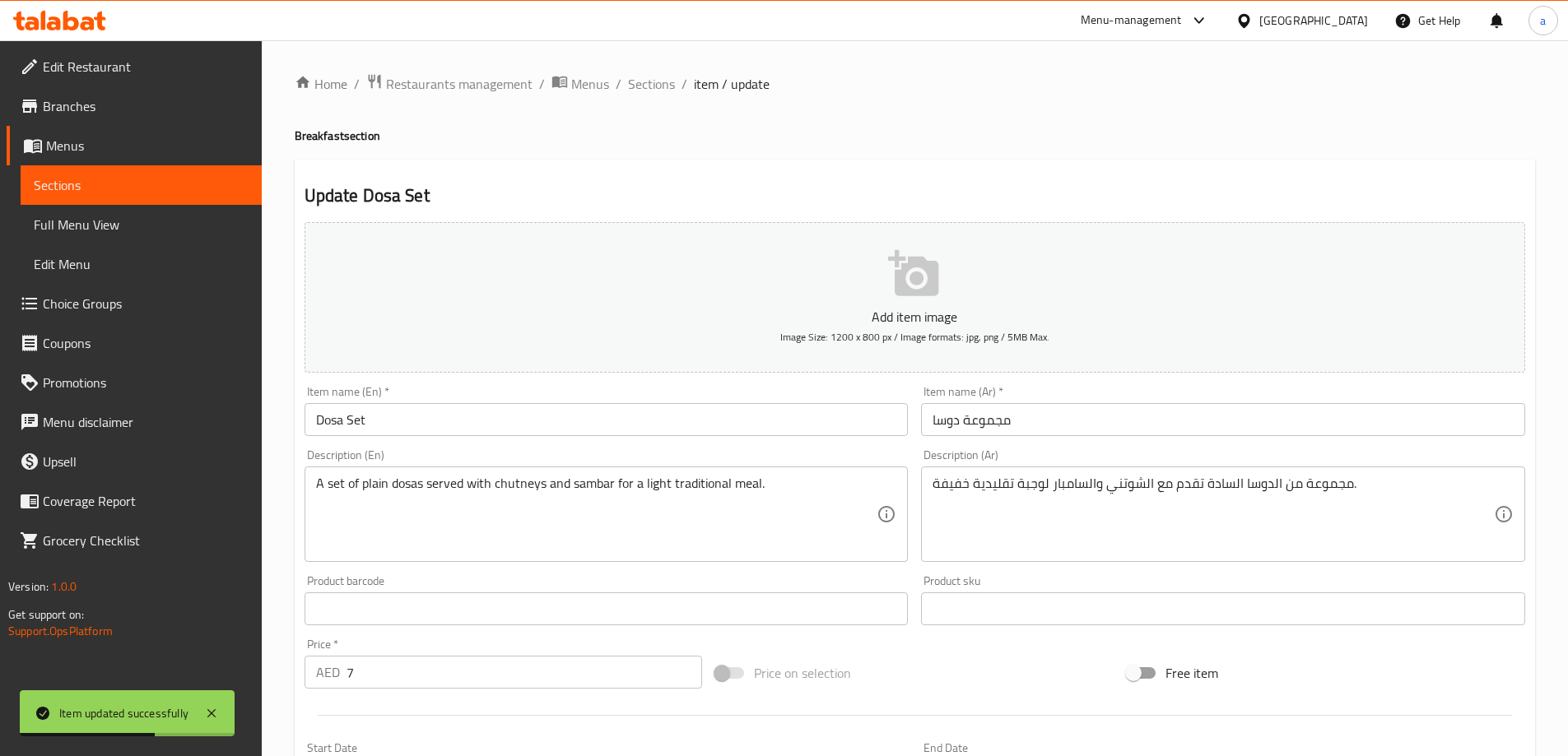
click at [994, 421] on input "مجموعة دوسا" at bounding box center [1223, 419] width 604 height 33
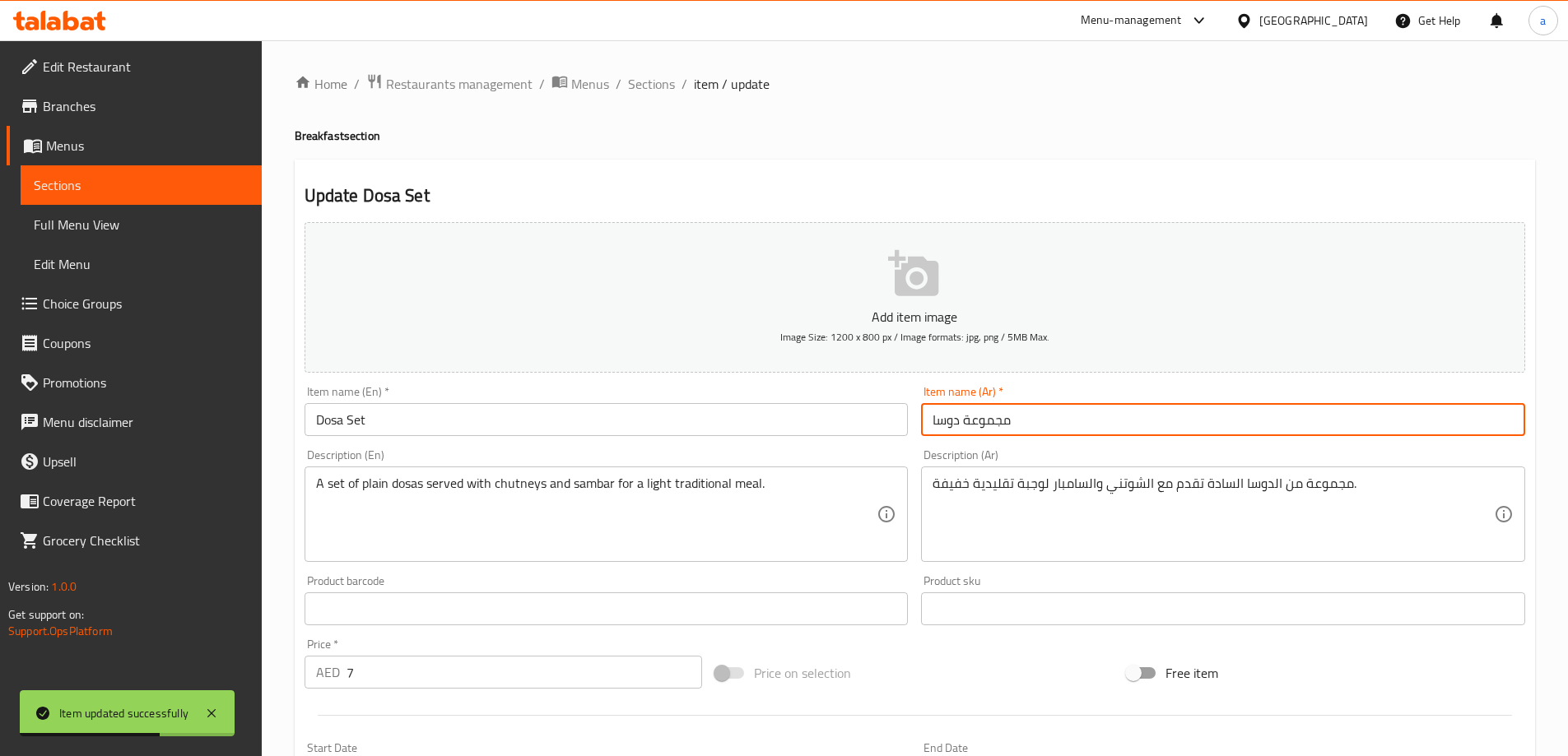
click at [994, 421] on input "مجموعة دوسا" at bounding box center [1223, 419] width 604 height 33
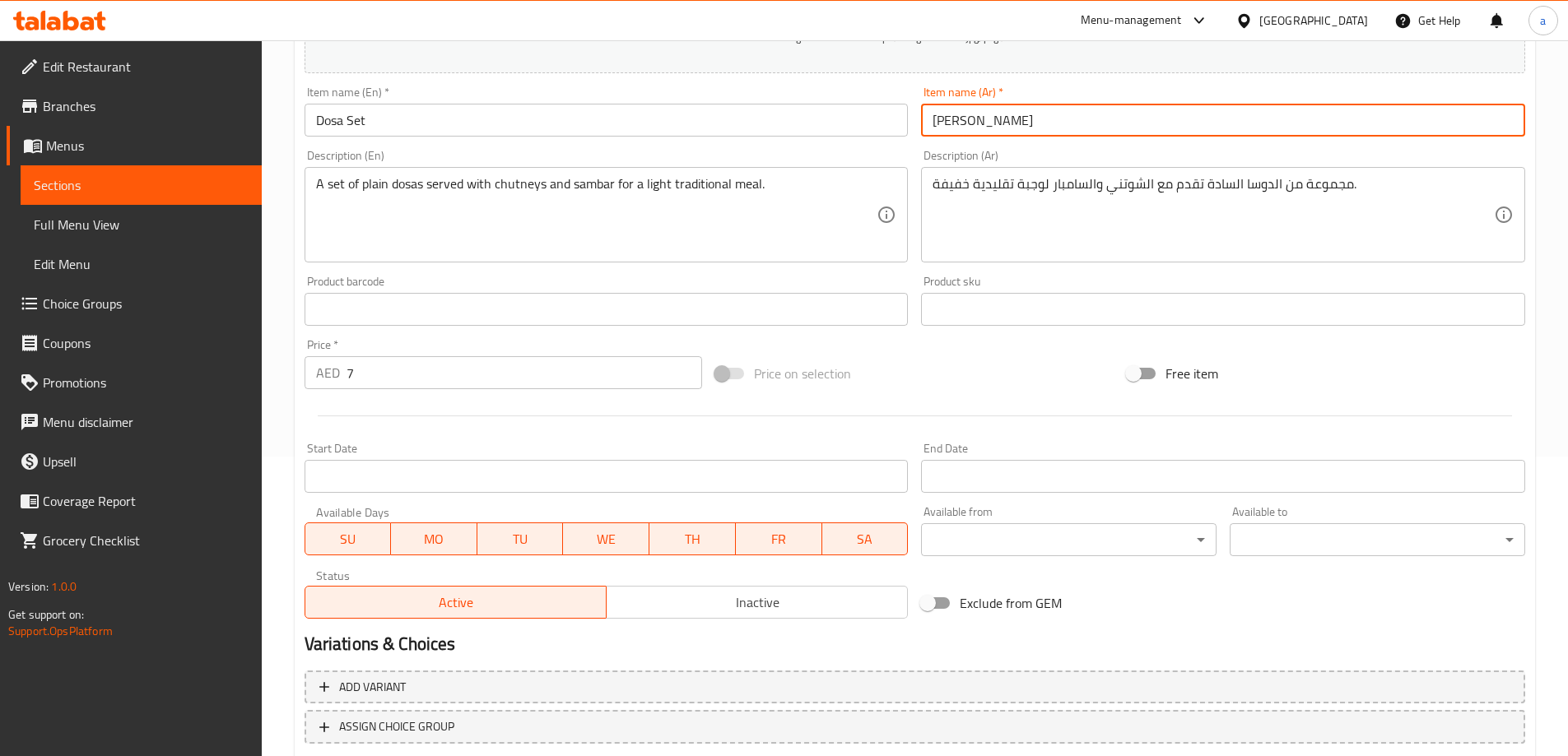
scroll to position [407, 0]
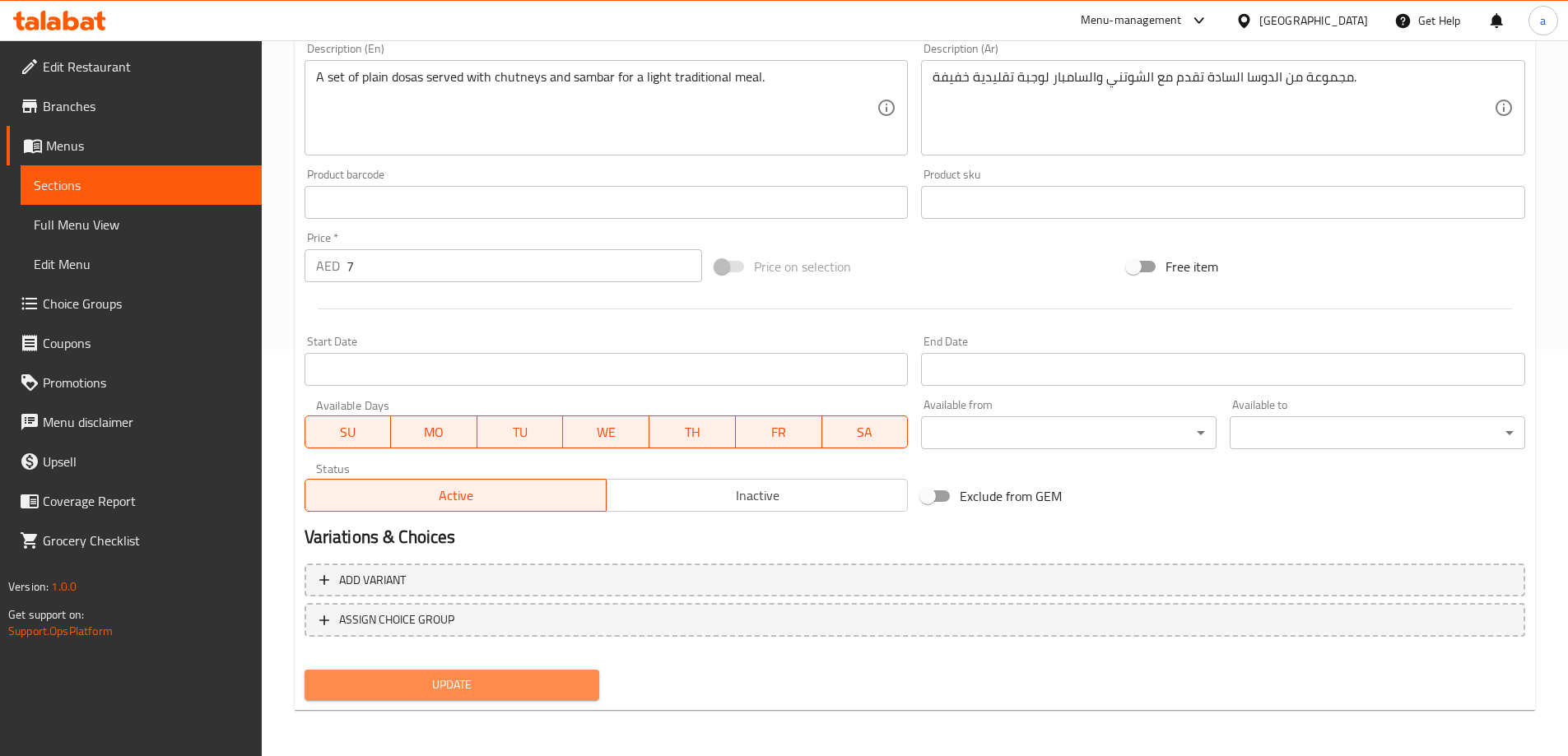
click at [522, 686] on span "Update" at bounding box center [452, 685] width 269 height 21
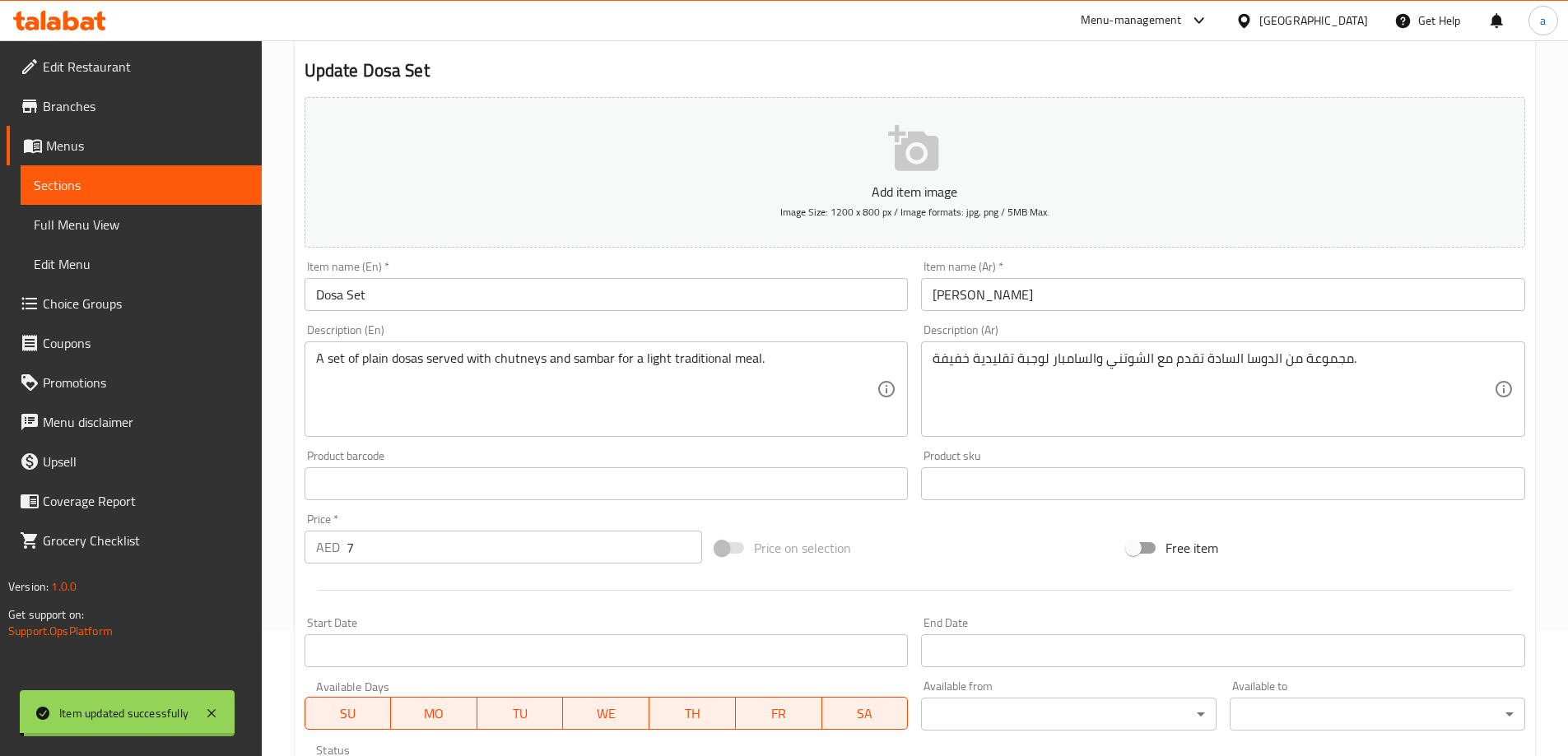
scroll to position [0, 0]
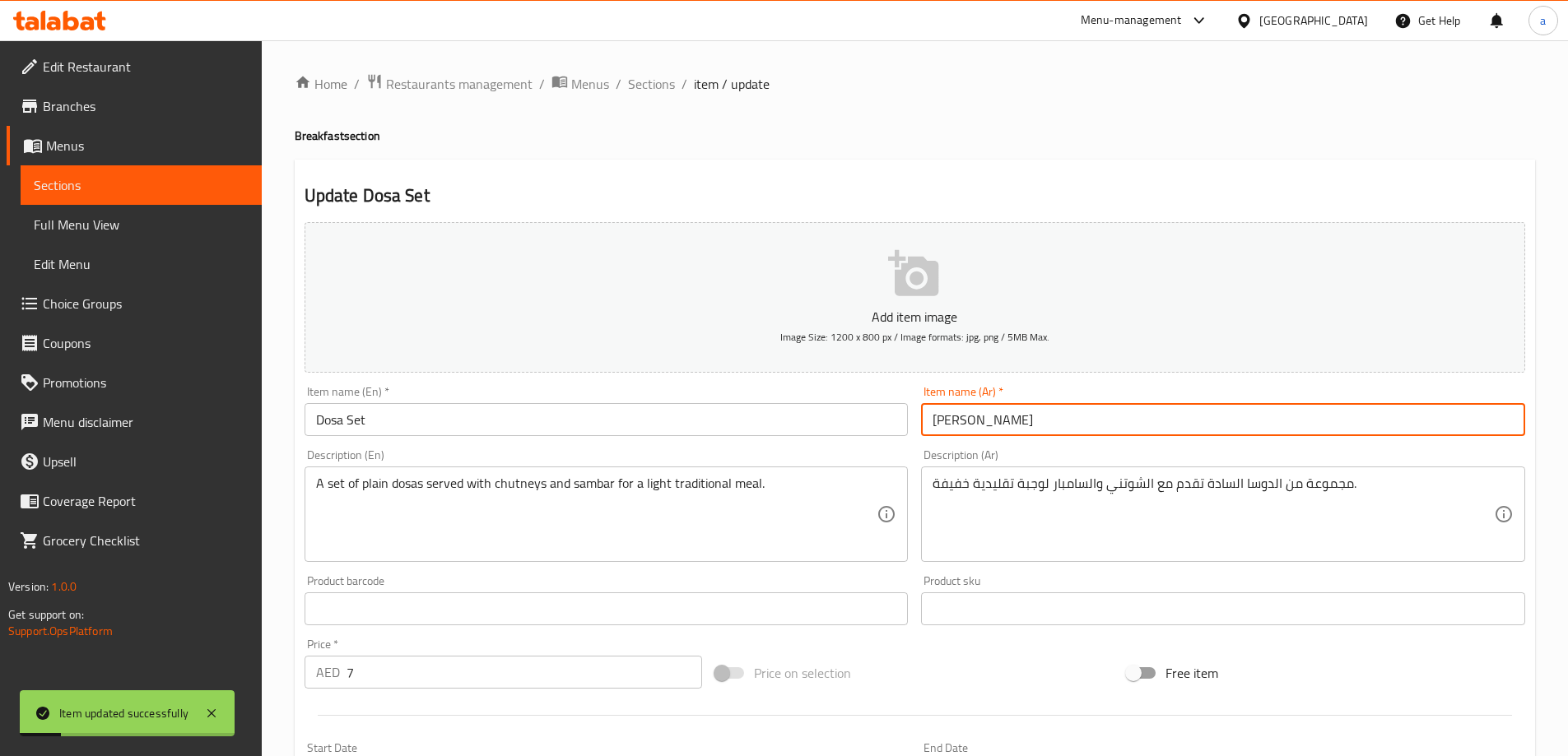
click at [986, 418] on input "سيت دوسا" at bounding box center [1223, 419] width 604 height 33
click at [987, 426] on input "سيت دوسا" at bounding box center [1223, 419] width 604 height 33
click at [981, 425] on input "سيت دوسا" at bounding box center [1223, 419] width 604 height 33
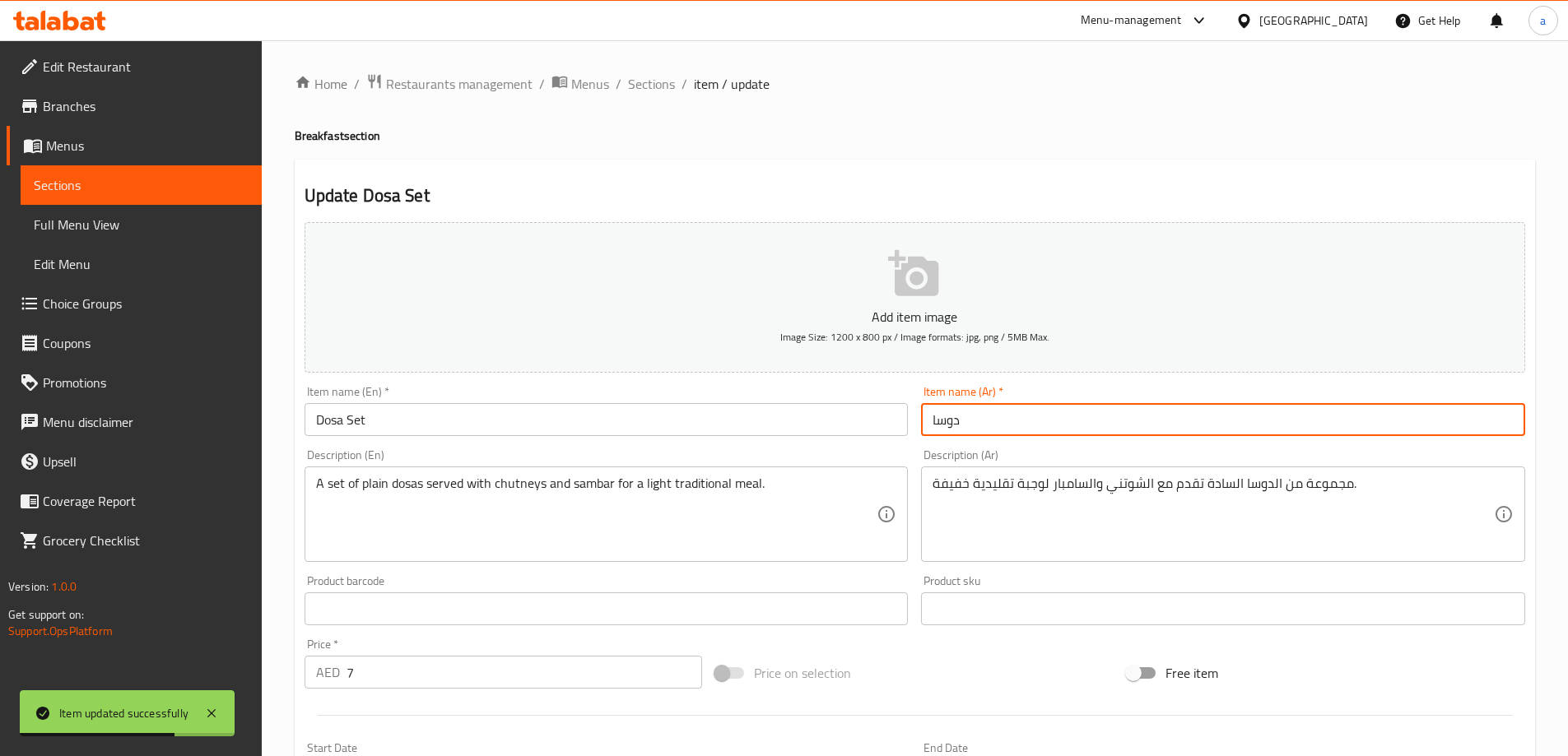
paste input "سيت"
click at [961, 421] on input "دوساسيت" at bounding box center [1223, 419] width 604 height 33
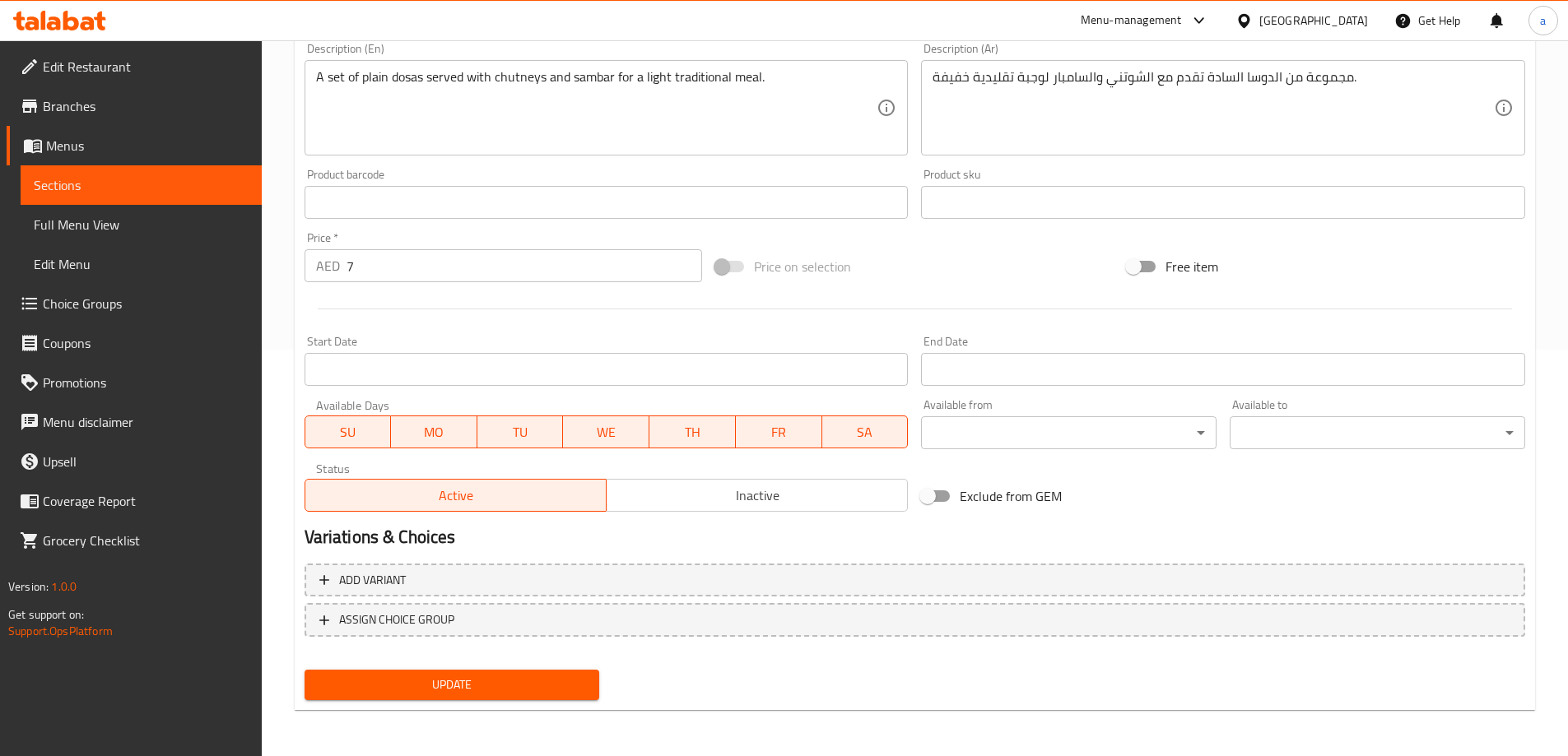
type input "دوسا سيت"
click at [531, 685] on span "Update" at bounding box center [452, 685] width 269 height 21
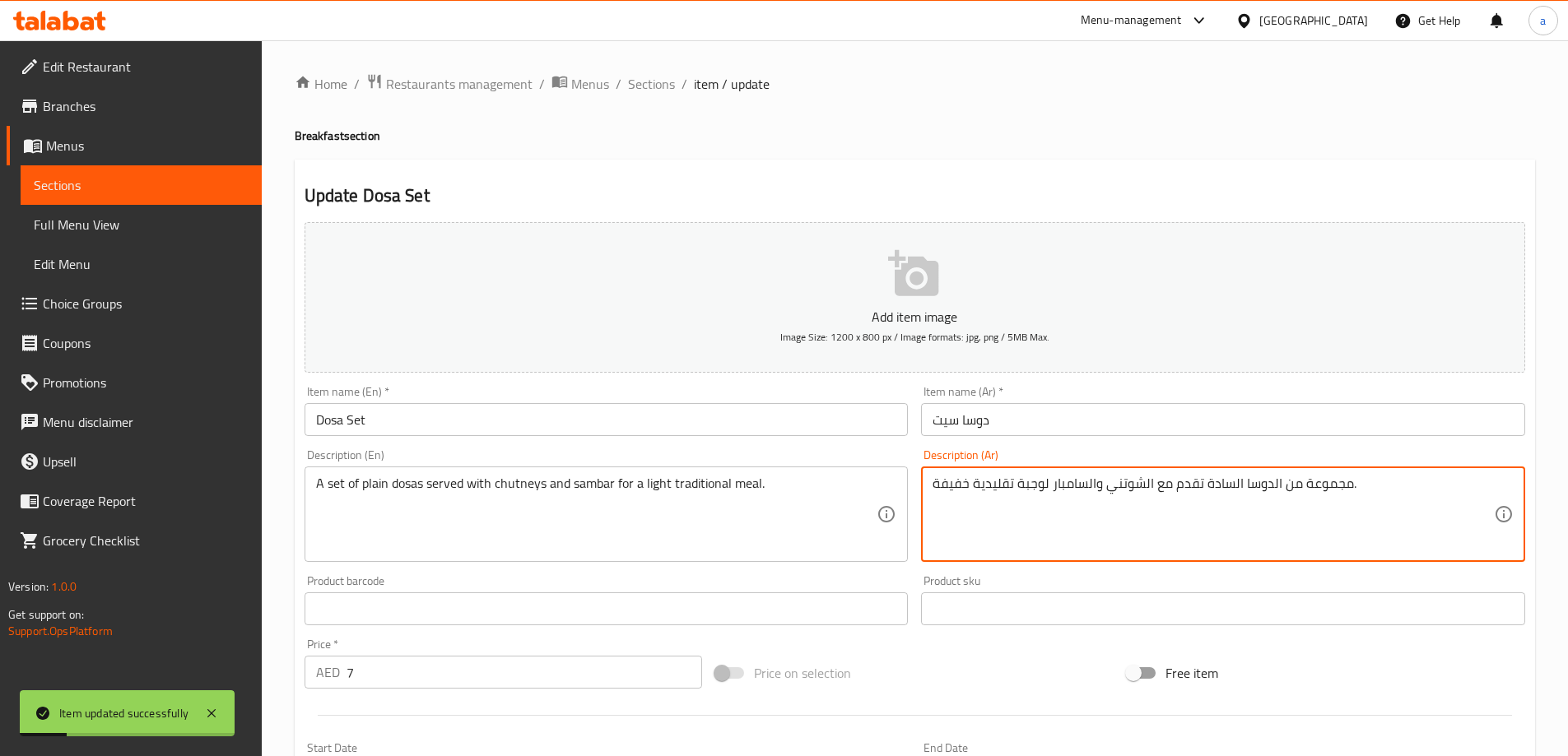
click at [1315, 479] on textarea "مجموعة من الدوسا السادة تقدم مع الشوتني والسامبار لوجبة تقليدية خفيفة." at bounding box center [1213, 514] width 562 height 78
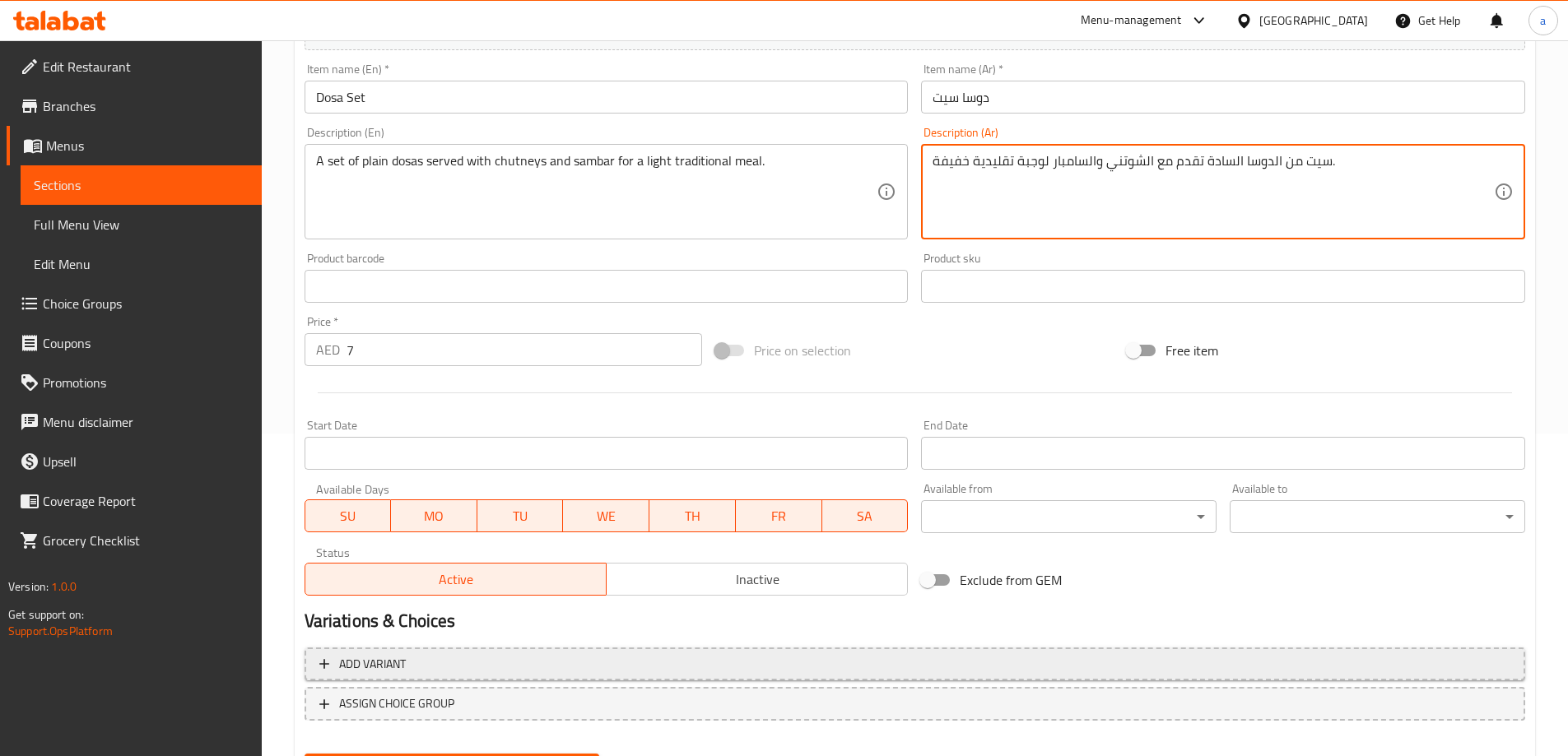
scroll to position [407, 0]
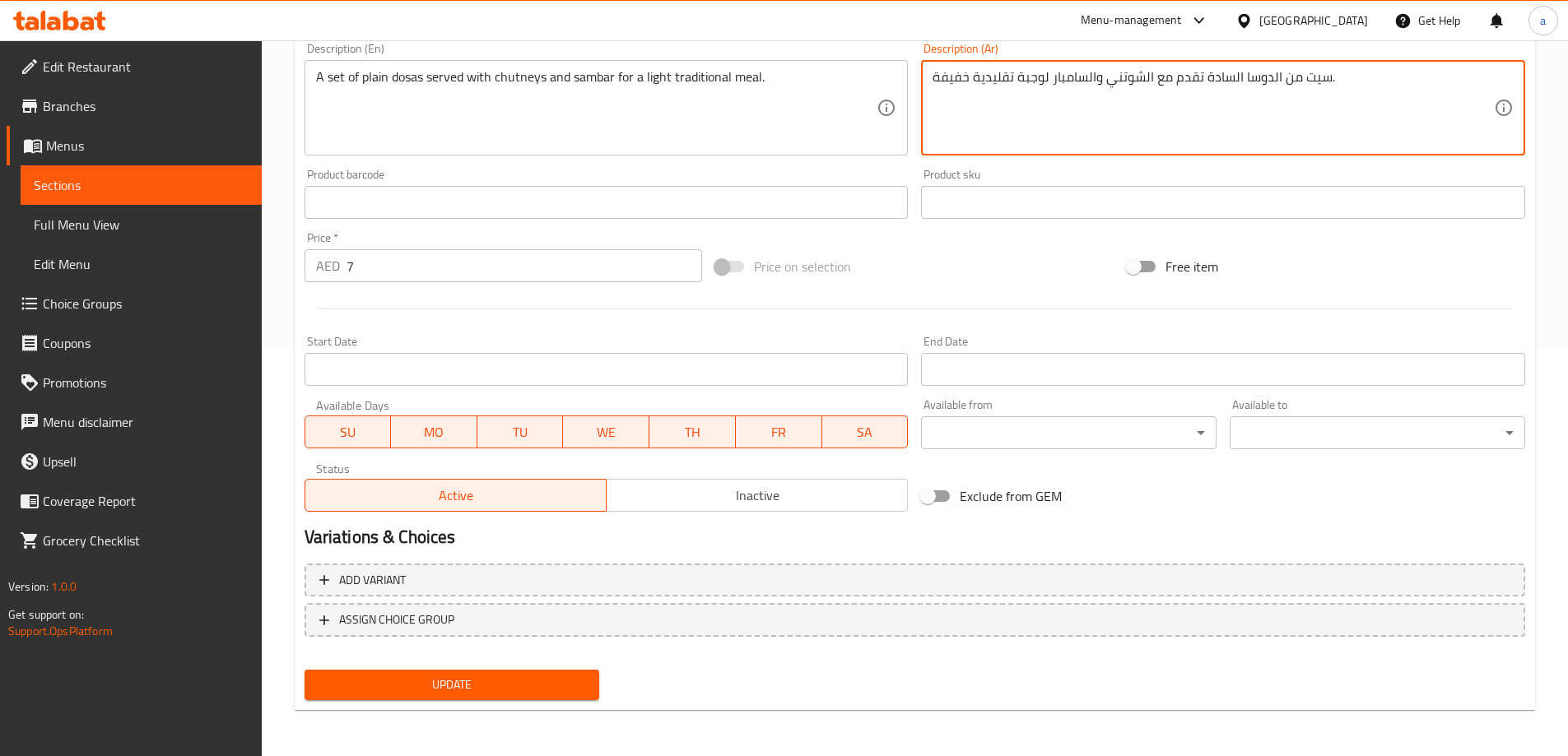
type textarea "سيت من الدوسا السادة تقدم مع الشوتني والسامبار لوجبة تقليدية خفيفة."
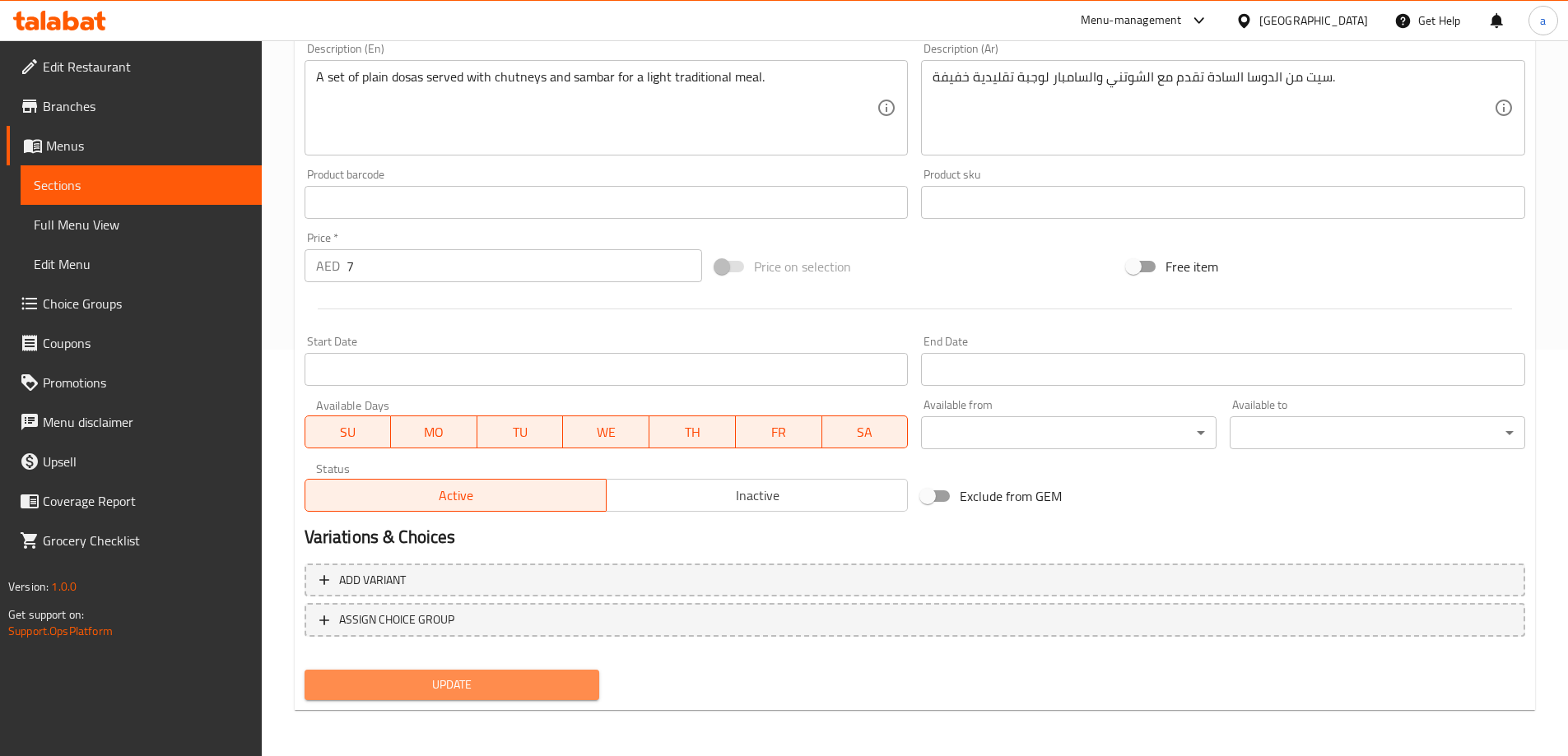
drag, startPoint x: 533, startPoint y: 690, endPoint x: 350, endPoint y: 260, distance: 467.3
click at [523, 690] on span "Update" at bounding box center [452, 685] width 269 height 21
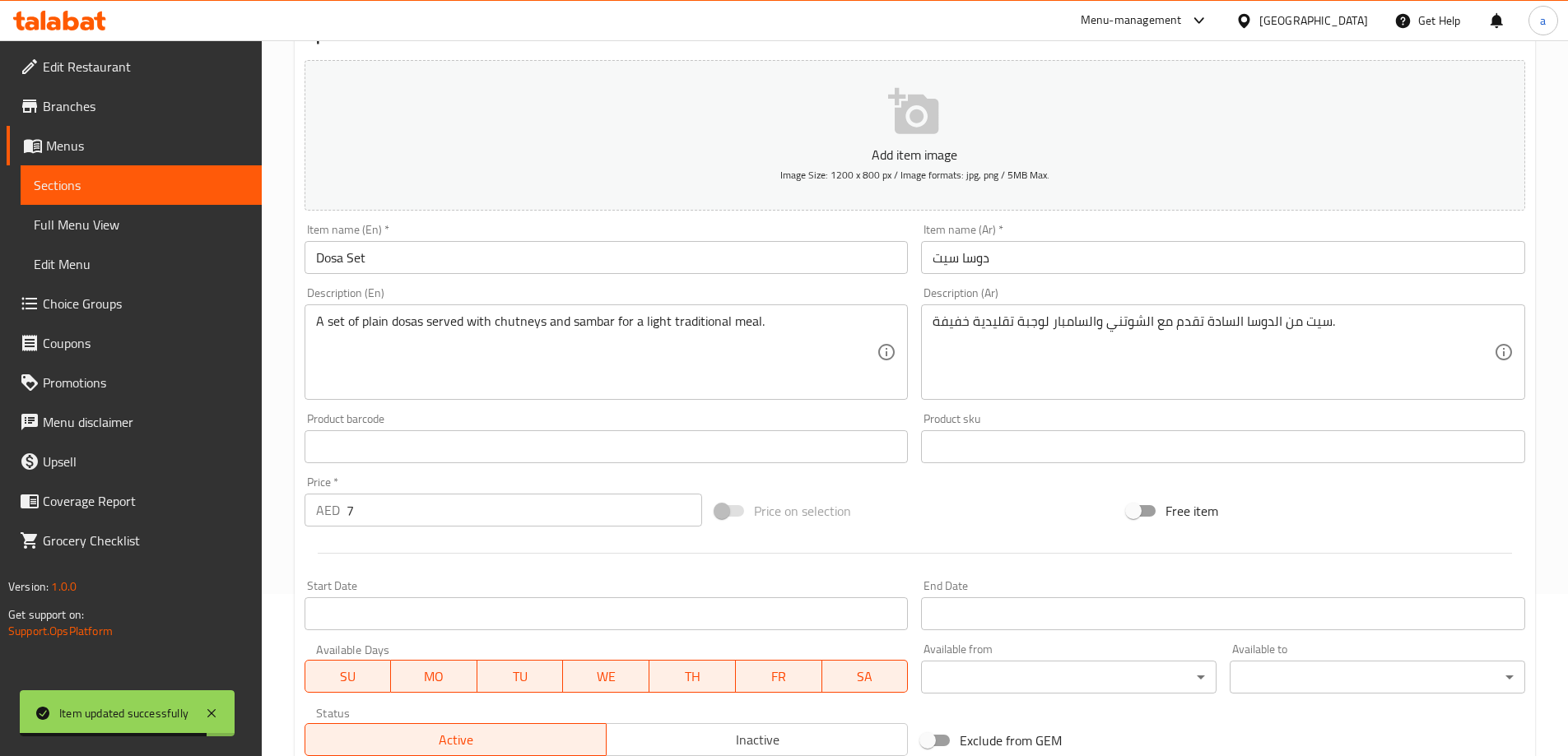
scroll to position [0, 0]
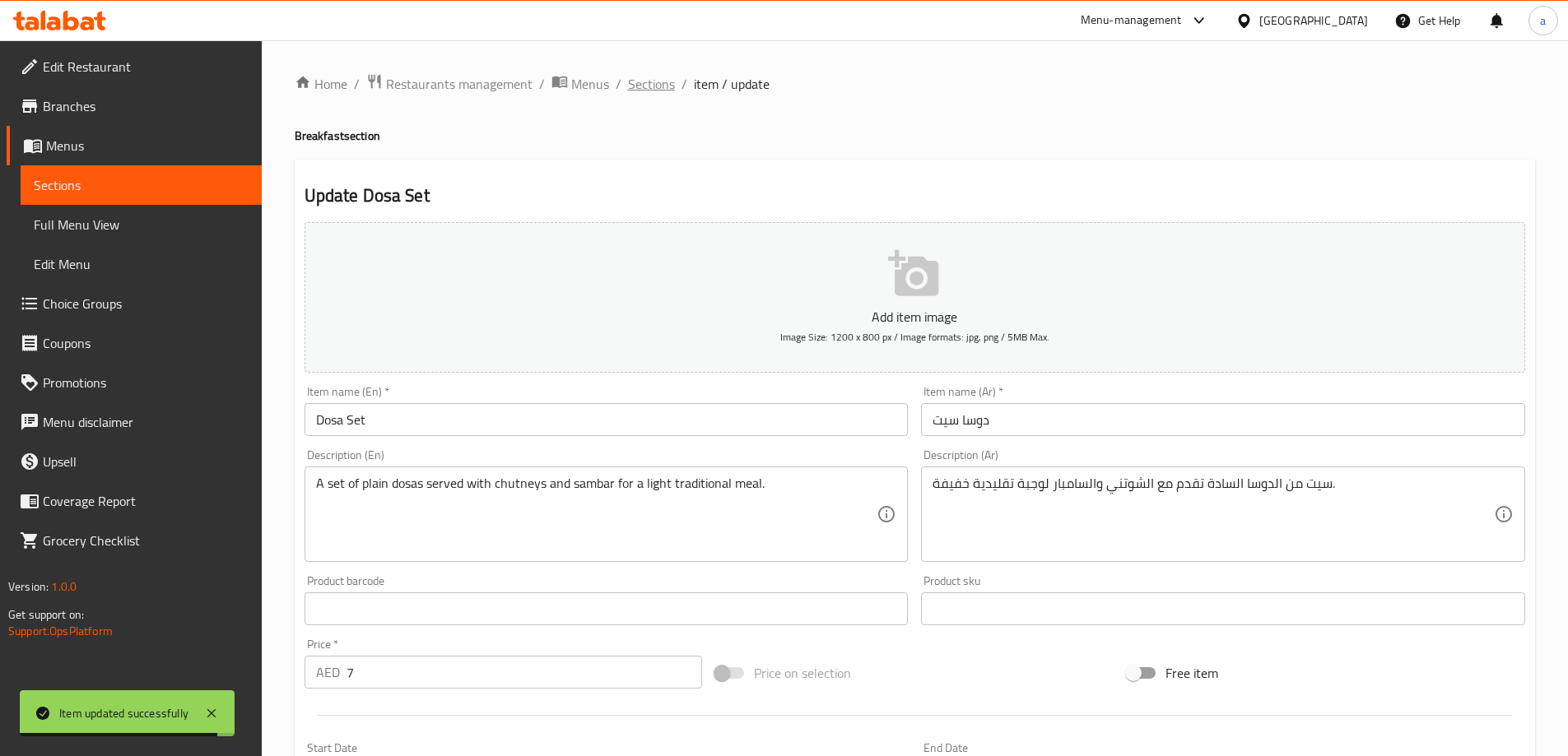
click at [664, 87] on span "Sections" at bounding box center [651, 83] width 47 height 20
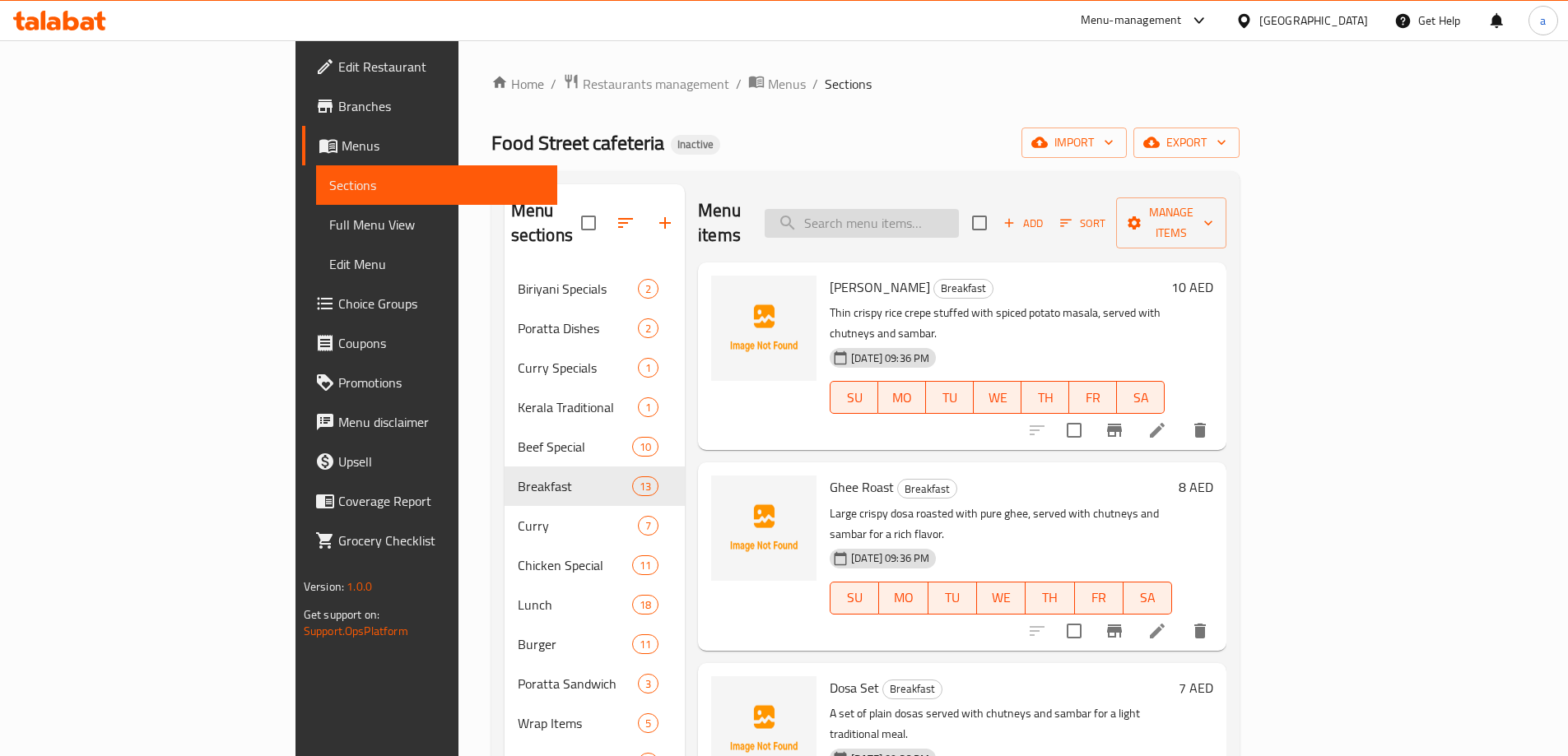
click at [951, 211] on input "search" at bounding box center [862, 223] width 194 height 29
paste input "Kadala"
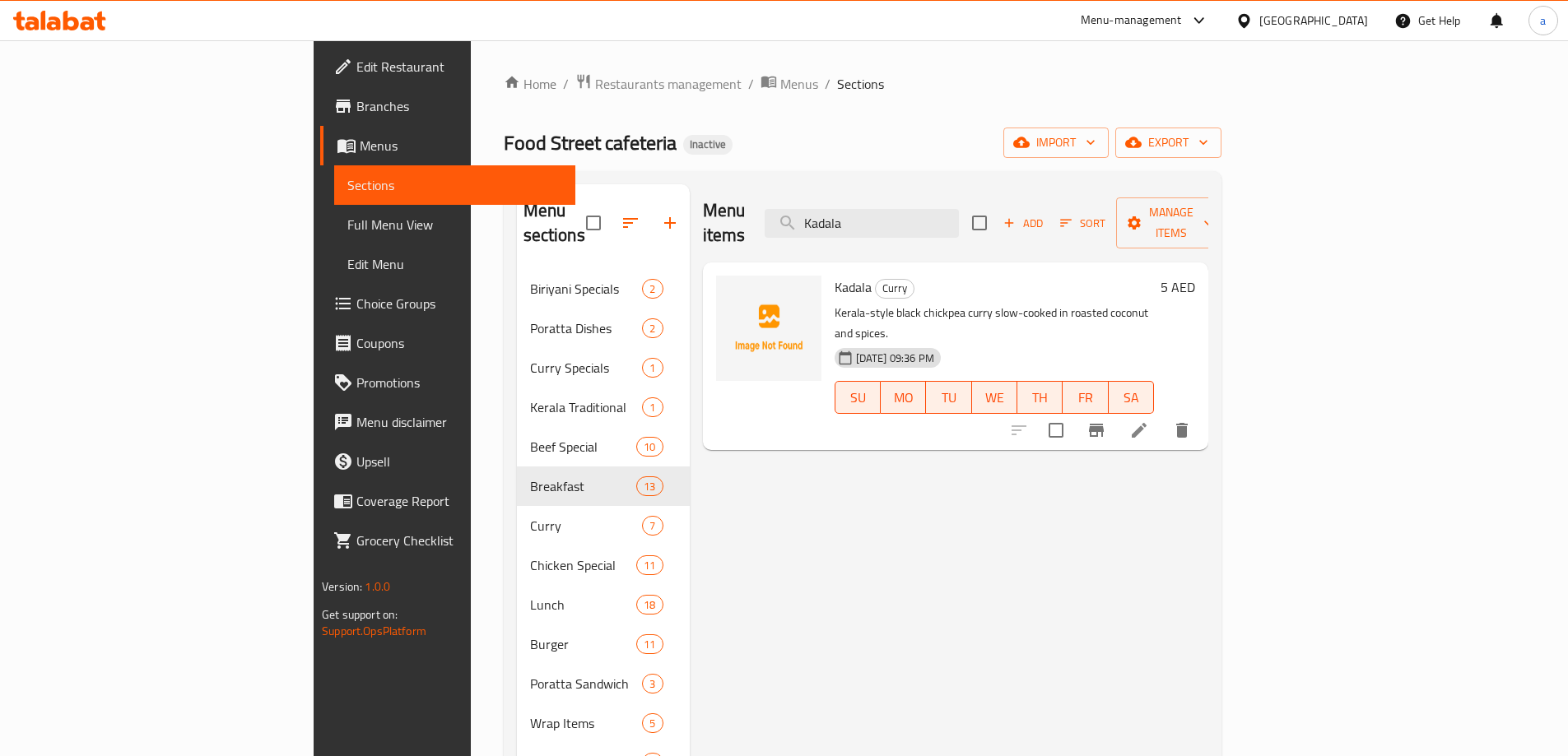
type input "Kadala"
click at [1162, 415] on li at bounding box center [1138, 429] width 46 height 29
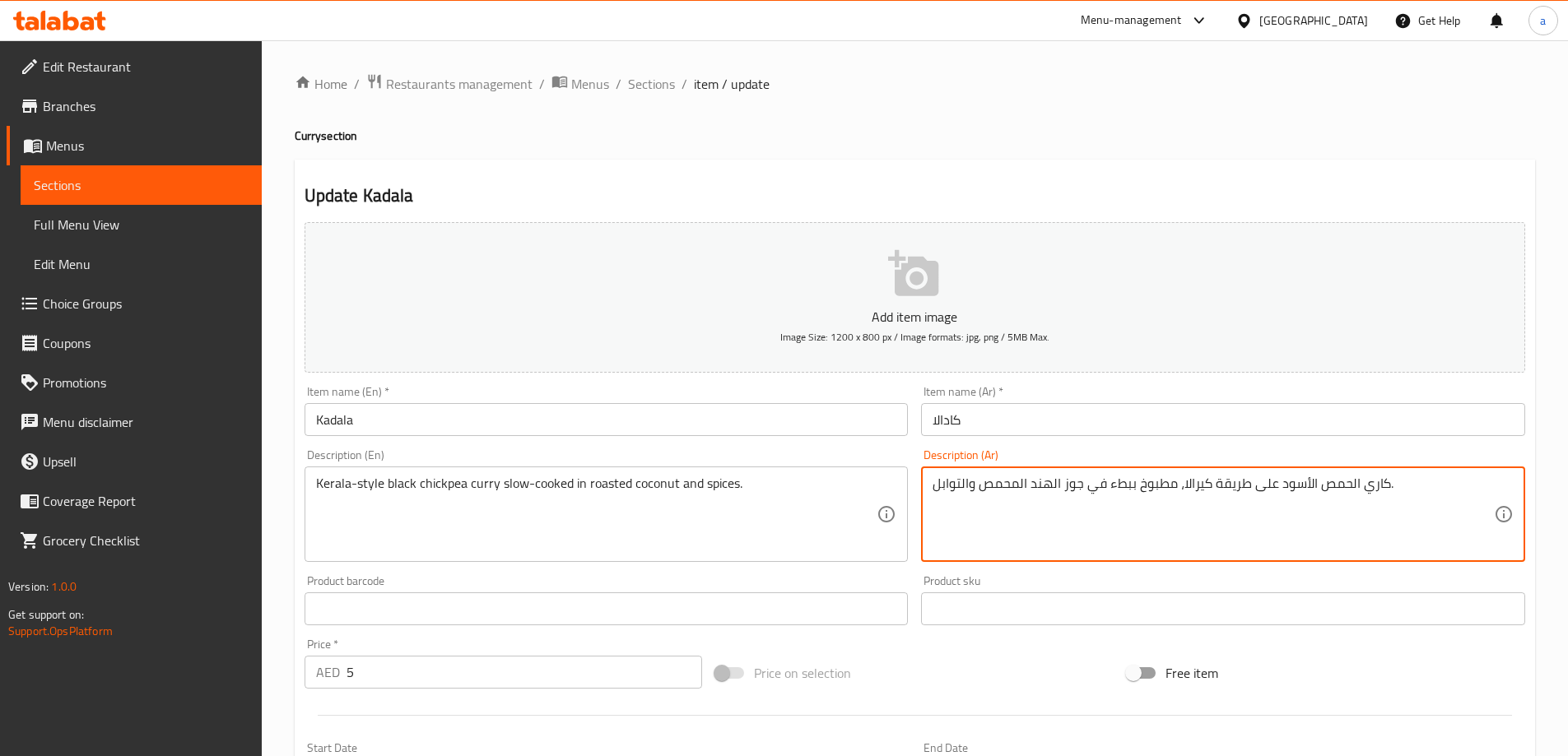
click at [1332, 489] on textarea "كاري الحمص الأسود على طريقة كيرالا، مطبوخ ببطء في جوز الهند المحمص والتوابل." at bounding box center [1213, 514] width 562 height 78
click at [1295, 486] on textarea "كاري الحمص الأسود على طريقة كيرالا، مطبوخ ببطء في جوز الهند المحمص والتوابل." at bounding box center [1213, 514] width 562 height 78
click at [650, 90] on span "Sections" at bounding box center [651, 83] width 47 height 20
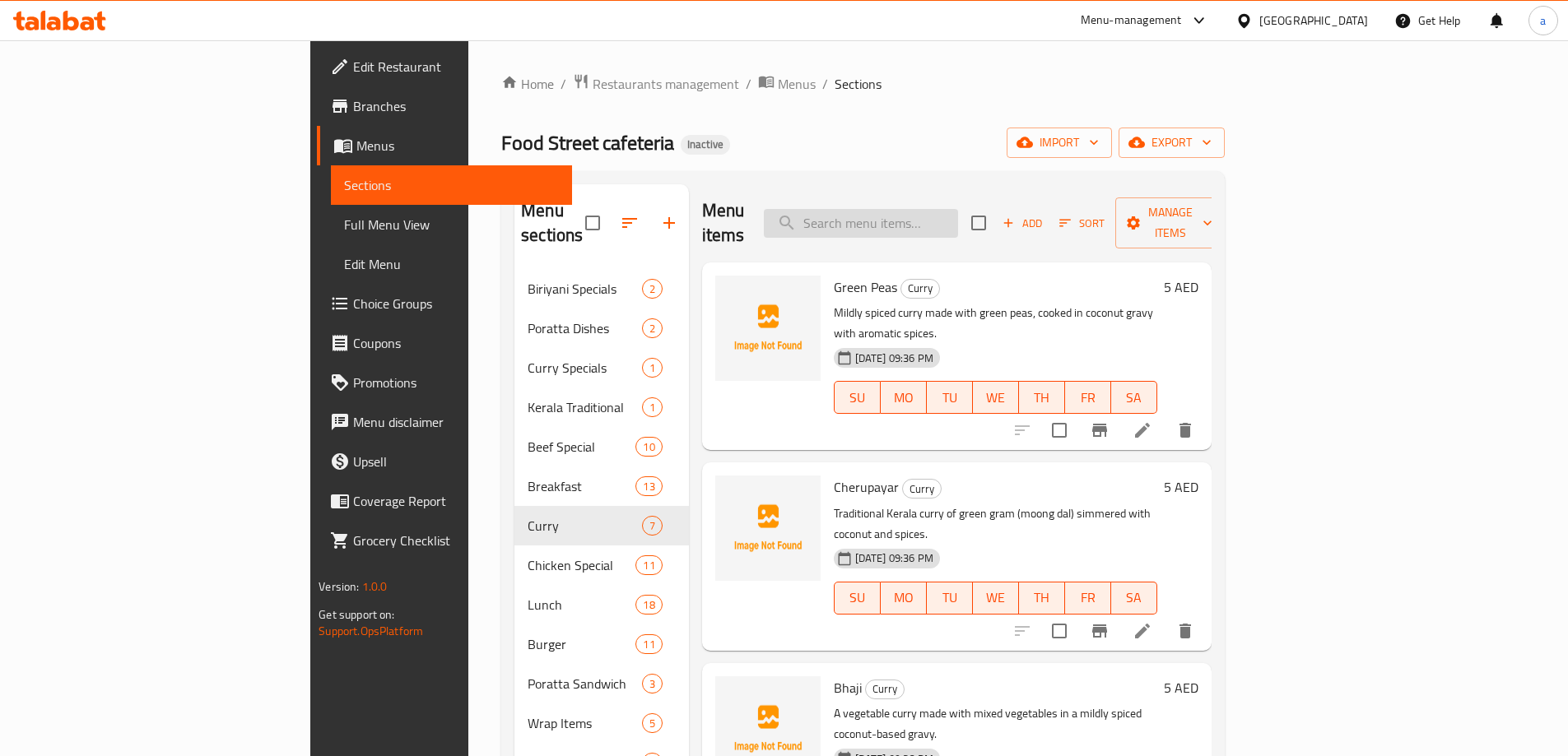
click at [942, 210] on input "search" at bounding box center [861, 223] width 194 height 29
paste input "Chilli Chicken"
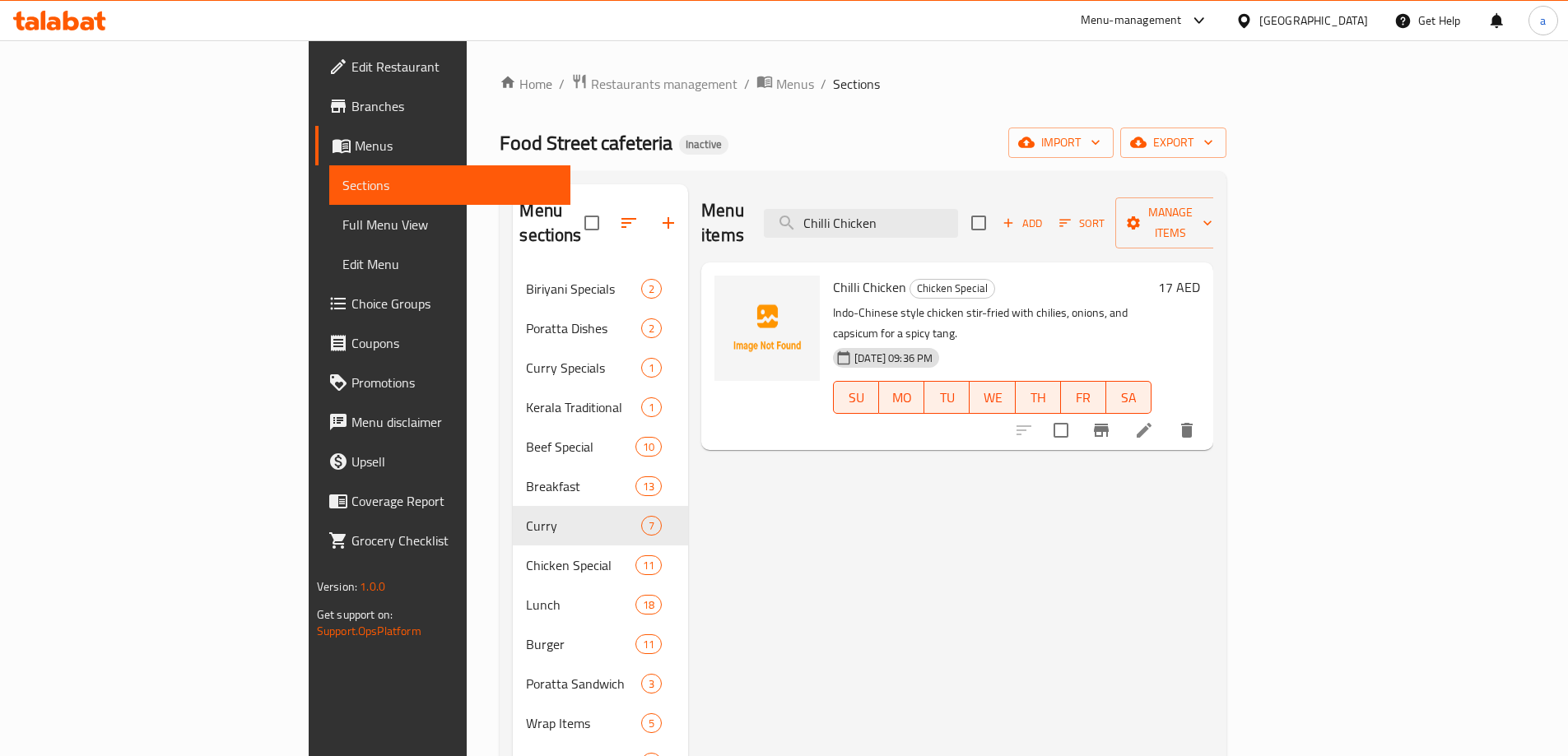
type input "Chilli Chicken"
click at [1152, 423] on icon at bounding box center [1144, 430] width 15 height 15
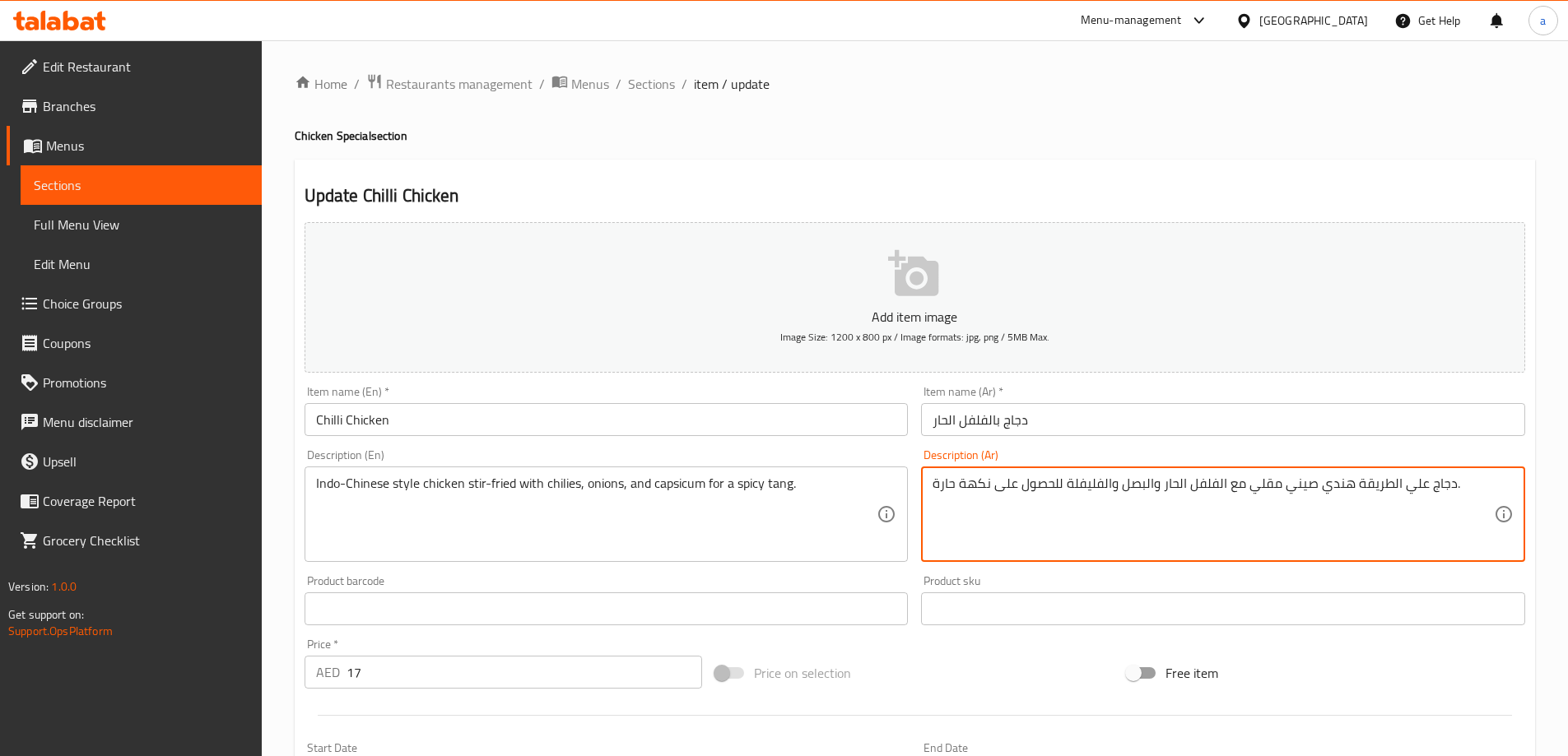
click at [980, 489] on textarea "دجاج علي الطريقة هندي صيني مقلي مع الفلفل الحار والبصل والفليفلة للحصول على نكه…" at bounding box center [1213, 514] width 562 height 78
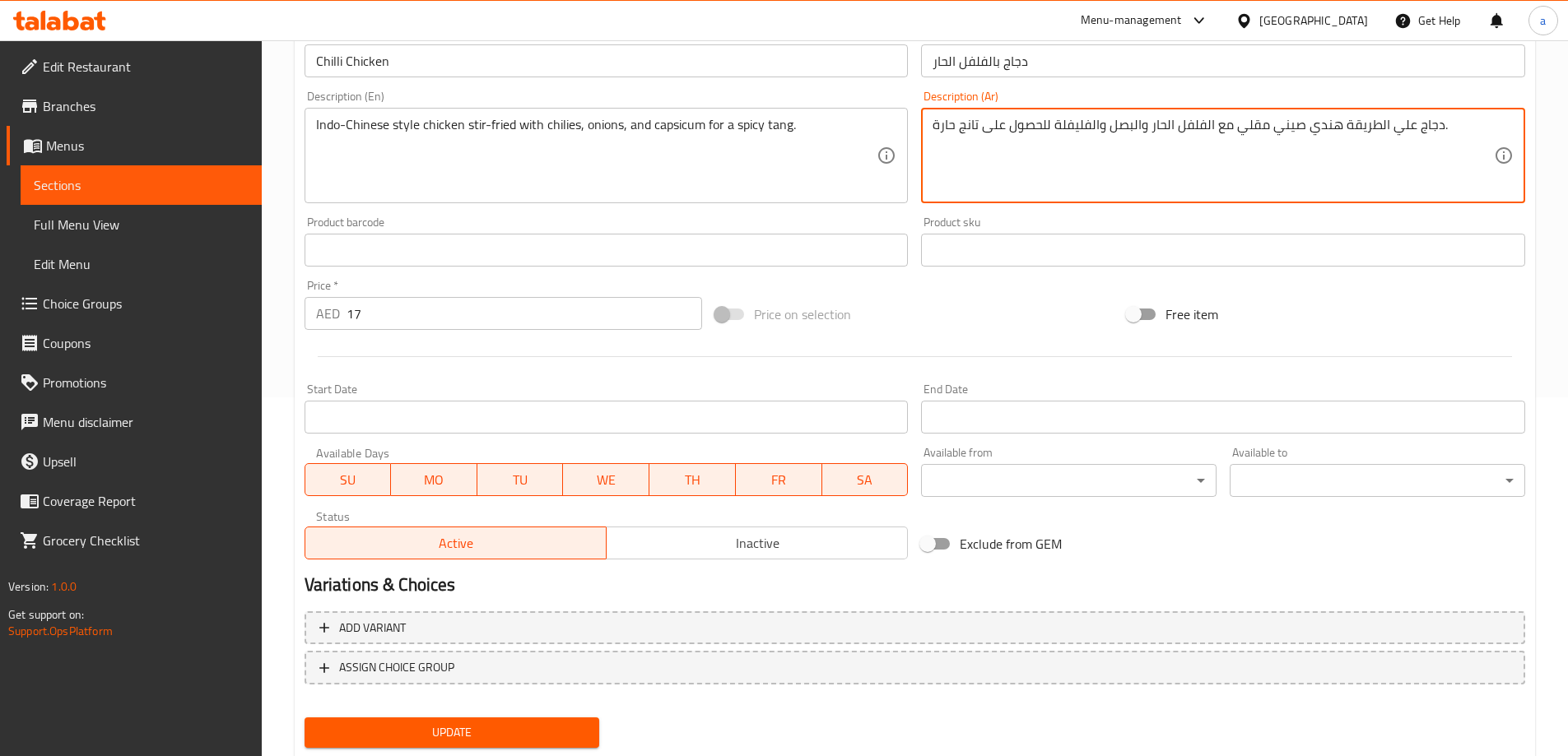
scroll to position [407, 0]
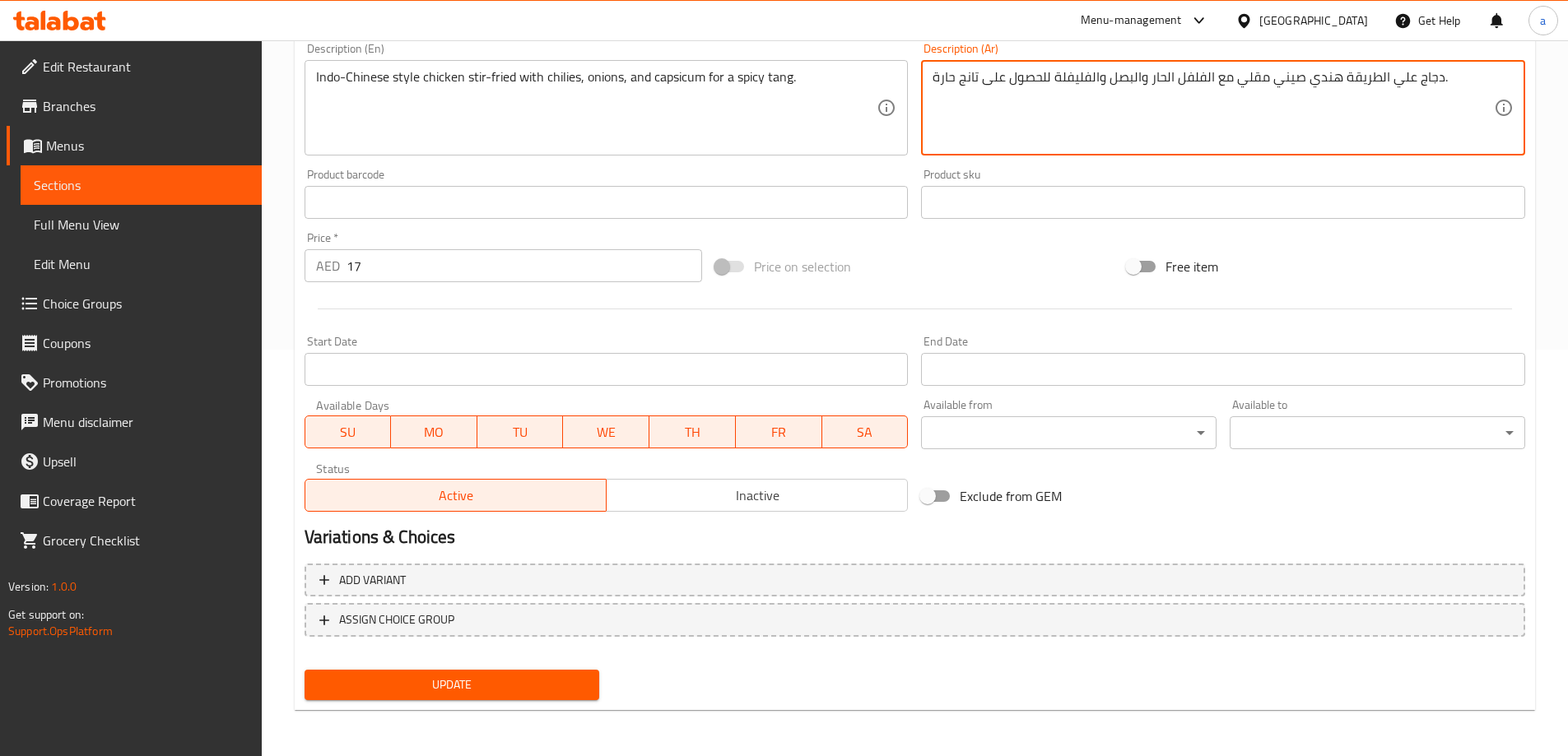
type textarea "دجاج علي الطريقة هندي صيني مقلي مع الفلفل الحار والبصل والفليفلة للحصول على تان…"
click at [535, 691] on span "Update" at bounding box center [452, 685] width 269 height 21
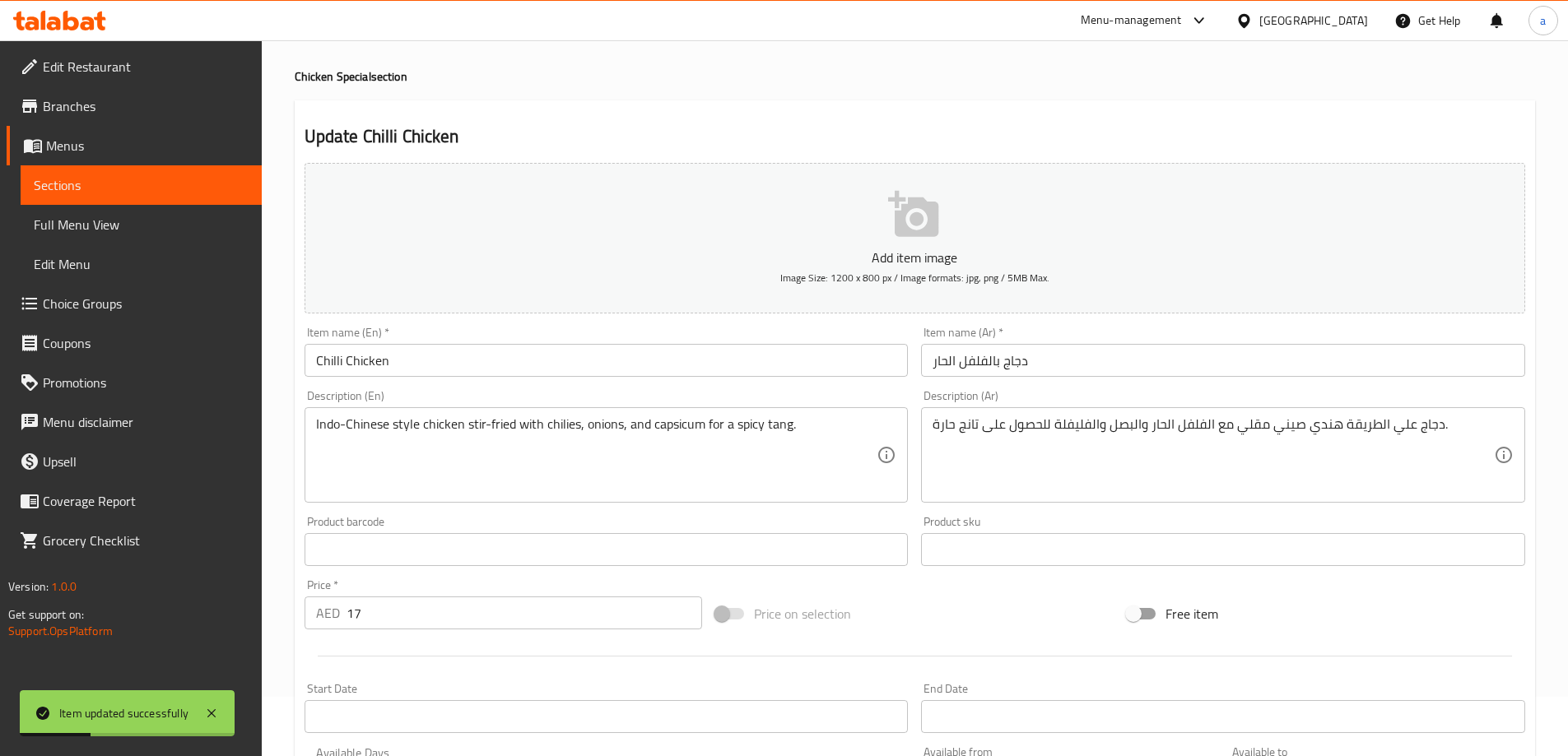
scroll to position [0, 0]
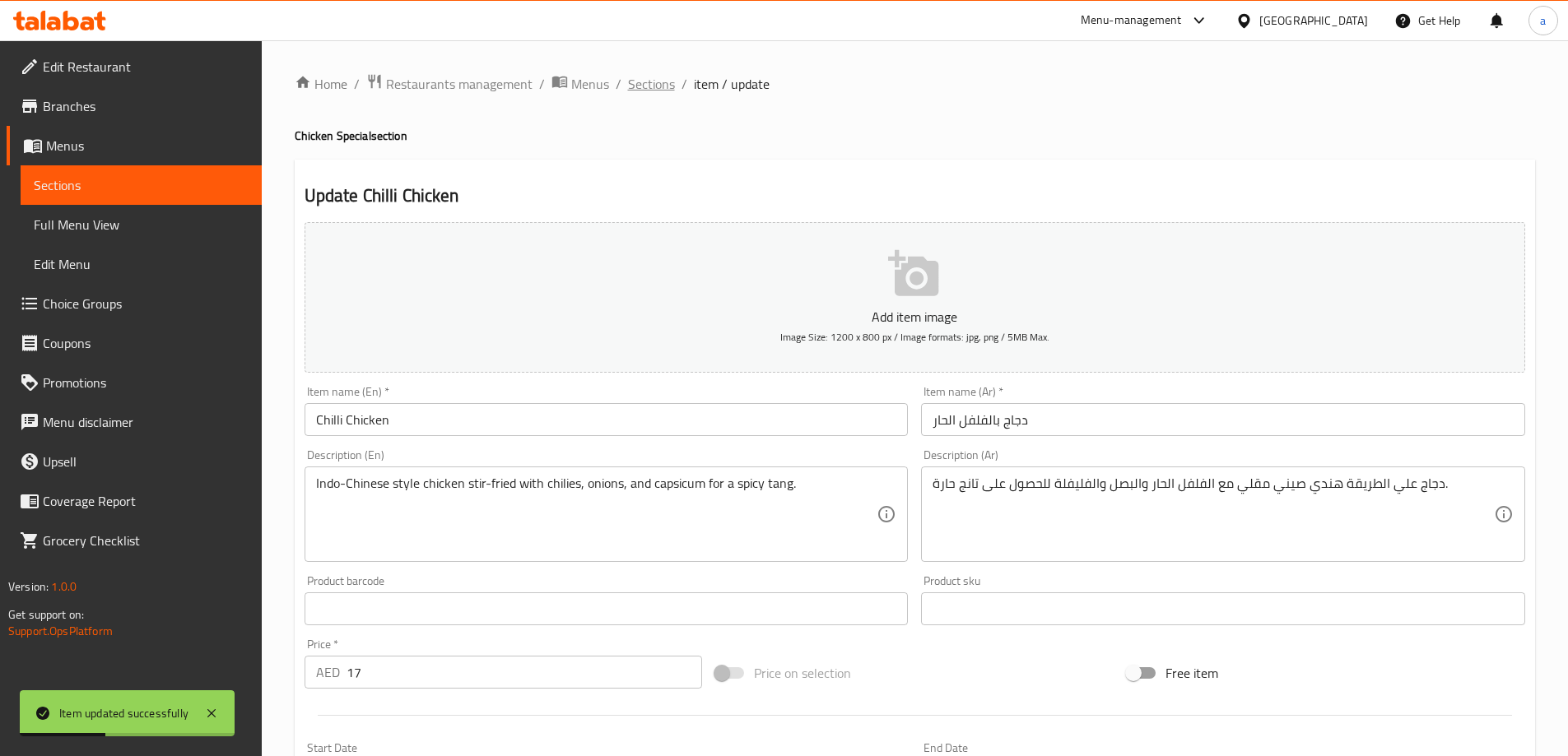
click at [663, 88] on span "Sections" at bounding box center [651, 83] width 47 height 20
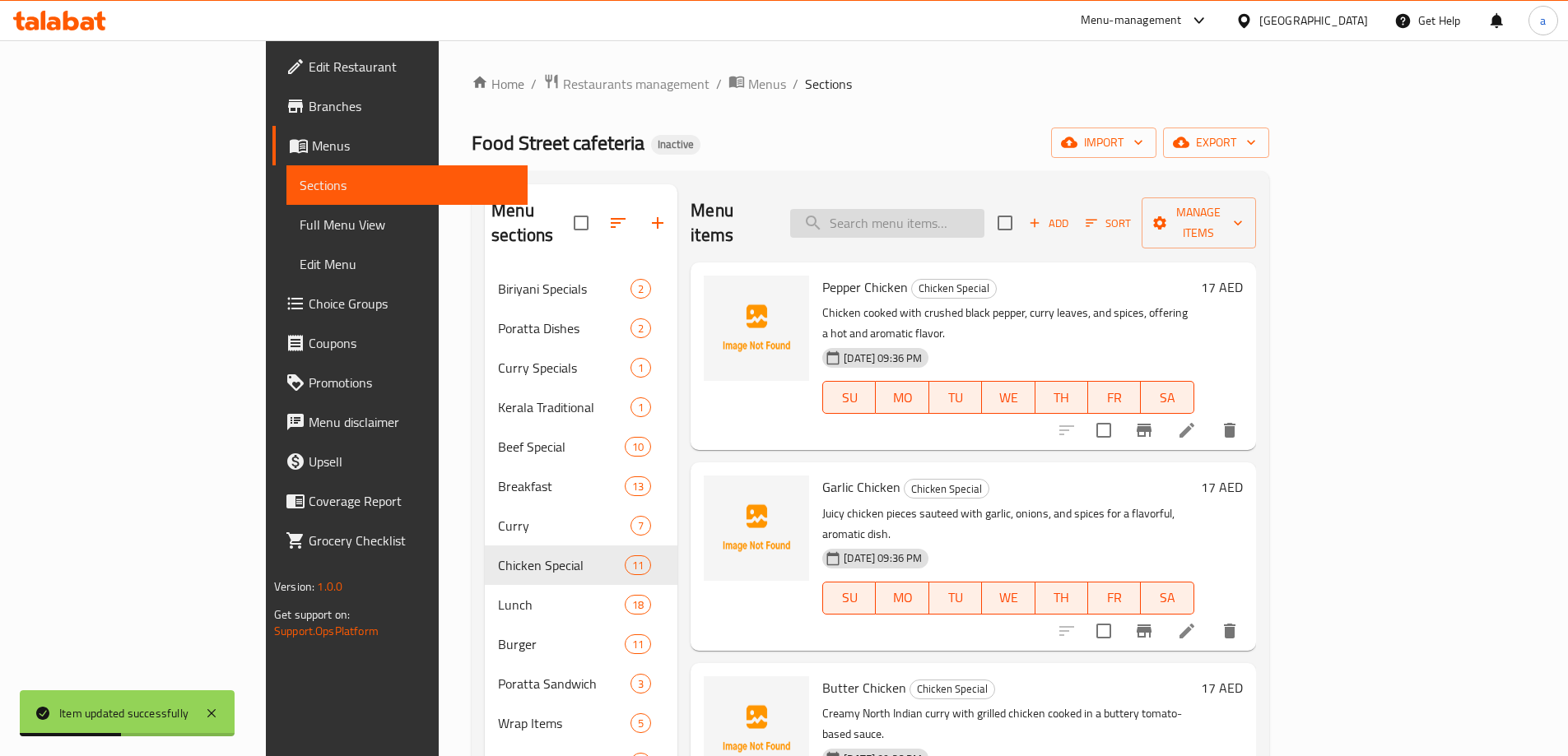
click at [926, 210] on input "search" at bounding box center [887, 223] width 194 height 29
paste input "Chicken Kadai"
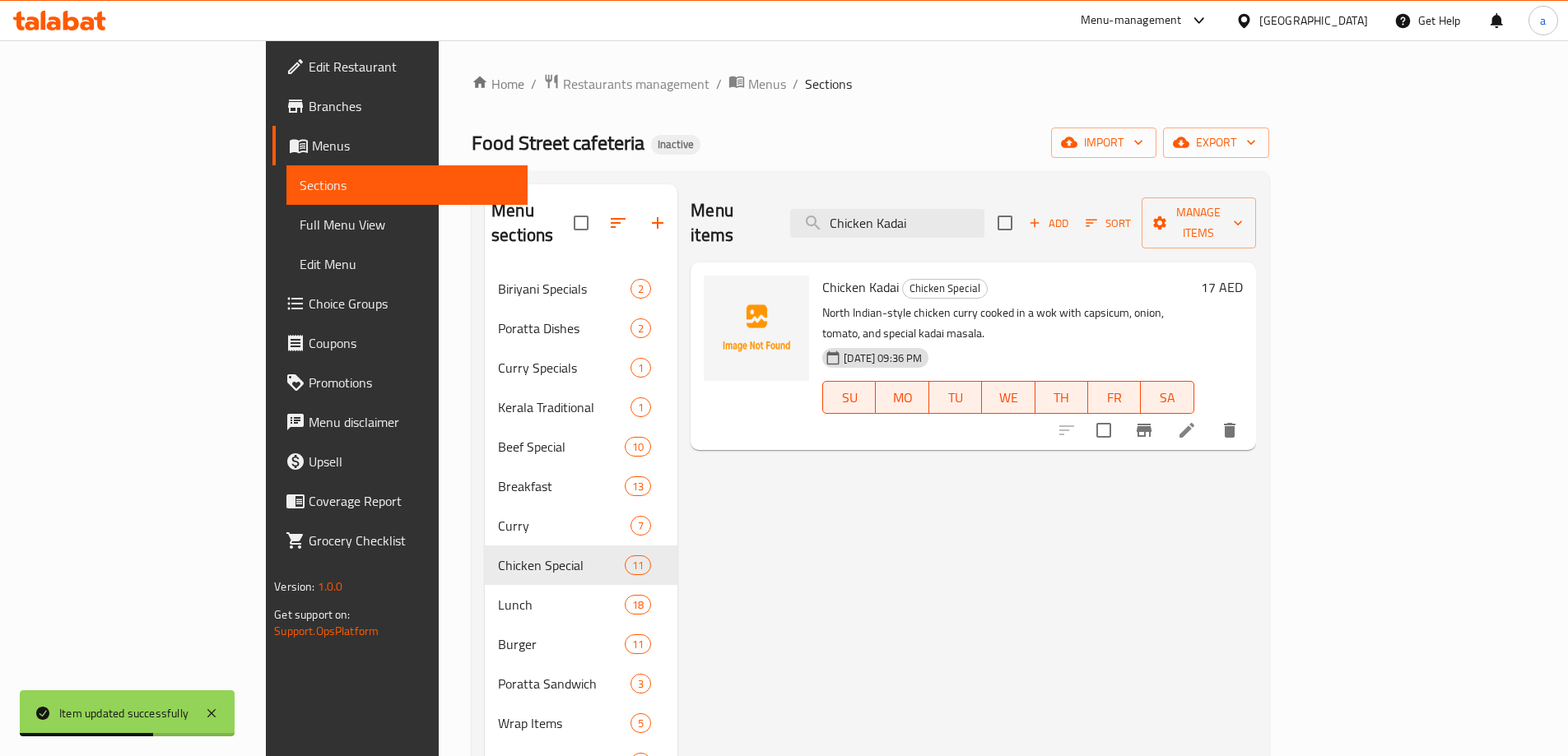
type input "Chicken Kadai"
click at [1197, 421] on icon at bounding box center [1187, 430] width 20 height 20
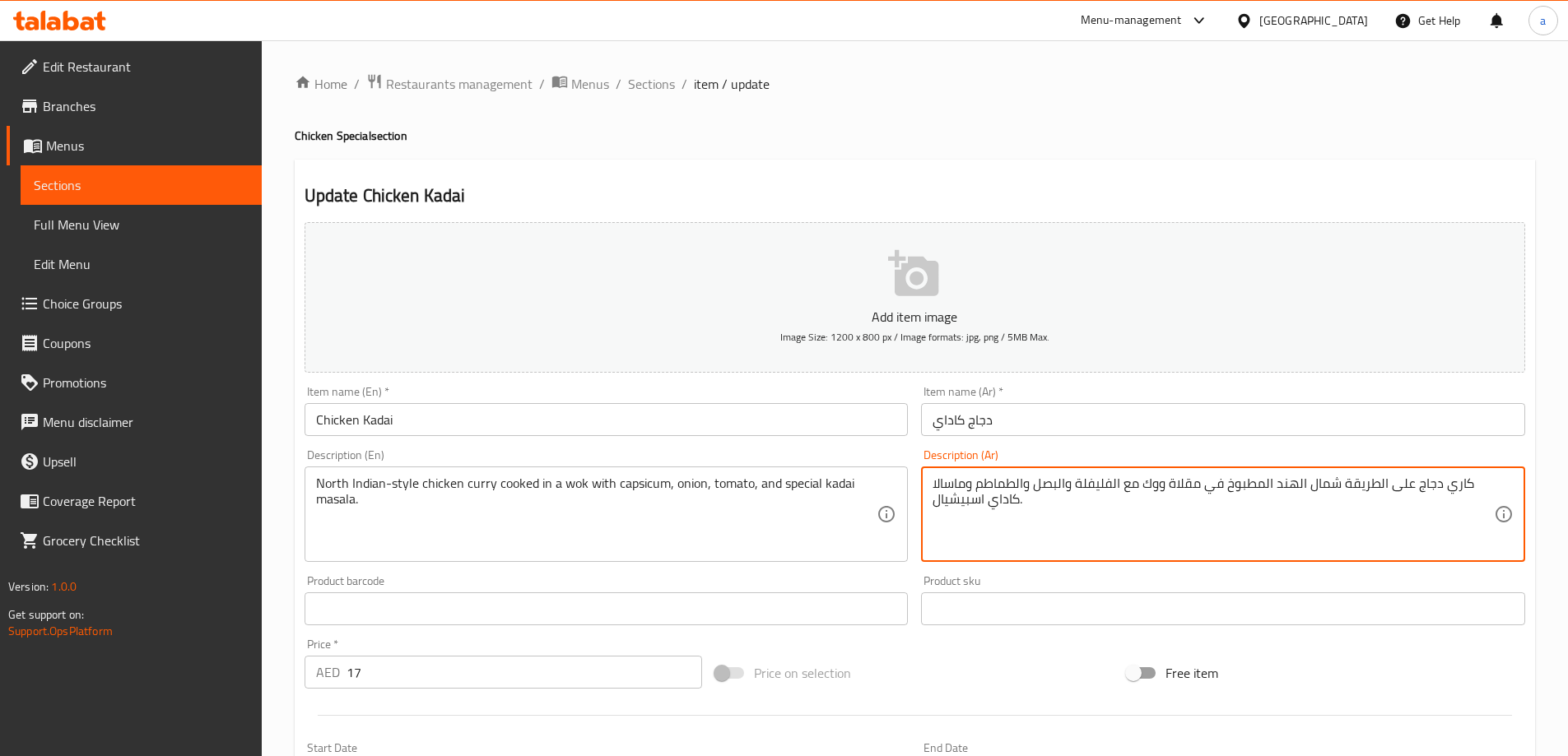
click at [1176, 490] on textarea "كاري دجاج على الطريقة شمال الهند المطبوخ في مقلاة ووك مع الفليفلة والبصل والطما…" at bounding box center [1213, 514] width 562 height 78
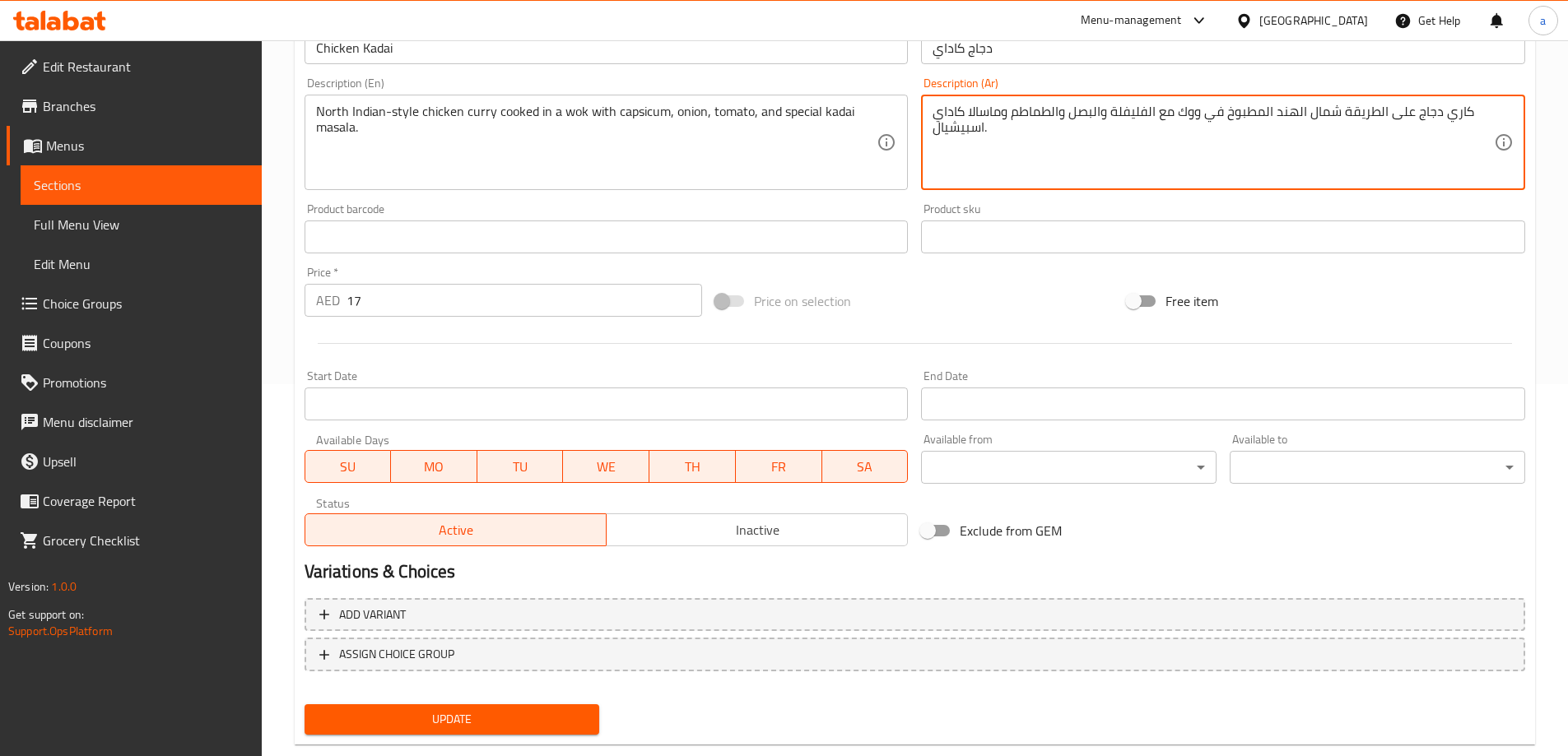
scroll to position [407, 0]
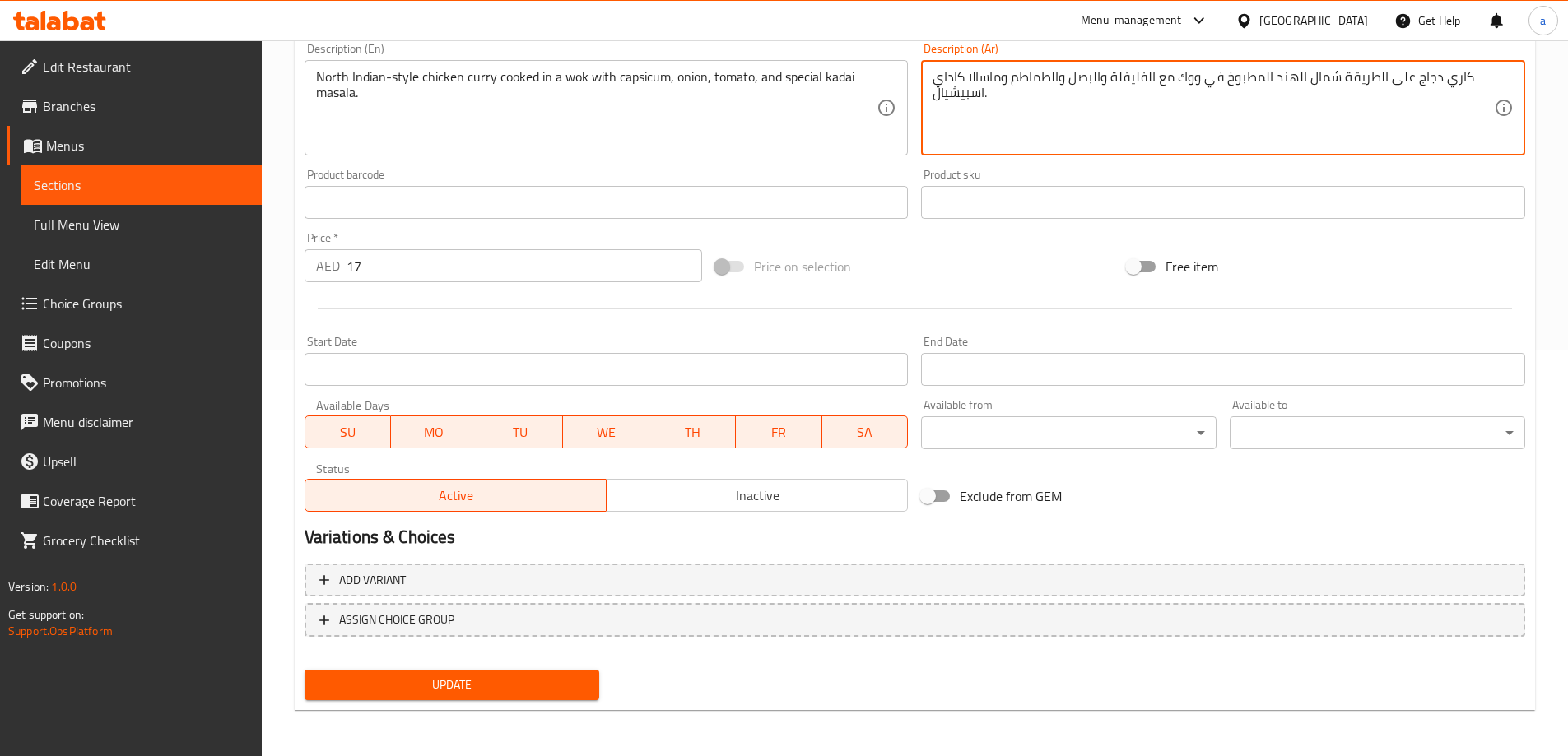
type textarea "كاري دجاج على الطريقة شمال الهند المطبوخ في ووك مع الفليفلة والبصل والطماطم وما…"
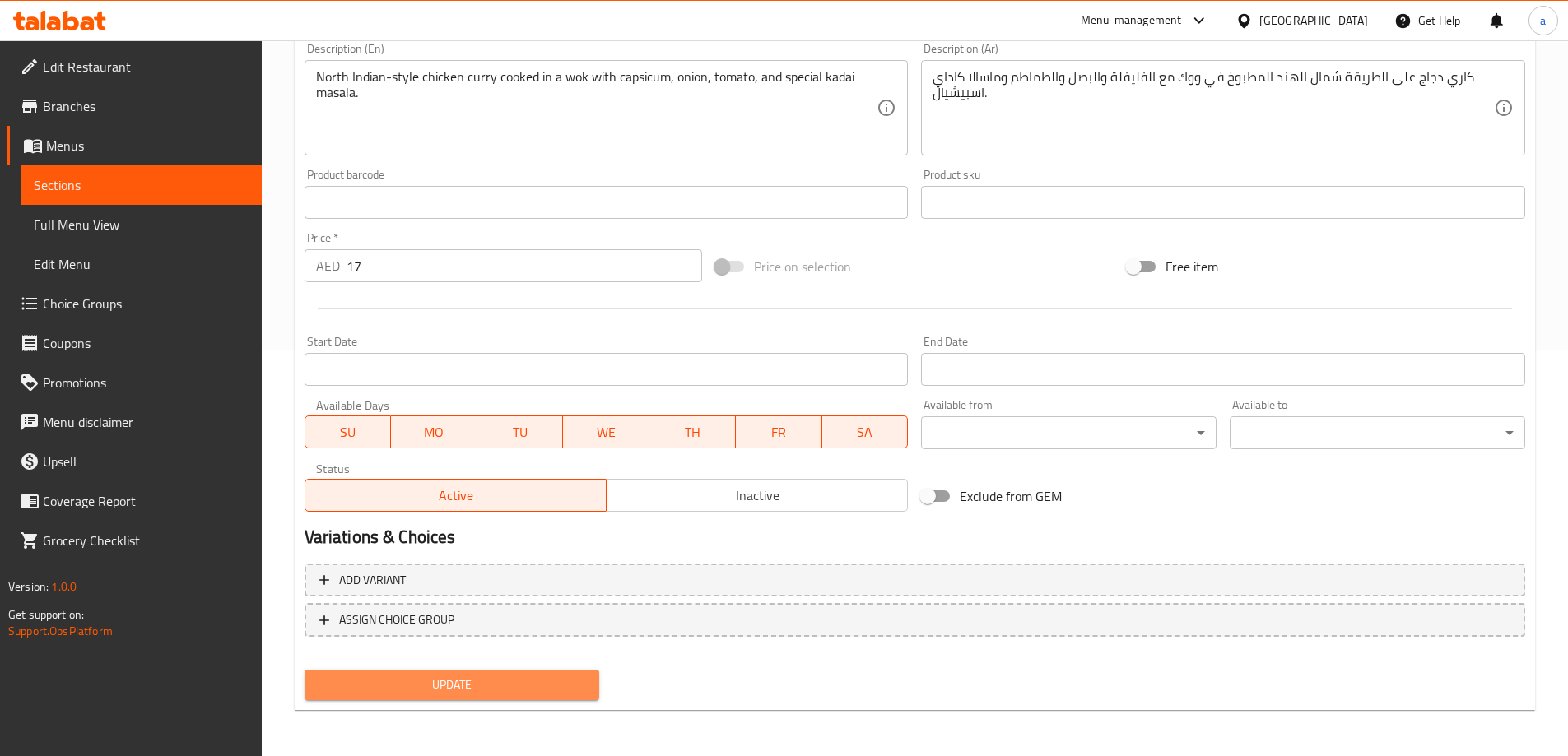
click at [563, 679] on span "Update" at bounding box center [452, 685] width 269 height 21
click at [529, 691] on span "Update" at bounding box center [452, 685] width 269 height 21
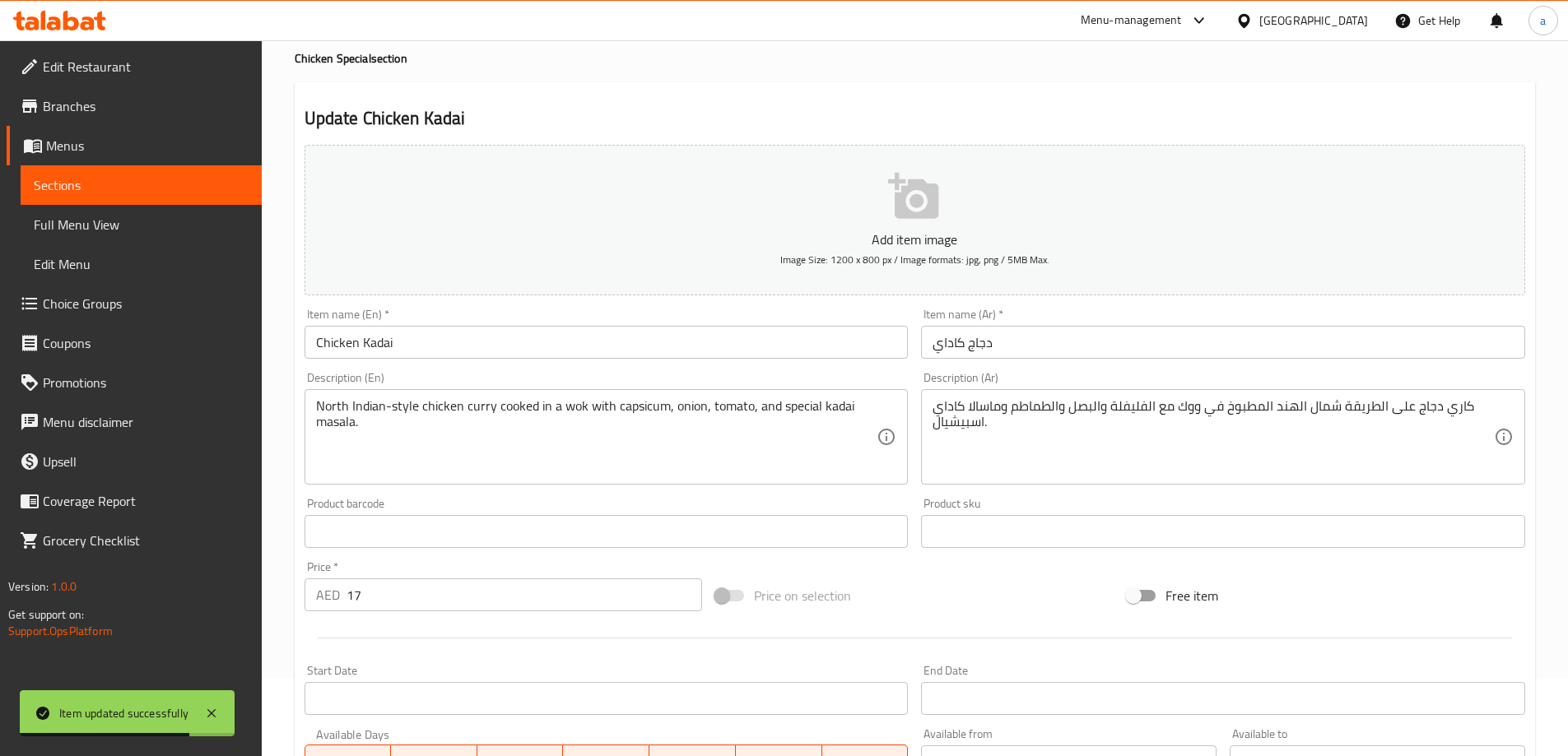
scroll to position [0, 0]
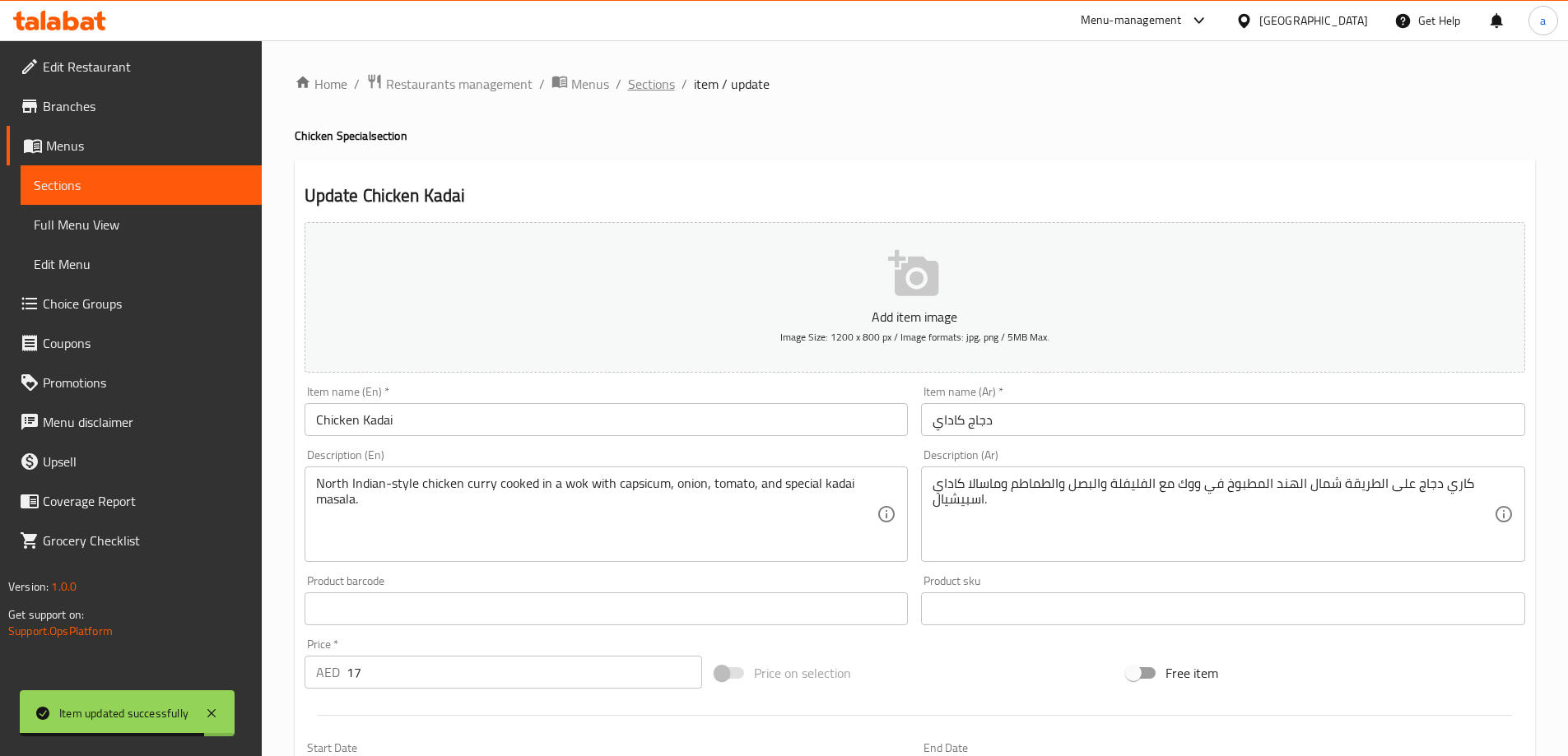
click at [642, 92] on span "Sections" at bounding box center [651, 83] width 47 height 20
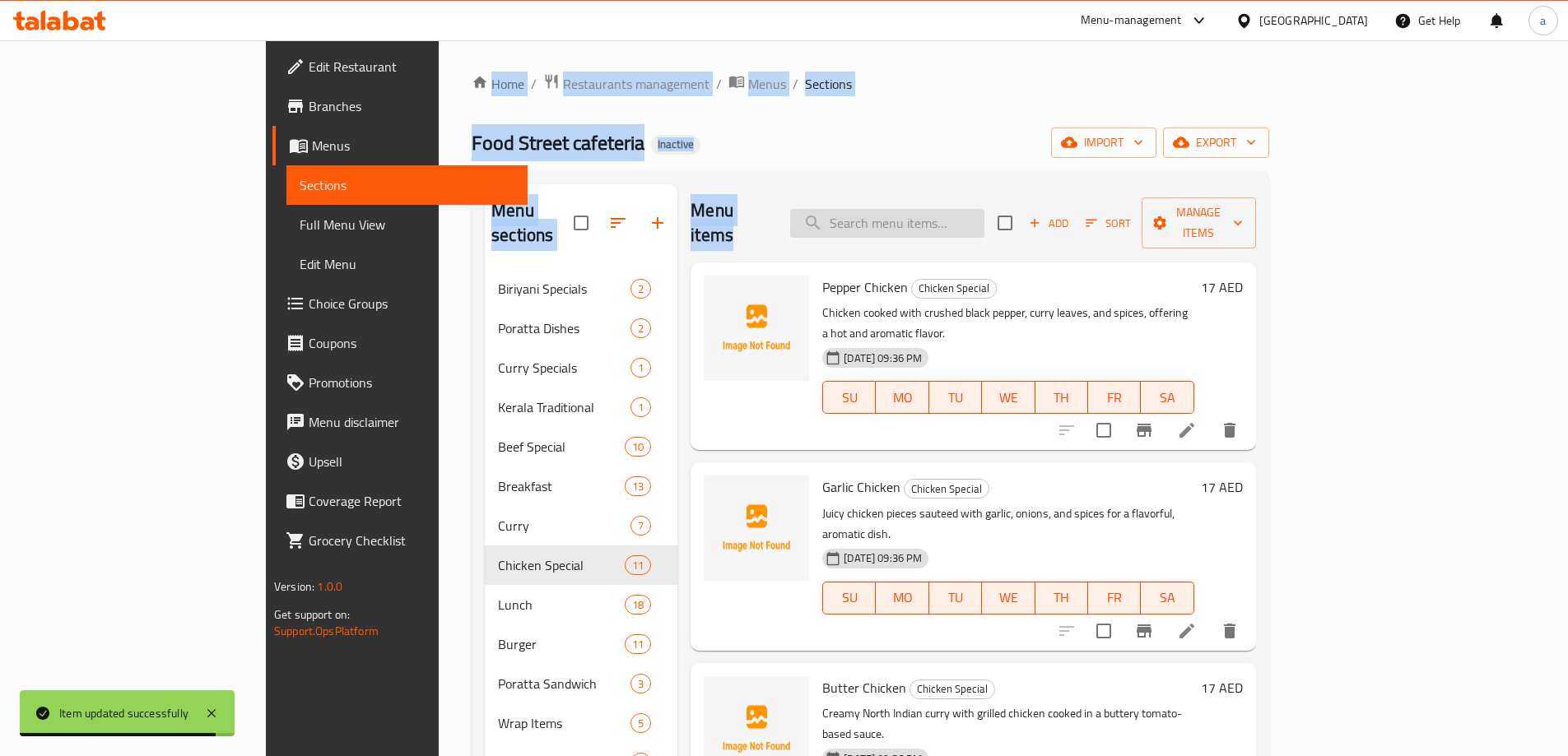
click at [950, 224] on input "search" at bounding box center [887, 223] width 194 height 29
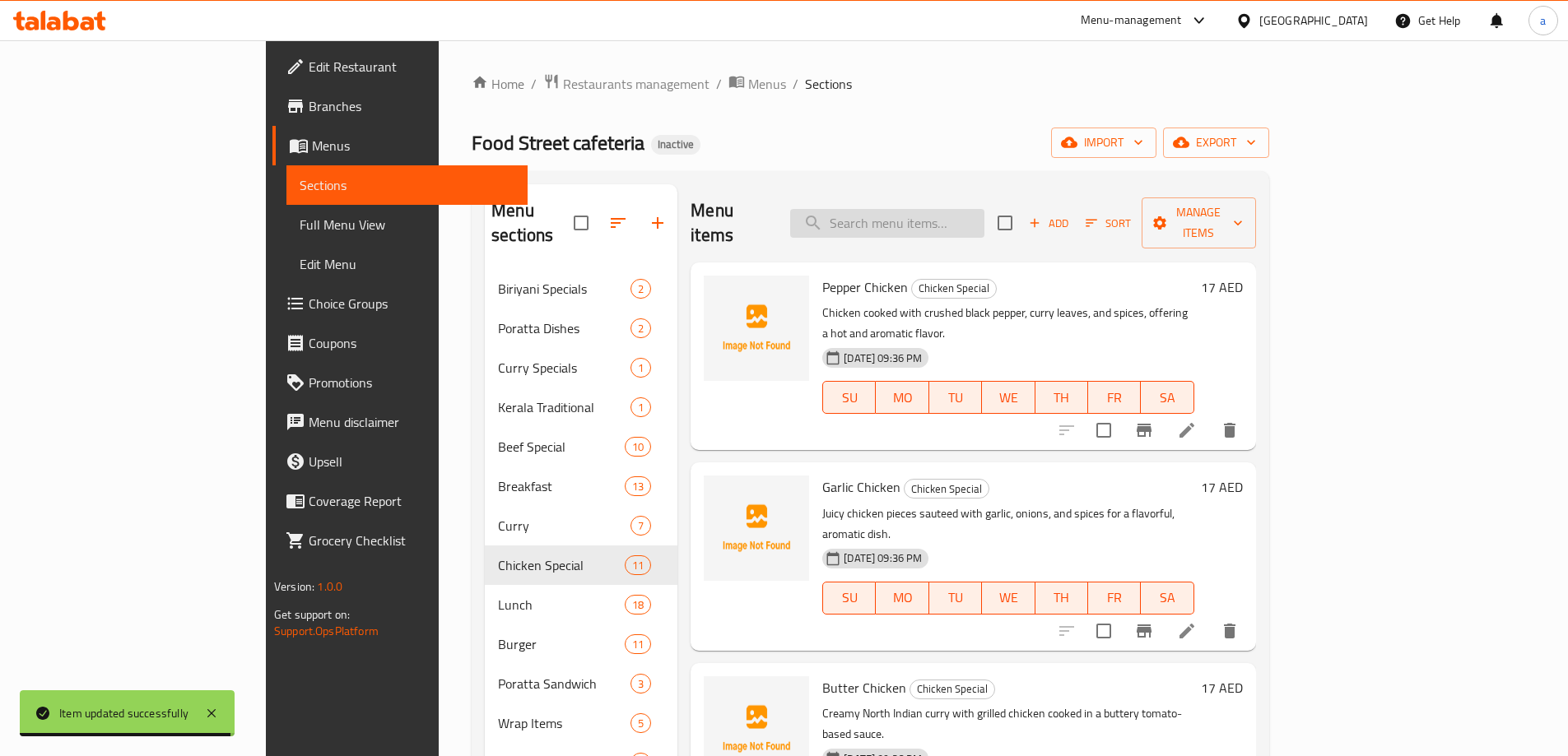
click at [976, 223] on input "search" at bounding box center [887, 223] width 194 height 29
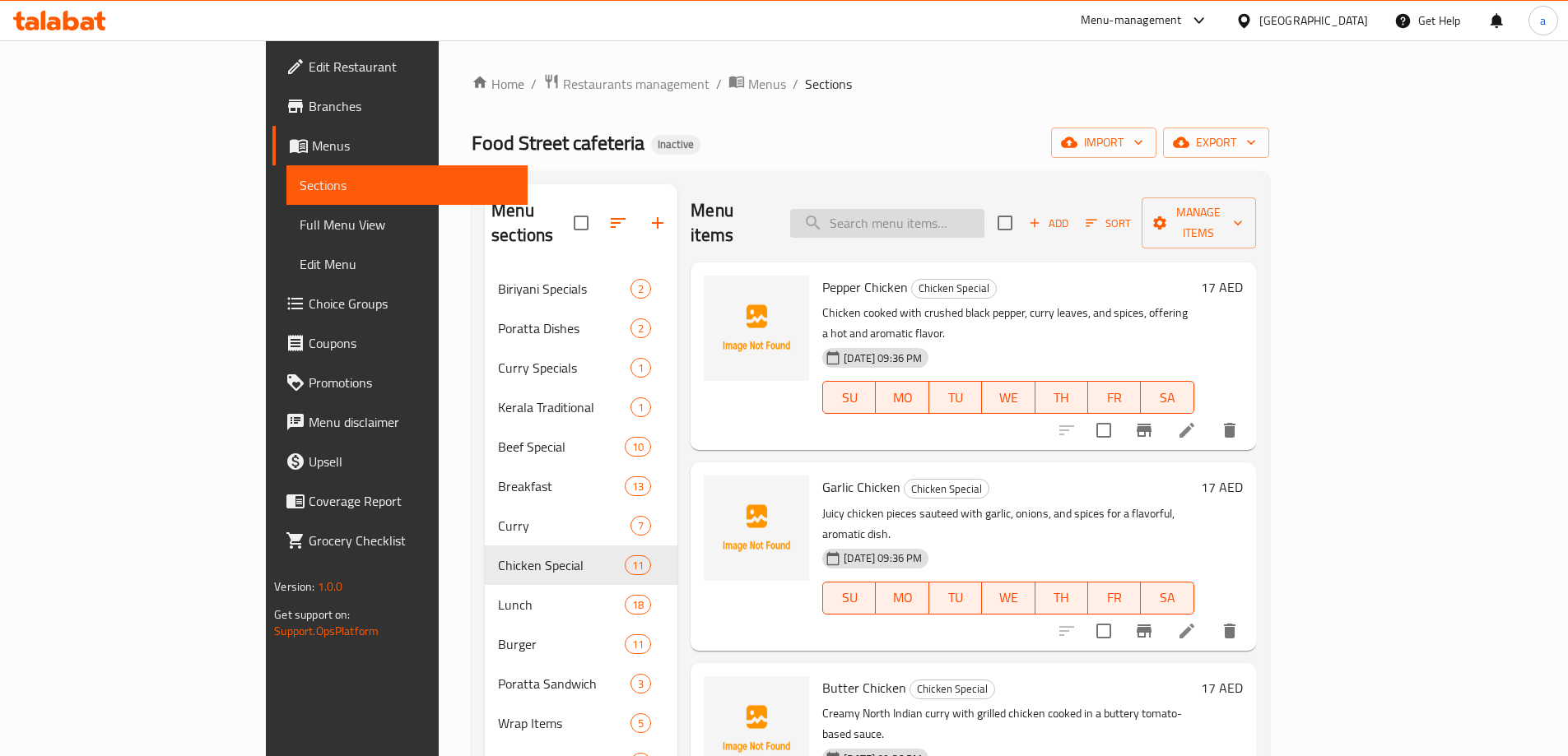
paste input "Thalasheri"
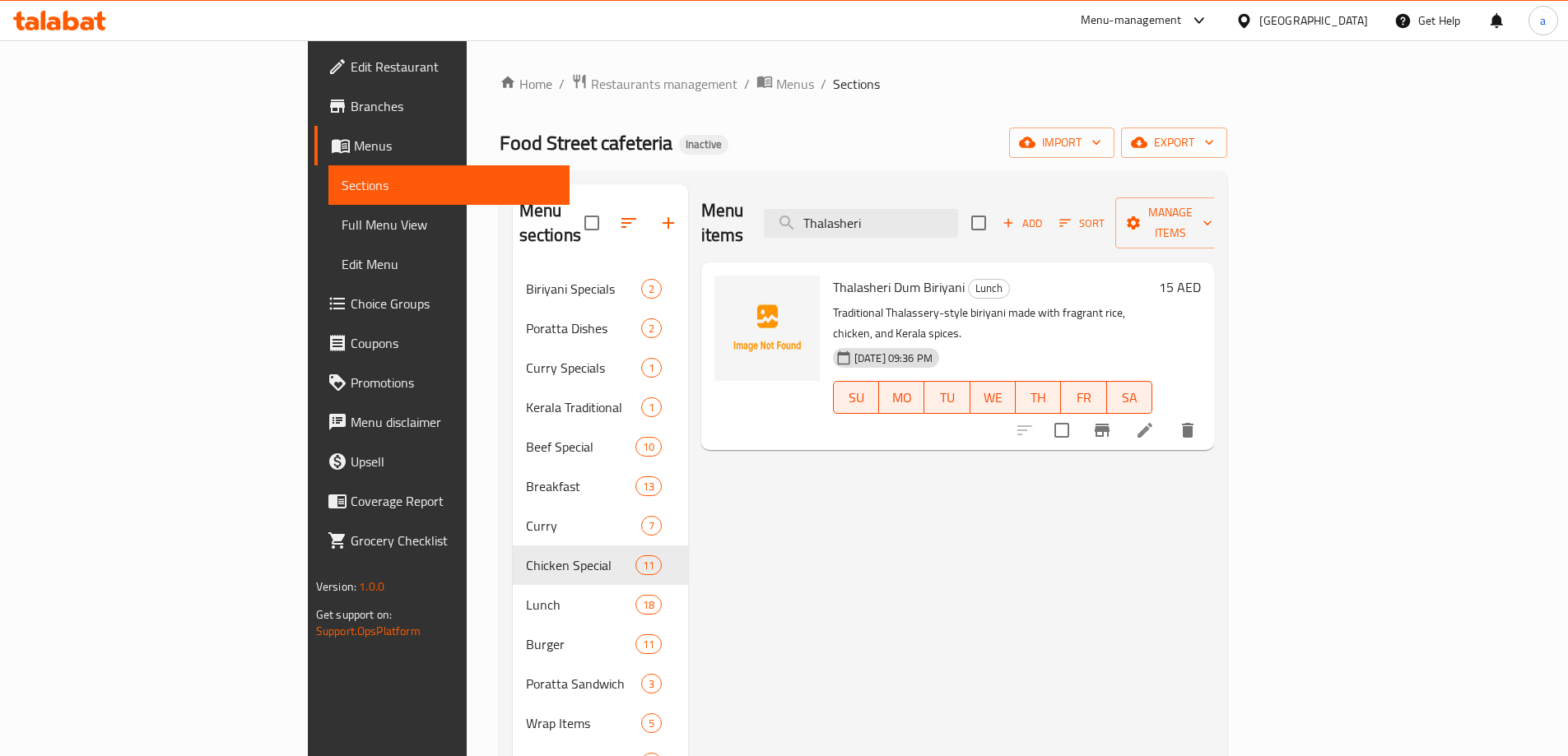
type input "Thalasheri"
click at [1168, 415] on li at bounding box center [1145, 429] width 46 height 29
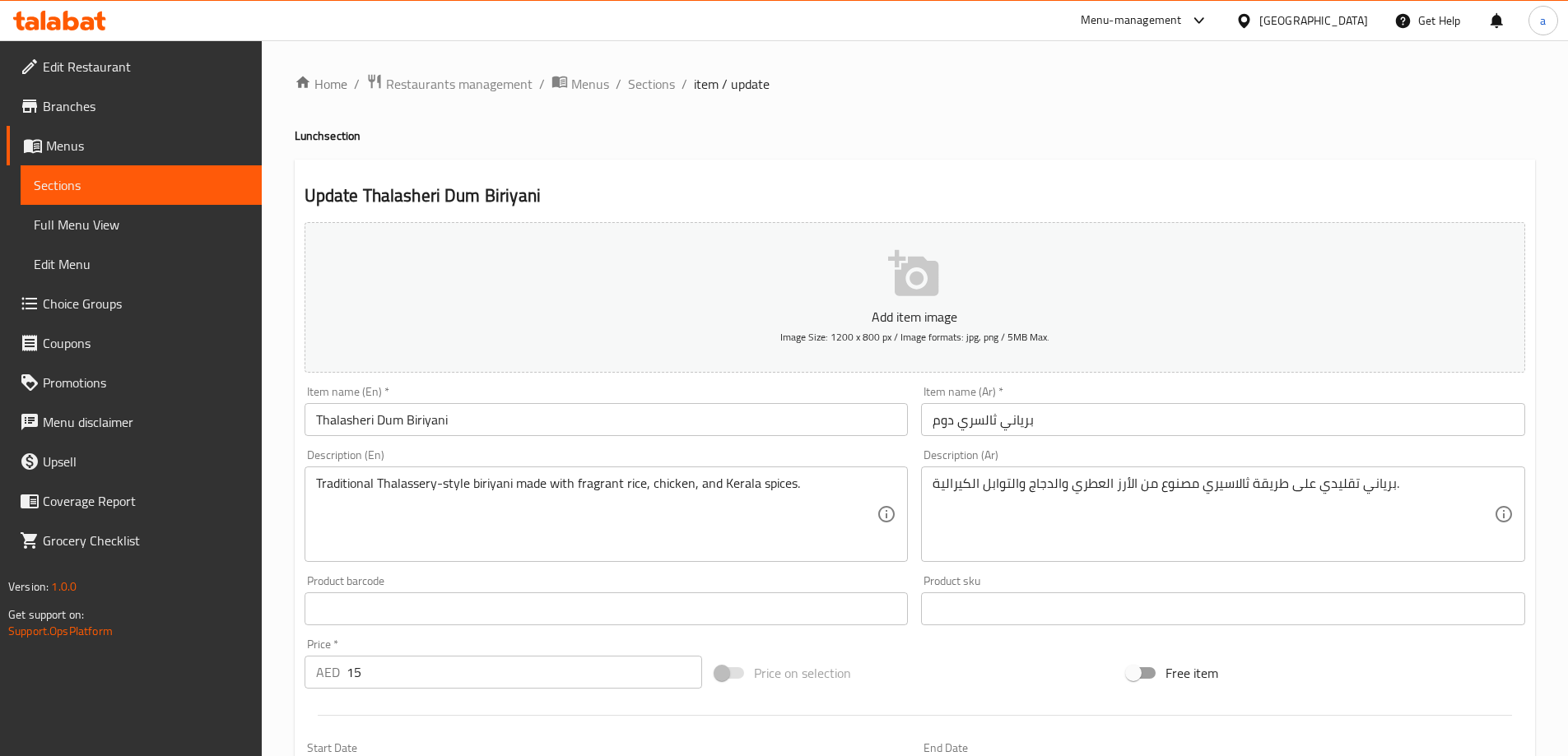
click at [974, 425] on input "برياني ثالسري دوم" at bounding box center [1223, 419] width 604 height 33
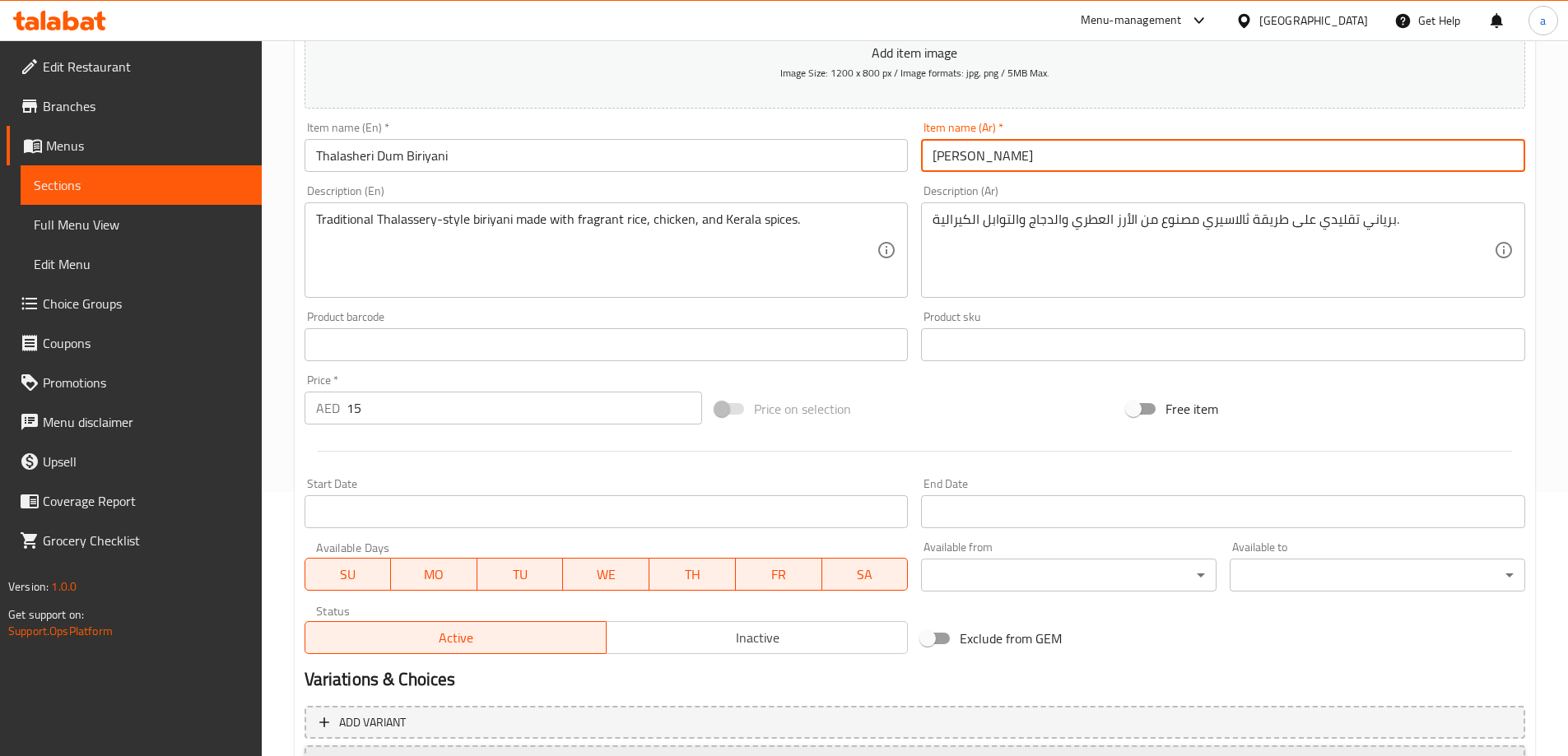
scroll to position [407, 0]
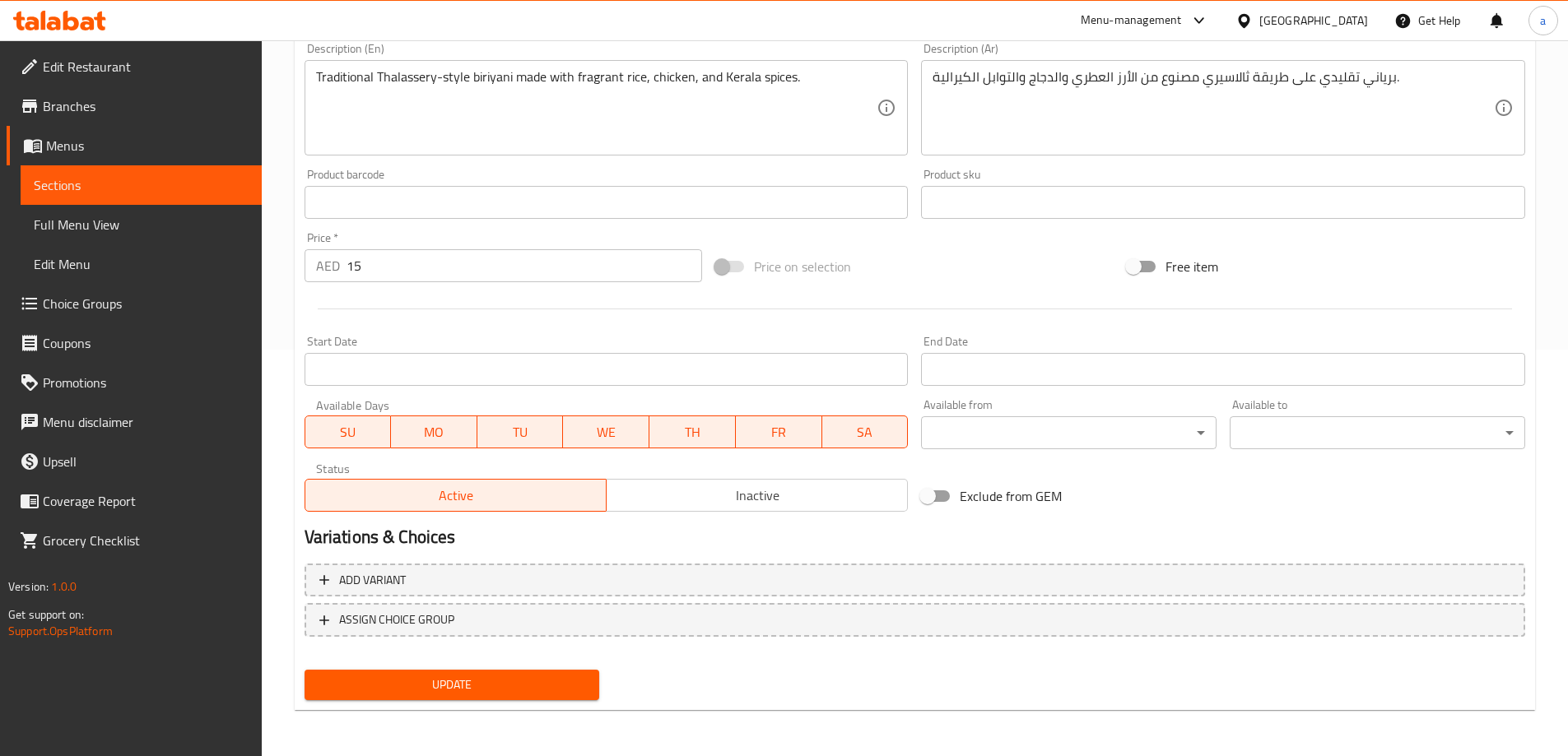
type input "[PERSON_NAME]"
click at [537, 695] on span "Update" at bounding box center [452, 685] width 269 height 21
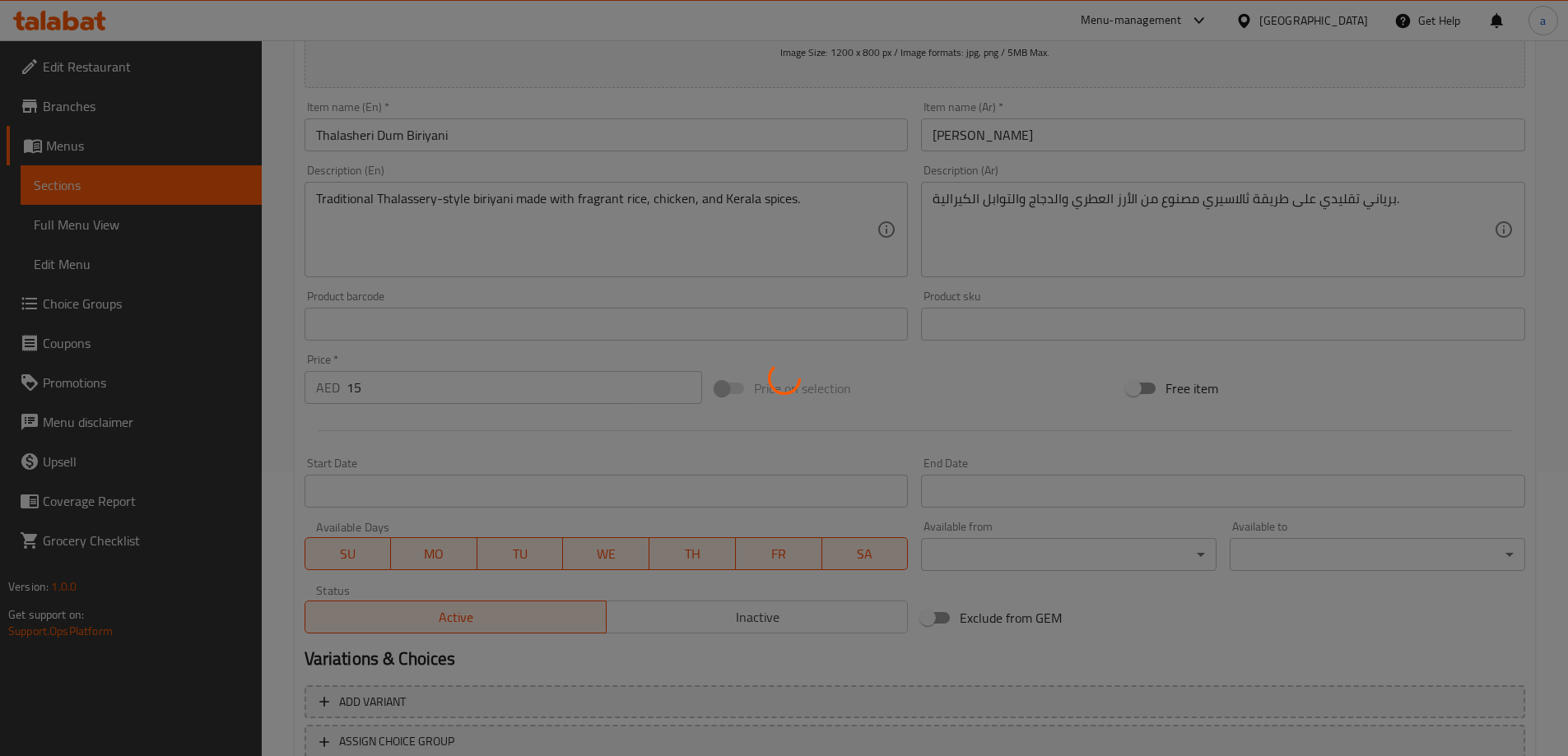
scroll to position [77, 0]
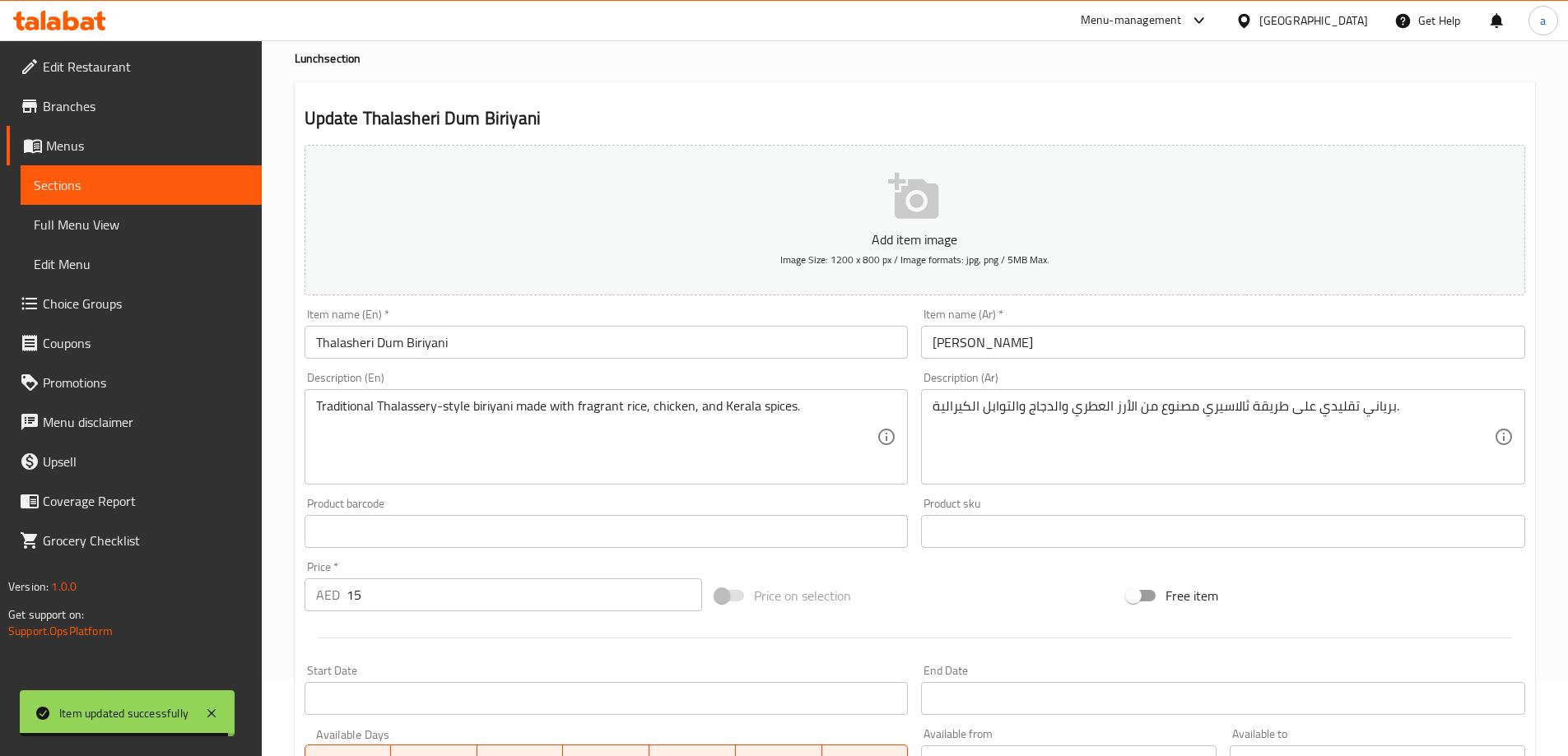
click at [91, 313] on span "Choice Groups" at bounding box center [145, 303] width 206 height 20
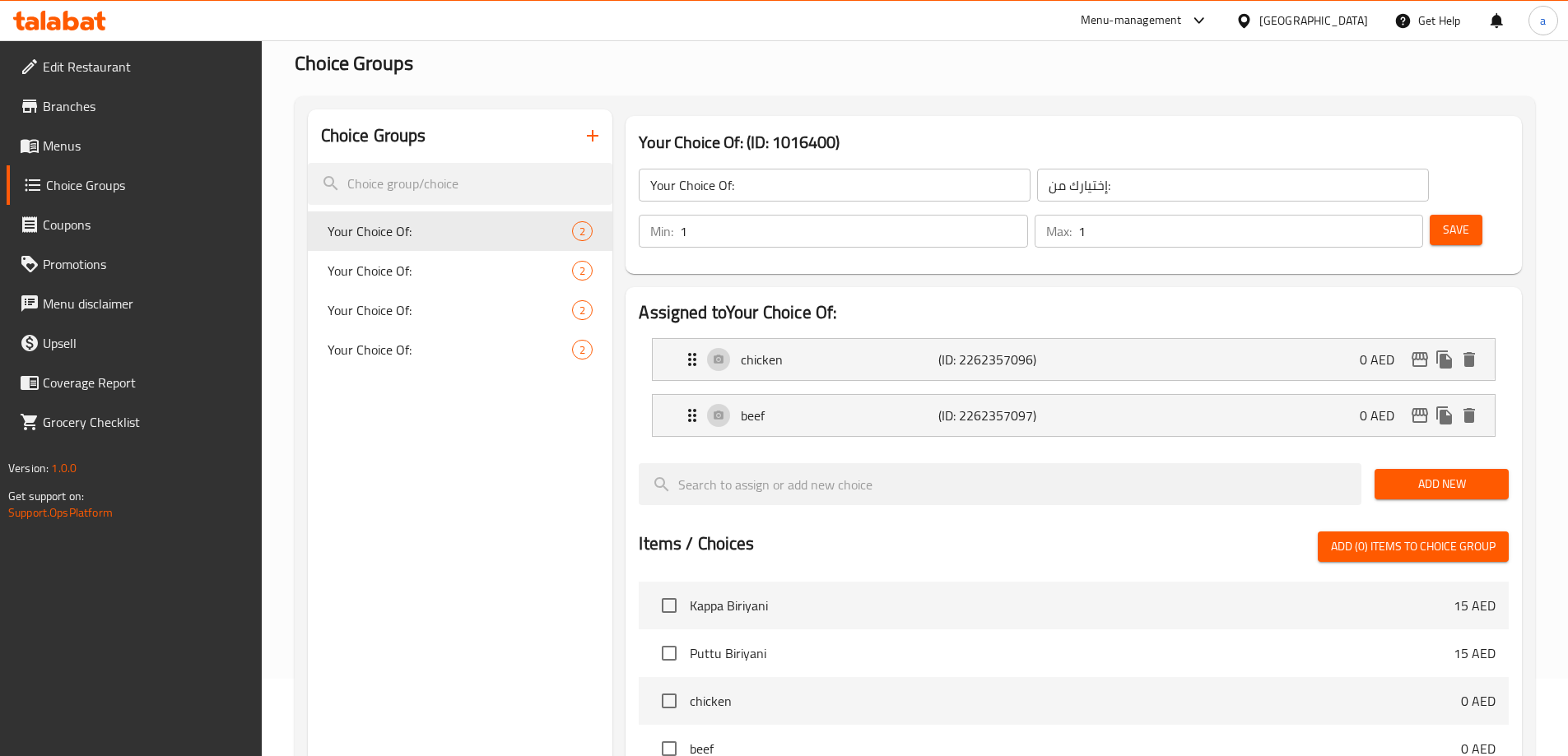
click at [598, 133] on icon "button" at bounding box center [592, 135] width 20 height 20
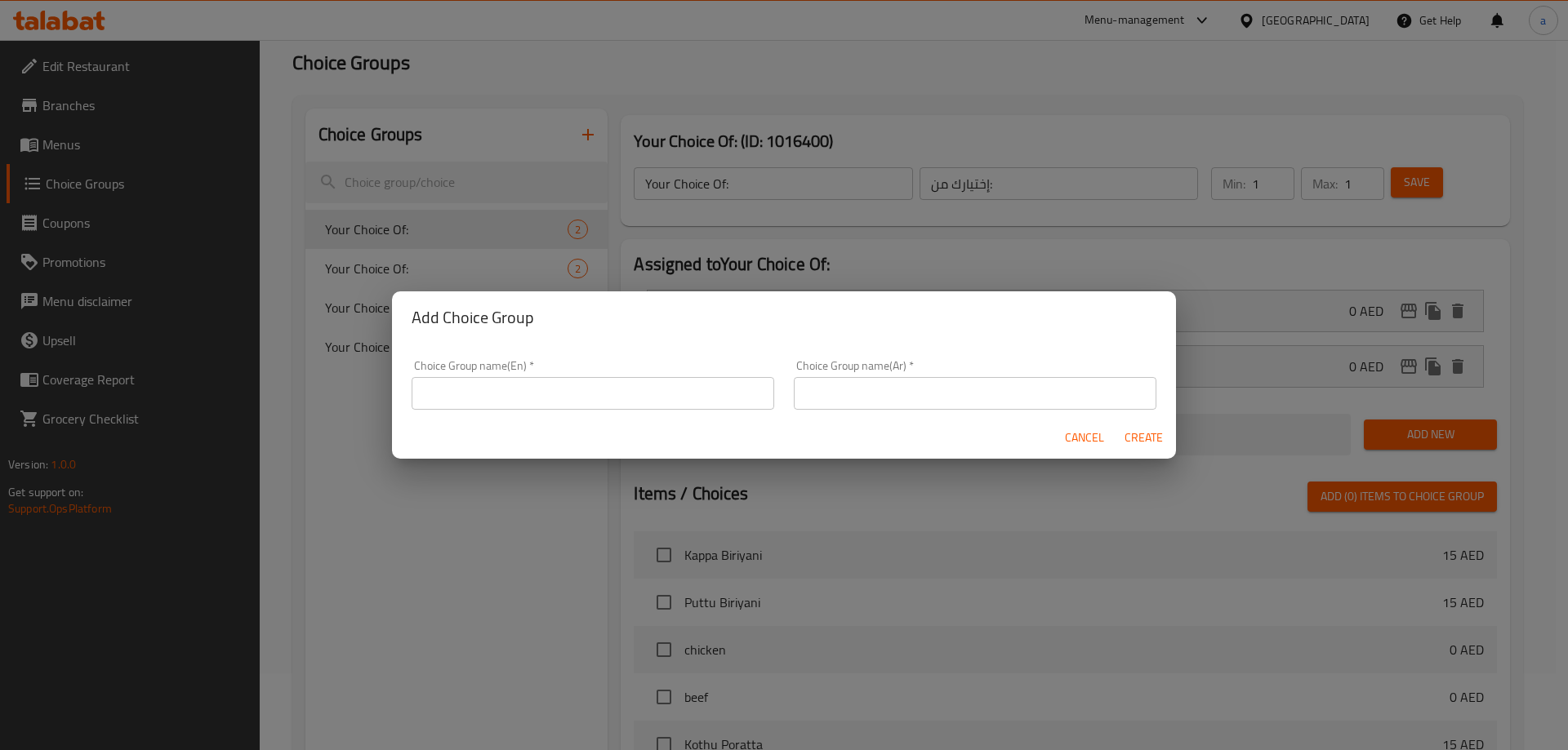
click at [600, 392] on input "text" at bounding box center [592, 393] width 362 height 33
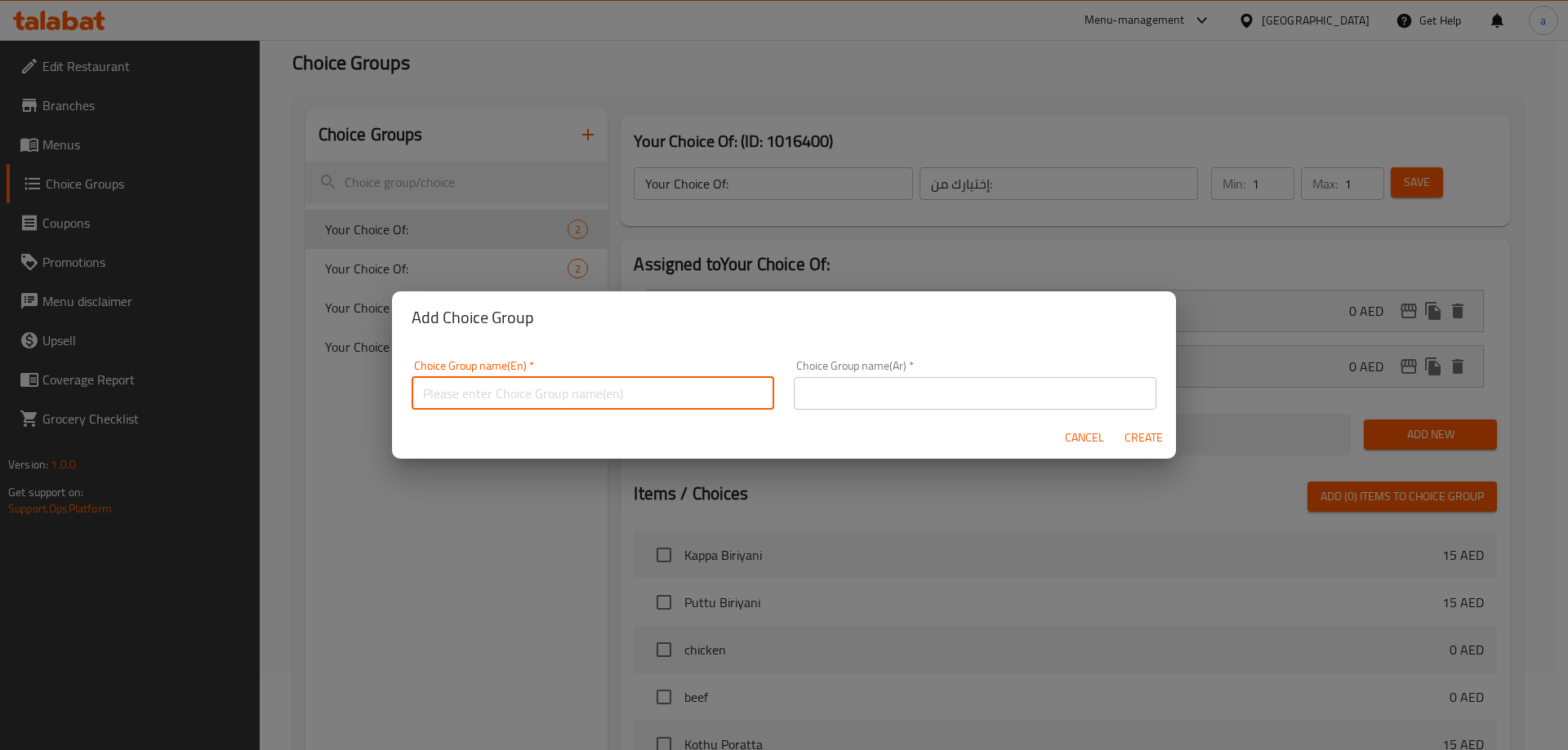
type input "Your Choice Of :"
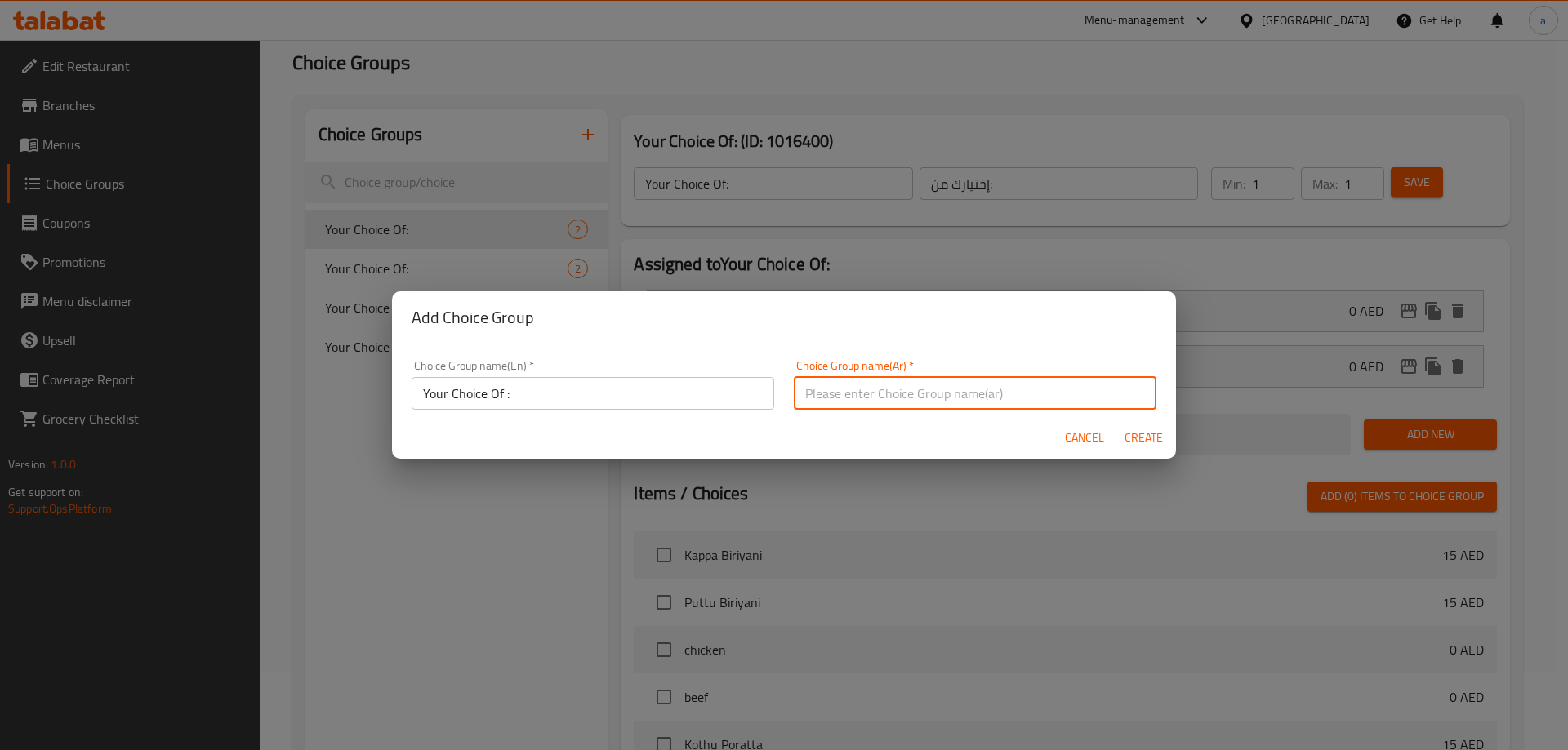
click at [882, 383] on input "text" at bounding box center [975, 393] width 362 height 33
type input "اختيارك من :"
drag, startPoint x: 614, startPoint y: 395, endPoint x: 688, endPoint y: 409, distance: 75.3
click at [614, 395] on input "Your Choice Of :" at bounding box center [592, 393] width 362 height 33
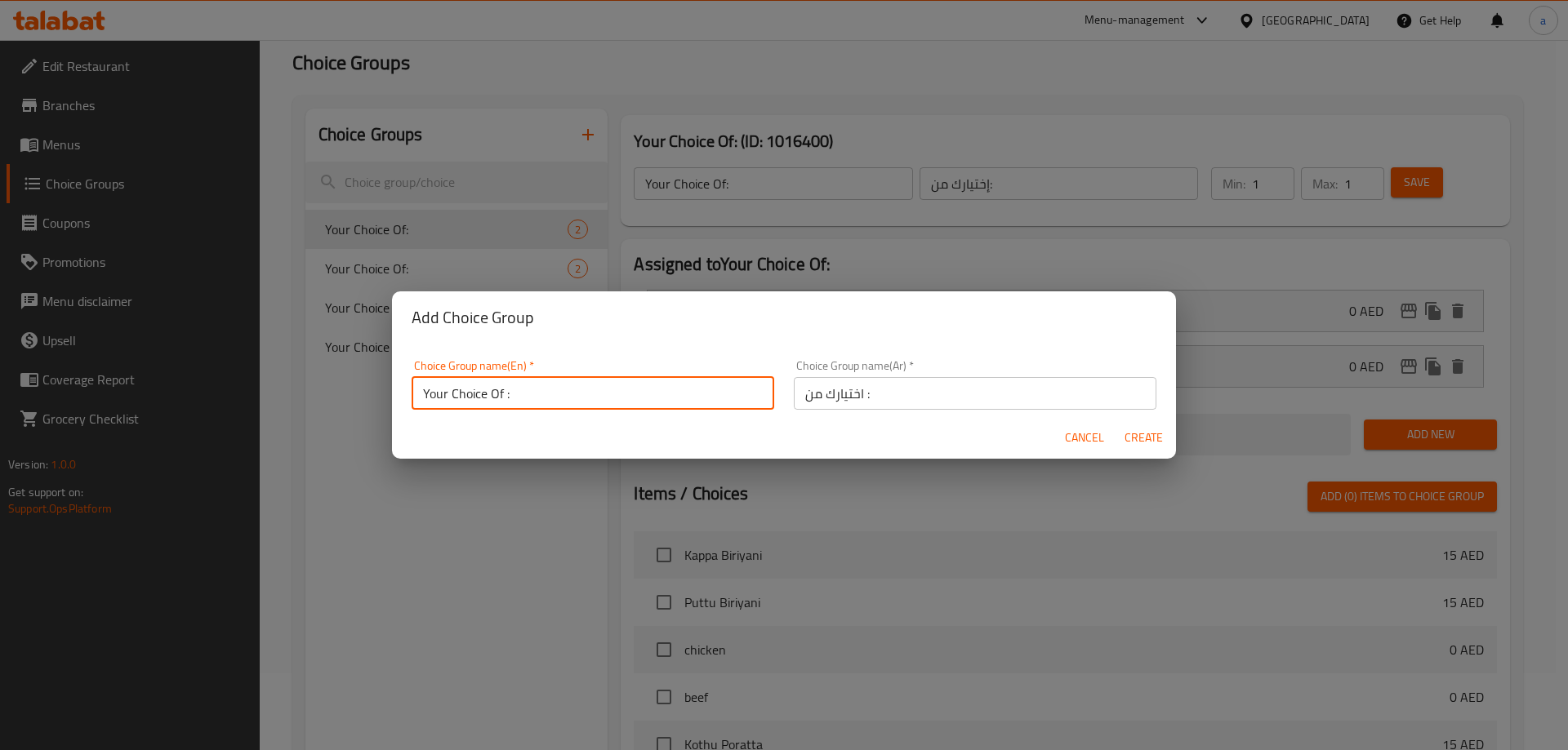
type input "Your Choice Of :"
drag, startPoint x: 1140, startPoint y: 442, endPoint x: 946, endPoint y: 454, distance: 194.4
click at [1140, 442] on span "Create" at bounding box center [1144, 438] width 39 height 21
type input "Your Choice Of :"
type input "اختيارك من :"
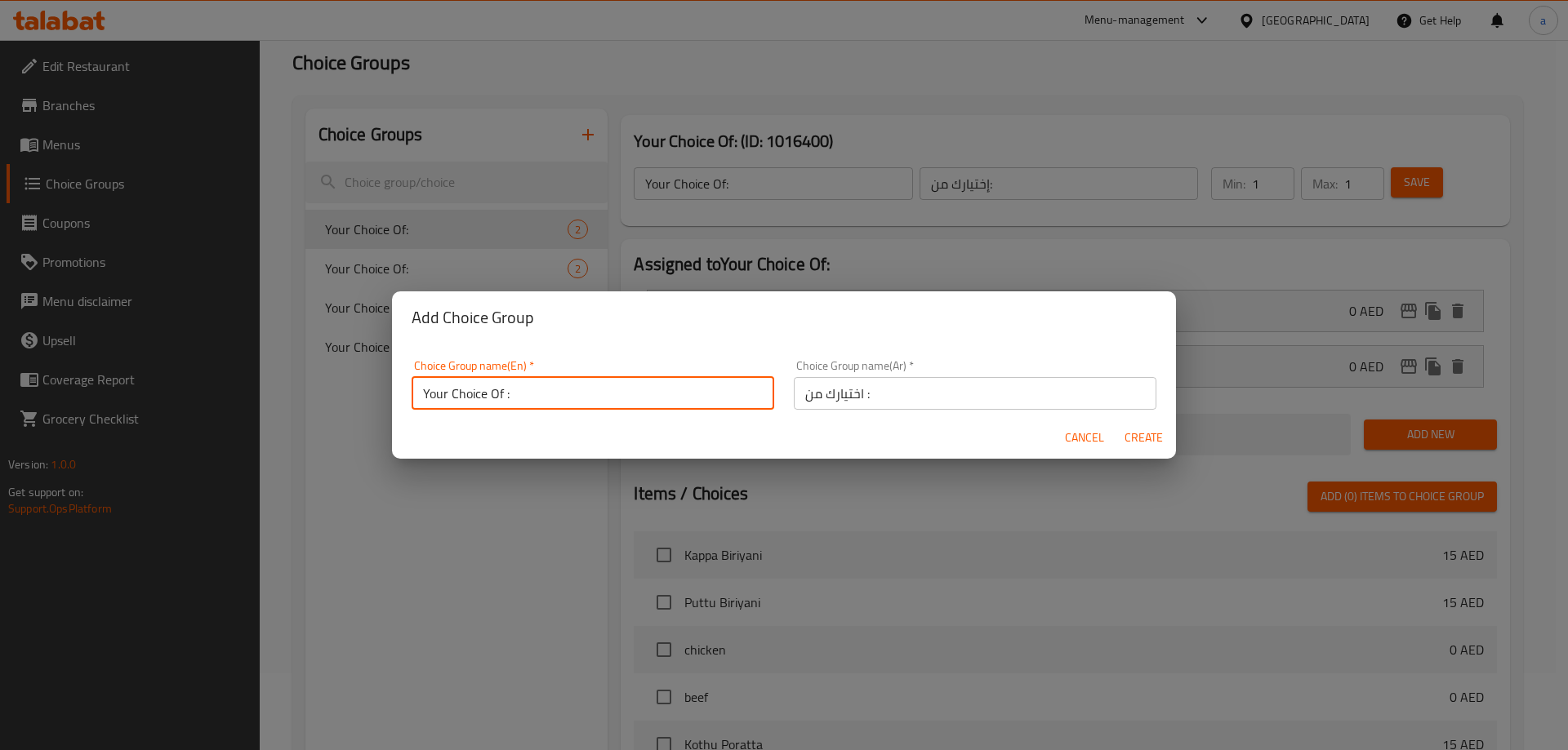
type input "0"
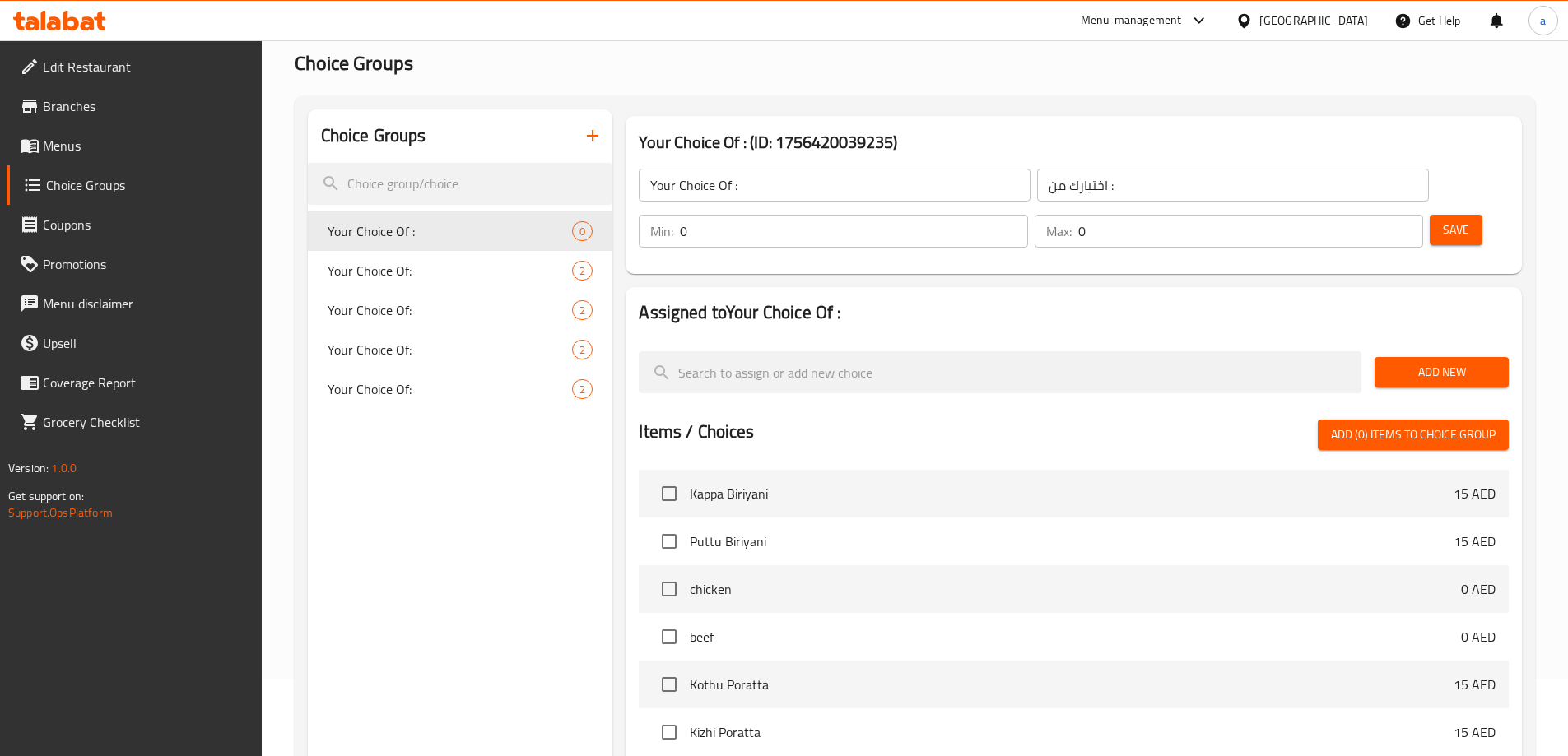
click at [1027, 215] on input "0" at bounding box center [853, 231] width 347 height 33
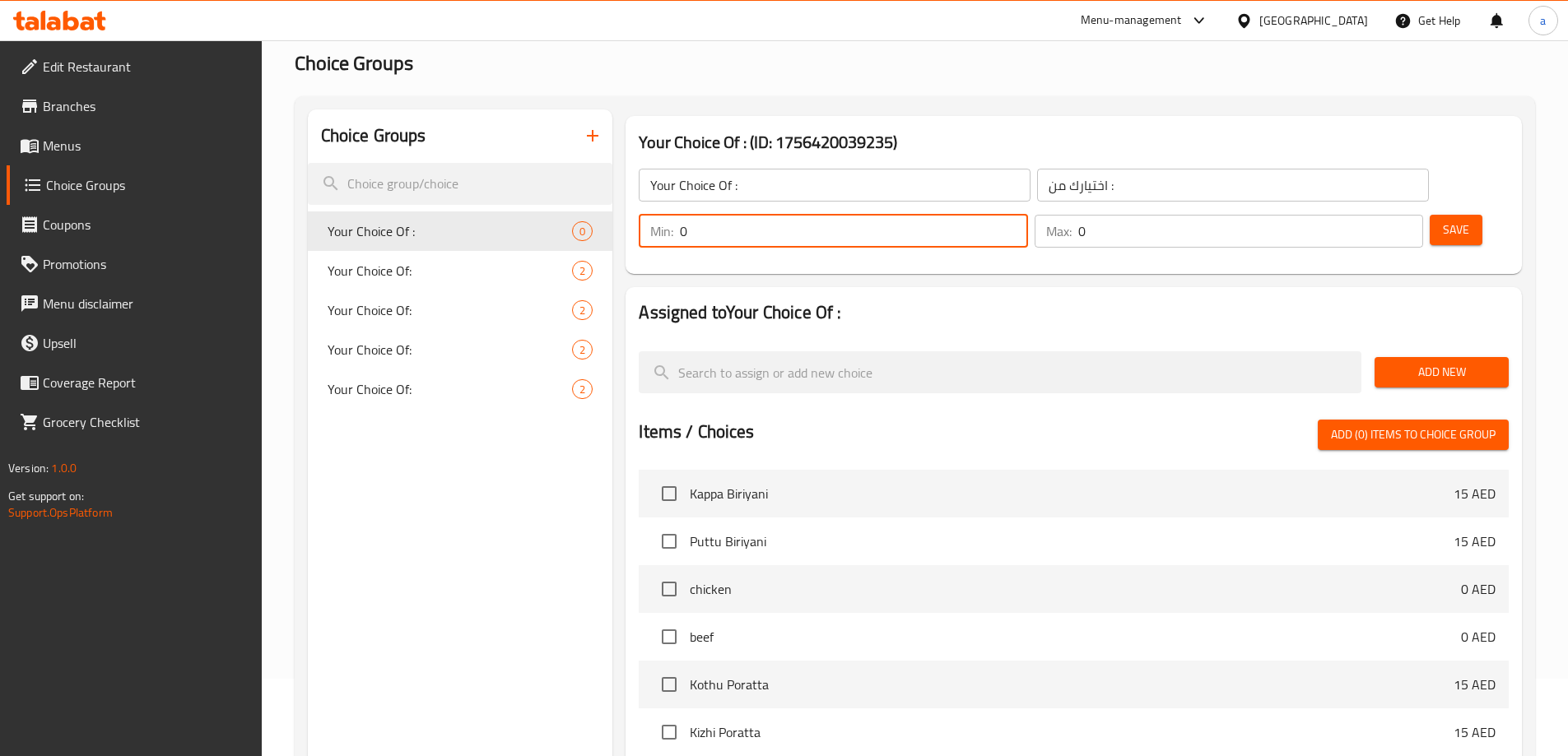
click at [1027, 215] on input "0" at bounding box center [853, 231] width 347 height 33
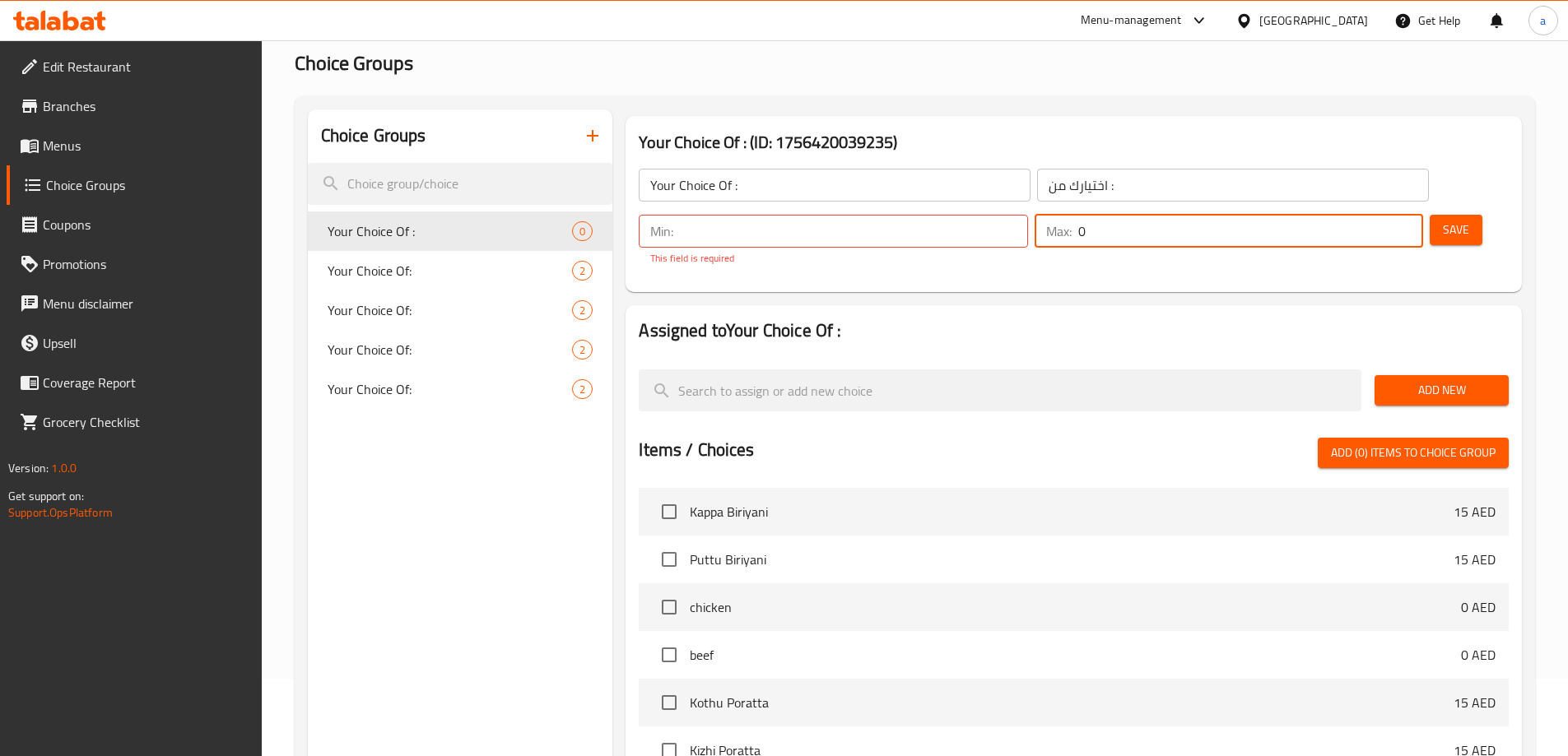
click at [1371, 215] on input "0" at bounding box center [1250, 231] width 345 height 33
click at [1027, 215] on input "number" at bounding box center [853, 231] width 347 height 33
type input "1"
drag, startPoint x: 1332, startPoint y: 193, endPoint x: 1346, endPoint y: 193, distance: 14.0
click at [1071, 222] on p "Max:" at bounding box center [1058, 231] width 25 height 20
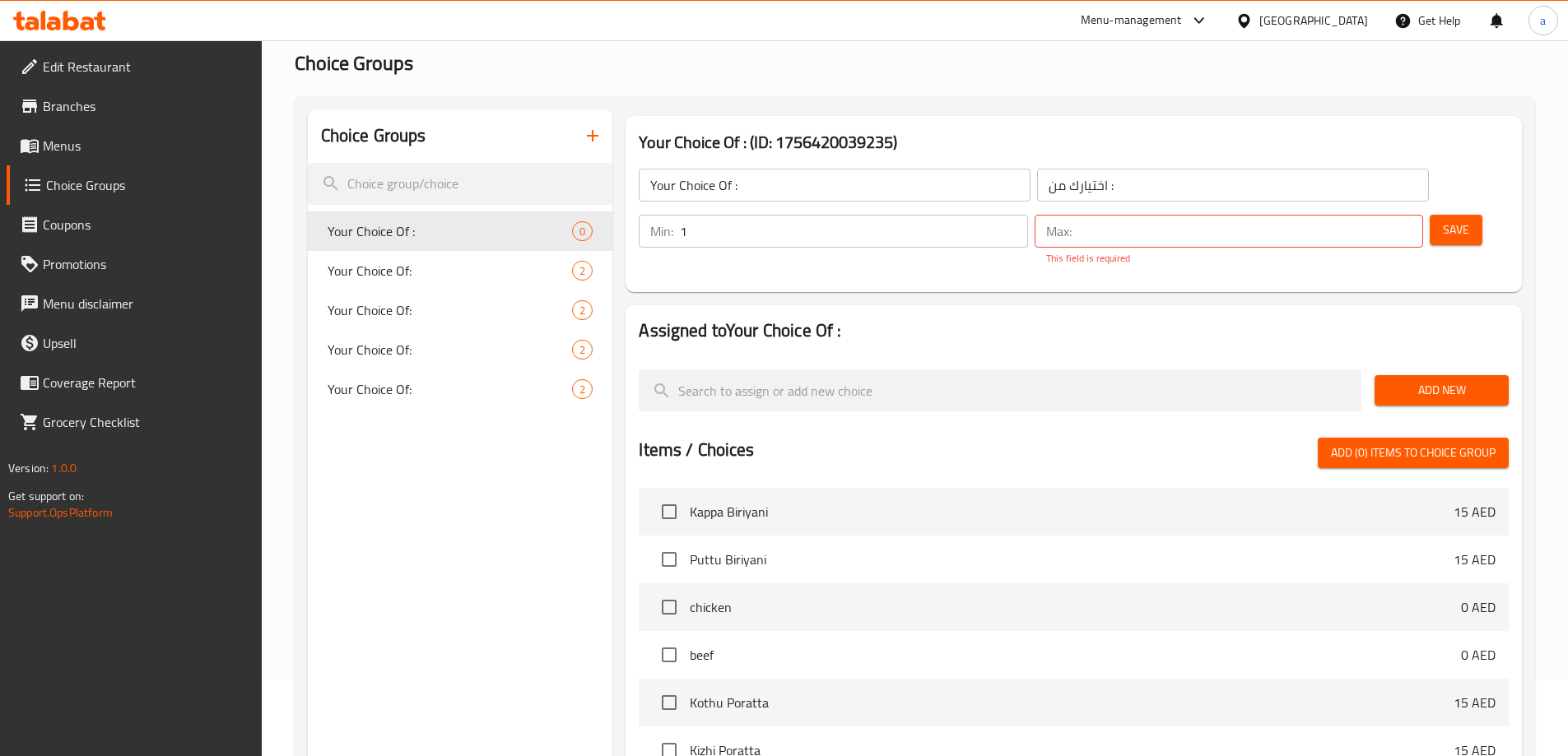
click at [1360, 215] on input "number" at bounding box center [1250, 231] width 345 height 33
type input "1"
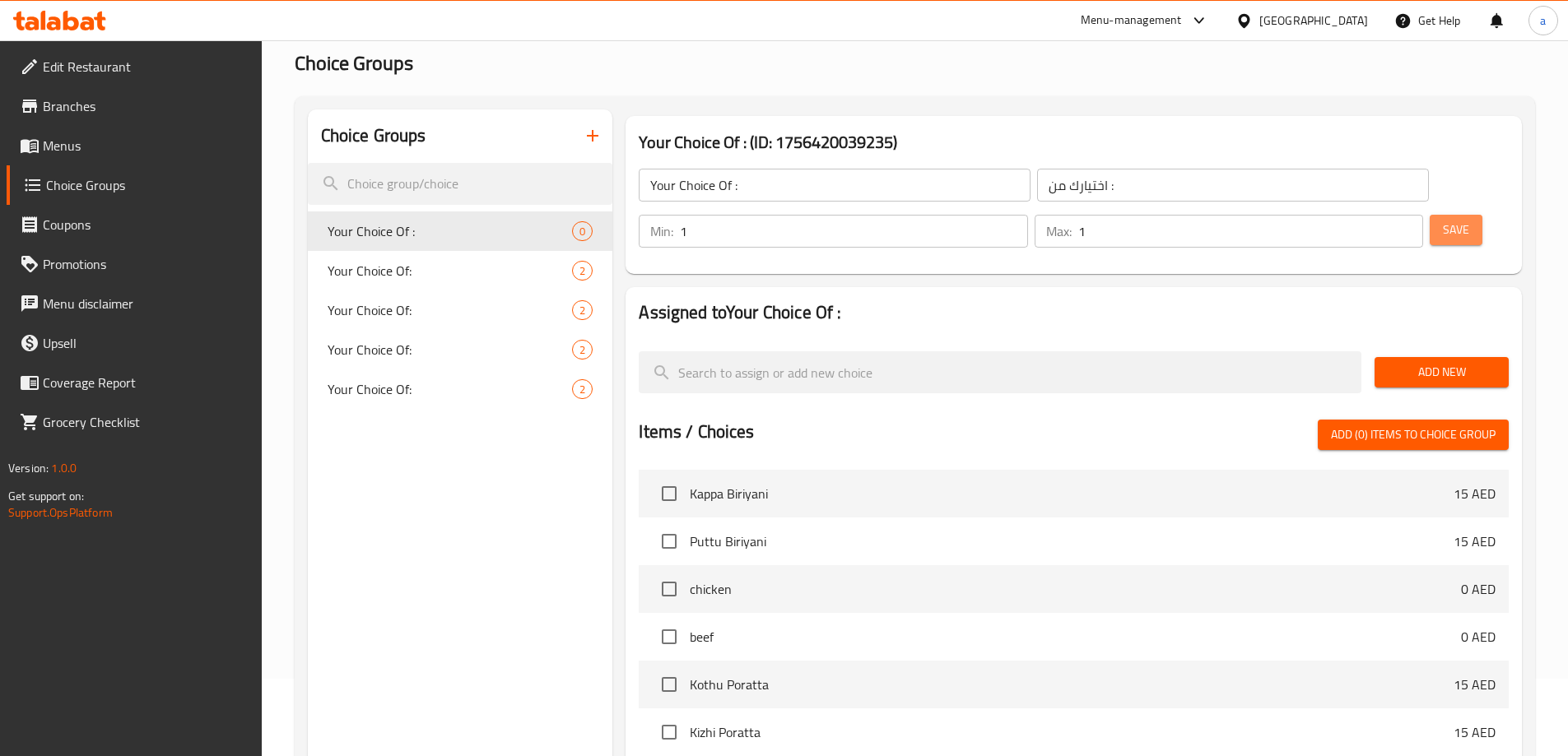
click at [1430, 215] on button "Save" at bounding box center [1457, 230] width 53 height 30
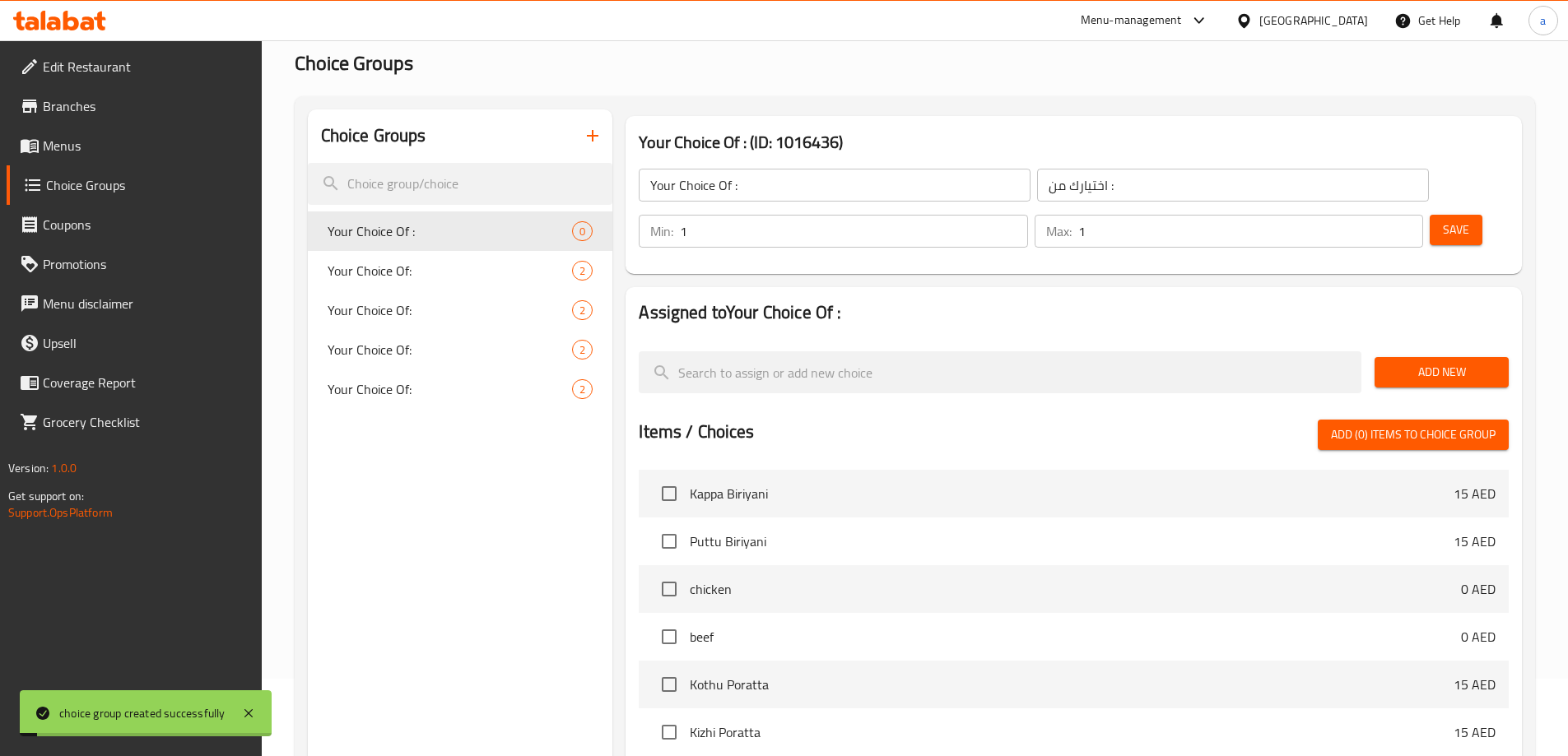
click at [1453, 362] on span "Add New" at bounding box center [1442, 373] width 108 height 21
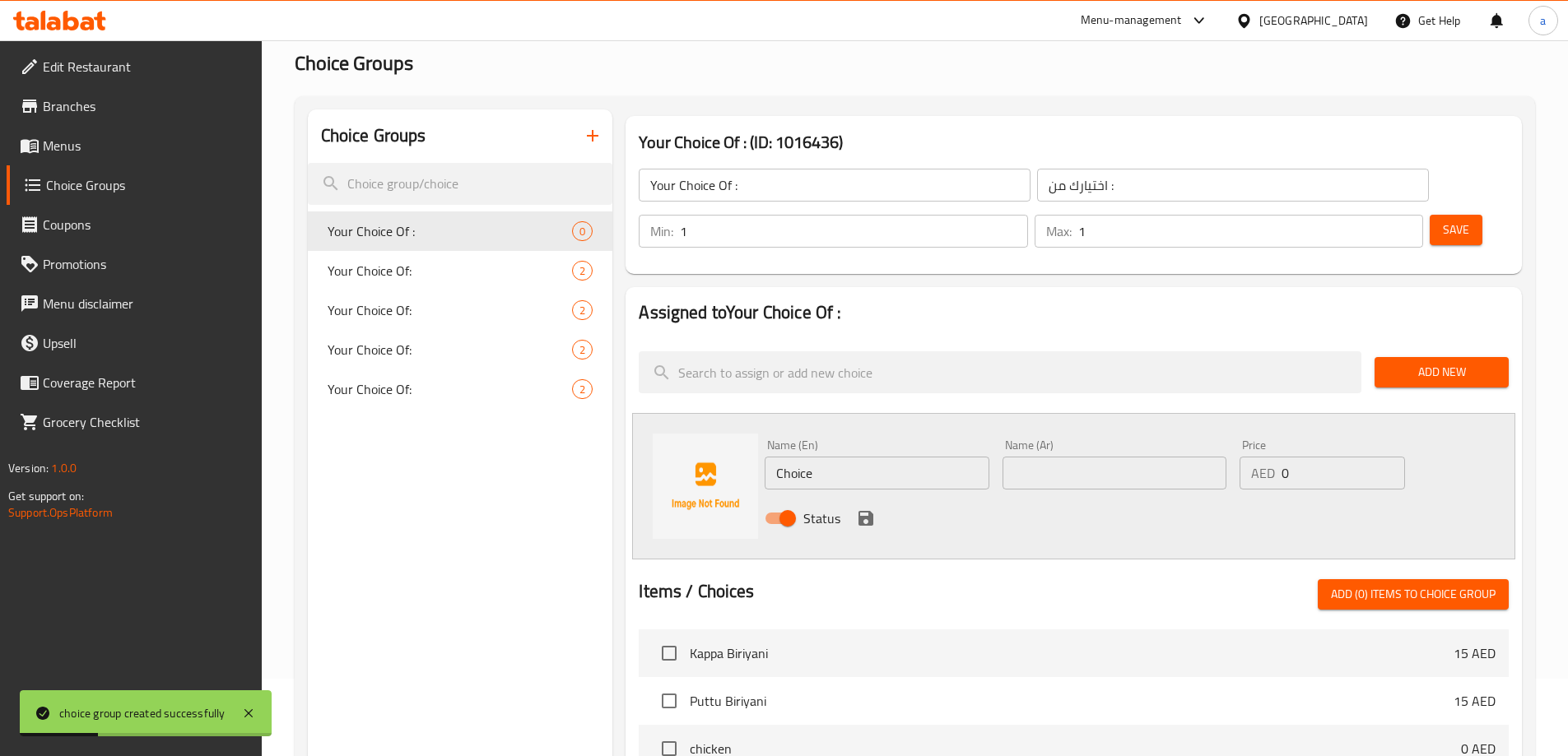
click at [879, 457] on input "Choice" at bounding box center [876, 473] width 224 height 33
paste input "Motta Set"
type input "Motta Set"
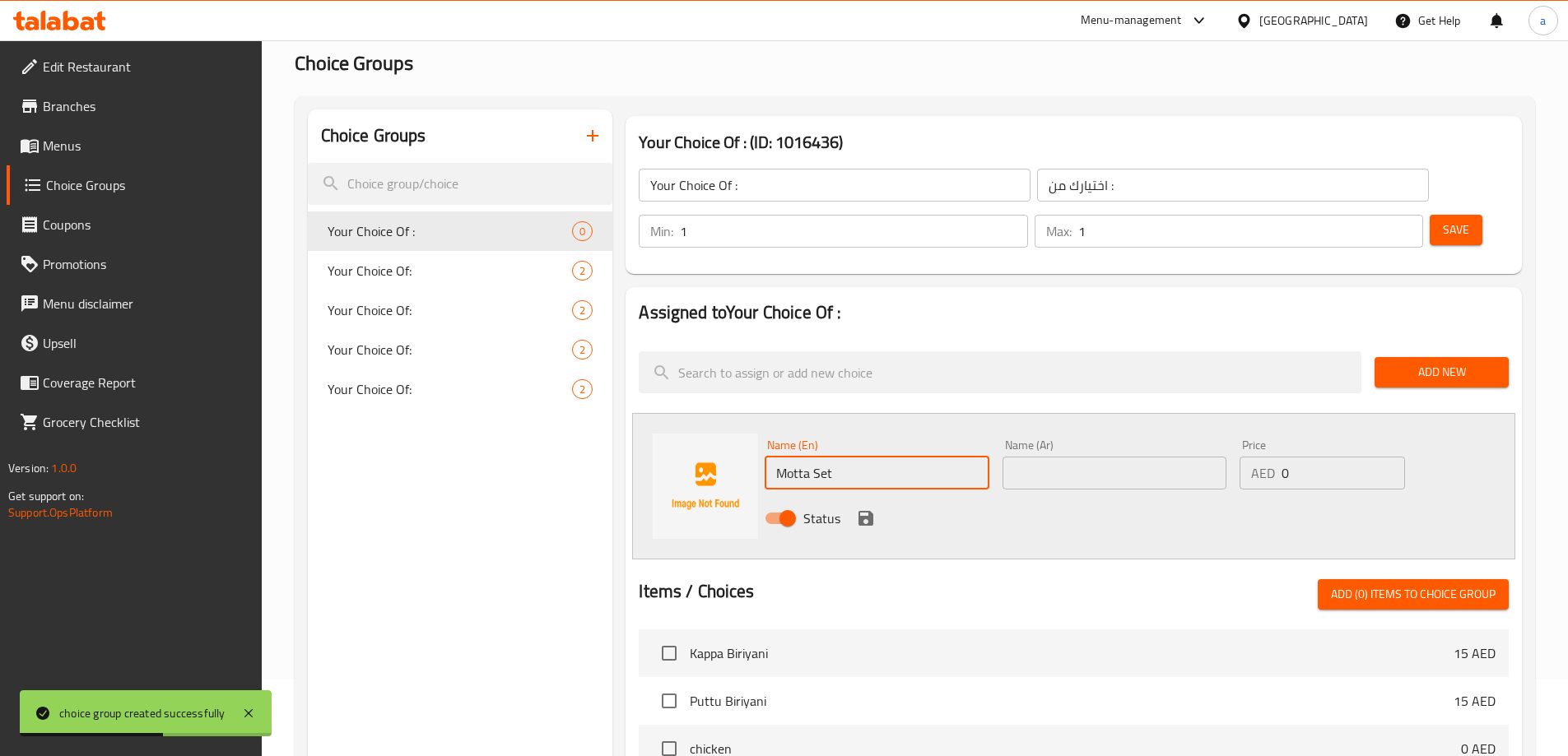
drag, startPoint x: 1124, startPoint y: 428, endPoint x: 1140, endPoint y: 440, distance: 20.0
click at [1124, 457] on input "text" at bounding box center [1114, 473] width 224 height 33
paste input "موتا سيت"
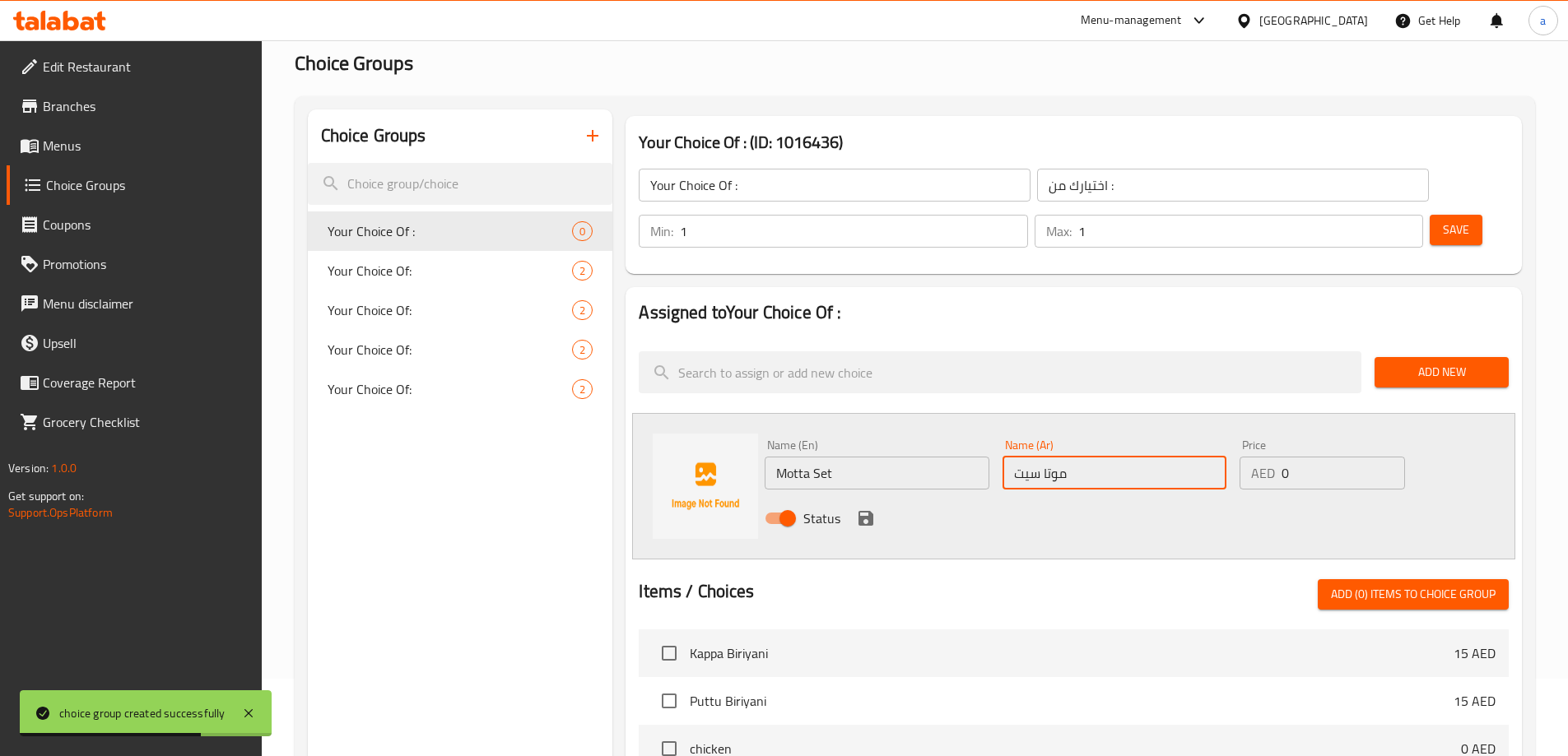
type input "موتا سيت"
click at [854, 496] on div "Status" at bounding box center [1114, 518] width 713 height 44
click at [871, 512] on icon "save" at bounding box center [867, 519] width 15 height 15
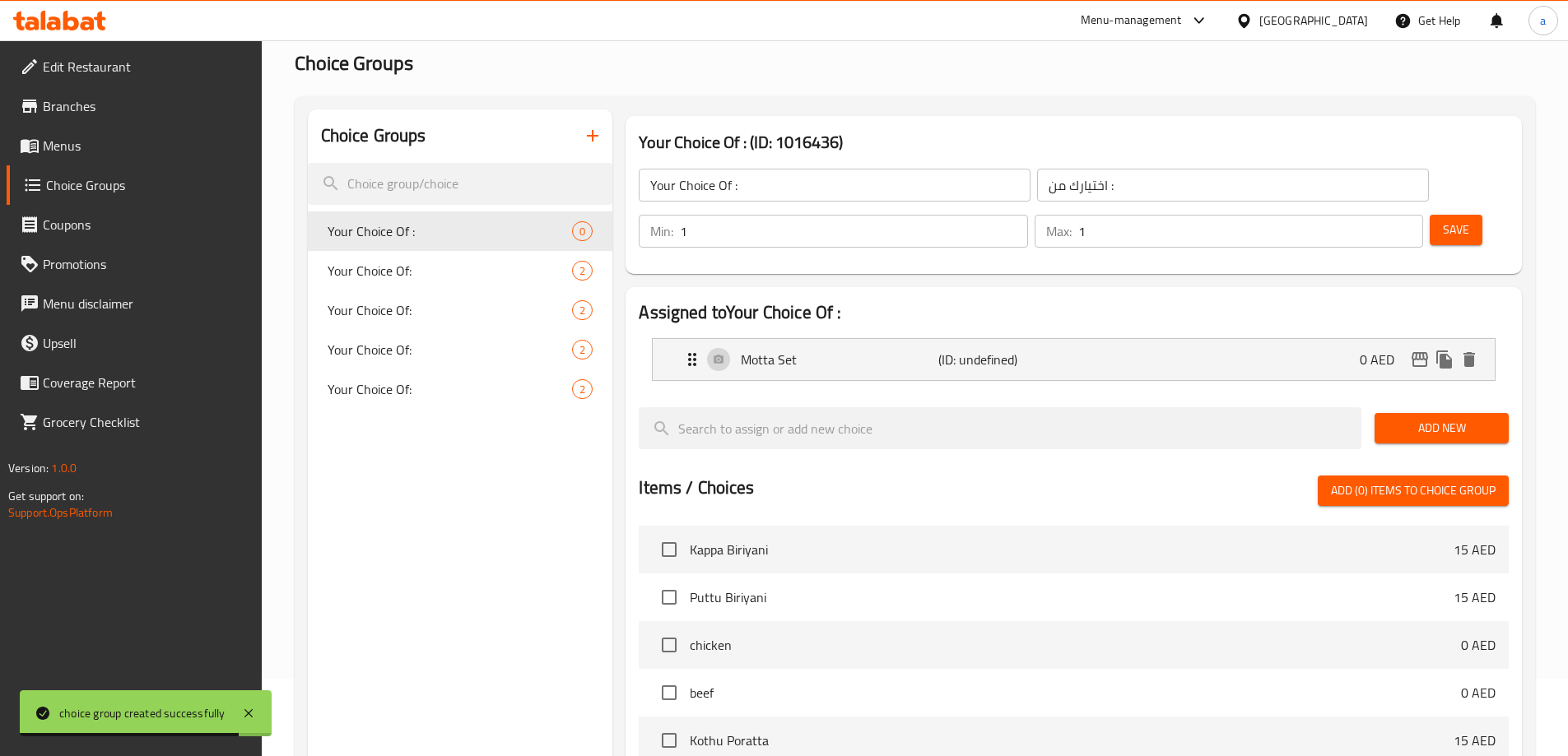
click at [1450, 418] on span "Add New" at bounding box center [1442, 428] width 108 height 21
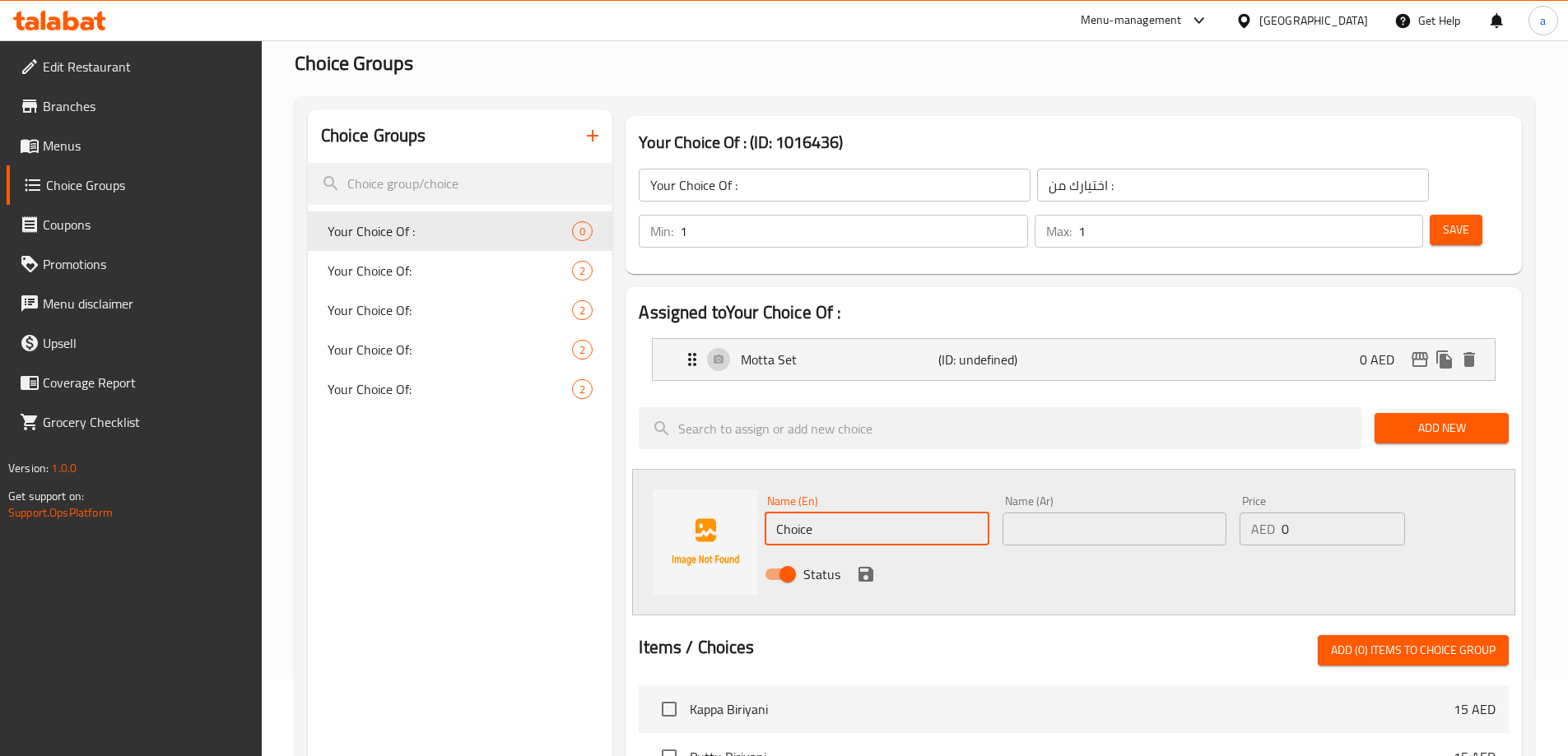
click at [885, 512] on input "Choice" at bounding box center [876, 529] width 224 height 33
paste input "Barik Set"
type input "Barik Set"
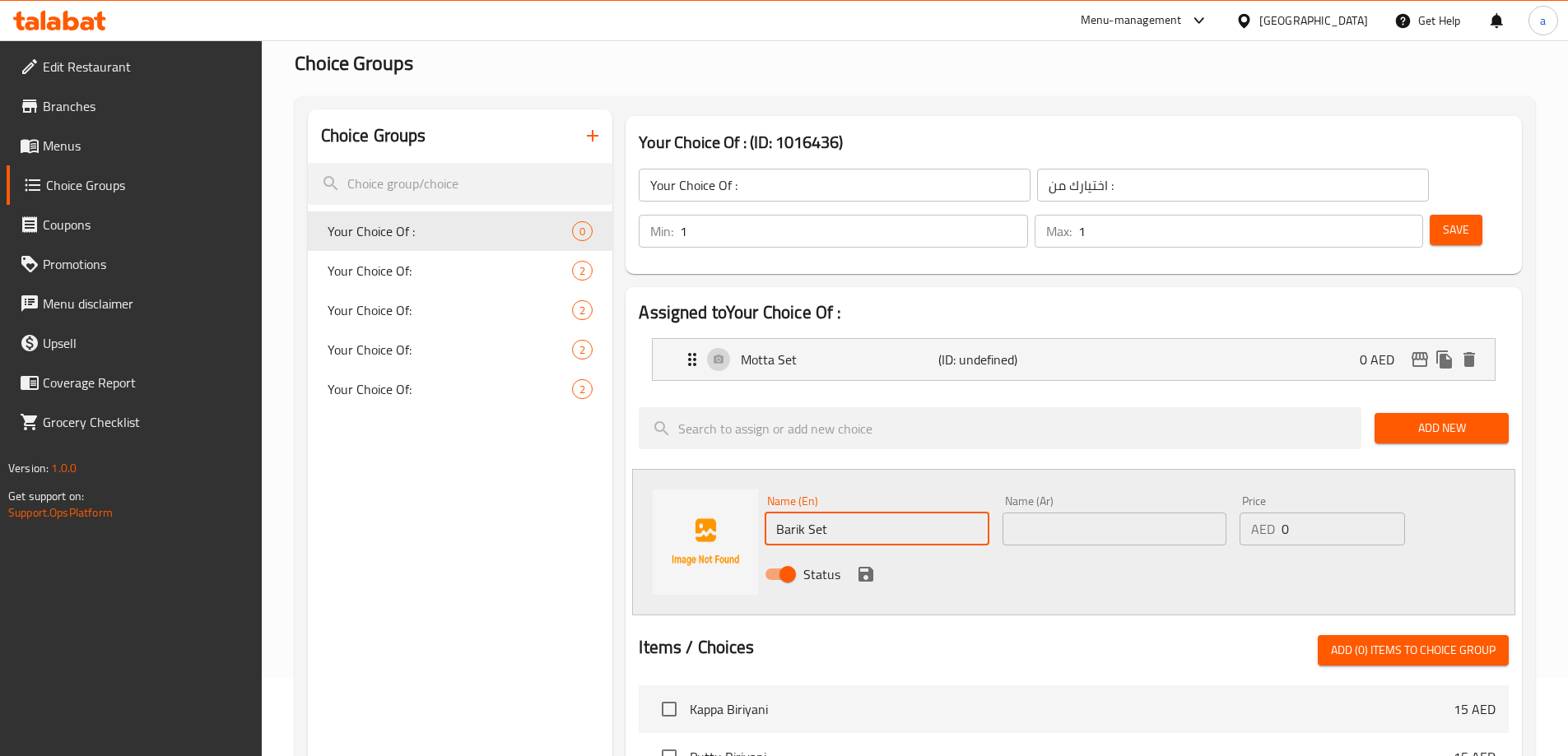
click at [1132, 512] on input "text" at bounding box center [1114, 529] width 224 height 33
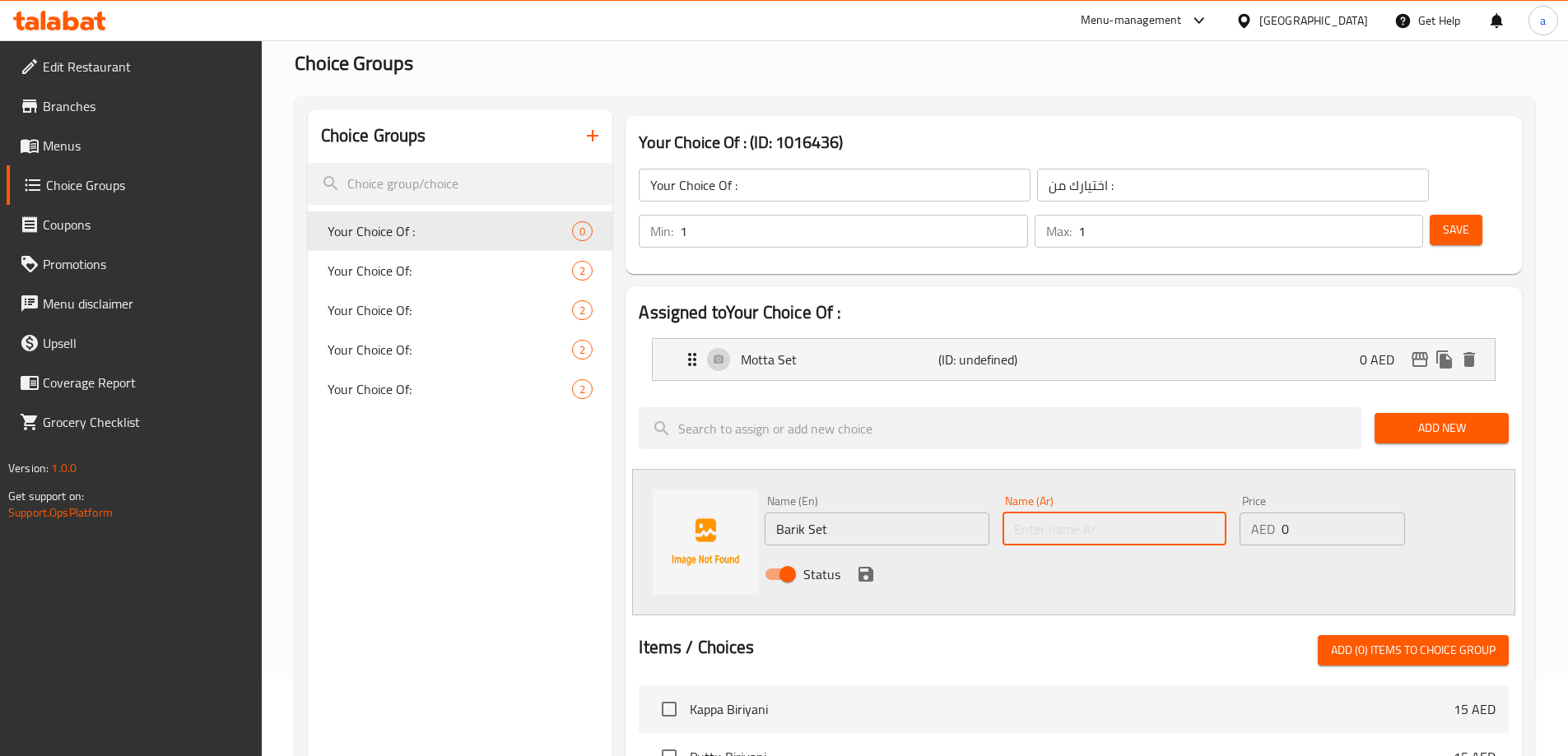
paste input "باريك سيت"
type input "باريك سيت"
click at [869, 567] on icon "save" at bounding box center [867, 575] width 15 height 15
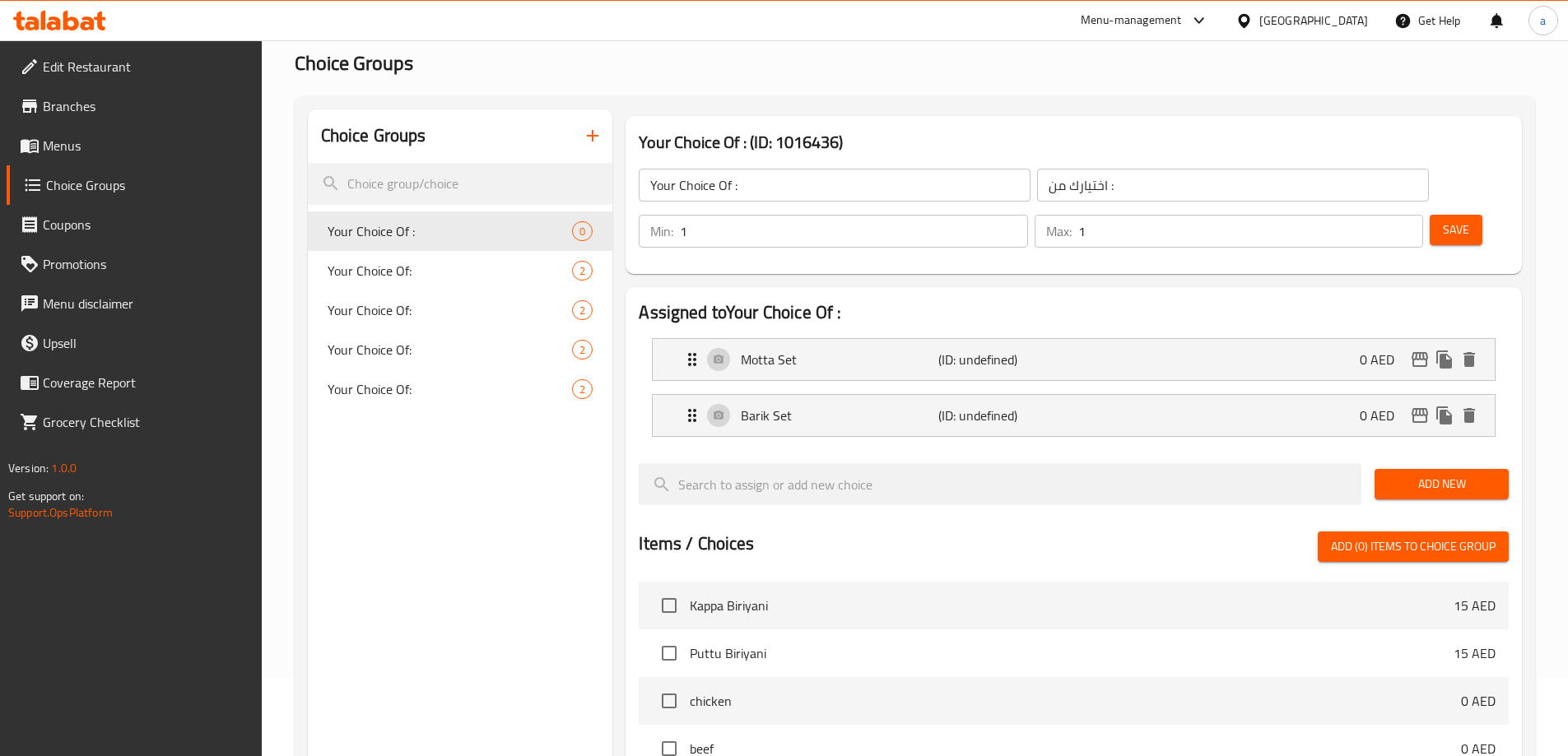
click at [1430, 215] on button "Save" at bounding box center [1457, 230] width 53 height 30
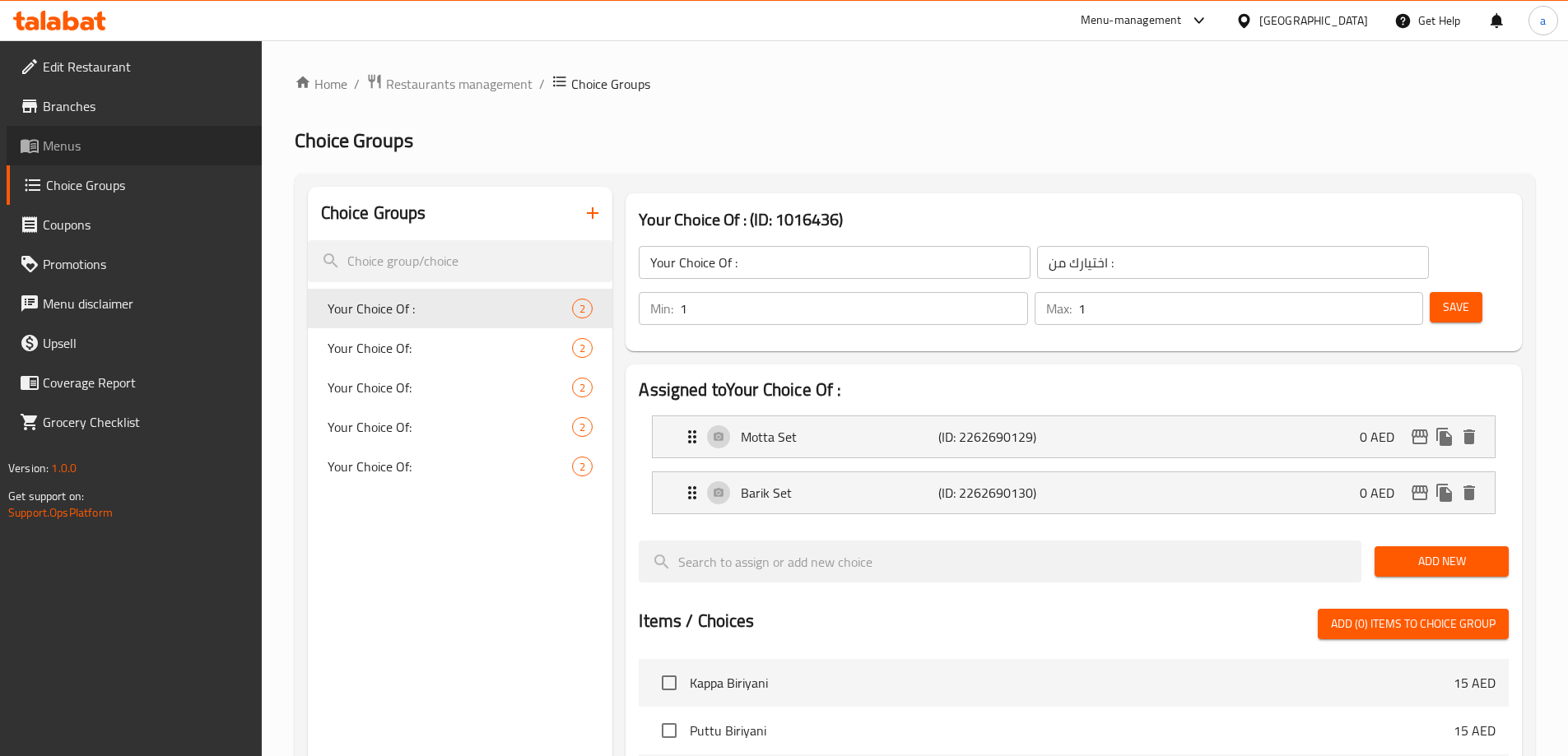
click at [85, 163] on link "Menus" at bounding box center [134, 145] width 255 height 40
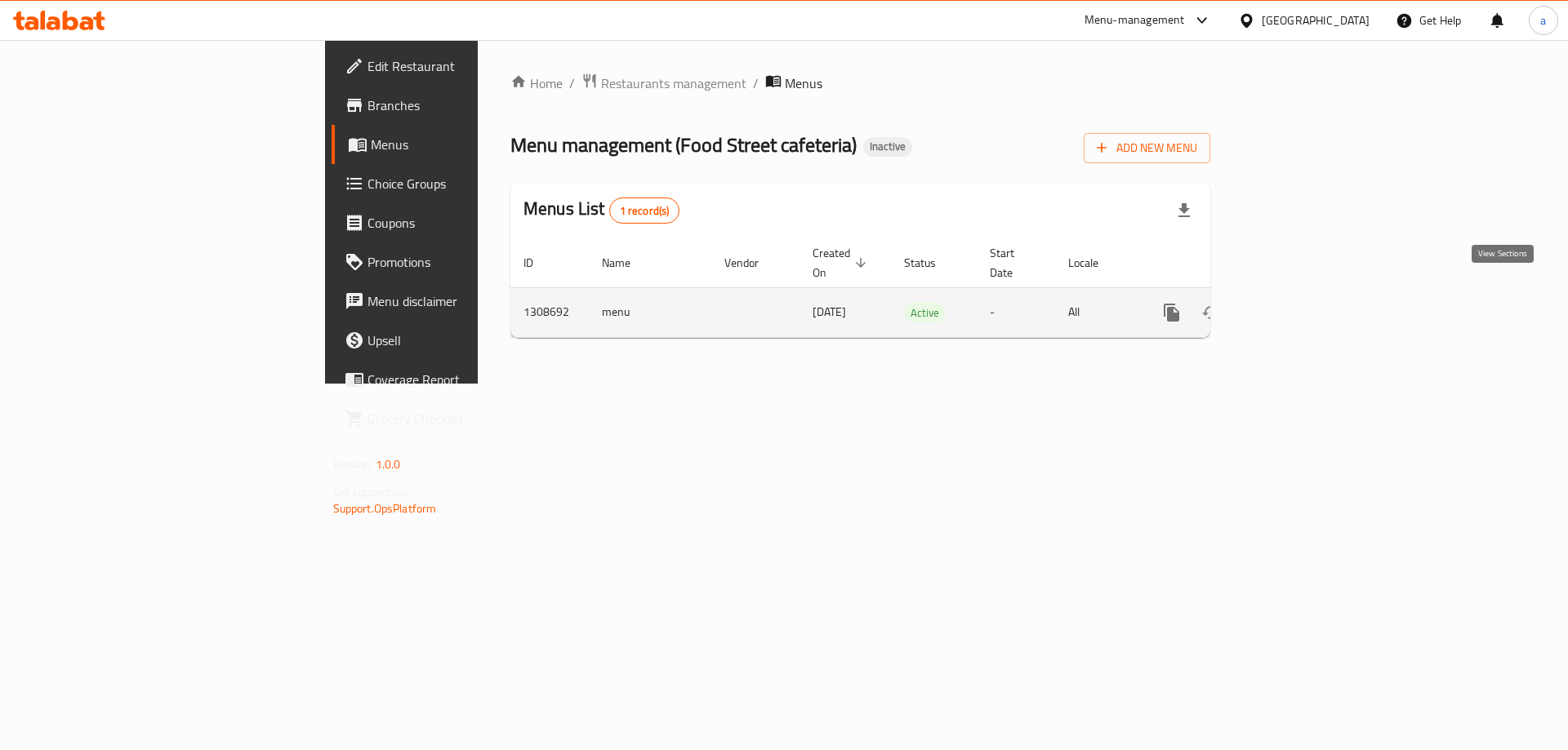
click at [1299, 303] on icon "enhanced table" at bounding box center [1289, 313] width 20 height 20
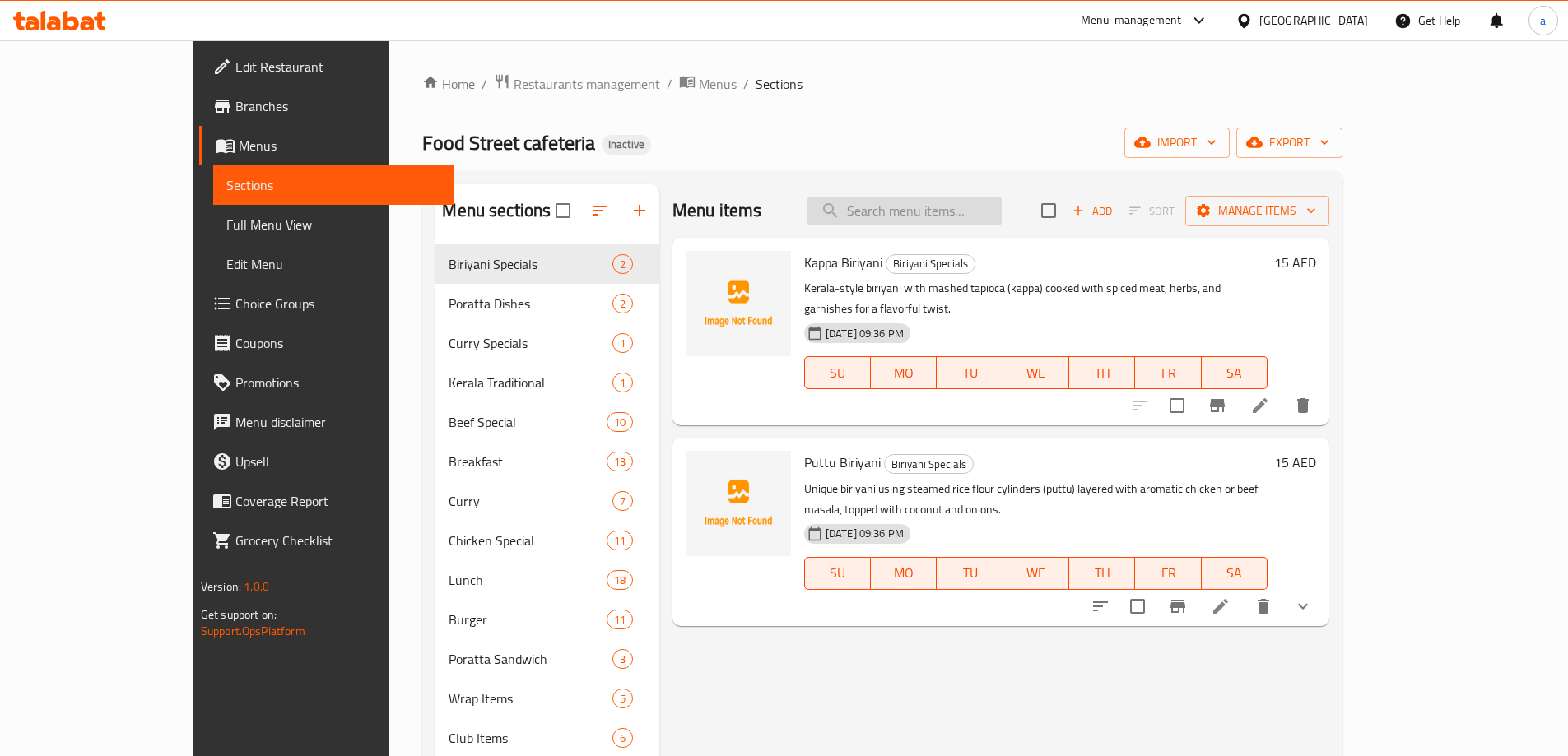
click at [942, 206] on input "search" at bounding box center [904, 210] width 194 height 29
paste input "Egg Biriyani"
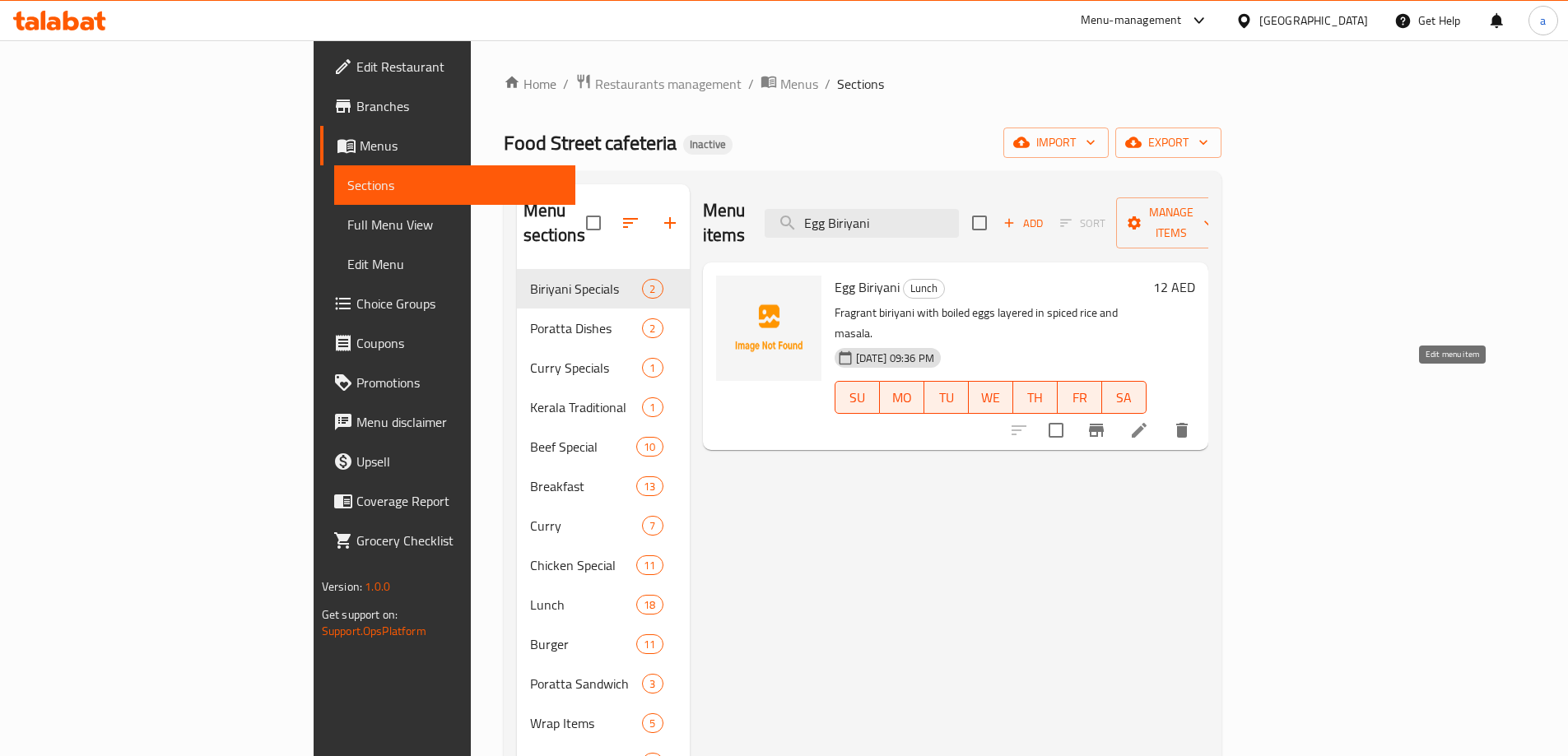
type input "Egg Biriyani"
click at [1149, 421] on icon at bounding box center [1138, 430] width 20 height 20
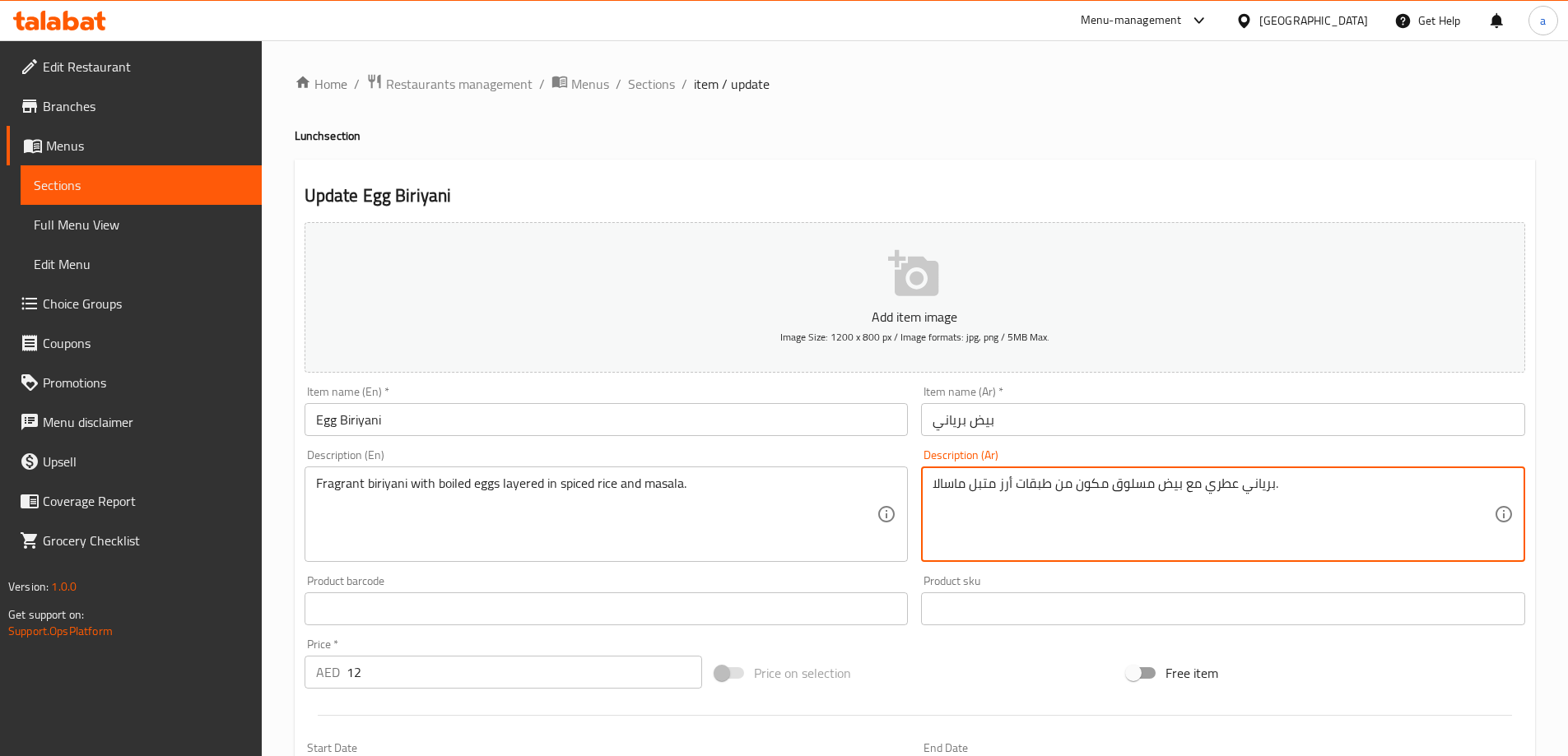
click at [1095, 484] on textarea "برياني عطري مع بيض مسلوق مكون من طبقات أرز متبل ماسالا." at bounding box center [1213, 514] width 562 height 78
click at [976, 488] on textarea "برياني عطري مع بيض مسلوق بطبقات أرز متبل ماسالا." at bounding box center [1213, 514] width 562 height 78
click at [967, 492] on textarea "برياني عطري مع بيض مسلوق بطبقات أرز متبل ماسالا." at bounding box center [1213, 514] width 562 height 78
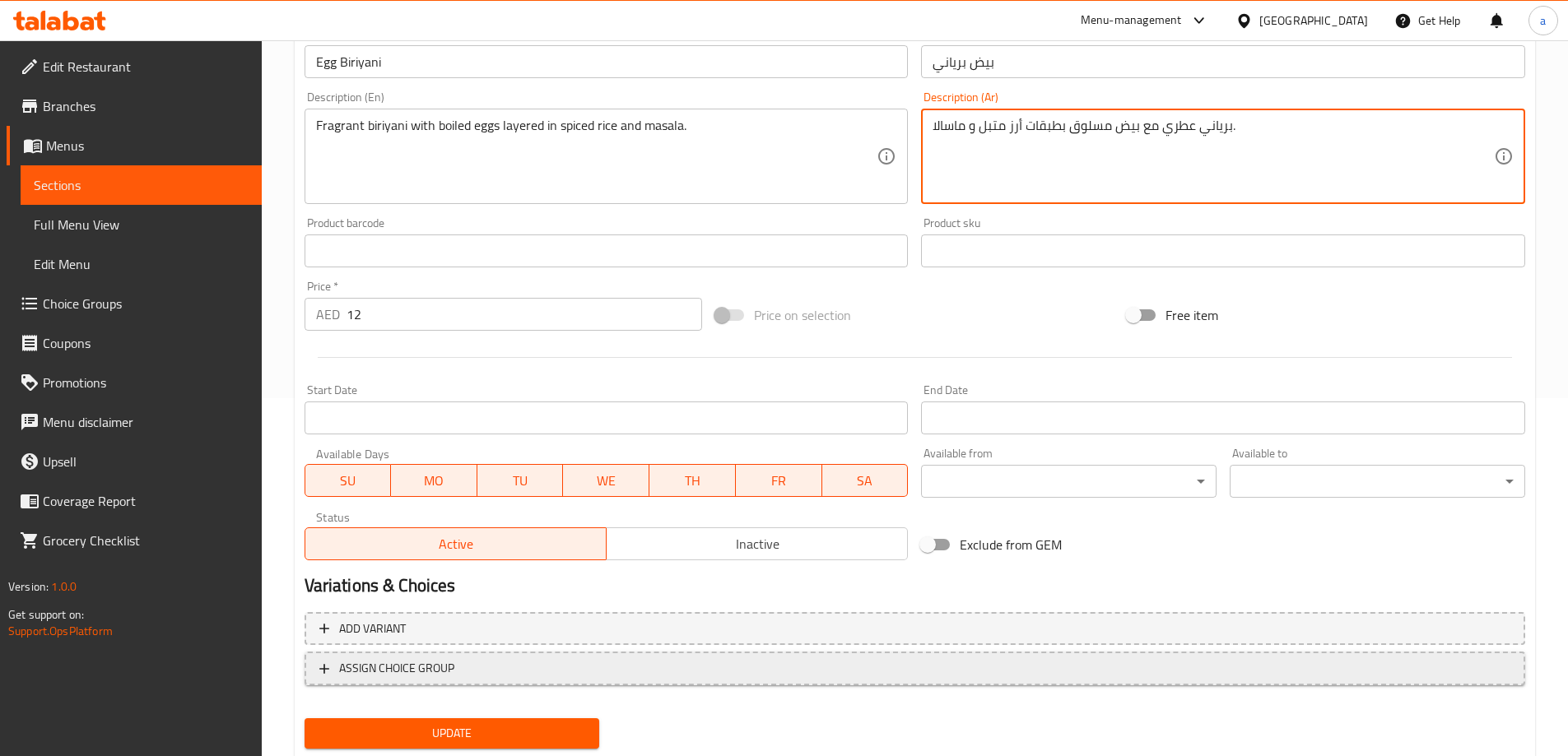
scroll to position [407, 0]
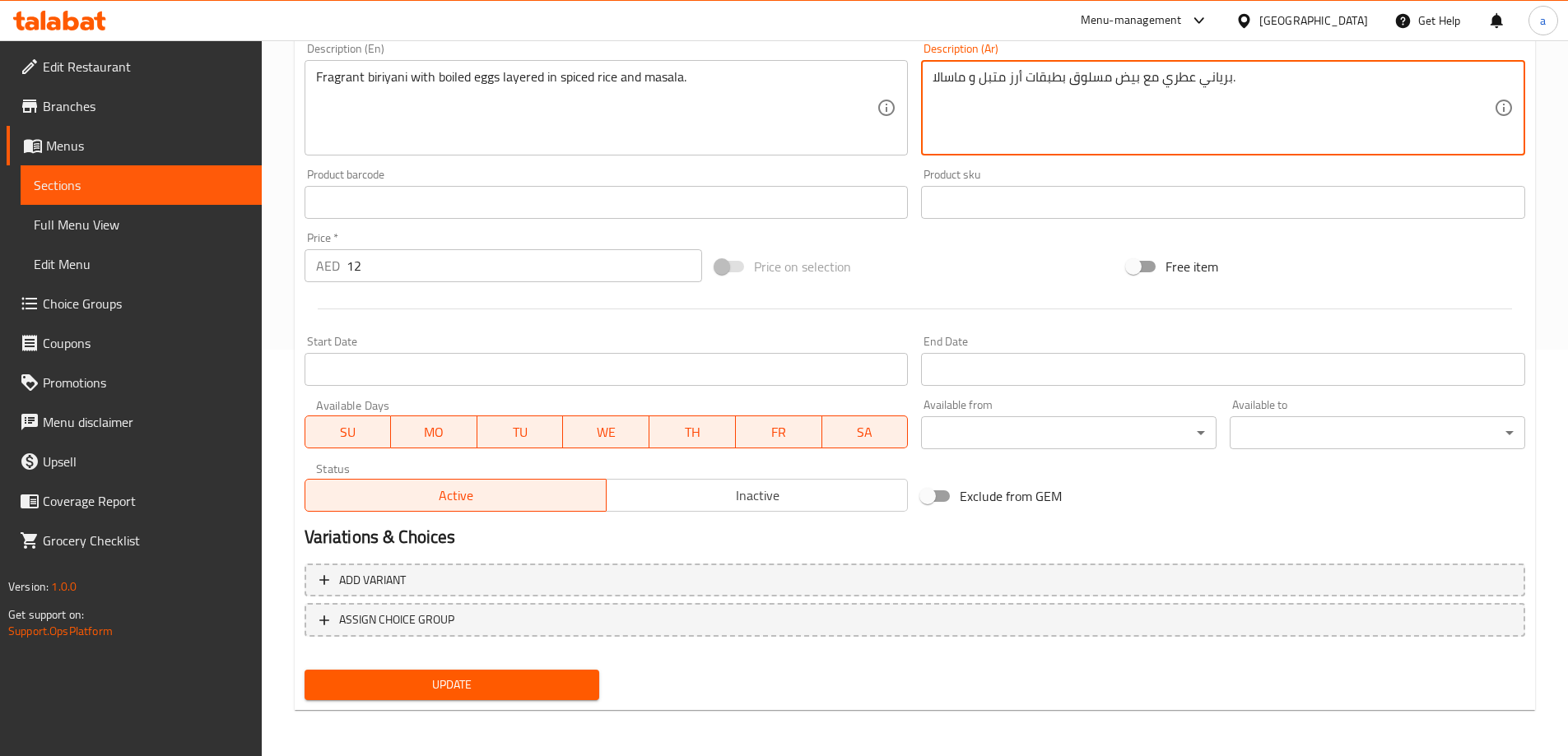
type textarea "برياني عطري مع بيض مسلوق بطبقات أرز متبل و ماسالا."
click at [568, 684] on span "Update" at bounding box center [452, 685] width 269 height 21
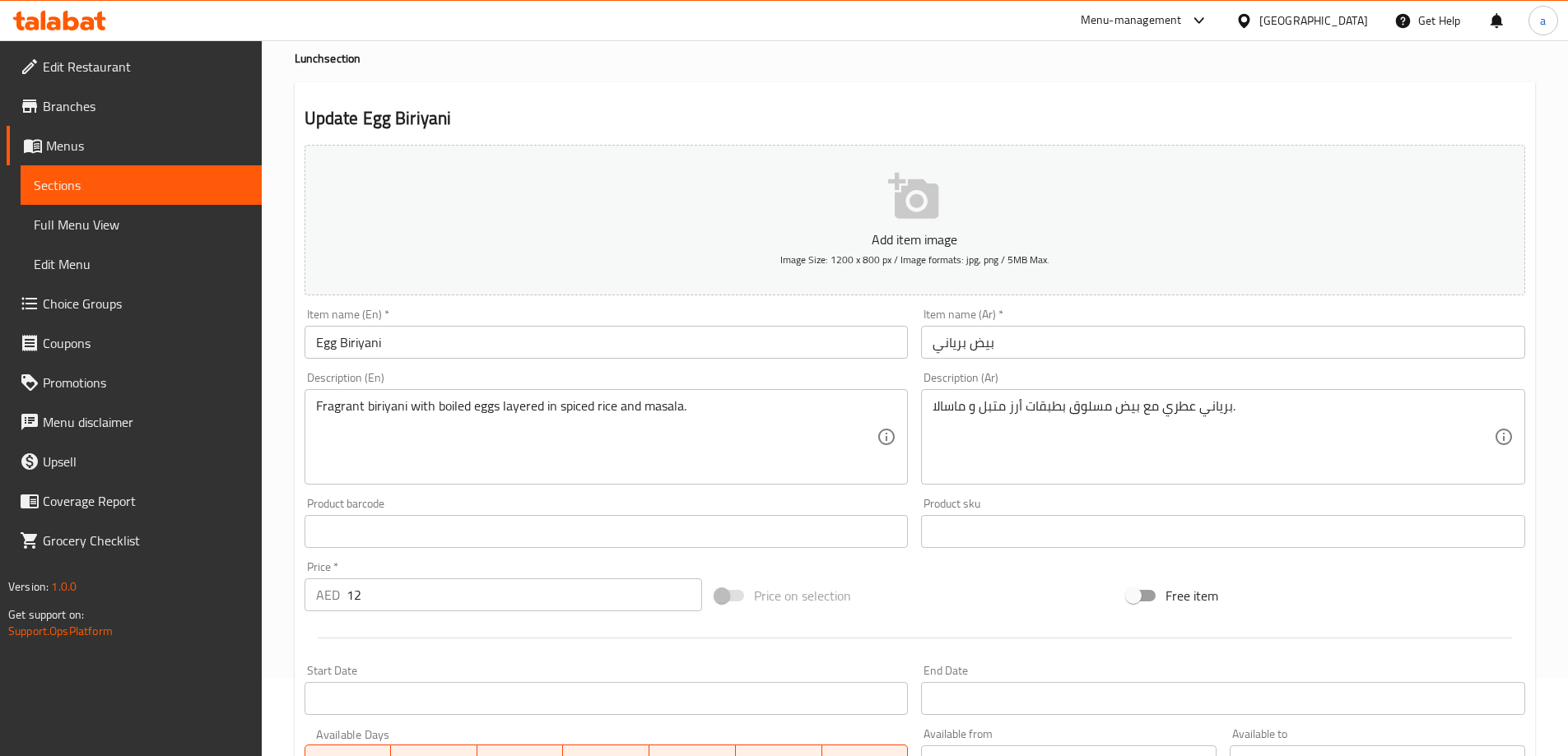
scroll to position [0, 0]
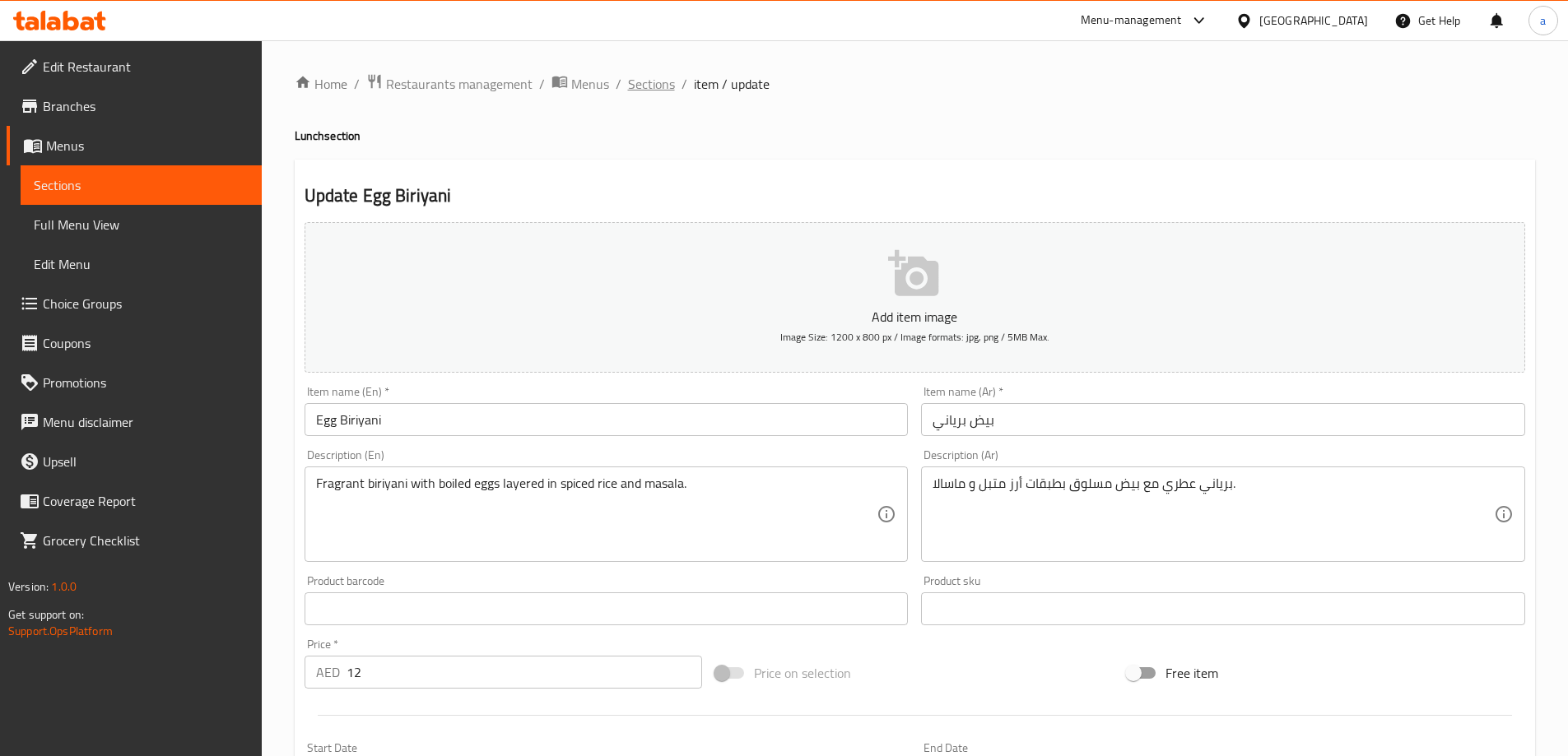
click at [640, 79] on span "Sections" at bounding box center [651, 83] width 47 height 20
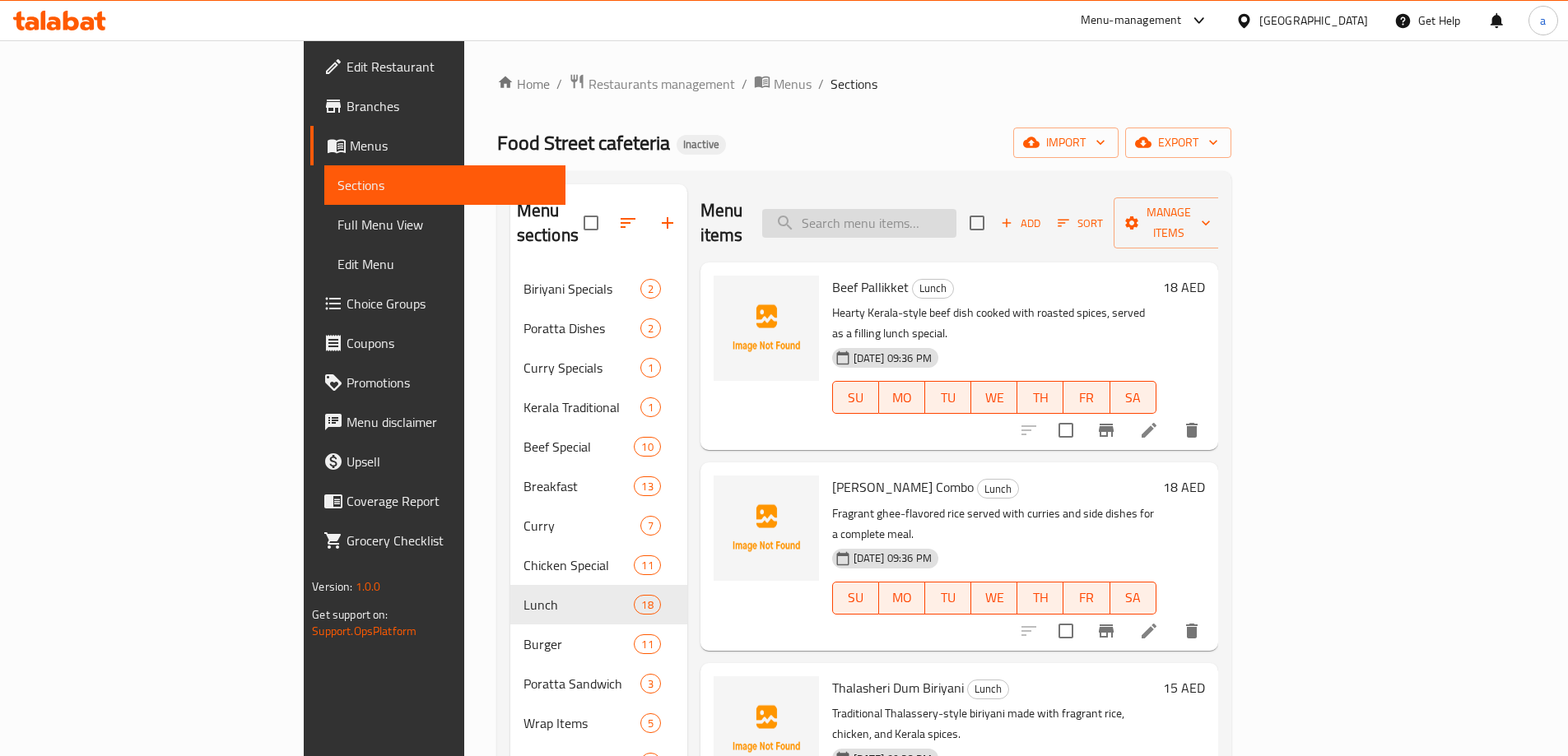
click at [935, 209] on input "search" at bounding box center [859, 223] width 194 height 29
paste input "Fish Biriyani"
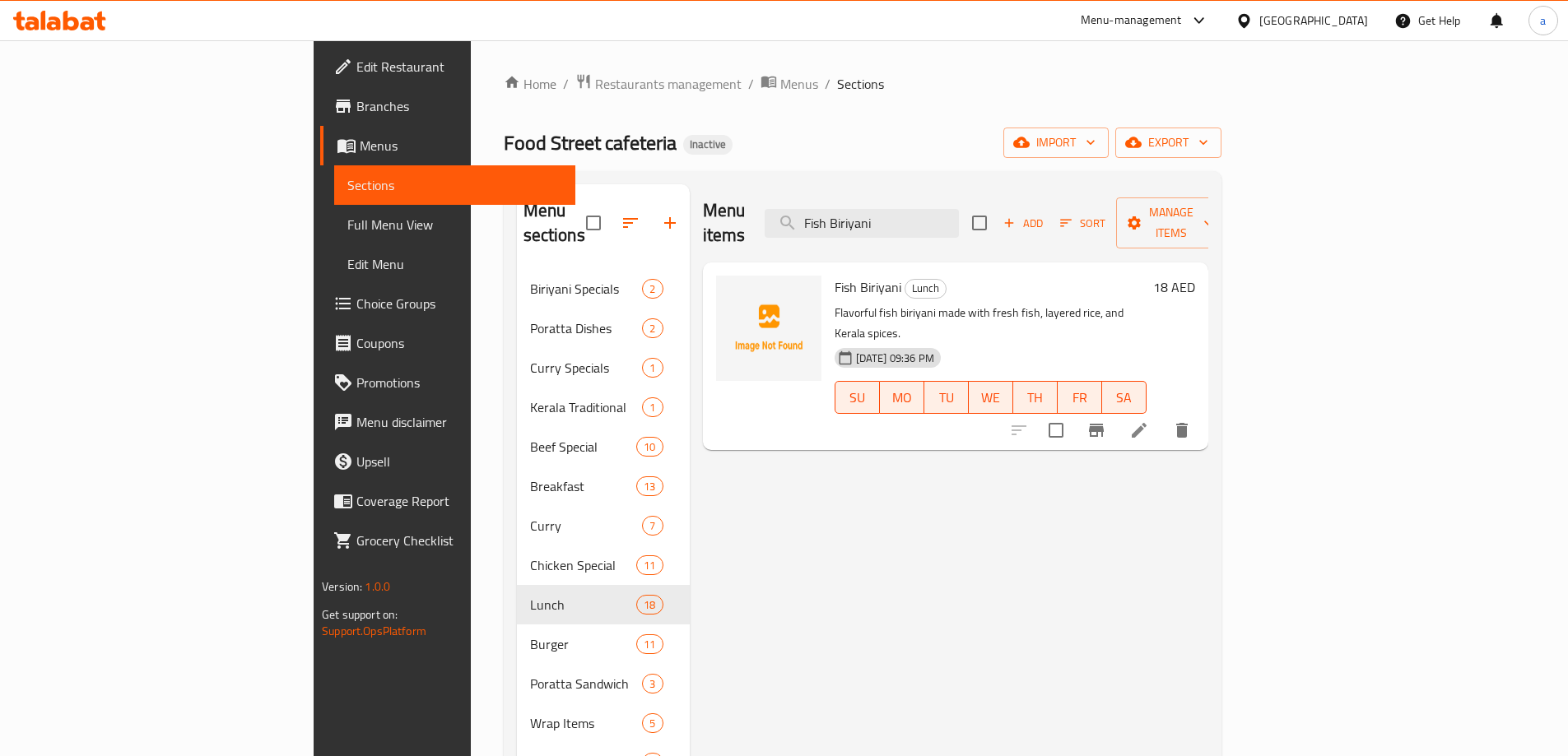
type input "Fish Biriyani"
click at [1162, 415] on li at bounding box center [1138, 429] width 46 height 29
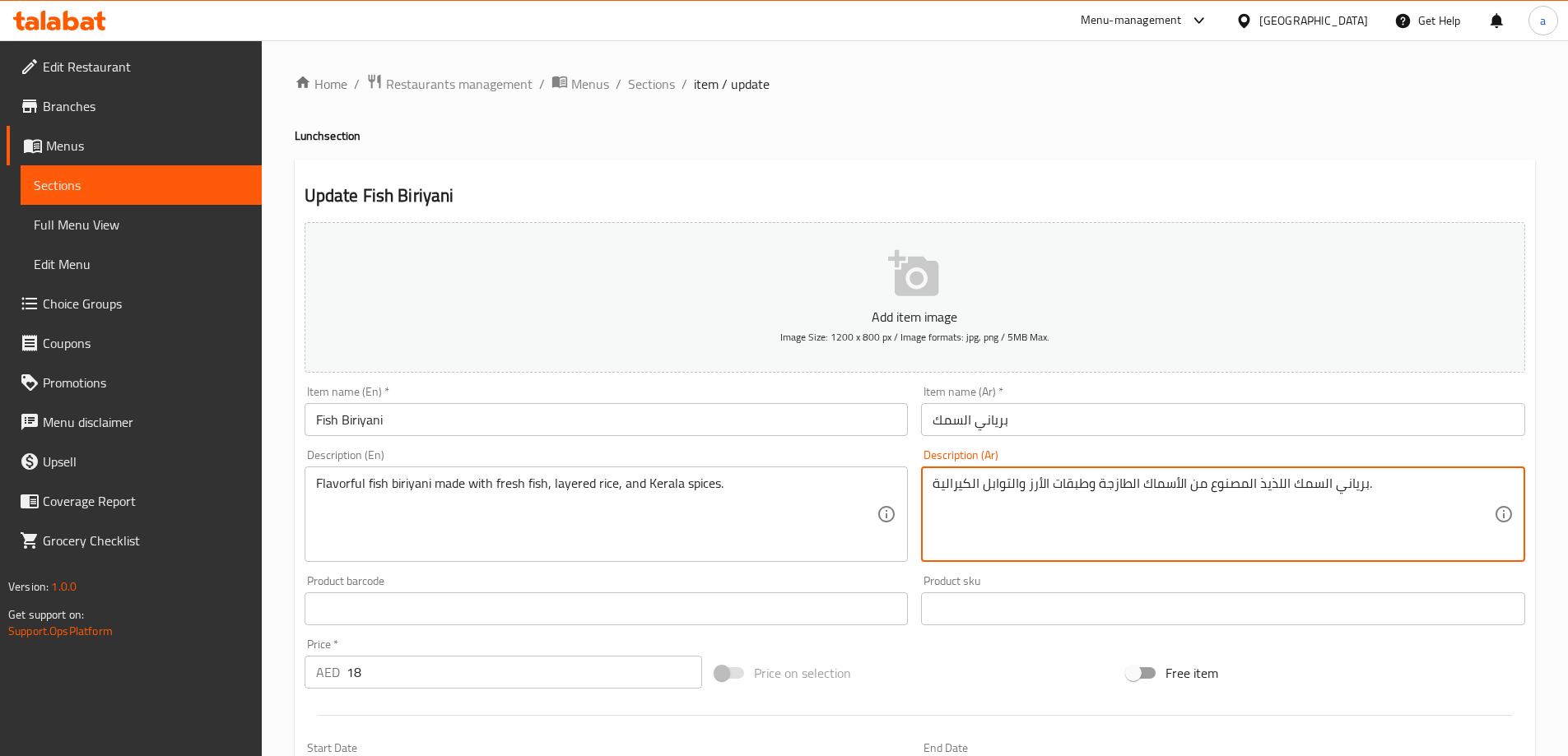
click at [1091, 490] on textarea "برياني السمك اللذيذ المصنوع من الأسماك الطازجة وطبقات الأرز والتوابل الكيرالية." at bounding box center [1213, 514] width 562 height 78
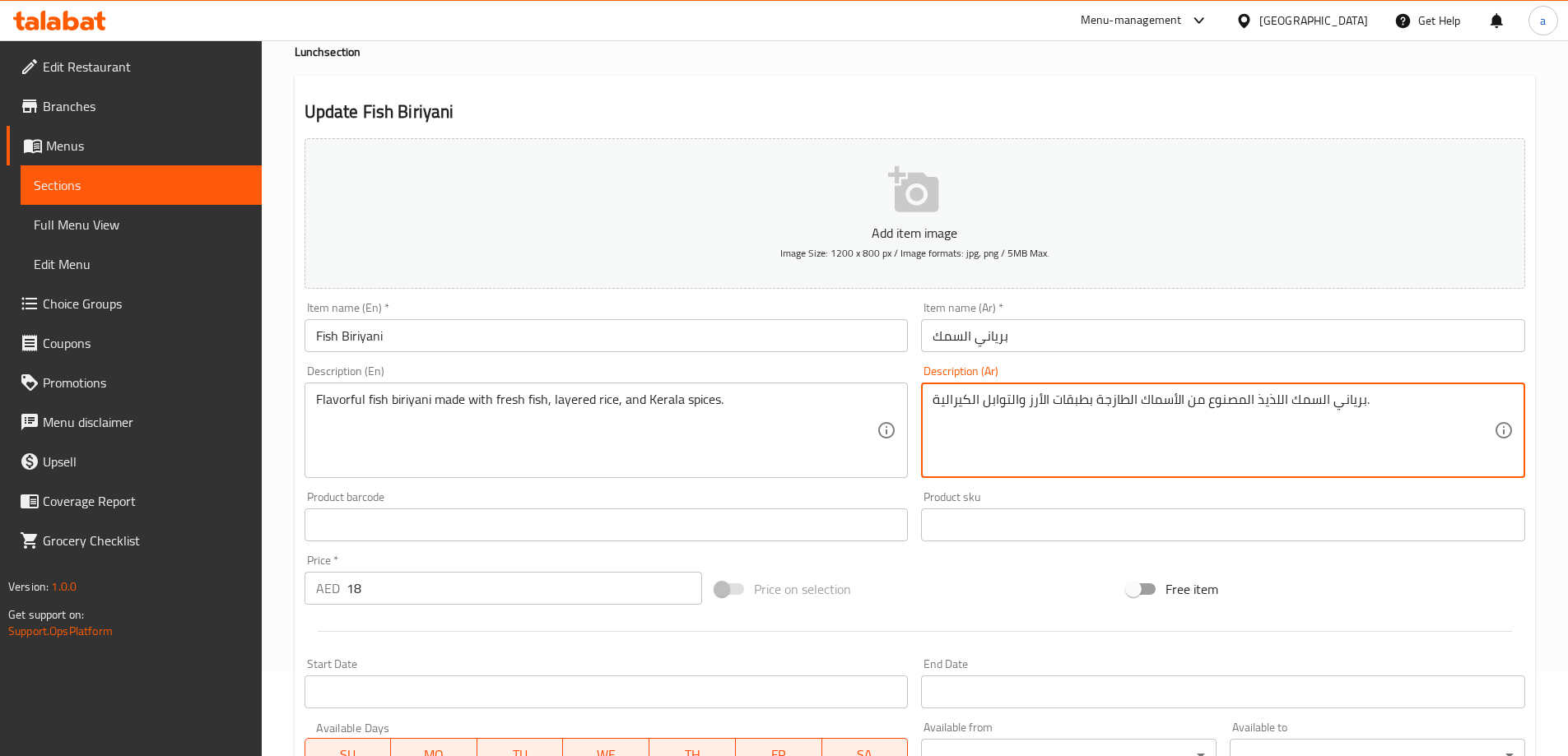
scroll to position [329, 0]
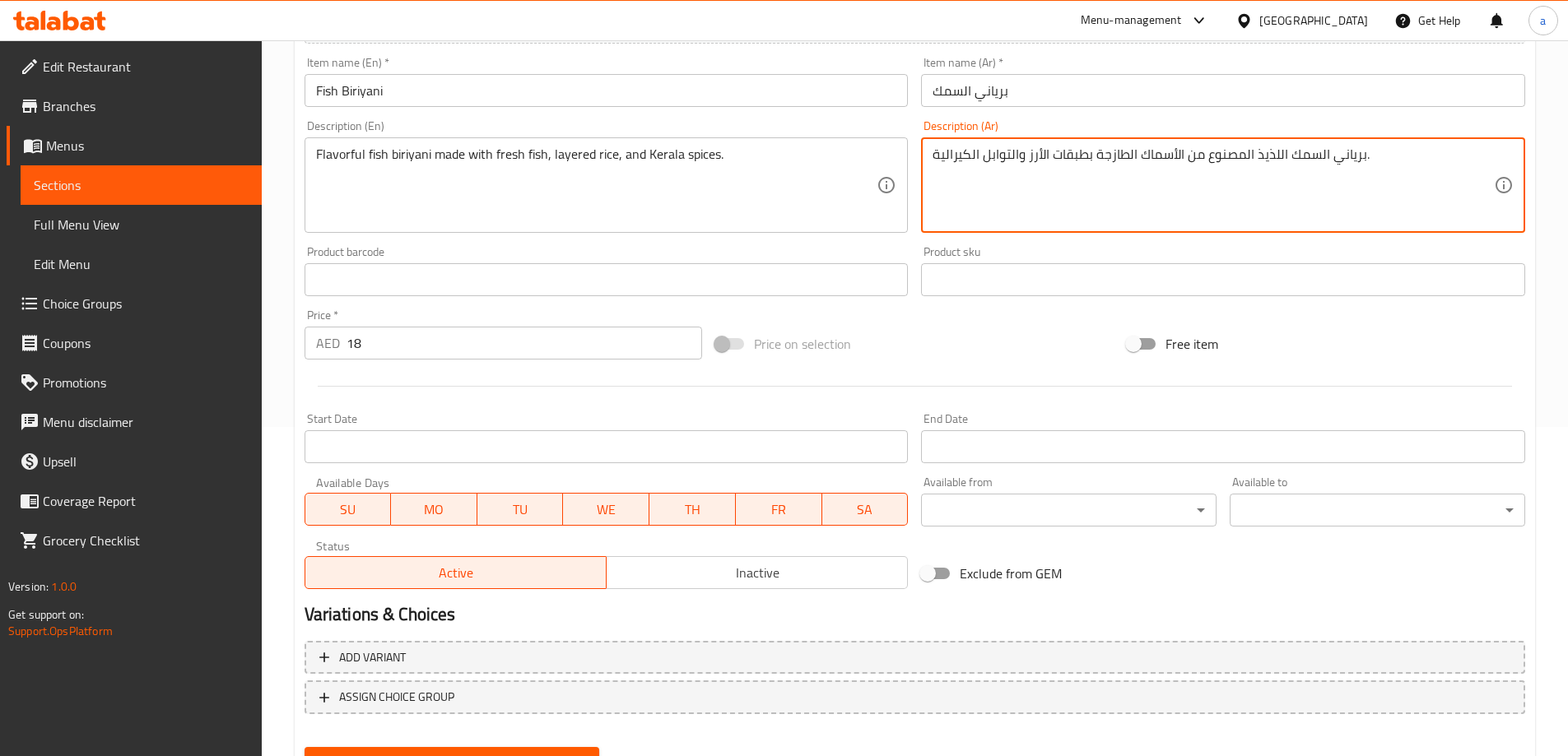
type textarea "برياني السمك اللذيذ المصنوع من الأسماك الطازجة بطبقات الأرز والتوابل الكيرالية."
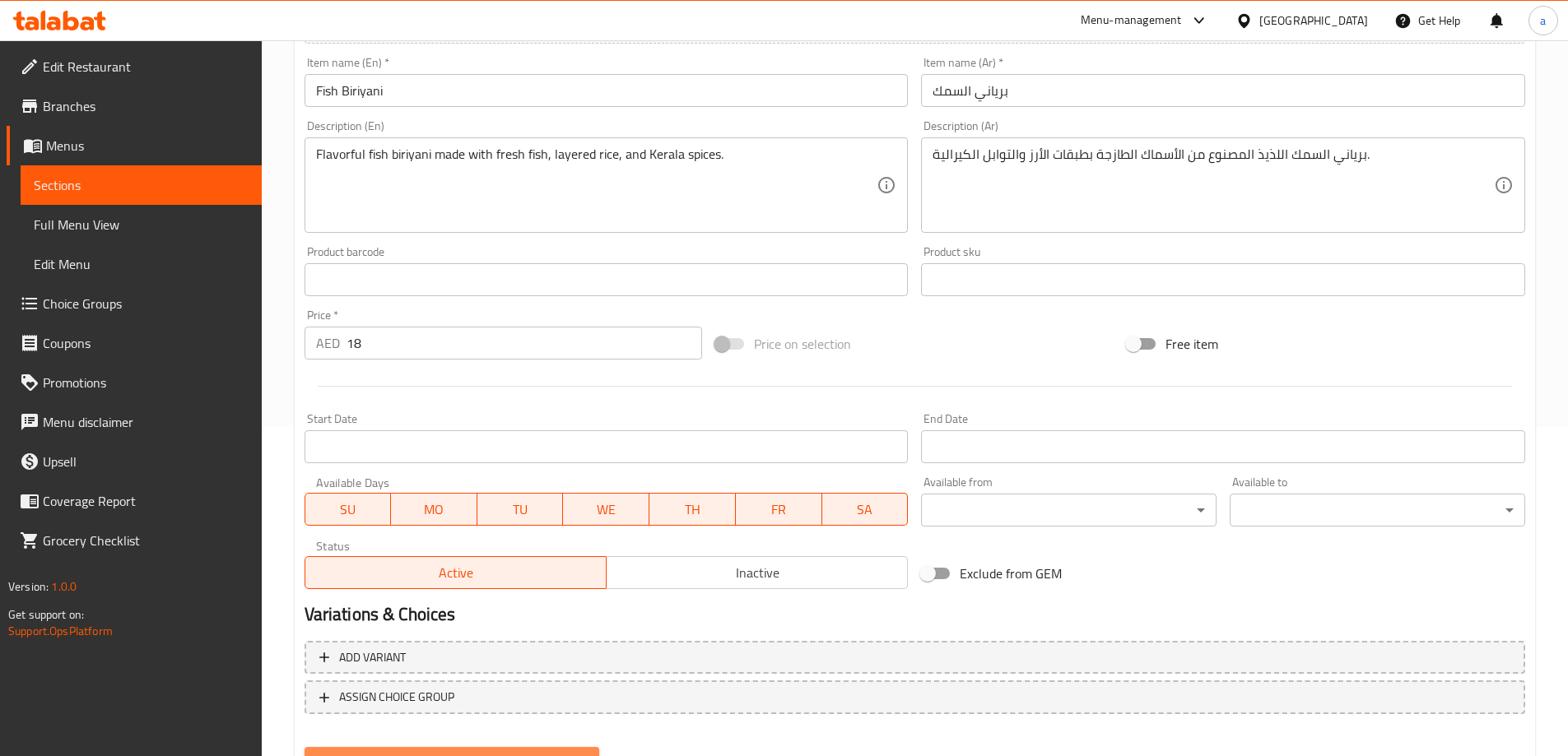
click at [455, 749] on button "Update" at bounding box center [452, 763] width 295 height 30
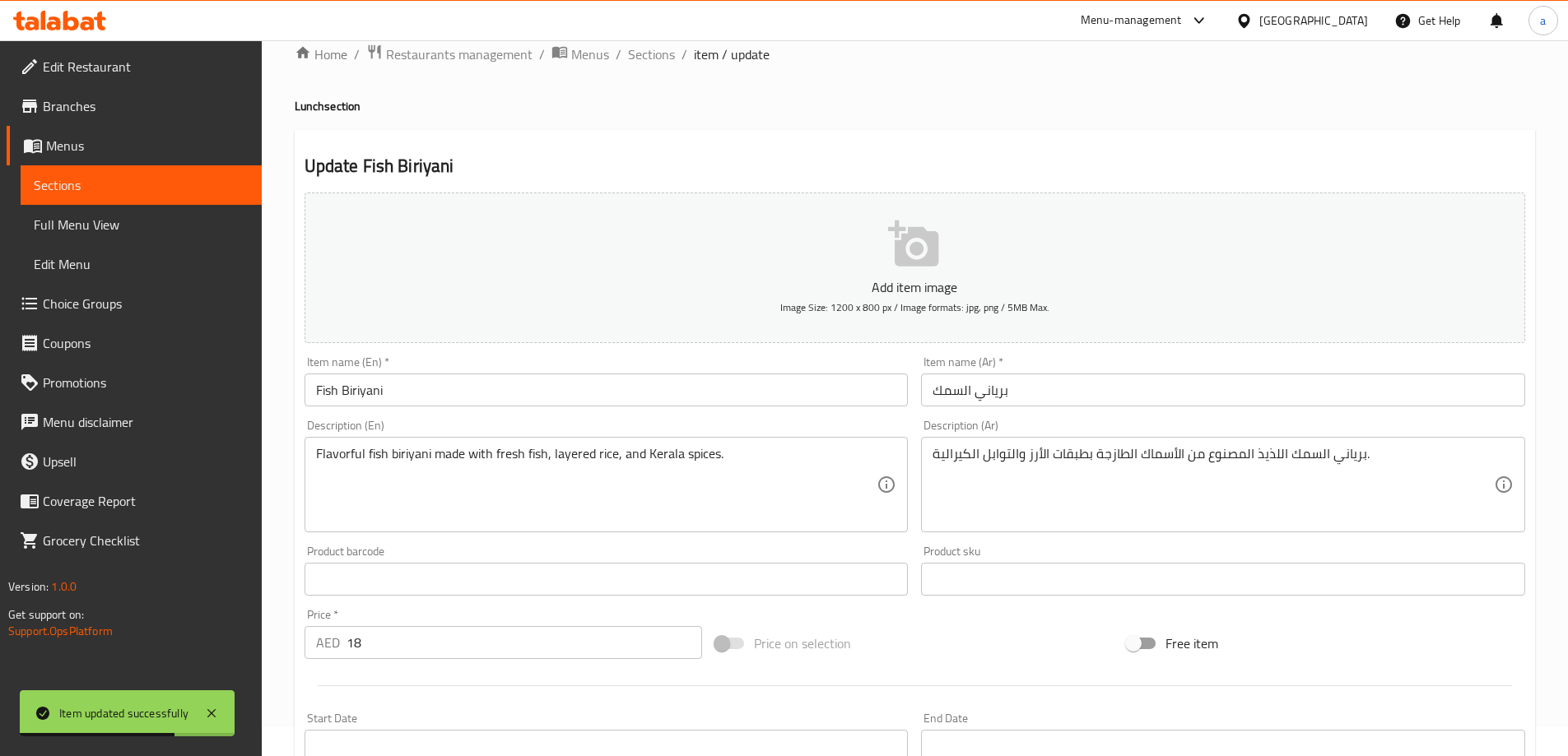
scroll to position [0, 0]
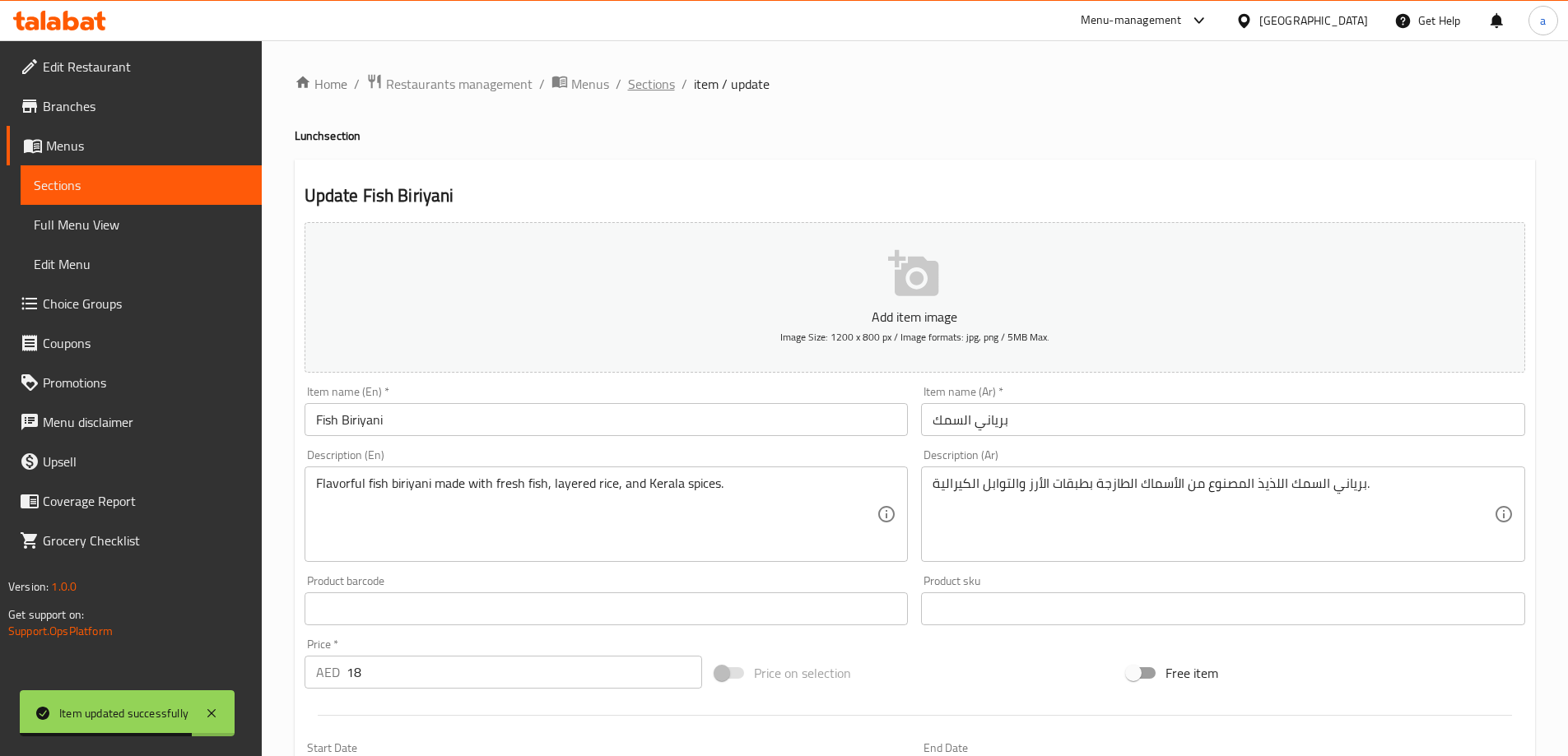
click at [661, 90] on span "Sections" at bounding box center [651, 83] width 47 height 20
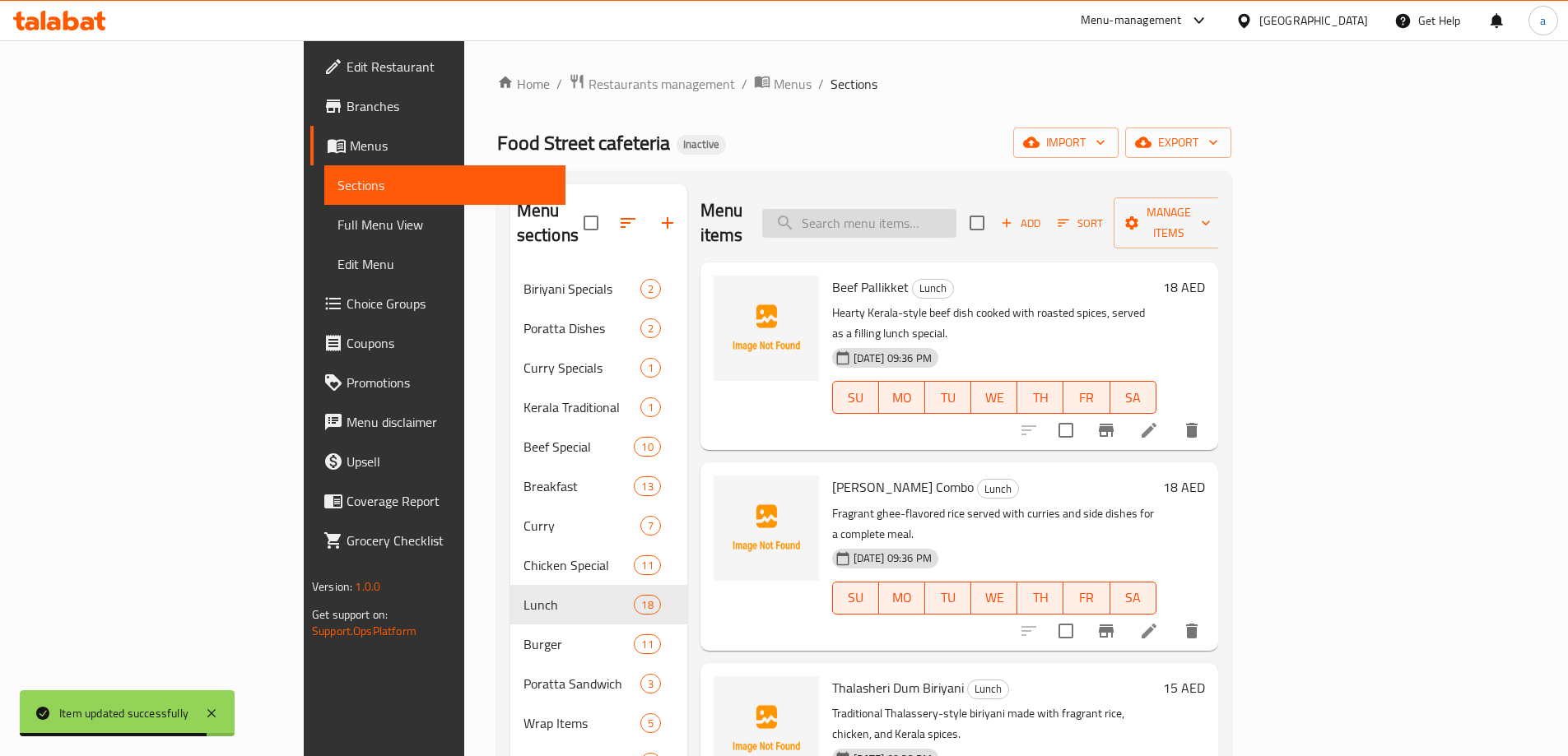
click at [926, 209] on input "search" at bounding box center [859, 223] width 194 height 29
paste input "Fried Rice (Chi./Beef)"
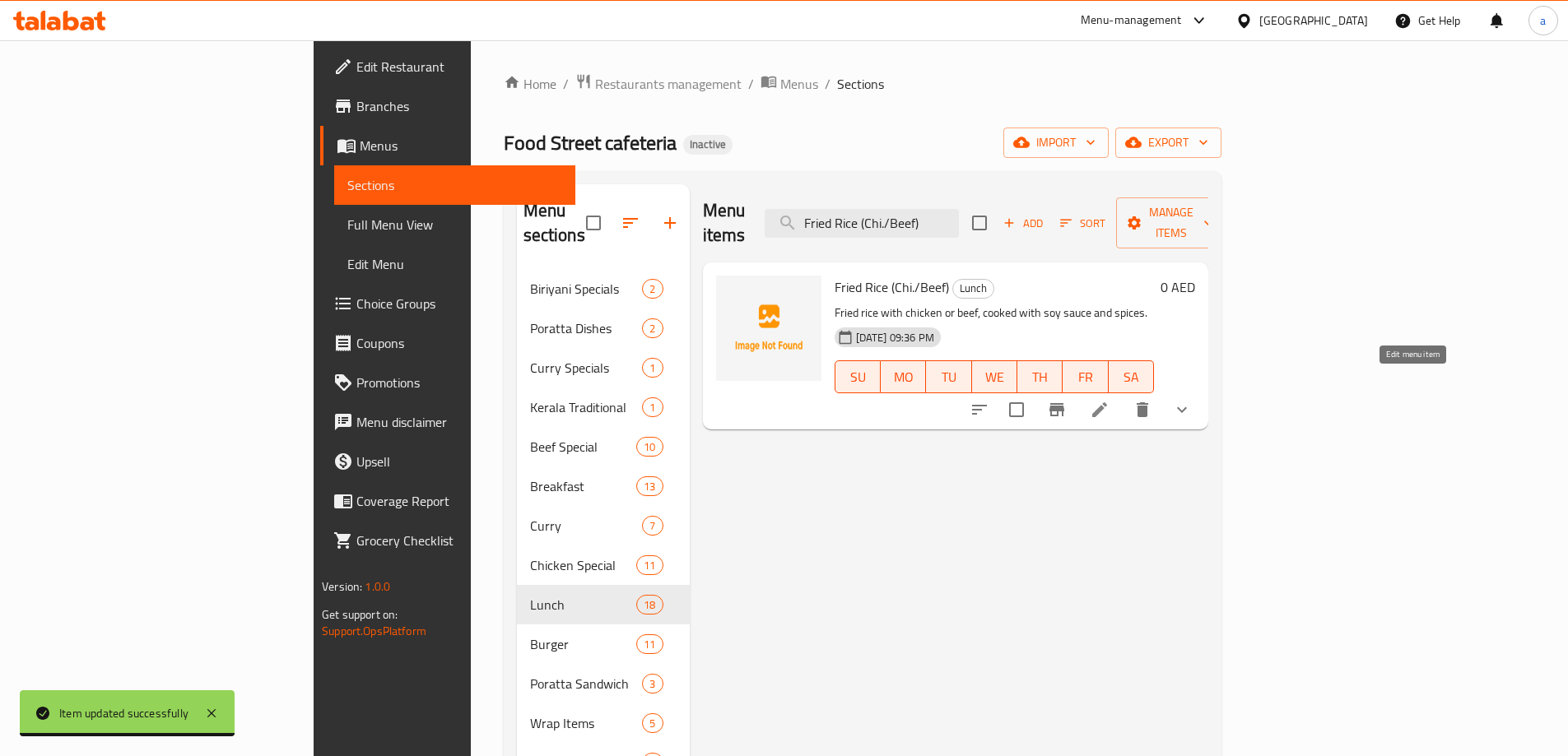
type input "Fried Rice (Chi./Beef)"
click at [1107, 402] on icon at bounding box center [1100, 410] width 15 height 15
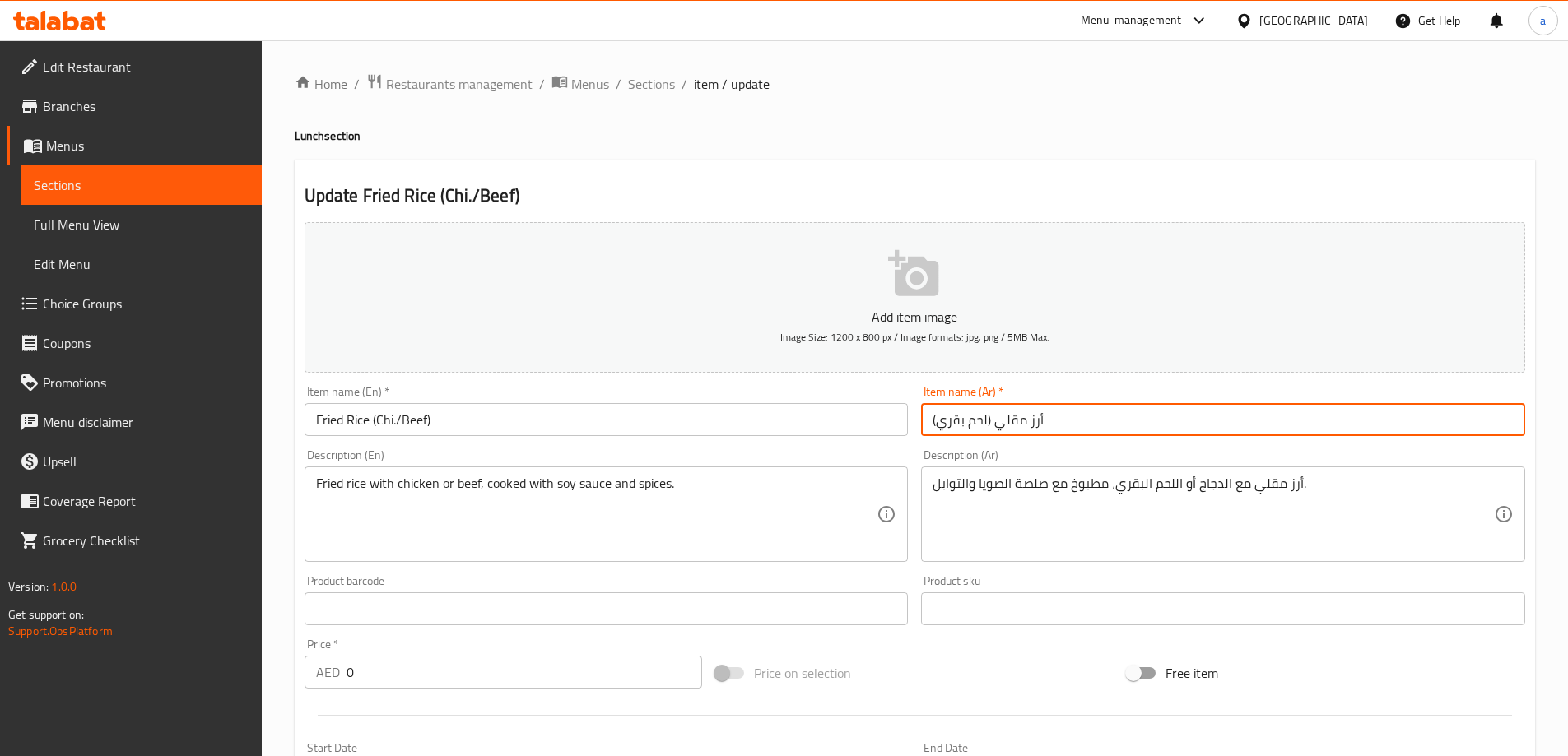
click at [988, 421] on input "أرز مقلي (لحم بقري)" at bounding box center [1223, 419] width 604 height 33
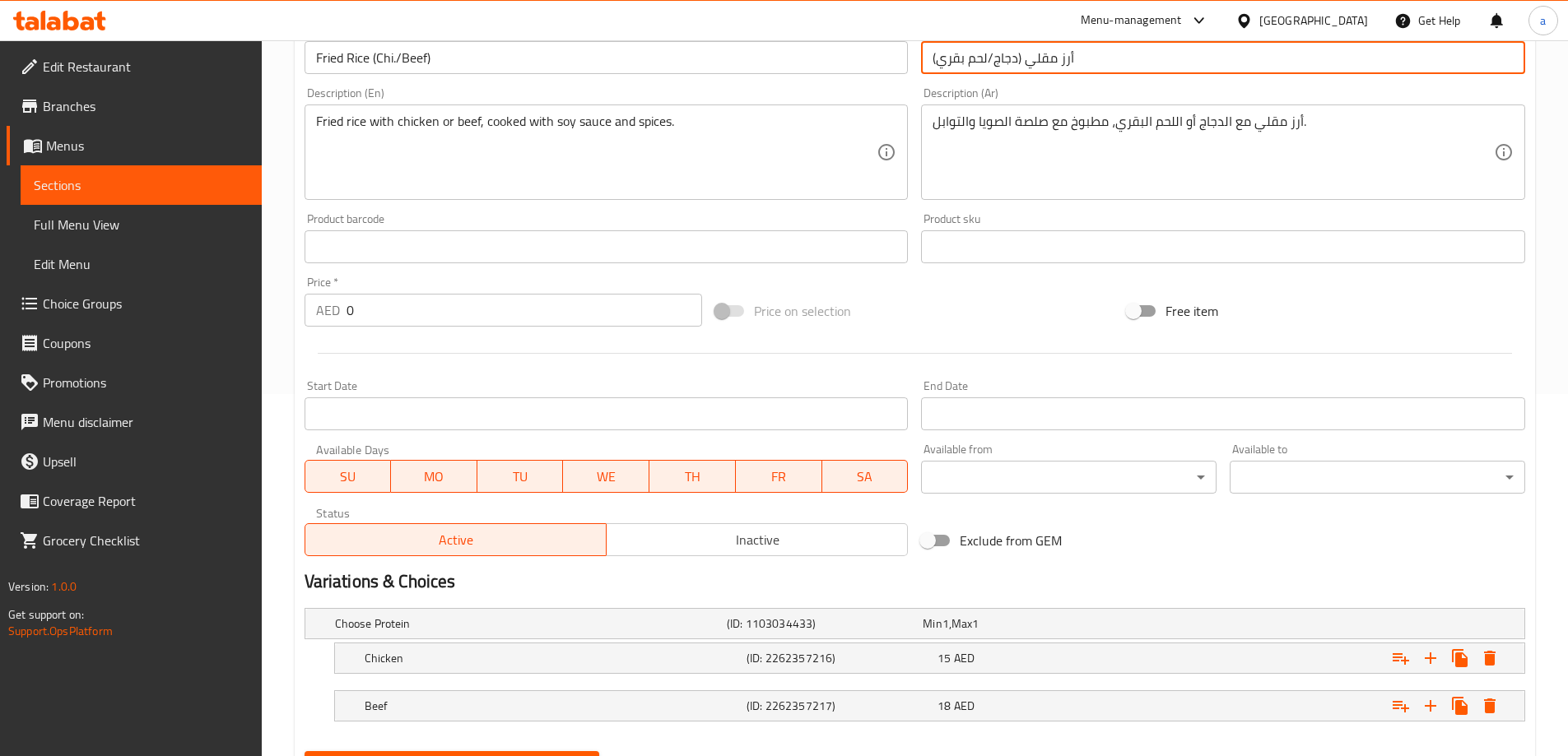
scroll to position [444, 0]
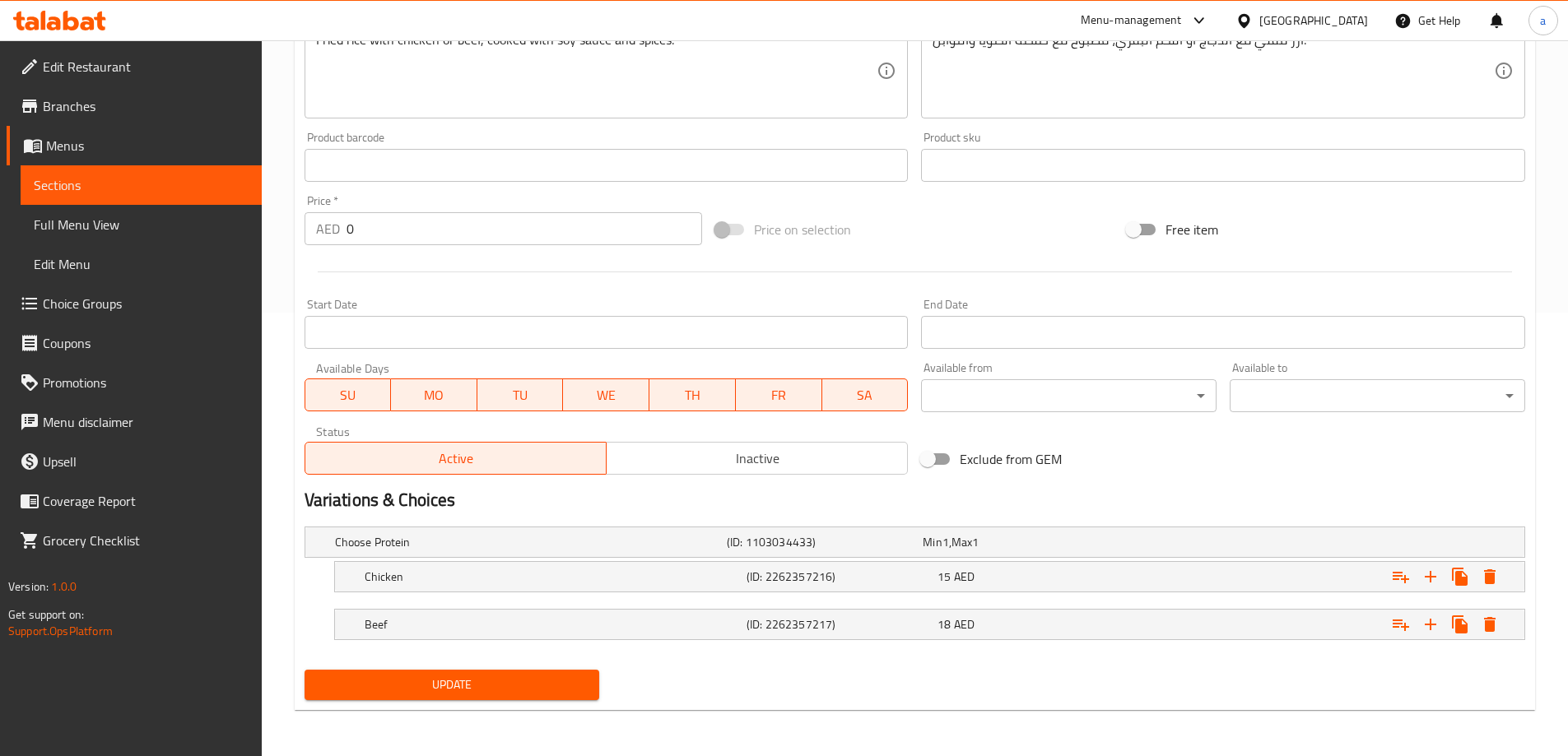
type input "أرز مقلي (دجاج/لحم بقري)"
drag, startPoint x: 474, startPoint y: 679, endPoint x: 463, endPoint y: 603, distance: 76.8
click at [474, 679] on span "Update" at bounding box center [452, 685] width 269 height 21
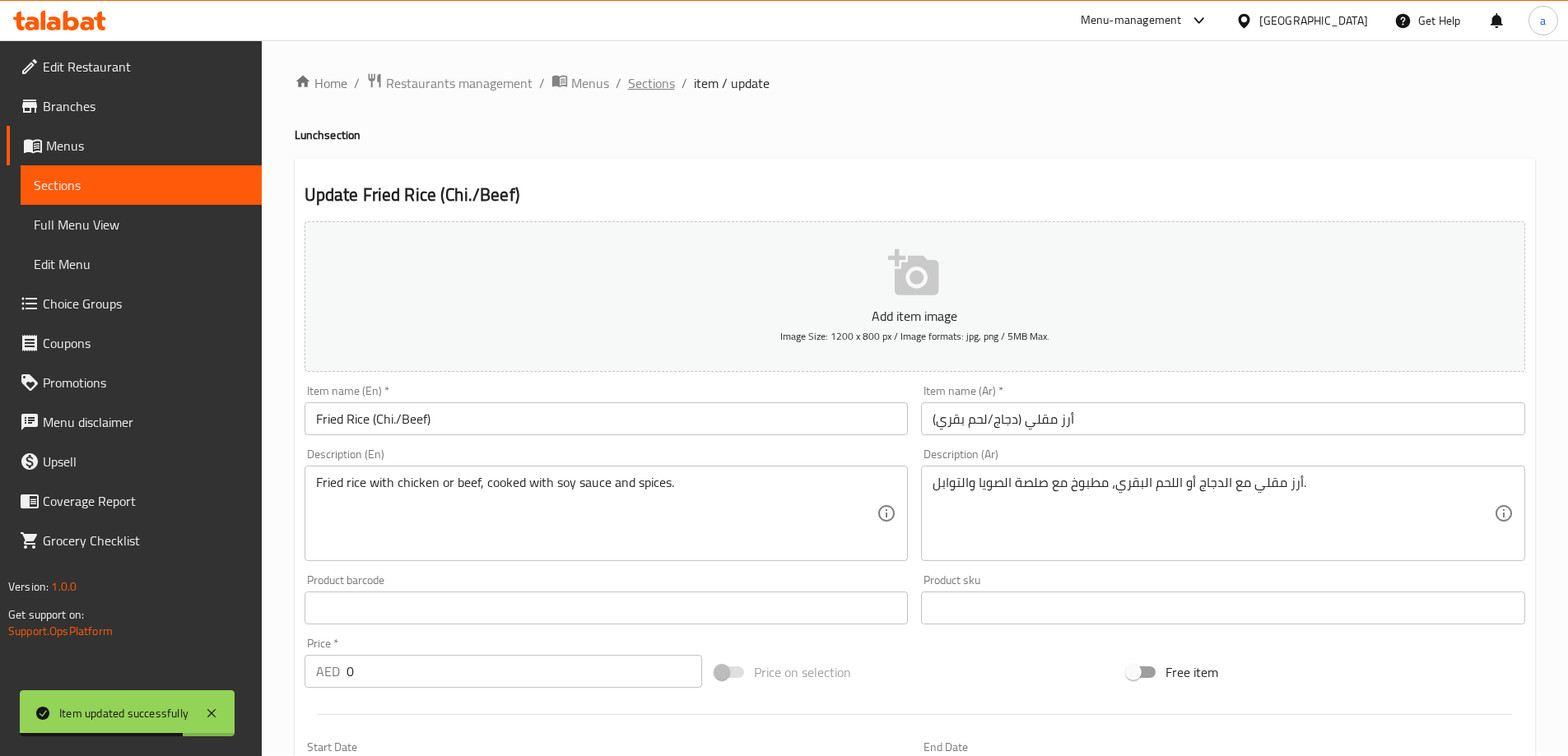
scroll to position [0, 0]
click at [670, 86] on span "Sections" at bounding box center [651, 83] width 47 height 20
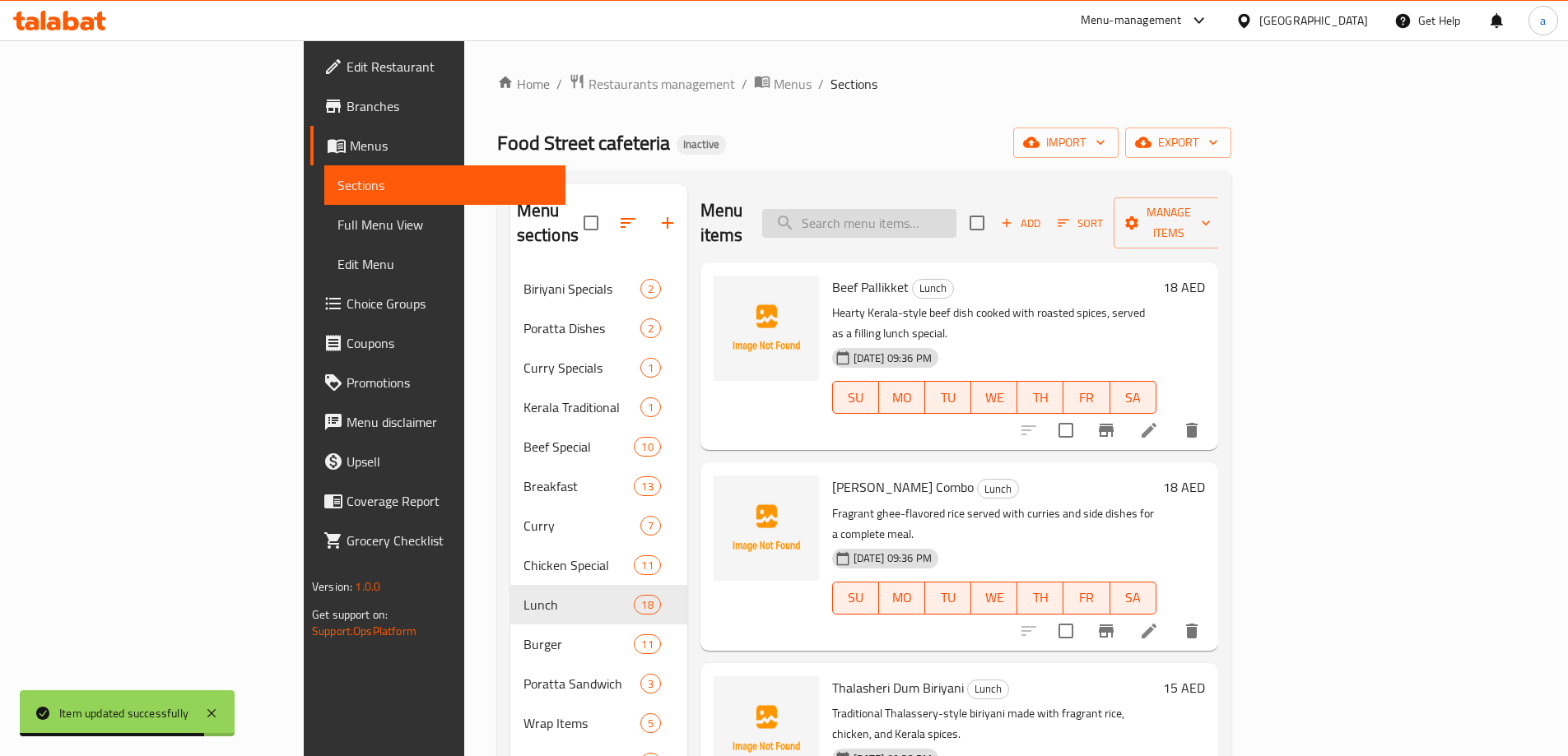
click at [956, 213] on input "search" at bounding box center [859, 223] width 194 height 29
paste input "Paneer Butter Masala"
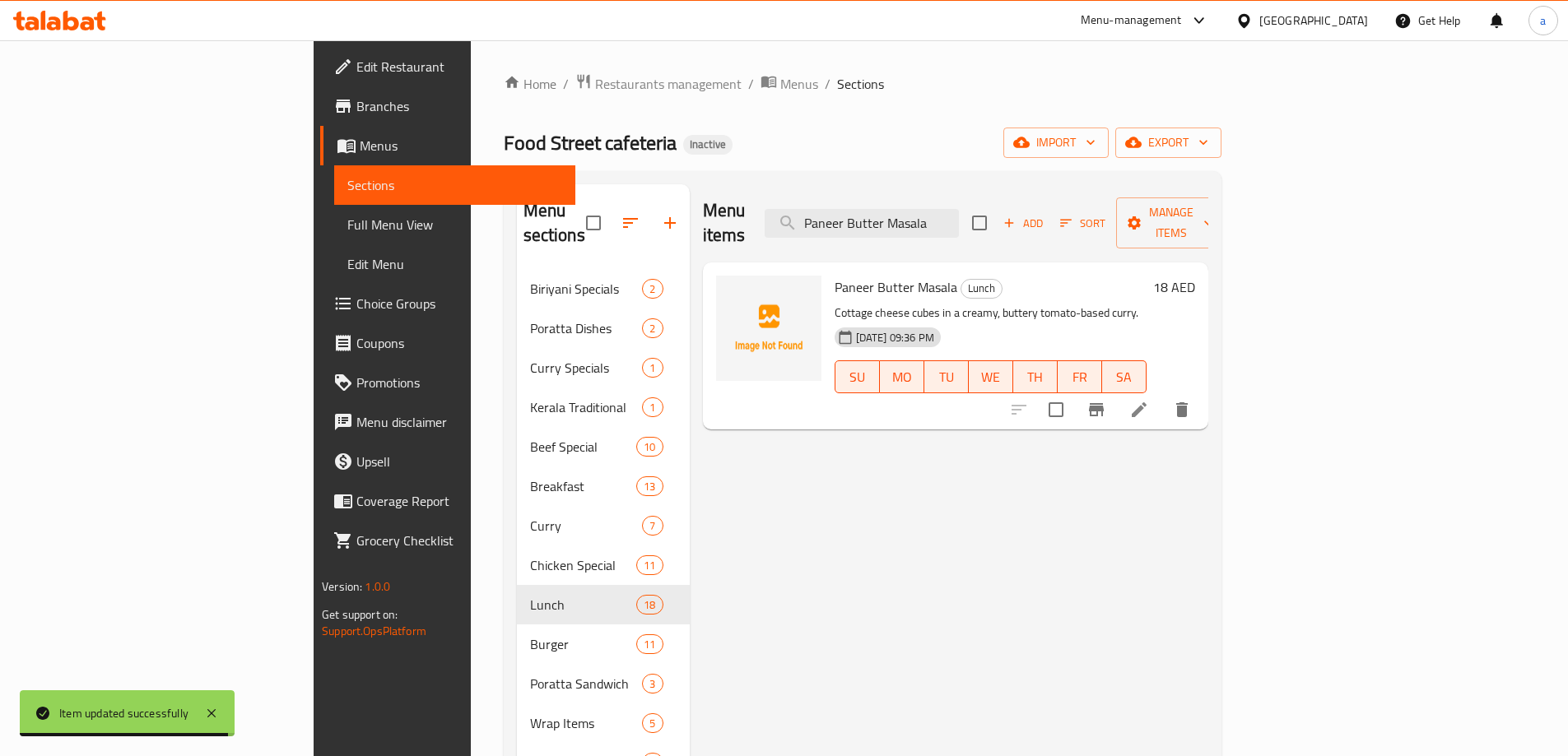
type input "Paneer Butter Masala"
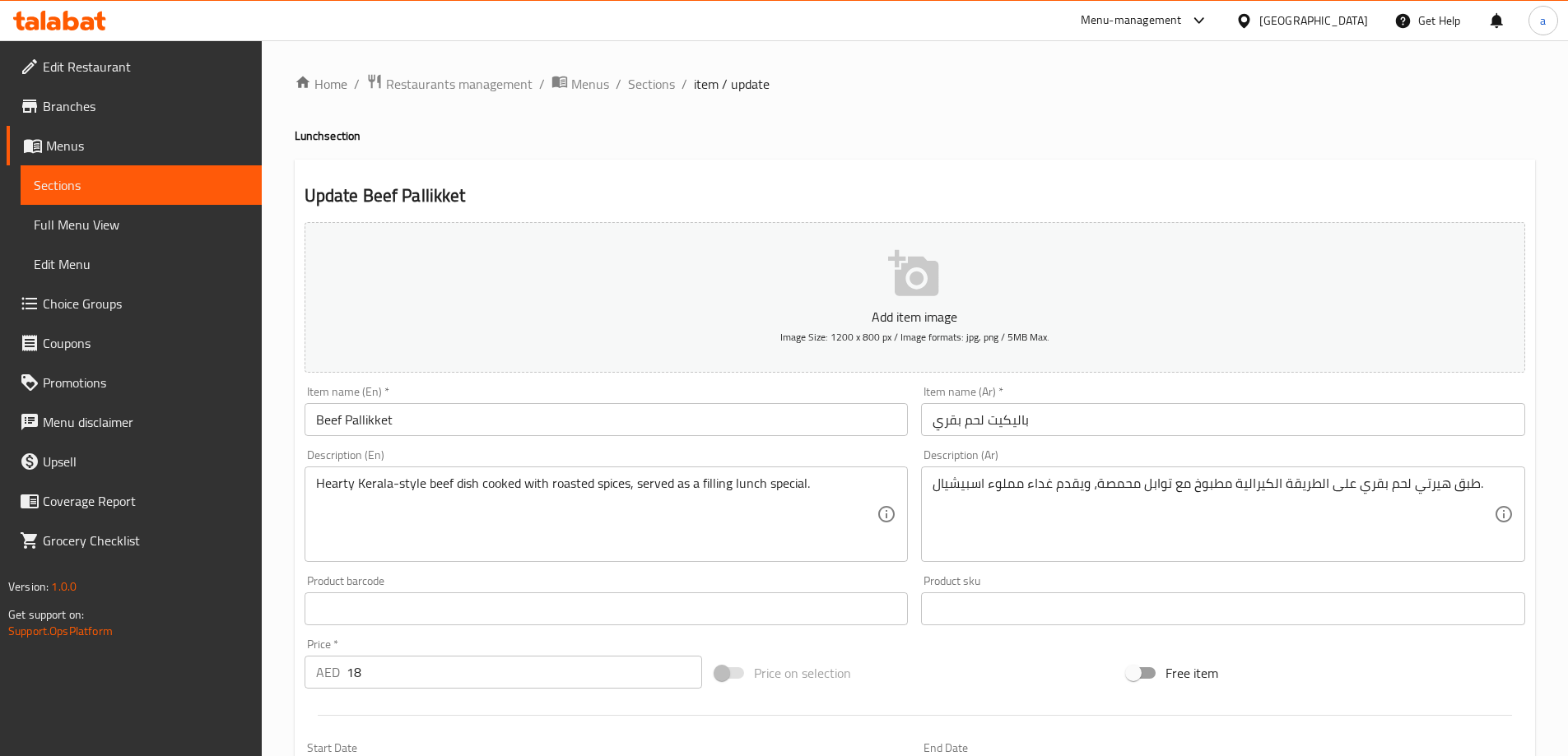
click at [673, 79] on ol "Home / Restaurants management / Menus / Sections / item / update" at bounding box center [915, 84] width 1240 height 22
click at [633, 93] on span "Sections" at bounding box center [651, 83] width 47 height 20
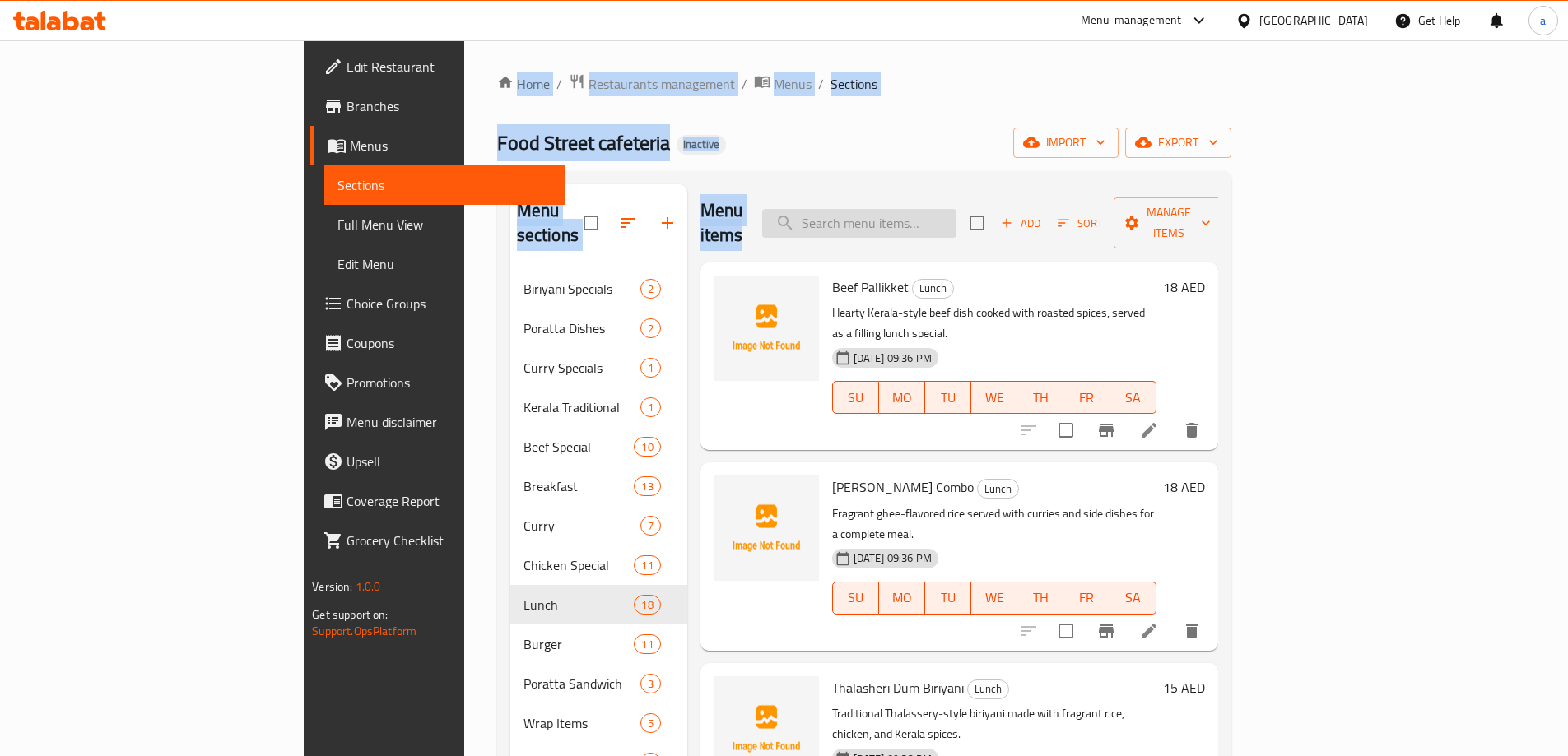
click at [956, 221] on input "search" at bounding box center [859, 223] width 194 height 29
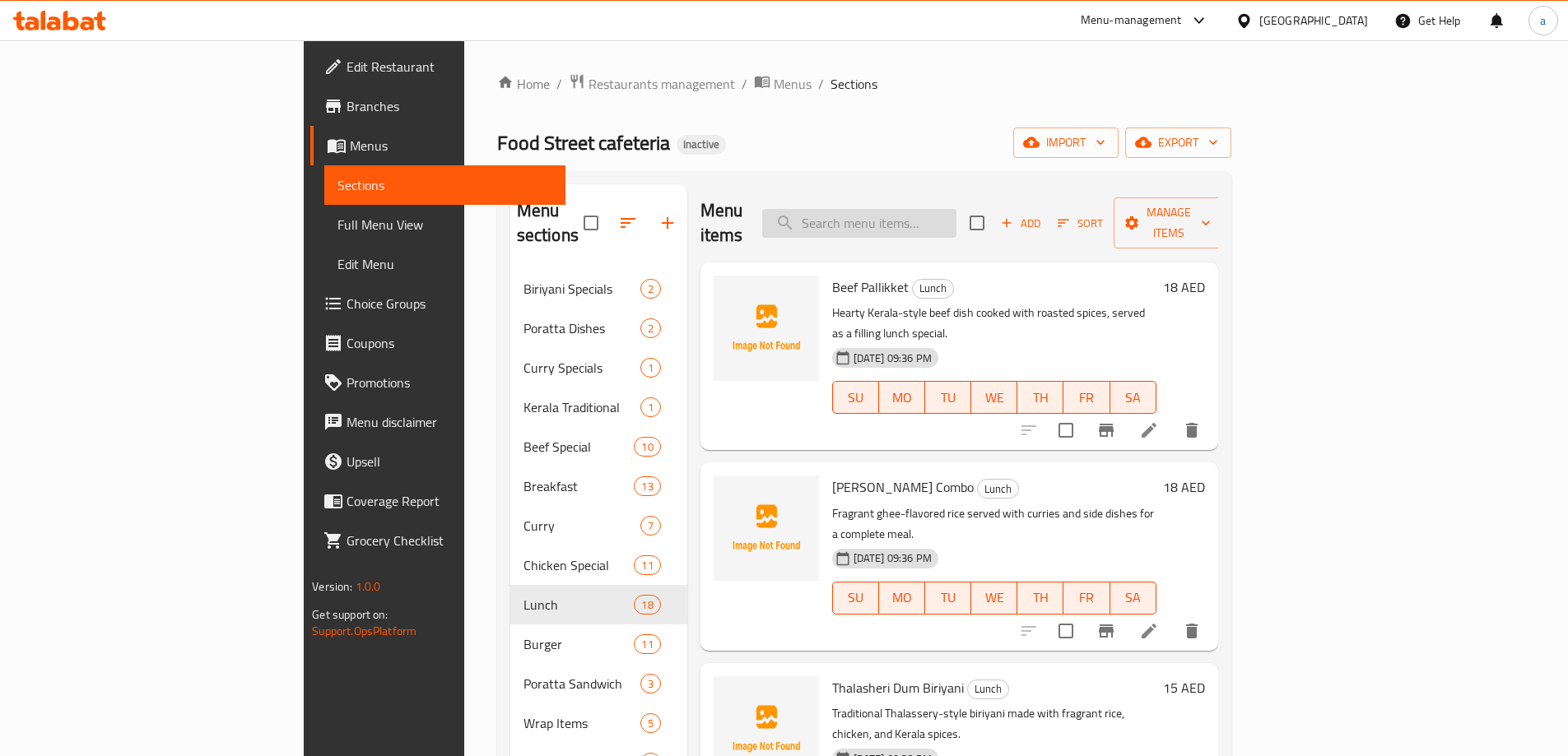
click at [956, 216] on input "search" at bounding box center [859, 223] width 194 height 29
paste input "Paneer Butter Masala"
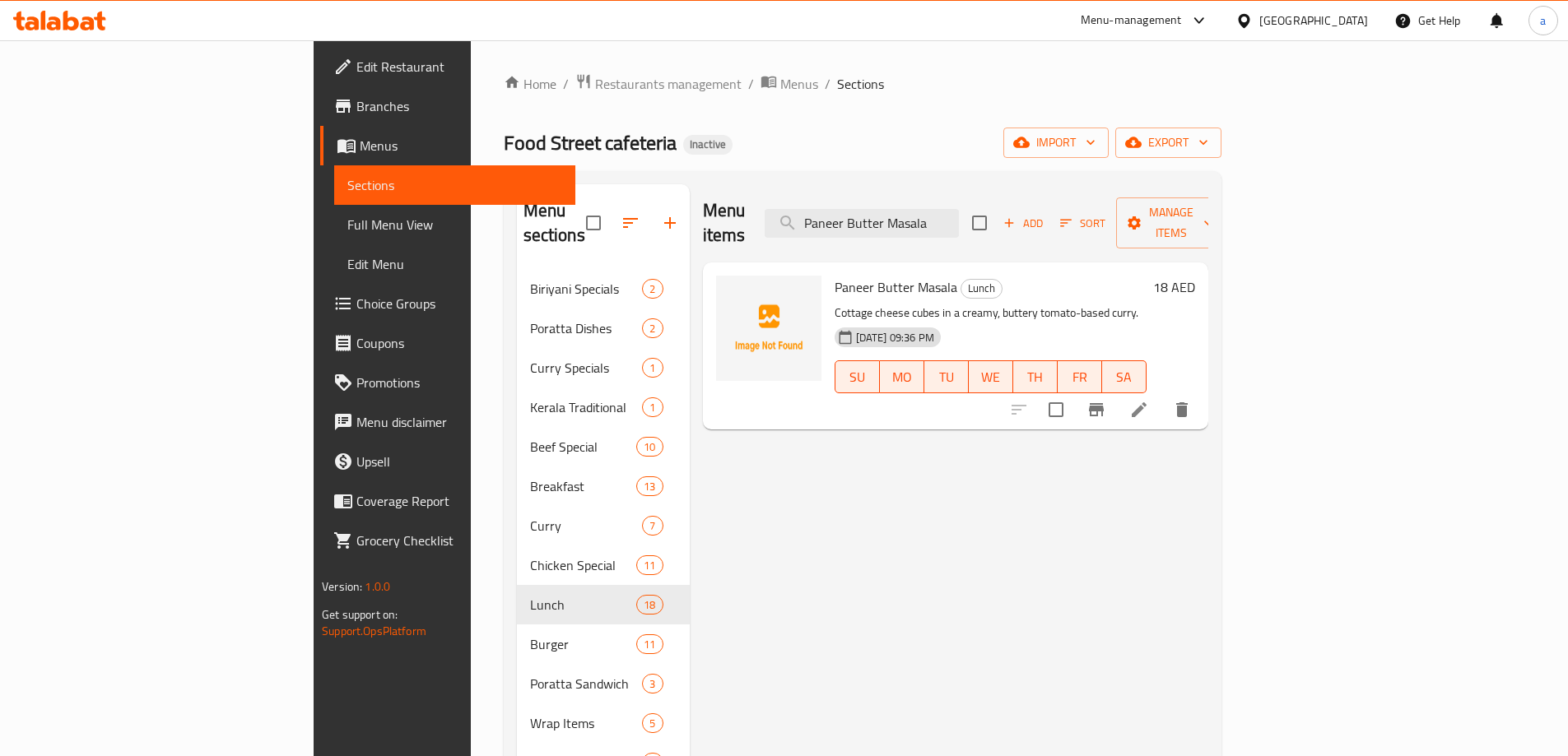
type input "Paneer Butter Masala"
click at [1162, 395] on li at bounding box center [1138, 410] width 46 height 29
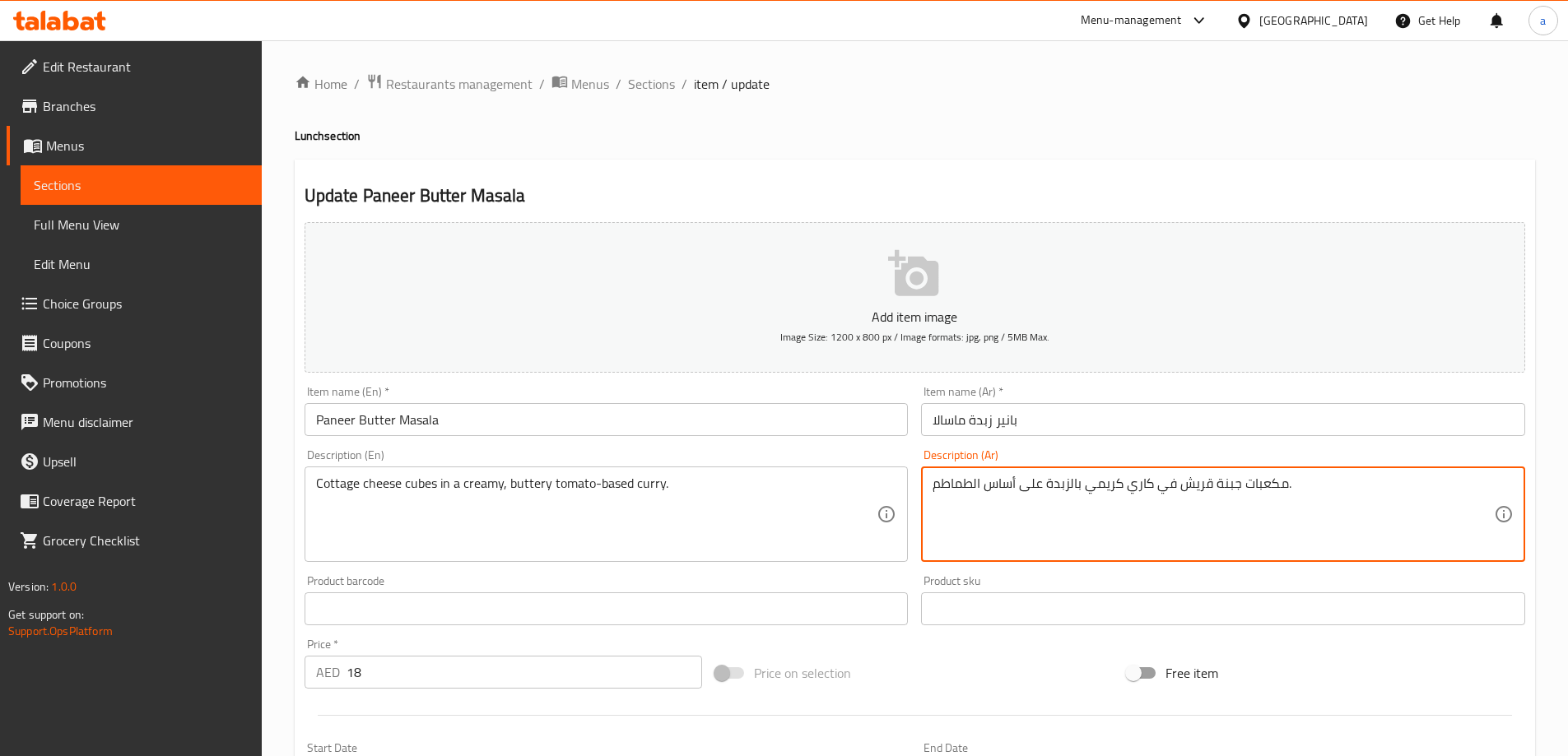
click at [1055, 488] on textarea "مكعبات جبنة قريش في كاري كريمي بالزبدة على أساس الطماطم." at bounding box center [1213, 514] width 562 height 78
click at [1029, 493] on textarea "مكعبات جبنة قريش في كاري كريمي على أساس الطماطم." at bounding box center [1213, 514] width 562 height 78
click at [1001, 483] on textarea "مكعبات جبنة قريش في كاري كريمي على أساس الطماطم." at bounding box center [1213, 514] width 562 height 78
click at [933, 492] on textarea "مكعبات جبنة قريش في كاري كريمي قائم علي الطماطم." at bounding box center [1213, 514] width 562 height 78
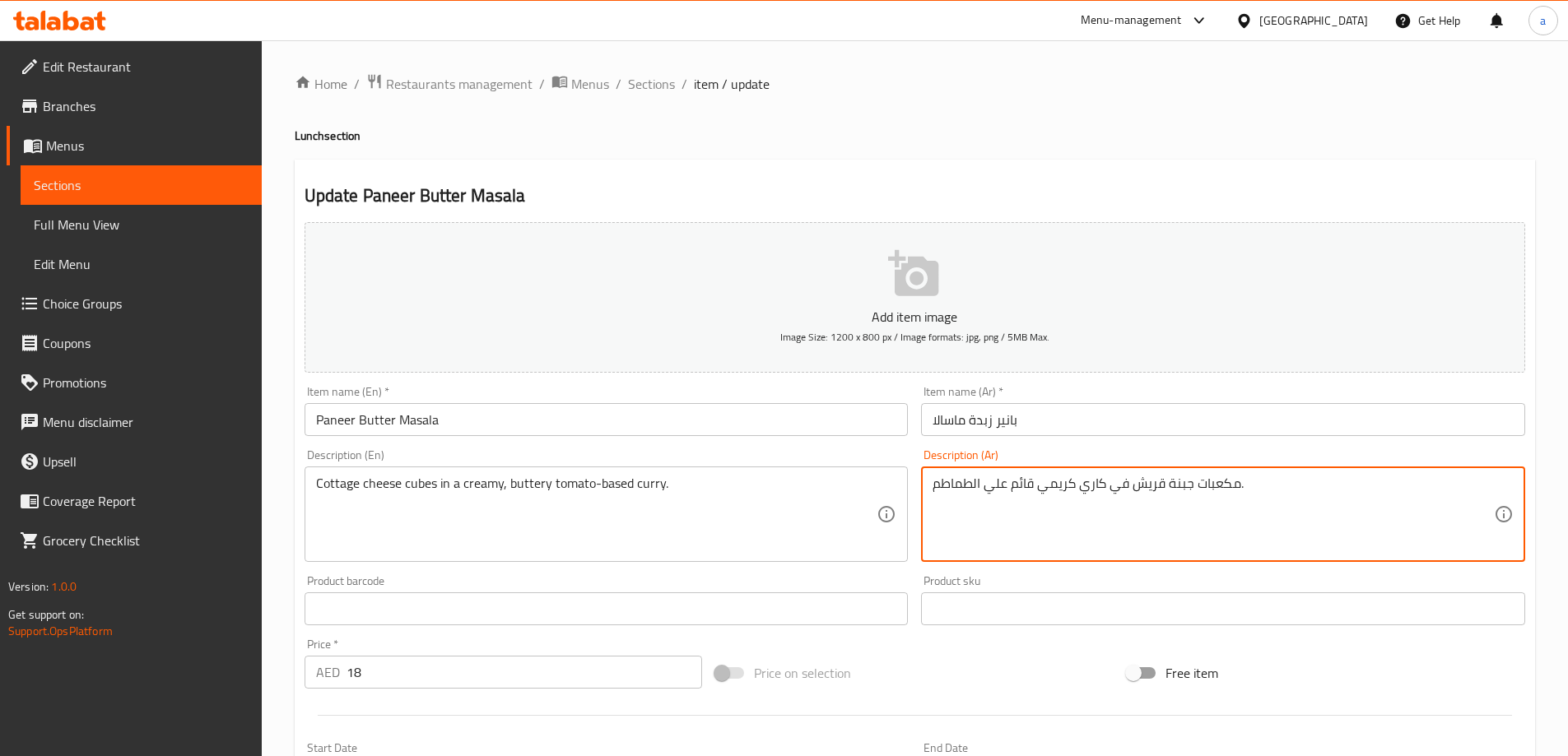
click at [1324, 464] on div "Description (Ar) مكعبات جبنة قريش في كاري كريمي قائم علي الطماطم. Description (…" at bounding box center [1223, 505] width 604 height 112
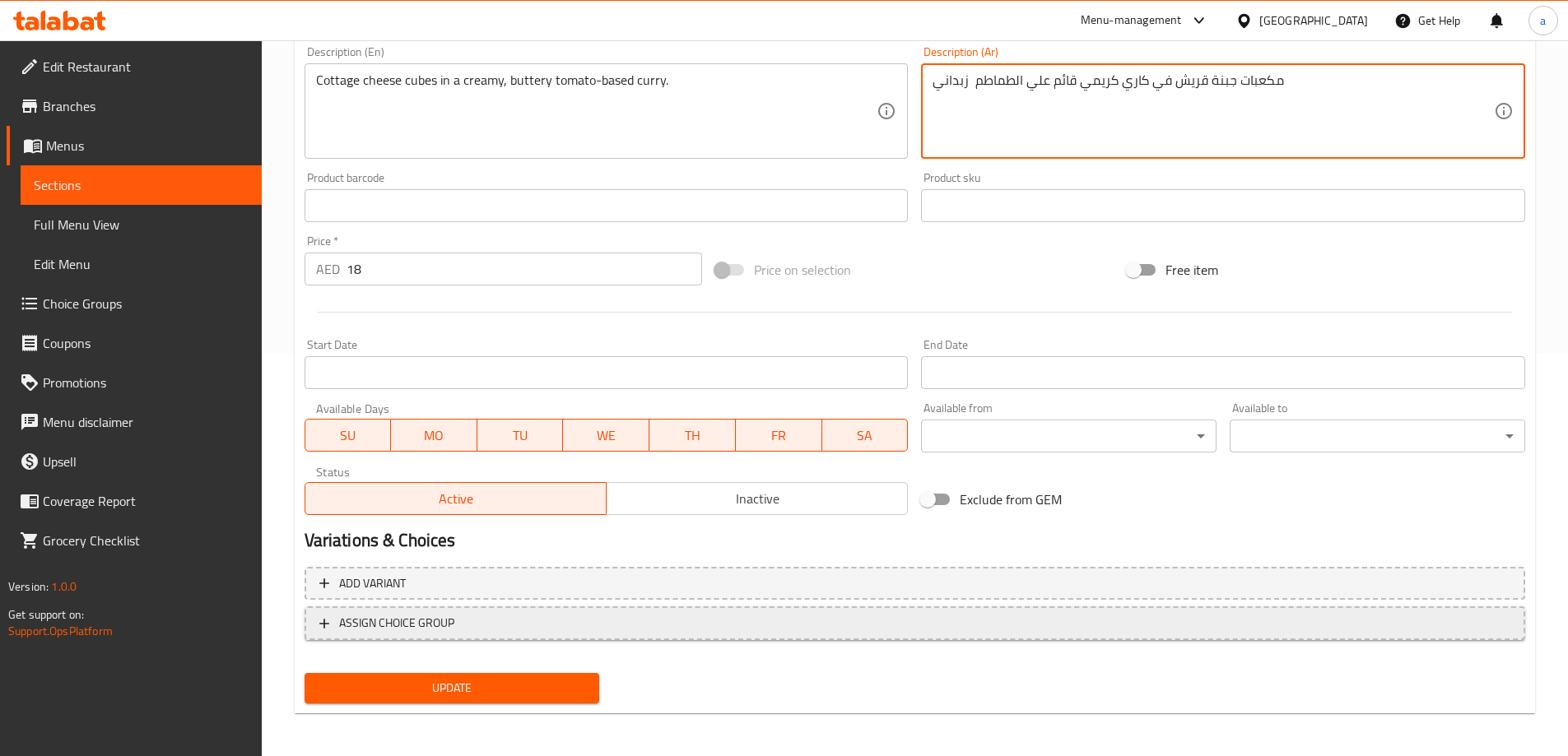
scroll to position [407, 0]
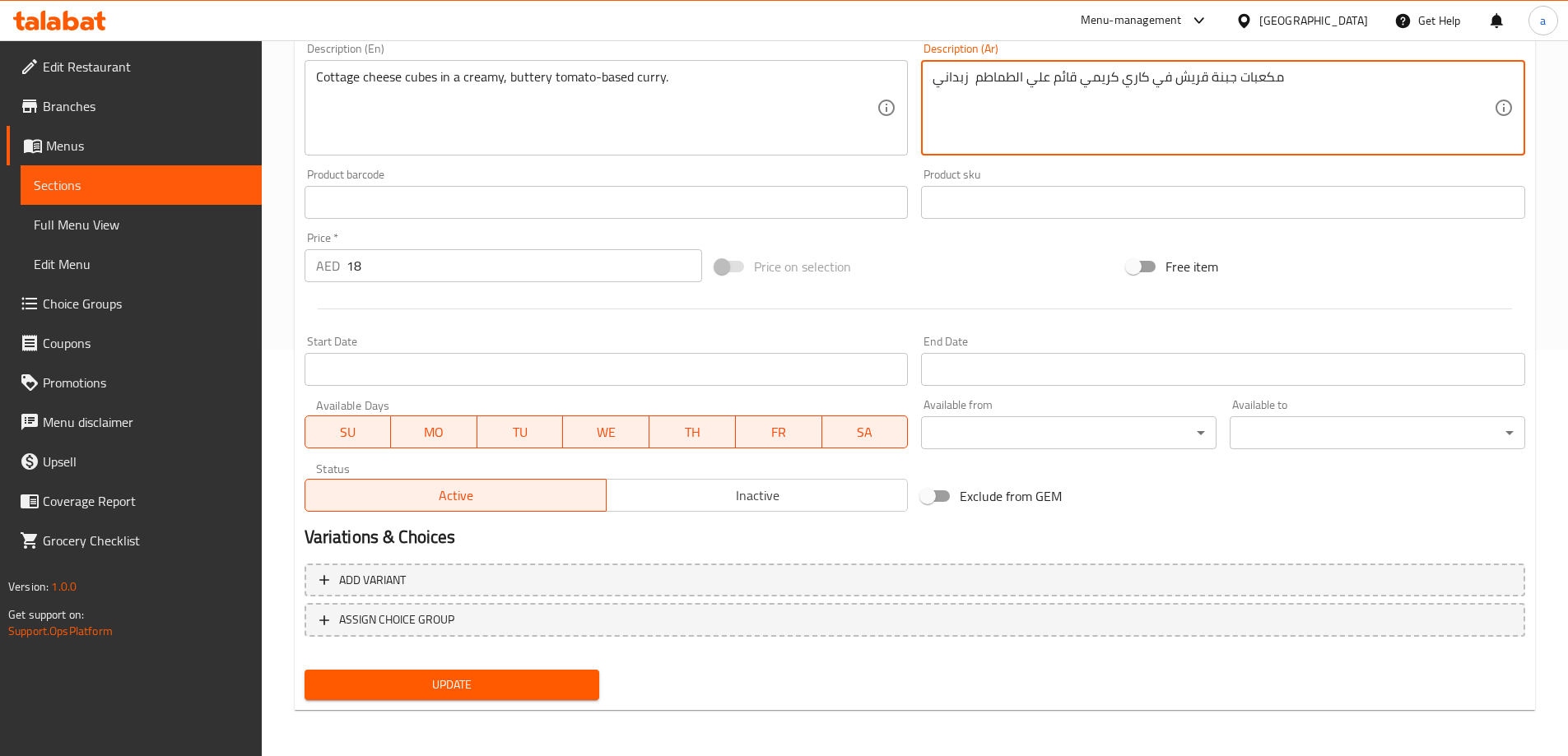
type textarea "مكعبات جبنة قريش في كاري كريمي قائم علي الطماطم زبداني"
click at [537, 654] on nav at bounding box center [915, 650] width 1221 height 13
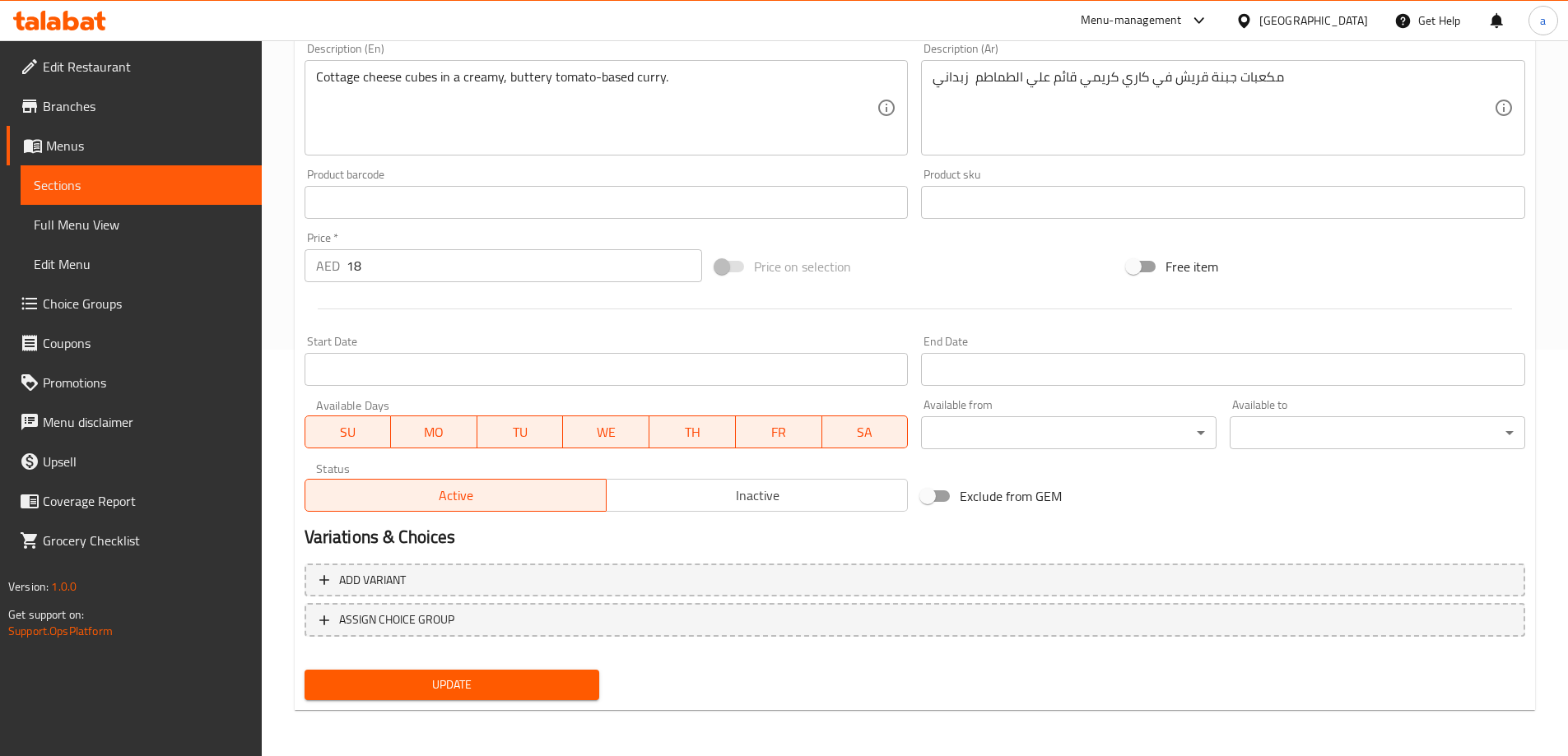
click at [537, 676] on span "Update" at bounding box center [452, 685] width 269 height 21
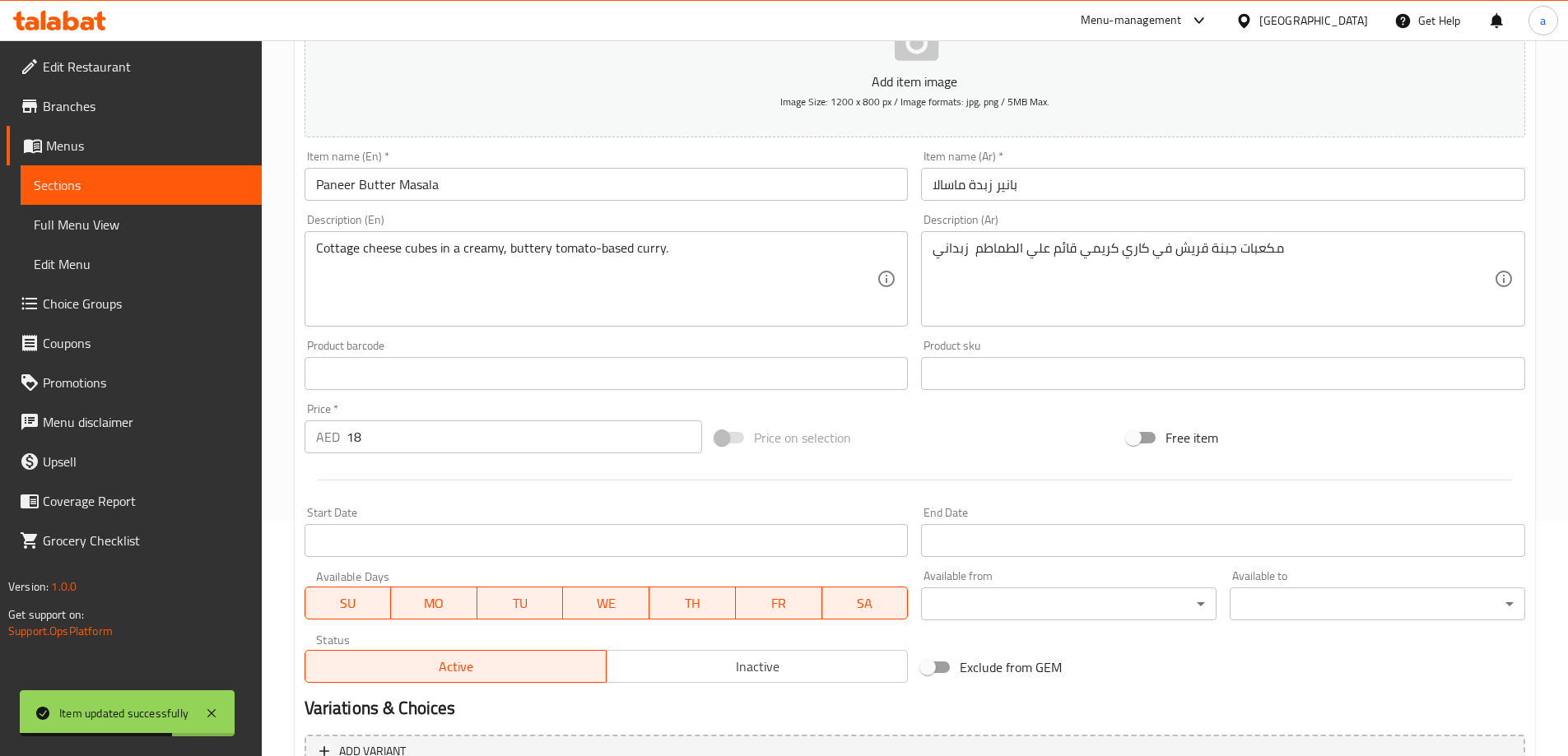
scroll to position [0, 0]
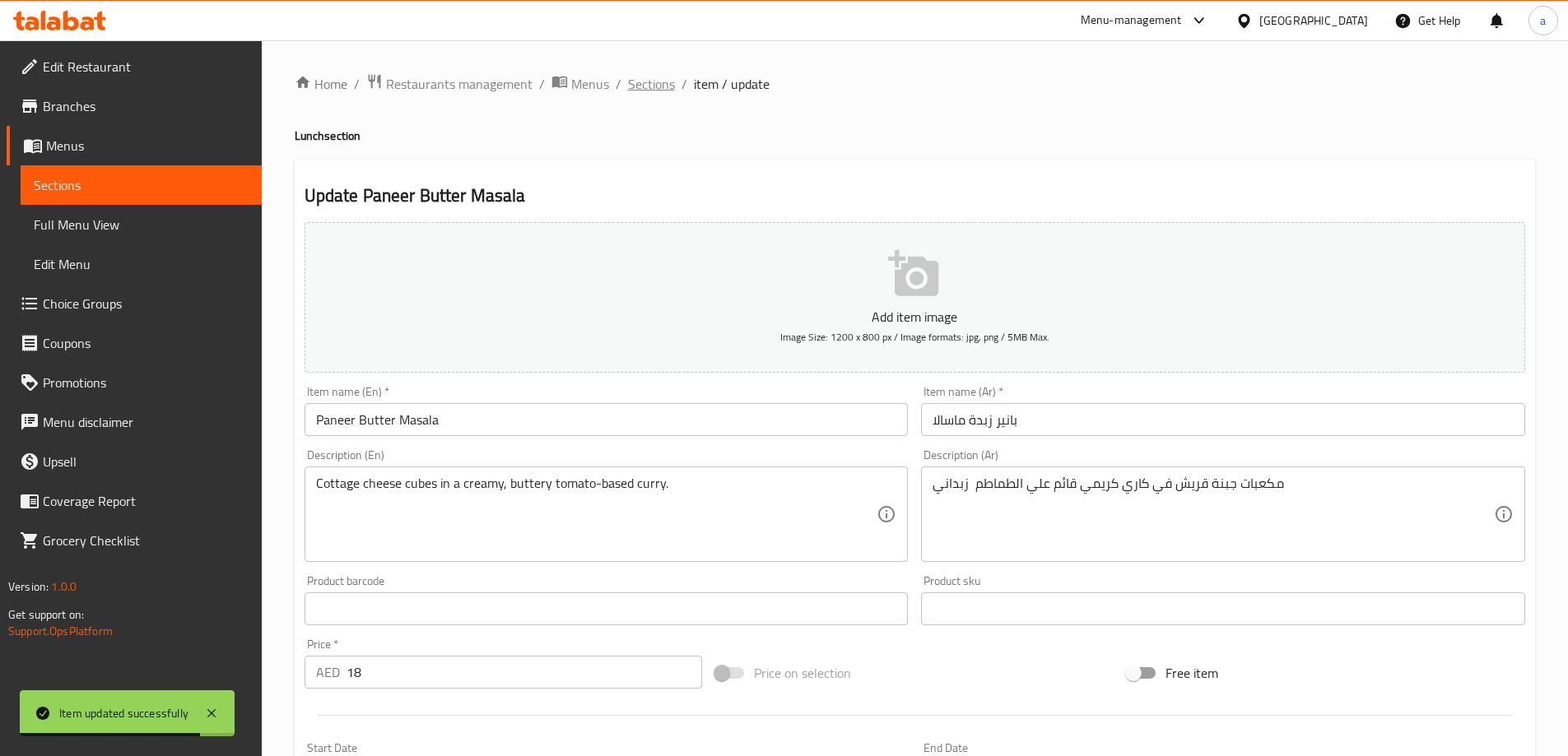
click at [649, 80] on span "Sections" at bounding box center [651, 83] width 47 height 20
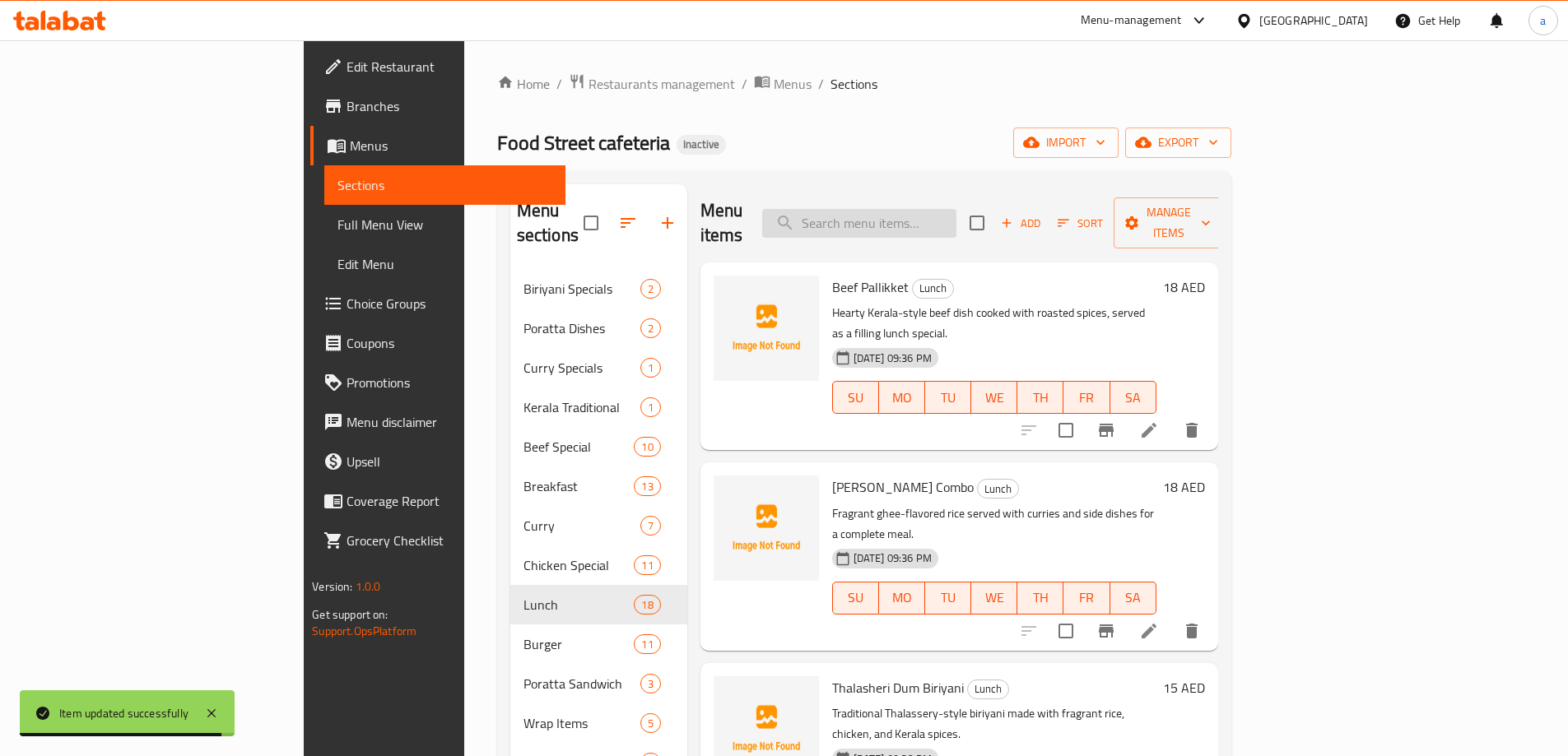
click at [943, 209] on input "search" at bounding box center [859, 223] width 194 height 29
paste input "Chicken Burger"
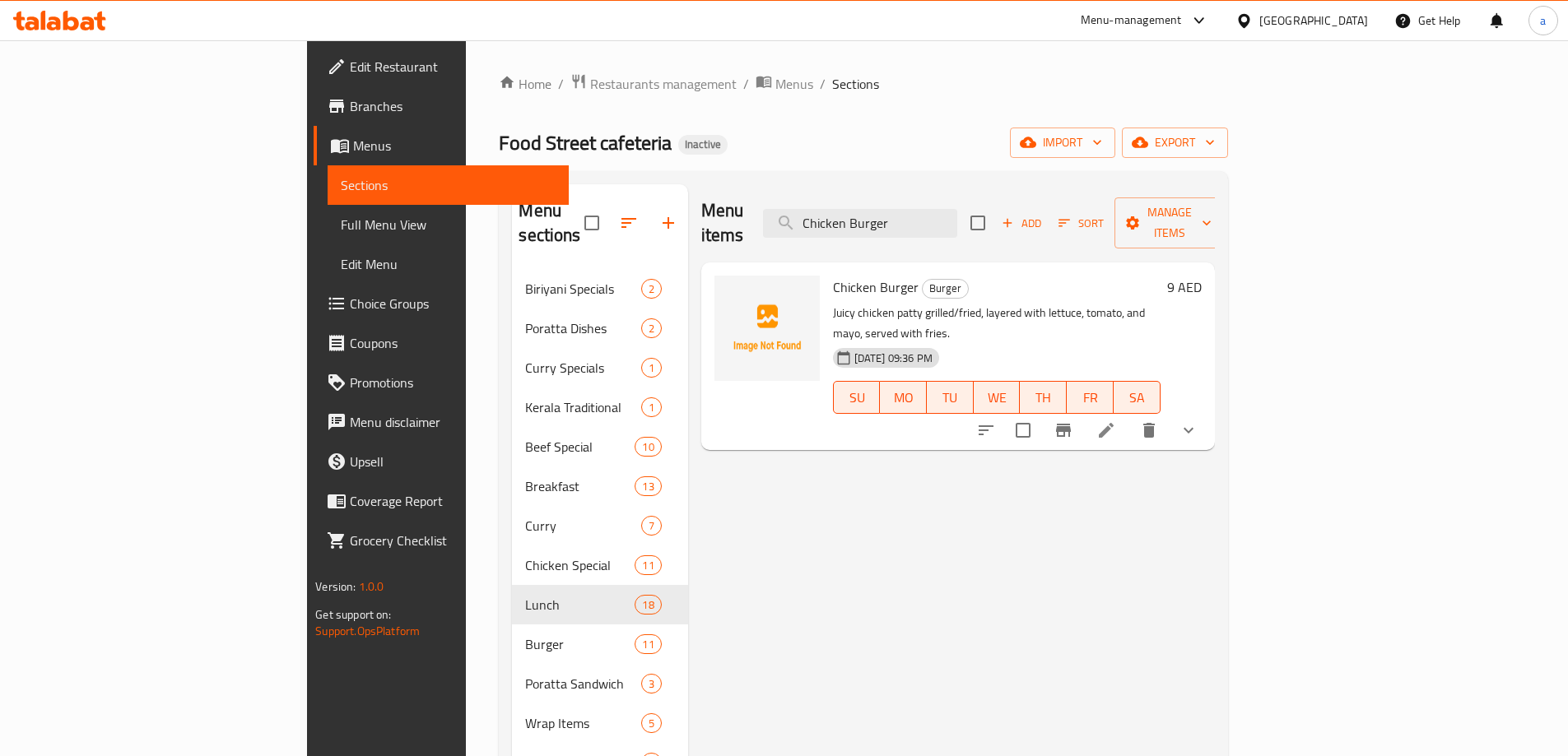
type input "Chicken Burger"
click at [1116, 421] on icon at bounding box center [1106, 430] width 20 height 20
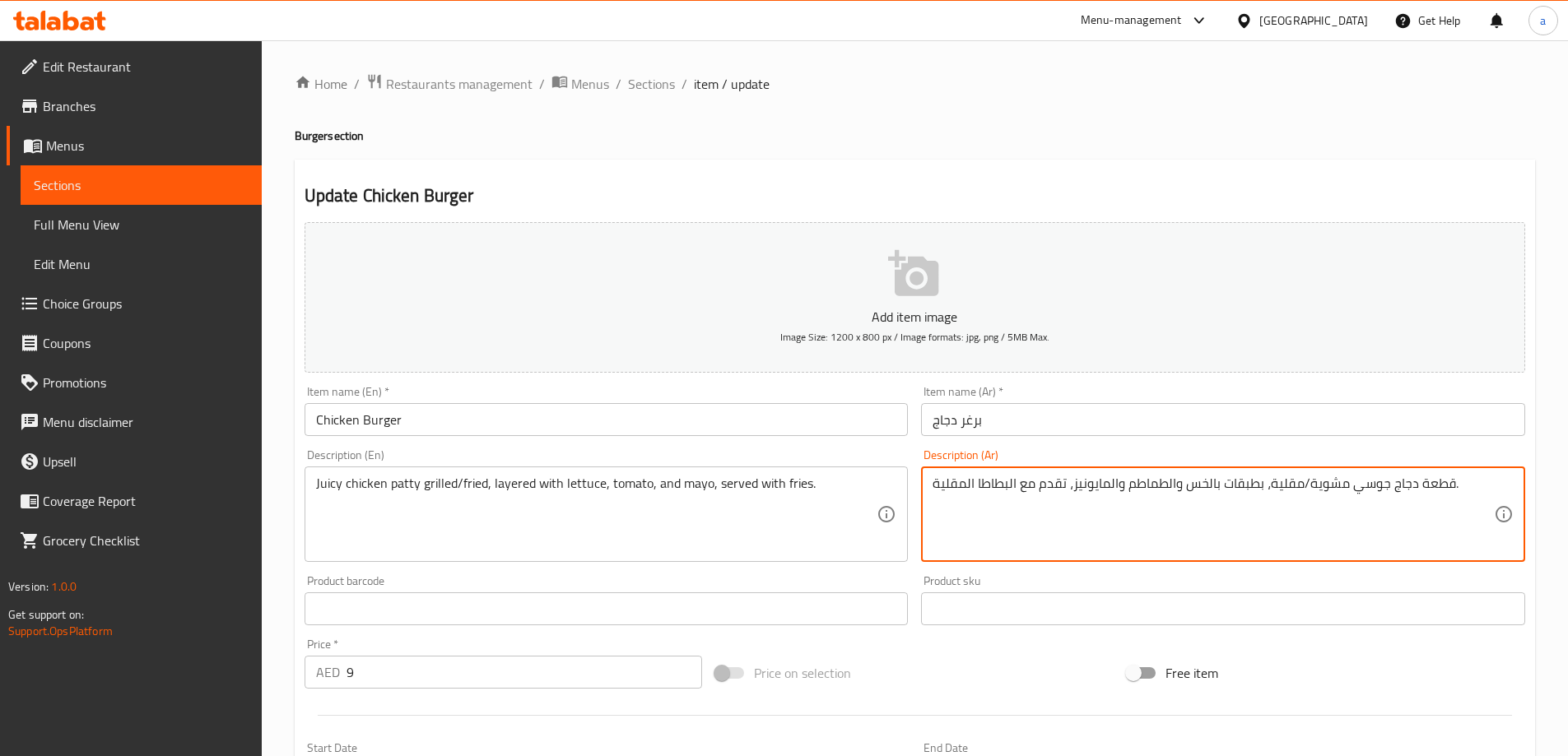
click at [1432, 487] on textarea "قطعة دجاج جوسي مشوية/مقلية، بطبقات بالخس والطماطم والمايونيز، تقدم مع البطاطا ا…" at bounding box center [1213, 514] width 562 height 78
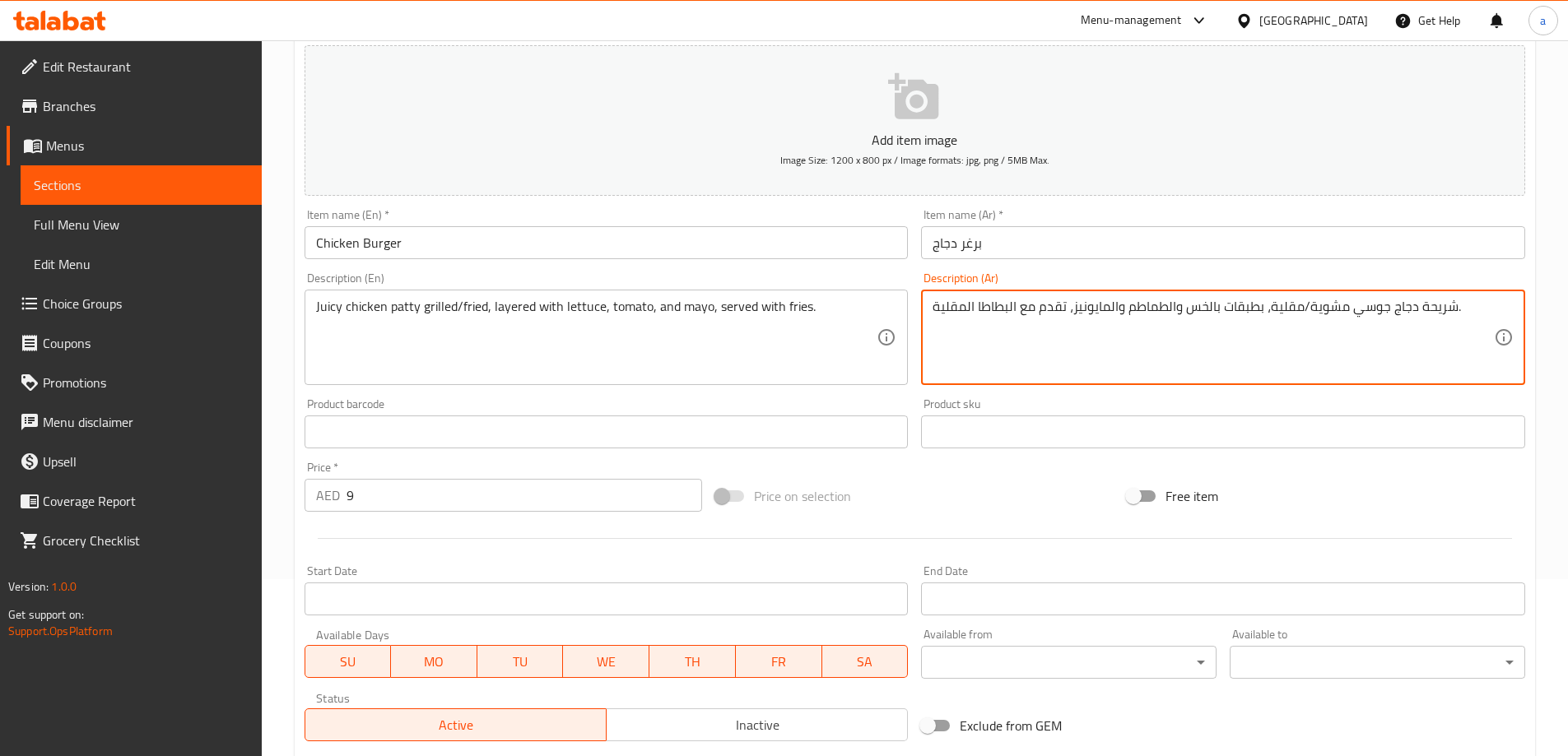
scroll to position [434, 0]
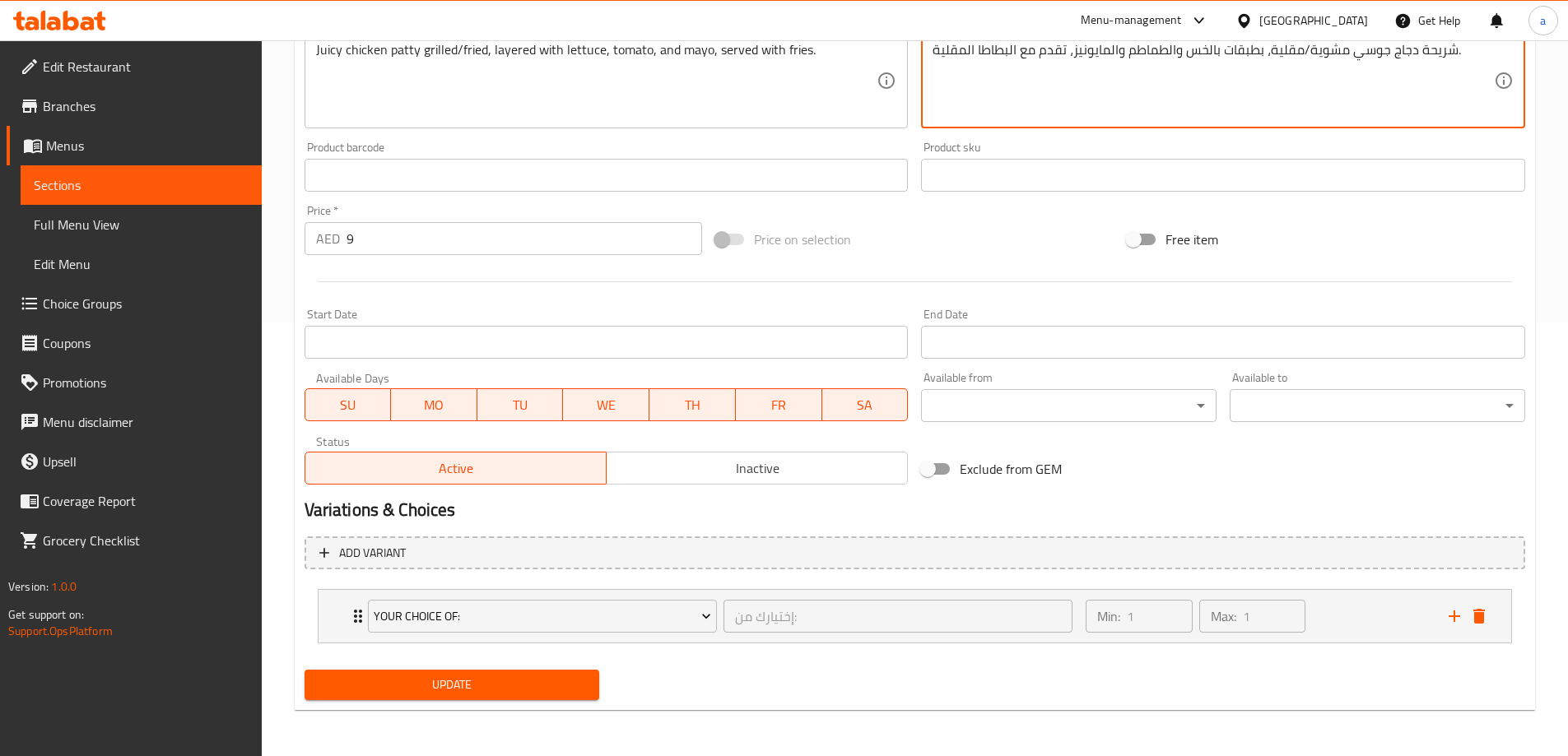
type textarea "شريحة دجاج جوسي مشوية/مقلية، بطبقات بالخس والطماطم والمايونيز، تقدم مع البطاطا …"
click at [469, 685] on span "Update" at bounding box center [452, 685] width 269 height 21
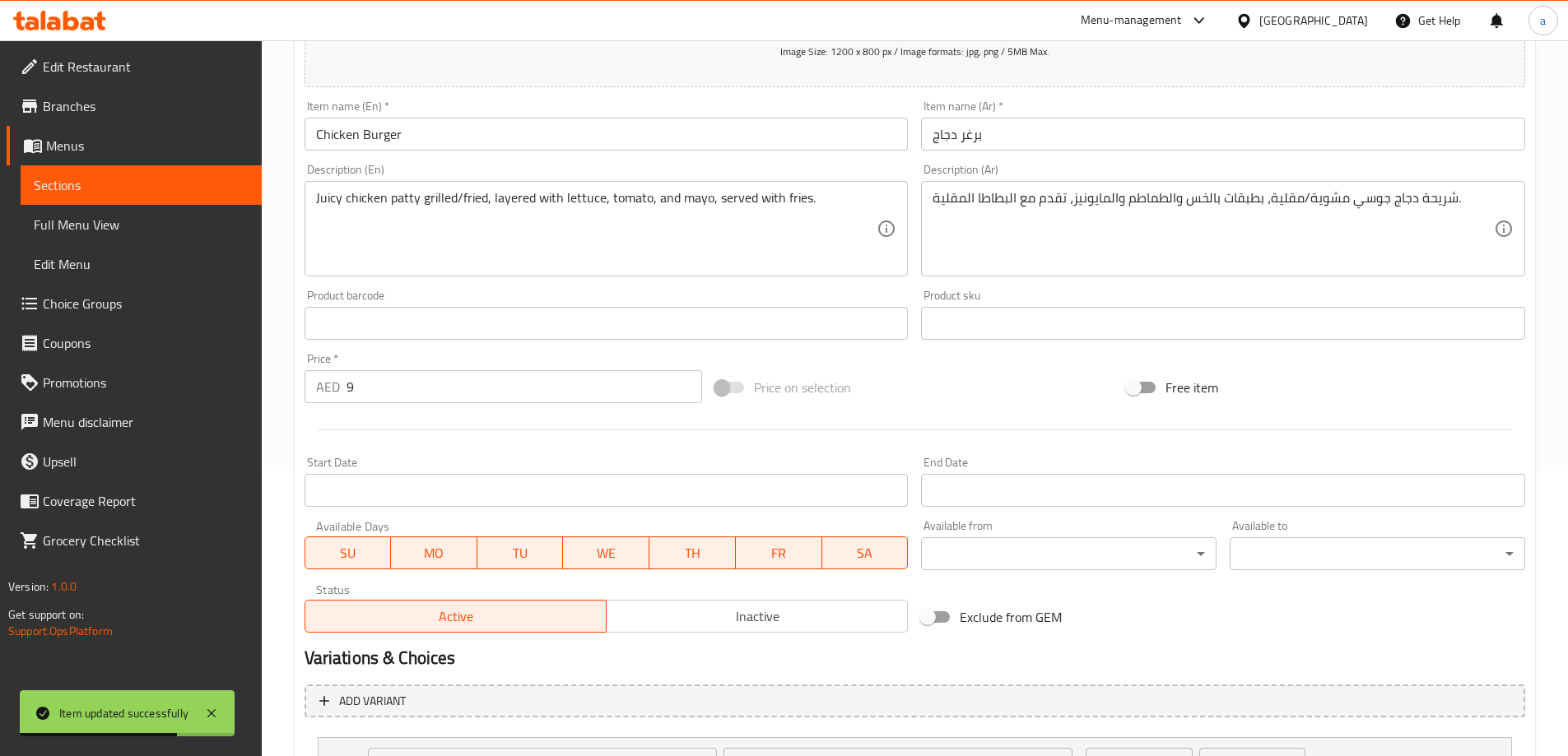
scroll to position [0, 0]
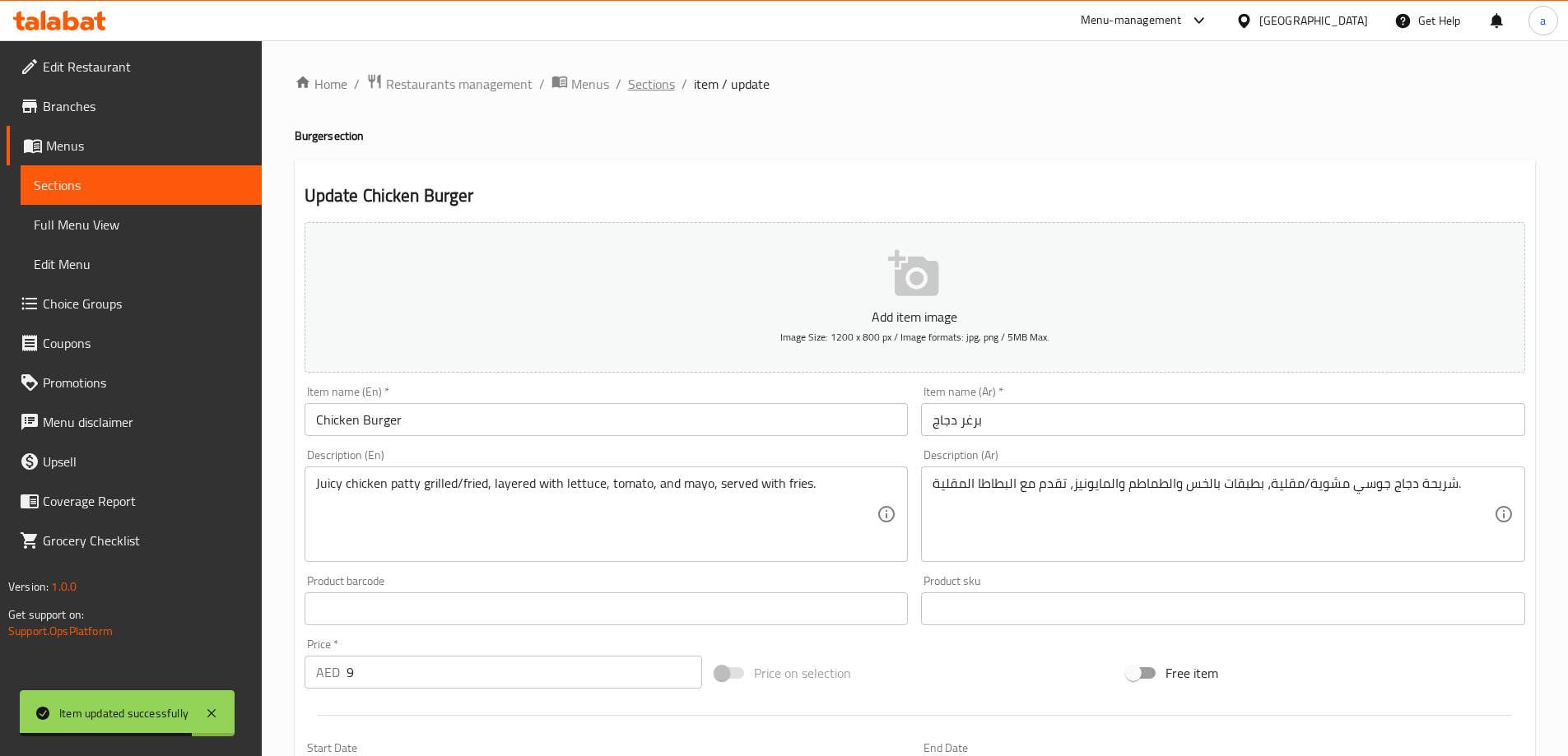
click at [653, 81] on span "Sections" at bounding box center [651, 83] width 47 height 20
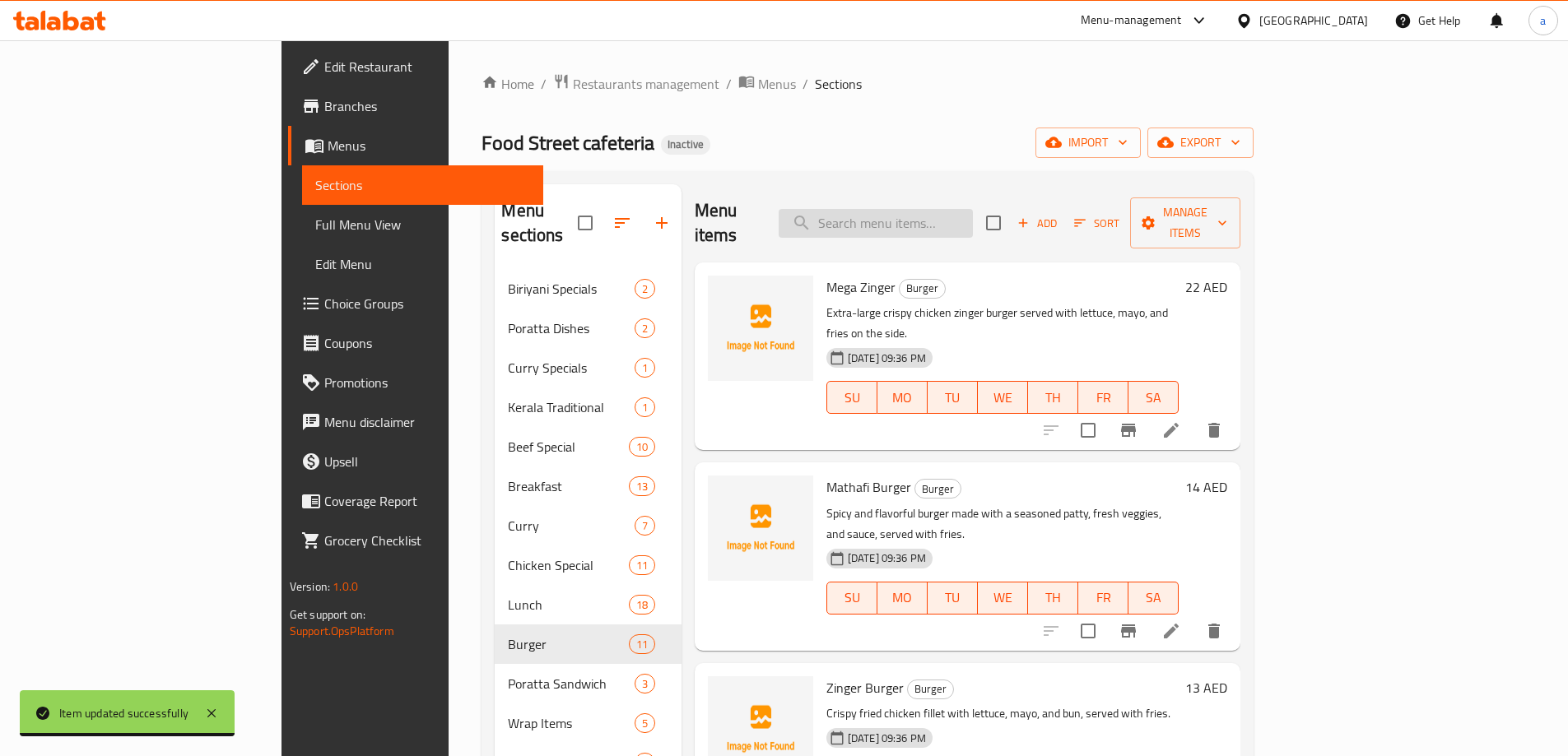
click at [945, 213] on input "search" at bounding box center [876, 223] width 194 height 29
paste input "شيش طاووق"
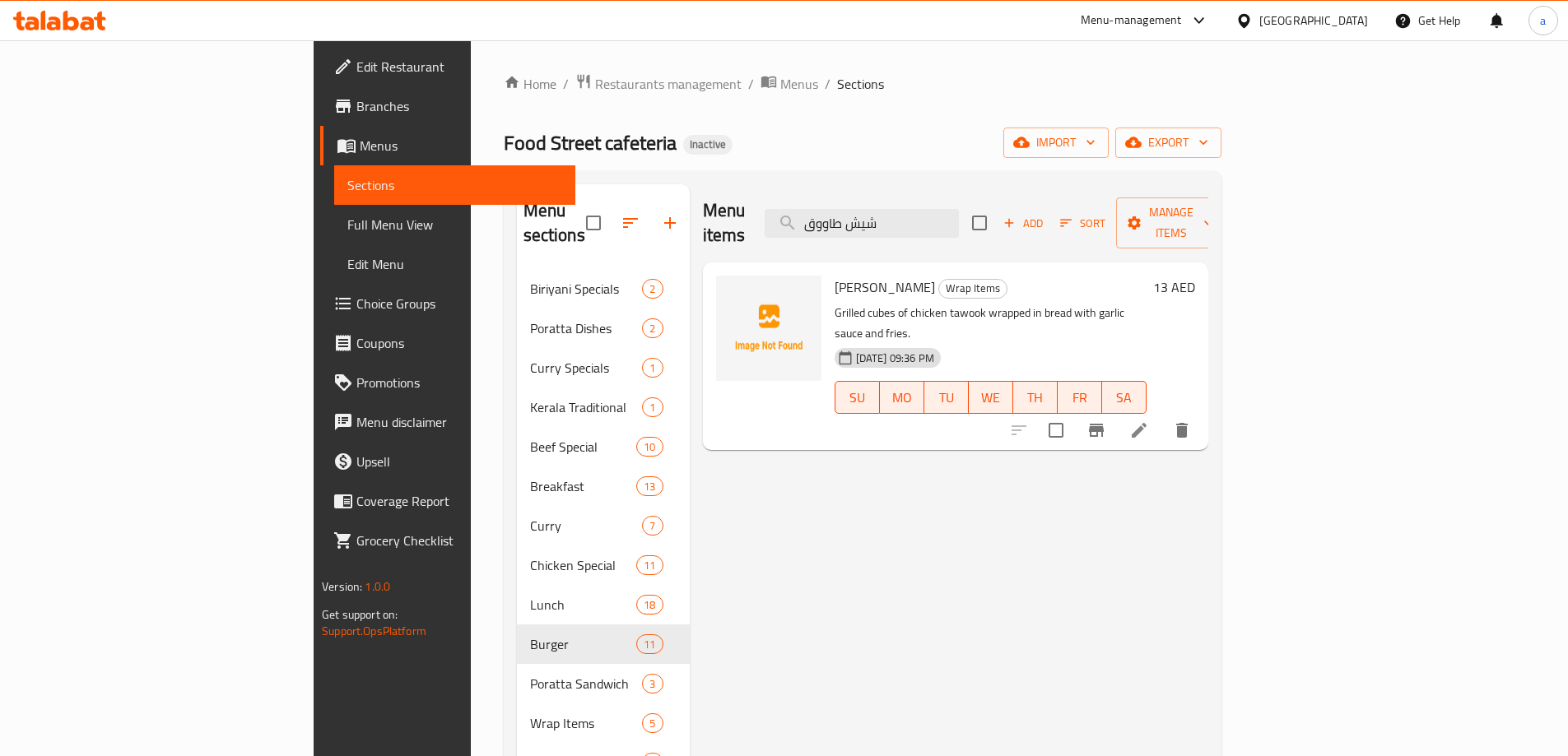
type input "شيش طاووق"
click at [1162, 415] on li at bounding box center [1138, 429] width 46 height 29
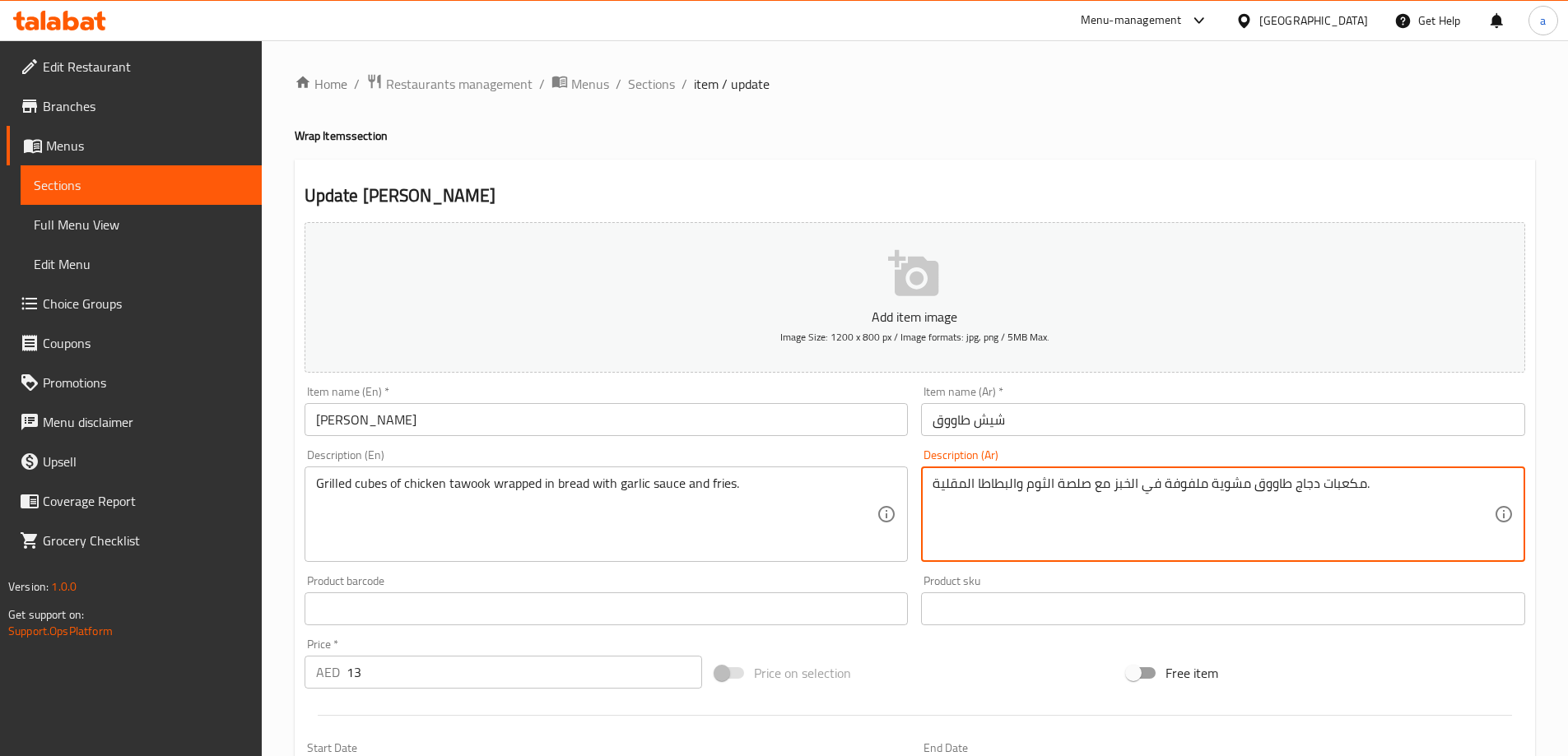
click at [1301, 487] on textarea "مكعبات دجاج طاووق مشوية ملفوفة في الخبز مع صلصة الثوم والبطاطا المقلية." at bounding box center [1213, 514] width 562 height 78
click at [1225, 487] on textarea "مكعبات دجاج طاووق مشوية ملفوفة في الخبز مع صلصة الثوم والبطاطا المقلية." at bounding box center [1213, 514] width 562 height 78
click at [1278, 487] on textarea "مكعبات دجاج طاووق ملفوفة في الخبز مع صلصة الثوم والبطاطا المقلية." at bounding box center [1213, 514] width 562 height 78
paste textarea "مشوية"
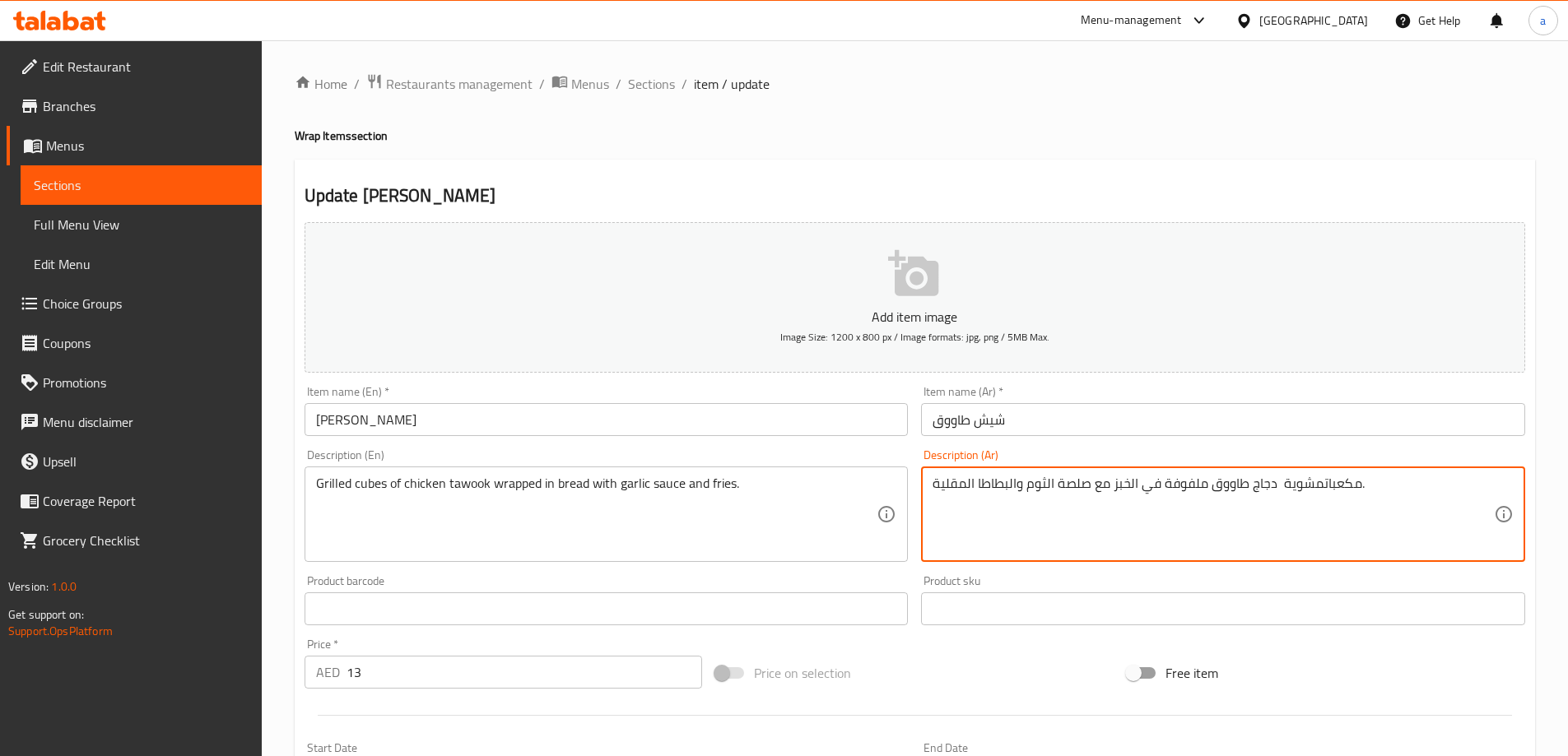
click at [1324, 486] on textarea "مكعباتمشوية دجاج طاووق ملفوفة في الخبز مع صلصة الثوم والبطاطا المقلية." at bounding box center [1213, 514] width 562 height 78
click at [1319, 486] on textarea "مكعباتمشوية دجاج طاووق ملفوفة في الخبز مع صلصة الثوم والبطاطا المقلية." at bounding box center [1213, 514] width 562 height 78
click at [1277, 485] on textarea "مكعبات مشوية دجاج طاووق ملفوفة في الخبز مع صلصة الثوم والبطاطا المقلية." at bounding box center [1213, 514] width 562 height 78
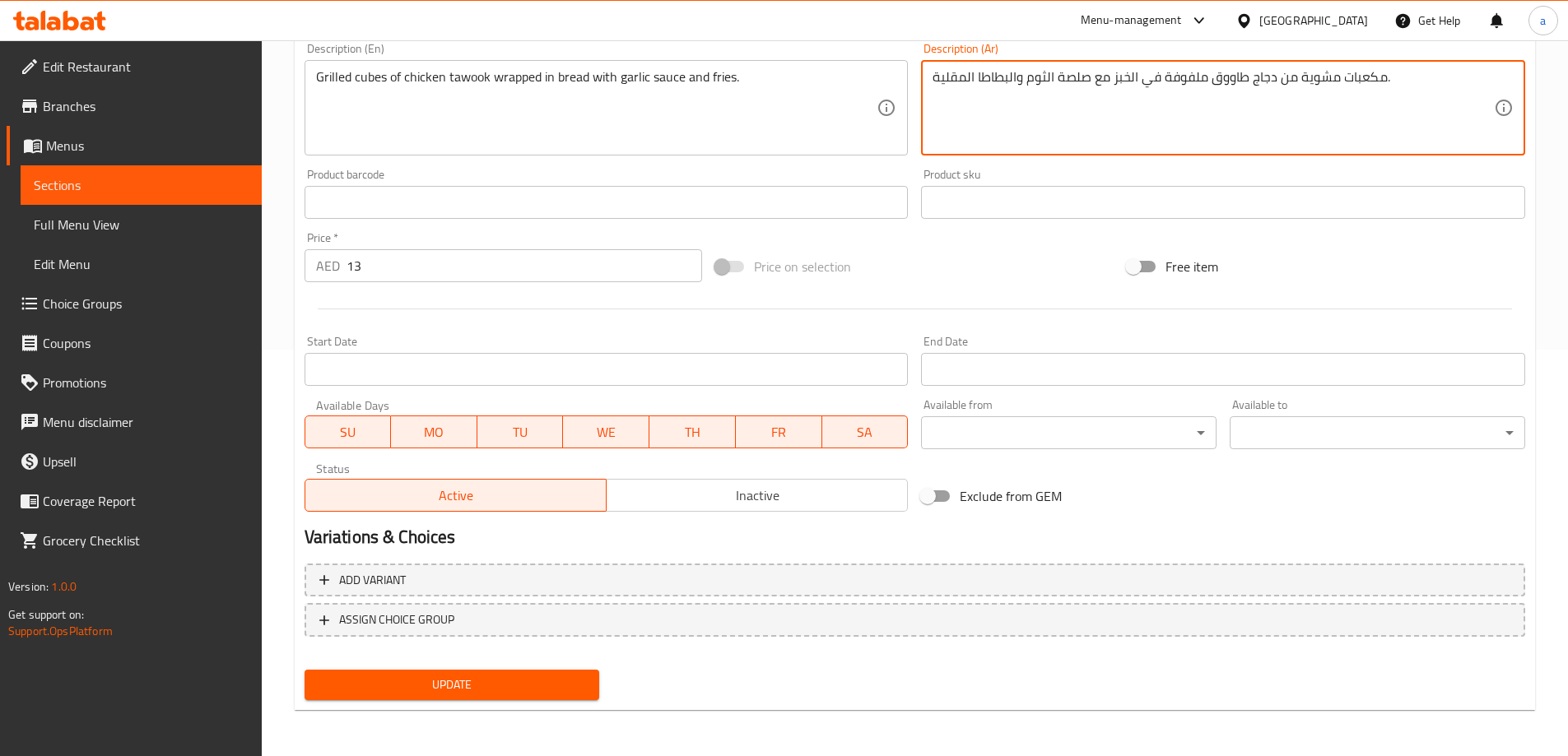
type textarea "مكعبات مشوية من دجاج طاووق ملفوفة في الخبز مع صلصة الثوم والبطاطا المقلية."
click at [589, 695] on button "Update" at bounding box center [452, 685] width 295 height 30
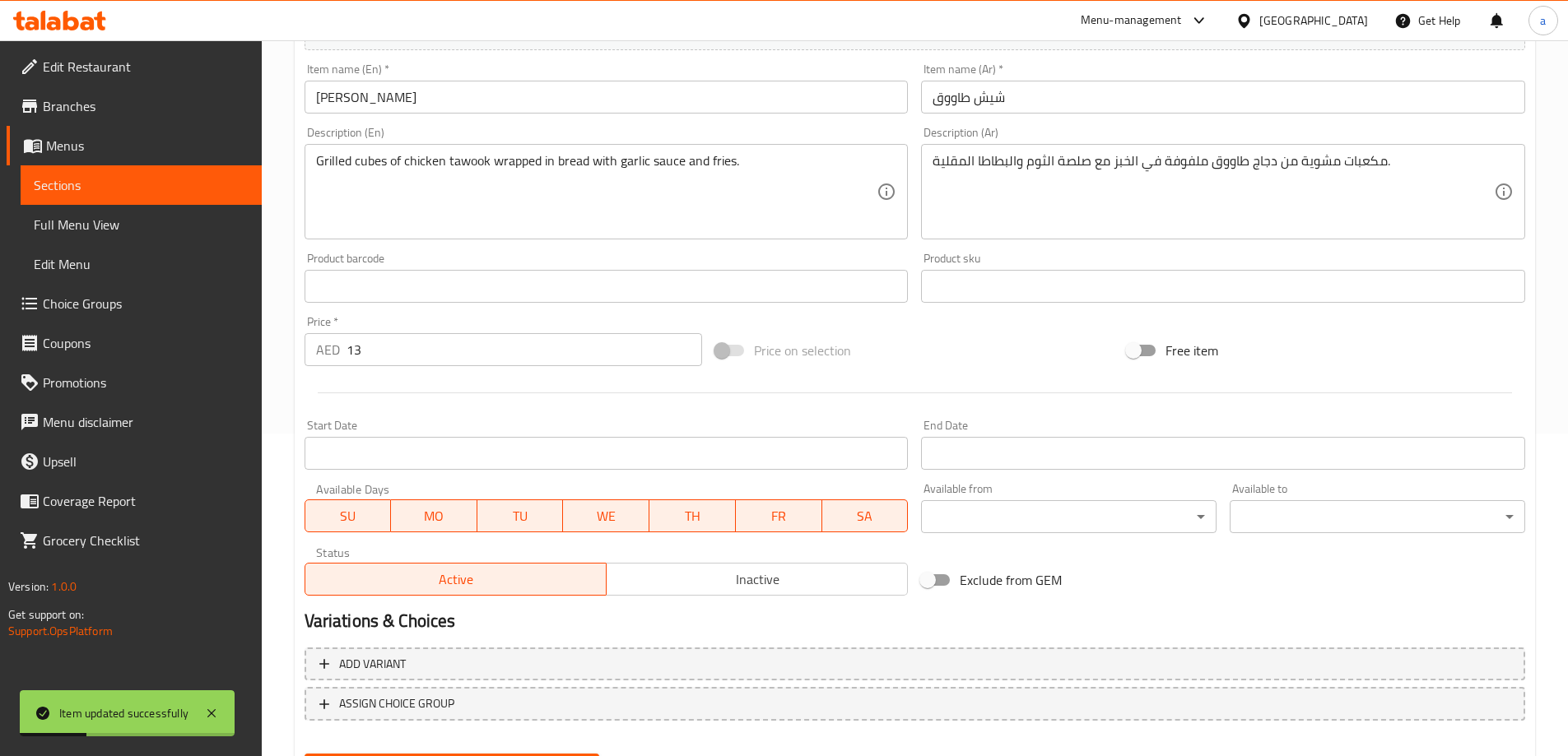
scroll to position [0, 0]
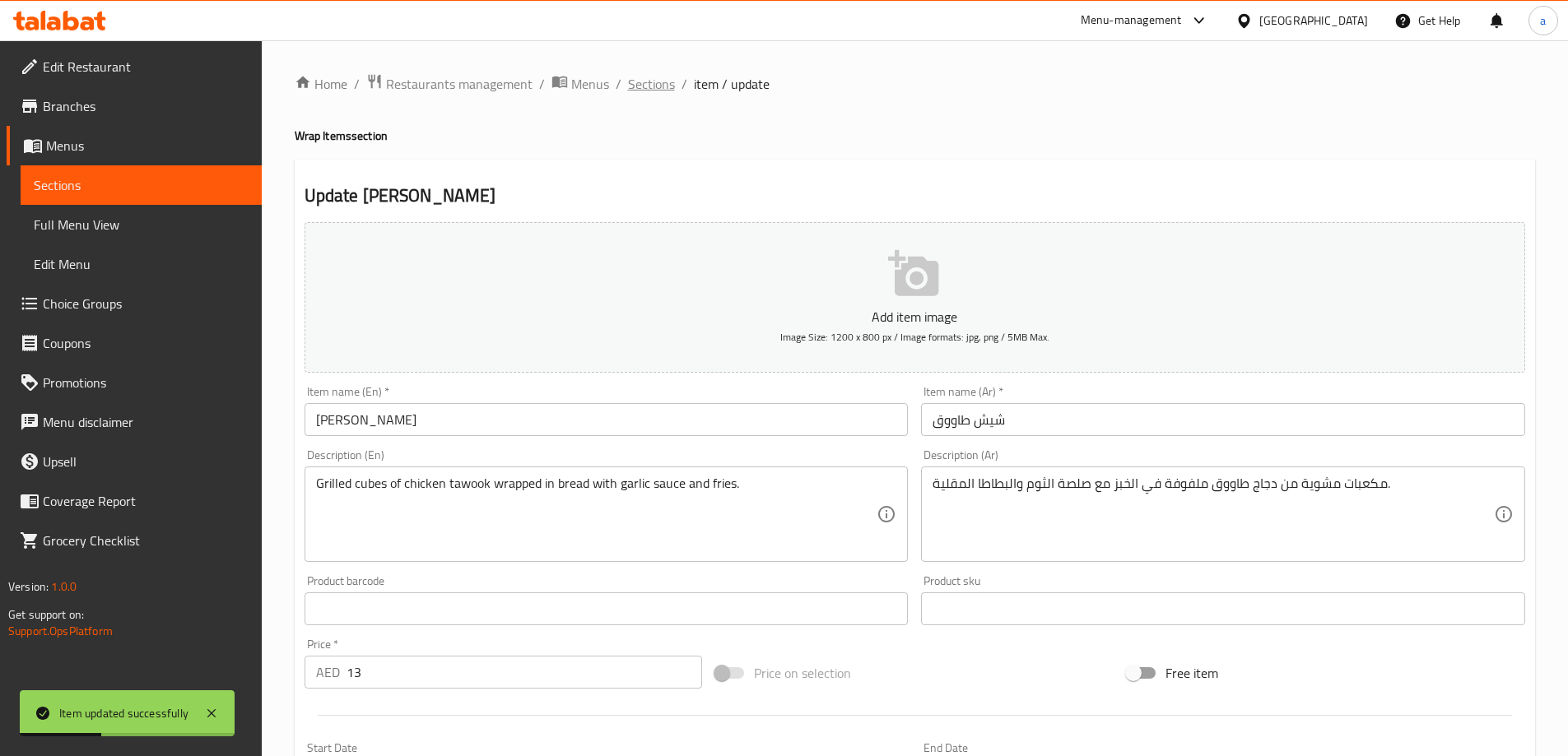
click at [650, 89] on span "Sections" at bounding box center [651, 83] width 47 height 20
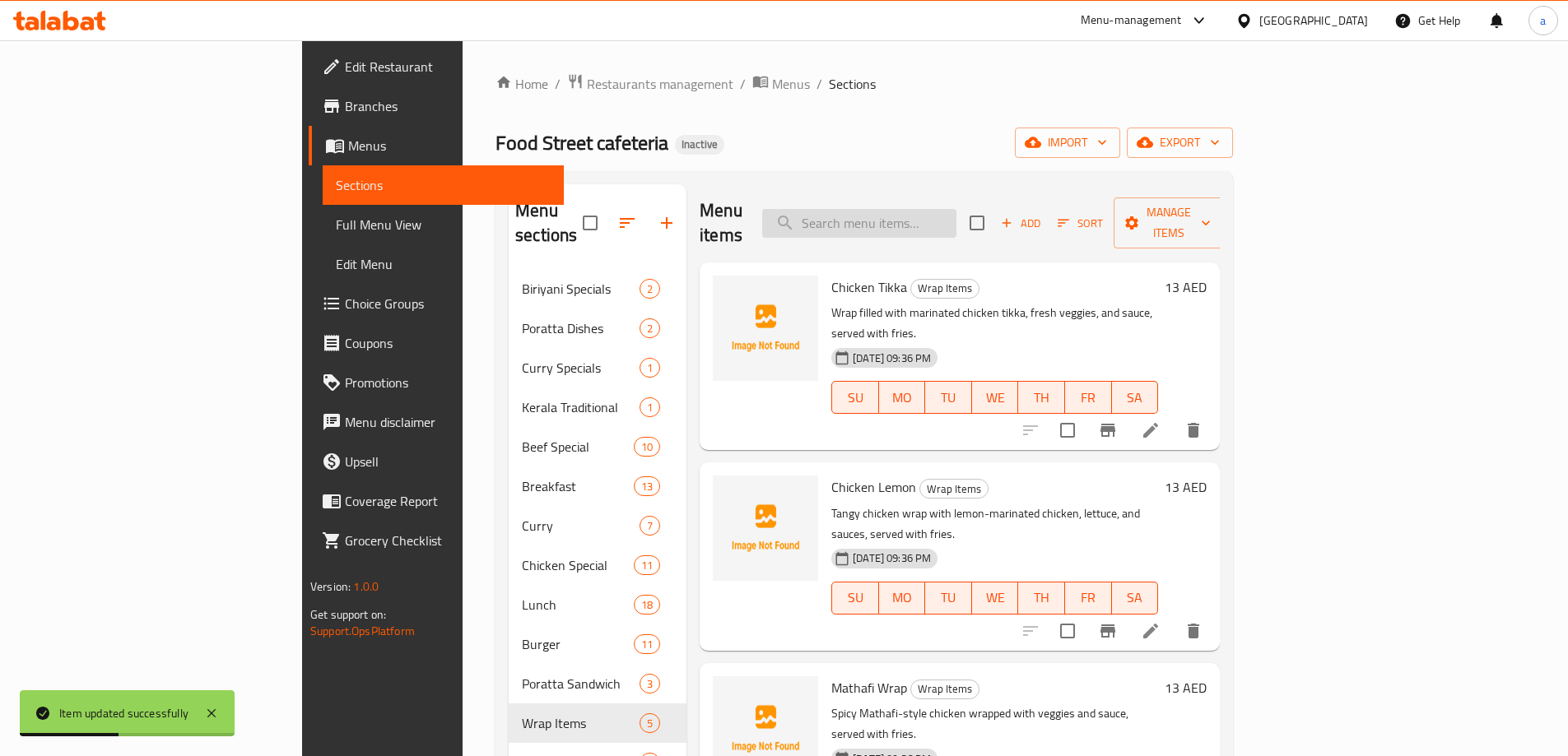
click at [956, 211] on input "search" at bounding box center [859, 223] width 194 height 29
paste input "Beef Club"
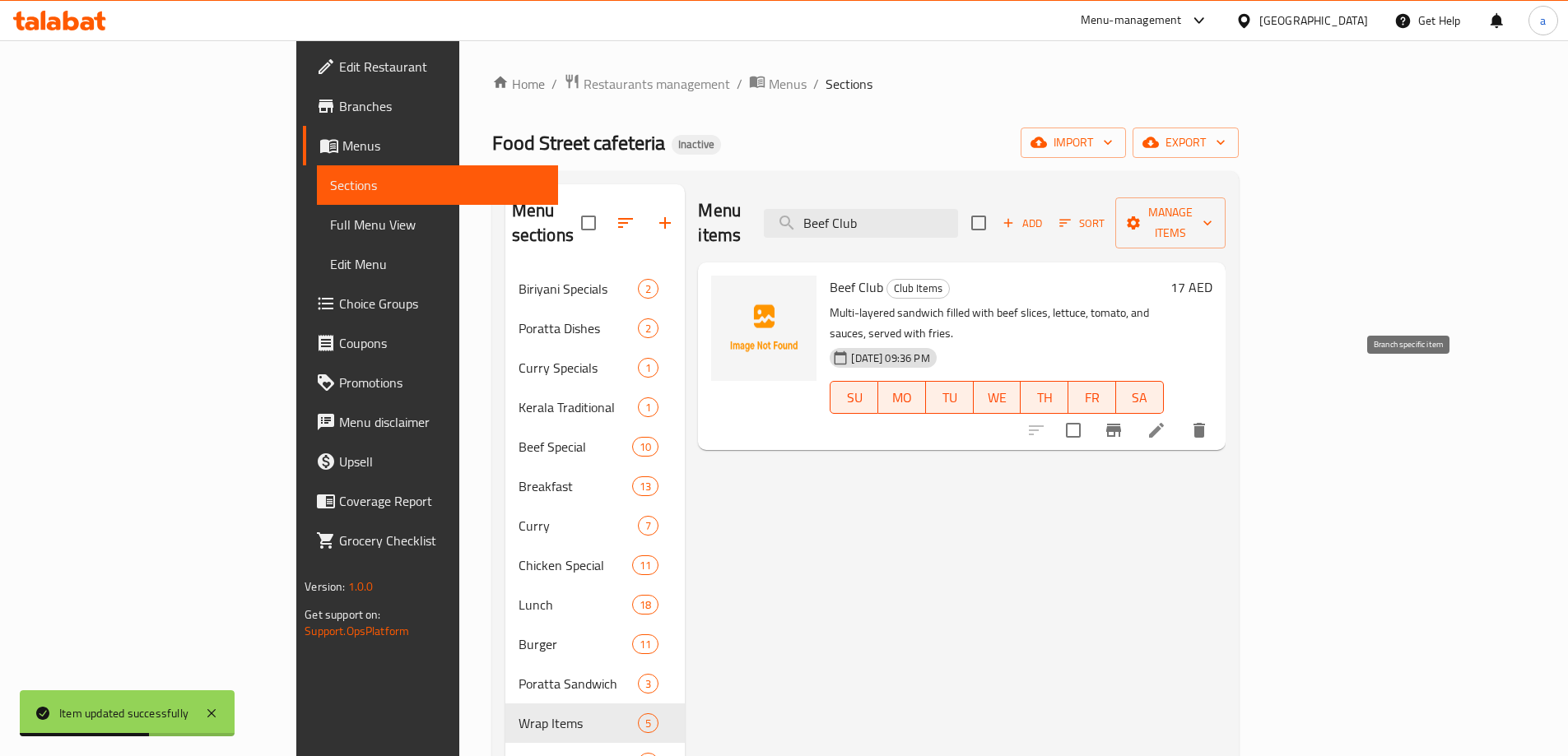
type input "Beef Club"
click at [1180, 415] on li at bounding box center [1156, 429] width 46 height 29
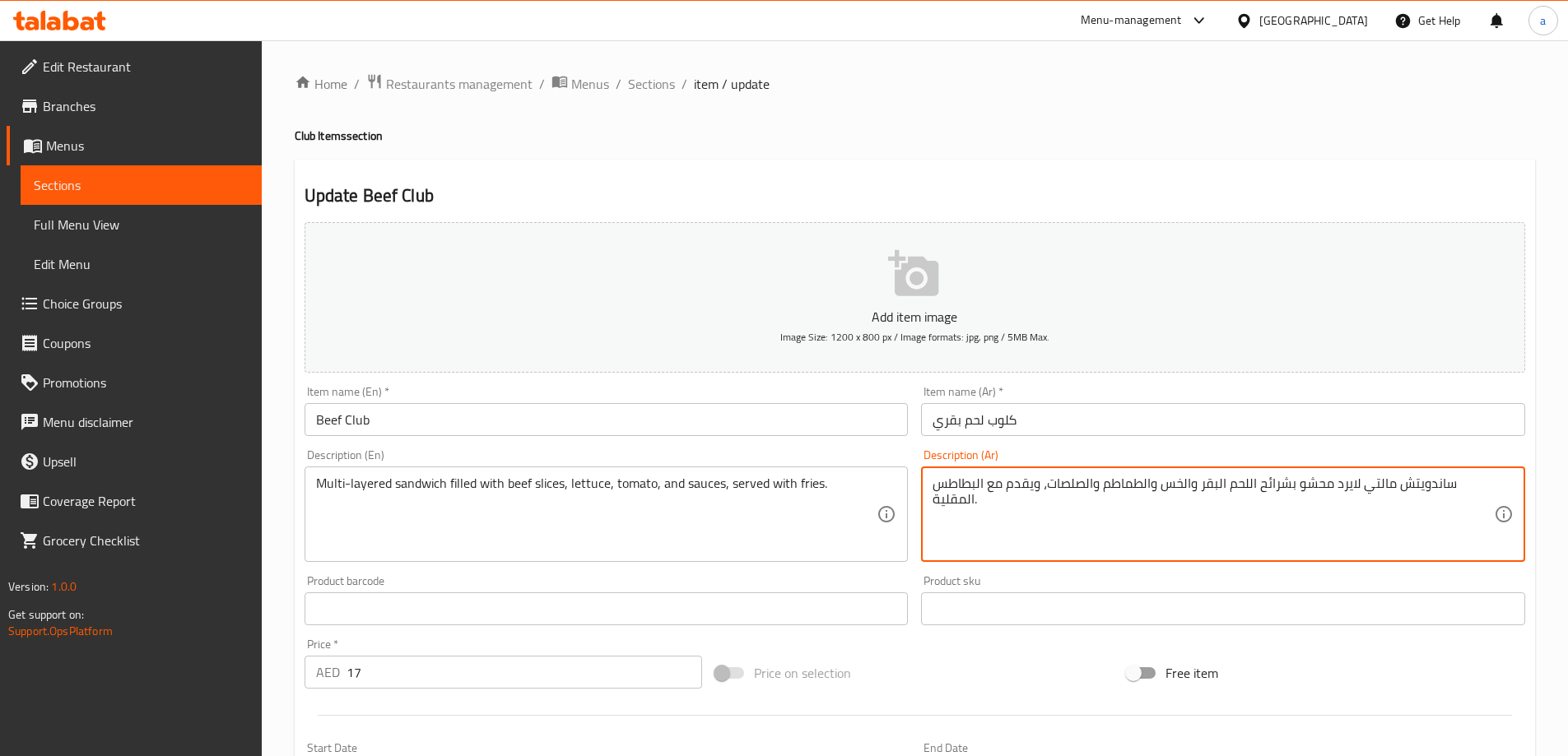
click at [1200, 486] on textarea "ساندويتش مالتي لايرد محشو بشرائح اللحم البقر والخس والطماطم والصلصات، ويقدم مع …" at bounding box center [1213, 514] width 562 height 78
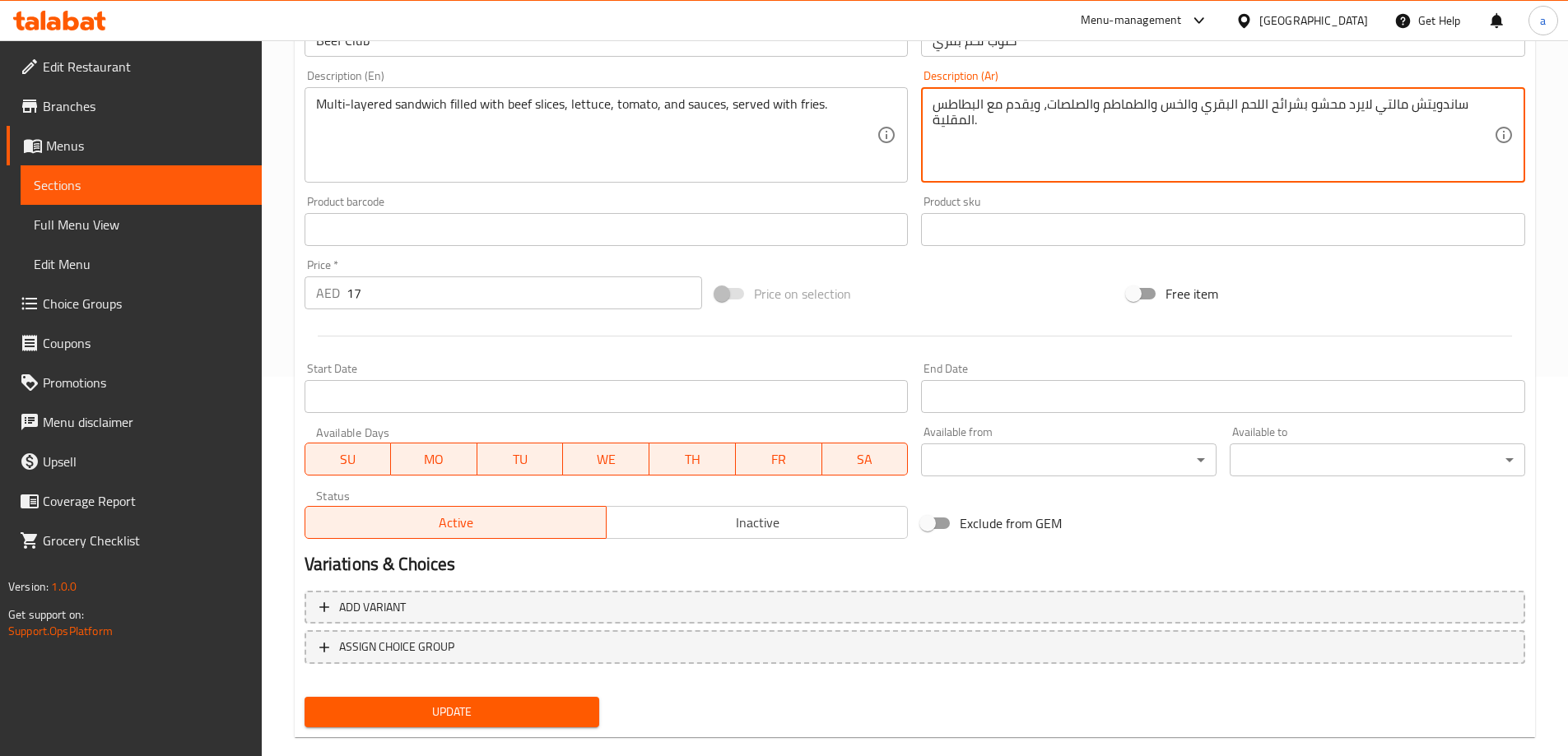
scroll to position [407, 0]
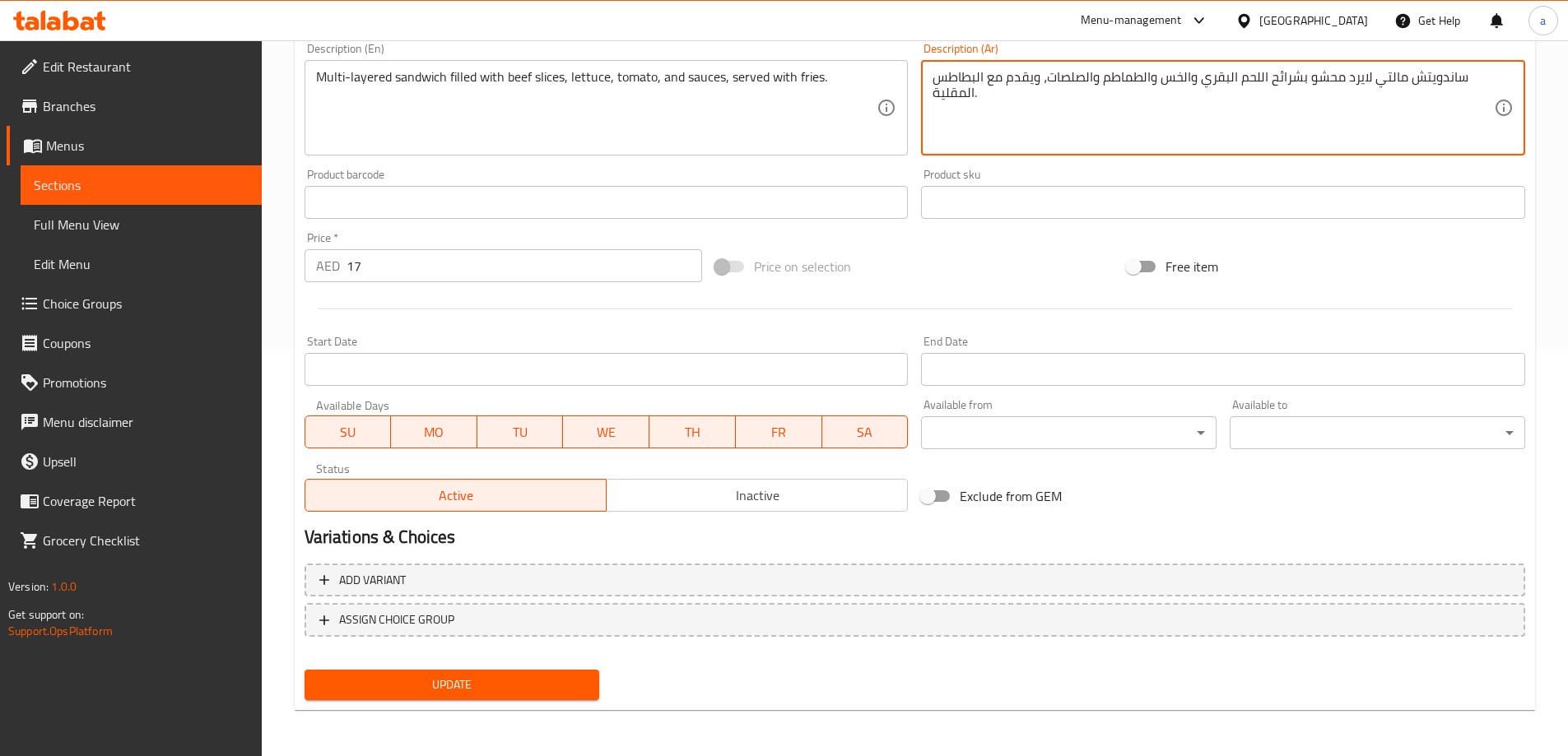
type textarea "ساندويتش مالتي لايرد محشو بشرائح اللحم البقري والخس والطماطم والصلصات، ويقدم مع…"
click at [449, 685] on span "Update" at bounding box center [452, 685] width 269 height 21
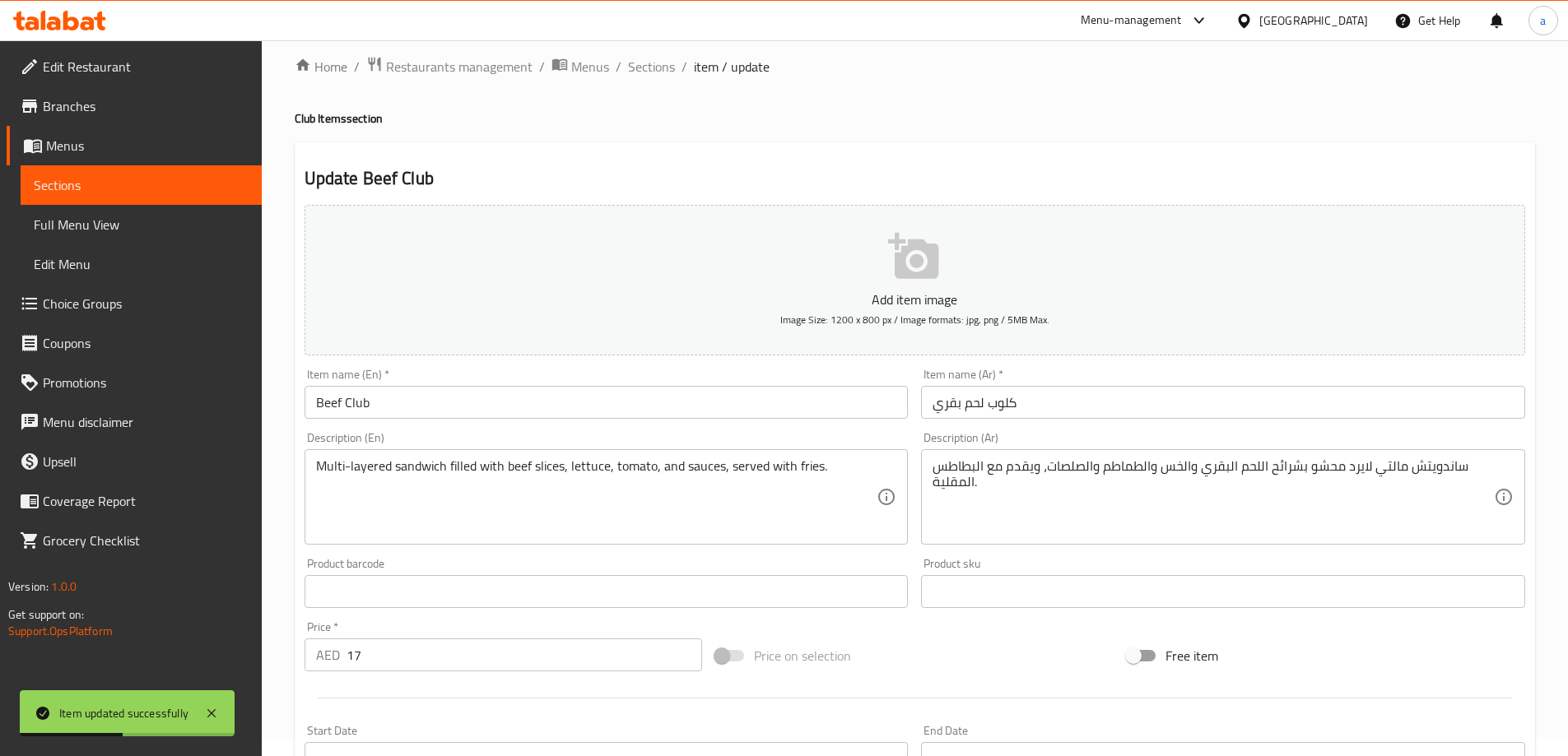
scroll to position [0, 0]
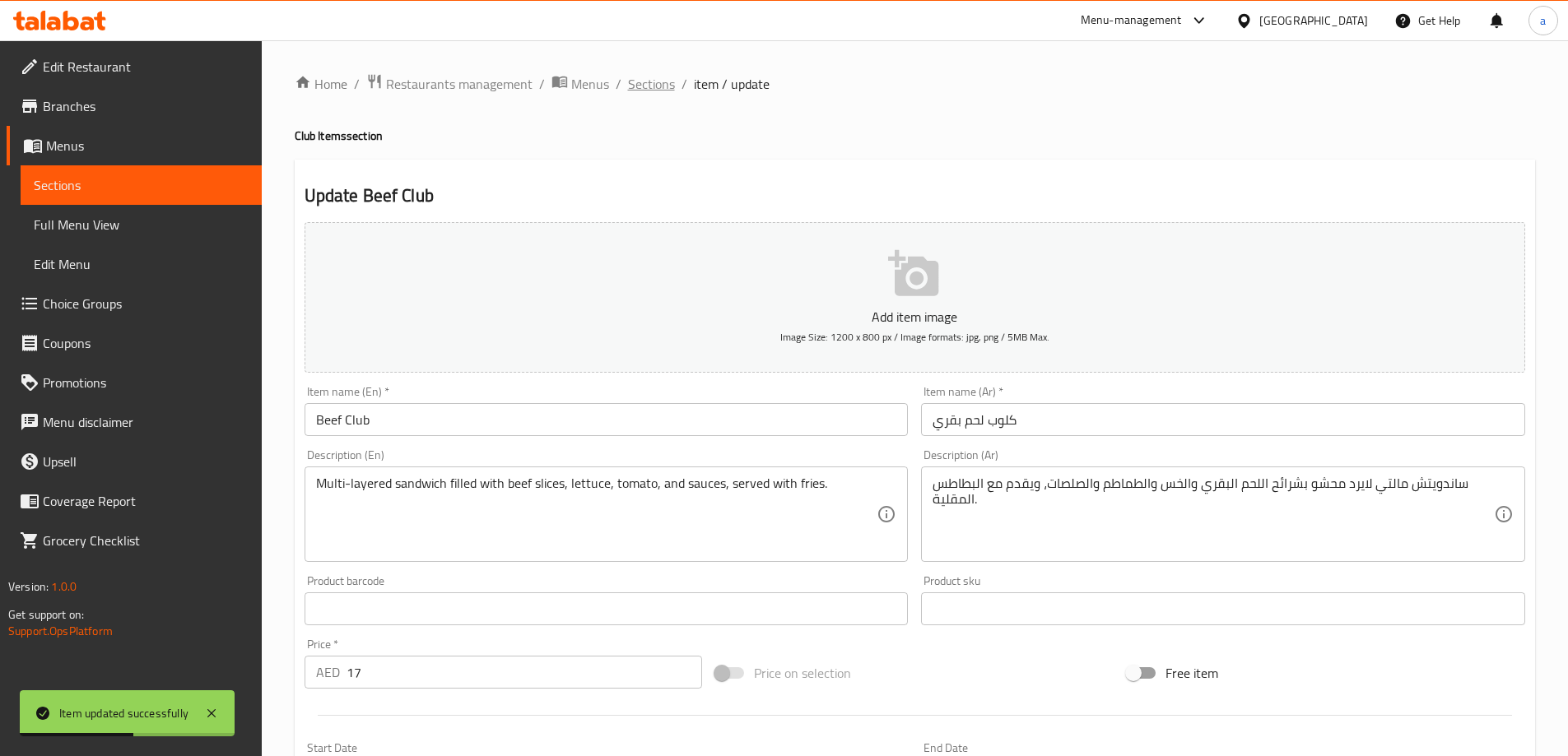
click at [644, 89] on span "Sections" at bounding box center [651, 83] width 47 height 20
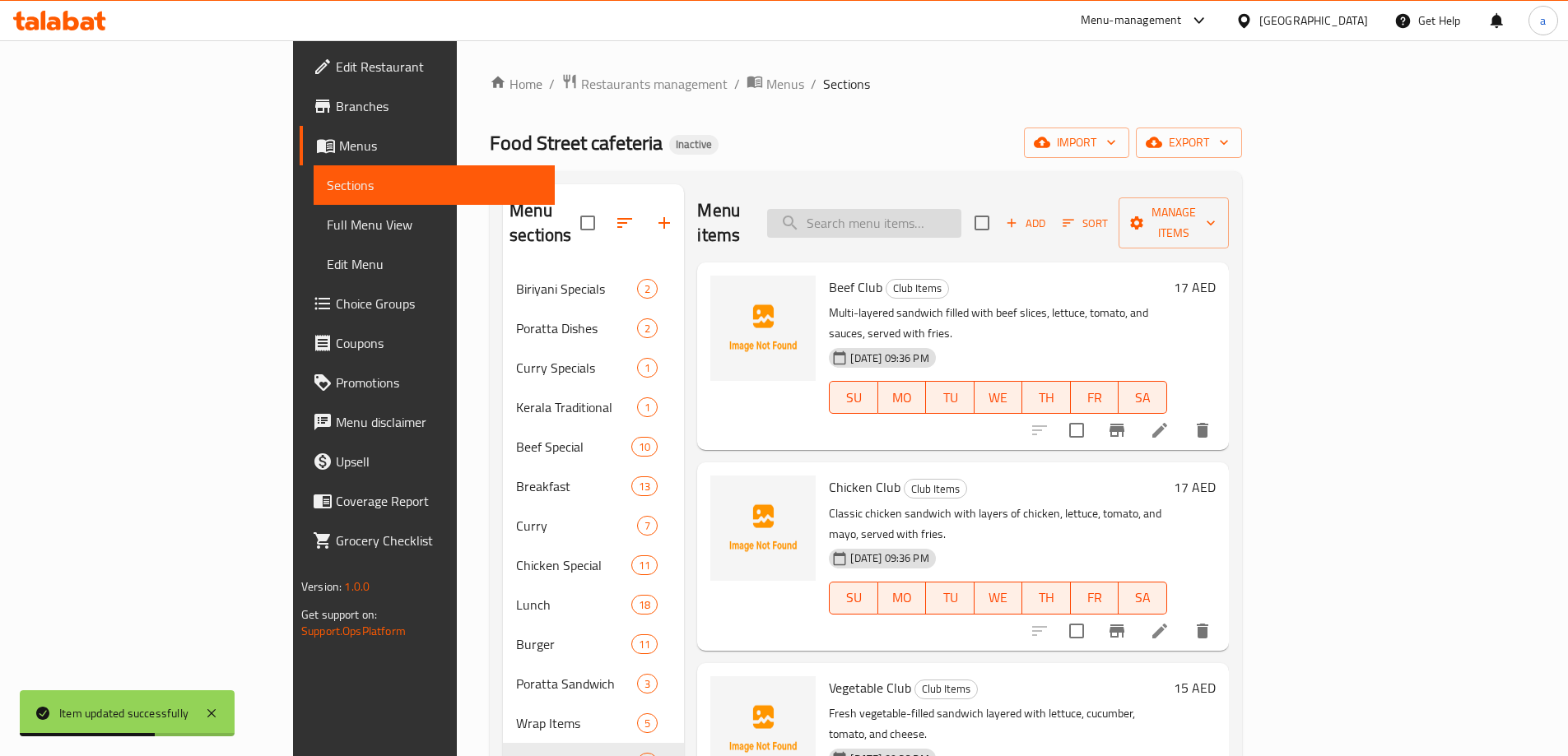
click at [929, 209] on input "search" at bounding box center [865, 223] width 194 height 29
paste input "Vegetable Club"
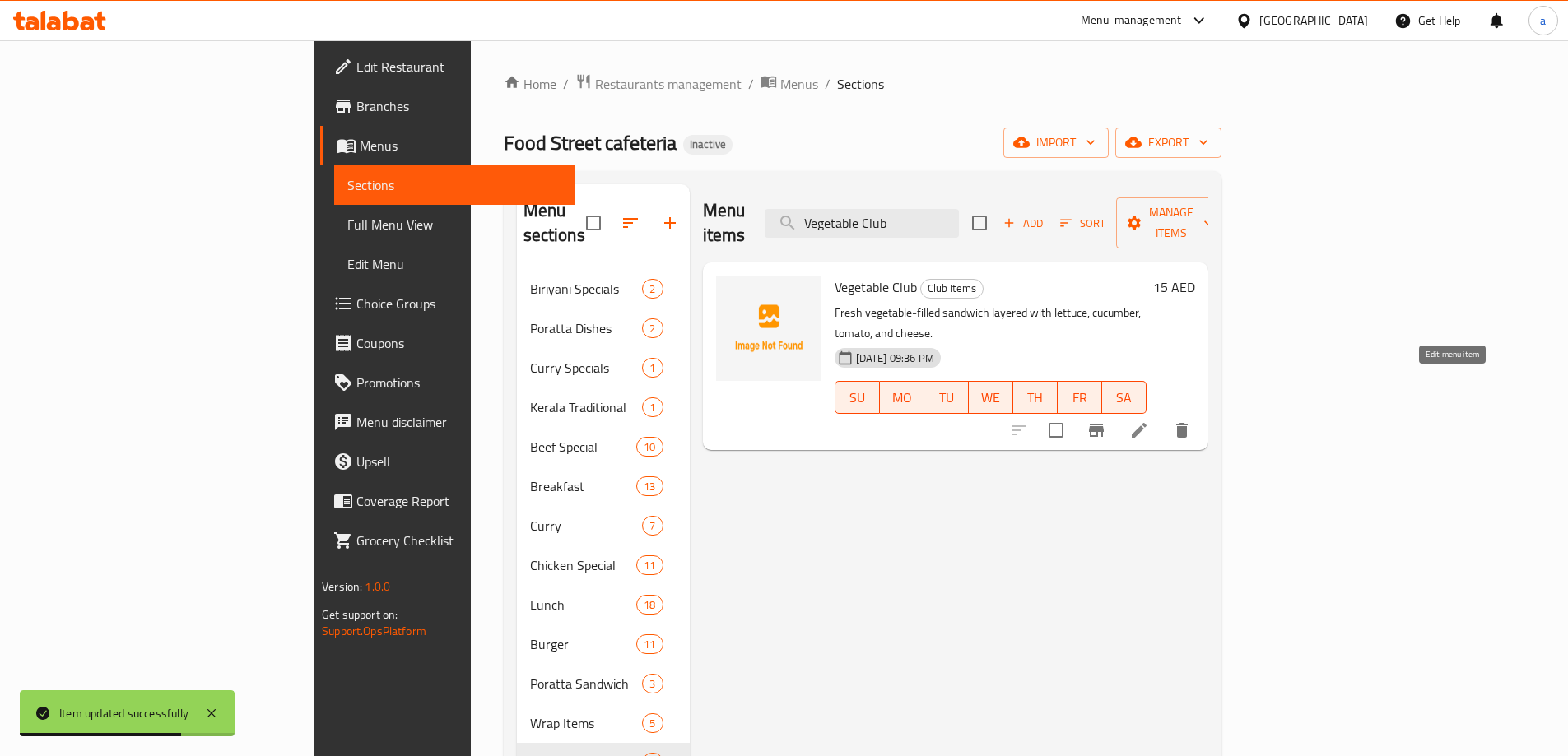
type input "Vegetable Club"
click at [1149, 421] on icon at bounding box center [1138, 430] width 20 height 20
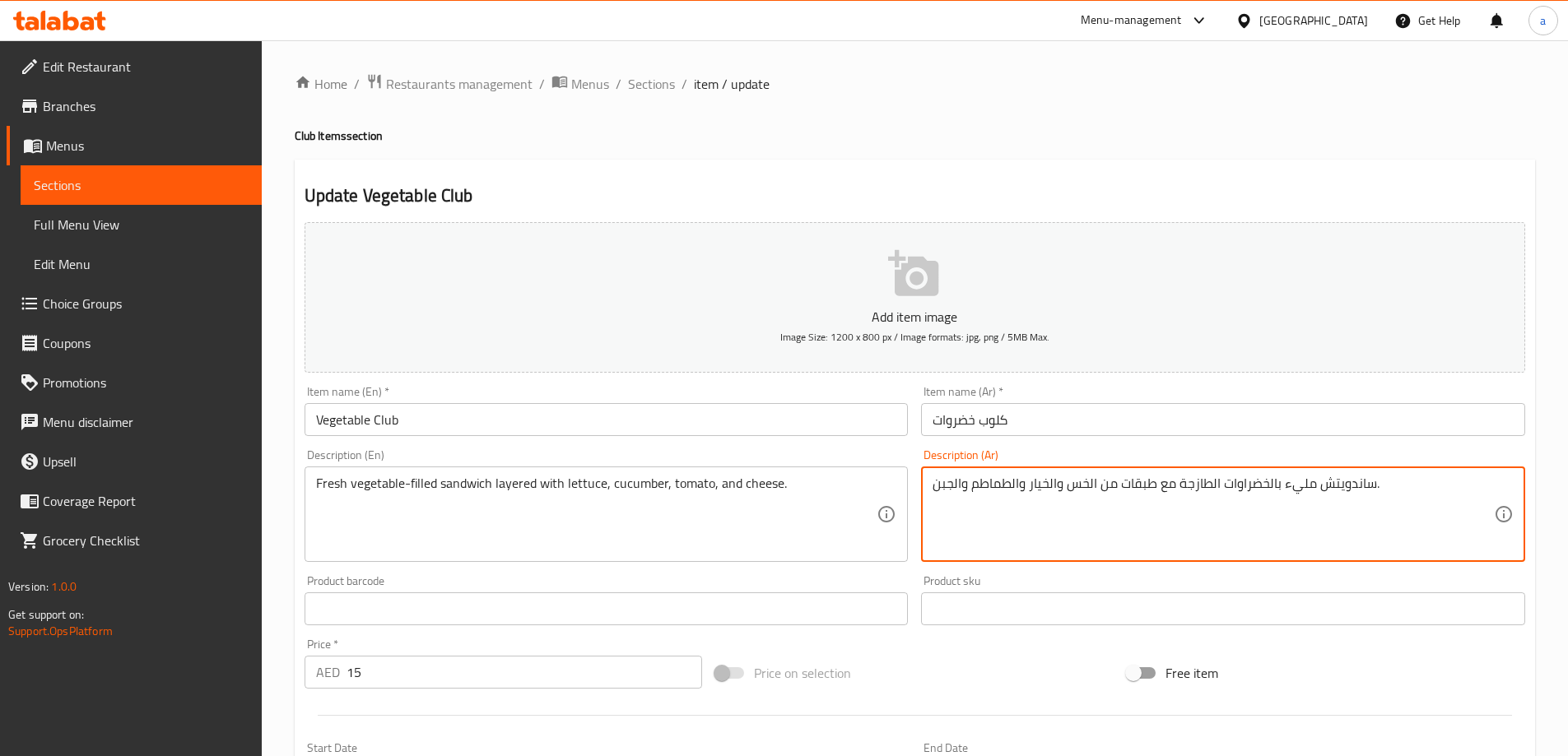
drag, startPoint x: 1158, startPoint y: 499, endPoint x: 1179, endPoint y: 501, distance: 21.1
click at [1179, 501] on textarea "ساندويتش مليء بالخضراوات الطازجة مع طبقات من الخس والخيار والطماطم والجبن." at bounding box center [1213, 514] width 562 height 78
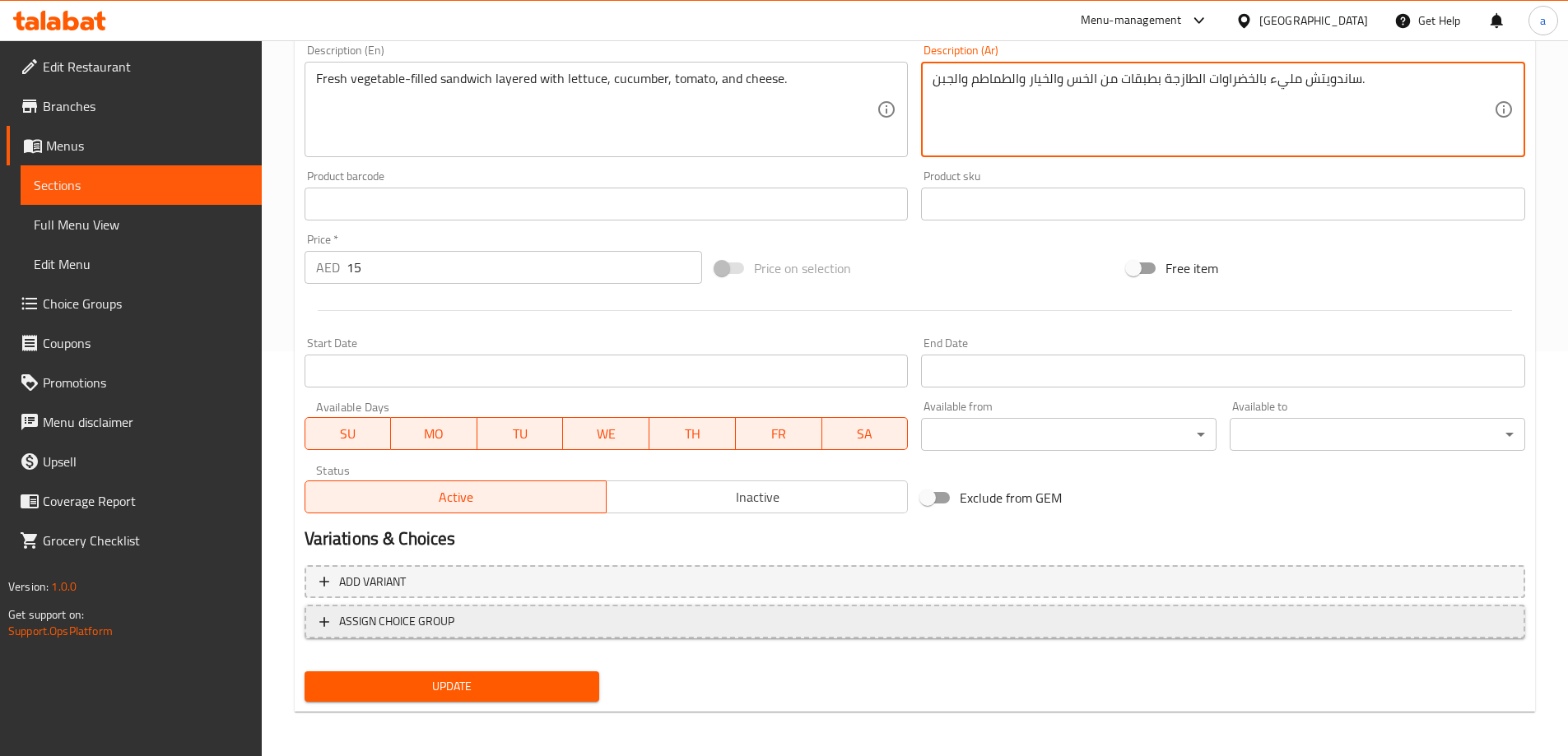
scroll to position [407, 0]
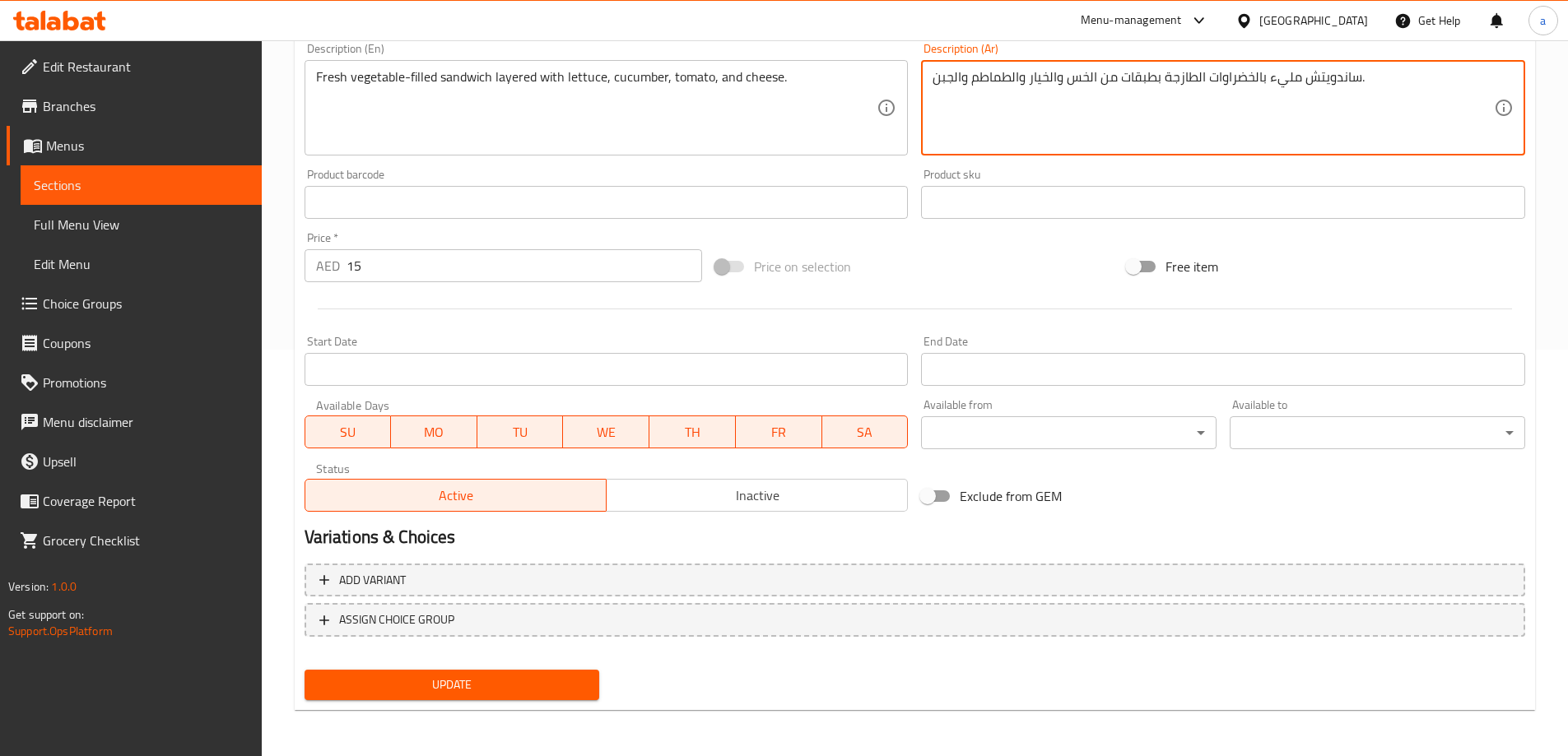
type textarea "ساندويتش مليء بالخضراوات الطازجة بطبقات من الخس والخيار والطماطم والجبن."
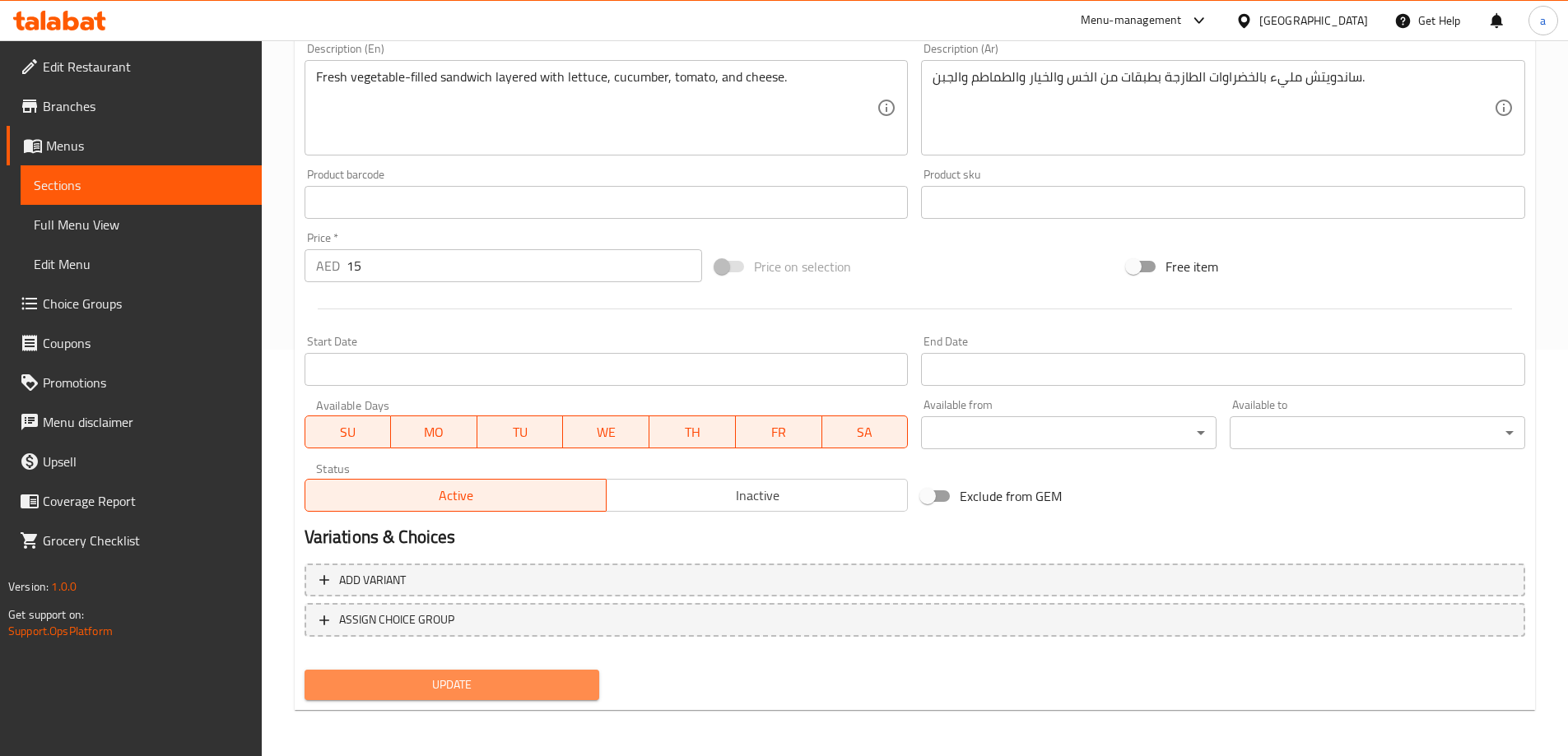
click at [569, 684] on span "Update" at bounding box center [452, 685] width 269 height 21
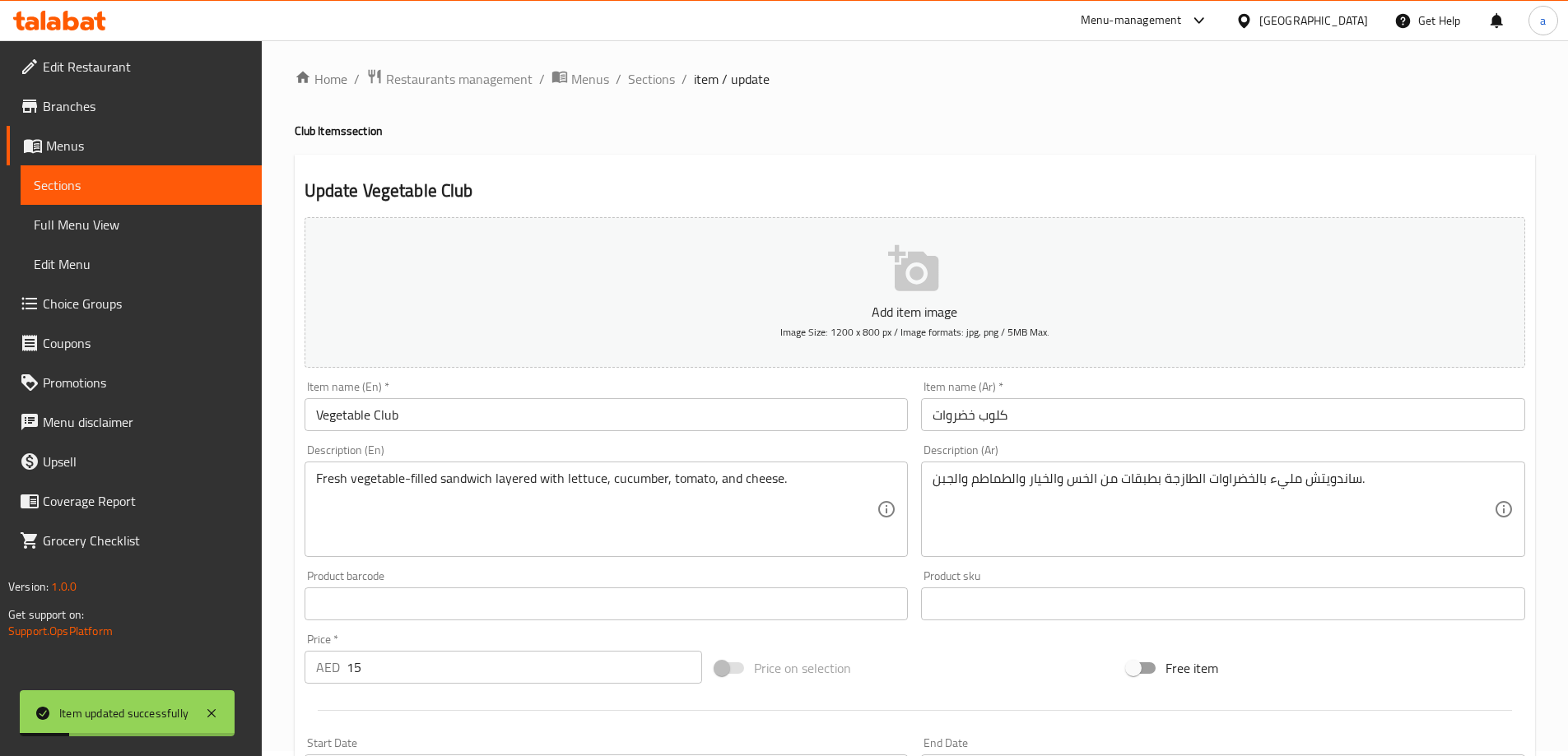
scroll to position [0, 0]
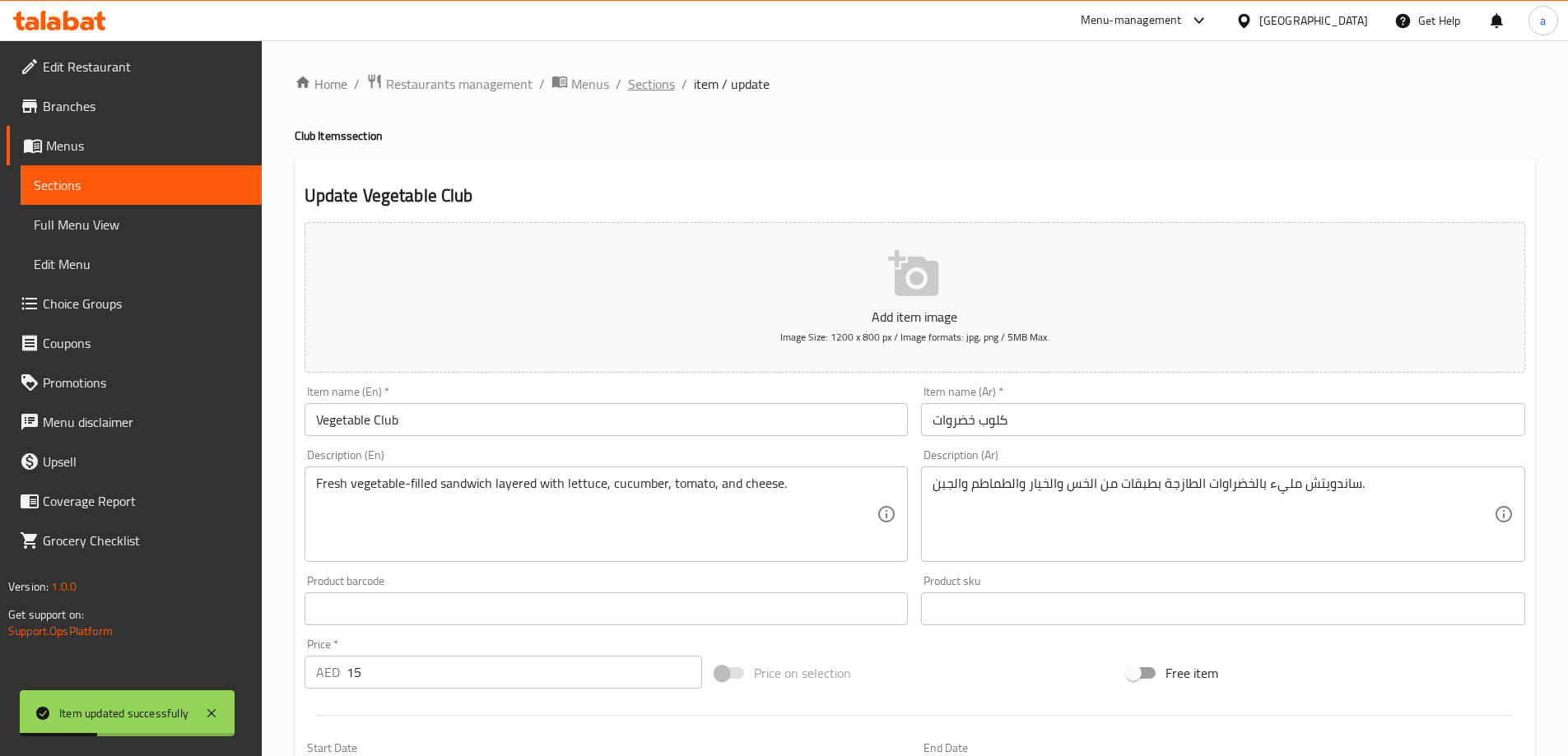
click at [666, 87] on span "Sections" at bounding box center [651, 83] width 47 height 20
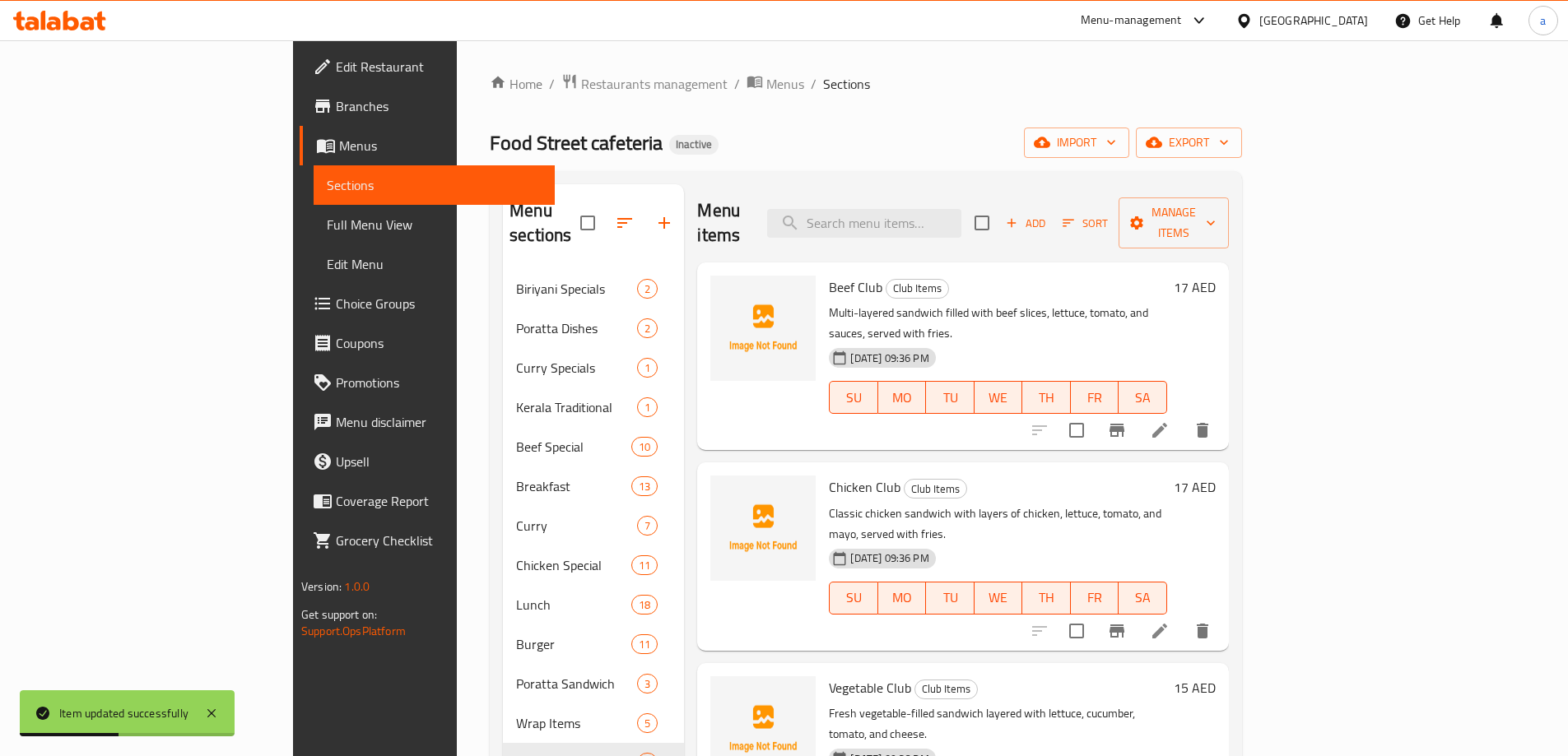
click at [969, 235] on div "Menu items Add Sort Manage items" at bounding box center [963, 223] width 531 height 78
click at [962, 223] on input "search" at bounding box center [865, 223] width 194 height 29
paste input "Zinger Club"
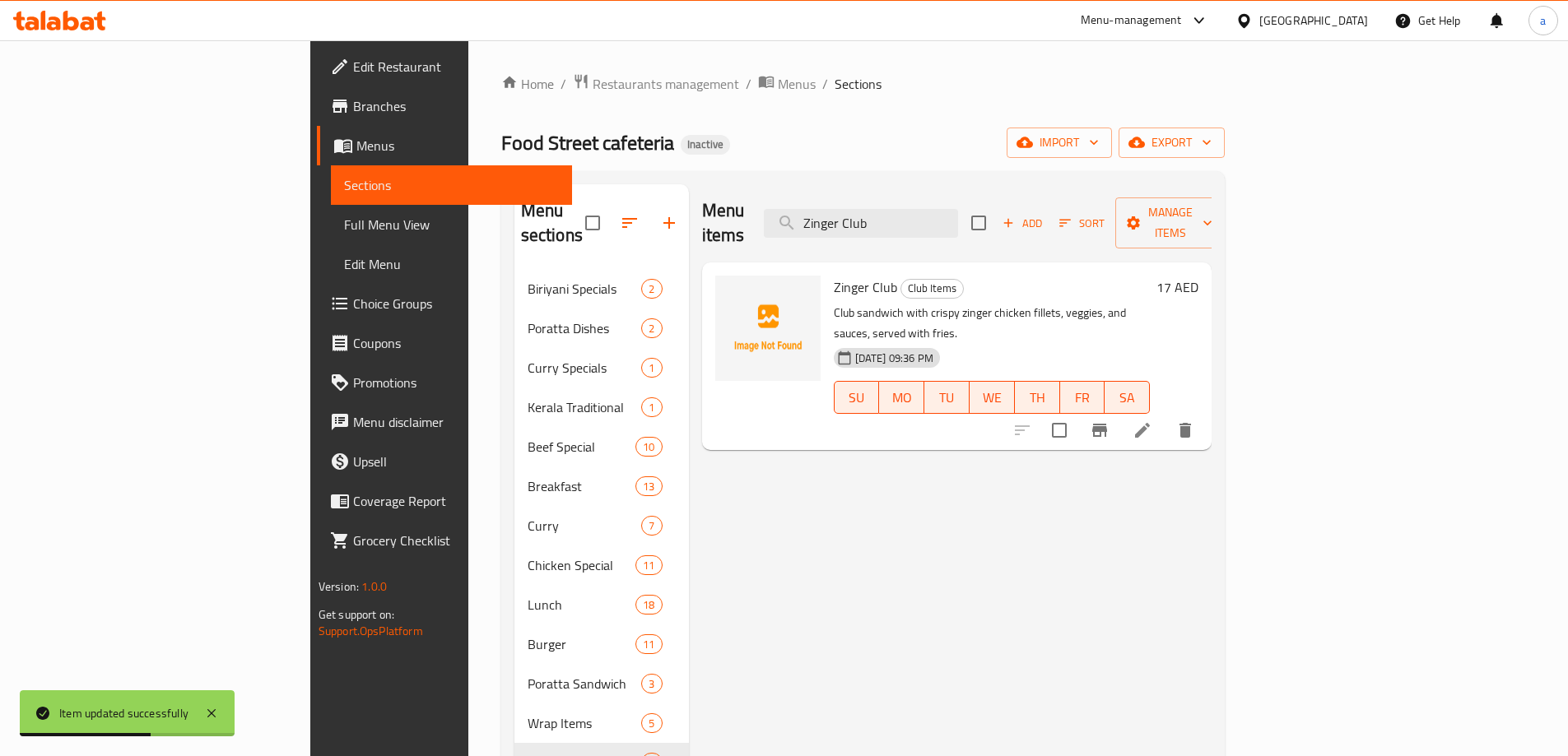
type input "Zinger Club"
click at [1153, 421] on icon at bounding box center [1142, 430] width 20 height 20
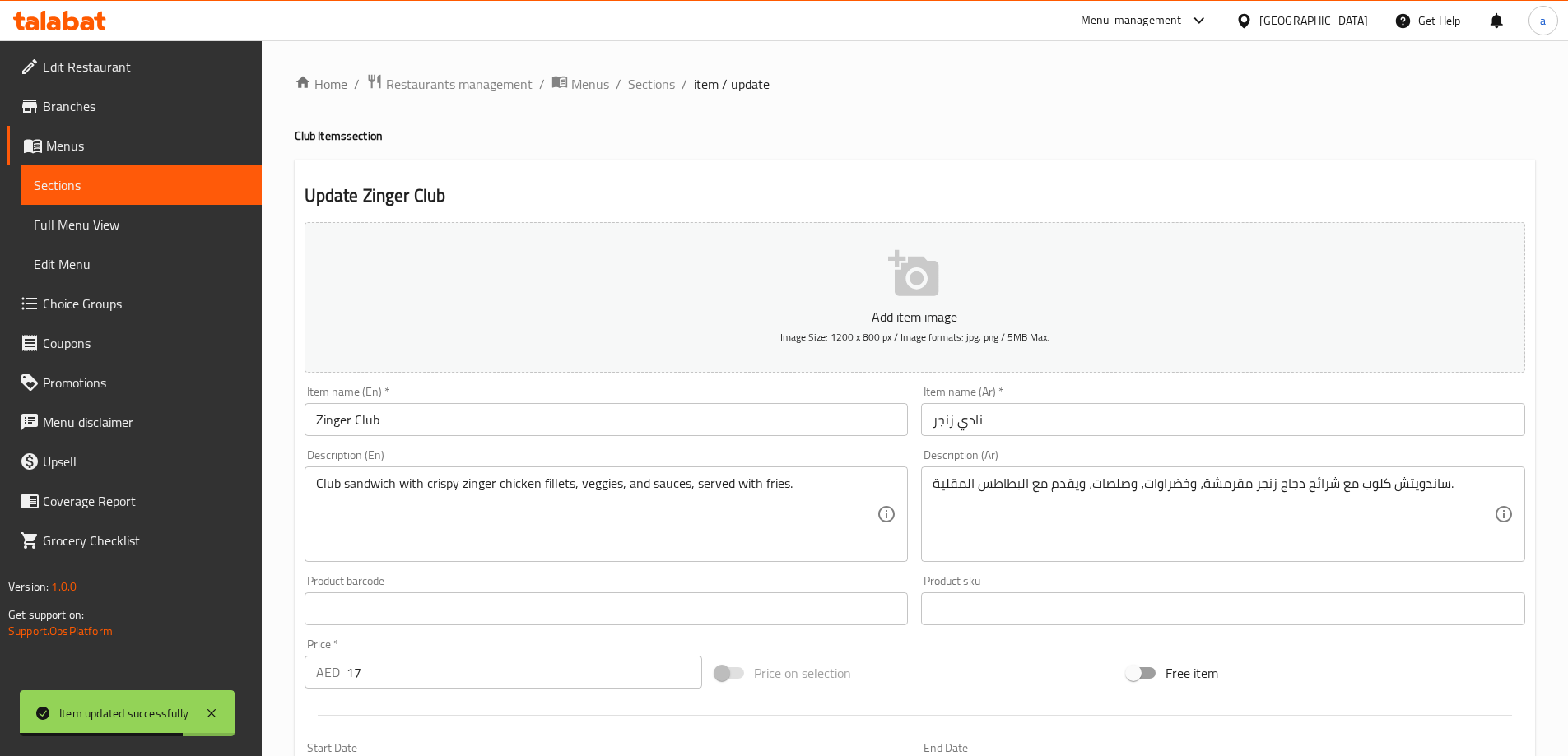
click at [963, 428] on input "نادي زنجر" at bounding box center [1223, 419] width 604 height 33
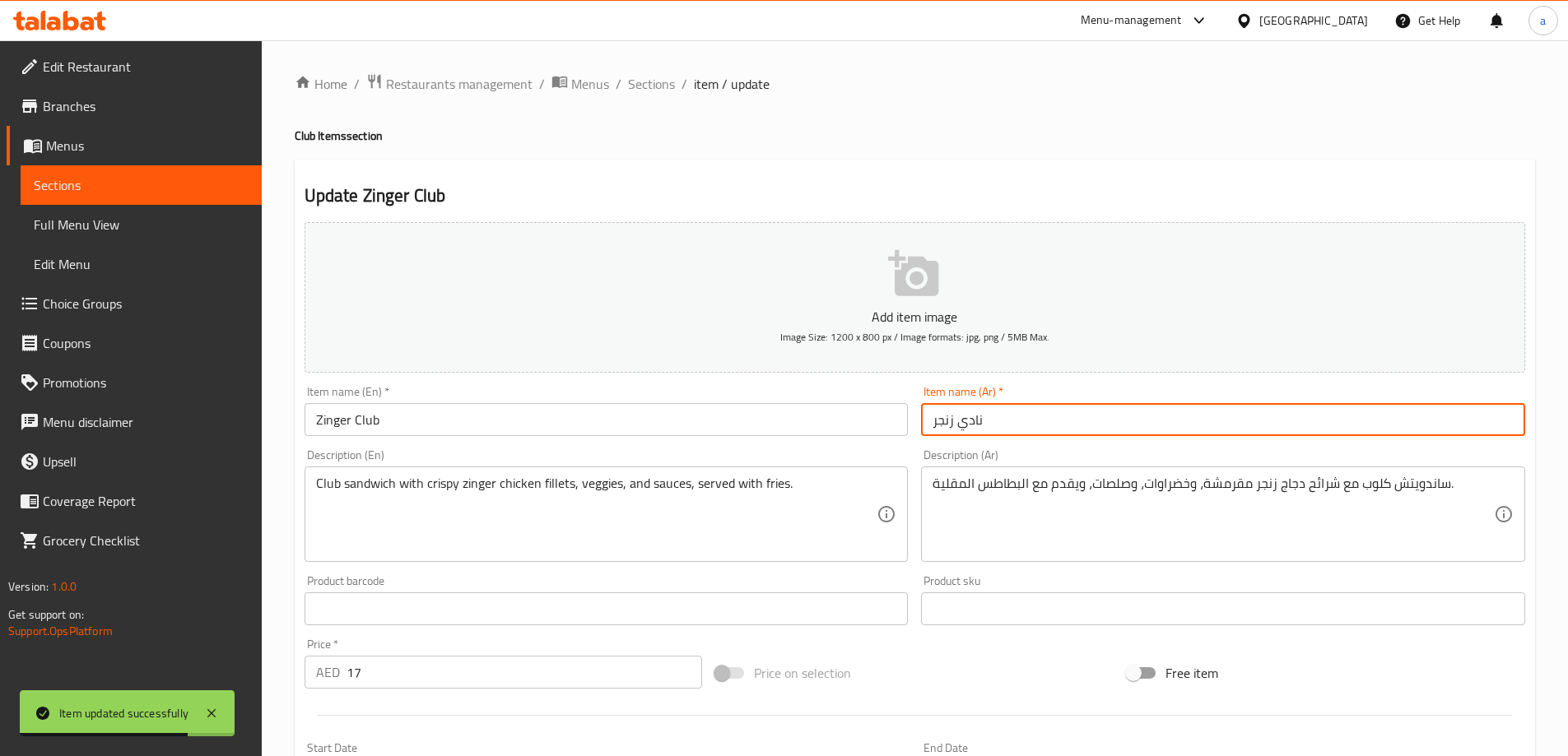
click at [963, 428] on input "نادي زنجر" at bounding box center [1223, 419] width 604 height 33
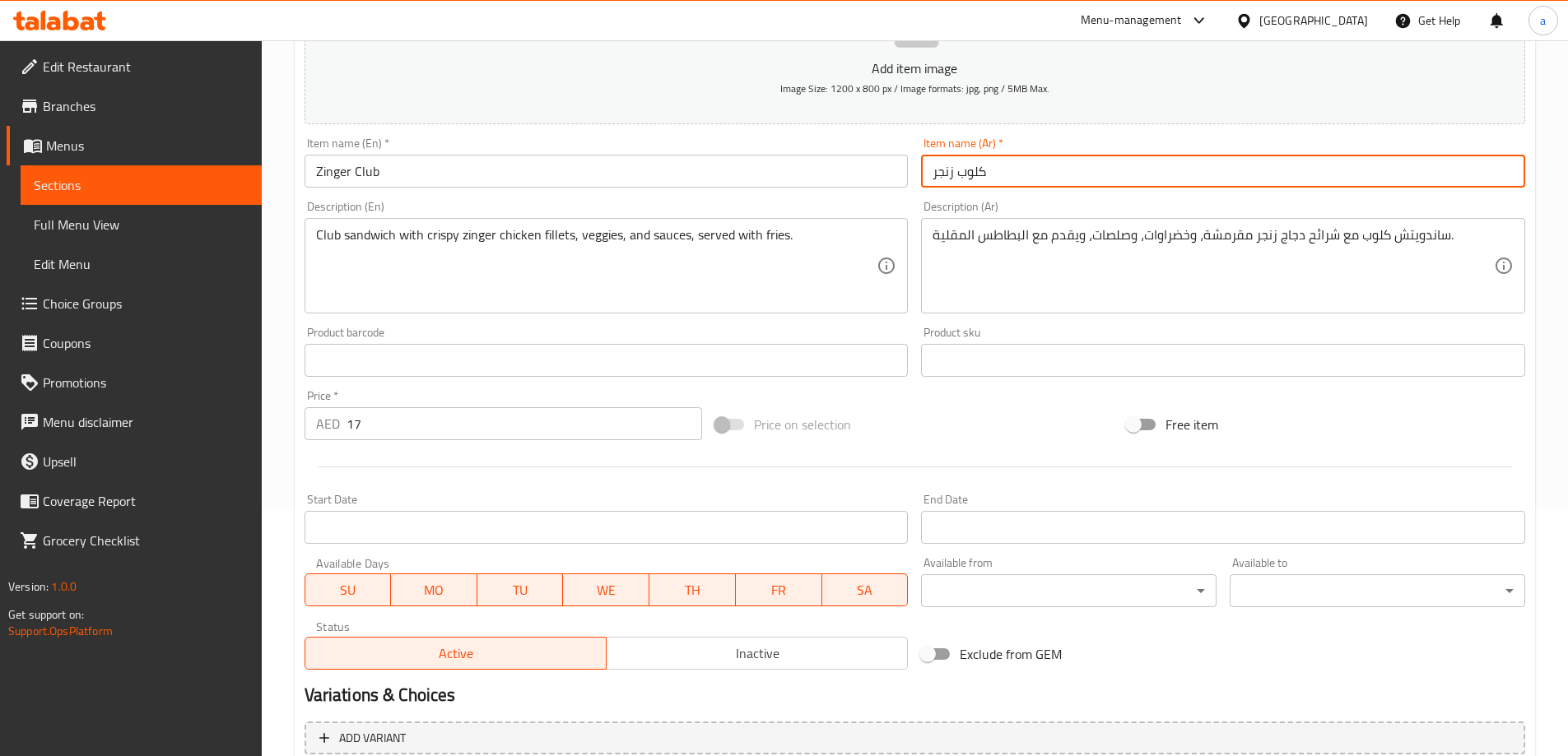
scroll to position [407, 0]
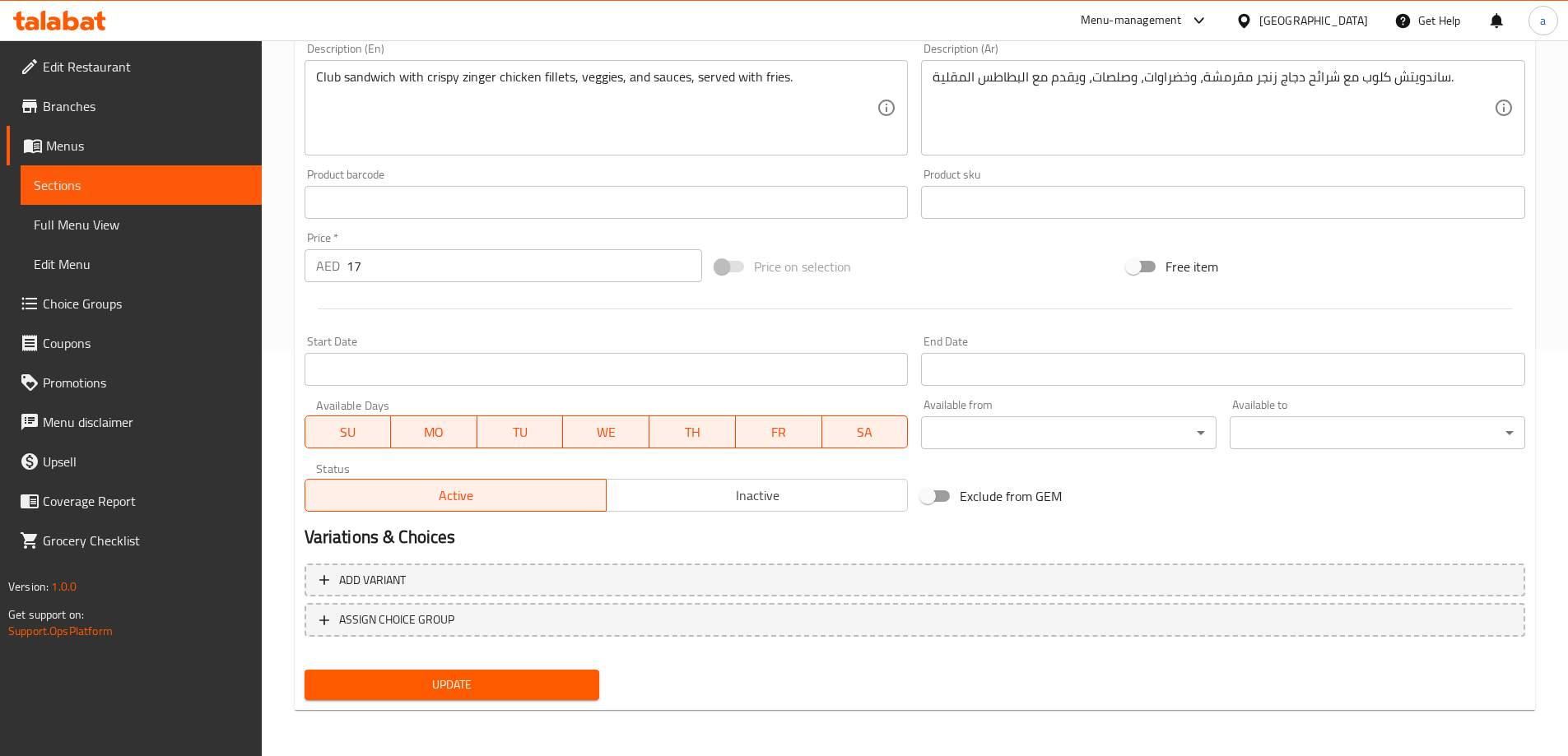
type input "كلوب زنجر"
click at [523, 696] on span "Update" at bounding box center [452, 685] width 269 height 21
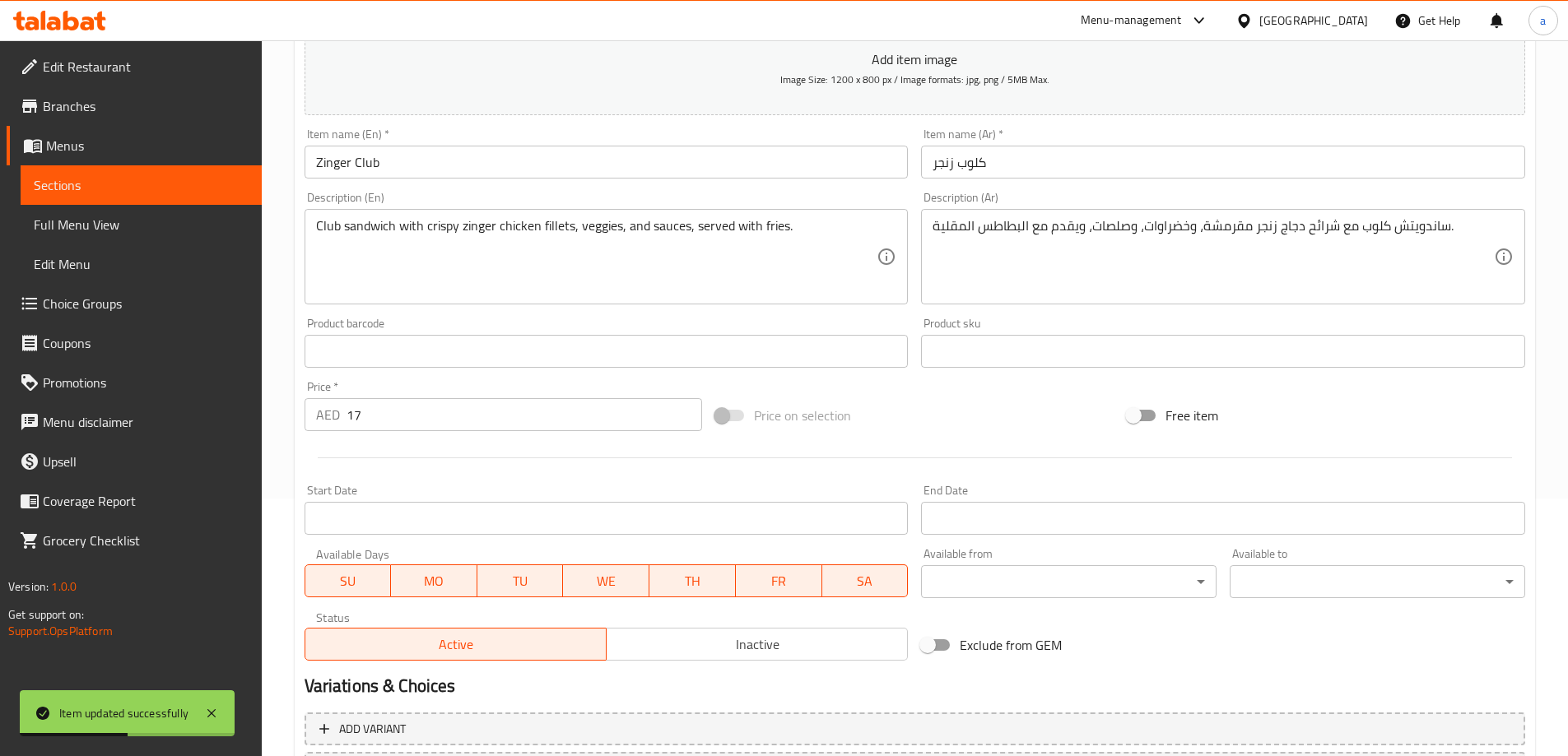
scroll to position [0, 0]
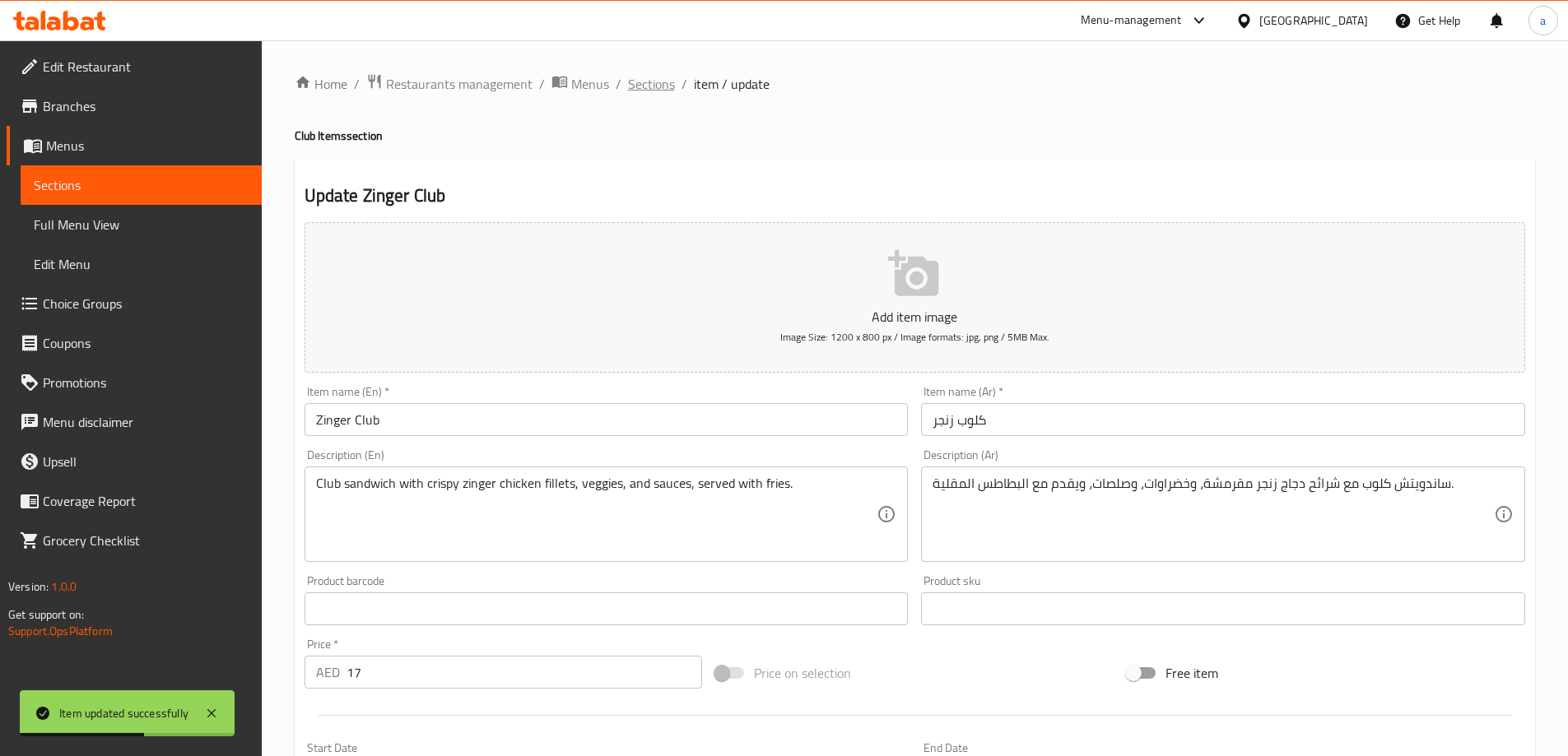
click at [637, 93] on span "Sections" at bounding box center [651, 83] width 47 height 20
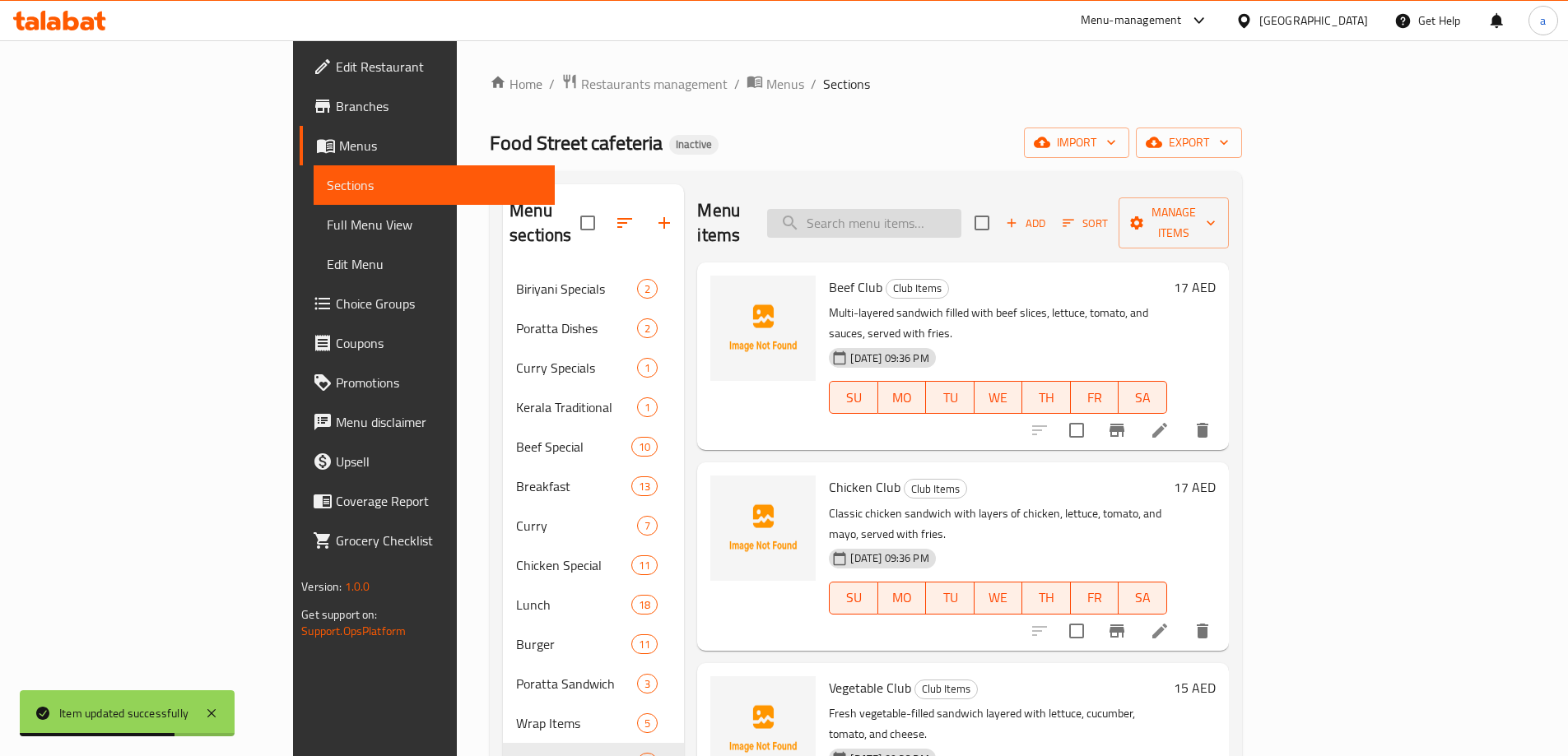
click at [936, 214] on input "search" at bounding box center [865, 223] width 194 height 29
paste input "Chicken 65 Club"
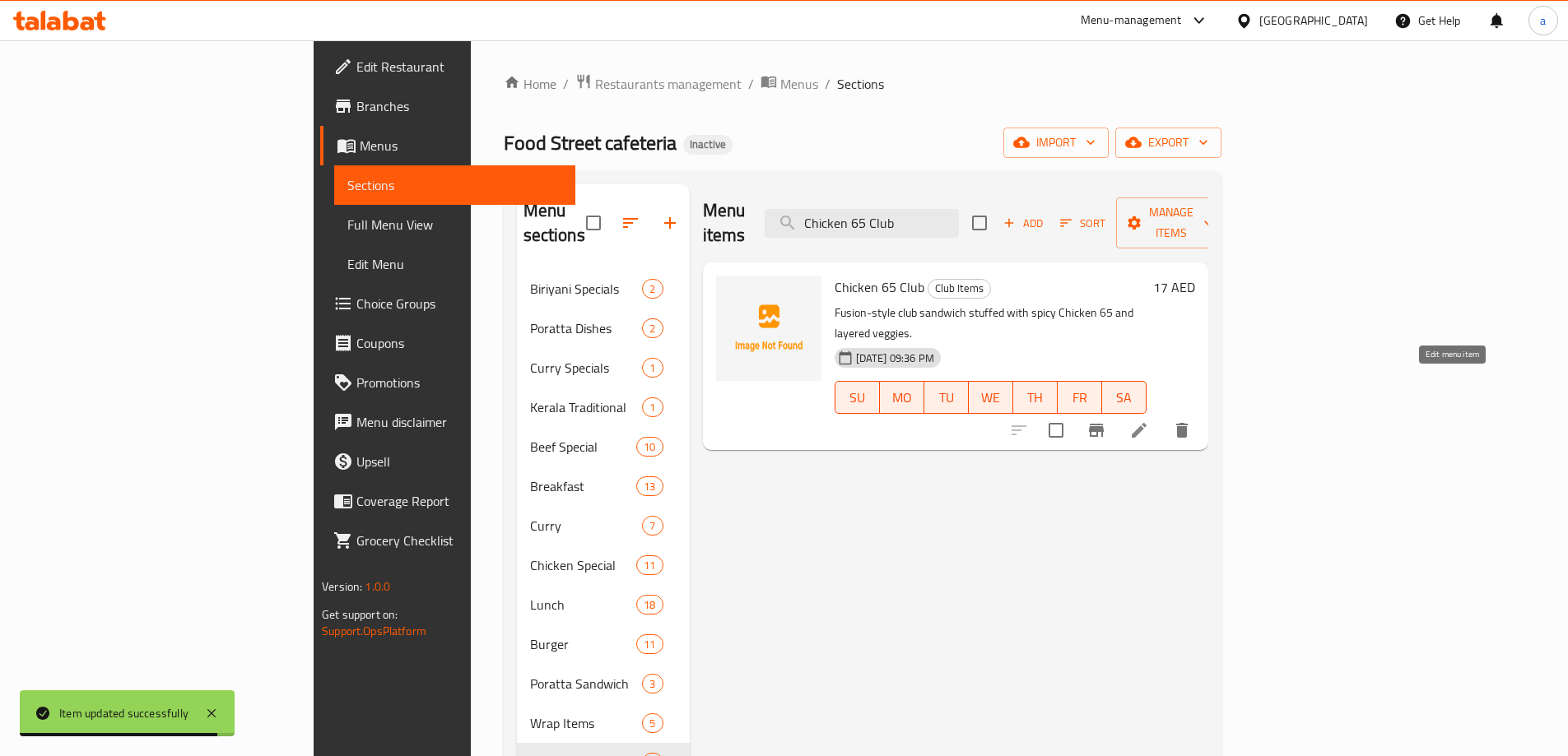
type input "Chicken 65 Club"
click at [1149, 421] on icon at bounding box center [1138, 430] width 20 height 20
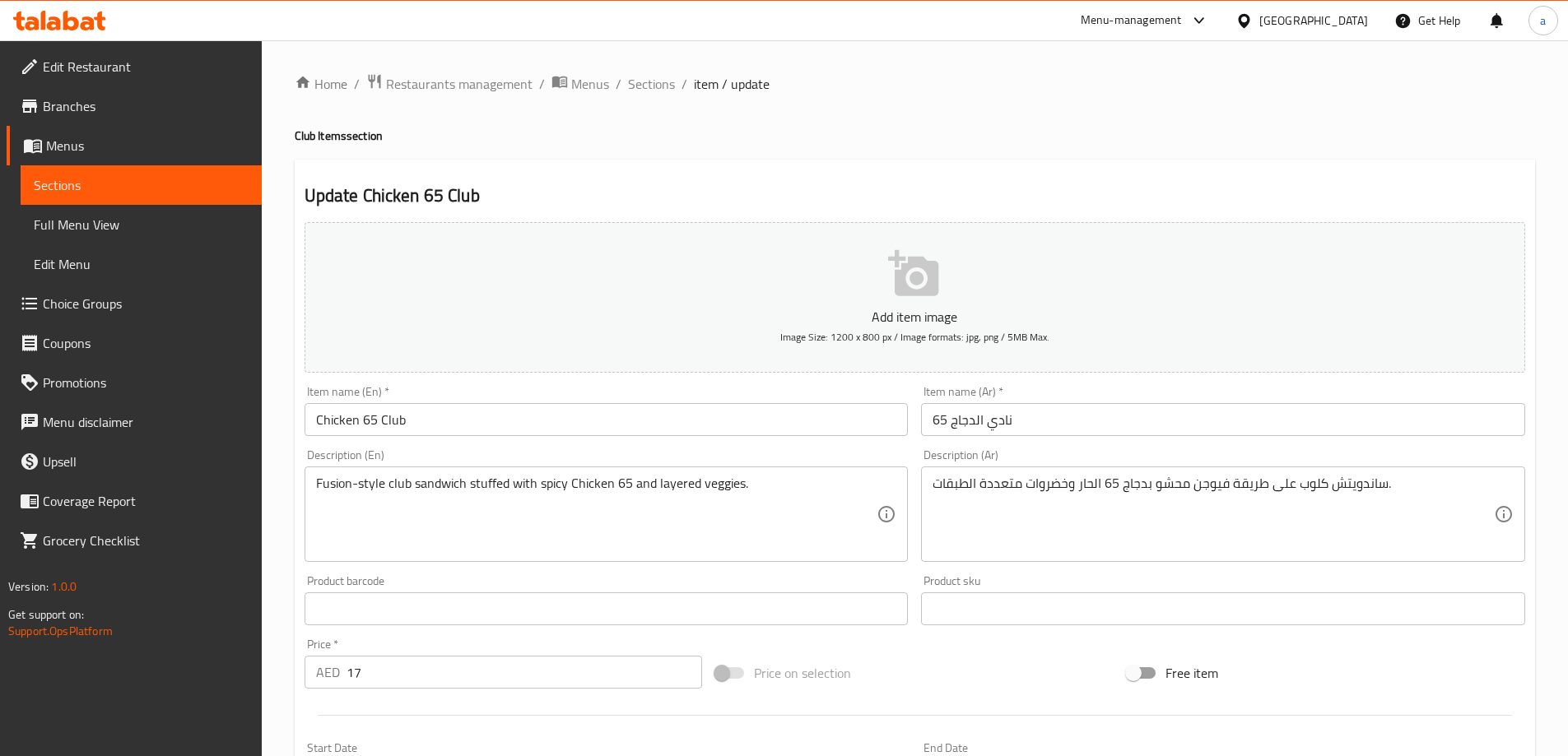
click at [1009, 423] on input "نادي الدجاج 65" at bounding box center [1223, 419] width 604 height 33
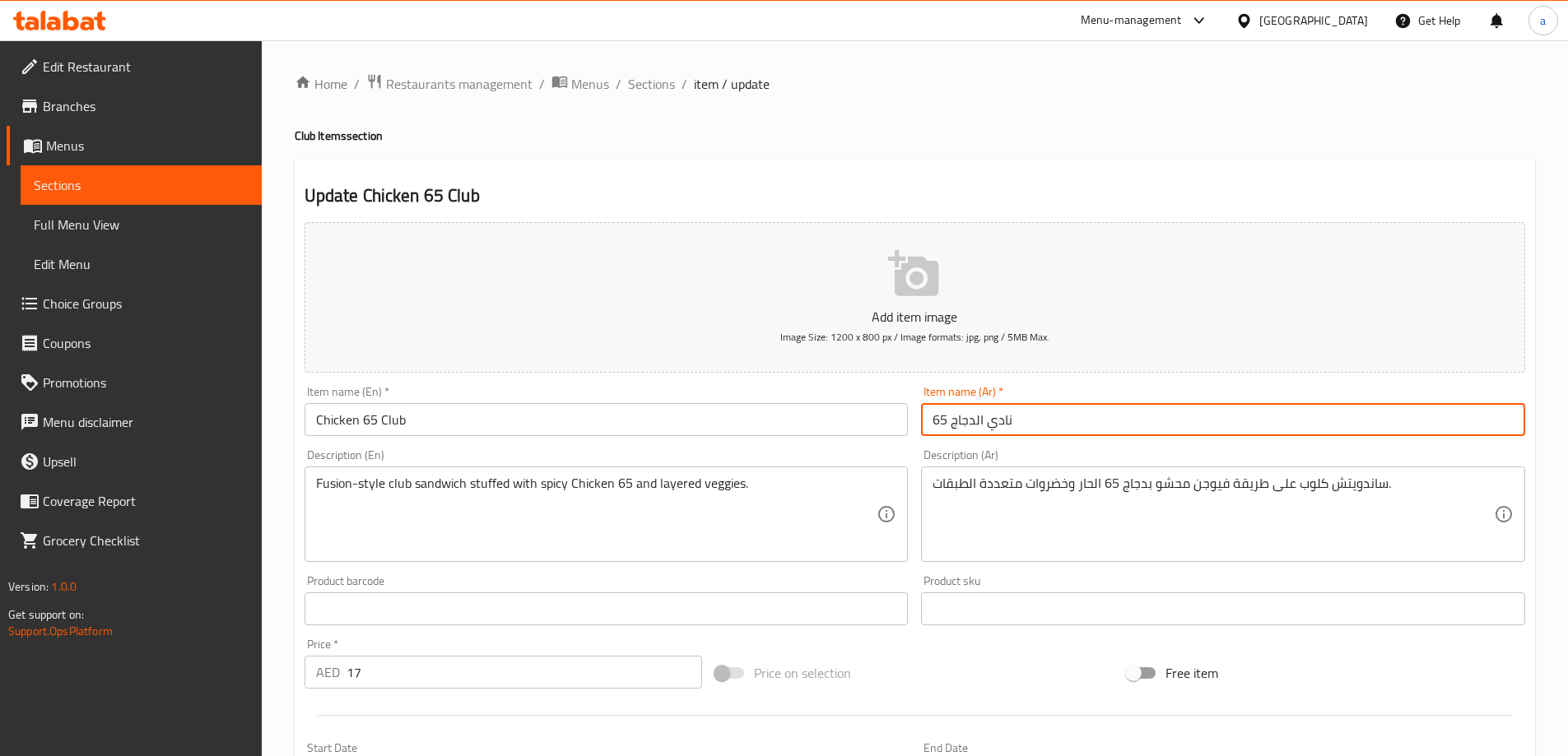
click at [1009, 423] on input "نادي الدجاج 65" at bounding box center [1223, 419] width 604 height 33
click at [996, 412] on input "نادي الدجاج 65" at bounding box center [1223, 419] width 604 height 33
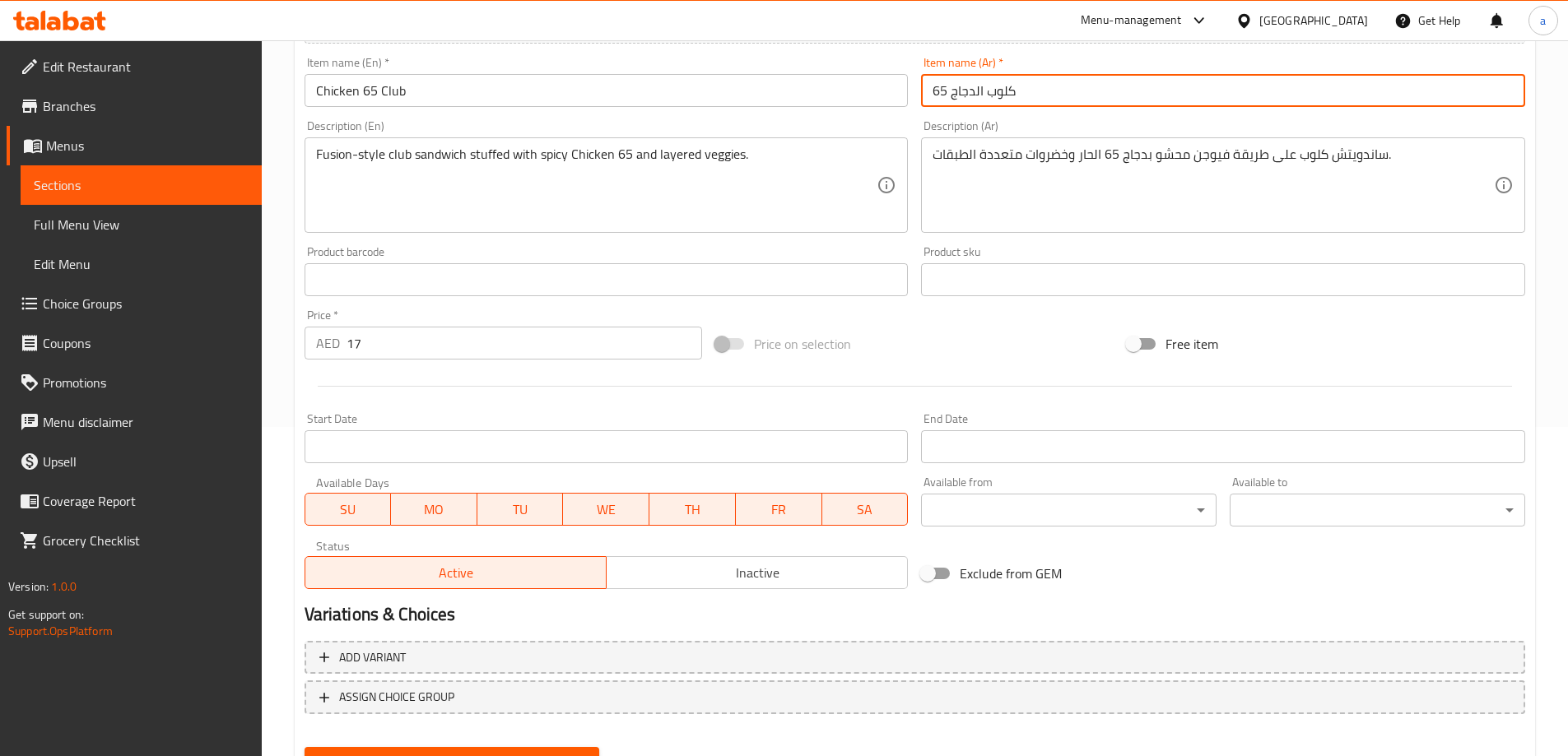
scroll to position [407, 0]
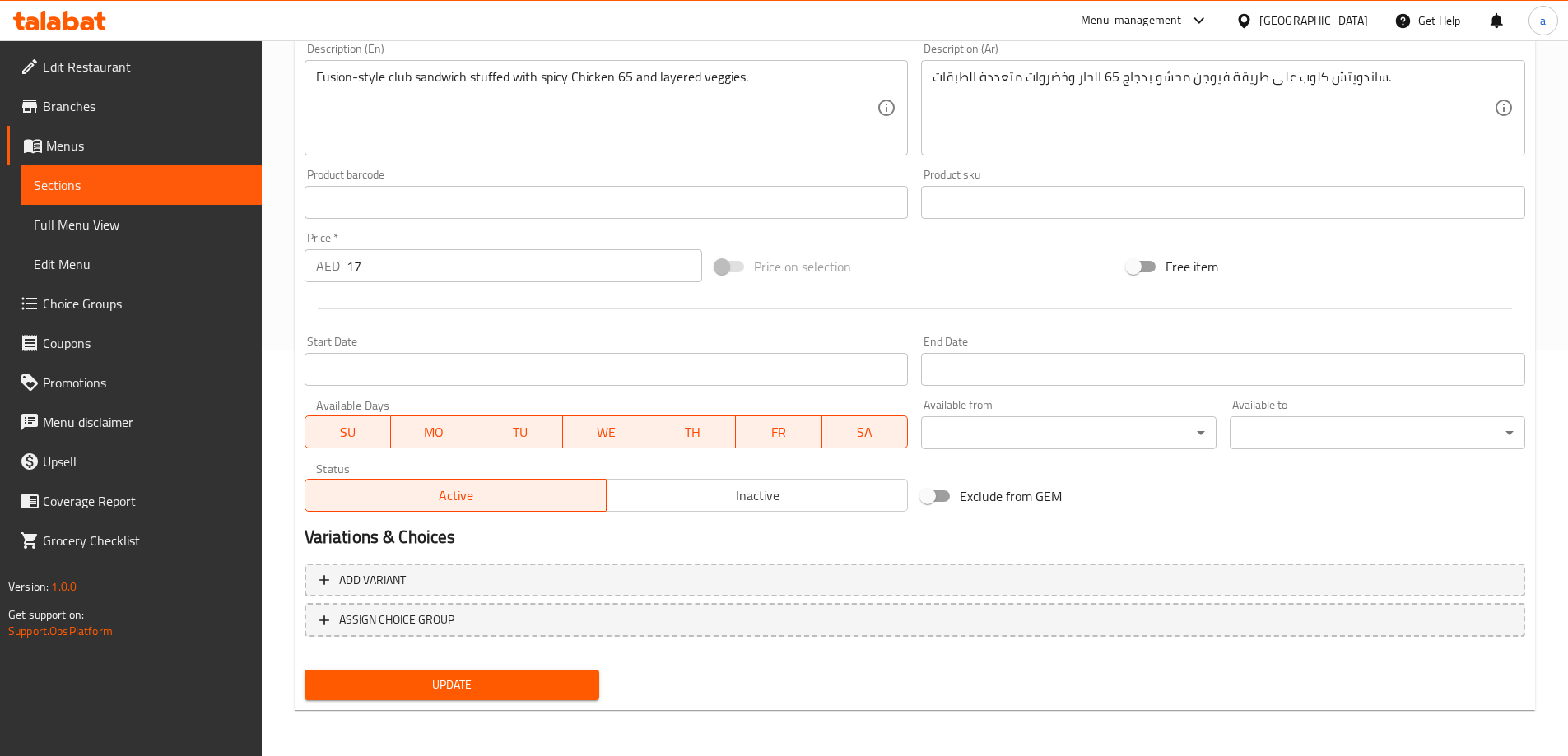
type input "كلوب الدجاج 65"
click at [569, 679] on span "Update" at bounding box center [452, 685] width 269 height 21
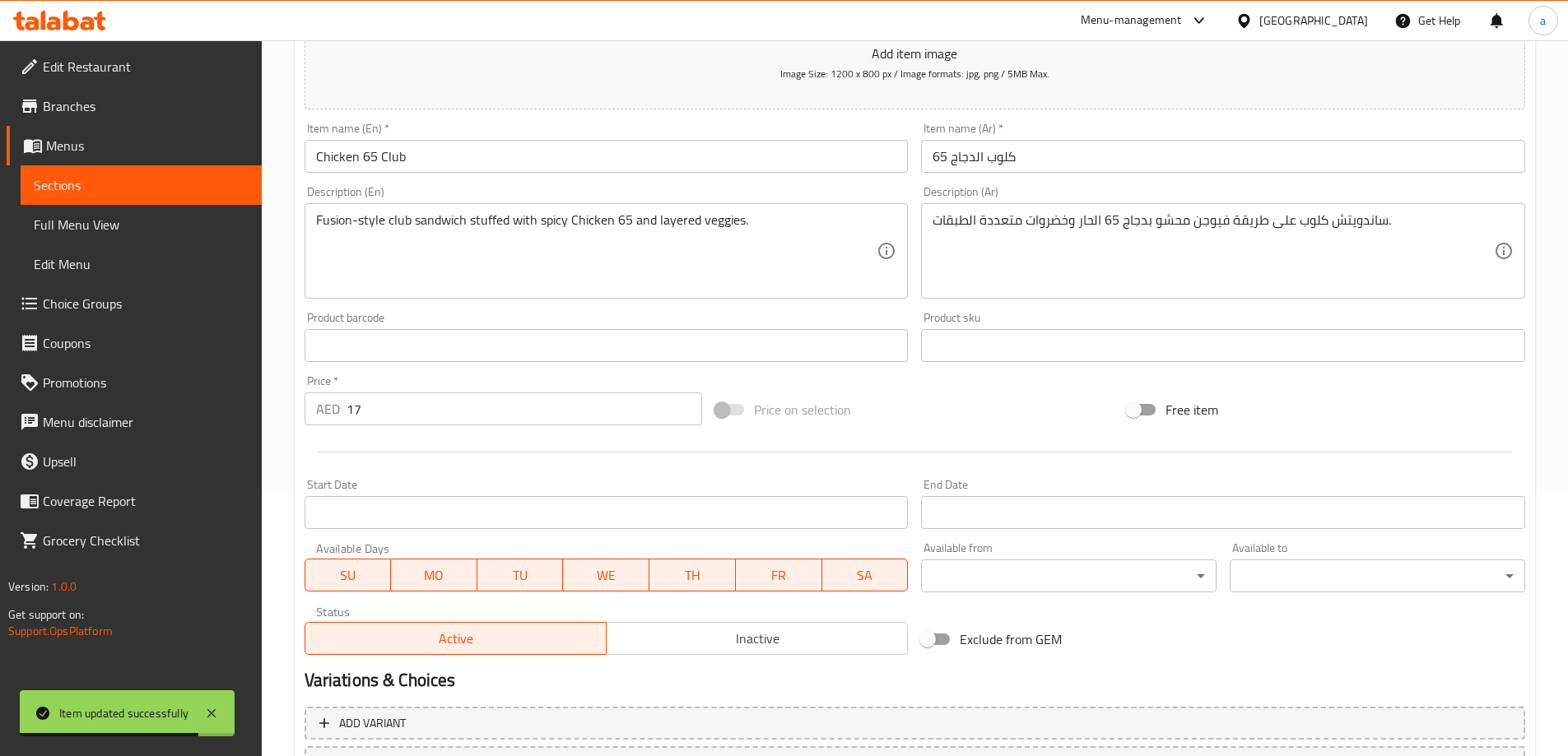
scroll to position [0, 0]
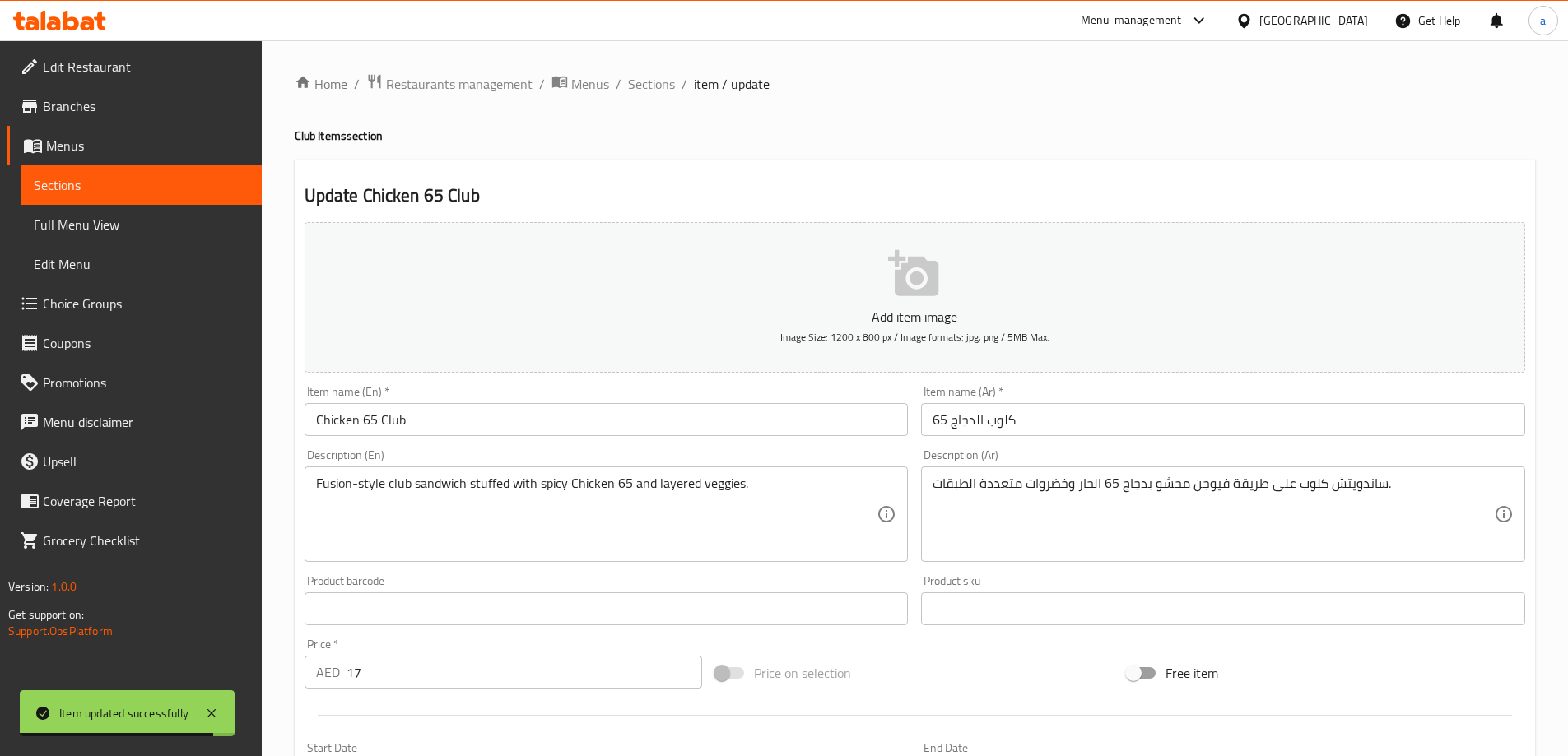
click at [654, 81] on span "Sections" at bounding box center [651, 83] width 47 height 20
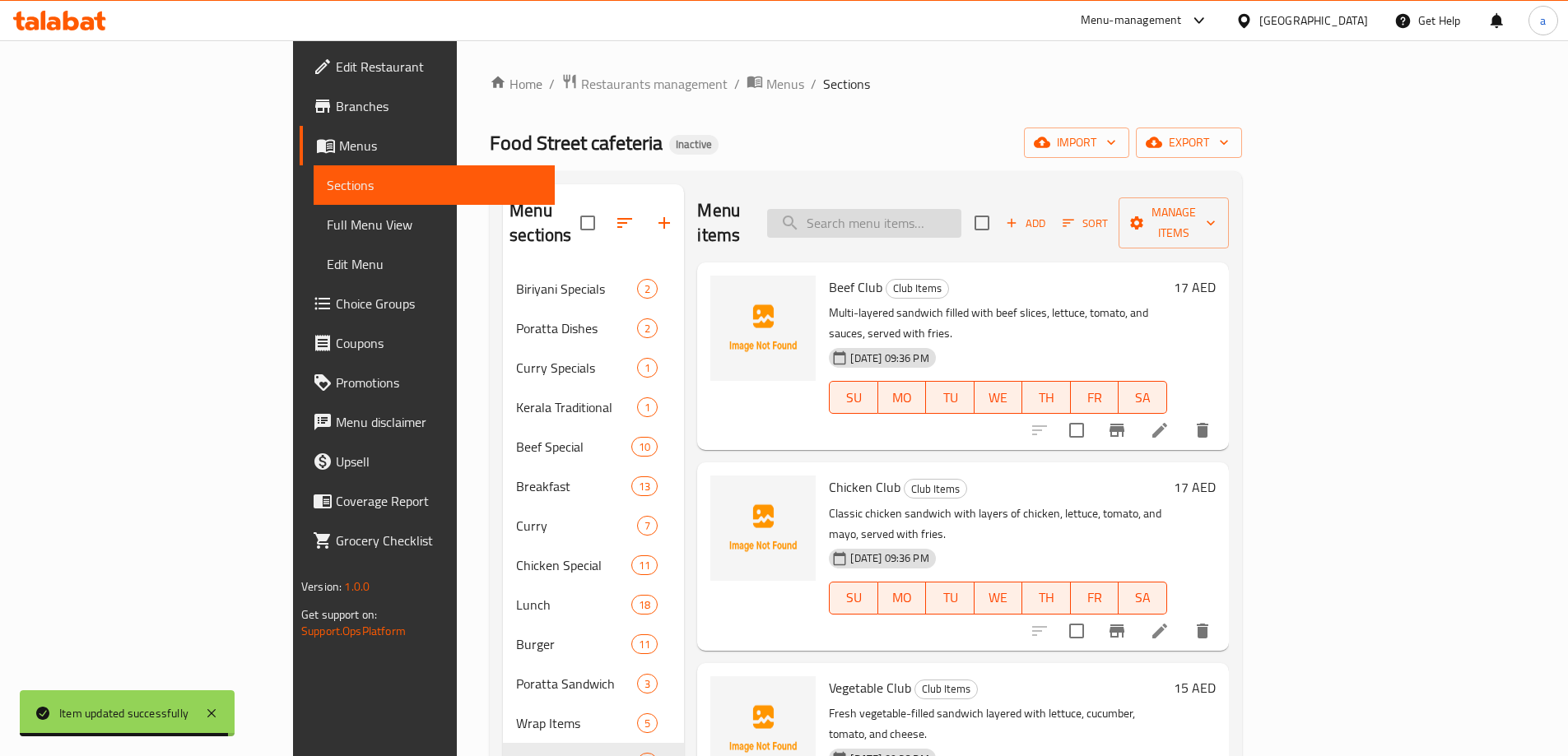
click at [933, 218] on input "search" at bounding box center [865, 223] width 194 height 29
paste input "Mathafi Club"
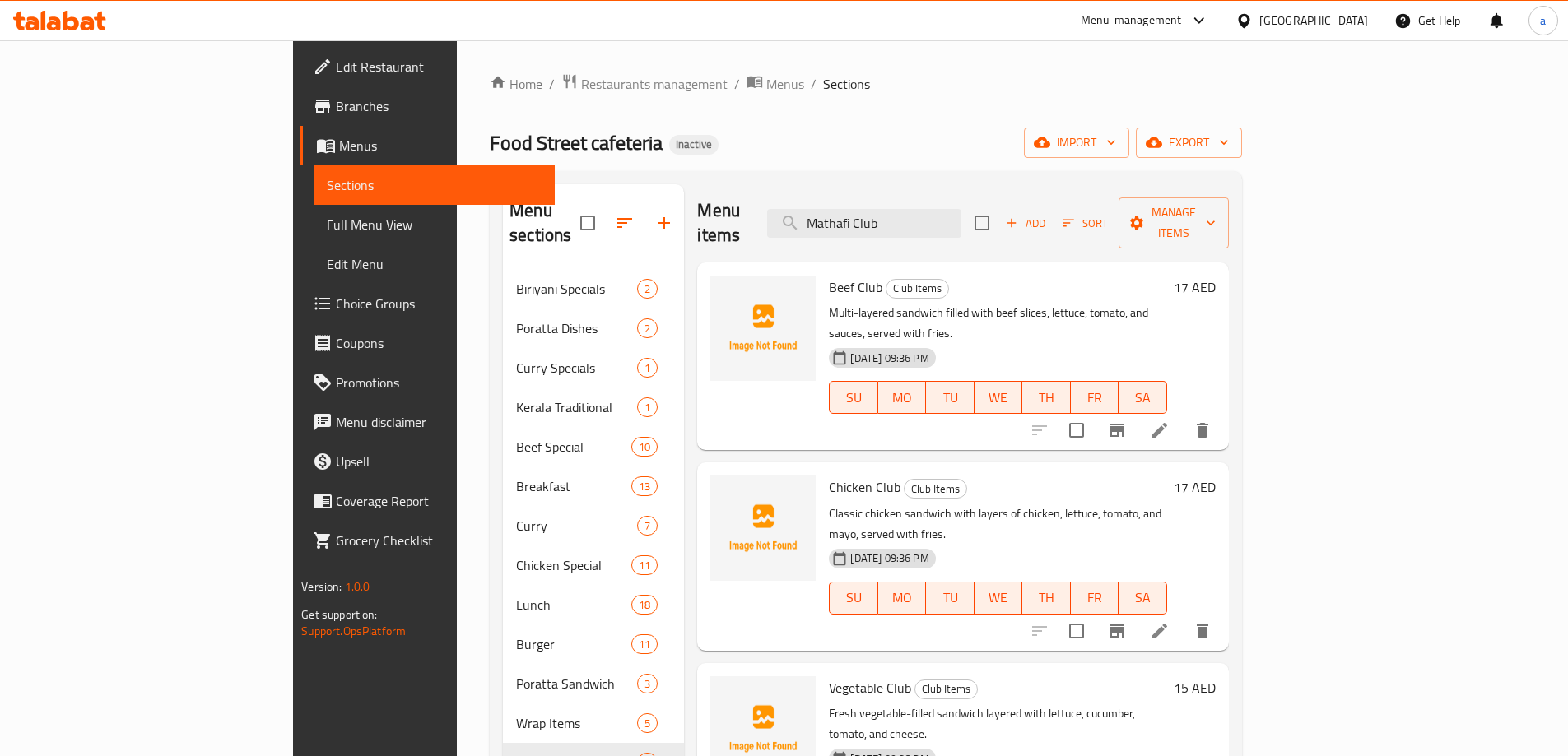
type input "Mathafi Club"
click at [1183, 415] on li at bounding box center [1159, 429] width 46 height 29
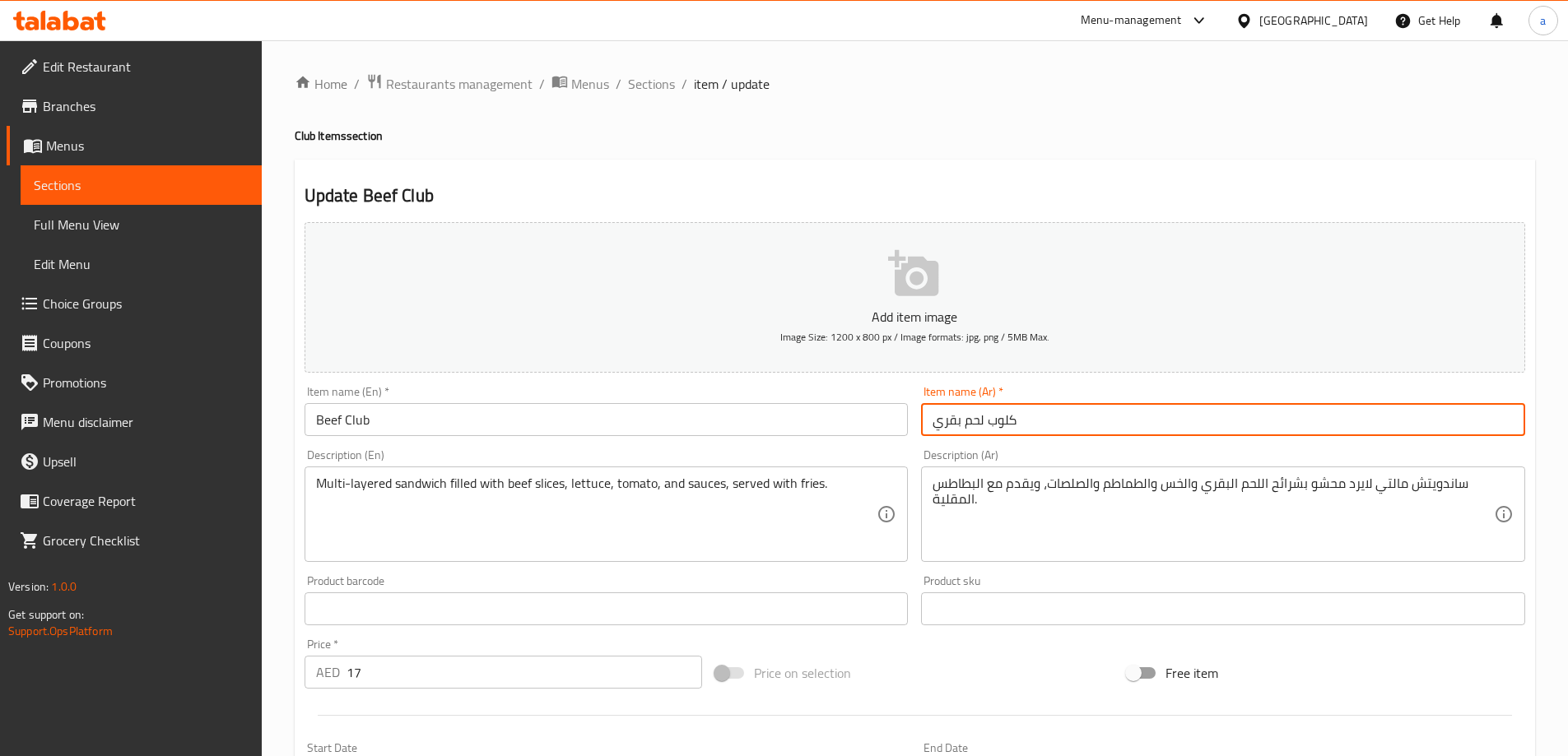
click at [1006, 421] on input "كلوب لحم بقري" at bounding box center [1223, 419] width 604 height 33
click at [637, 92] on span "Sections" at bounding box center [651, 83] width 47 height 20
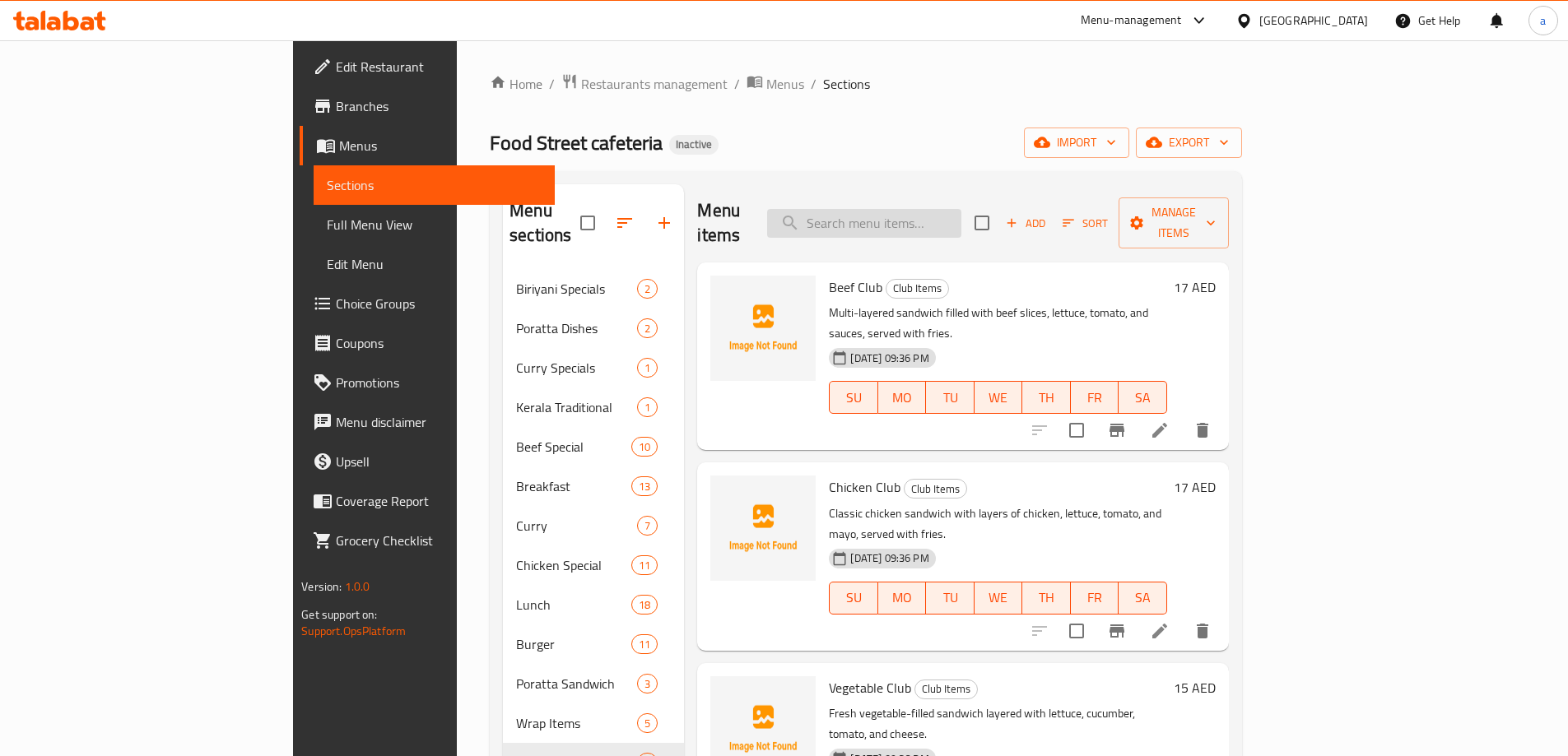
click at [946, 215] on input "search" at bounding box center [865, 223] width 194 height 29
paste input "Mathafi Club"
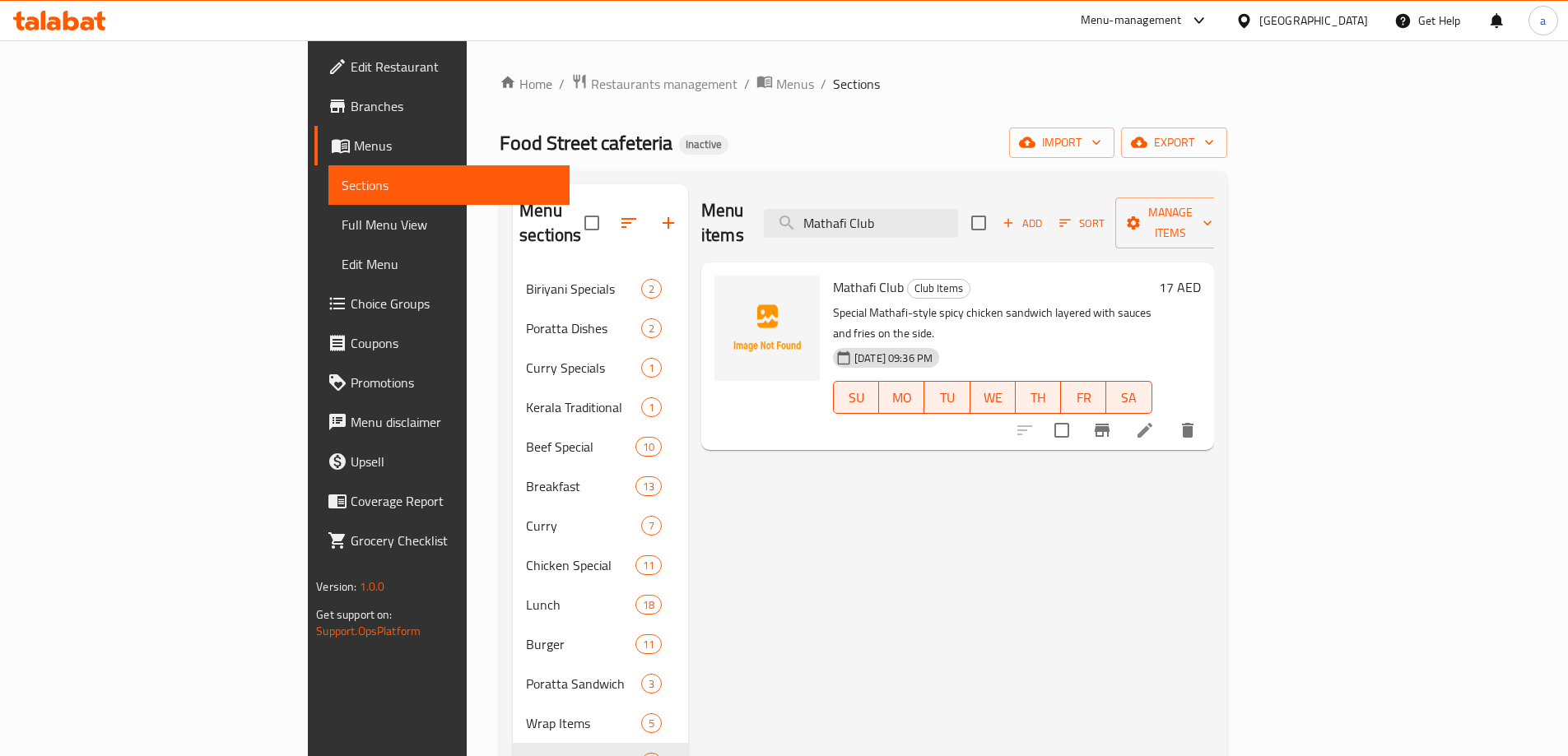
type input "Mathafi Club"
click at [1153, 423] on icon at bounding box center [1145, 430] width 15 height 15
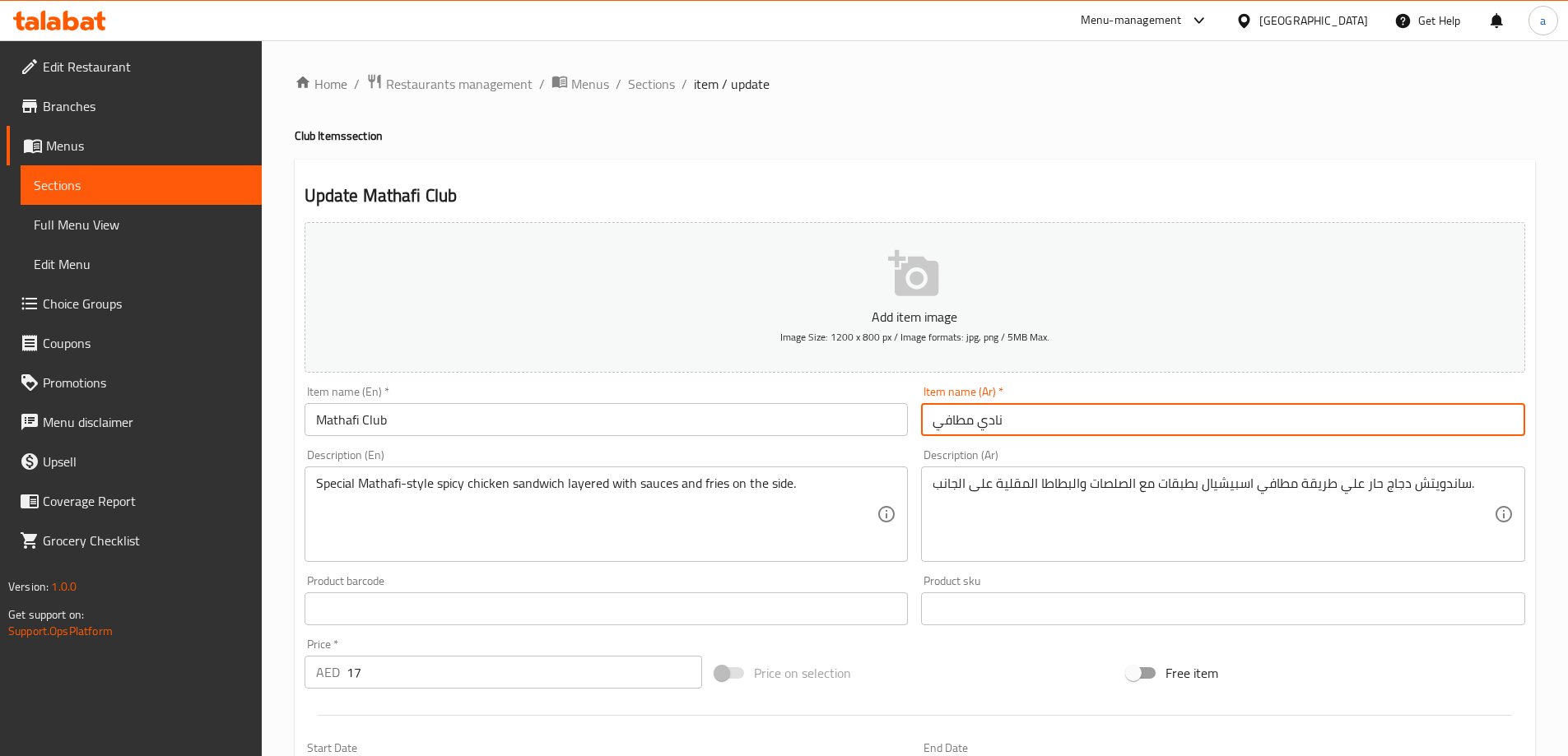
click at [995, 425] on input "نادي مطافي" at bounding box center [1223, 419] width 604 height 33
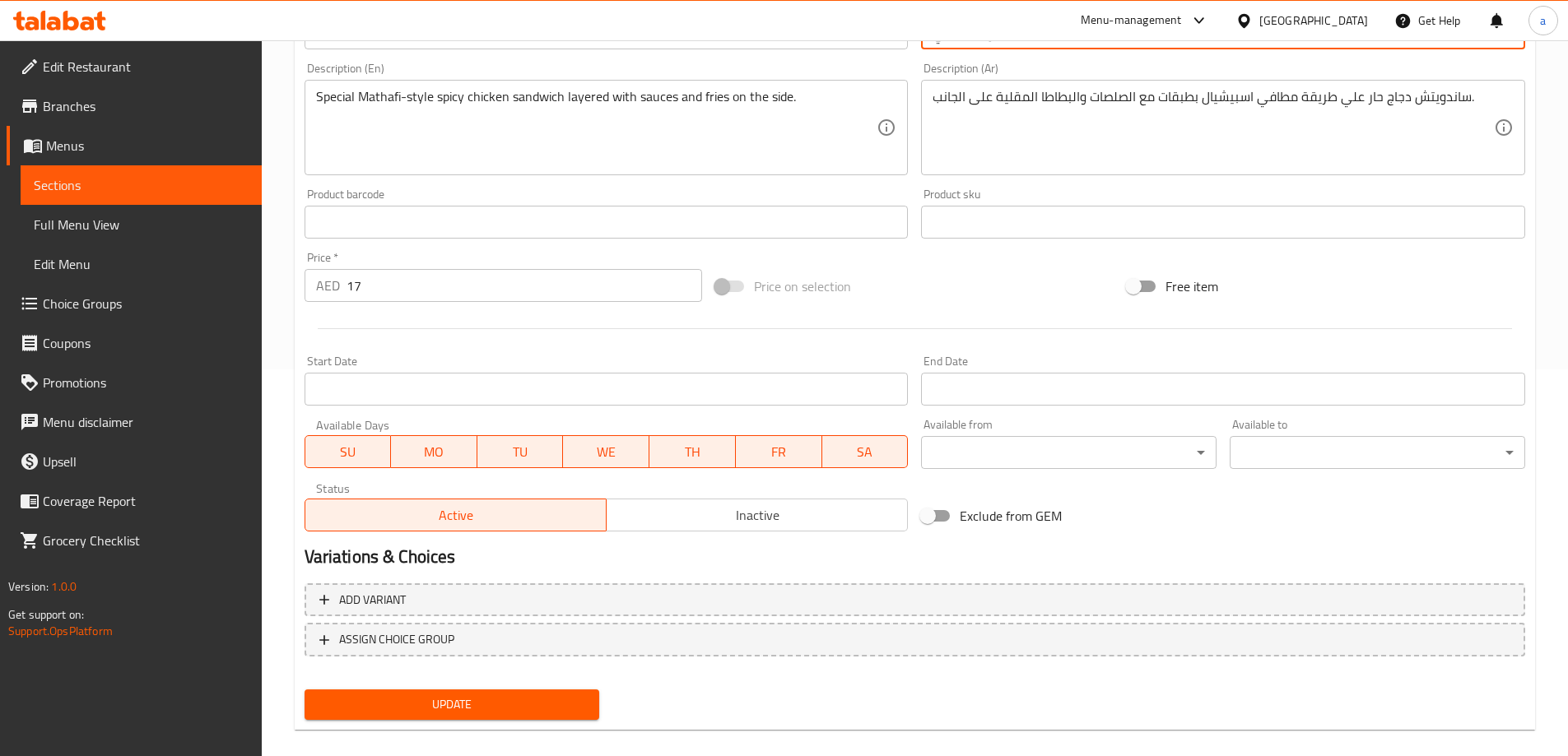
scroll to position [407, 0]
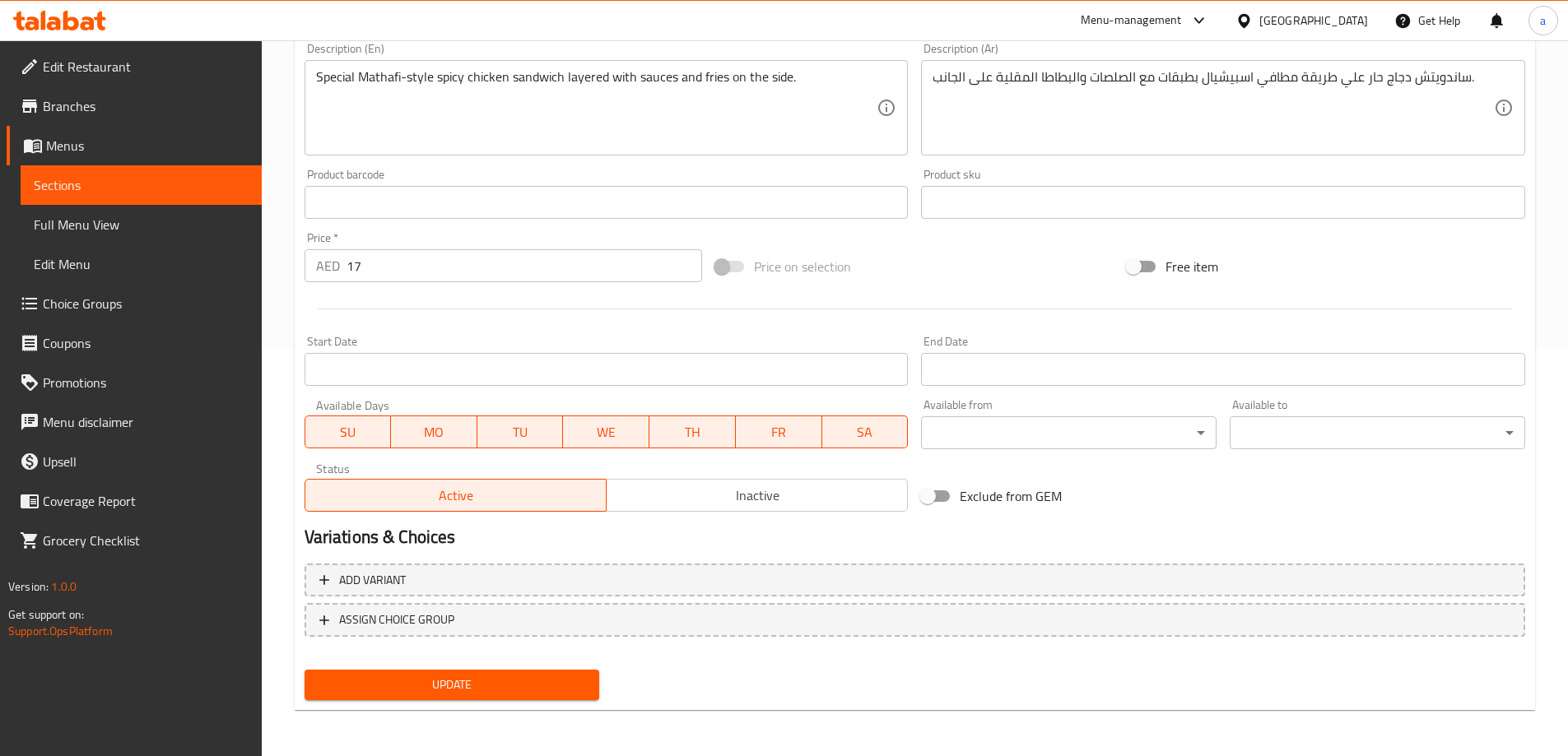
type input "كلوب مطافي"
click at [568, 683] on span "Update" at bounding box center [452, 685] width 269 height 21
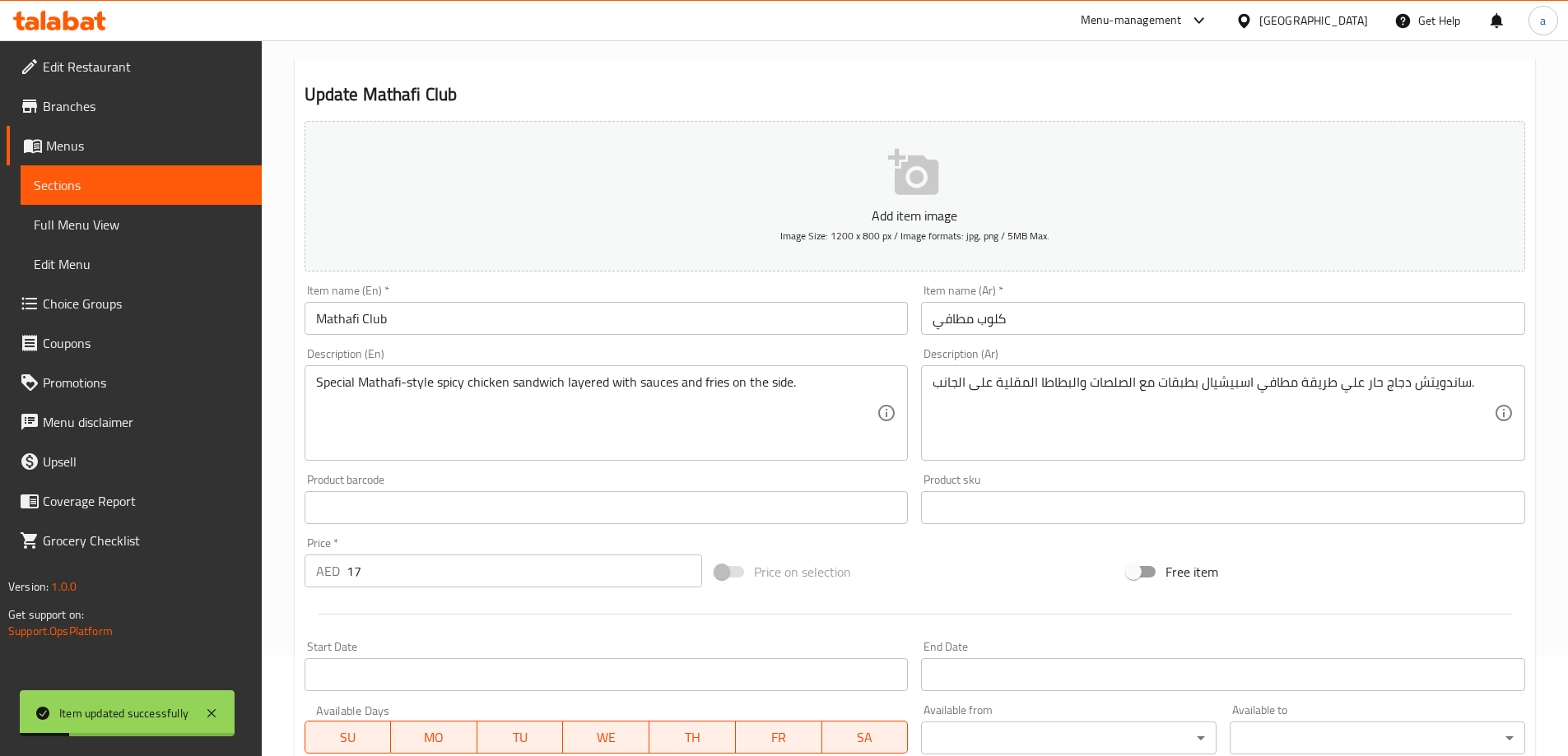
scroll to position [0, 0]
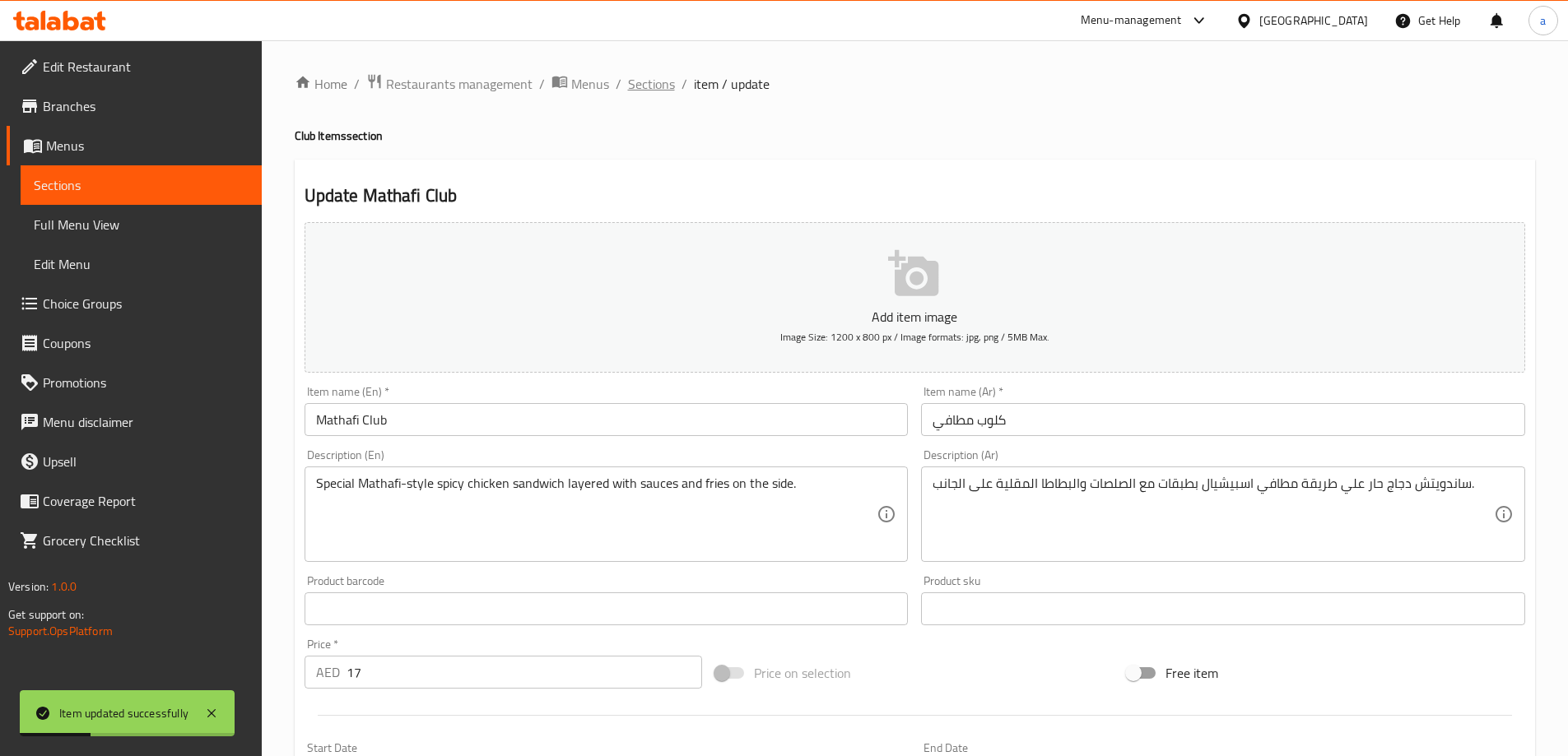
click at [660, 77] on span "Sections" at bounding box center [651, 83] width 47 height 20
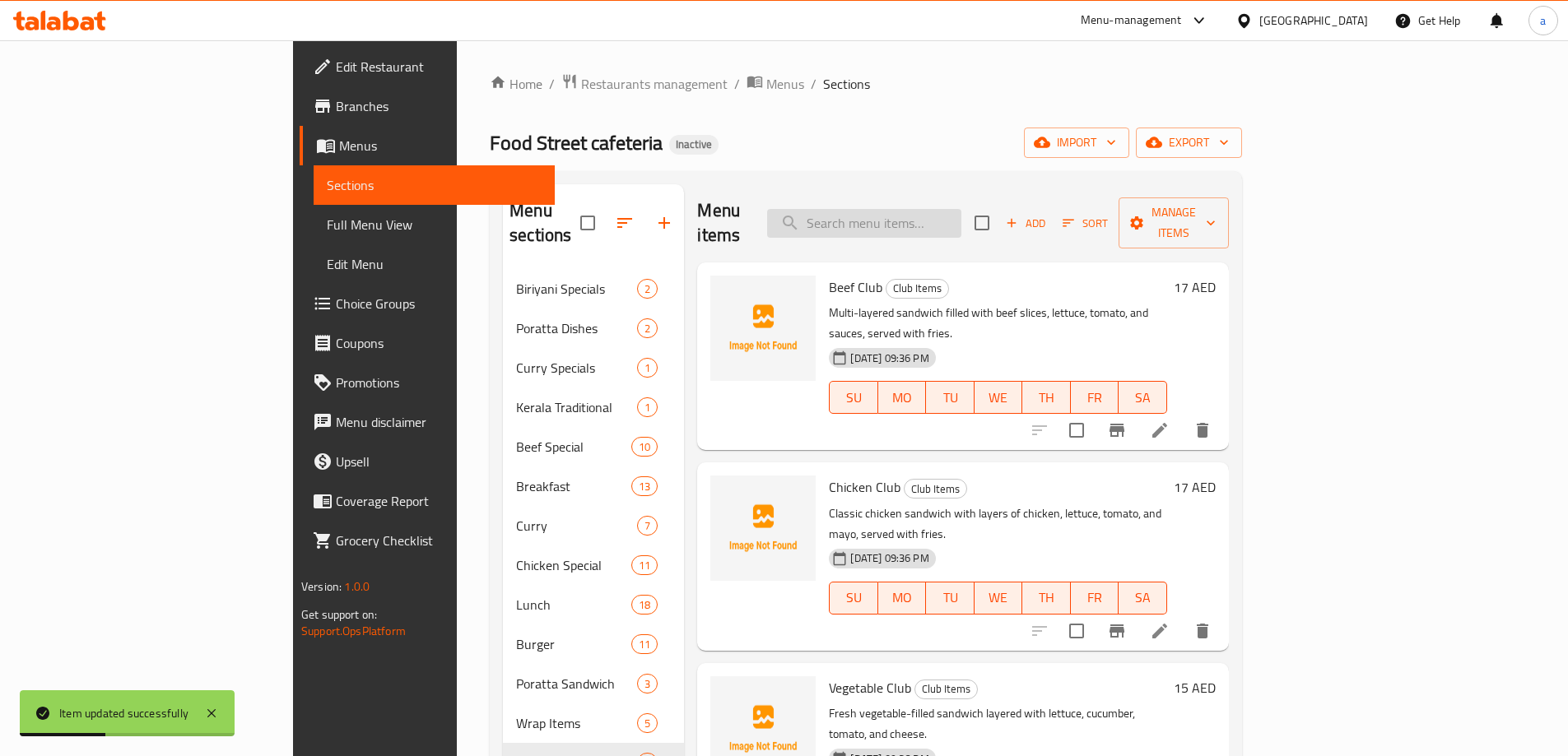
click at [911, 209] on input "search" at bounding box center [865, 223] width 194 height 29
paste input "Beef Dry Fry"
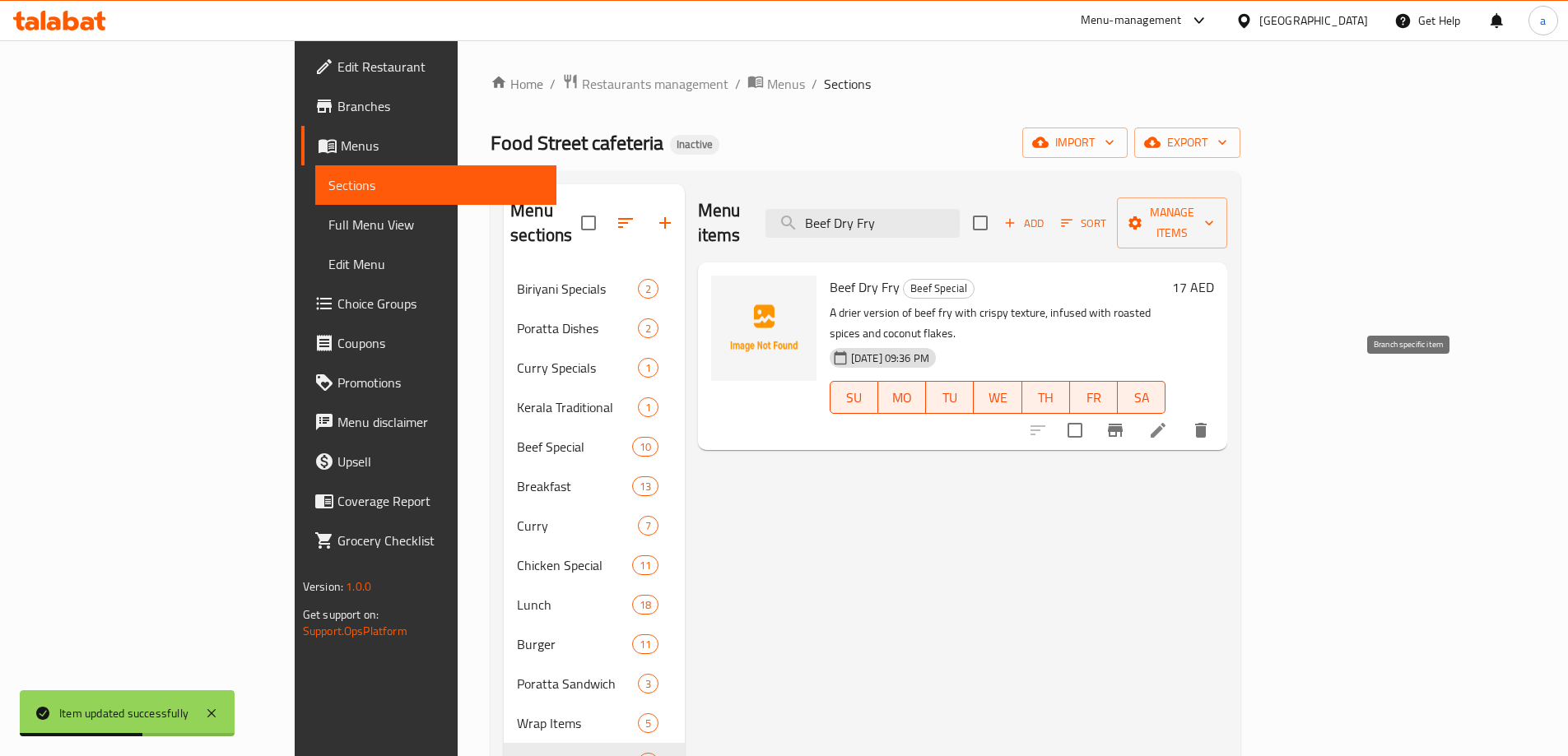
type input "Beef Dry Fry"
click at [1181, 415] on li at bounding box center [1158, 429] width 46 height 29
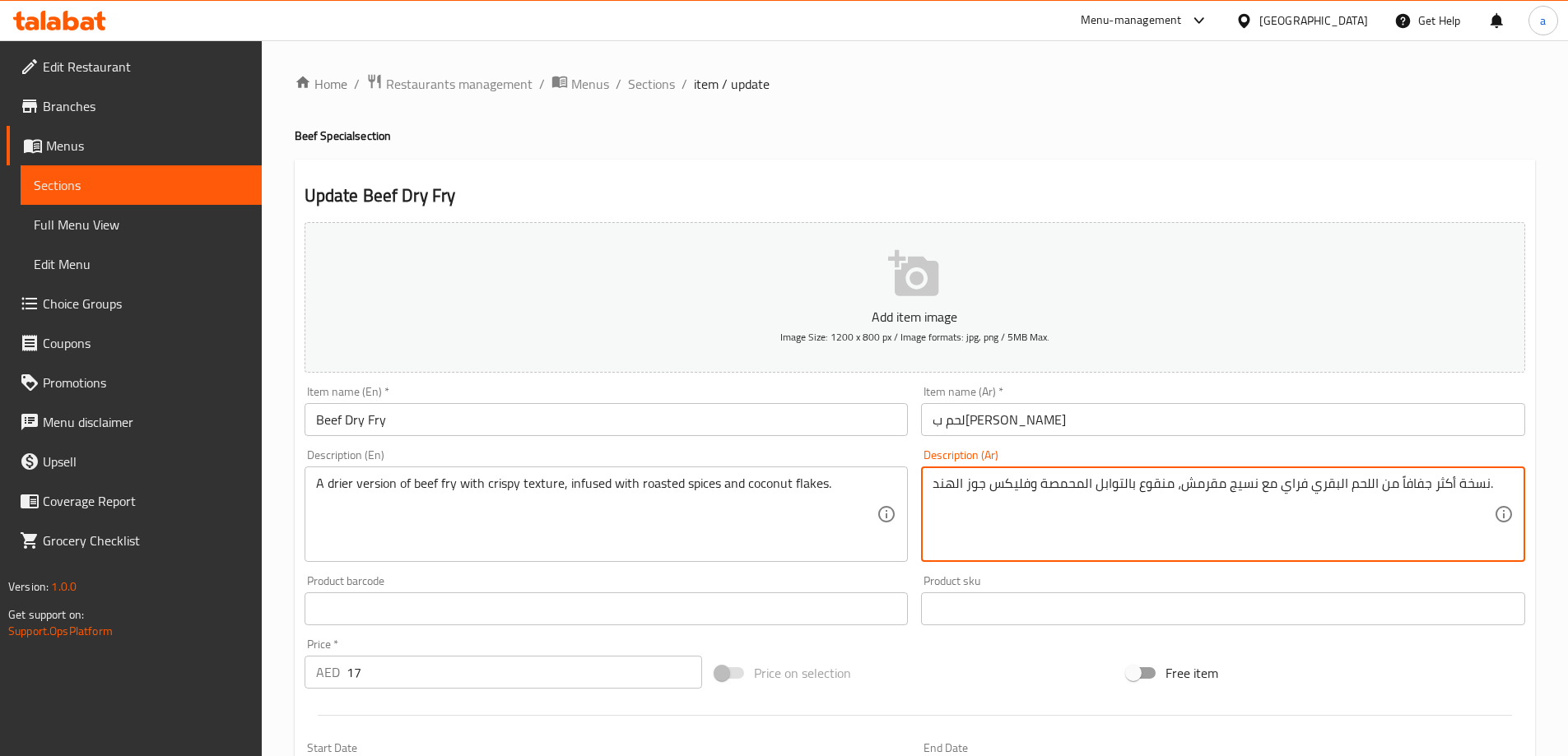
scroll to position [407, 0]
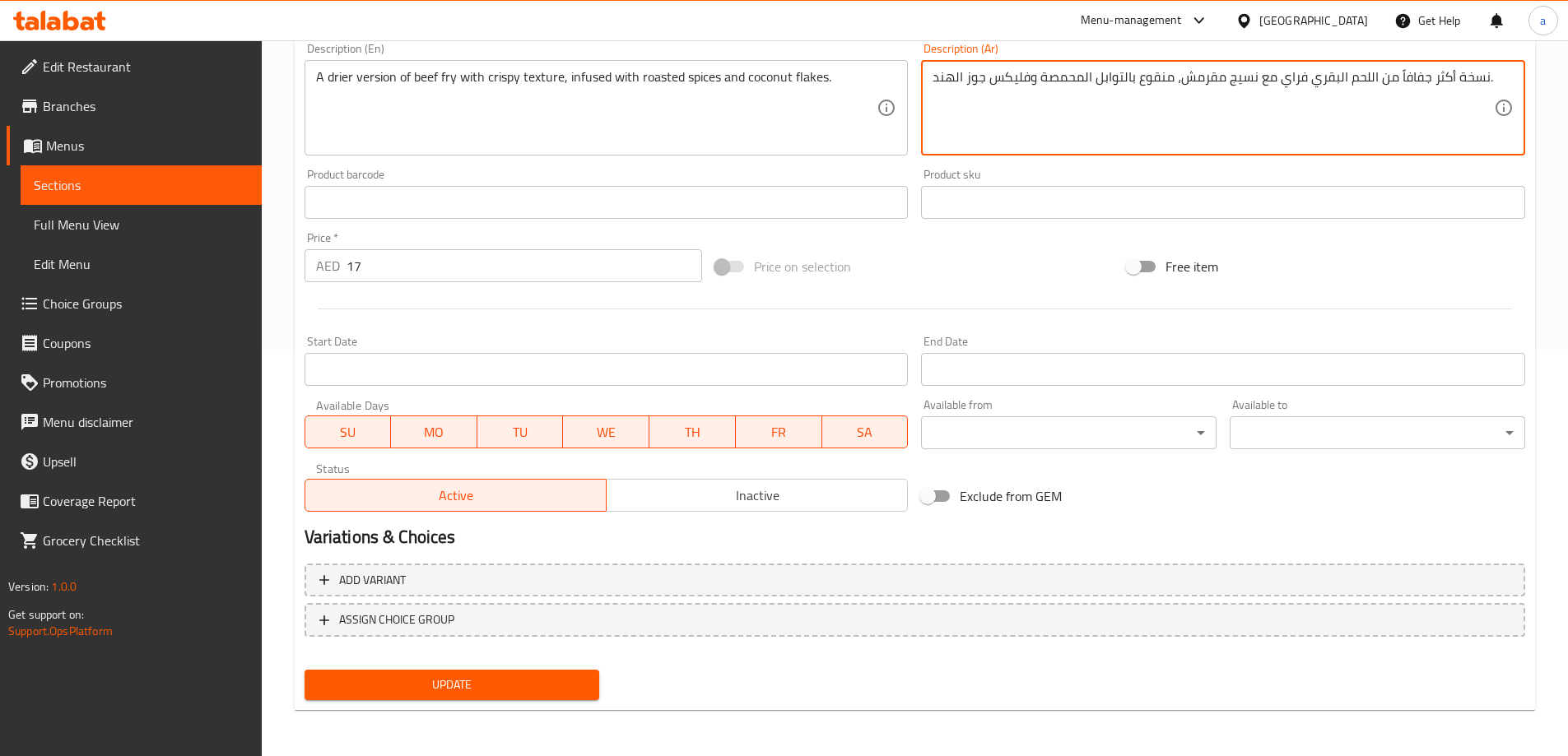
type textarea "نسخة أكثر جفافاً من اللحم البقري فراي مع نسيج مقرمش، منقوع بالتوابل المحمصة وفل…"
click at [391, 684] on span "Update" at bounding box center [452, 685] width 269 height 21
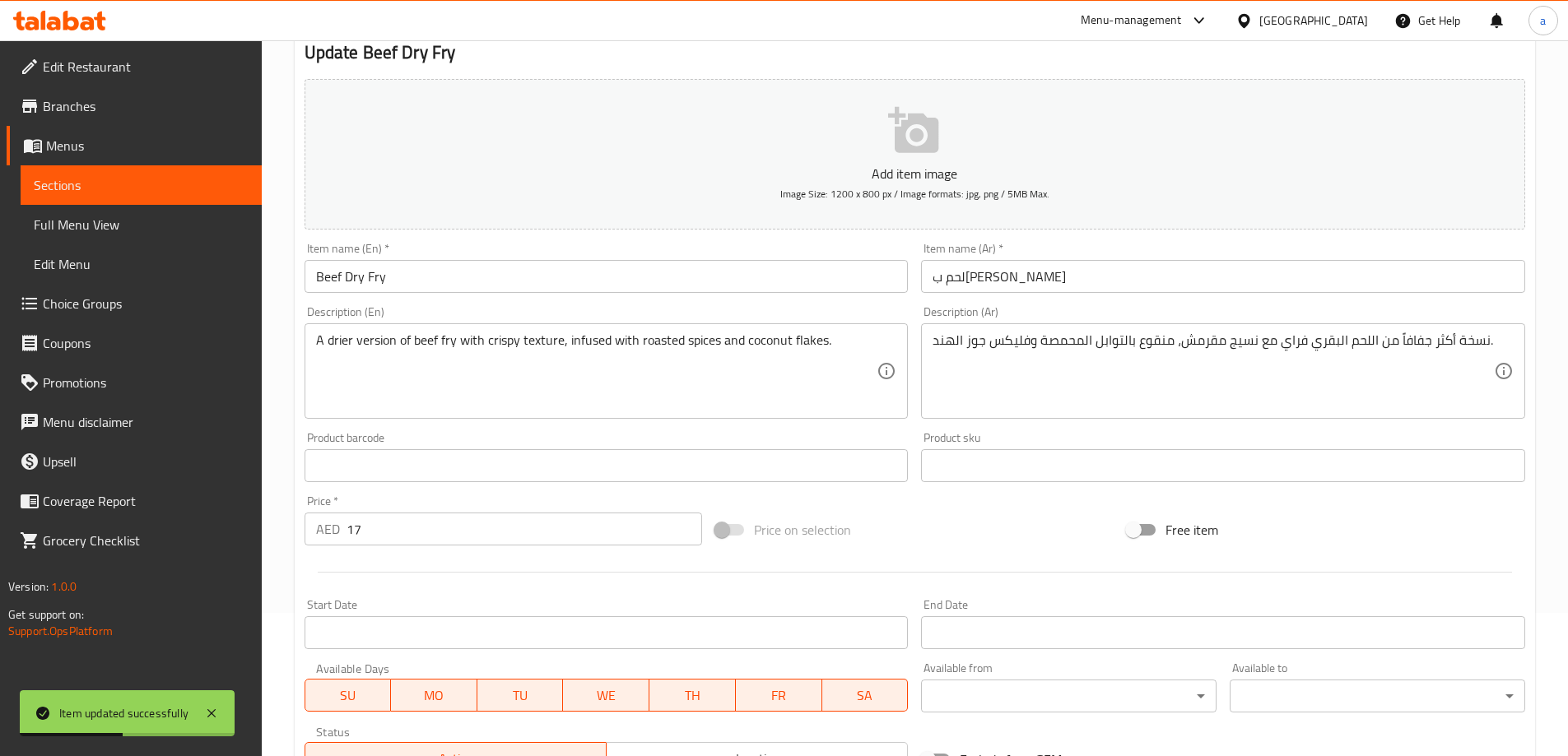
scroll to position [0, 0]
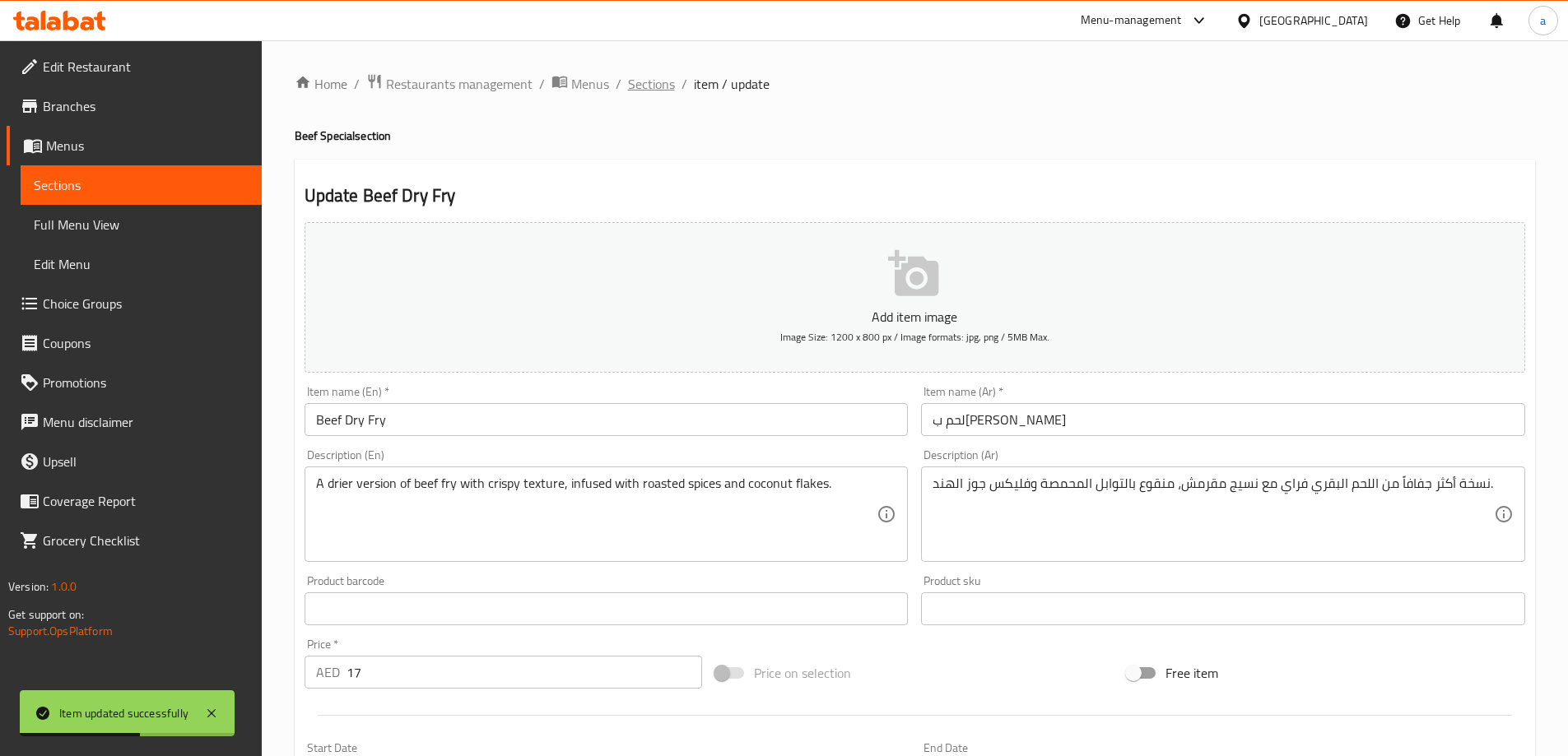
click at [658, 88] on span "Sections" at bounding box center [651, 83] width 47 height 20
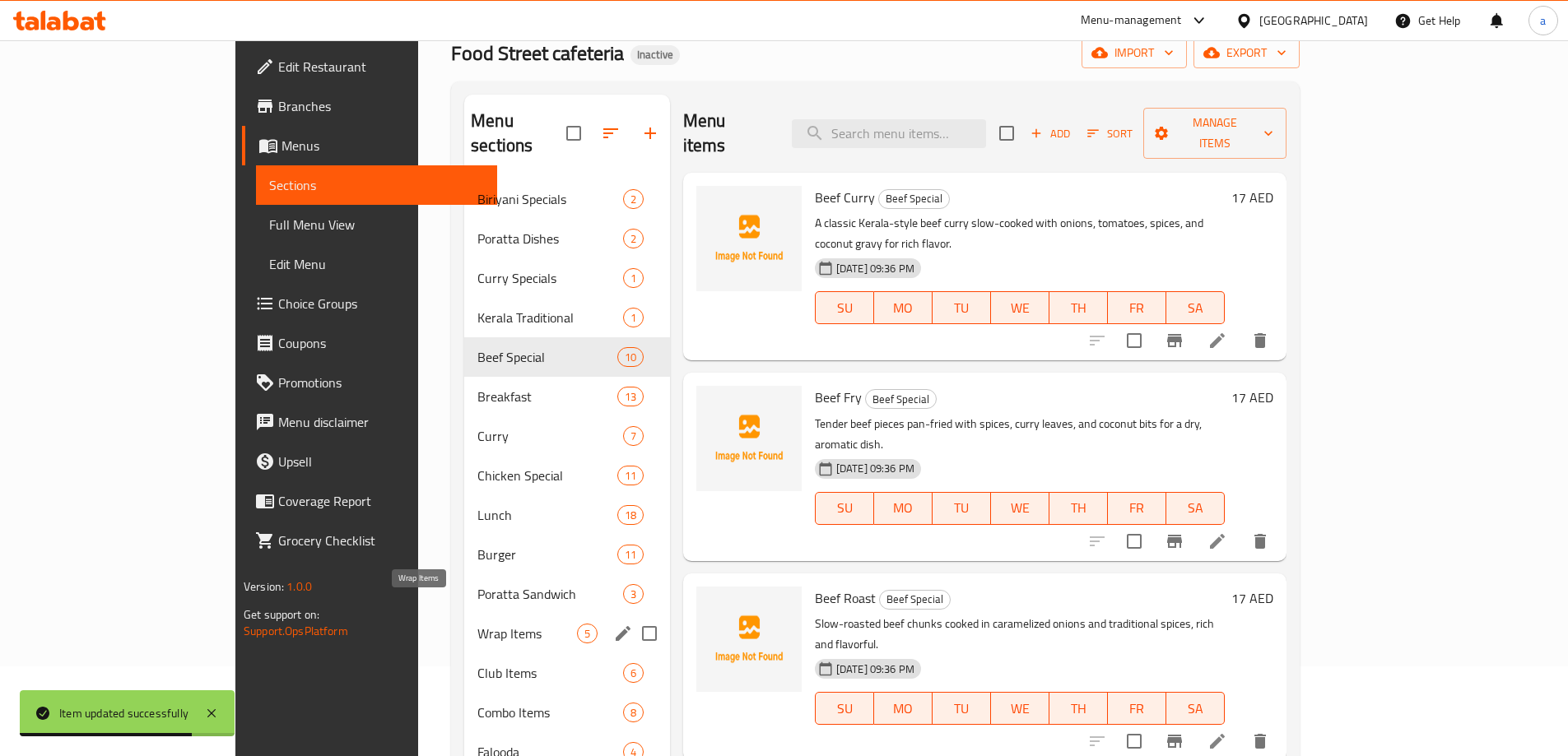
scroll to position [164, 0]
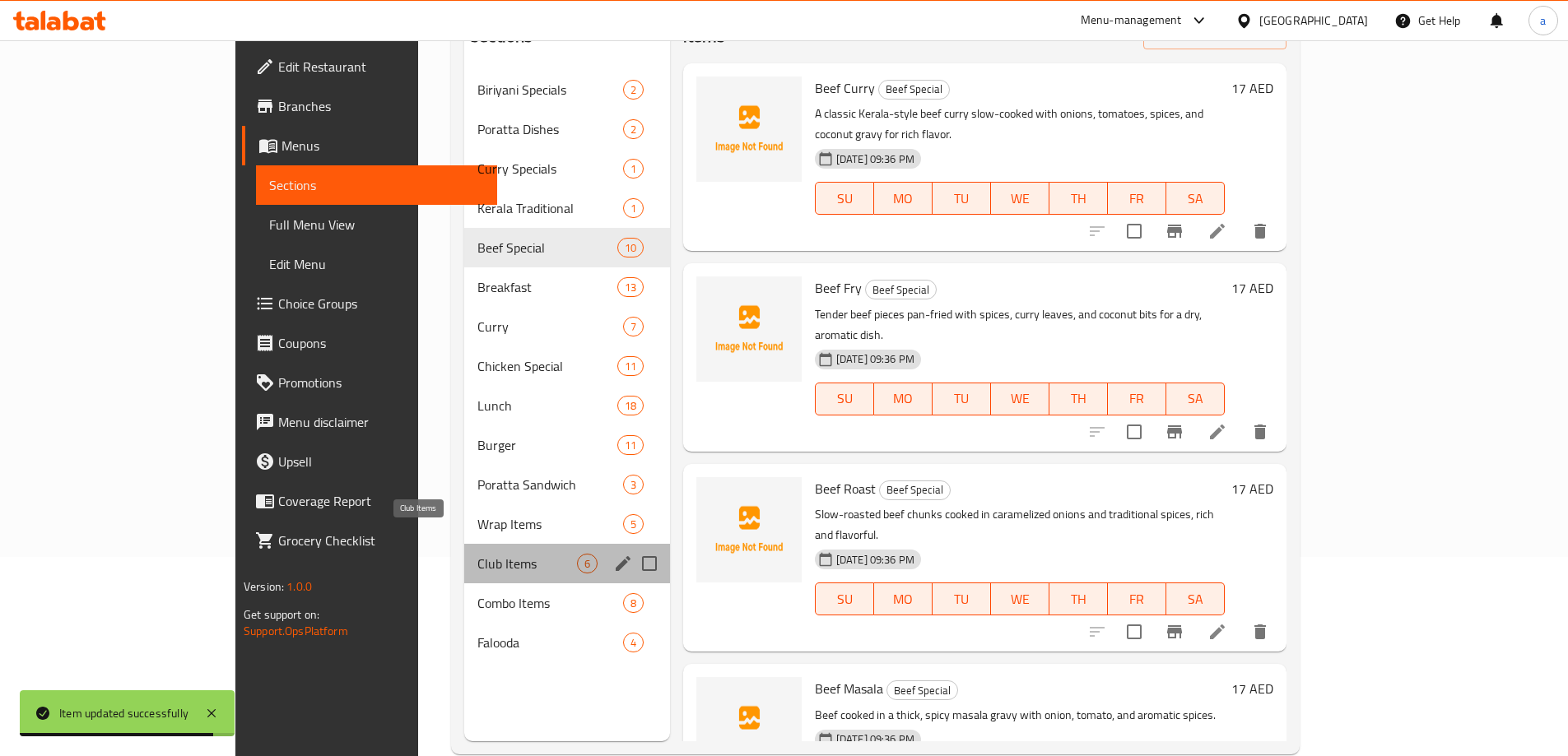
click at [464, 572] on div "Biriyani Specials 2 Poratta Dishes 2 Curry Specials 1 Kerala Traditional 1 Beef…" at bounding box center [567, 366] width 206 height 593
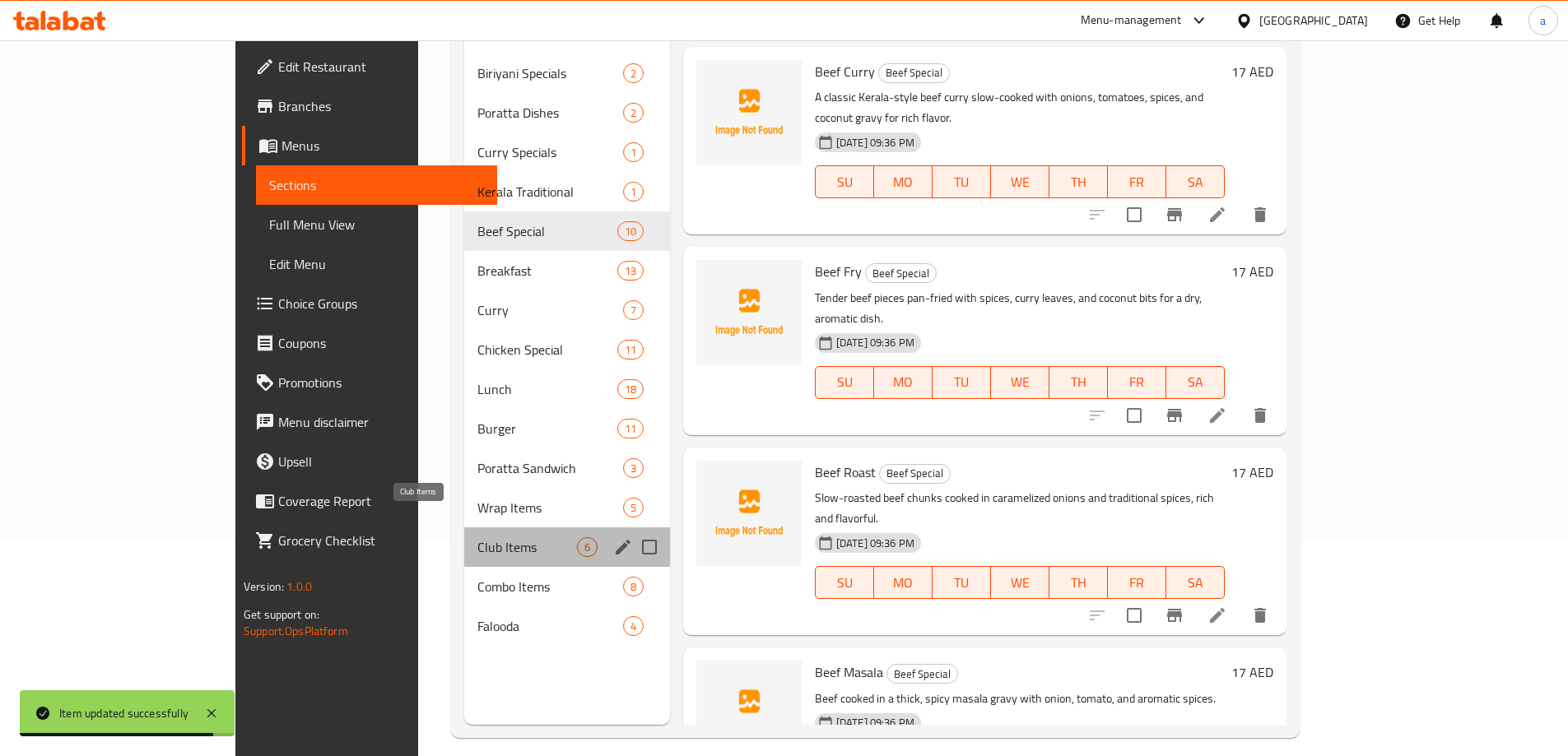
scroll to position [230, 0]
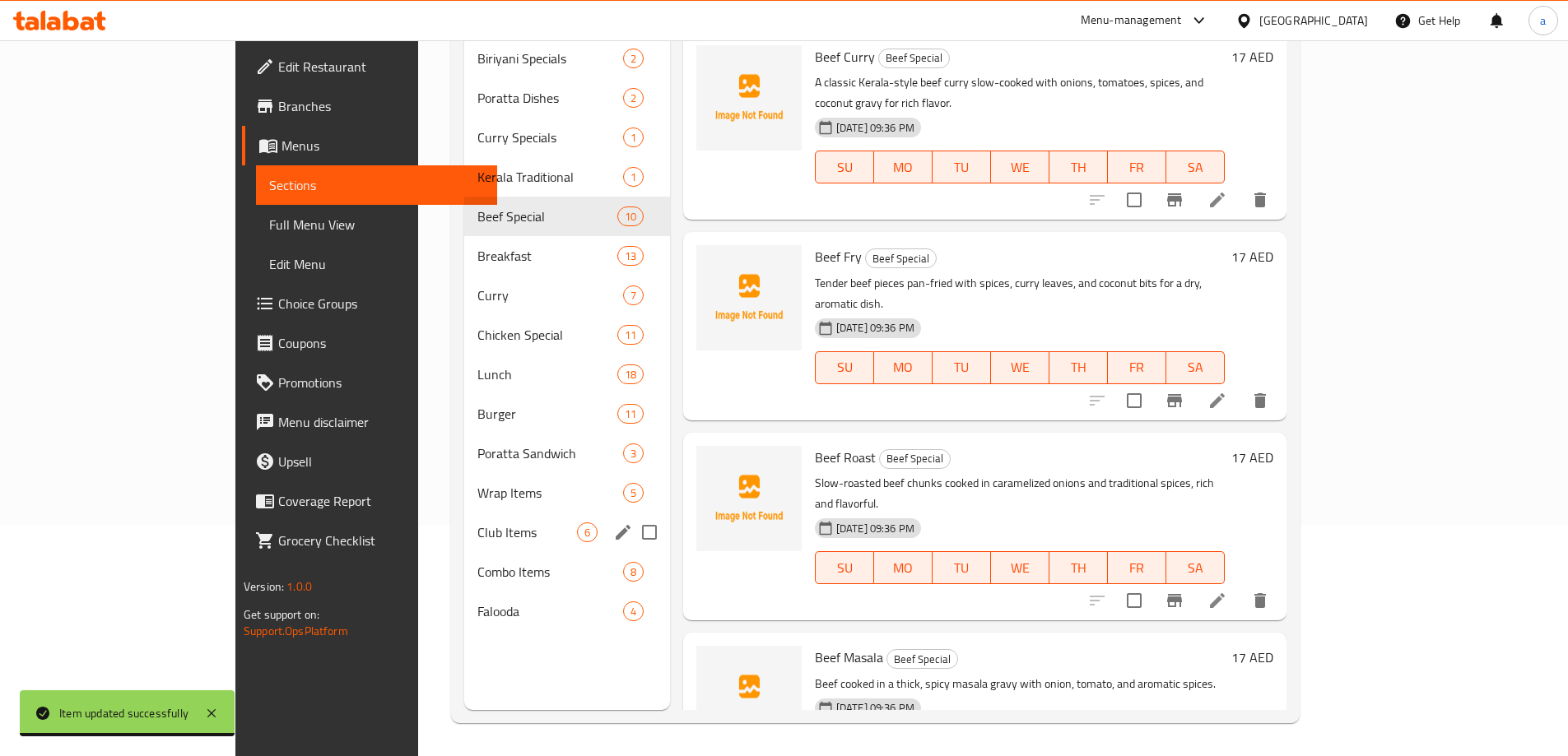
click at [464, 522] on div "Club Items 6" at bounding box center [567, 532] width 206 height 40
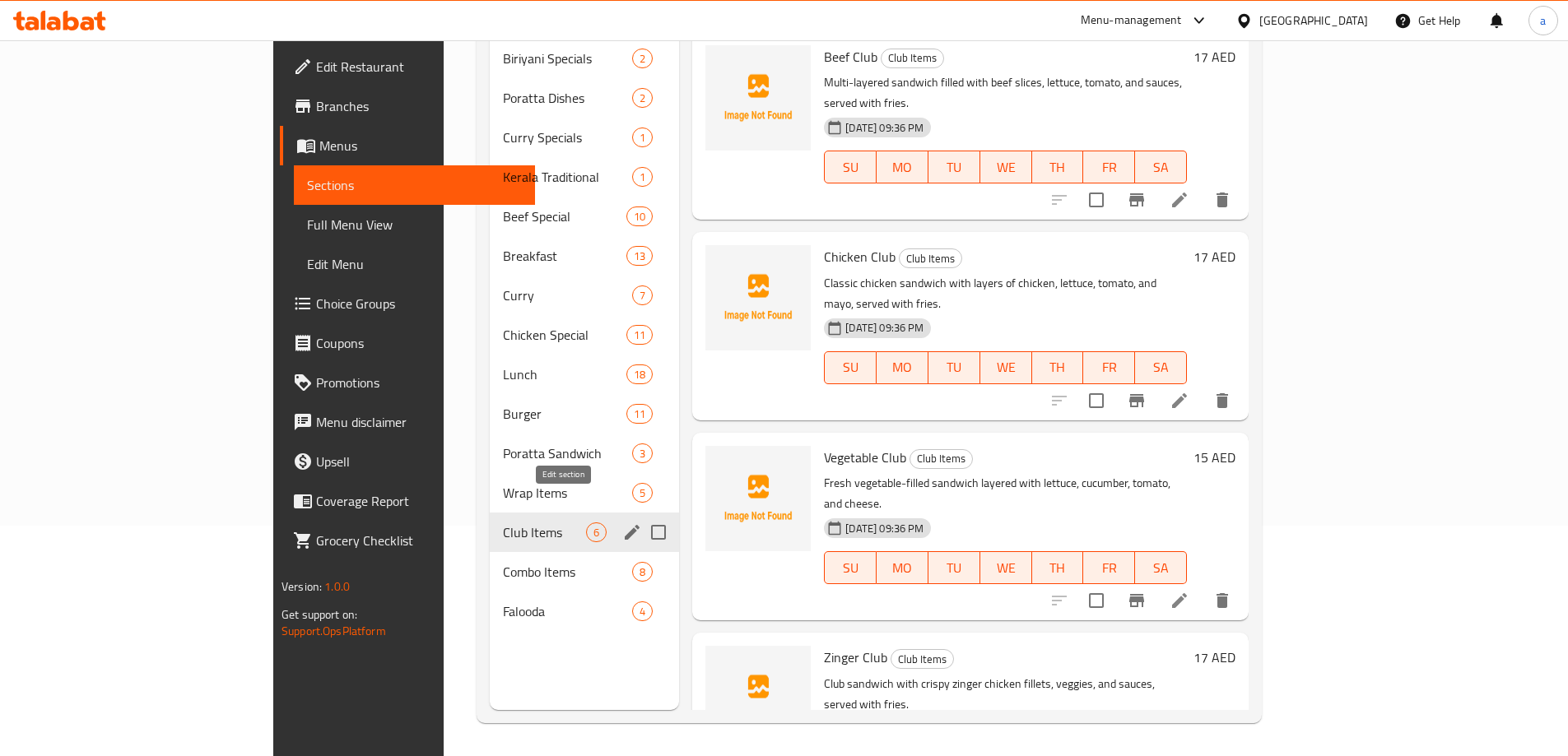
click at [622, 523] on icon "edit" at bounding box center [632, 532] width 20 height 20
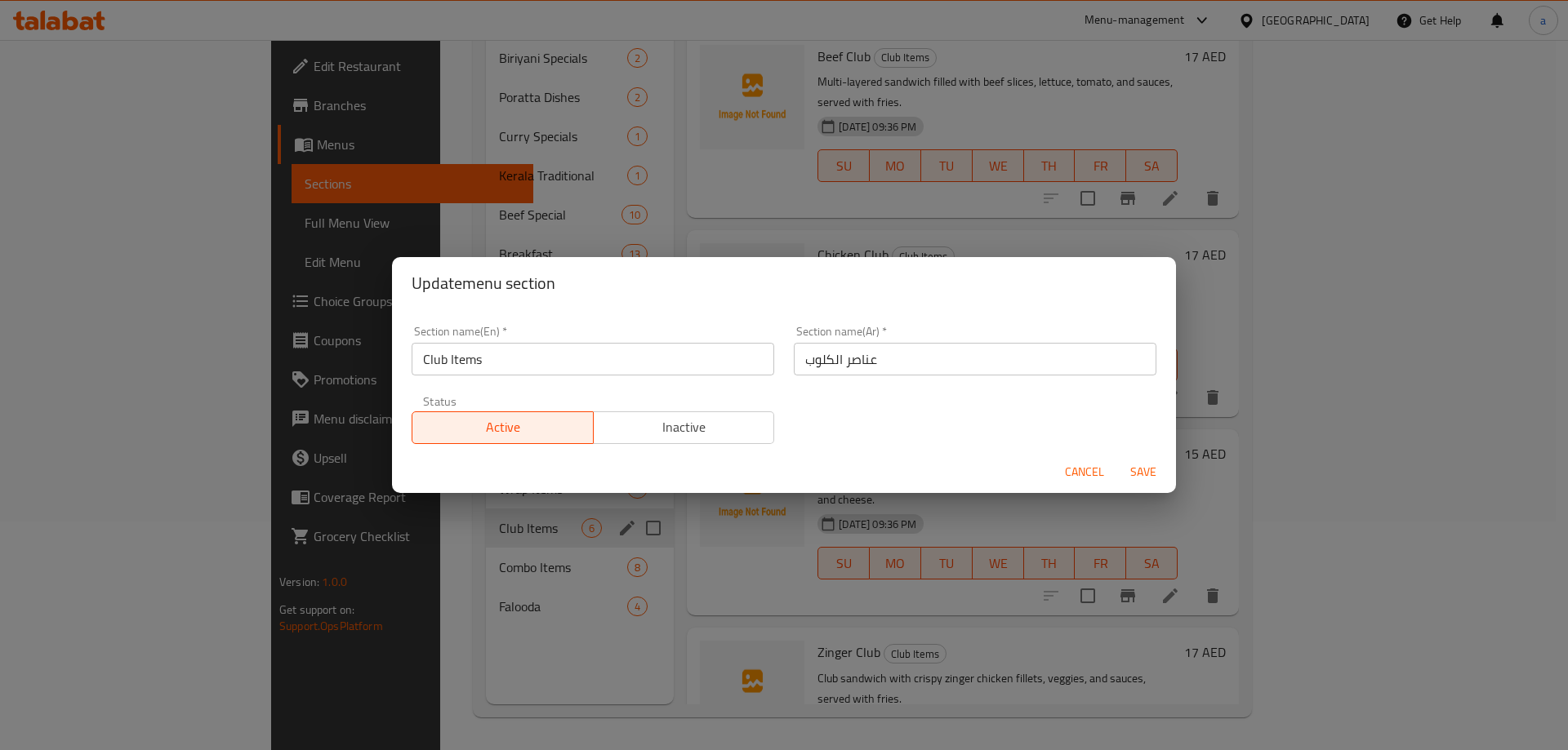
click at [851, 362] on input "عناصر الكلوب" at bounding box center [975, 359] width 362 height 33
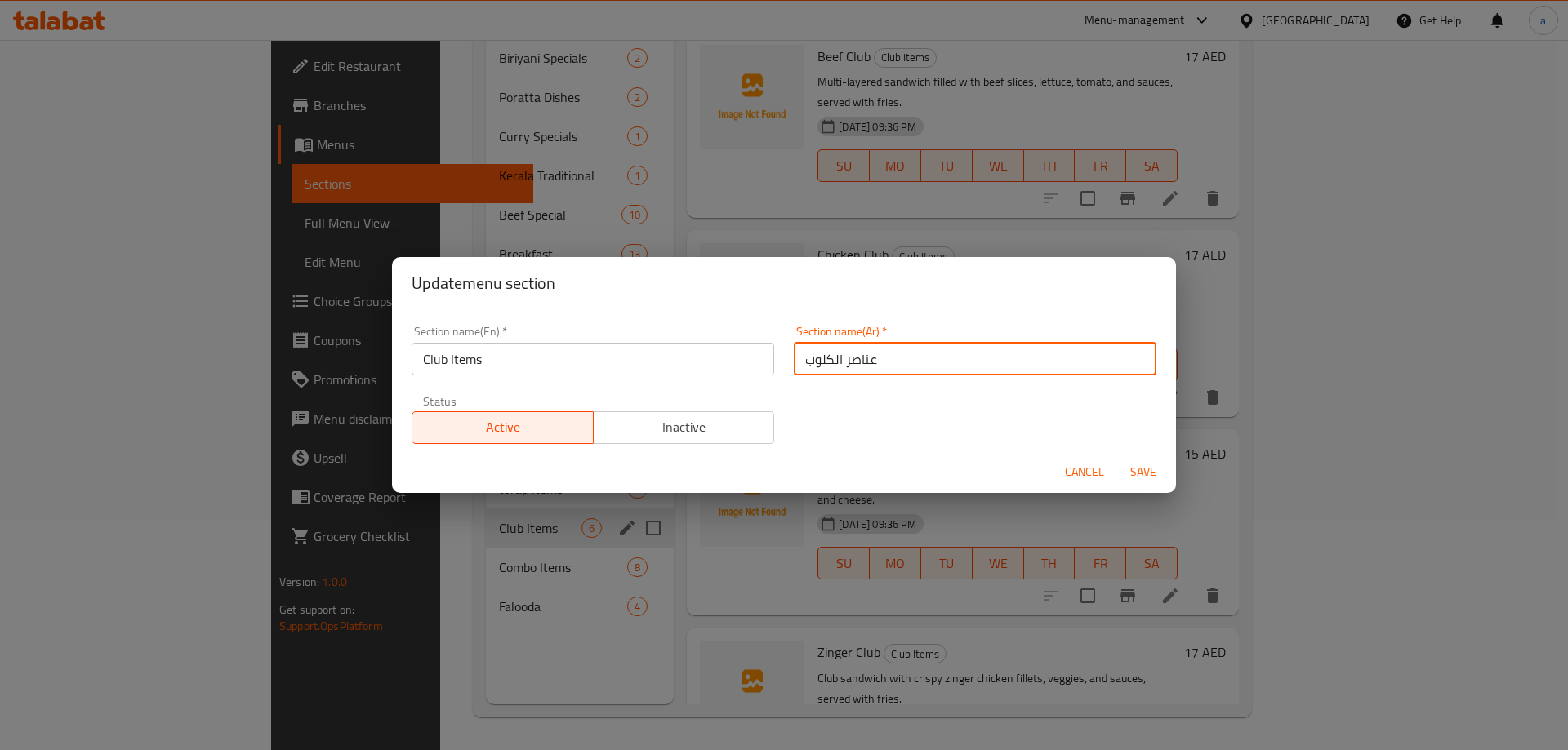
click at [851, 362] on input "عناصر الكلوب" at bounding box center [975, 359] width 362 height 33
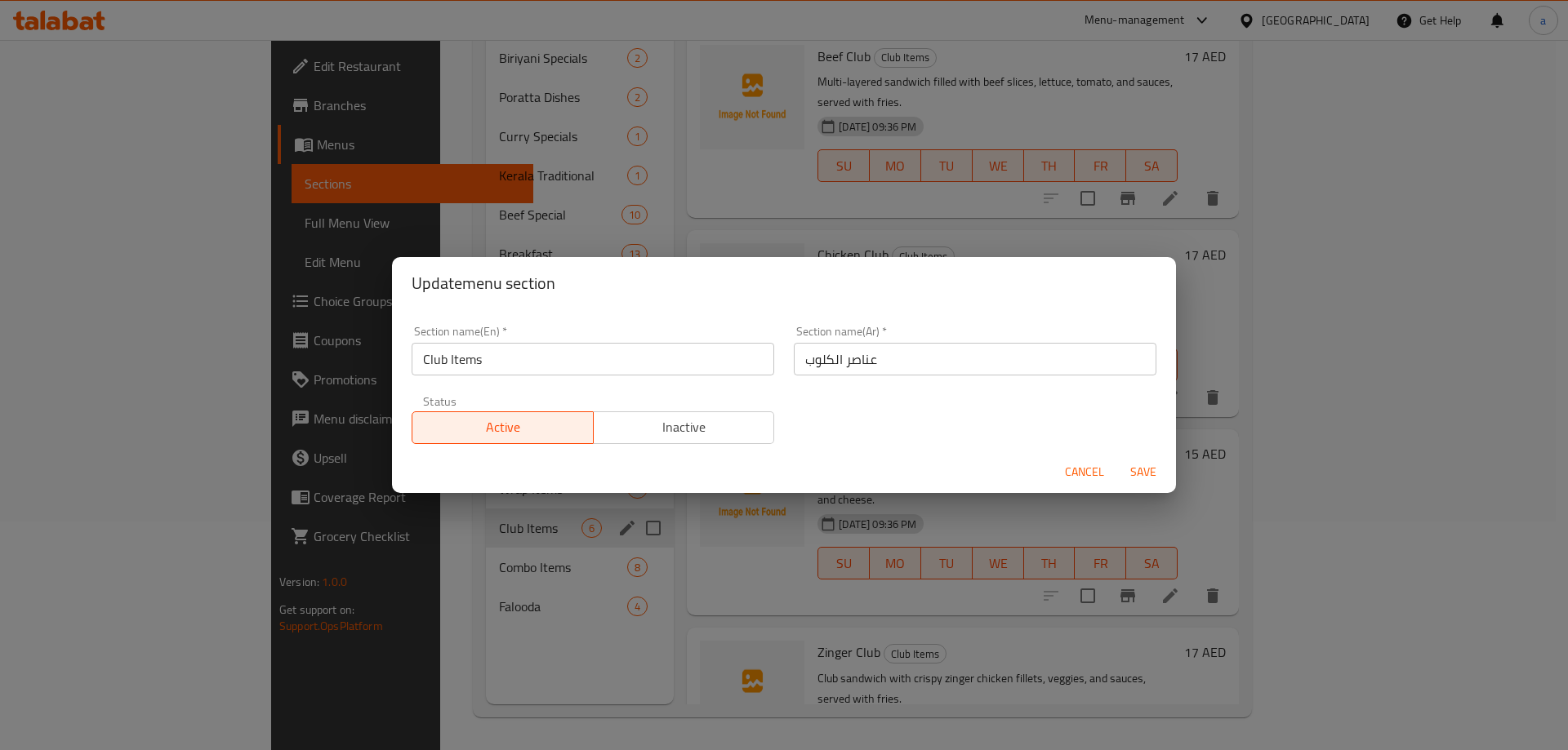
click at [424, 571] on div "Update menu section Section name(En)   * Club Items Section name(En) * Section …" at bounding box center [784, 375] width 1568 height 750
click at [1077, 481] on span "Cancel" at bounding box center [1085, 473] width 39 height 21
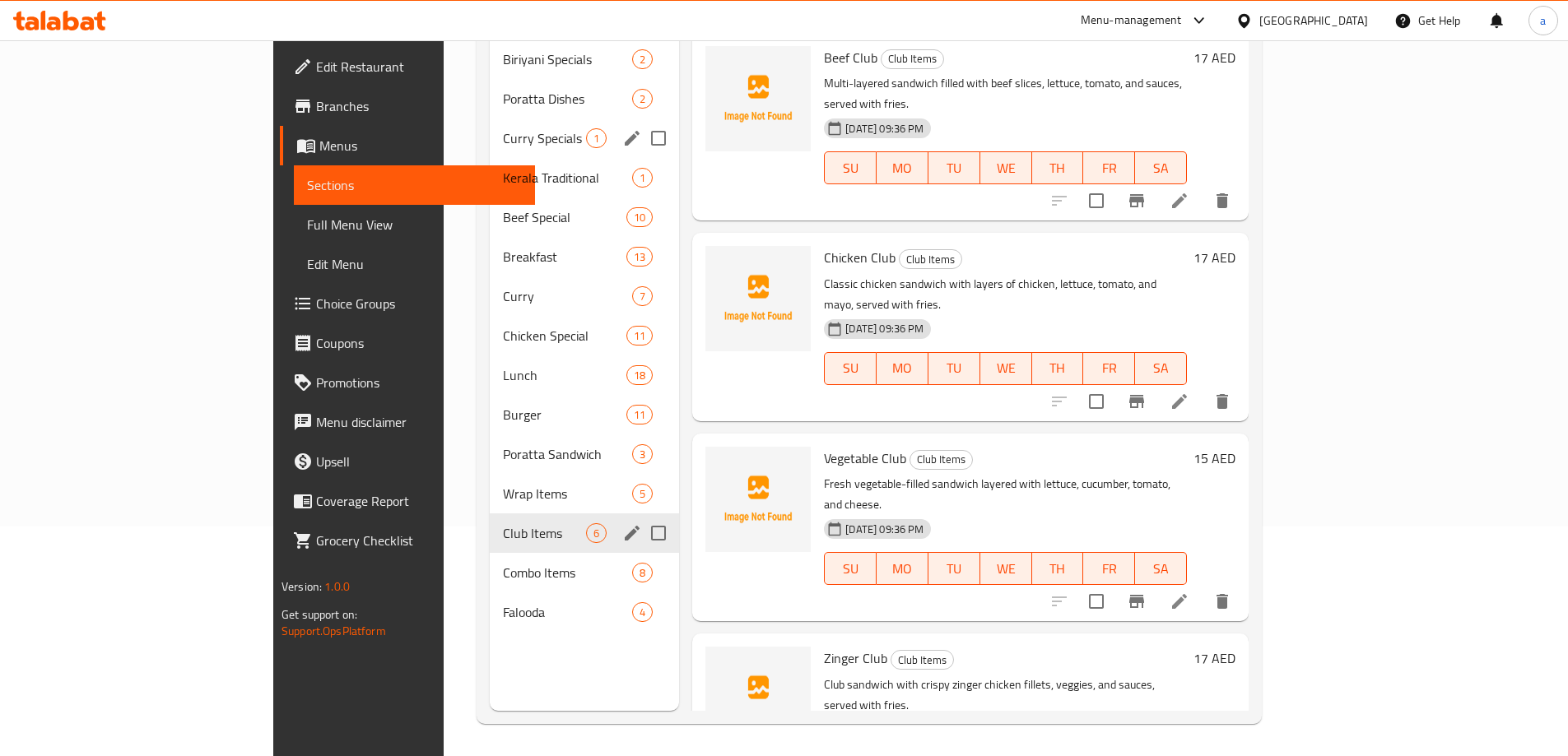
scroll to position [66, 0]
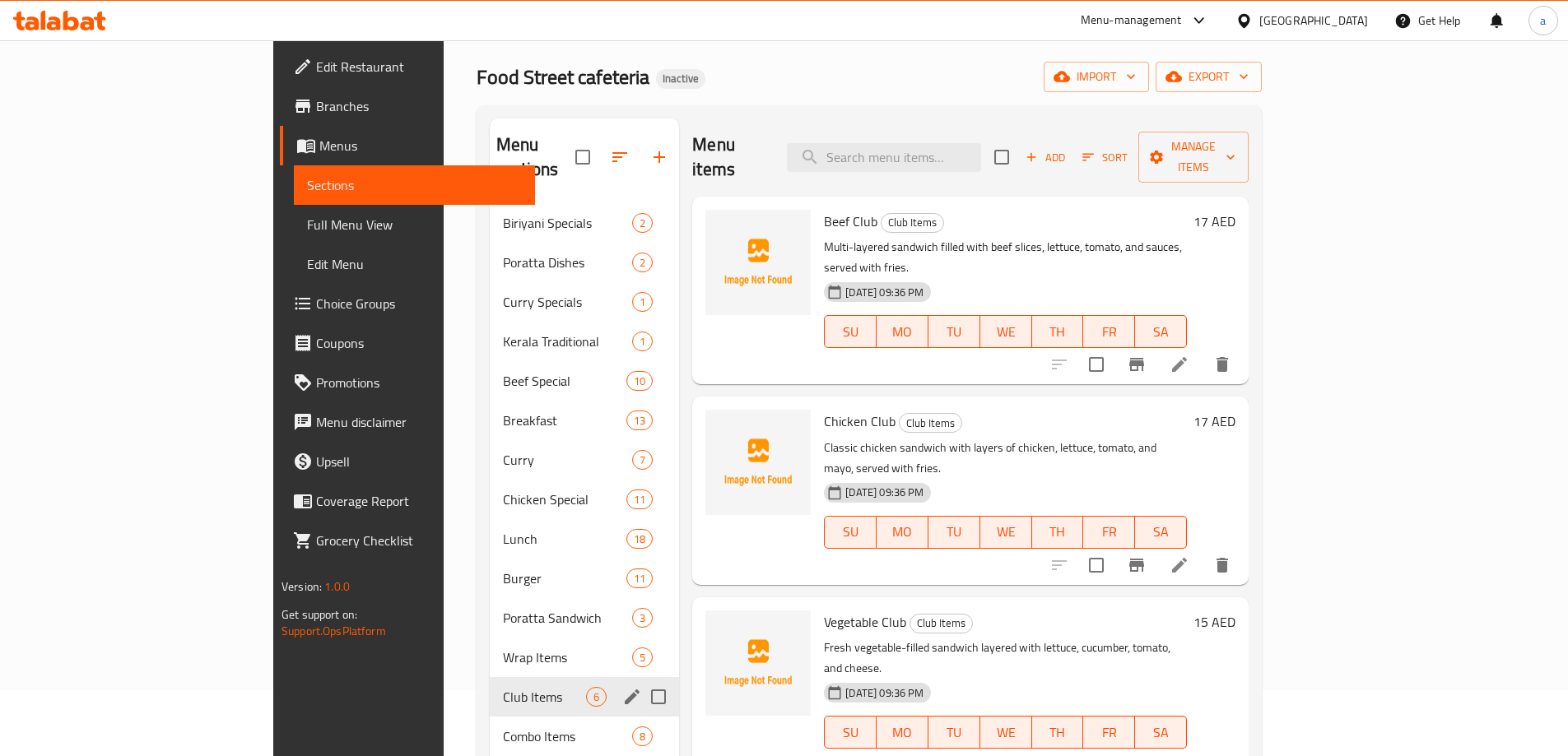
click at [307, 235] on span "Full Menu View" at bounding box center [414, 225] width 215 height 20
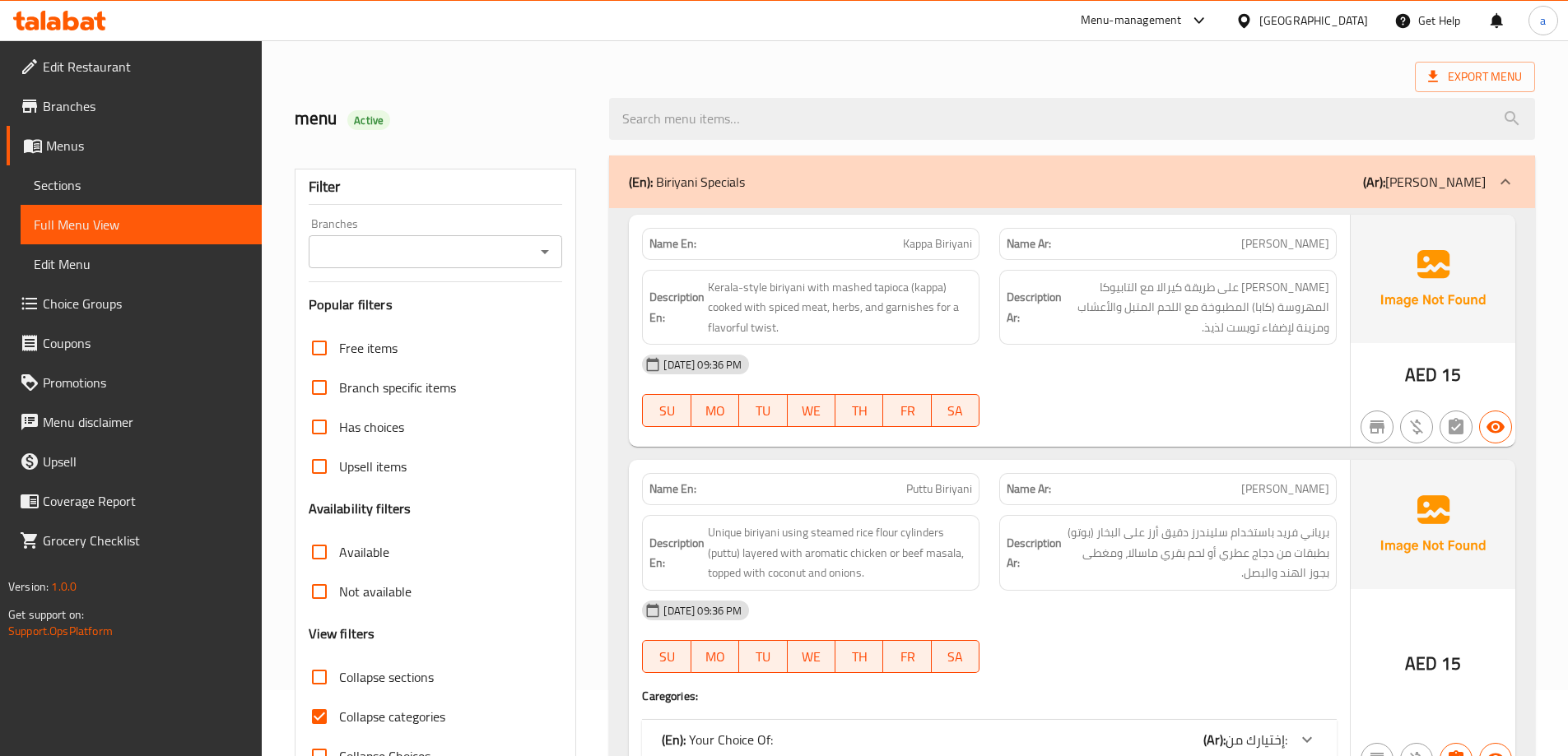
click at [314, 679] on input "Collapse sections" at bounding box center [319, 678] width 40 height 40
checkbox input "true"
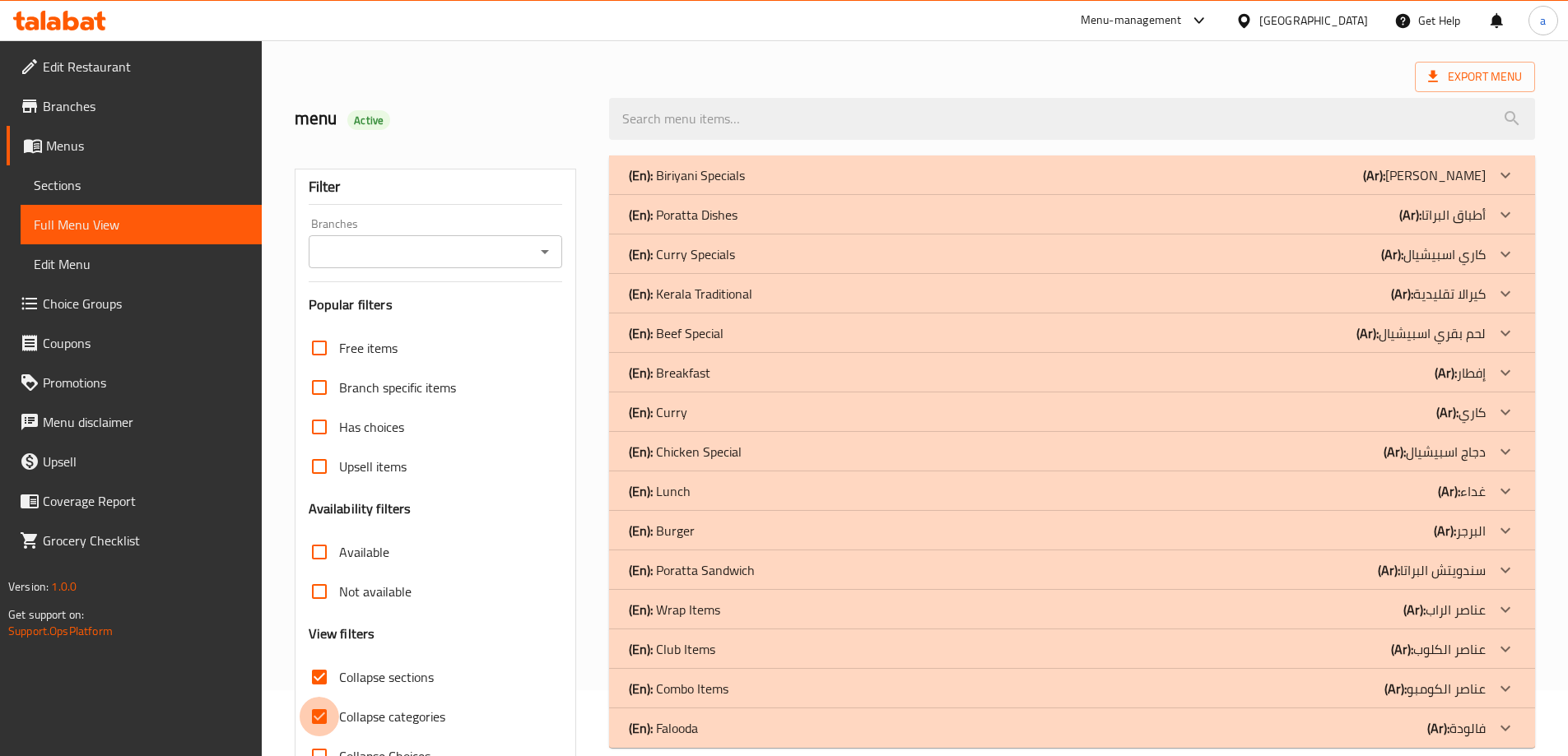
click at [327, 708] on input "Collapse categories" at bounding box center [319, 717] width 40 height 40
checkbox input "false"
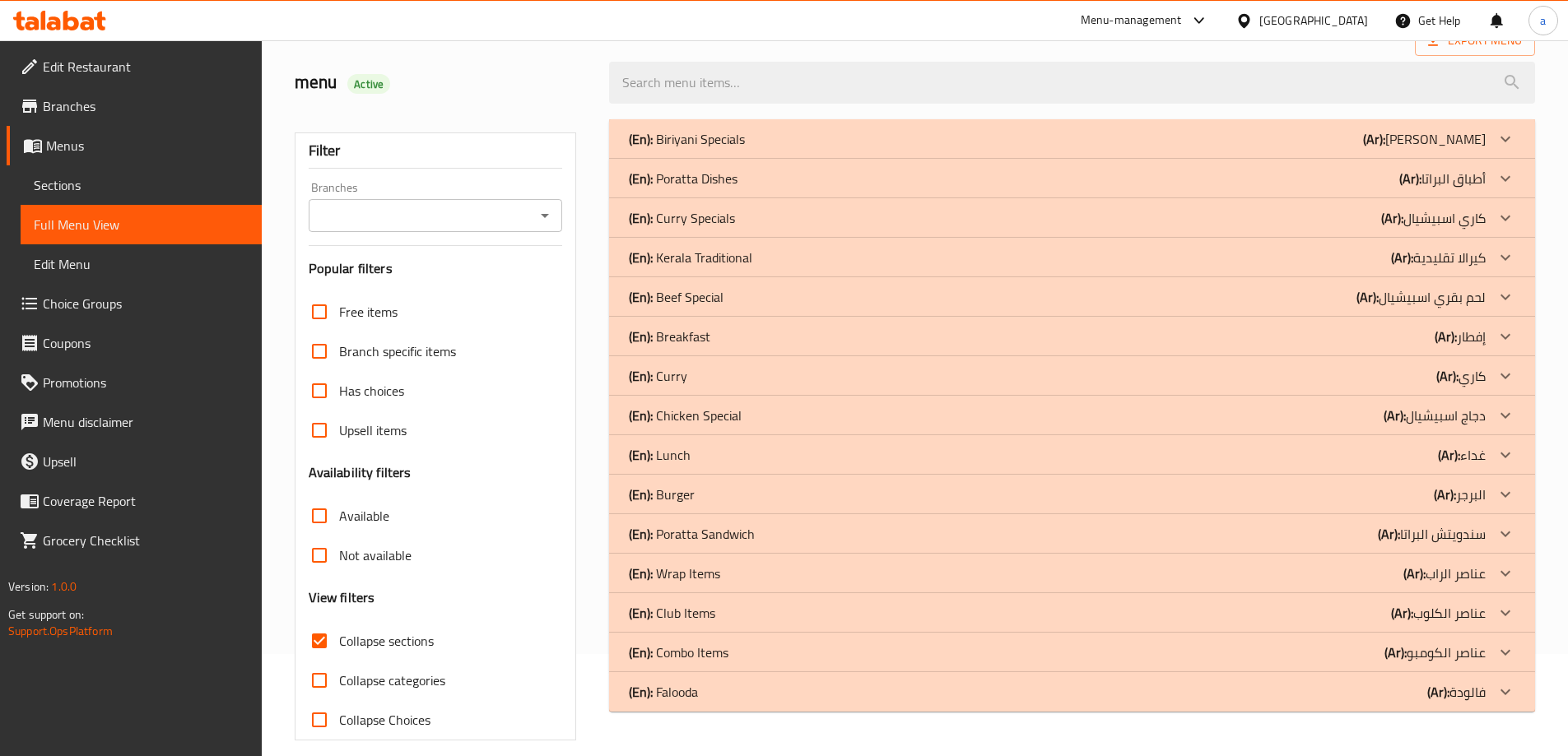
scroll to position [119, 0]
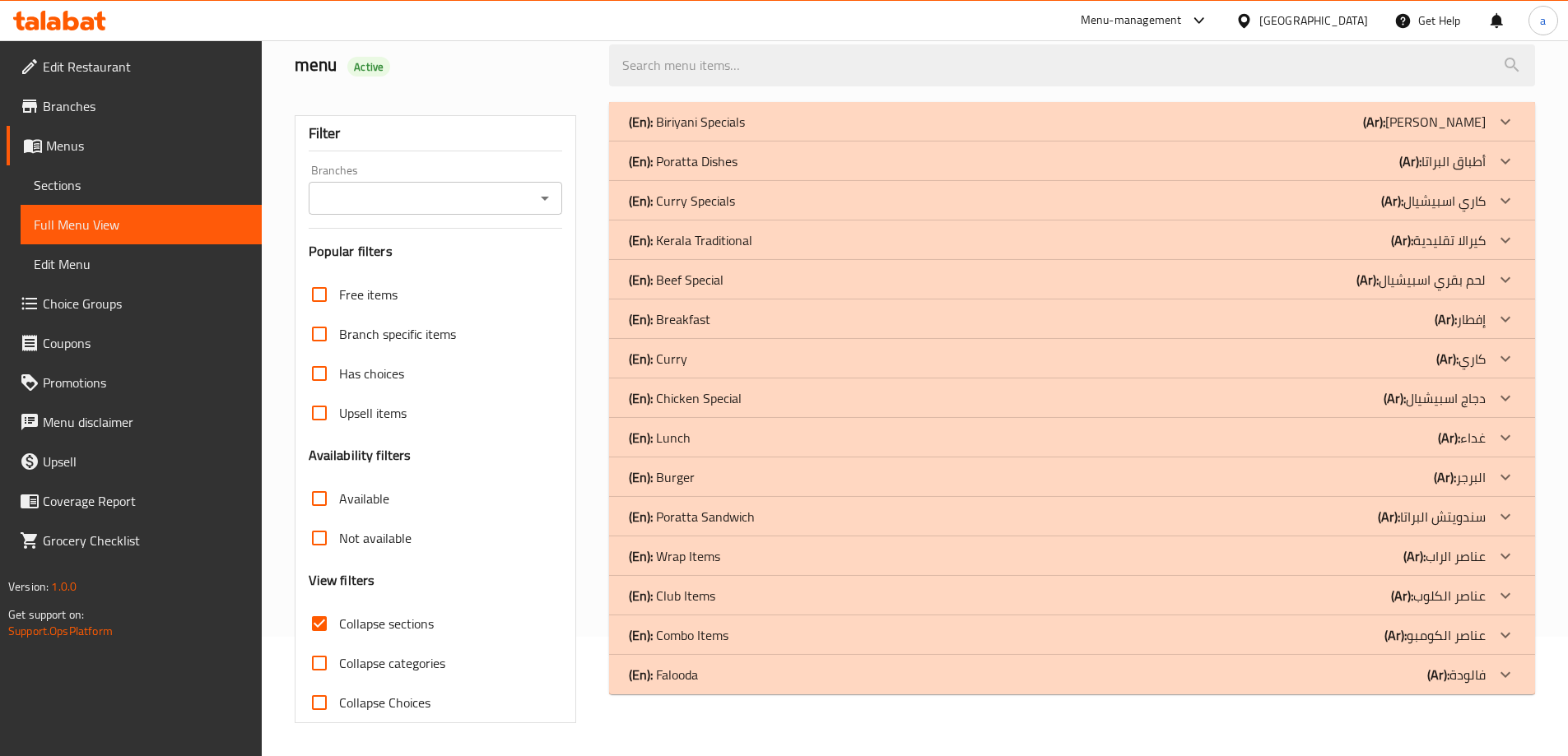
click at [329, 627] on input "Collapse sections" at bounding box center [319, 624] width 40 height 40
checkbox input "false"
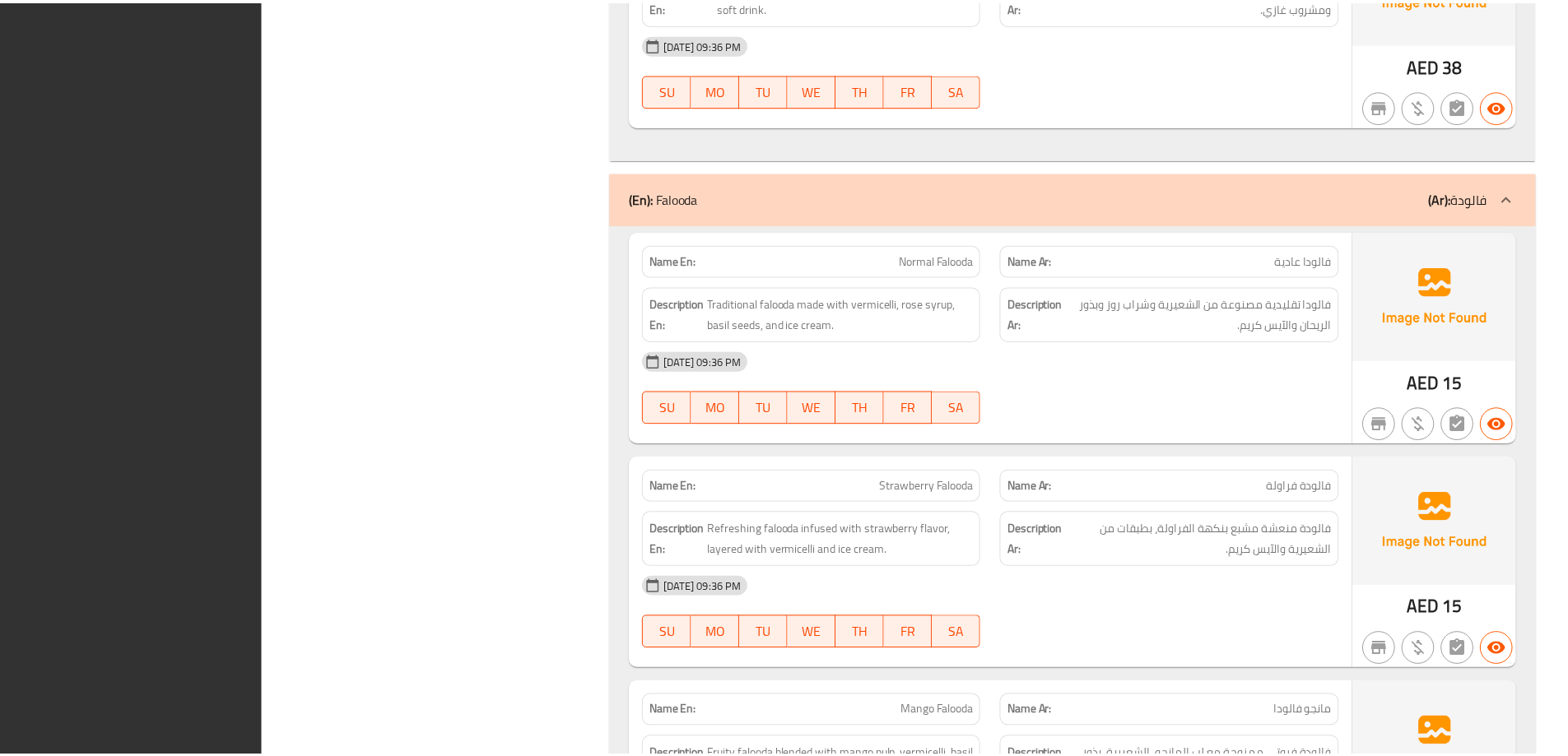
scroll to position [26330, 0]
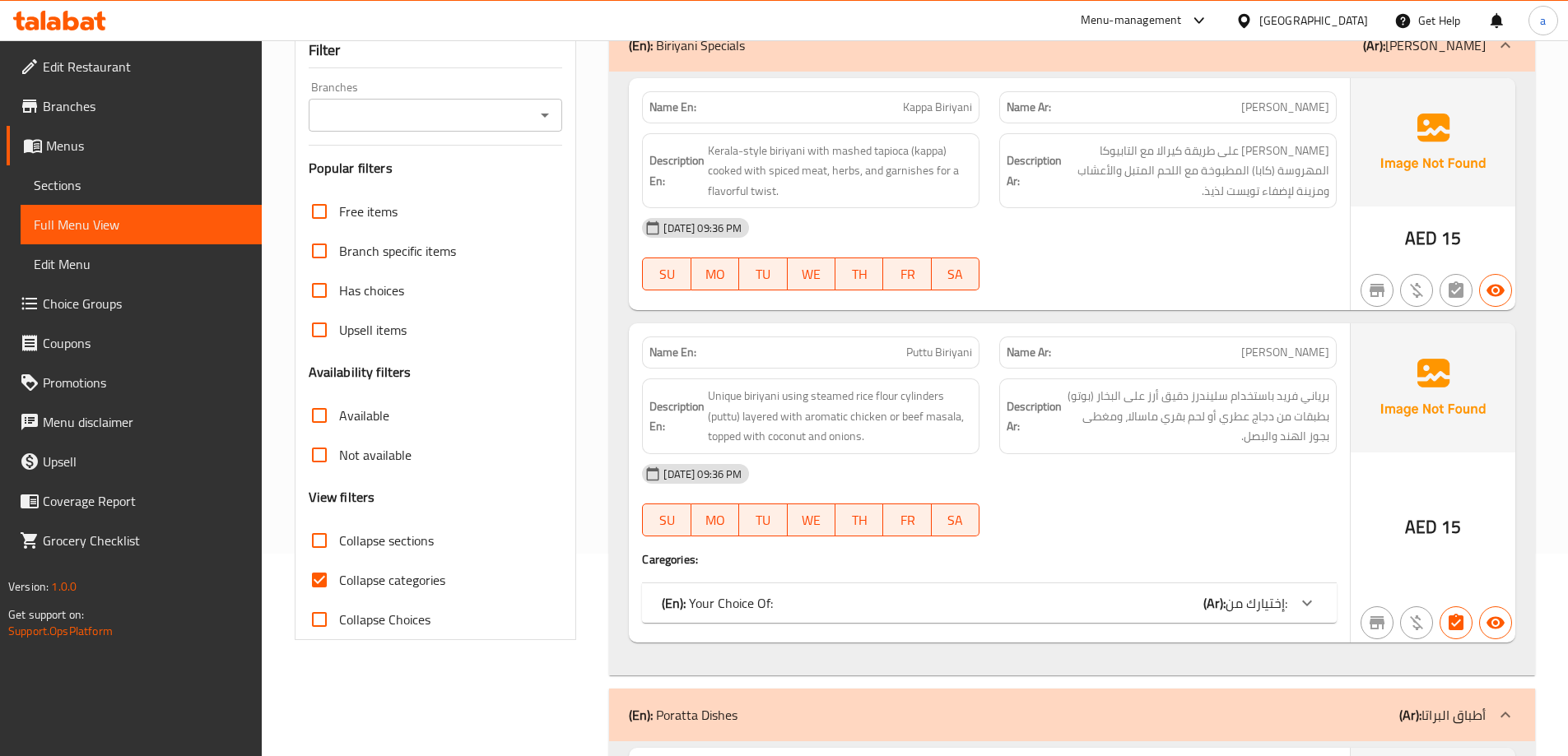
scroll to position [329, 0]
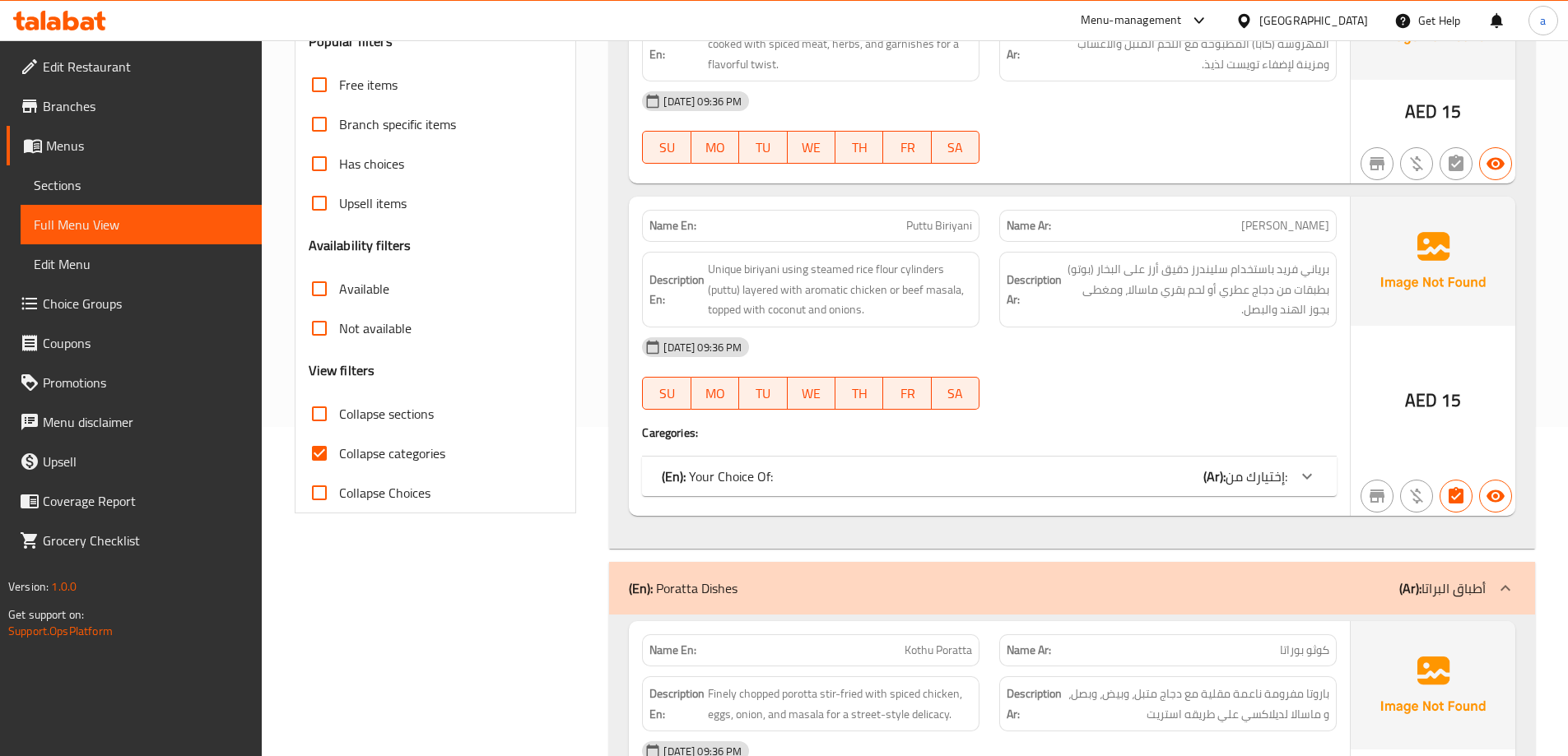
click at [318, 463] on input "Collapse categories" at bounding box center [319, 454] width 40 height 40
checkbox input "false"
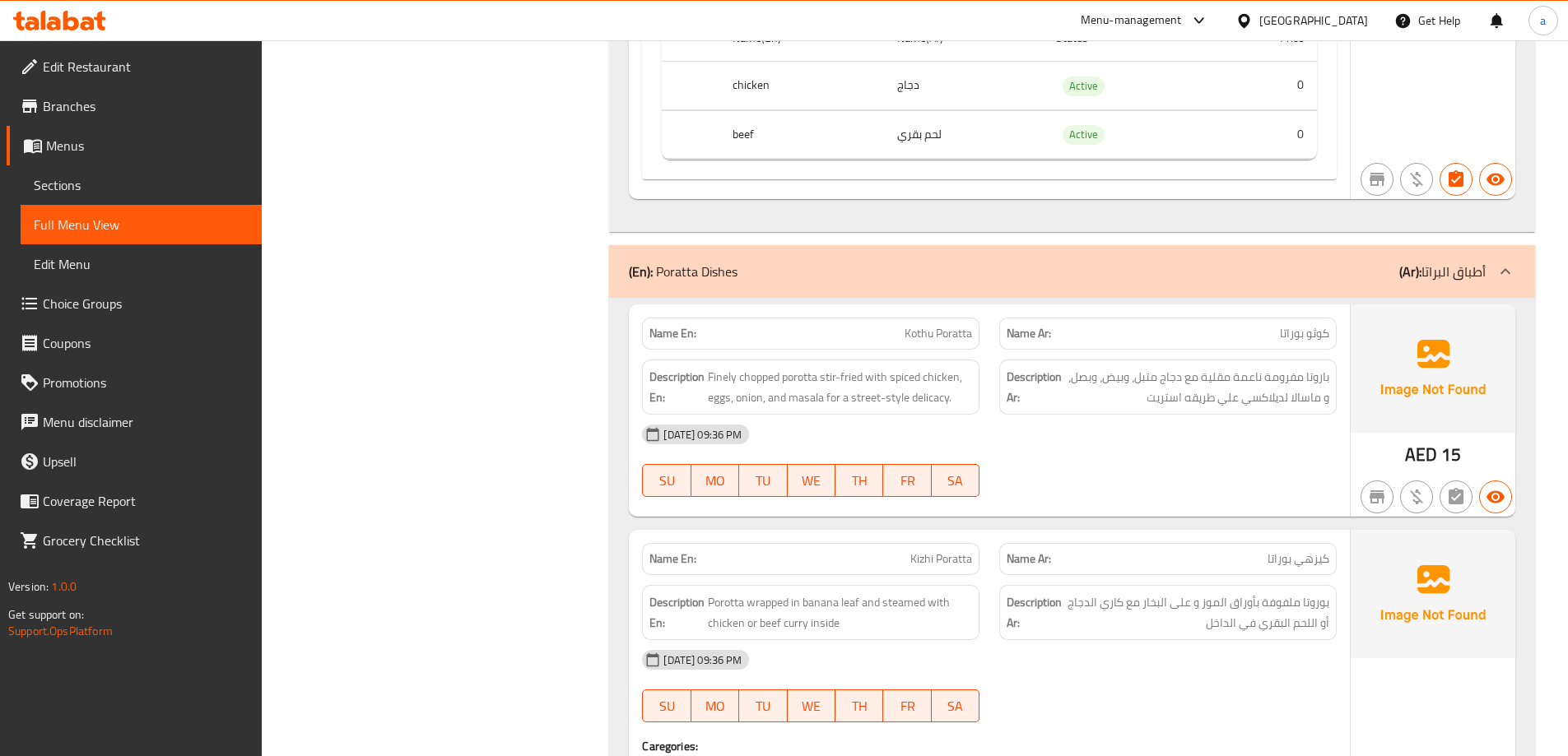
scroll to position [23607, 0]
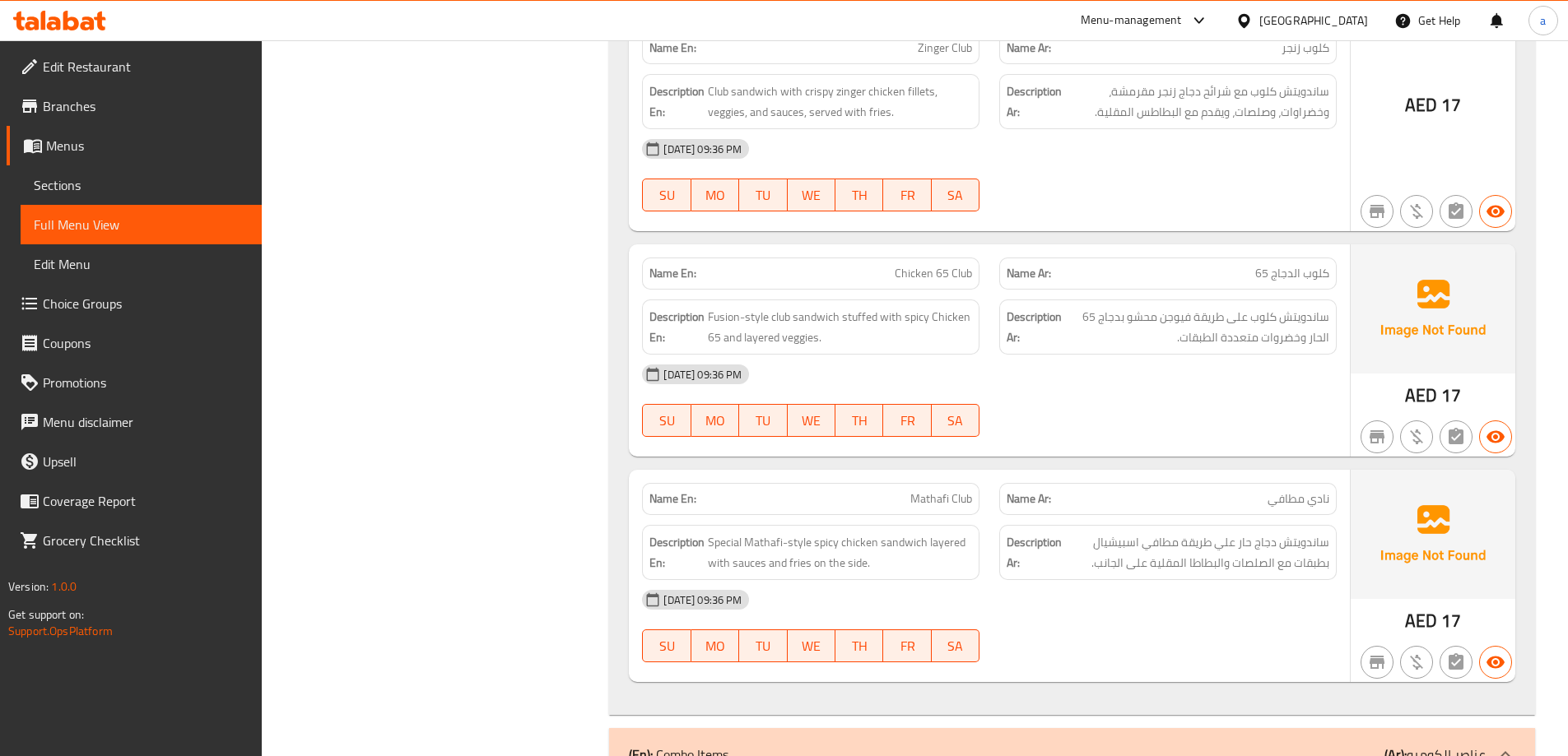
click at [966, 491] on span "Mathafi Club" at bounding box center [940, 499] width 61 height 17
copy span "Mathafi Club"
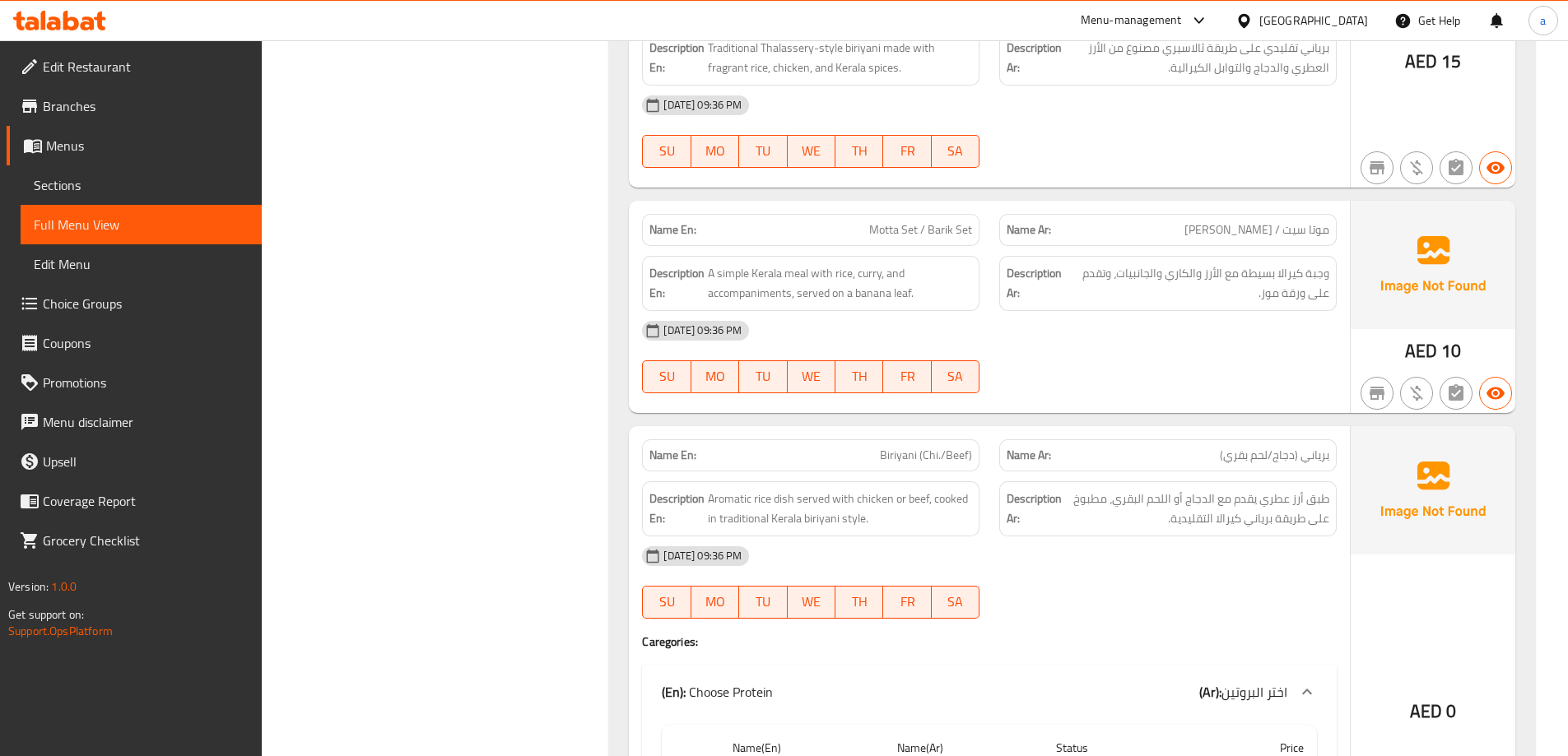
scroll to position [3944, 0]
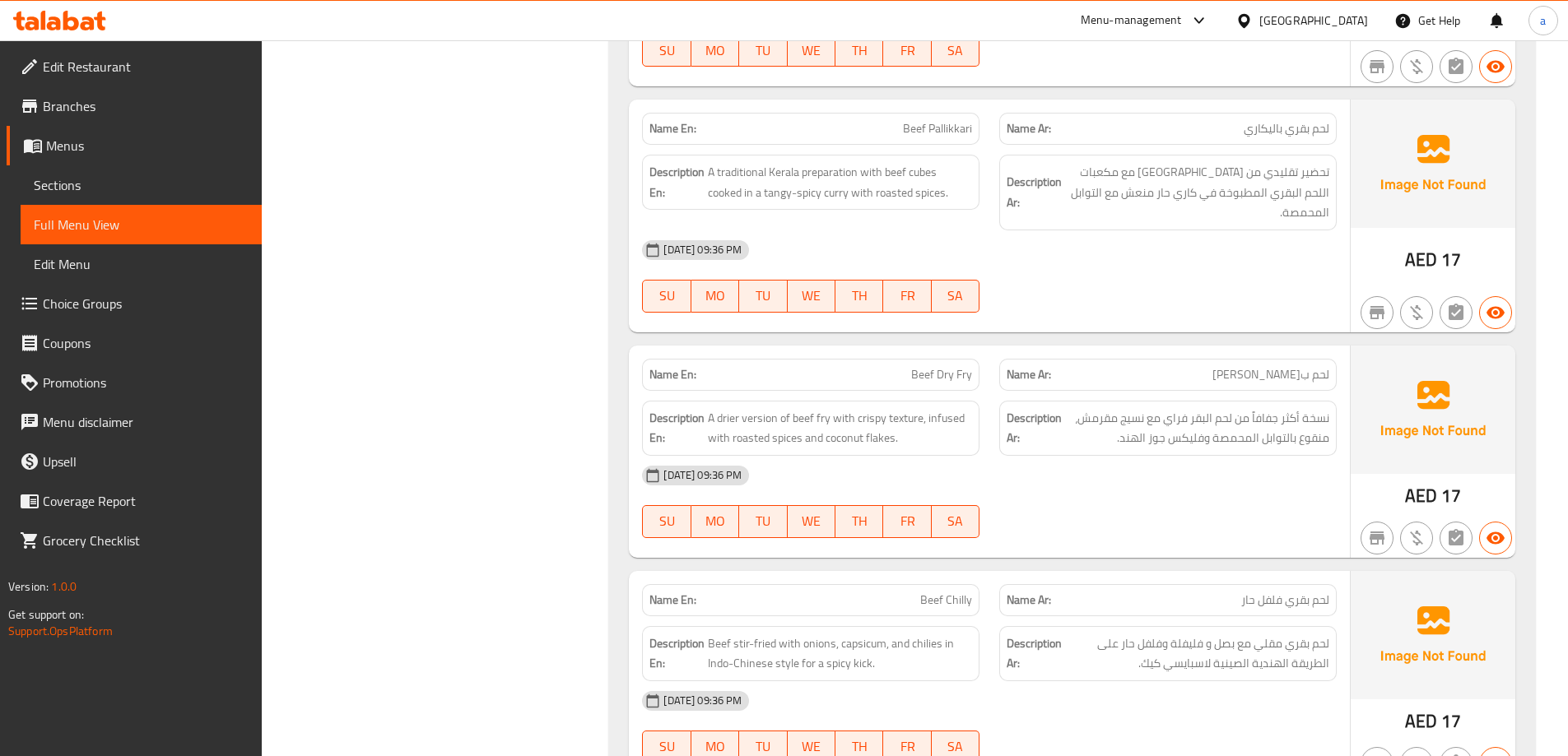
click at [936, 366] on span "Beef Dry Fry" at bounding box center [941, 375] width 61 height 17
copy span "Beef Dry Fry"
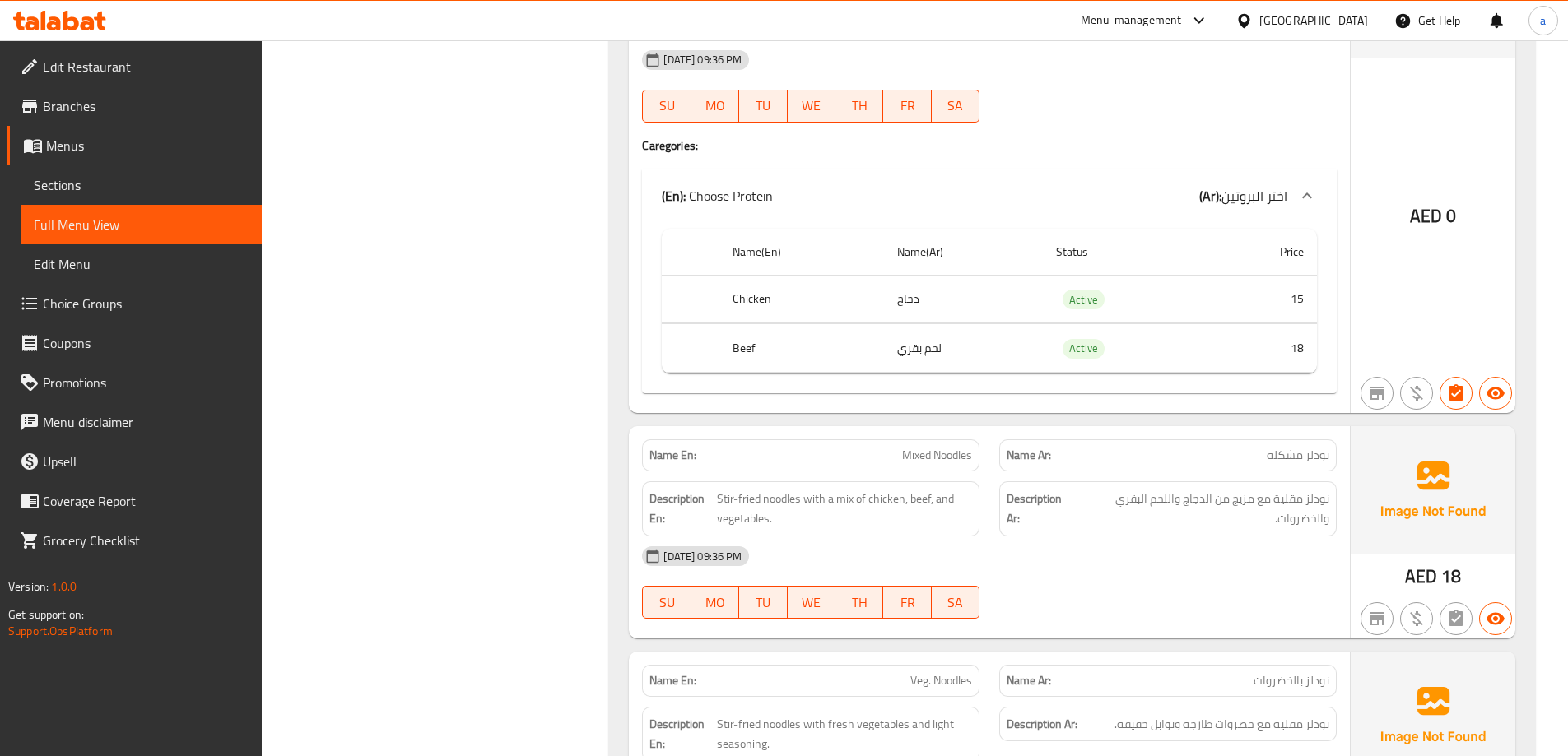
scroll to position [15253, 0]
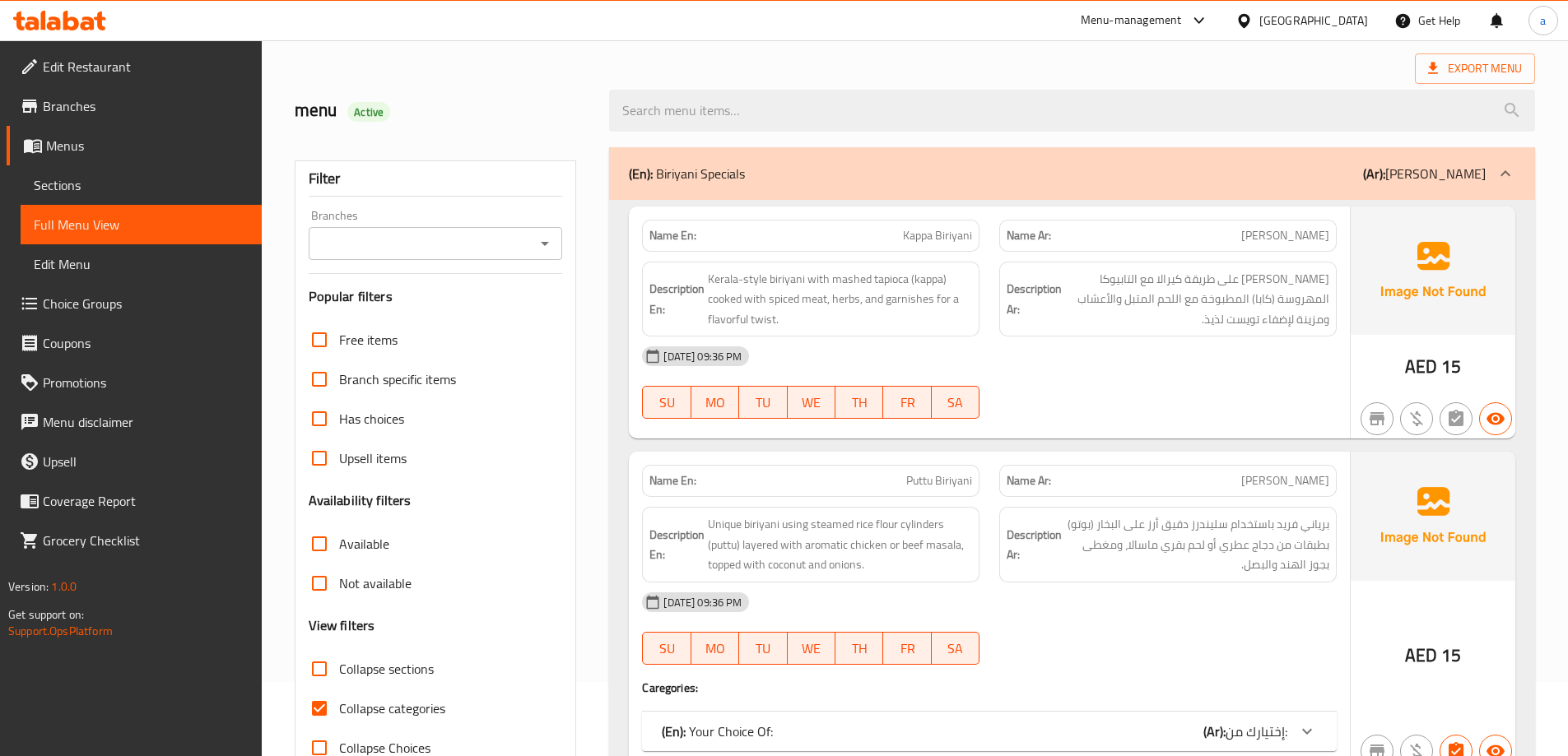
scroll to position [412, 0]
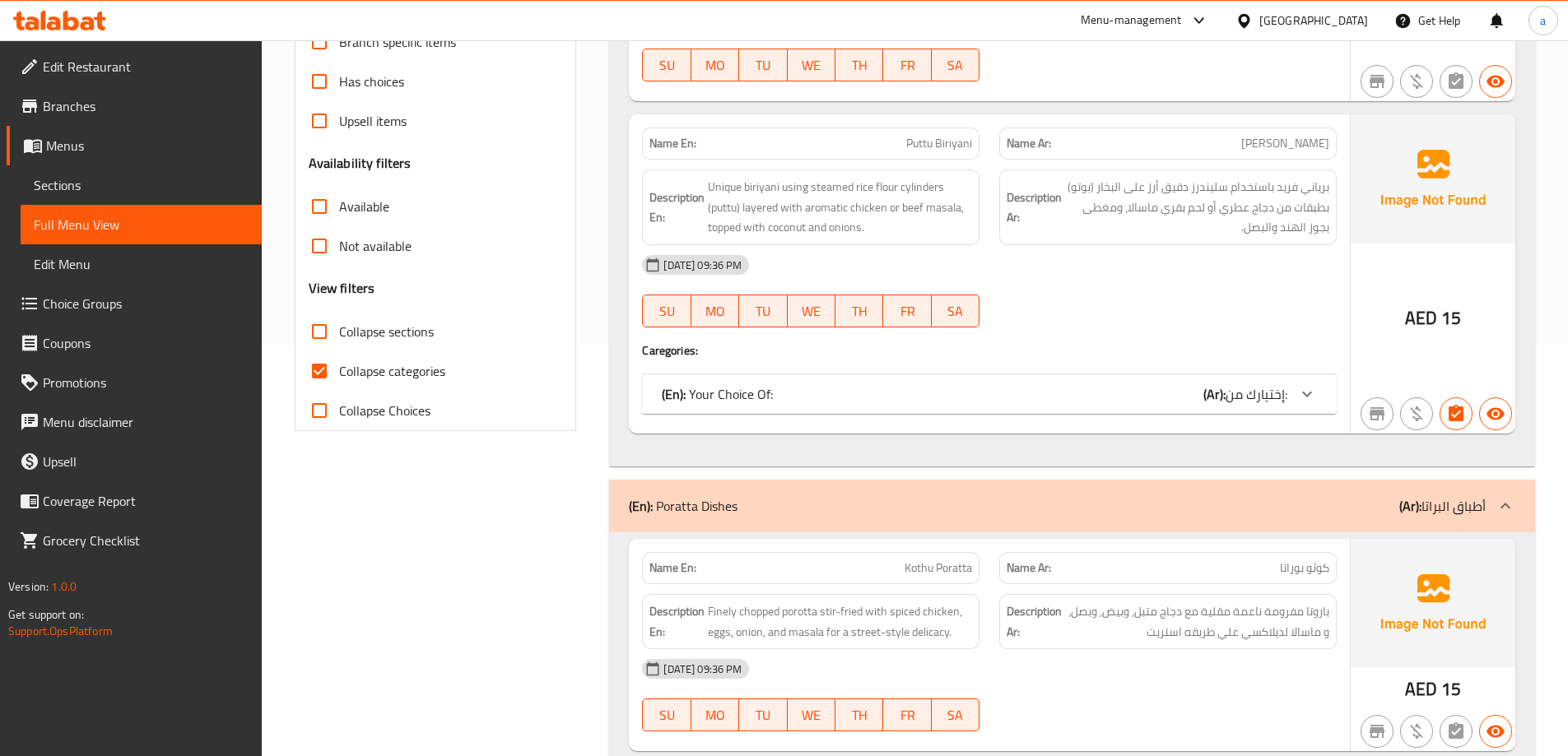
click at [311, 360] on input "Collapse categories" at bounding box center [319, 371] width 40 height 40
checkbox input "false"
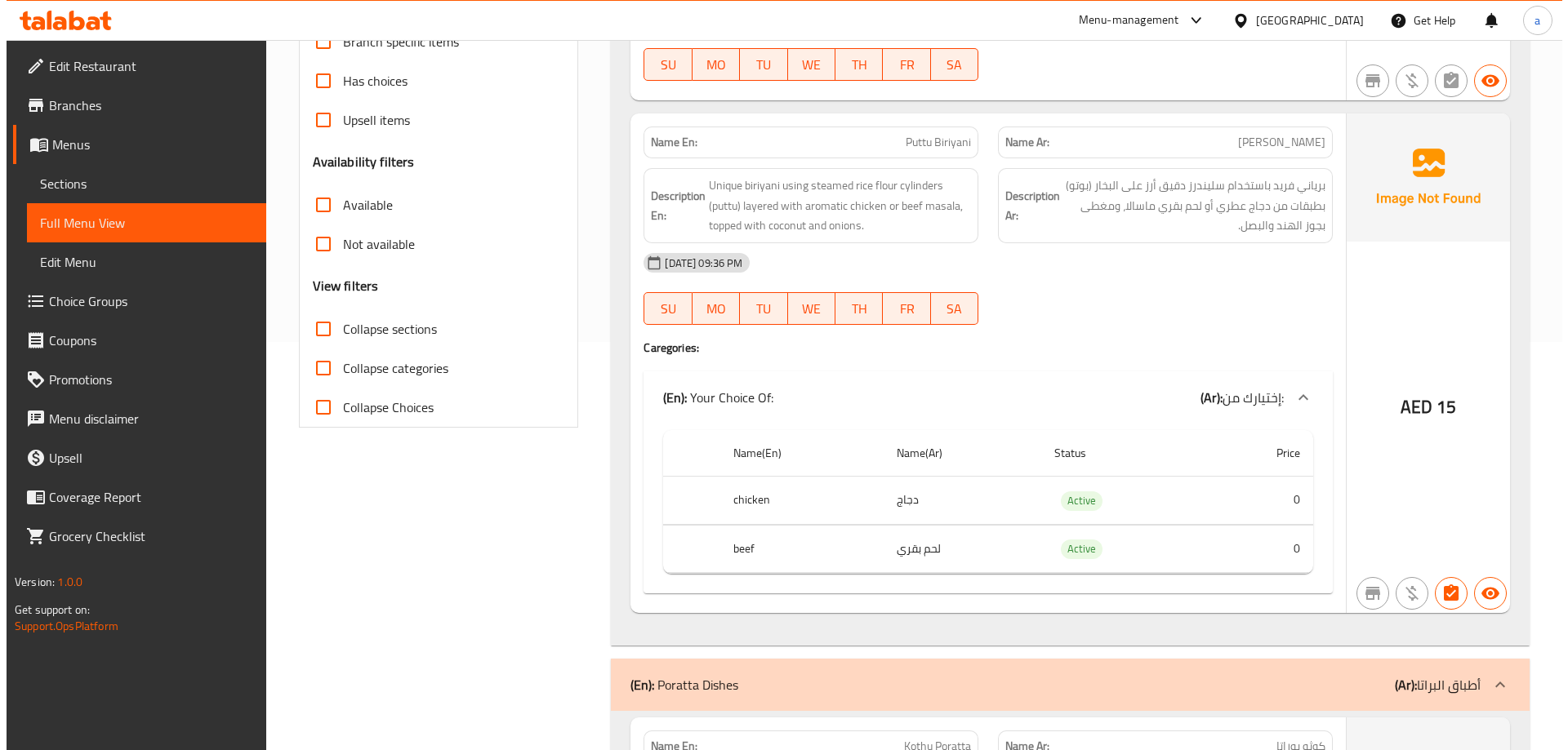
scroll to position [0, 0]
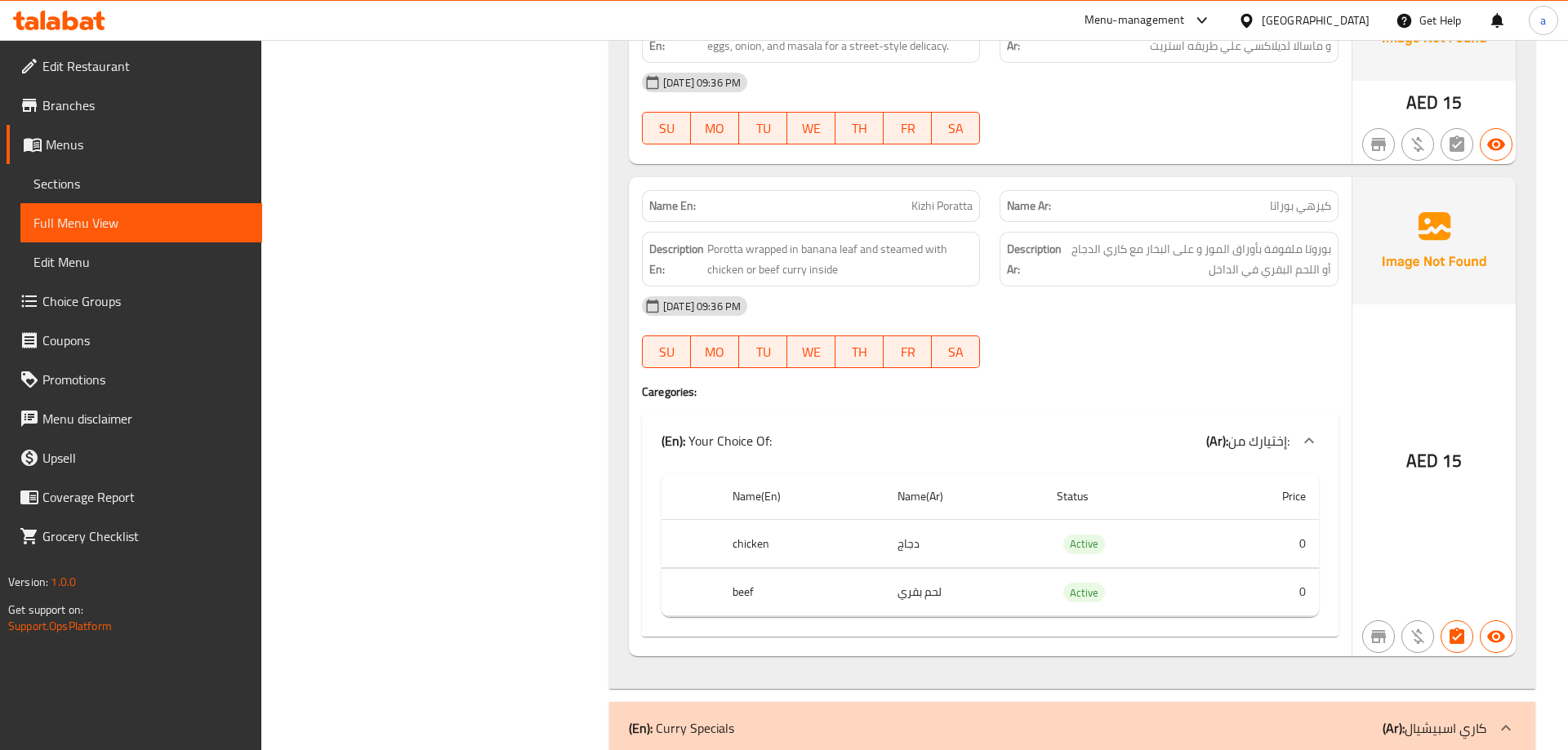
click at [1081, 294] on div "[DATE] 09:36 PM" at bounding box center [990, 306] width 717 height 39
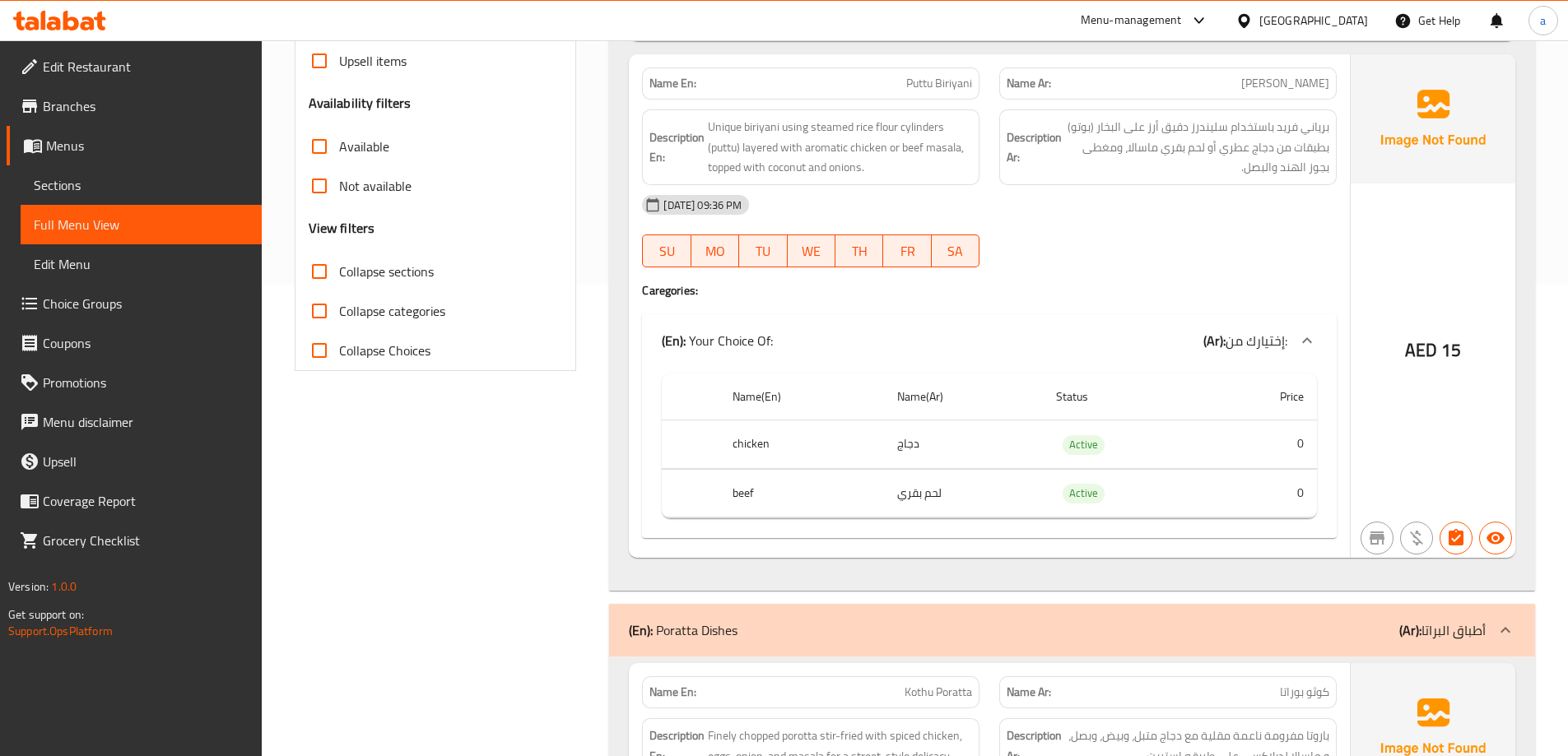
scroll to position [30, 0]
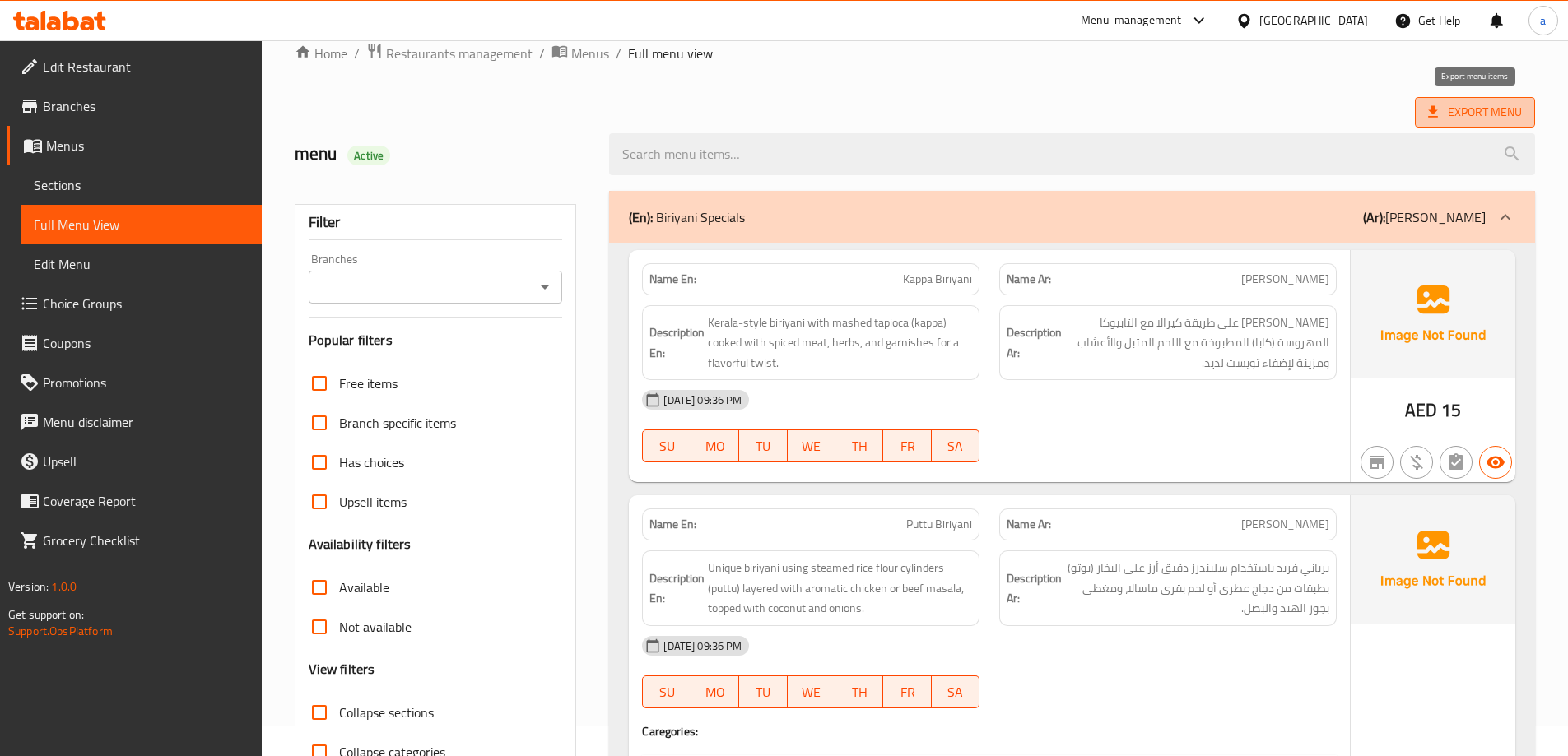
click at [1444, 109] on span "Export Menu" at bounding box center [1475, 112] width 93 height 21
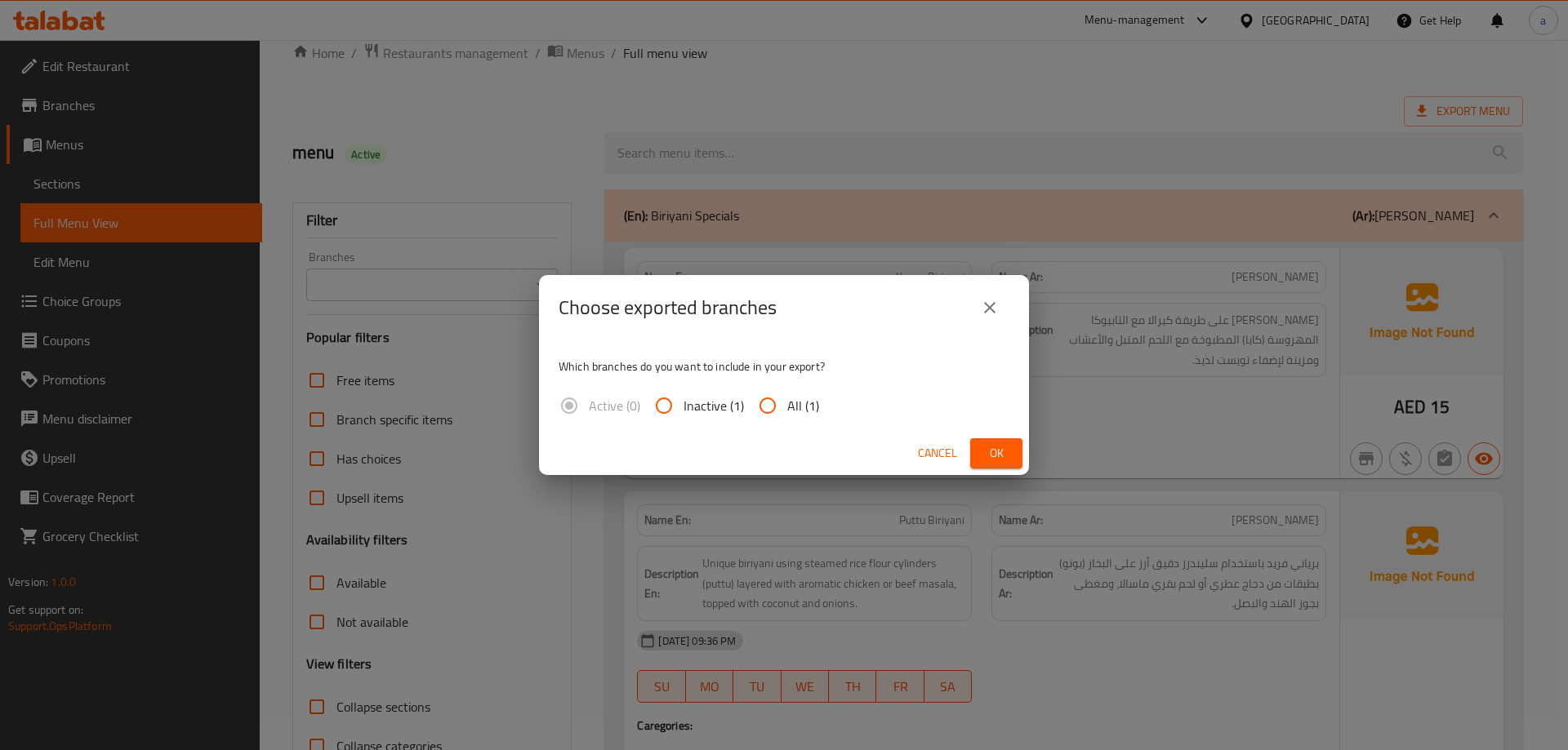
click at [760, 412] on input "All (1)" at bounding box center [768, 405] width 39 height 39
radio input "true"
click at [1002, 451] on span "Ok" at bounding box center [997, 454] width 26 height 21
